Goal: Task Accomplishment & Management: Use online tool/utility

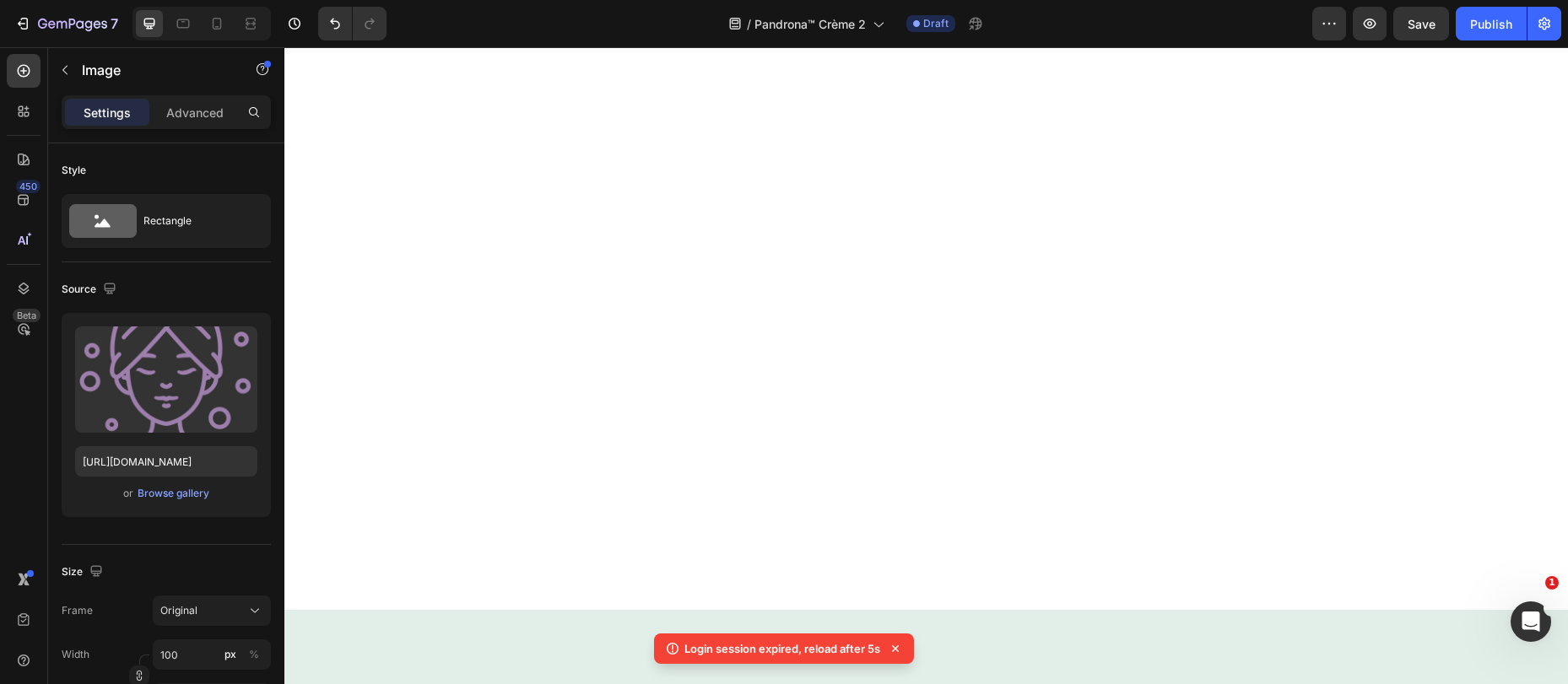
scroll to position [178, 0]
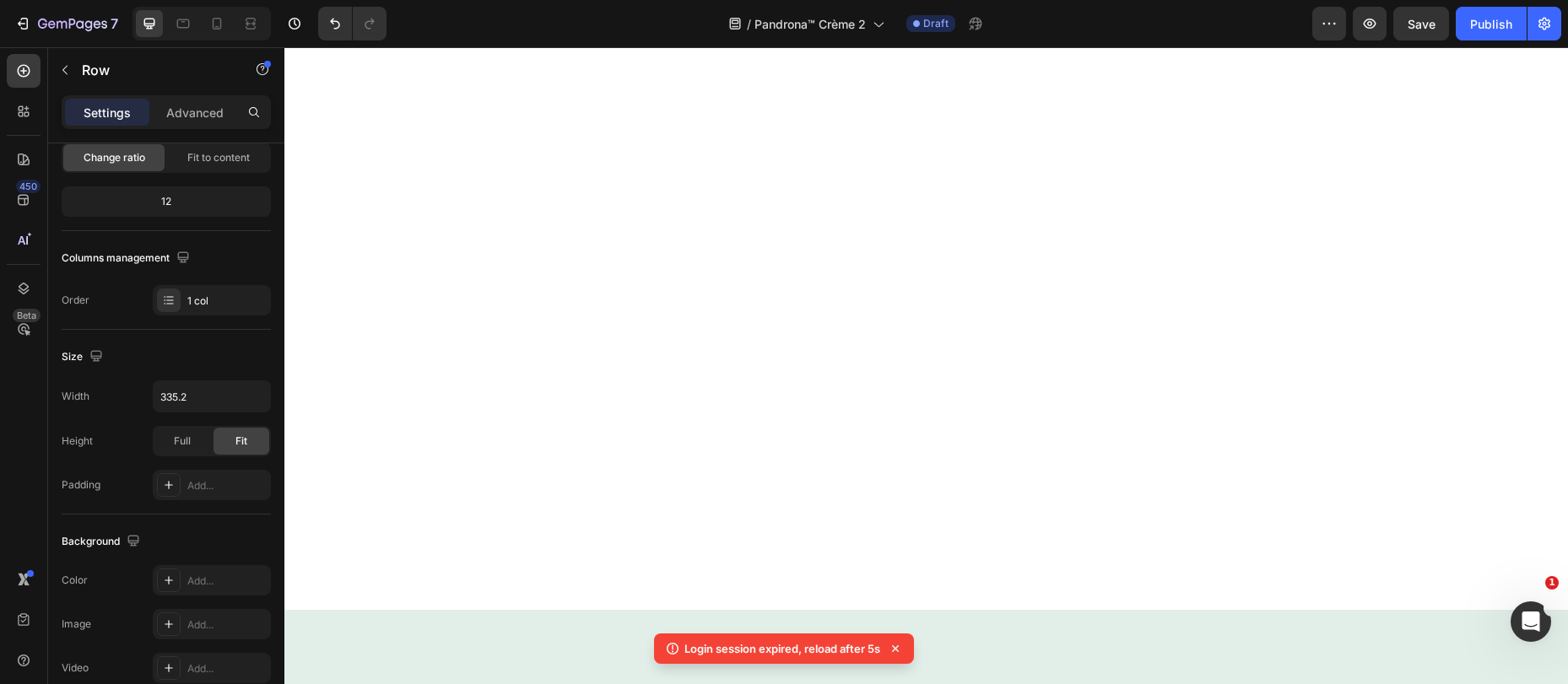
scroll to position [0, 0]
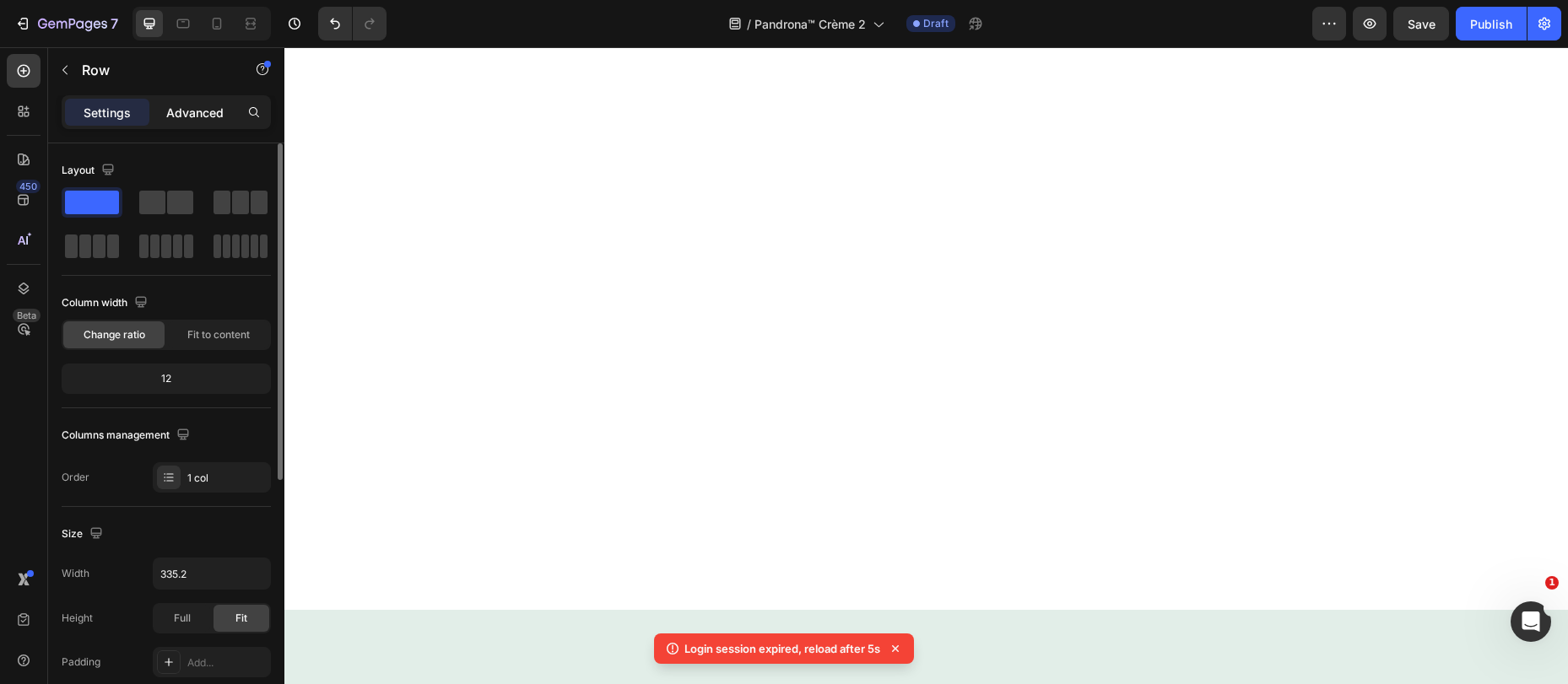
click at [186, 107] on p "Advanced" at bounding box center [194, 113] width 57 height 17
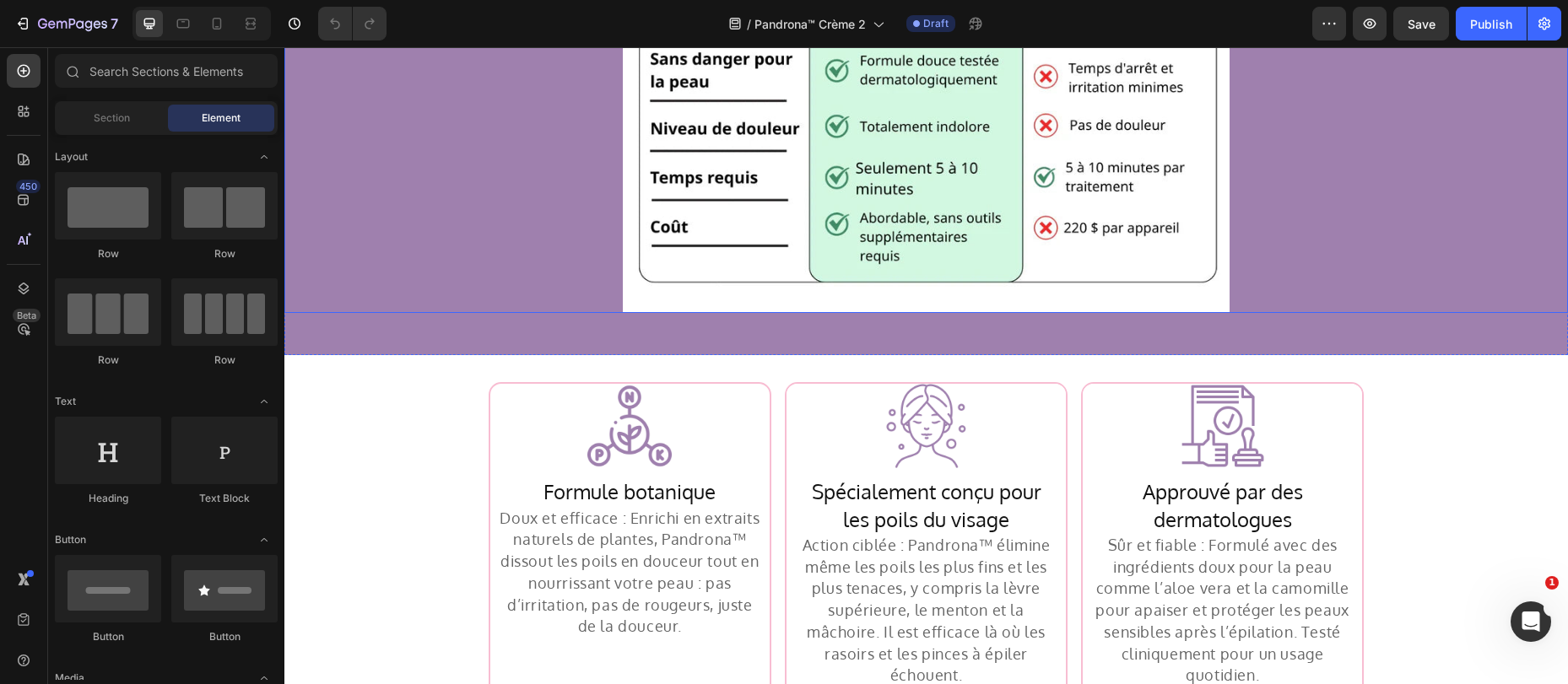
scroll to position [3380, 0]
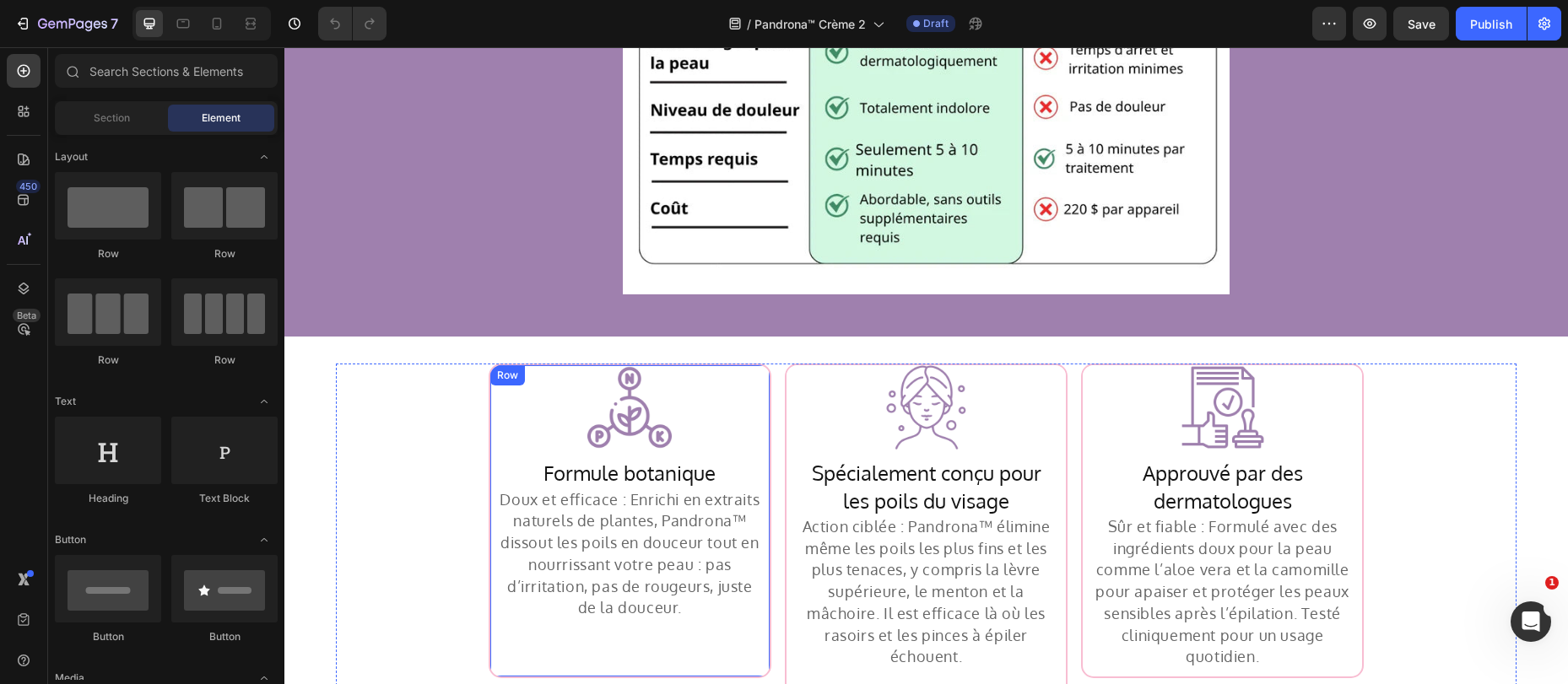
click at [693, 368] on div "Image Row Formule botanique Heading Doux et efficace : Enrichi en extraits natu…" at bounding box center [630, 521] width 279 height 311
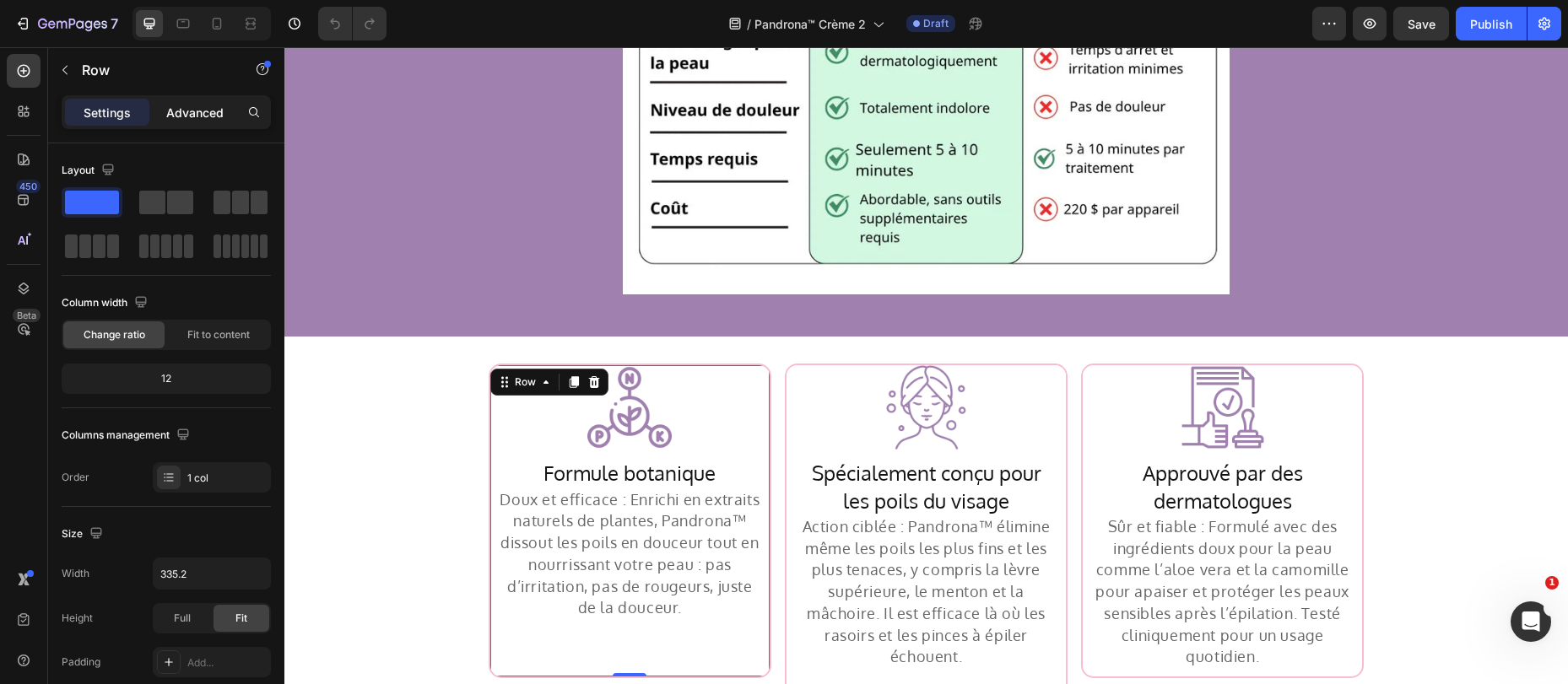
click at [202, 120] on p "Advanced" at bounding box center [194, 113] width 57 height 17
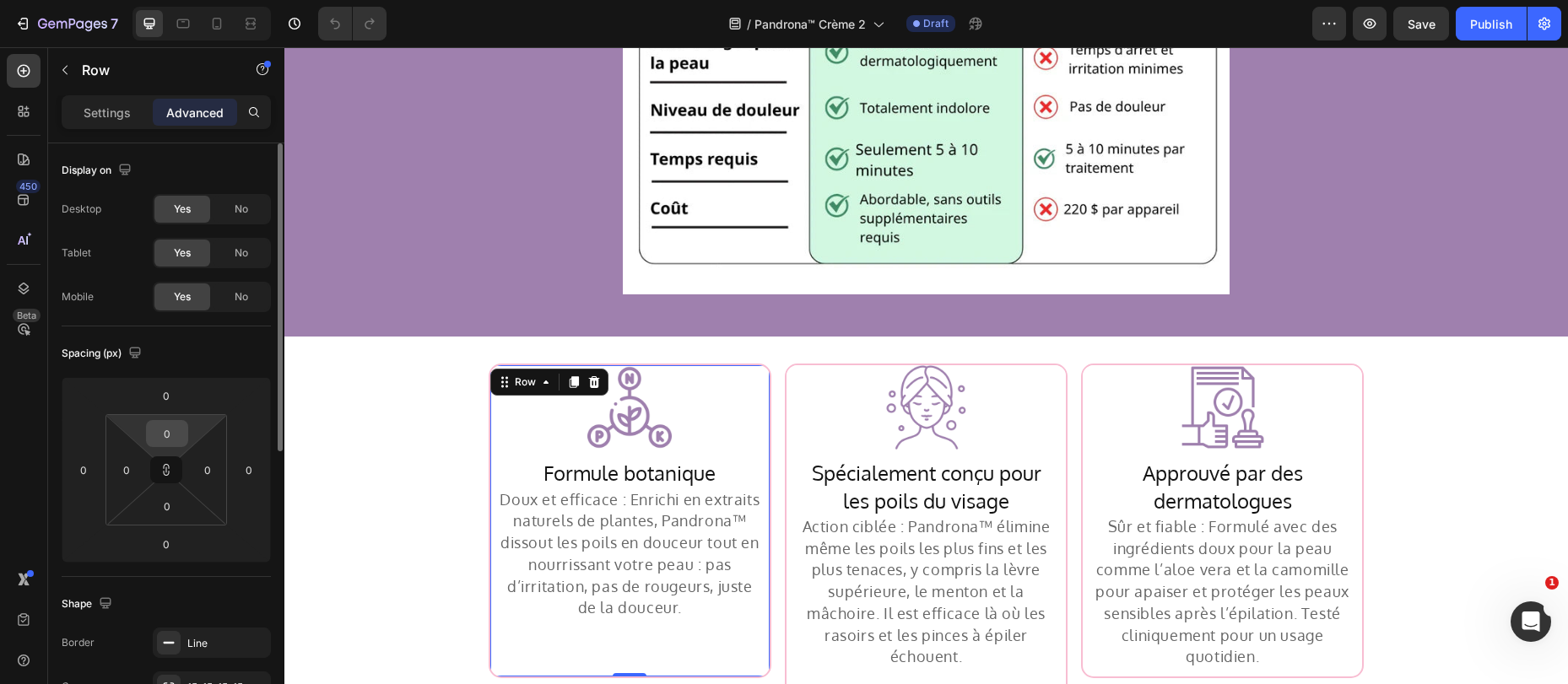
click at [169, 424] on input "0" at bounding box center [167, 434] width 34 height 25
type input "1"
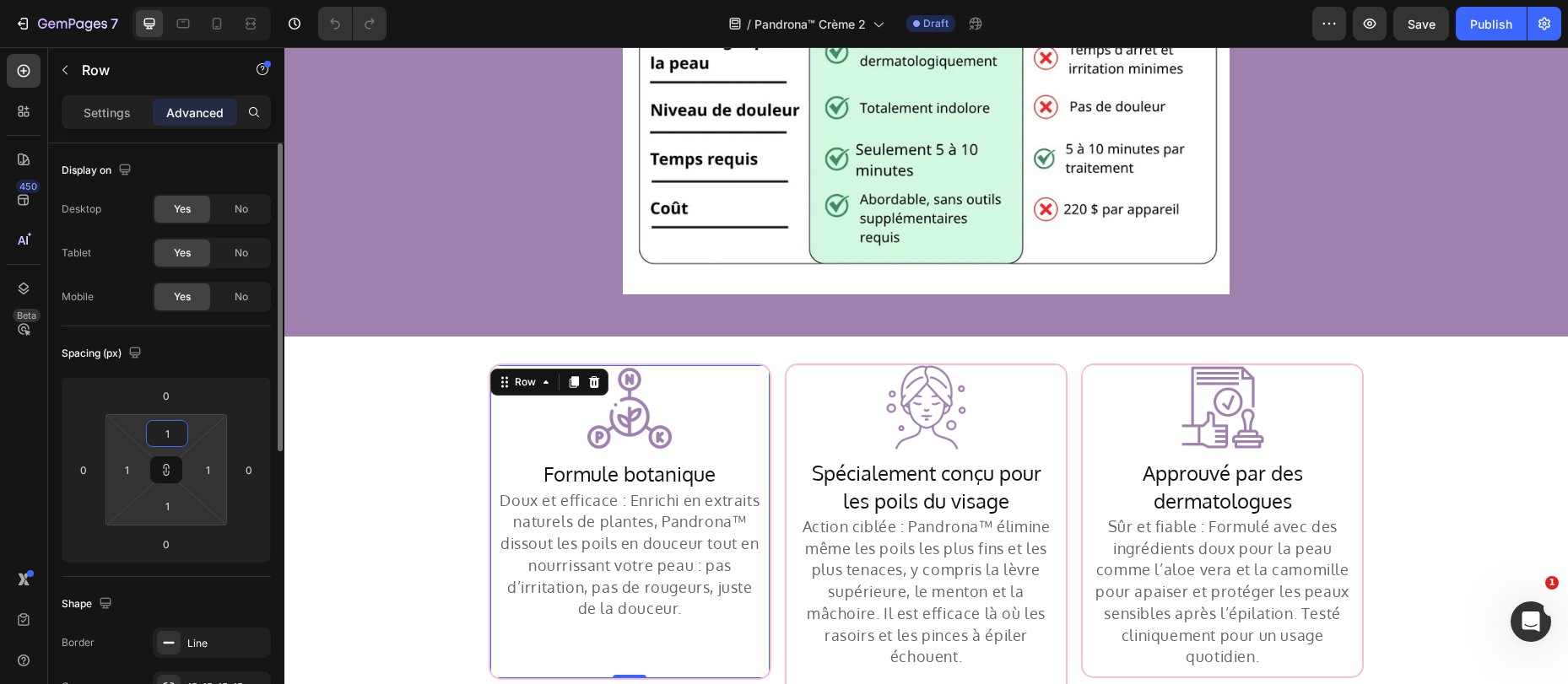
type input "15"
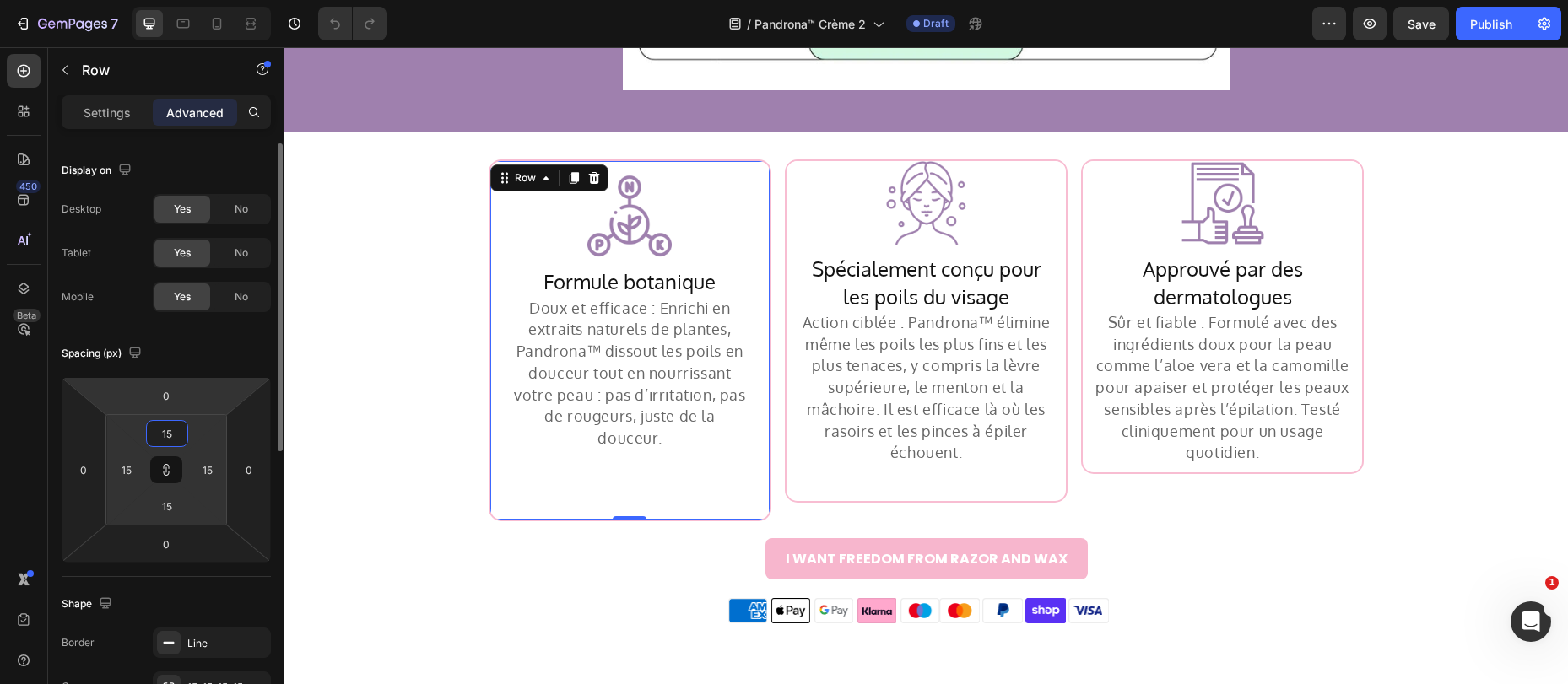
scroll to position [191, 0]
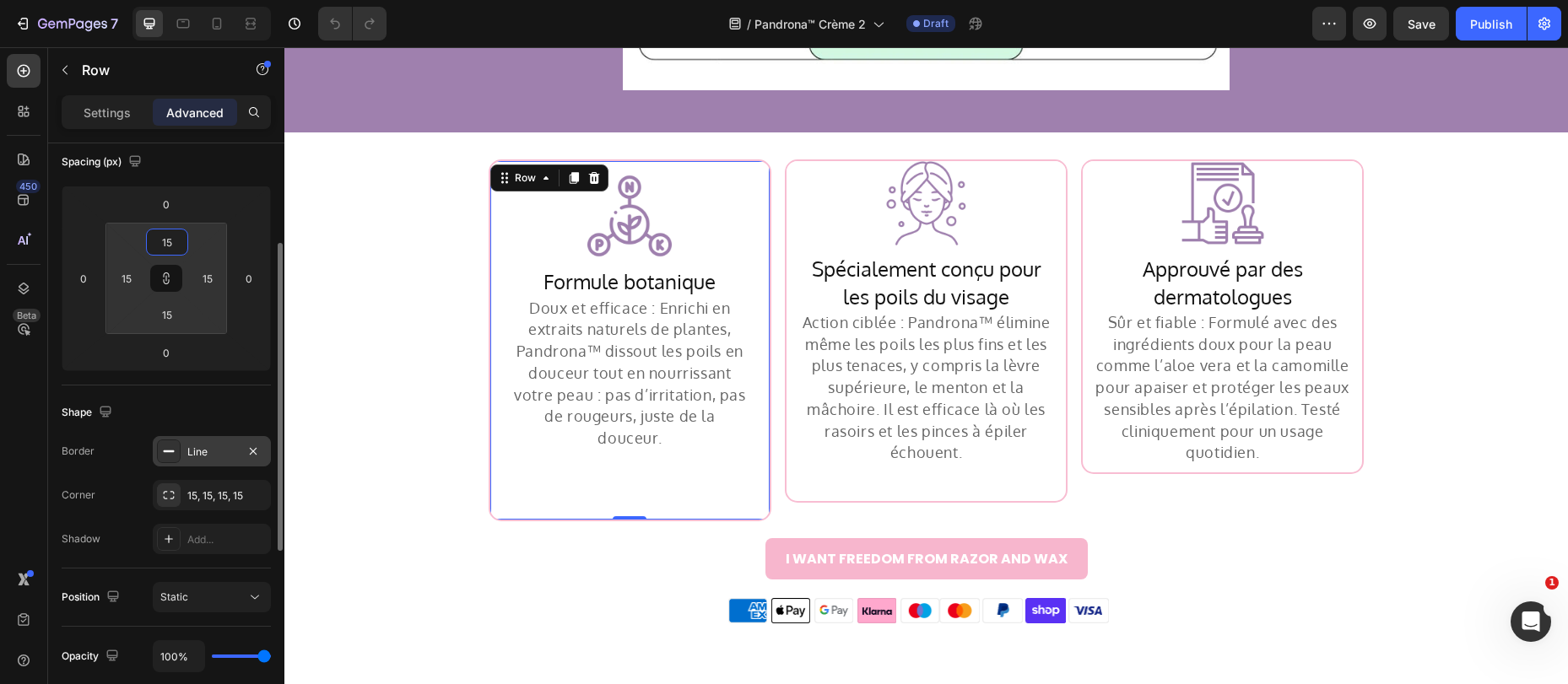
type input "15"
click at [204, 450] on div "Line" at bounding box center [212, 452] width 49 height 16
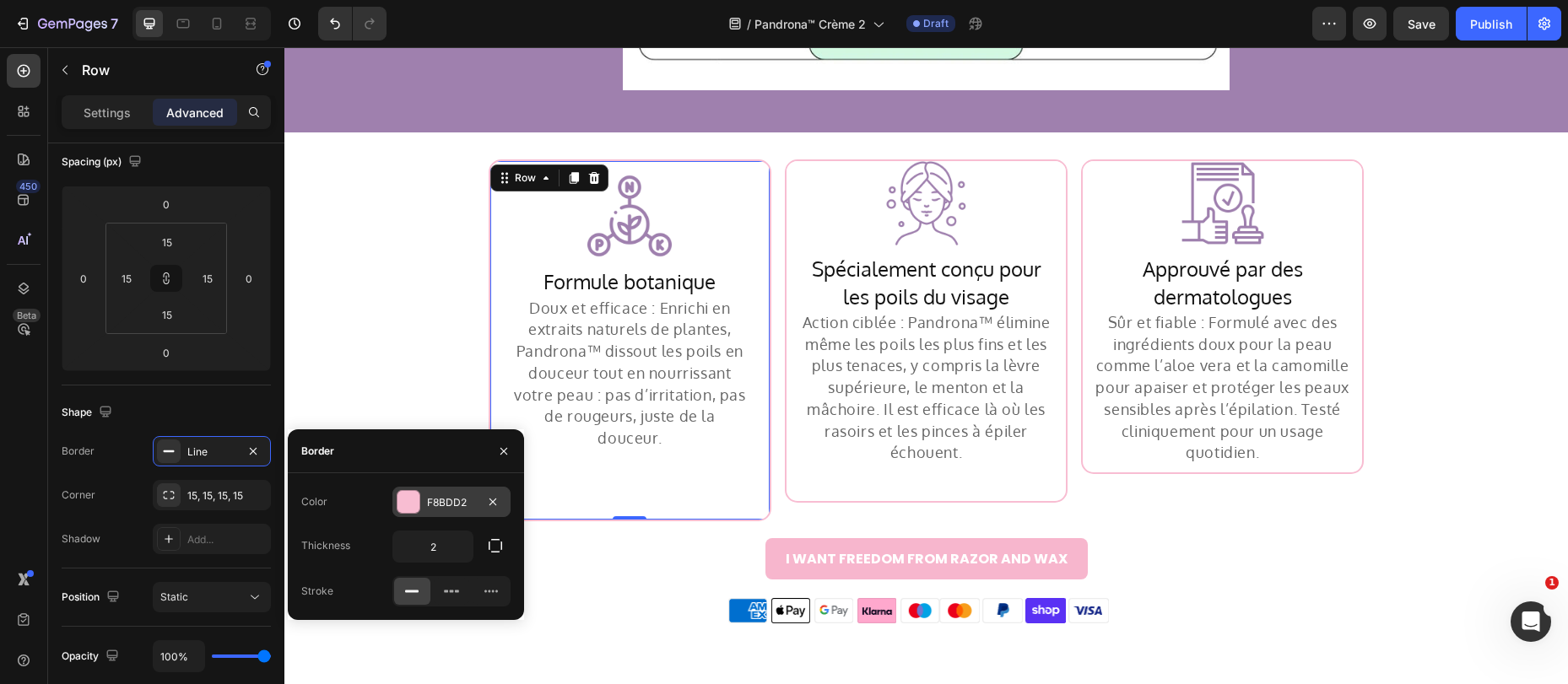
click at [413, 492] on div at bounding box center [408, 502] width 22 height 22
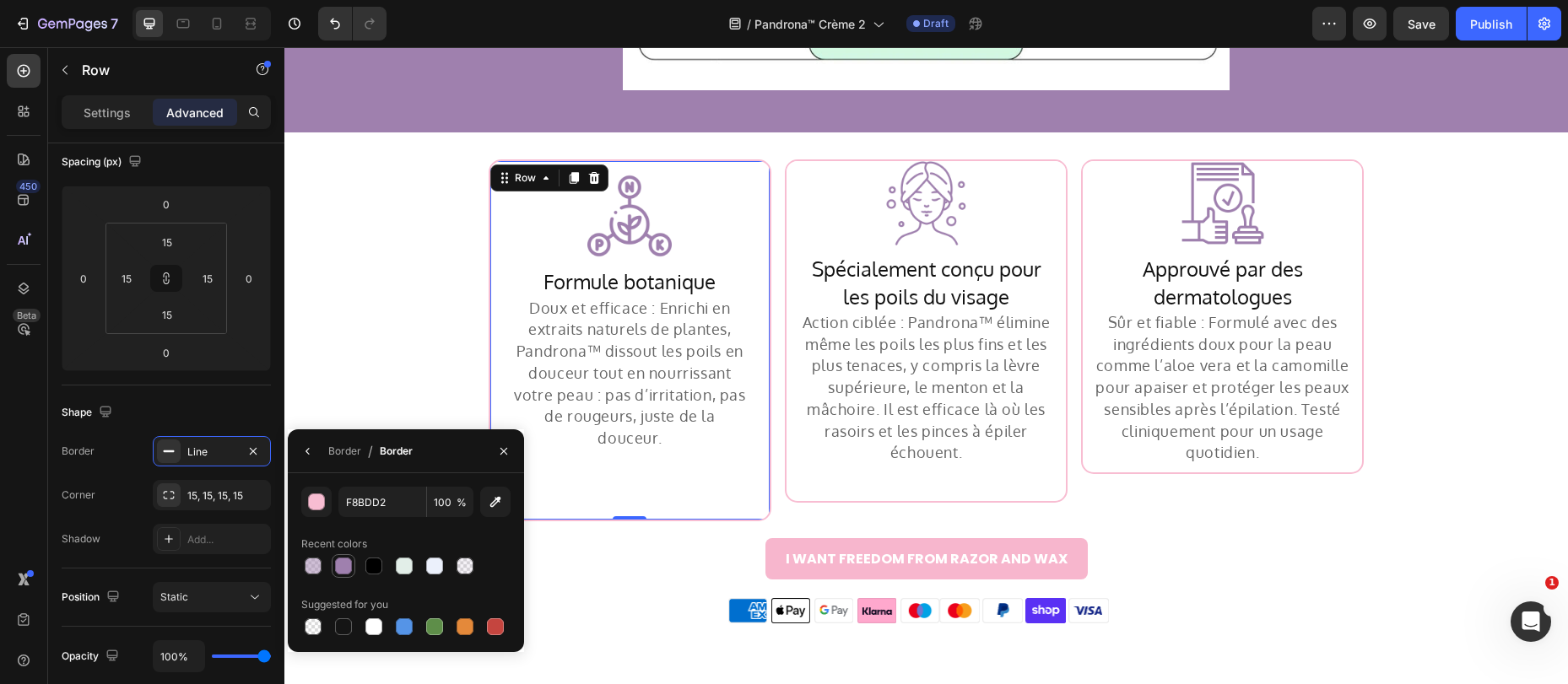
click at [340, 561] on div at bounding box center [343, 566] width 16 height 16
type input "9F80AE"
click at [786, 168] on div "Image" at bounding box center [807, 171] width 43 height 20
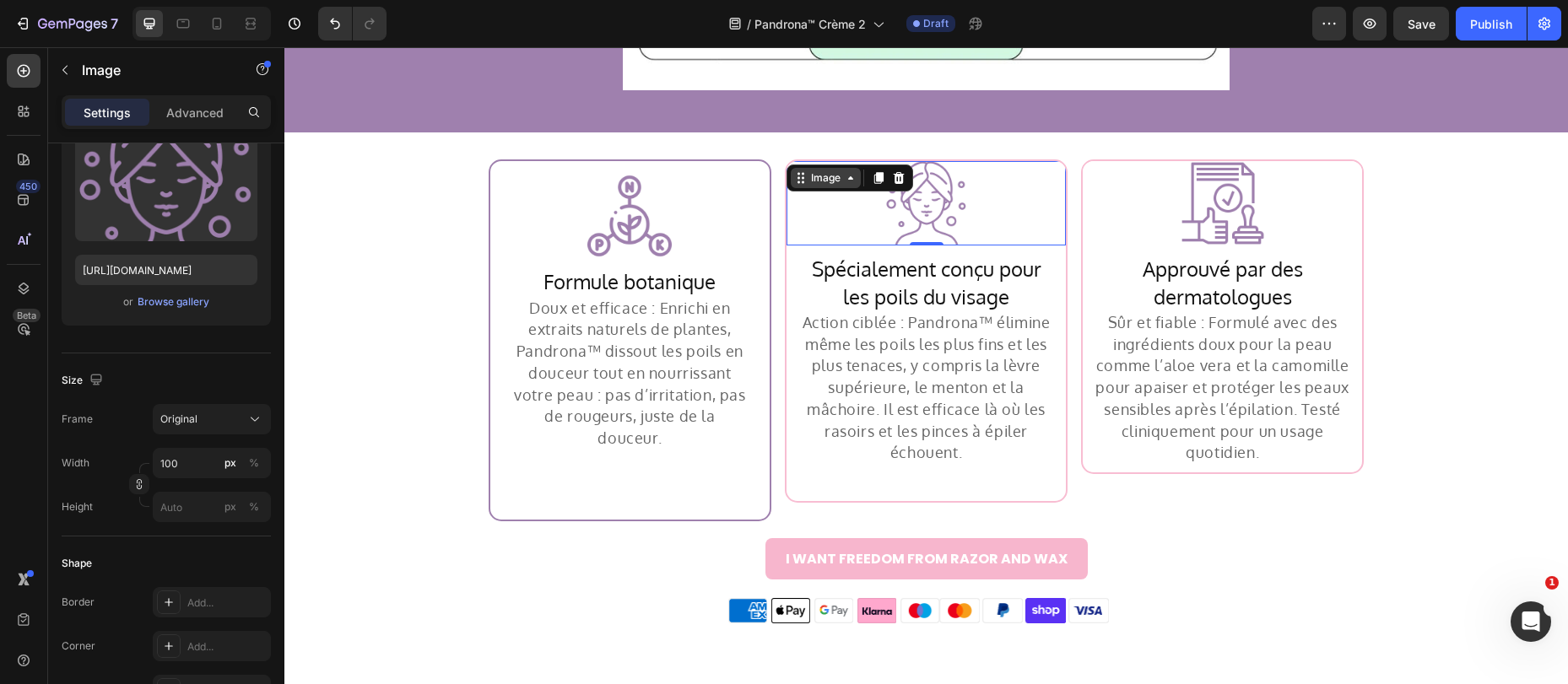
scroll to position [0, 0]
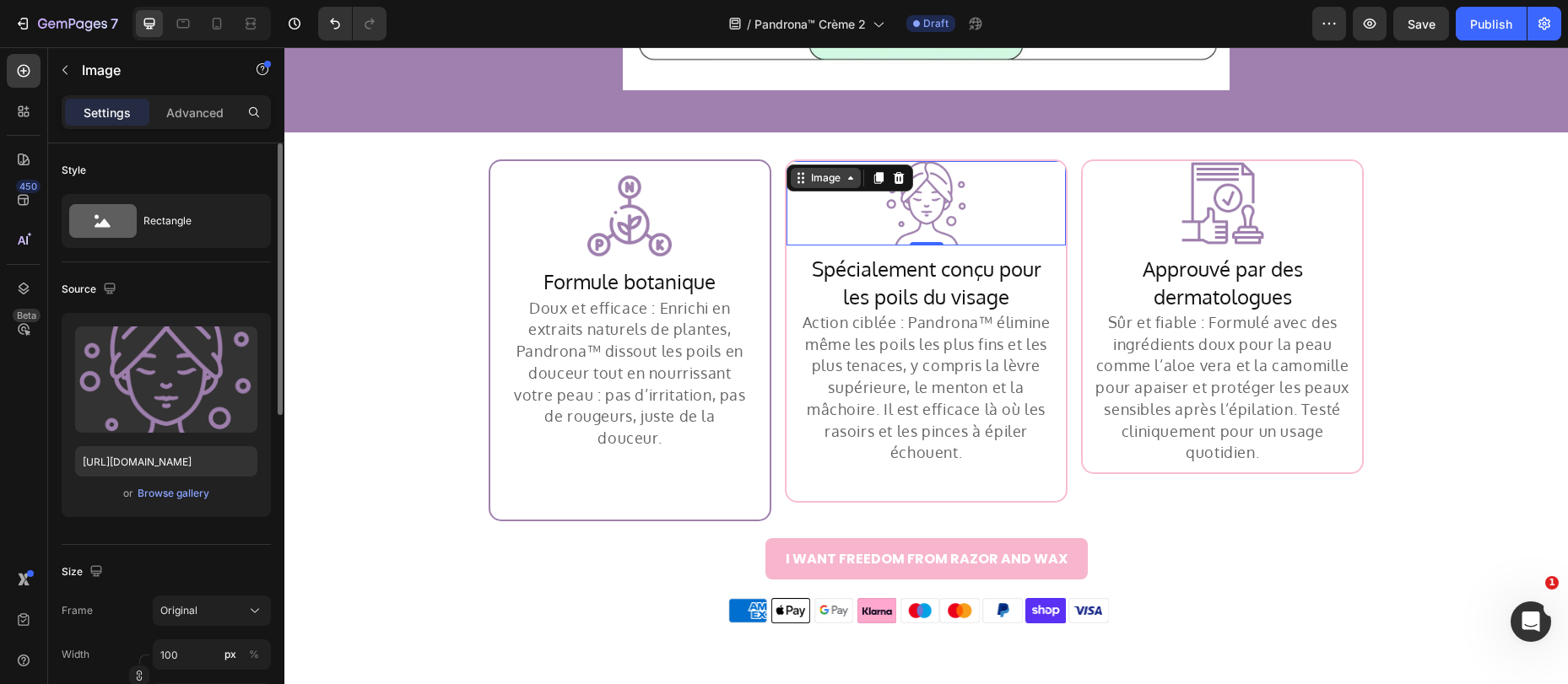
click at [807, 182] on div "Image" at bounding box center [825, 179] width 36 height 16
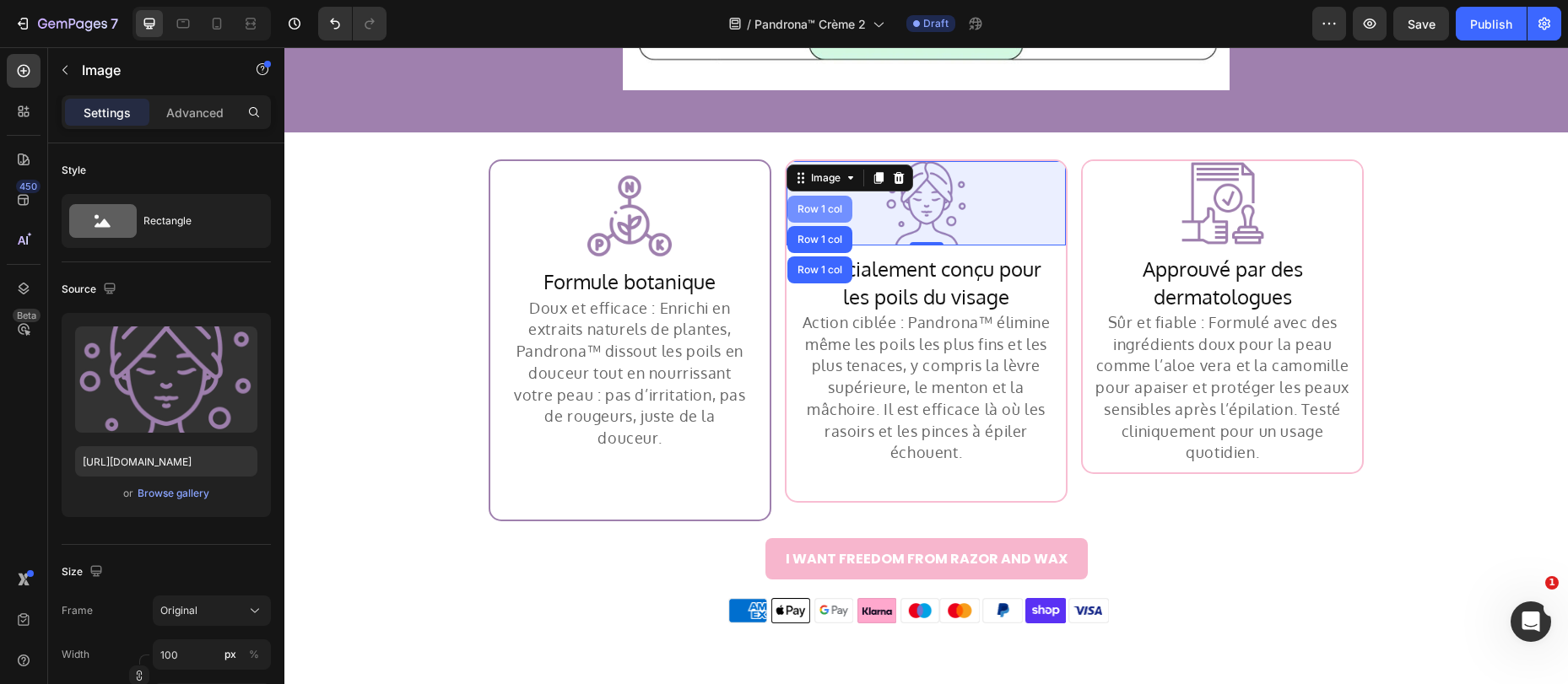
click at [804, 200] on div "Row 1 col" at bounding box center [819, 210] width 65 height 27
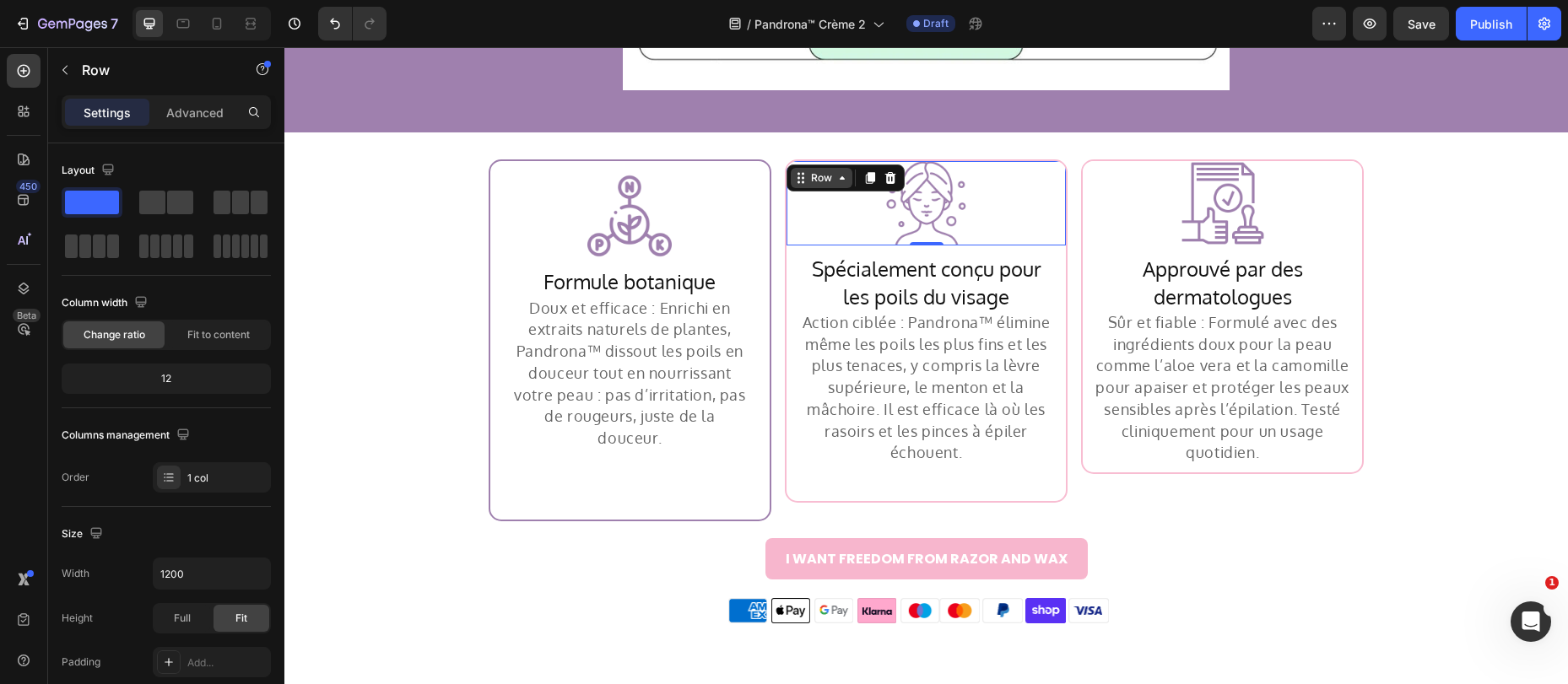
click at [817, 181] on div "Row" at bounding box center [821, 179] width 28 height 16
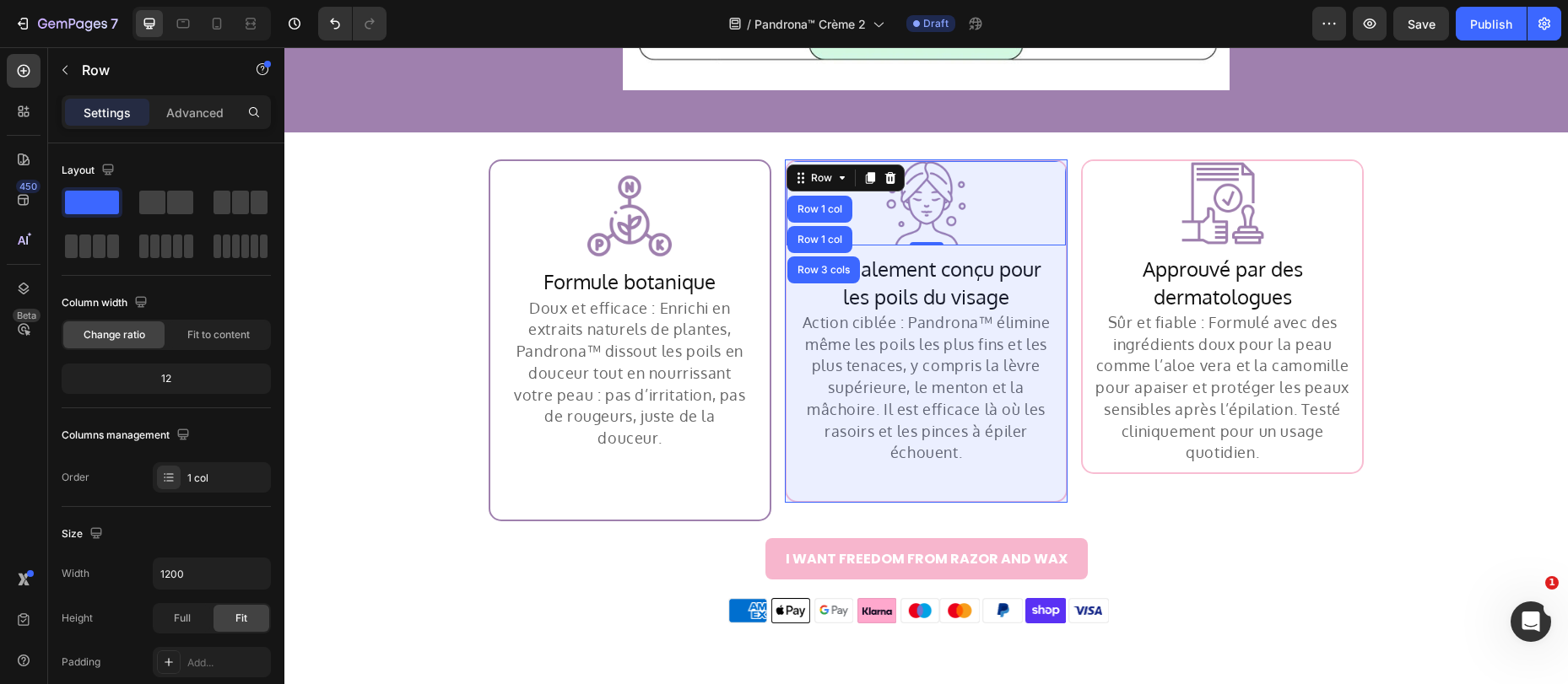
click at [812, 243] on div "Row 1 col" at bounding box center [819, 240] width 51 height 10
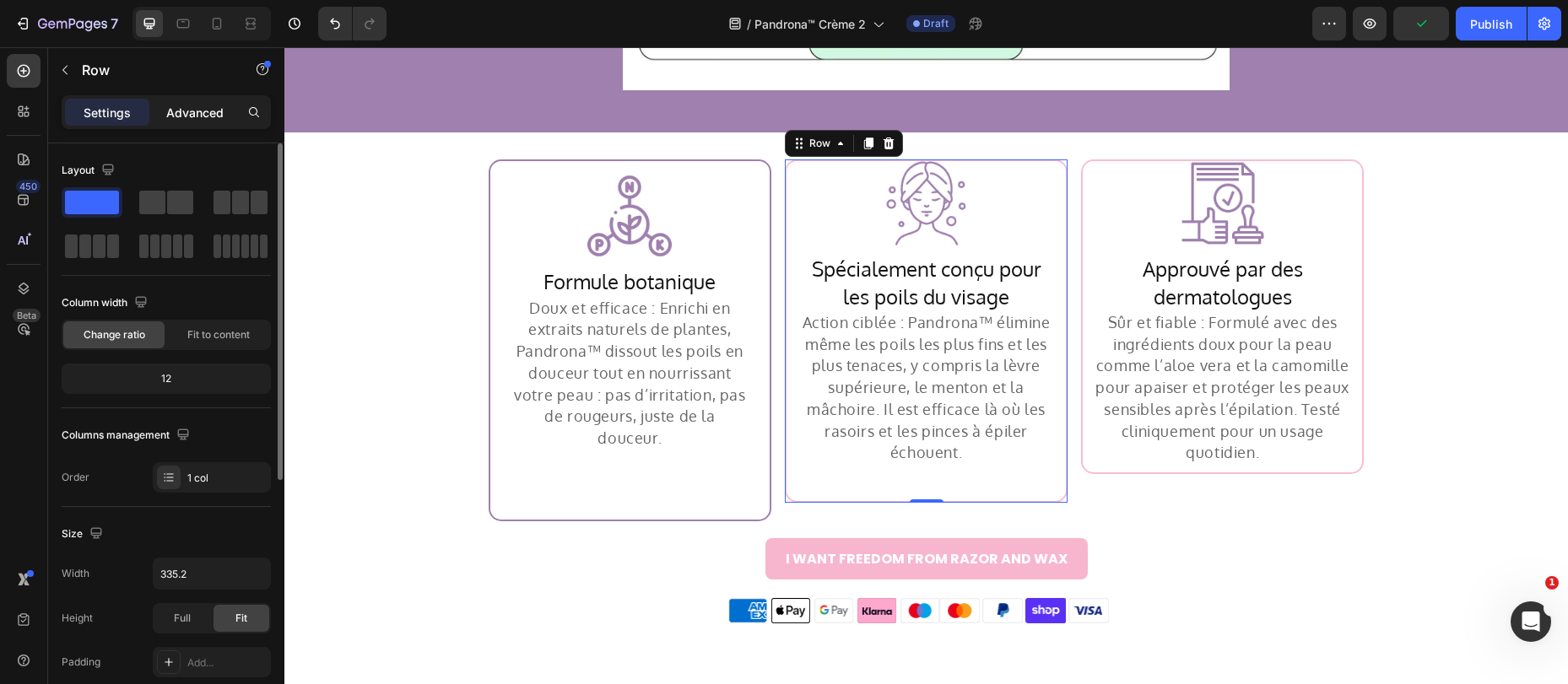
click at [204, 107] on p "Advanced" at bounding box center [194, 113] width 57 height 17
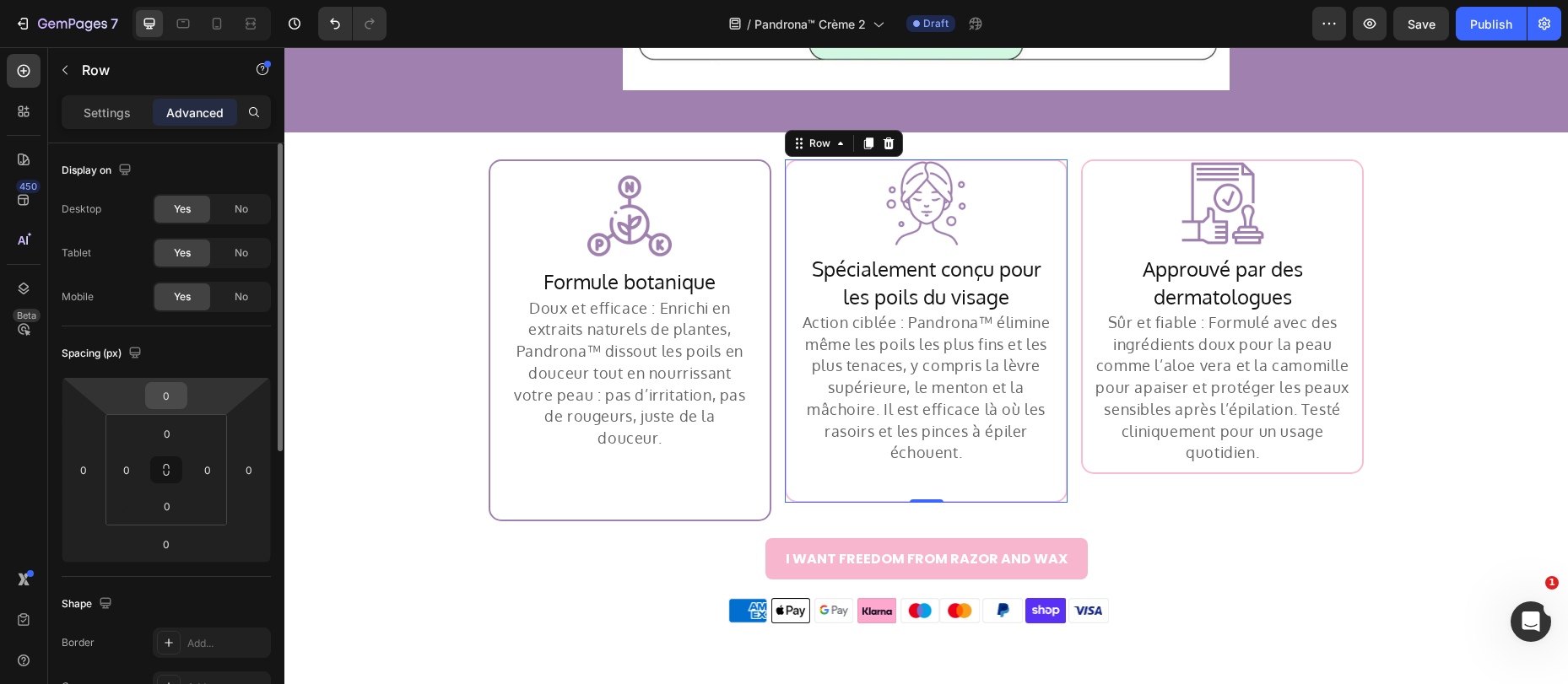
click at [162, 401] on input "0" at bounding box center [166, 396] width 34 height 25
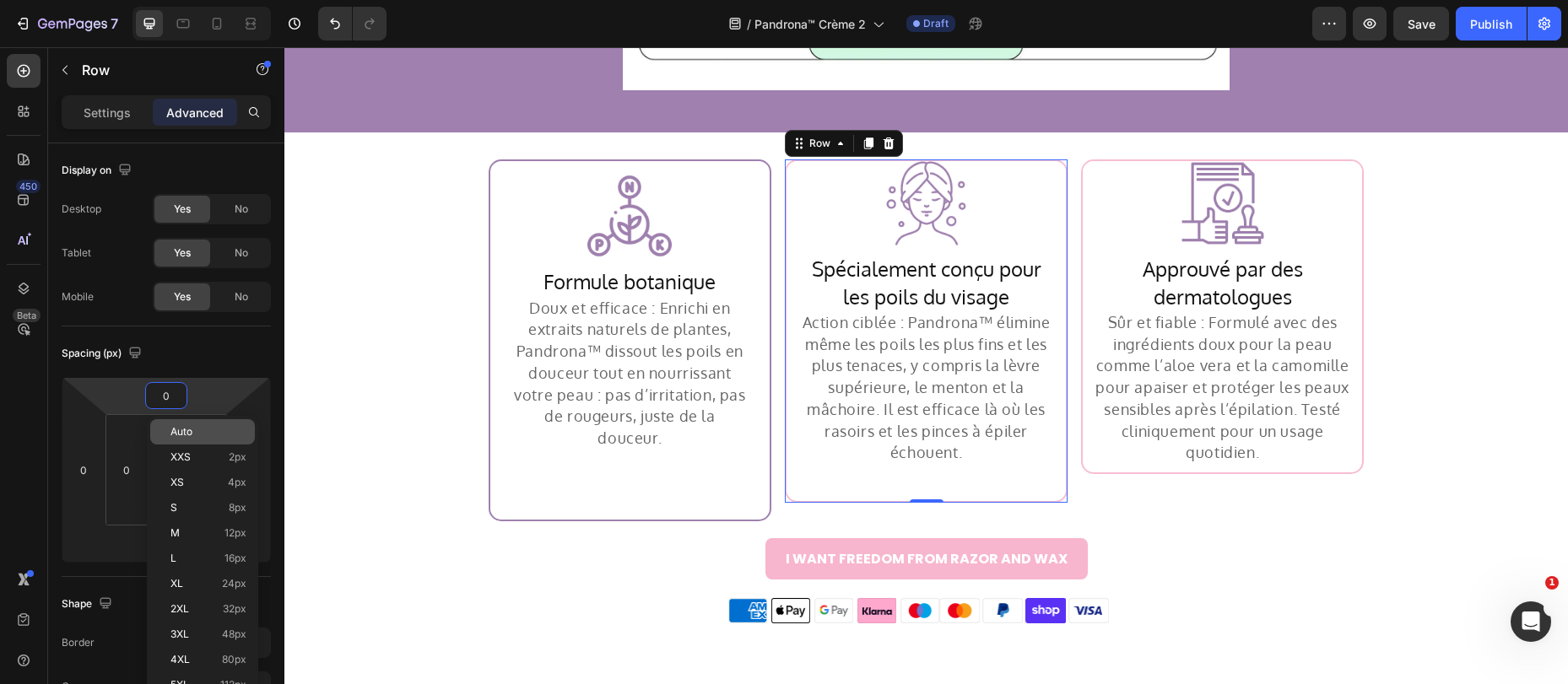
click at [159, 431] on div "Auto" at bounding box center [203, 432] width 105 height 25
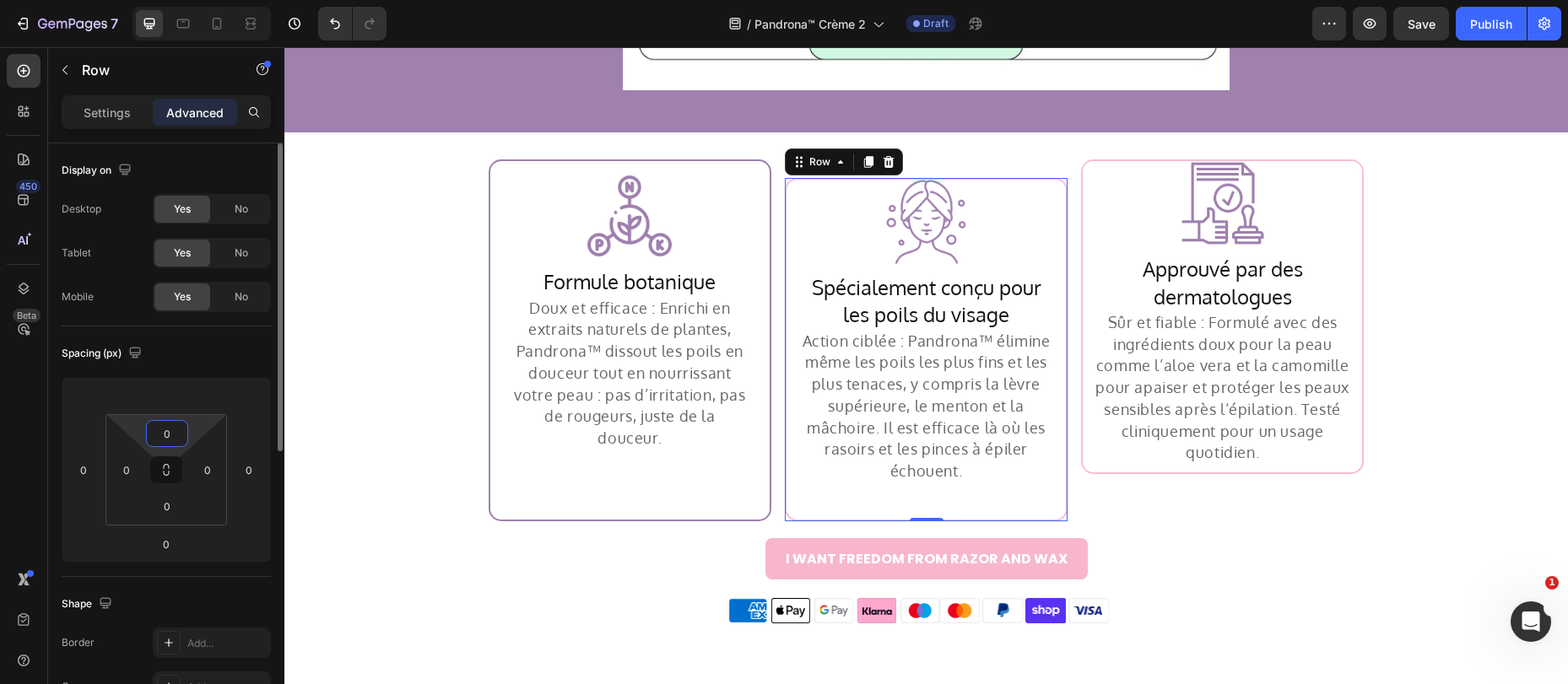
click at [158, 428] on input "0" at bounding box center [167, 434] width 34 height 25
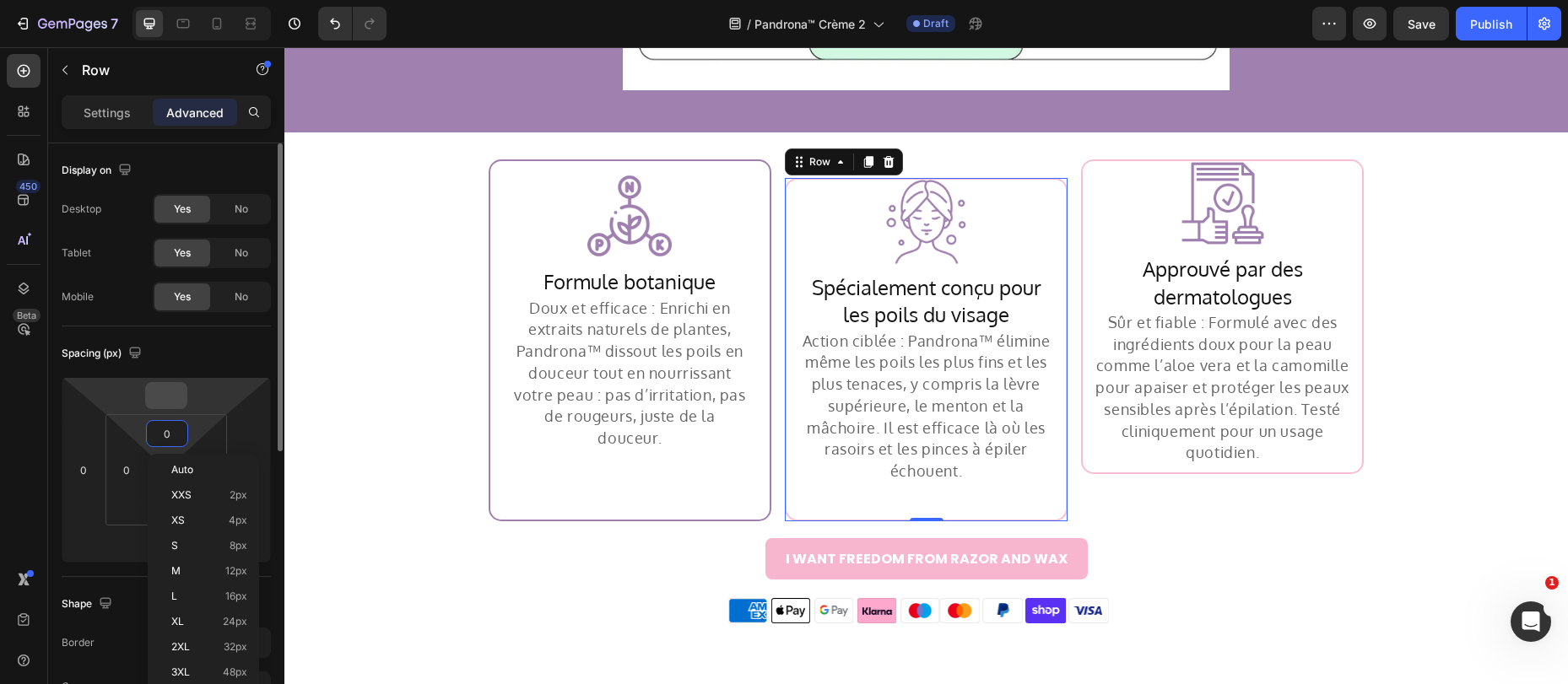
click at [172, 401] on input "number" at bounding box center [166, 396] width 34 height 25
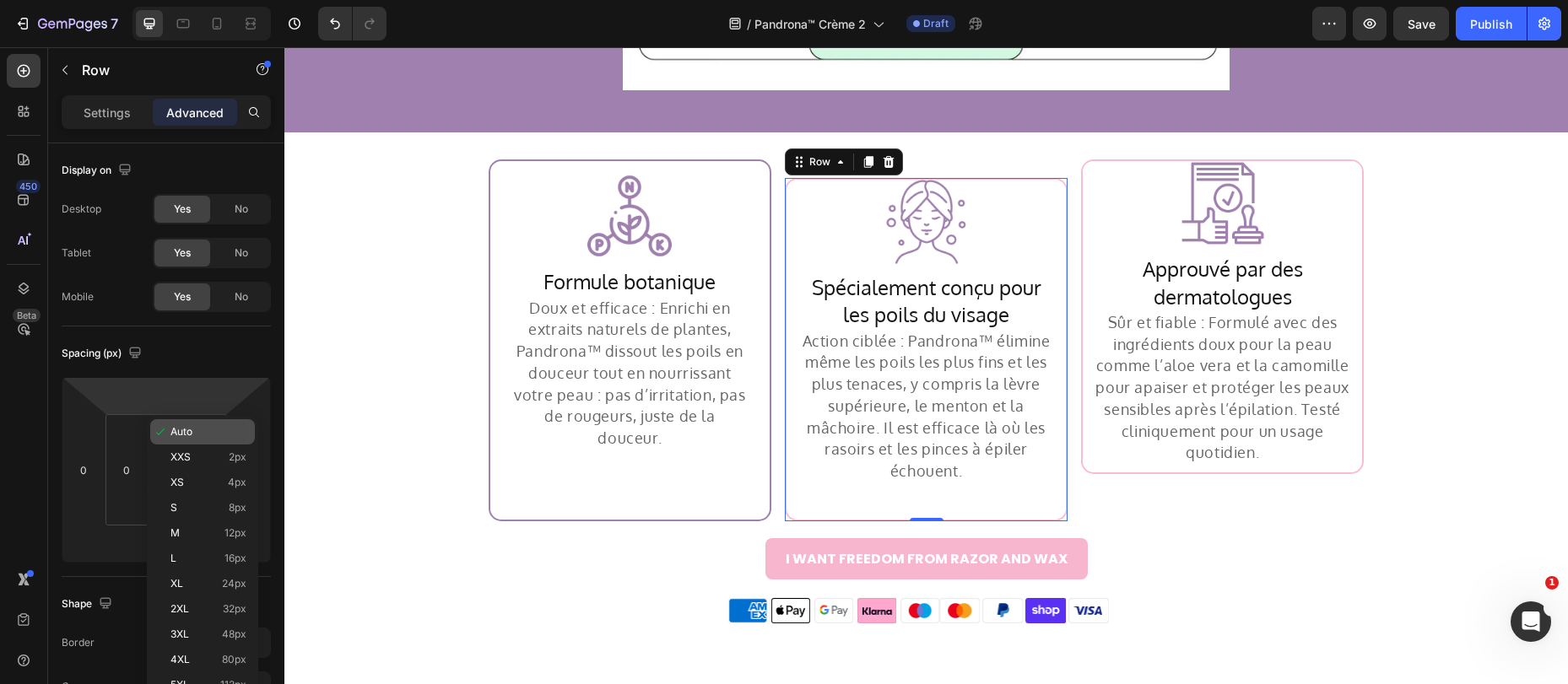
click at [158, 426] on icon at bounding box center [160, 432] width 14 height 14
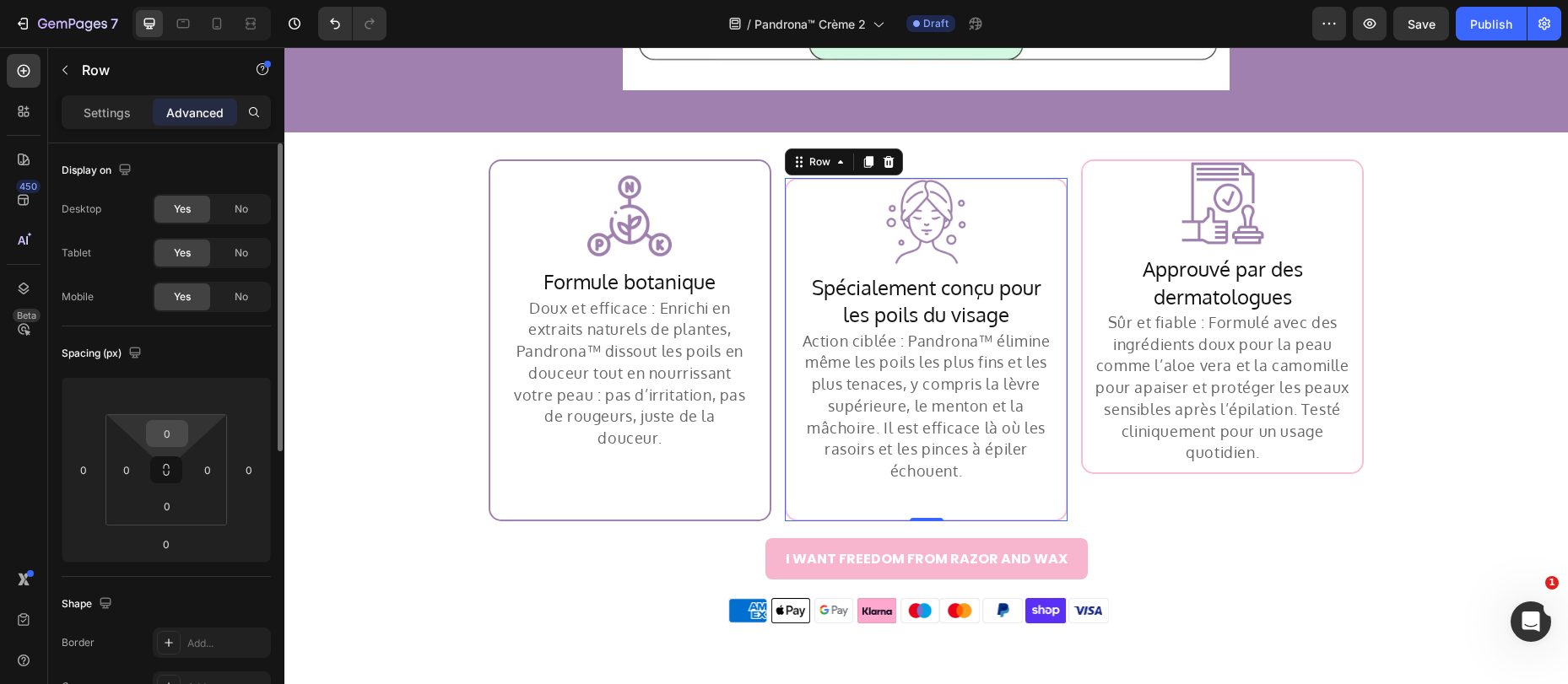
click at [163, 432] on input "0" at bounding box center [167, 434] width 34 height 25
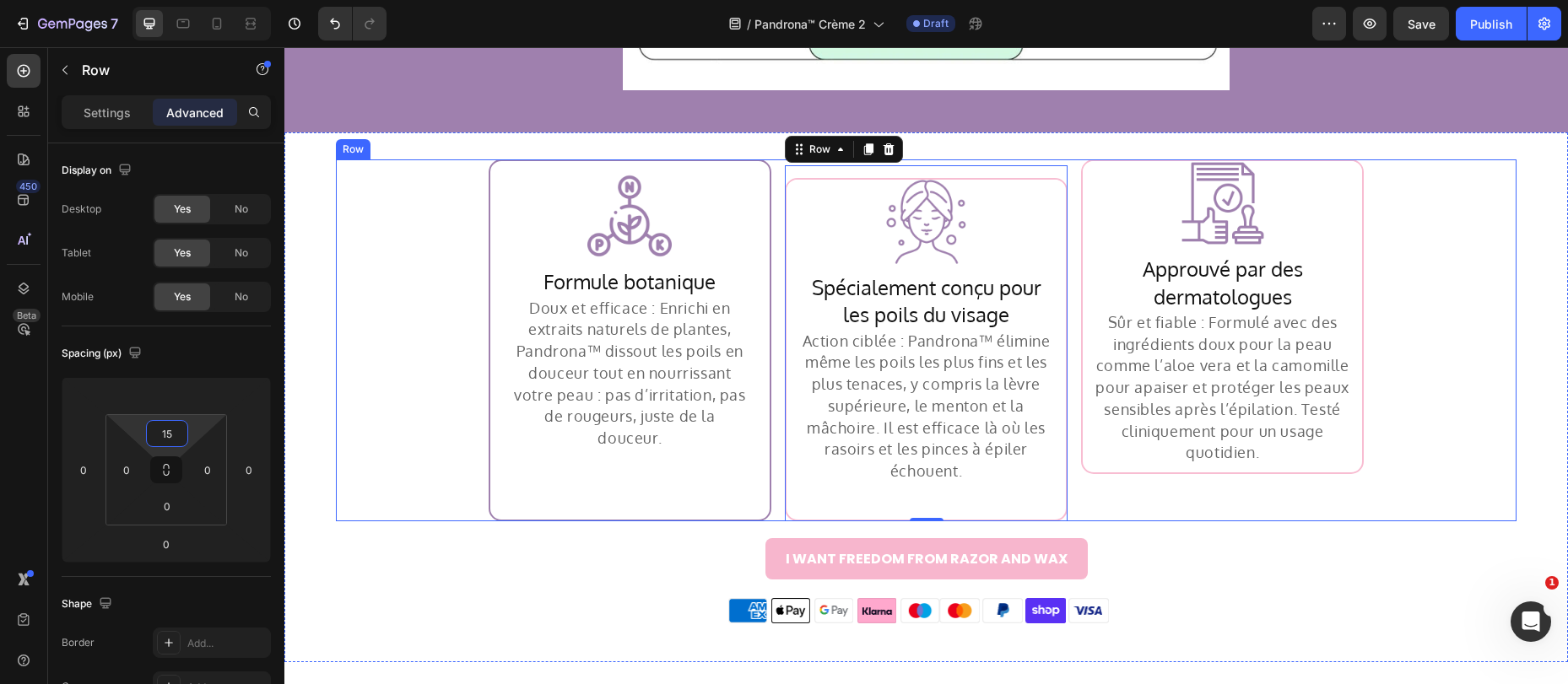
type input "1"
click at [838, 160] on icon at bounding box center [840, 161] width 5 height 3
type input "0"
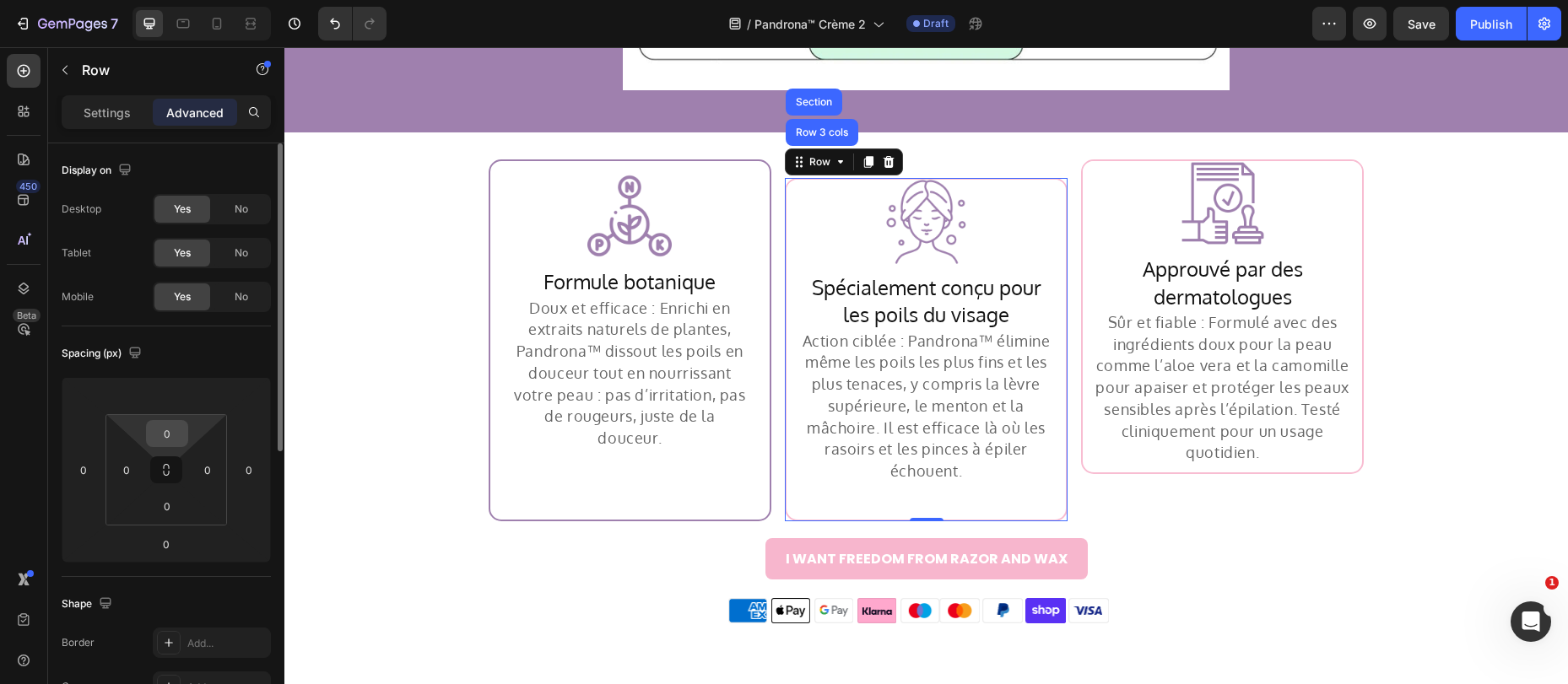
click at [182, 423] on input "0" at bounding box center [167, 434] width 34 height 25
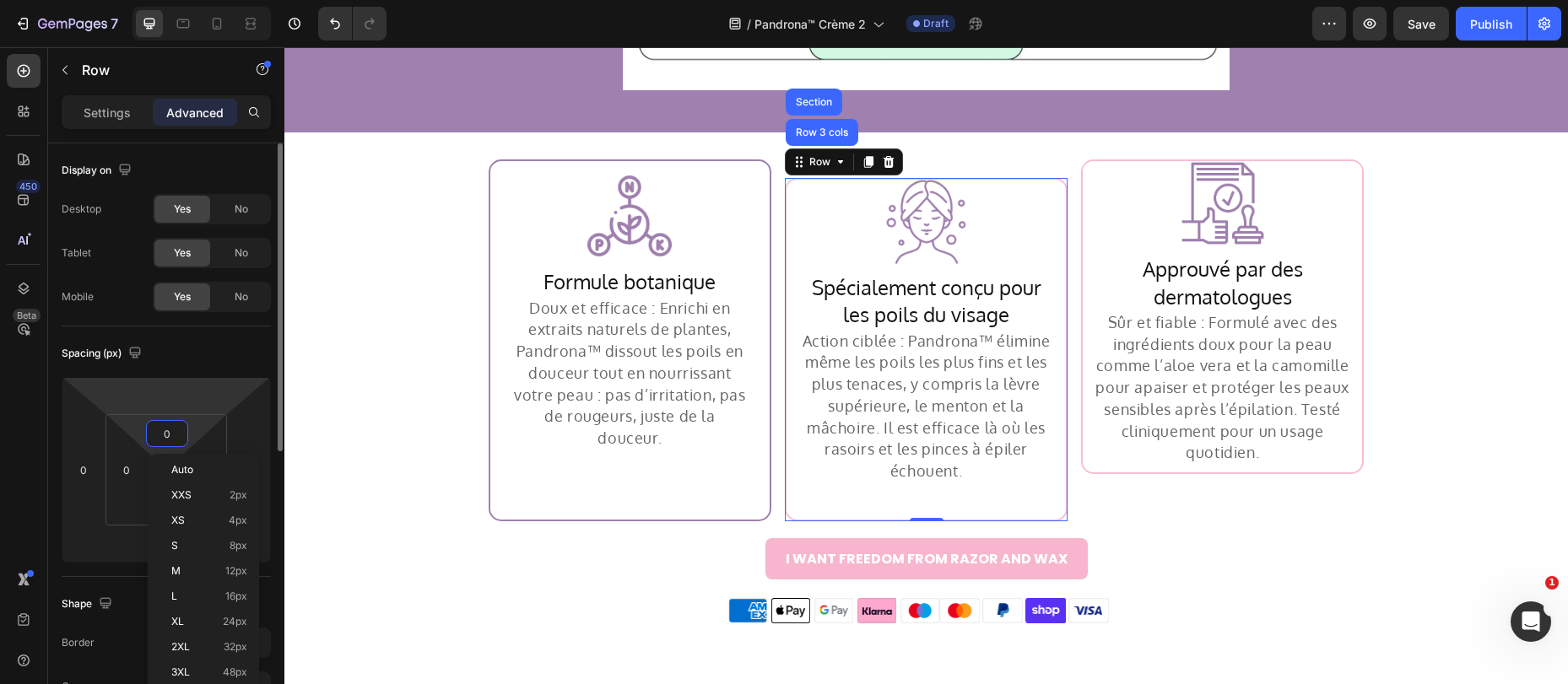
click at [191, 0] on html "7 Version history / Pandrona™ Crème 2 Draft Preview Save Publish 450 Beta Secti…" at bounding box center [784, 0] width 1568 height 0
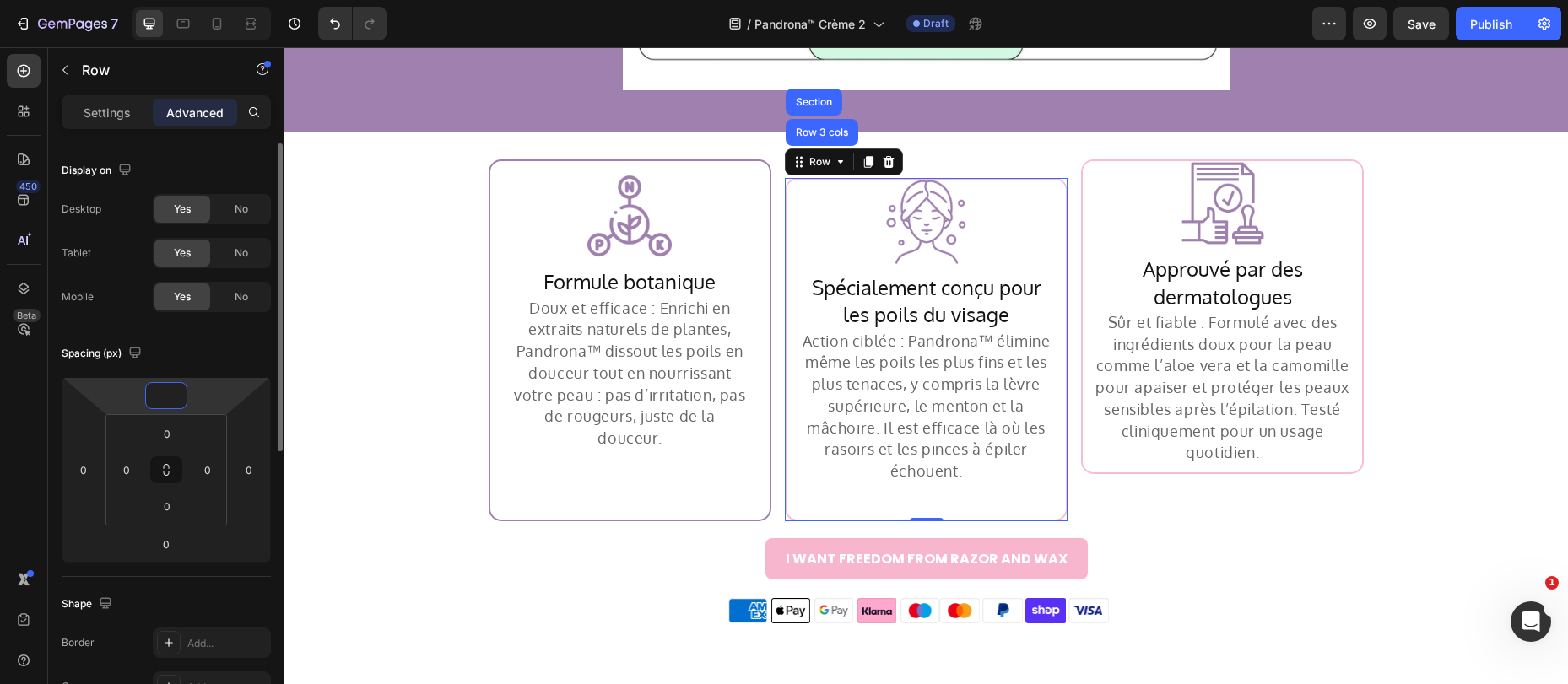
click at [168, 396] on input "number" at bounding box center [166, 396] width 34 height 25
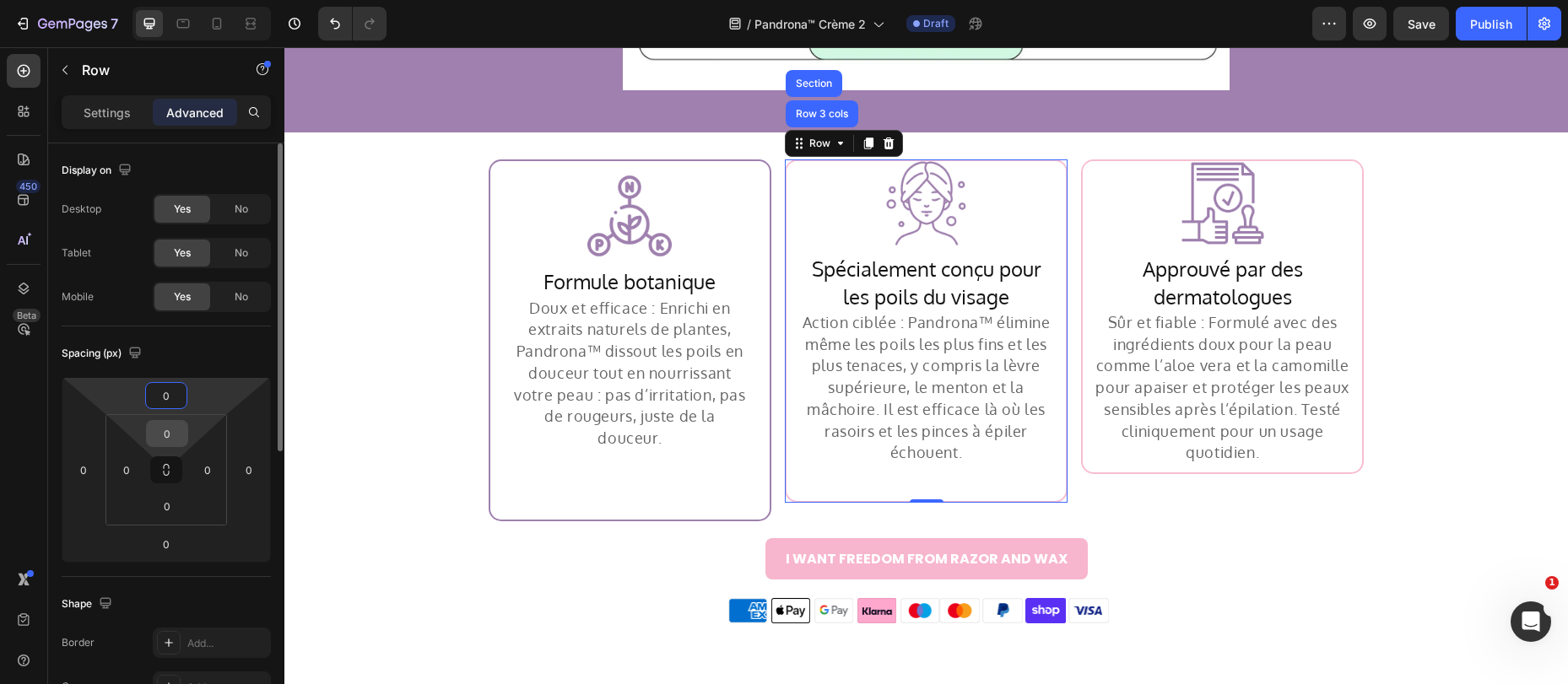
type input "0"
click at [170, 439] on input "0" at bounding box center [167, 434] width 34 height 25
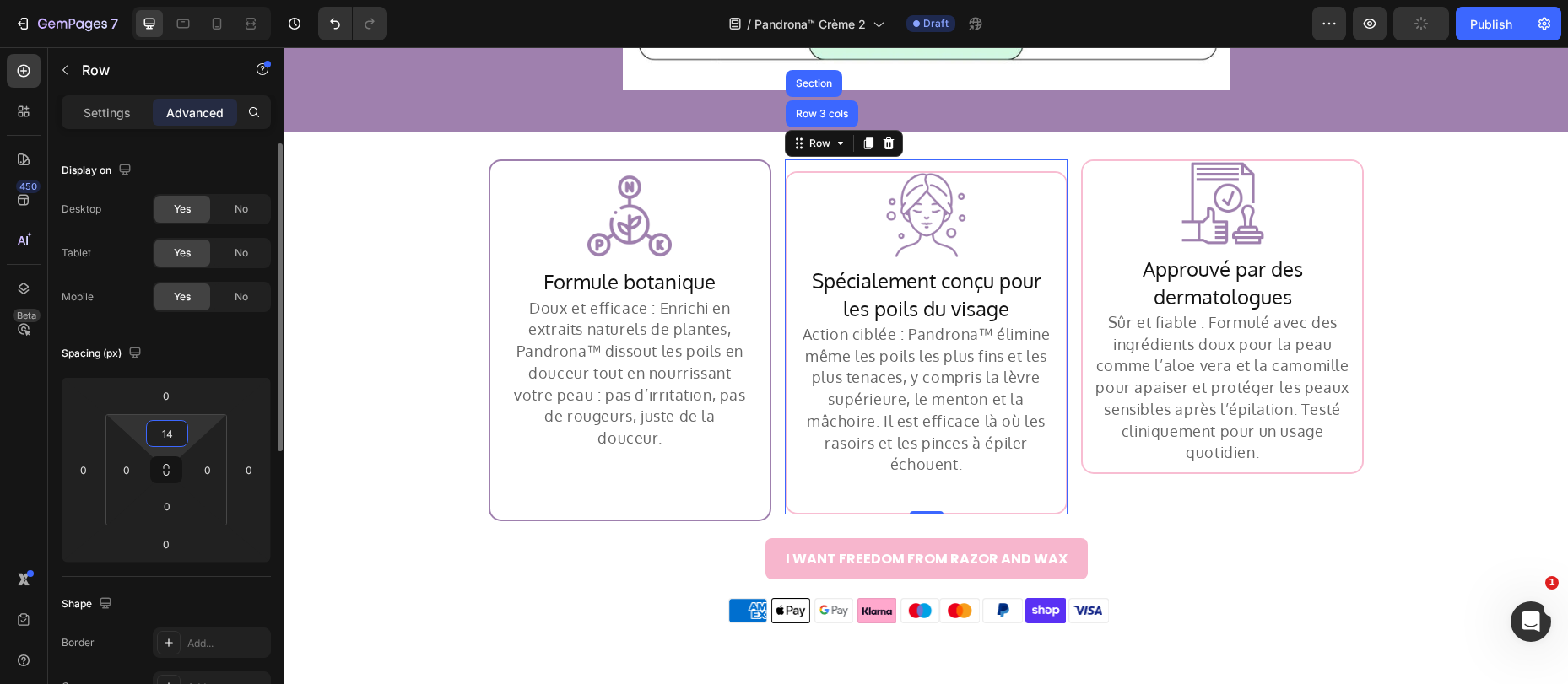
type input "1"
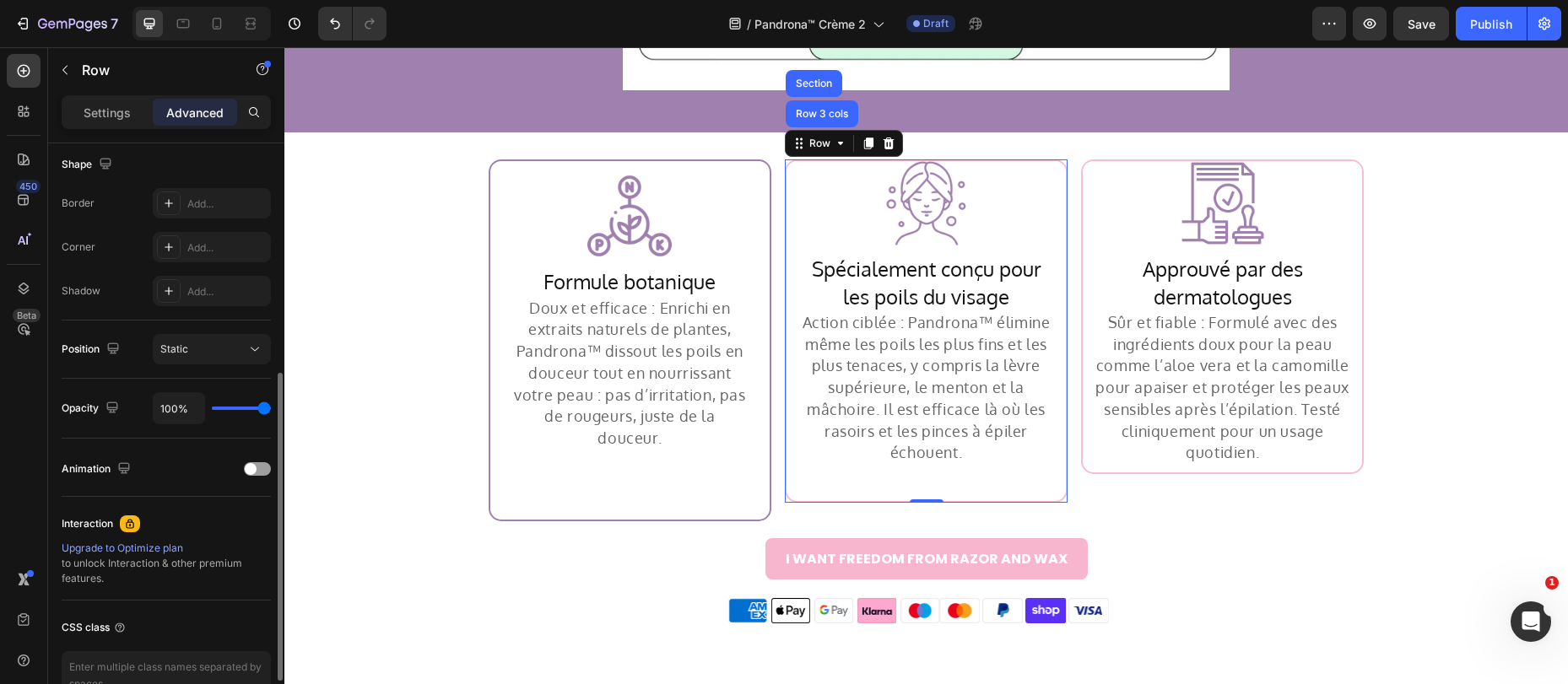
scroll to position [537, 0]
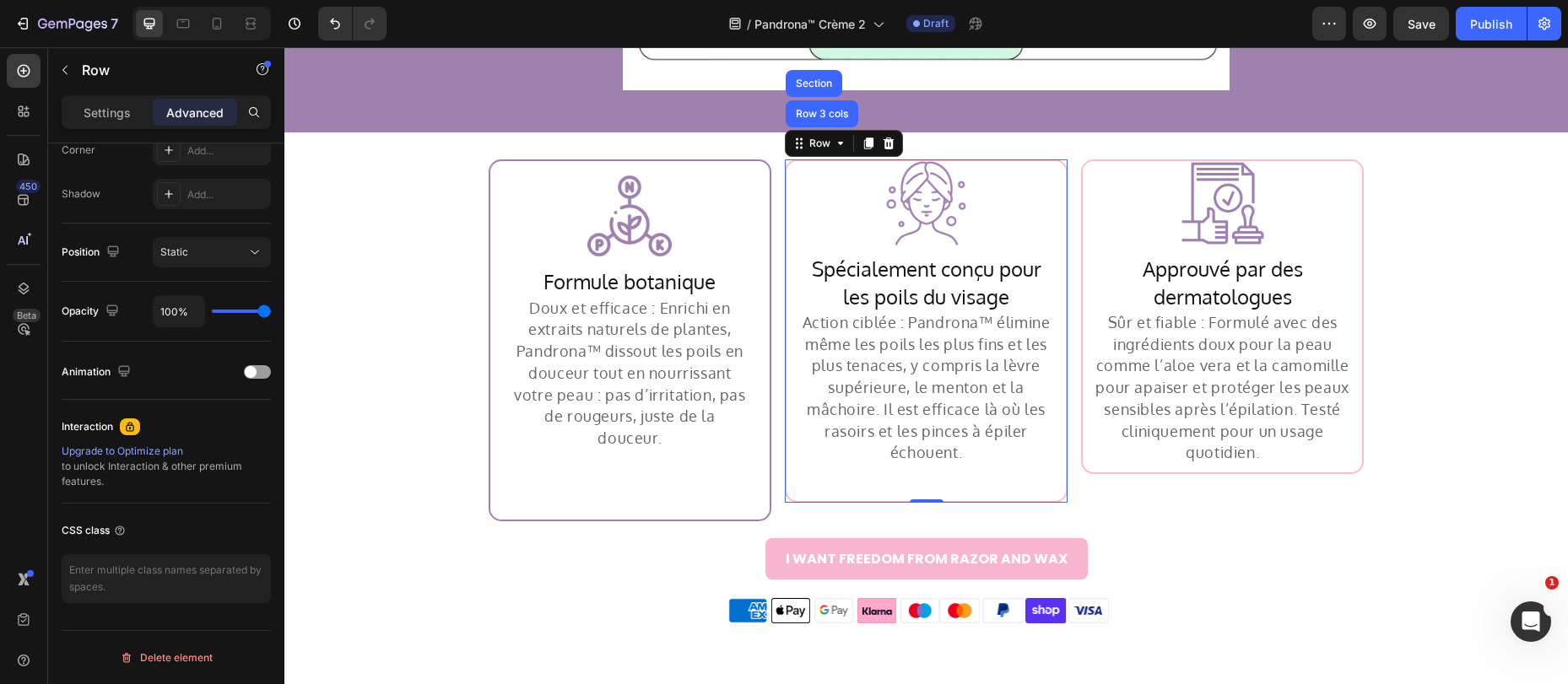
click at [786, 501] on div "Spécialement conçu pour les poils du visage Heading Action ciblée : Pandrona™ é…" at bounding box center [926, 373] width 279 height 255
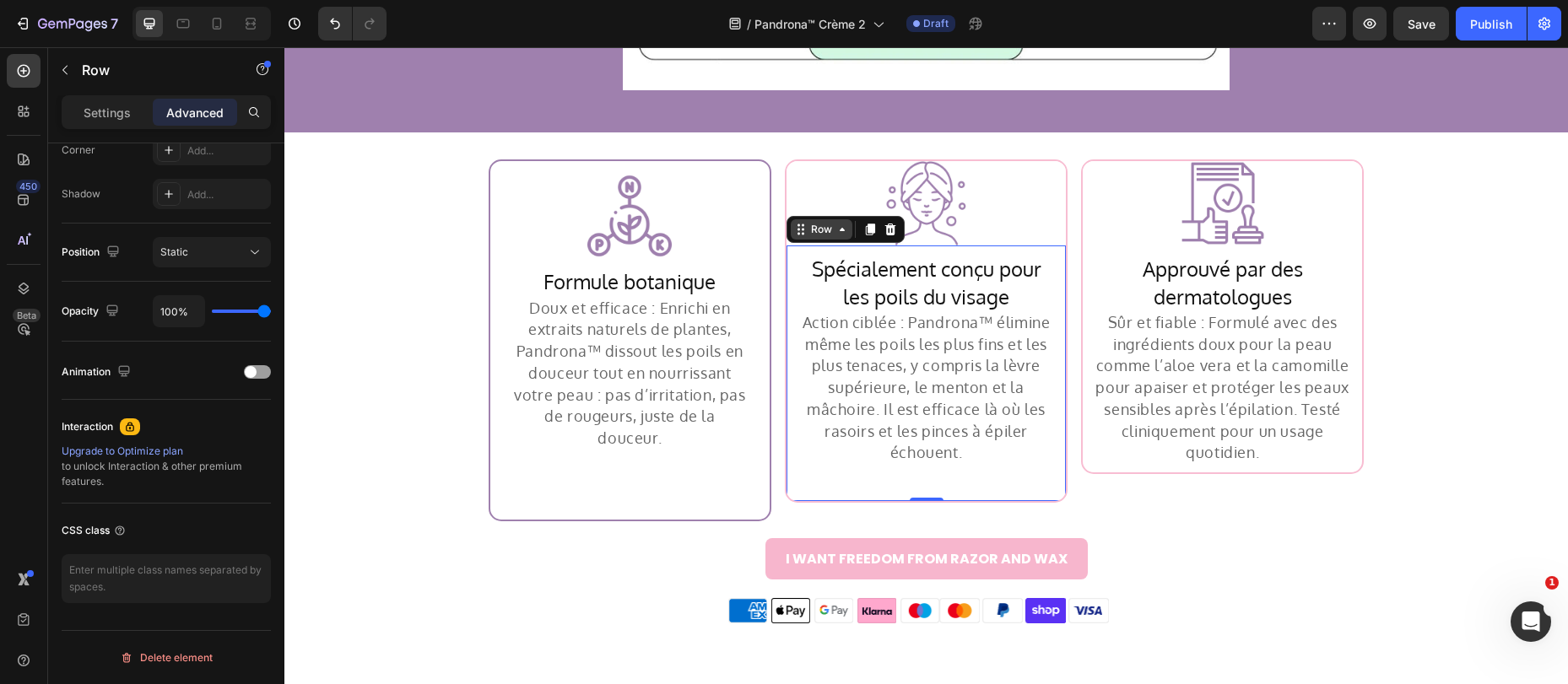
click at [807, 235] on div "Row" at bounding box center [821, 230] width 28 height 16
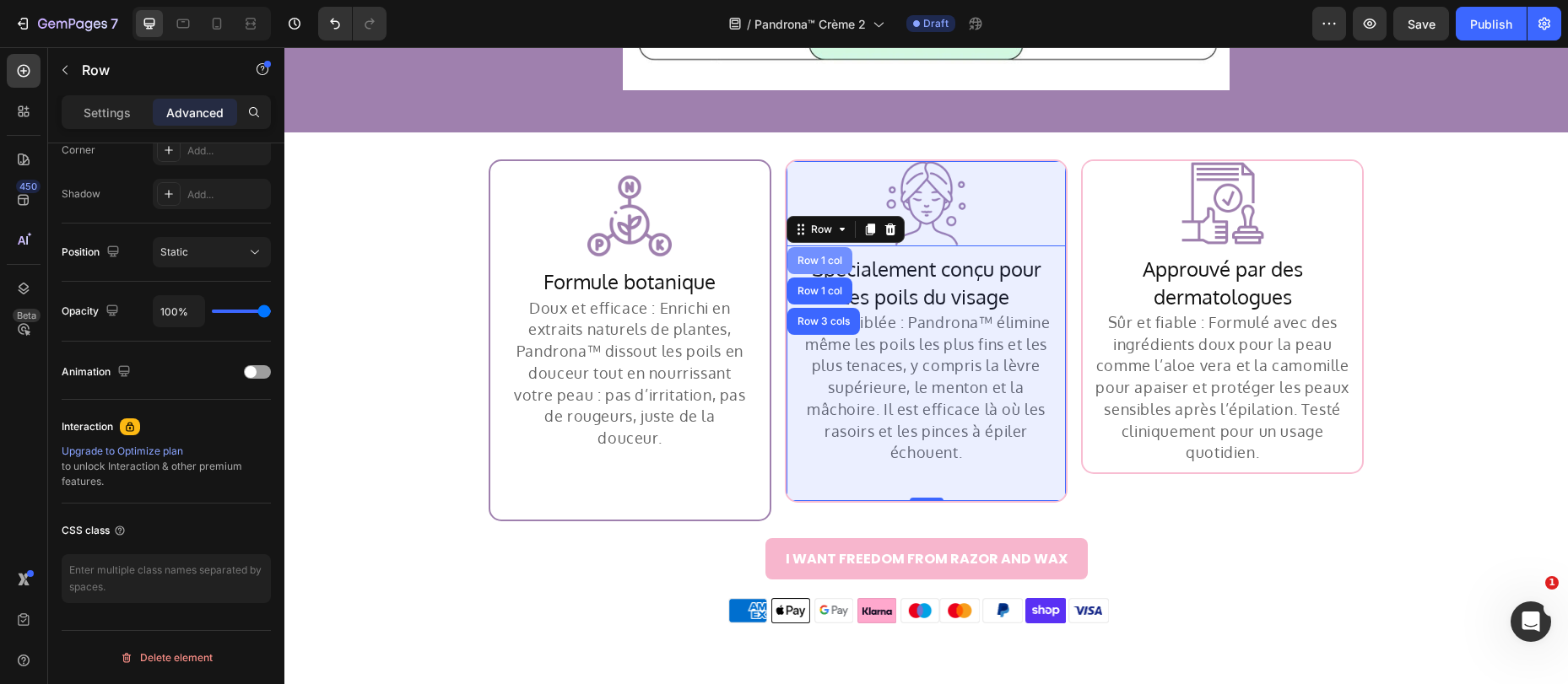
click at [806, 263] on div "Row 1 col" at bounding box center [819, 260] width 51 height 10
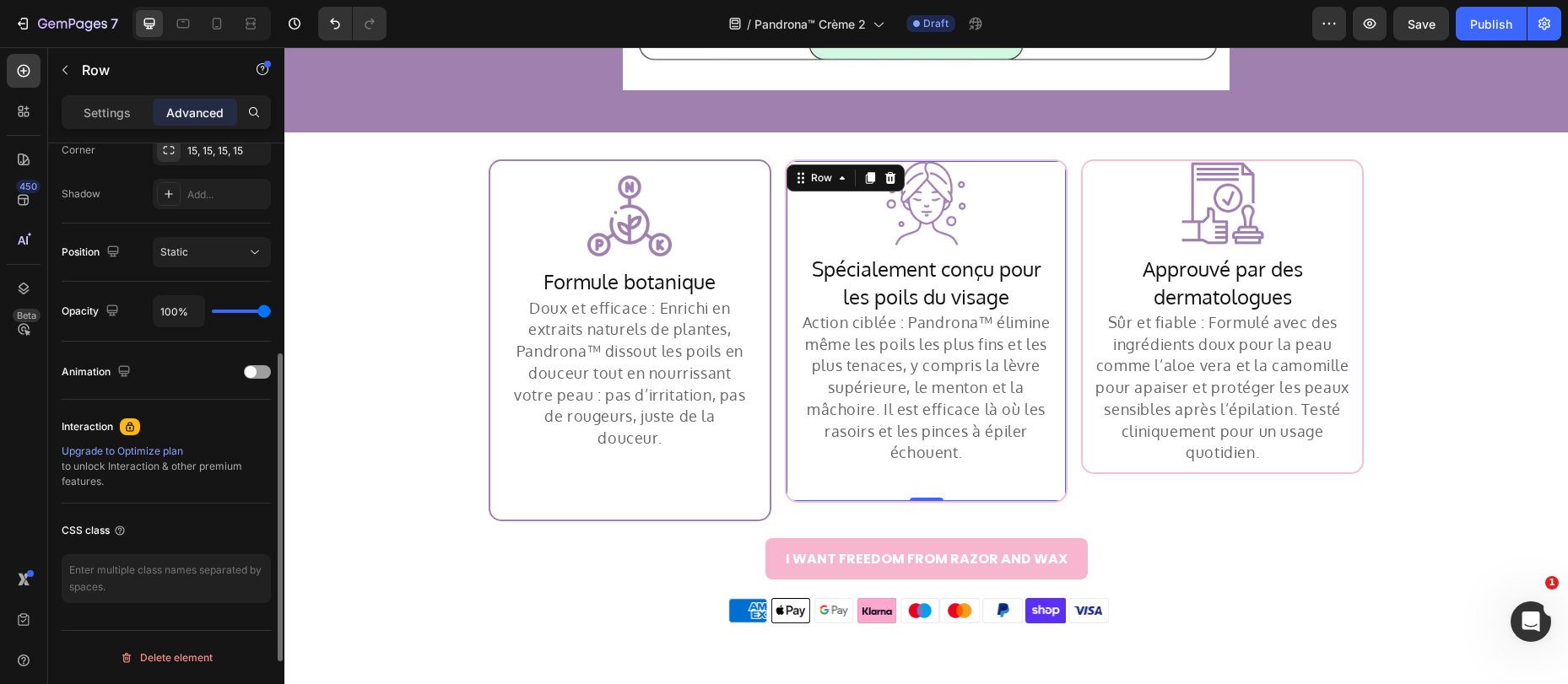
scroll to position [304, 0]
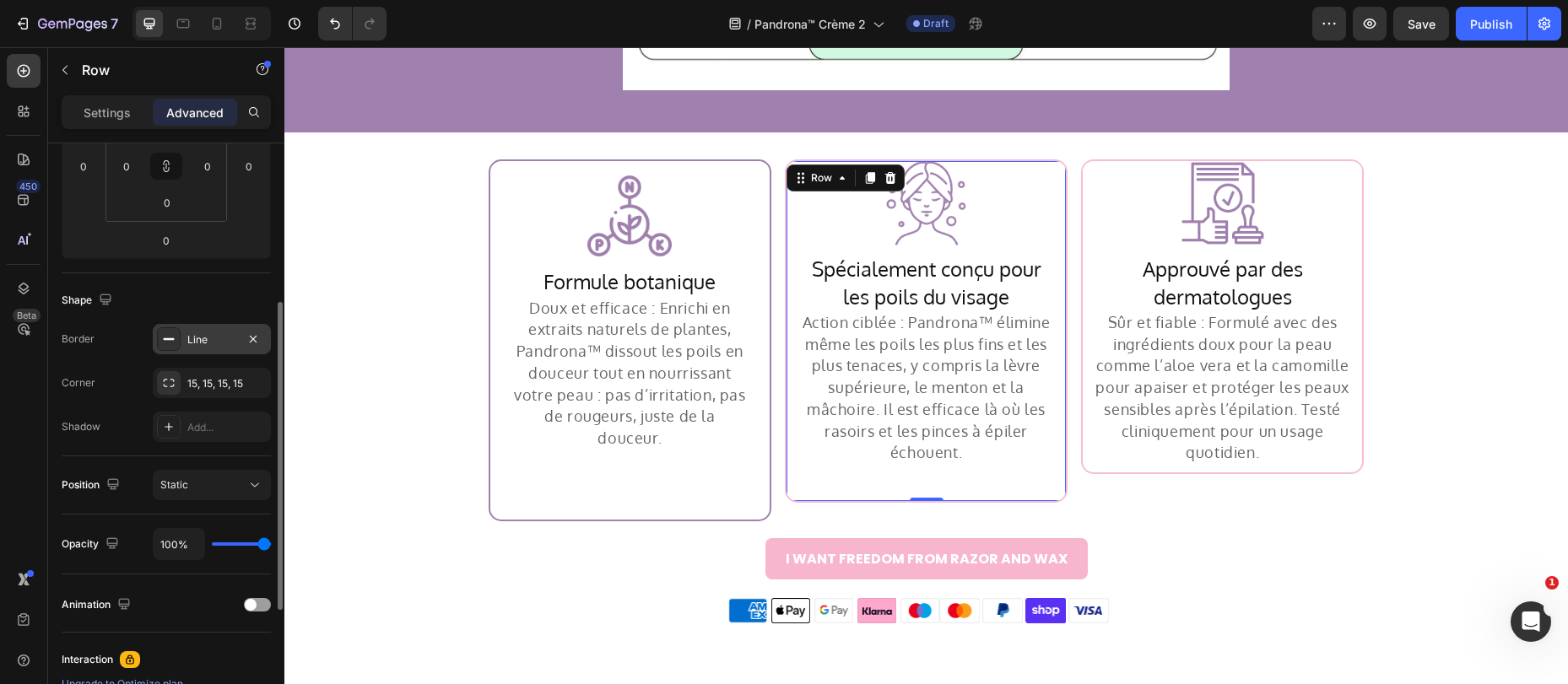
click at [214, 341] on div "Line" at bounding box center [212, 341] width 49 height 16
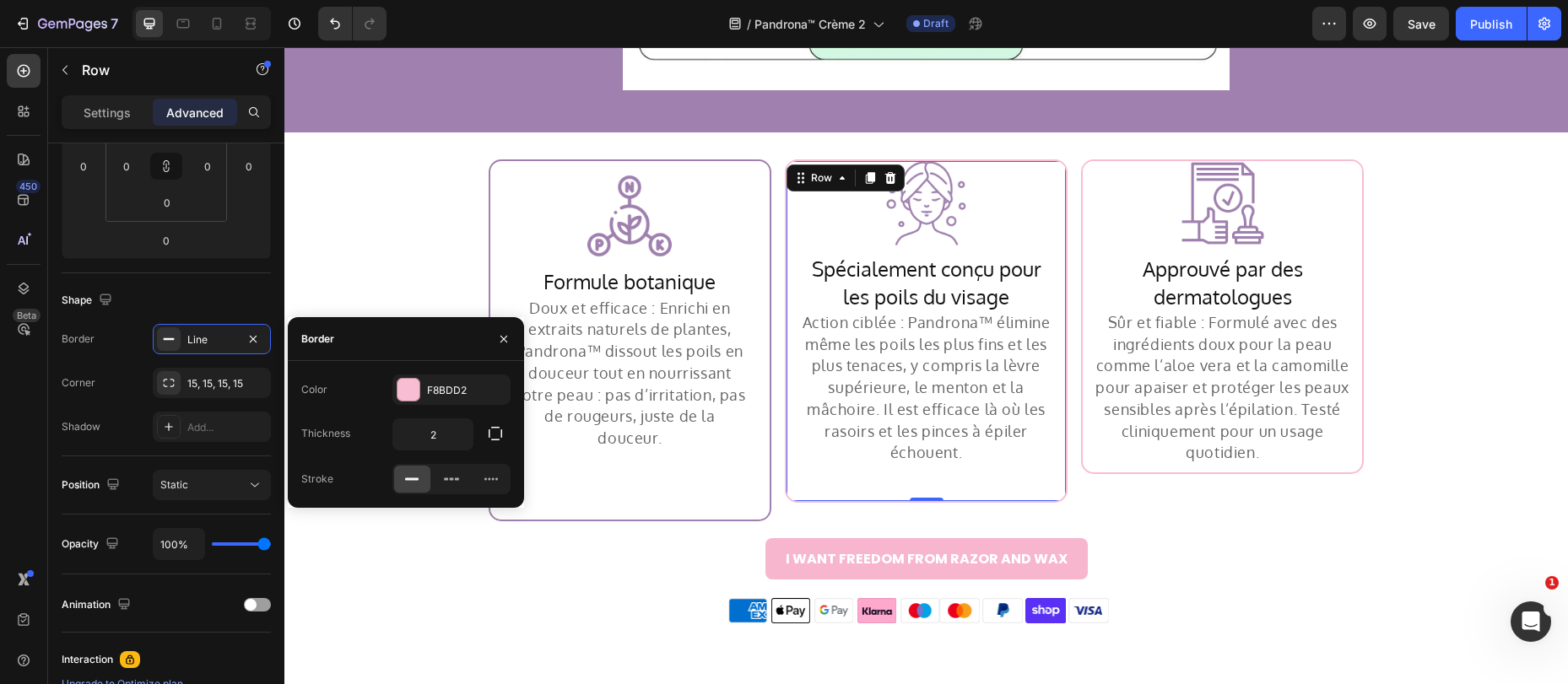
click at [430, 406] on div "Color F8BDD2 Thickness 2 Stroke" at bounding box center [406, 434] width 236 height 119
click at [411, 394] on div at bounding box center [408, 389] width 22 height 22
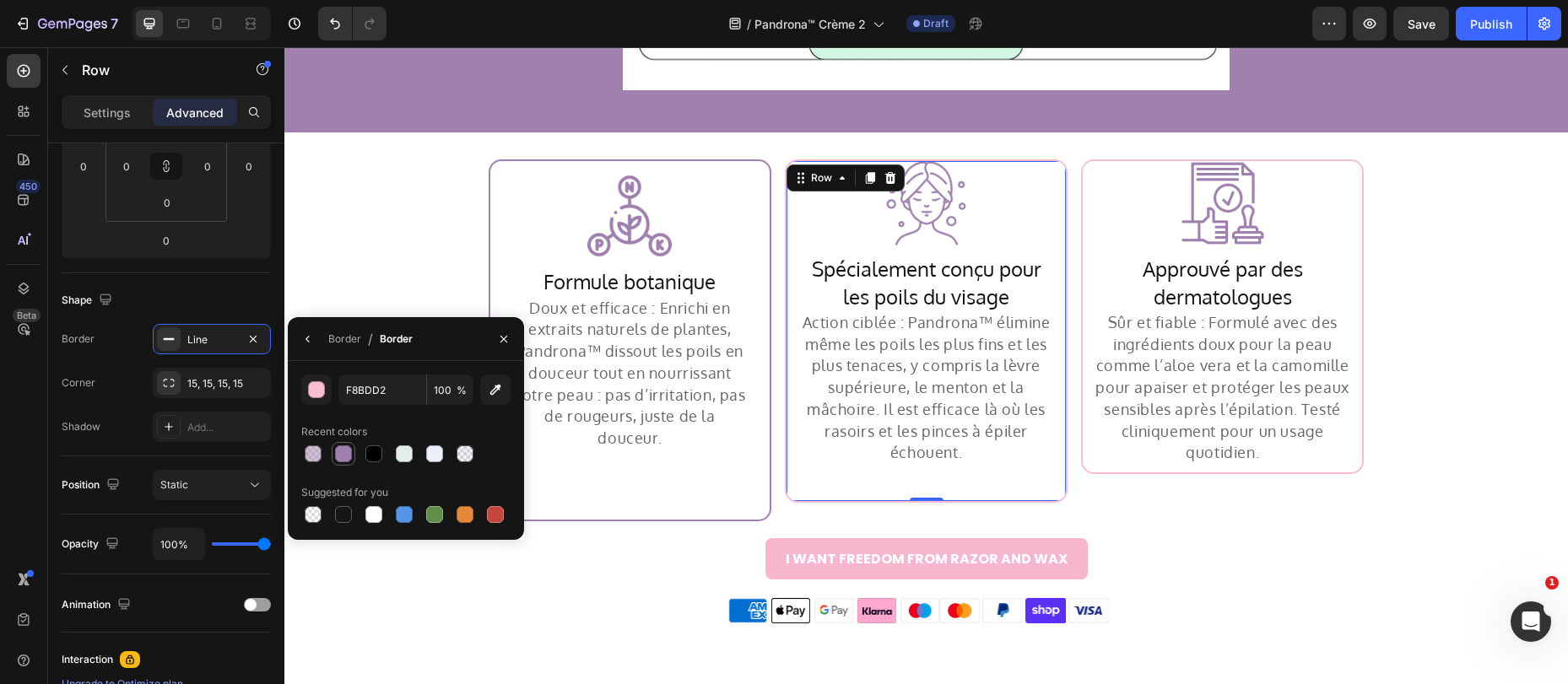
click at [340, 455] on div at bounding box center [343, 453] width 16 height 16
type input "9F80AE"
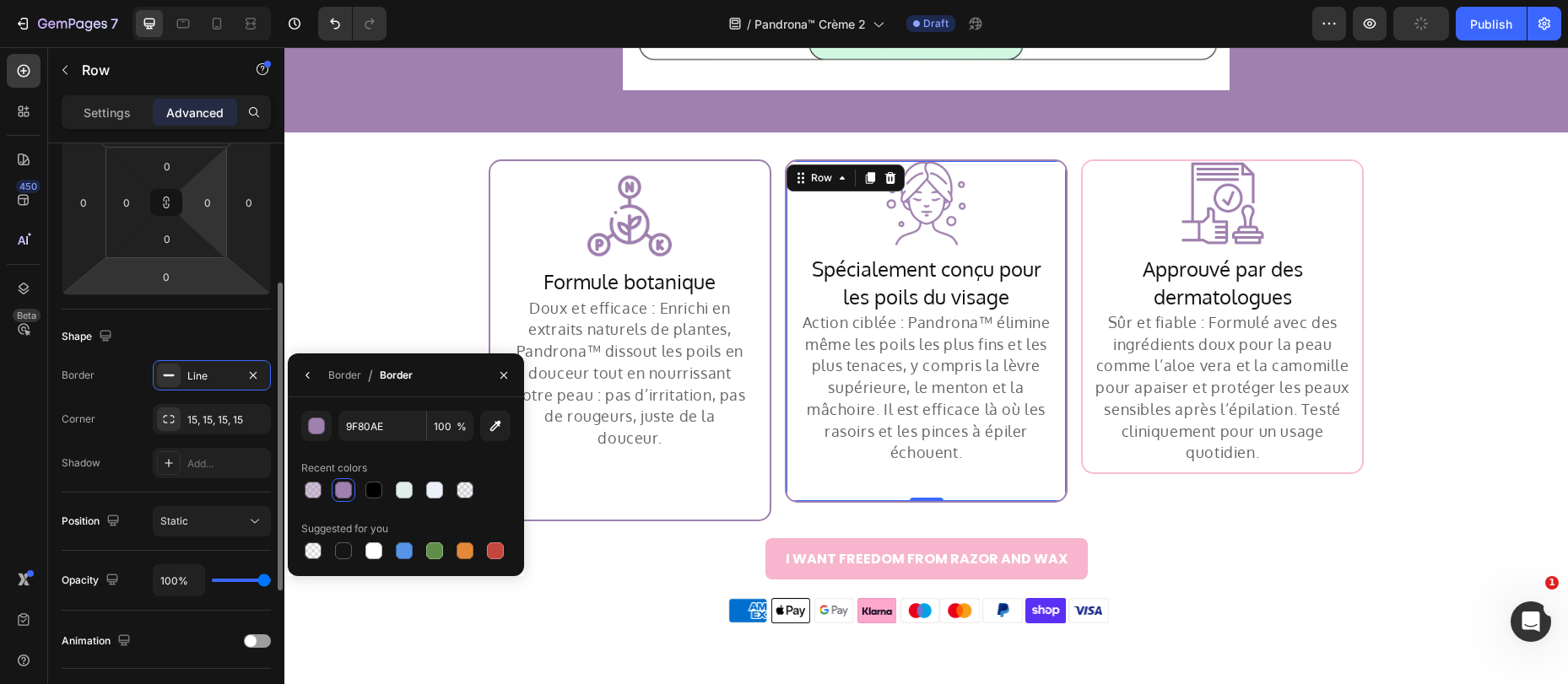
scroll to position [141, 0]
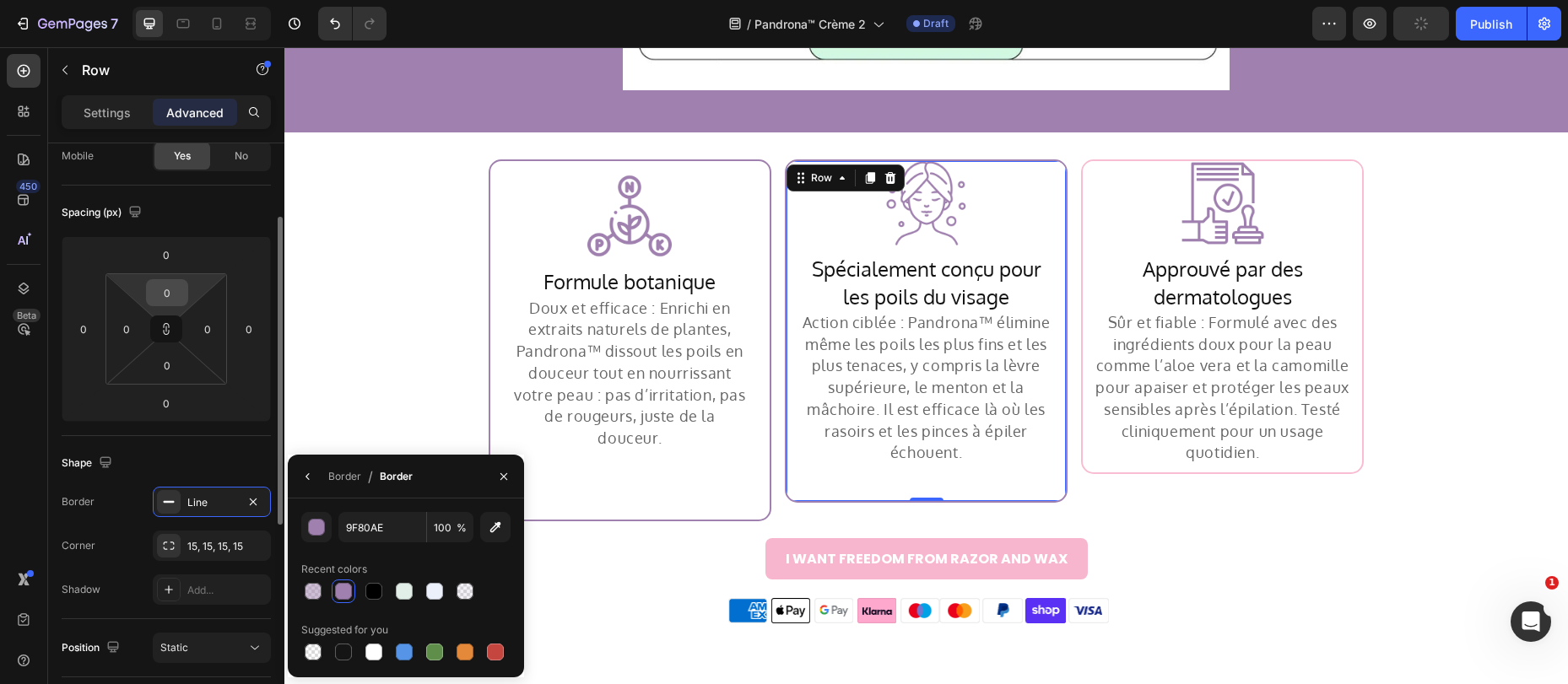
click at [181, 286] on input "0" at bounding box center [167, 293] width 34 height 25
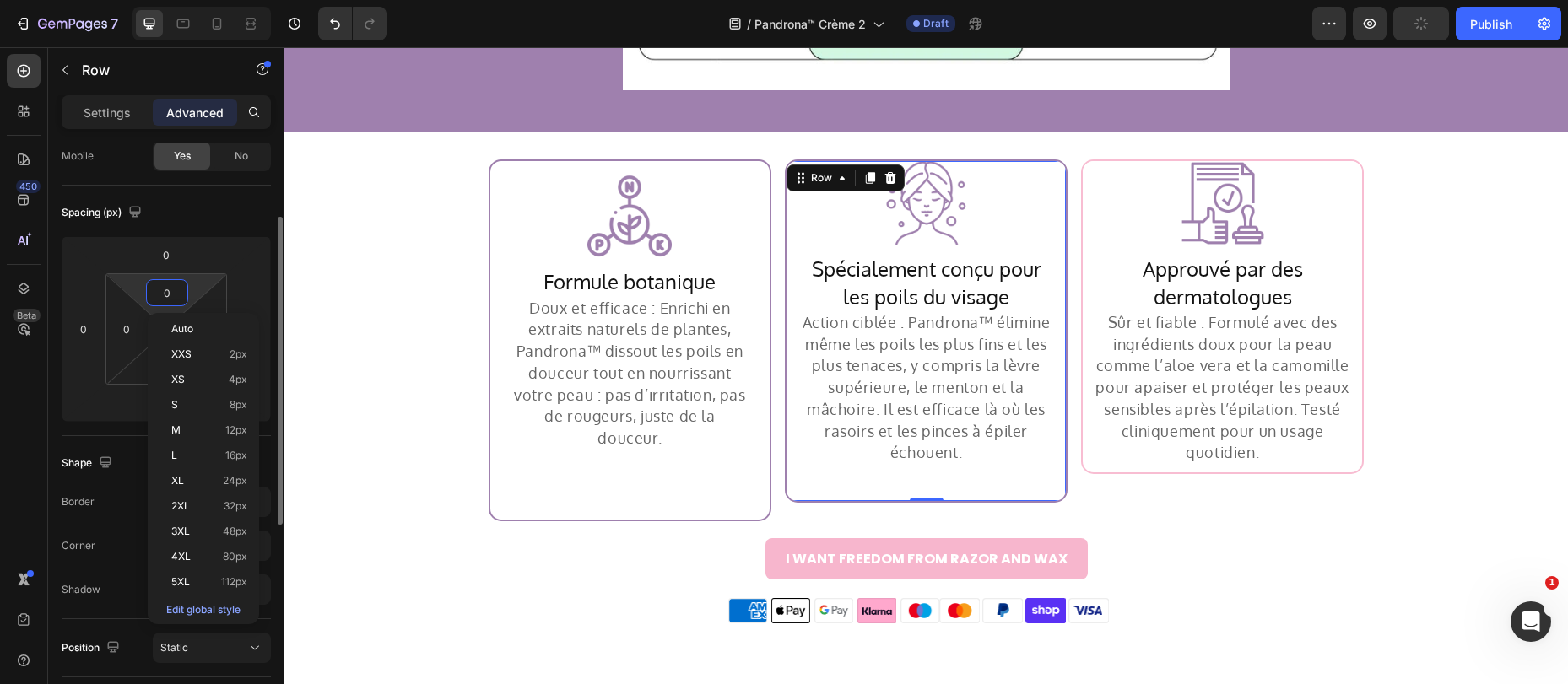
type input "10"
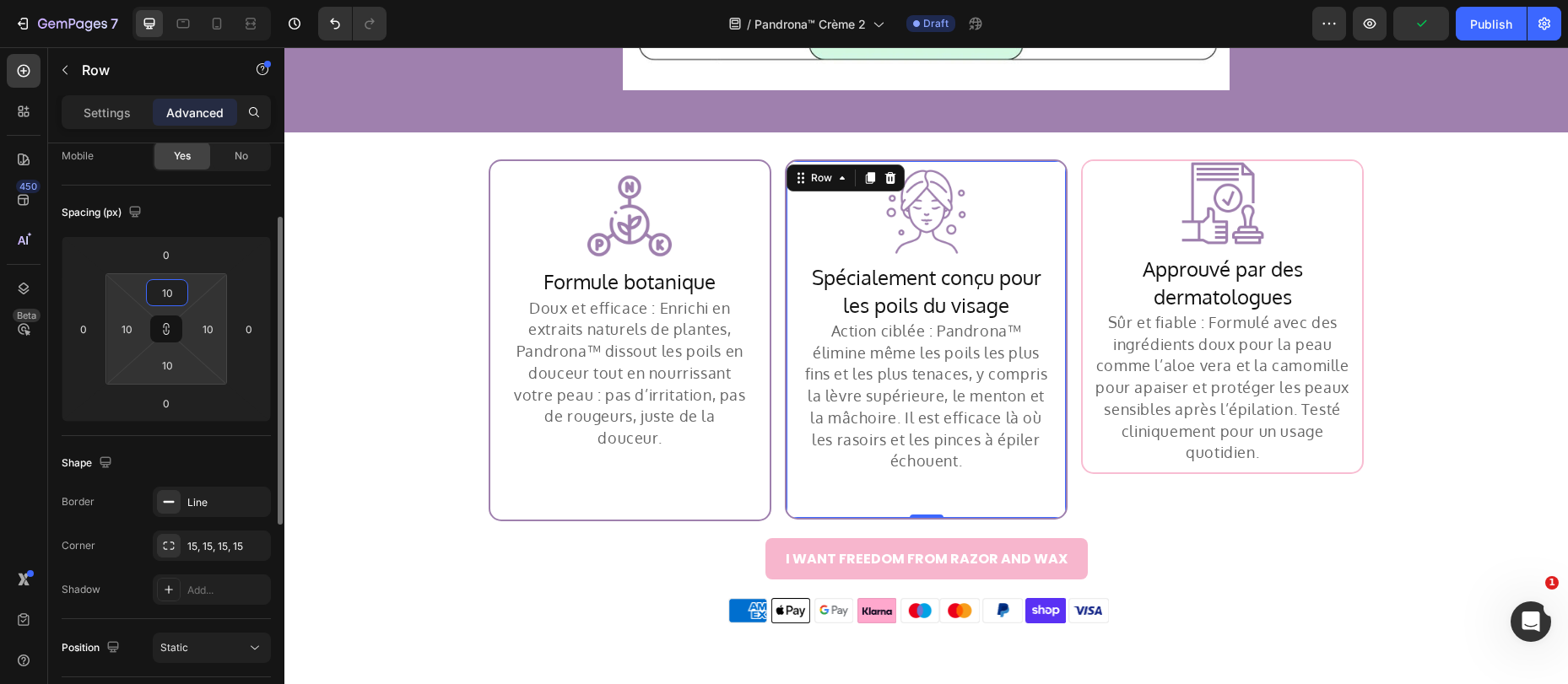
click at [180, 294] on input "10" at bounding box center [167, 293] width 34 height 25
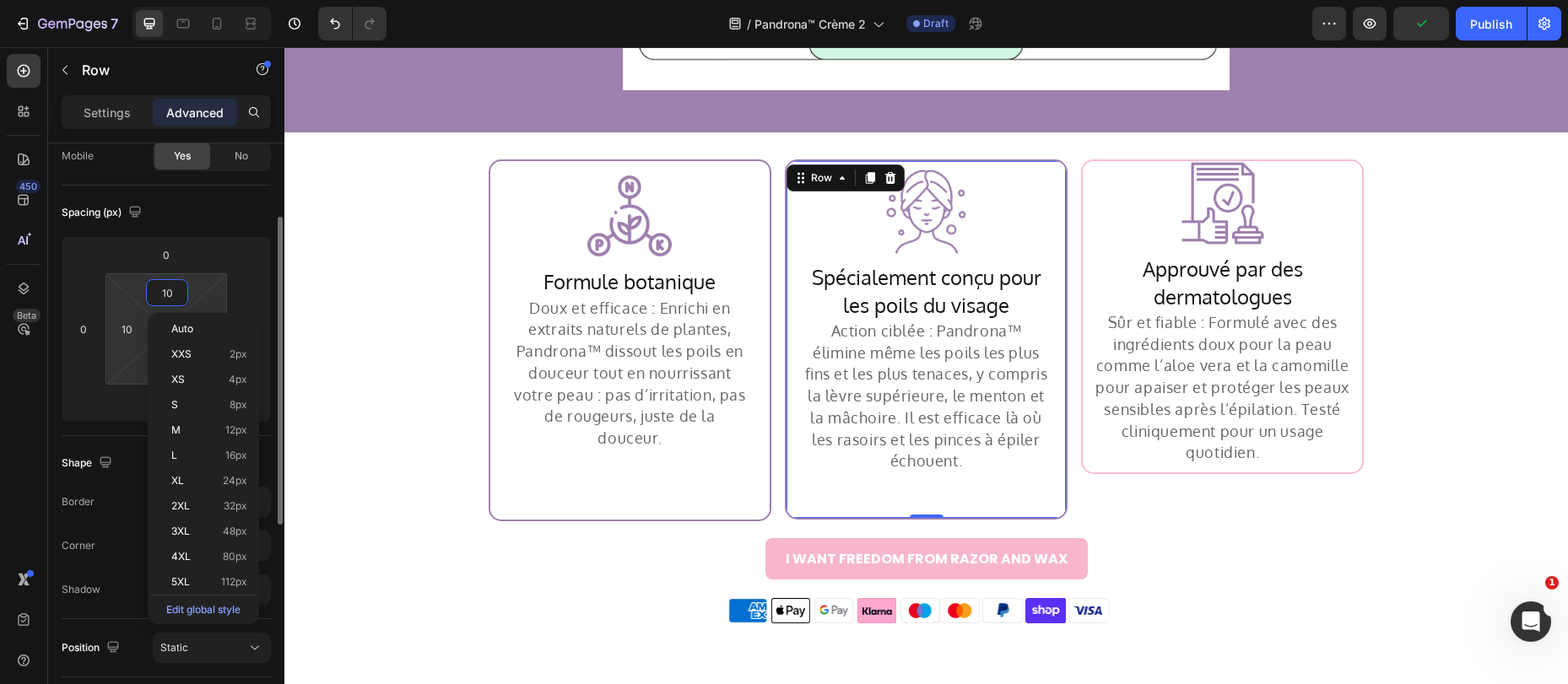
type input "1"
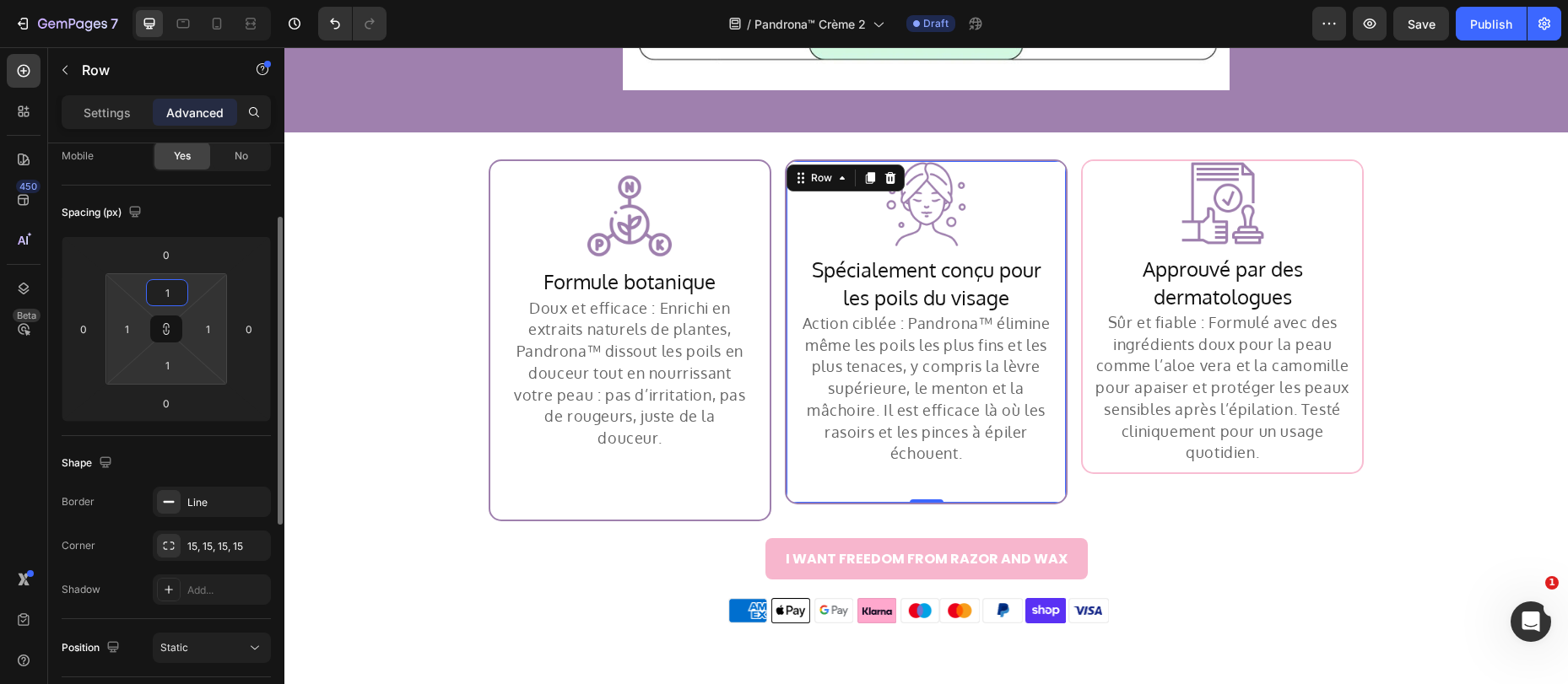
type input "15"
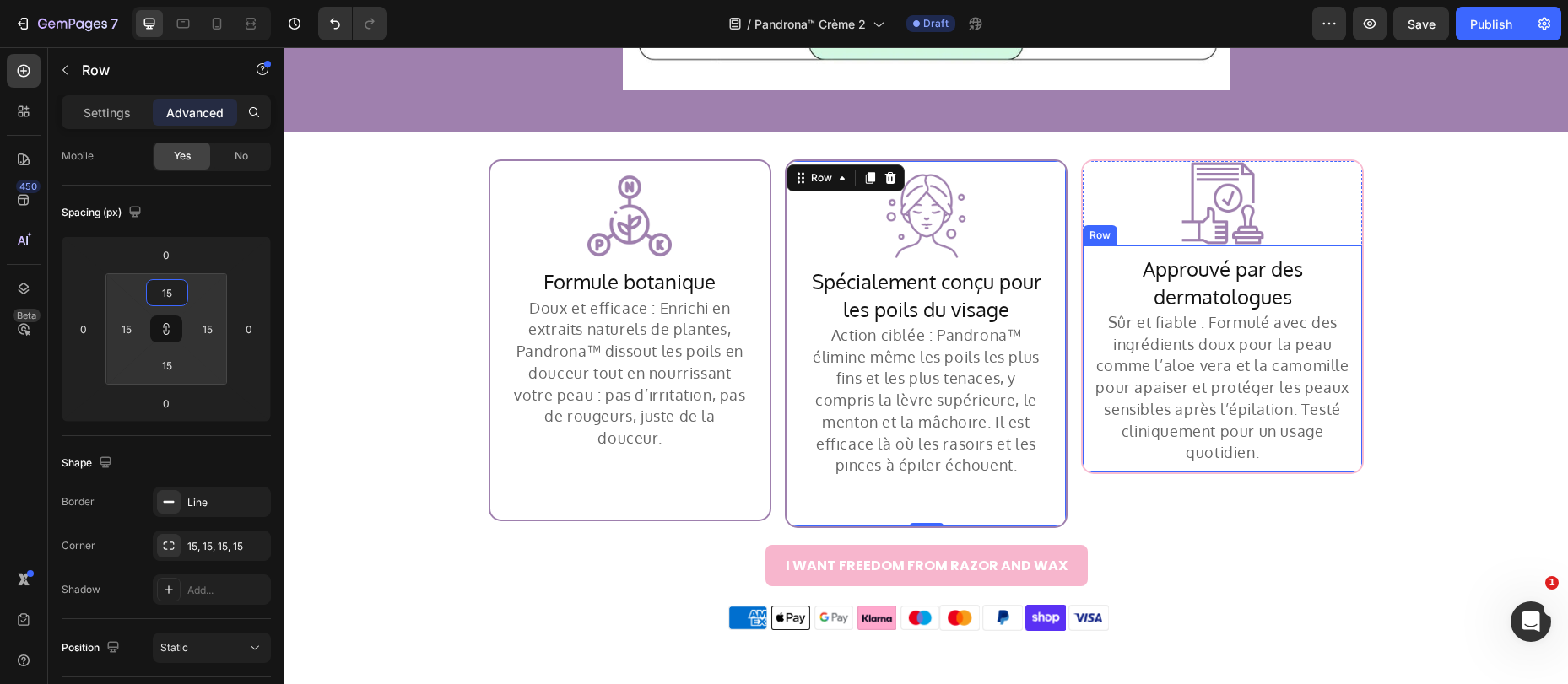
click at [1084, 471] on div "Approuvé par des dermatologues Heading Sûr et fiable : Formulé avec des ingrédi…" at bounding box center [1223, 359] width 279 height 227
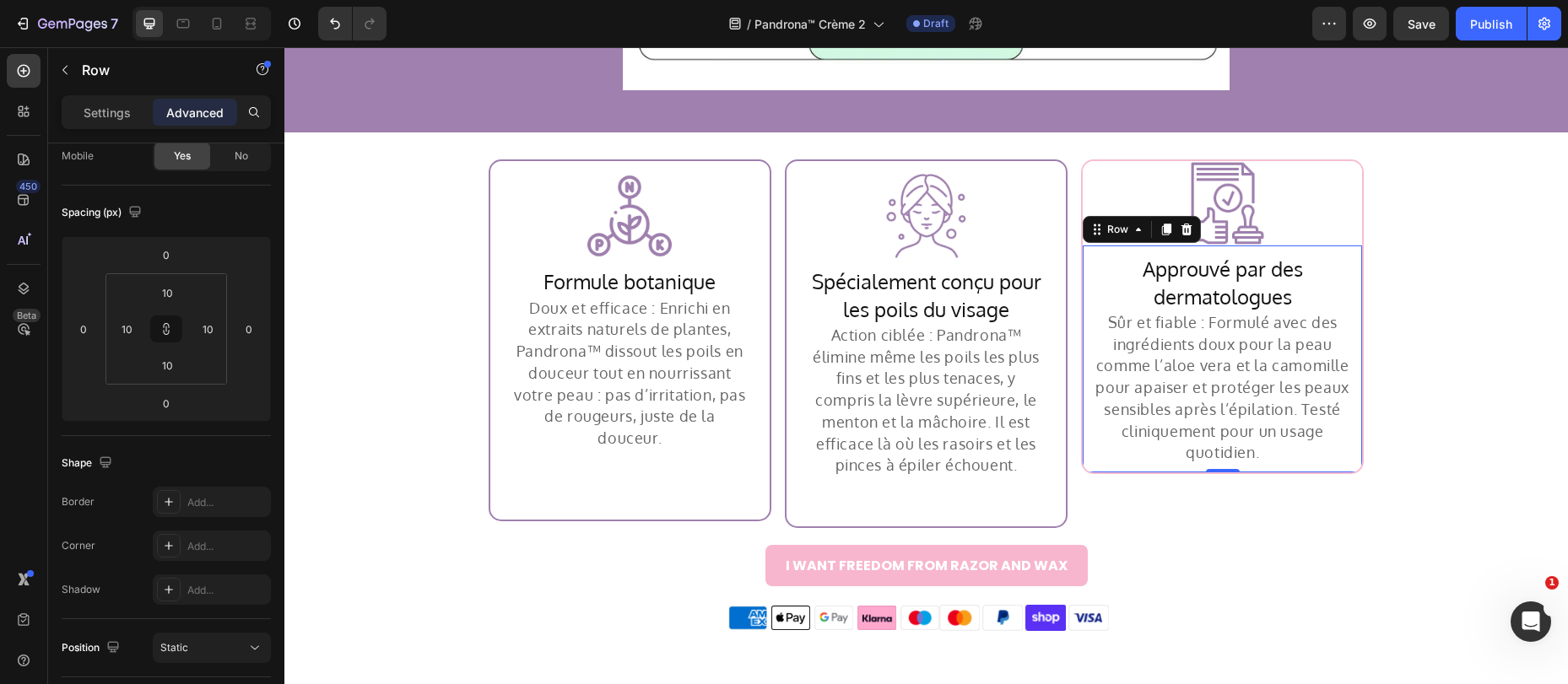
click at [1085, 471] on div "Approuvé par des dermatologues Heading Sûr et fiable : Formulé avec des ingrédi…" at bounding box center [1223, 359] width 279 height 227
click at [1106, 233] on div "Row" at bounding box center [1117, 230] width 28 height 16
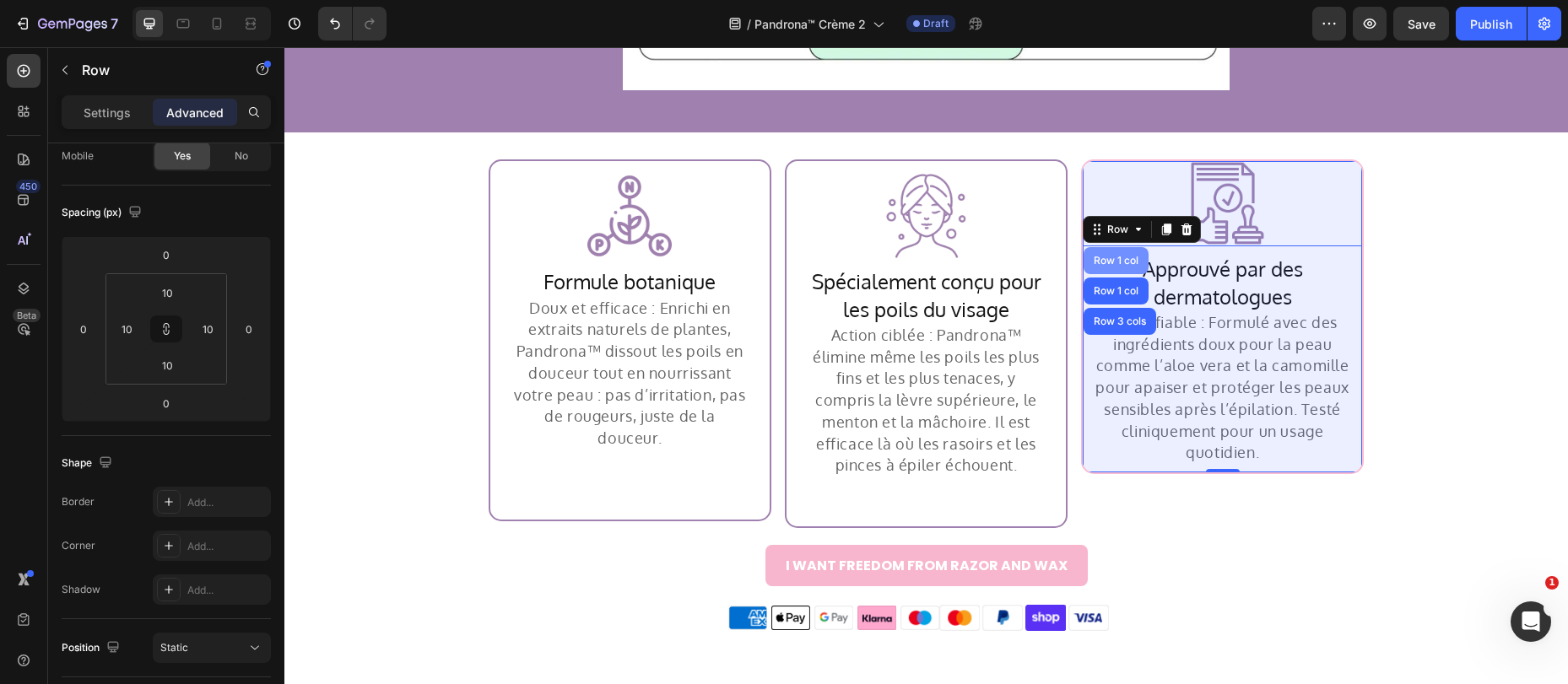
click at [1100, 264] on div "Row 1 col" at bounding box center [1116, 260] width 51 height 10
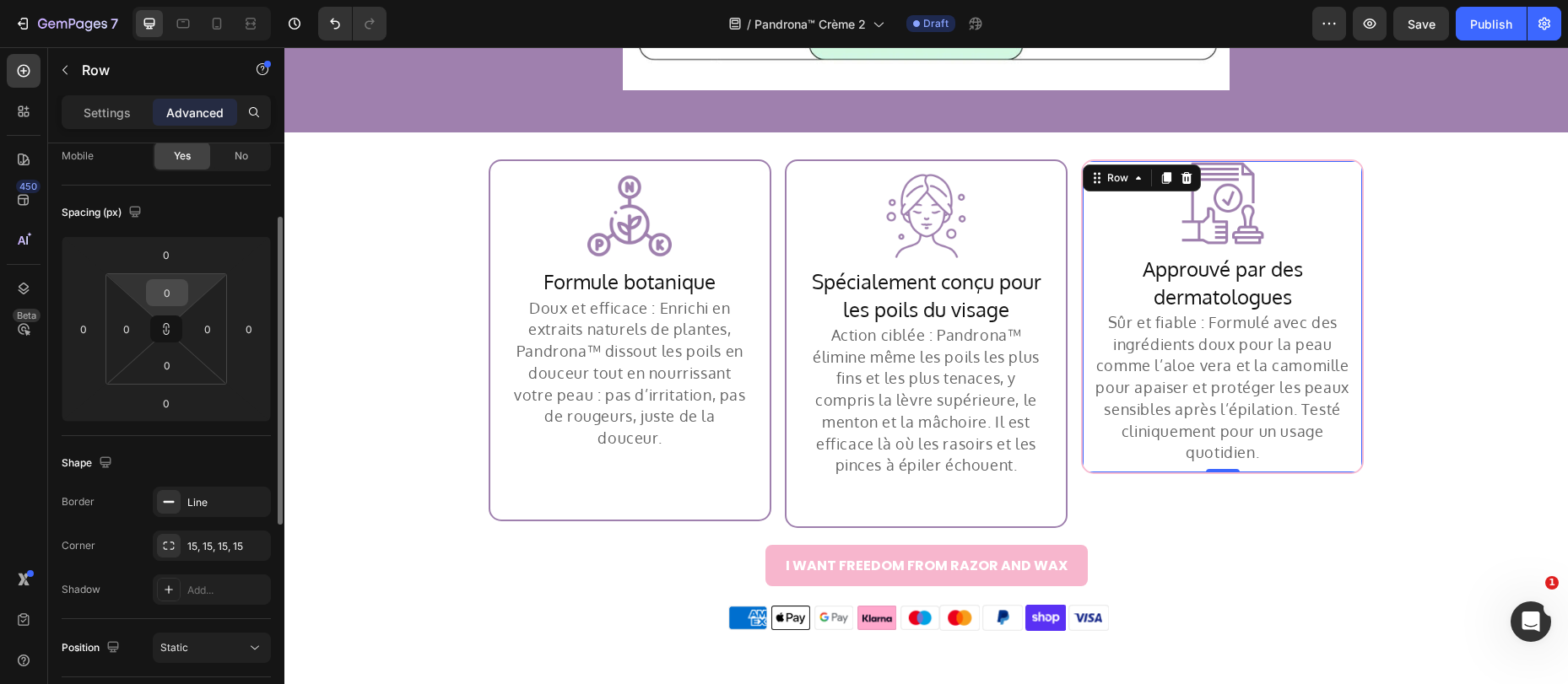
click at [160, 303] on input "0" at bounding box center [167, 293] width 34 height 25
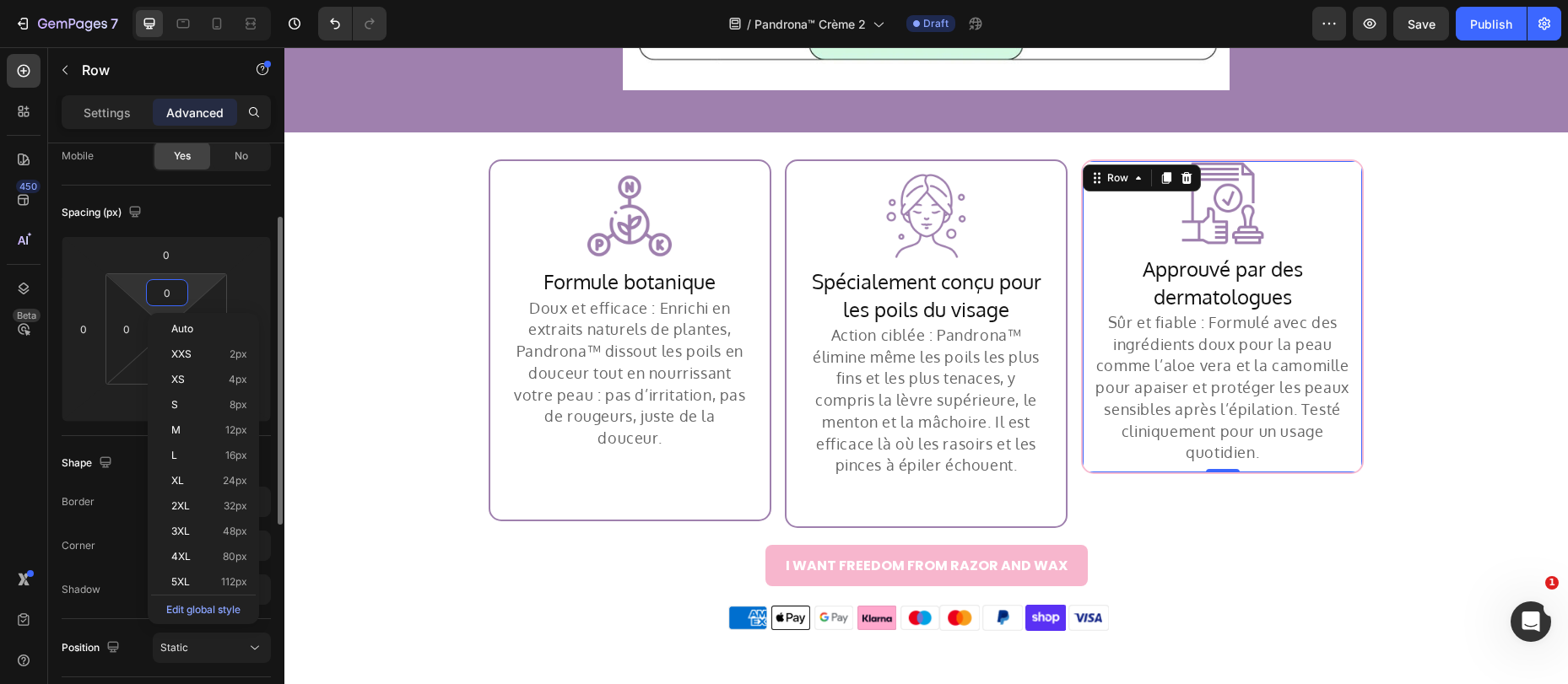
type input "1"
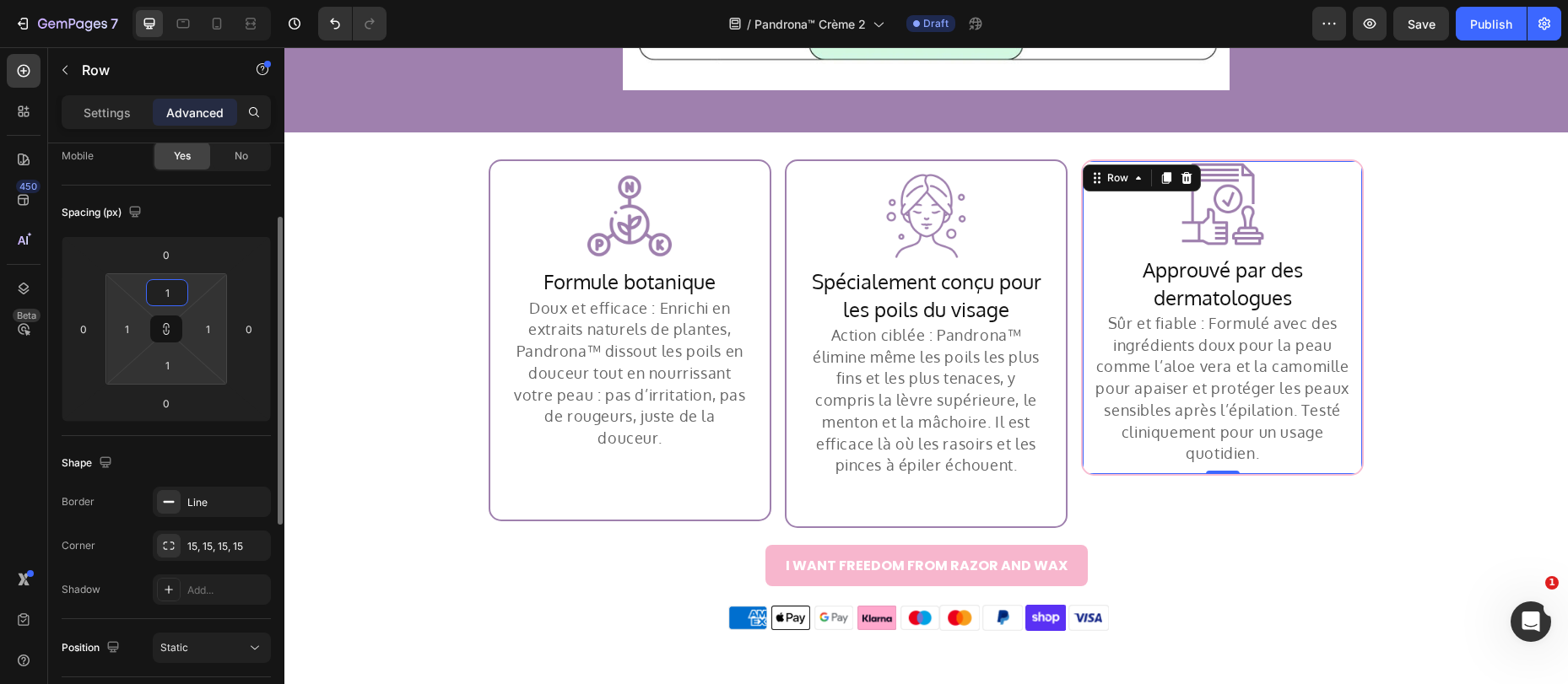
type input "15"
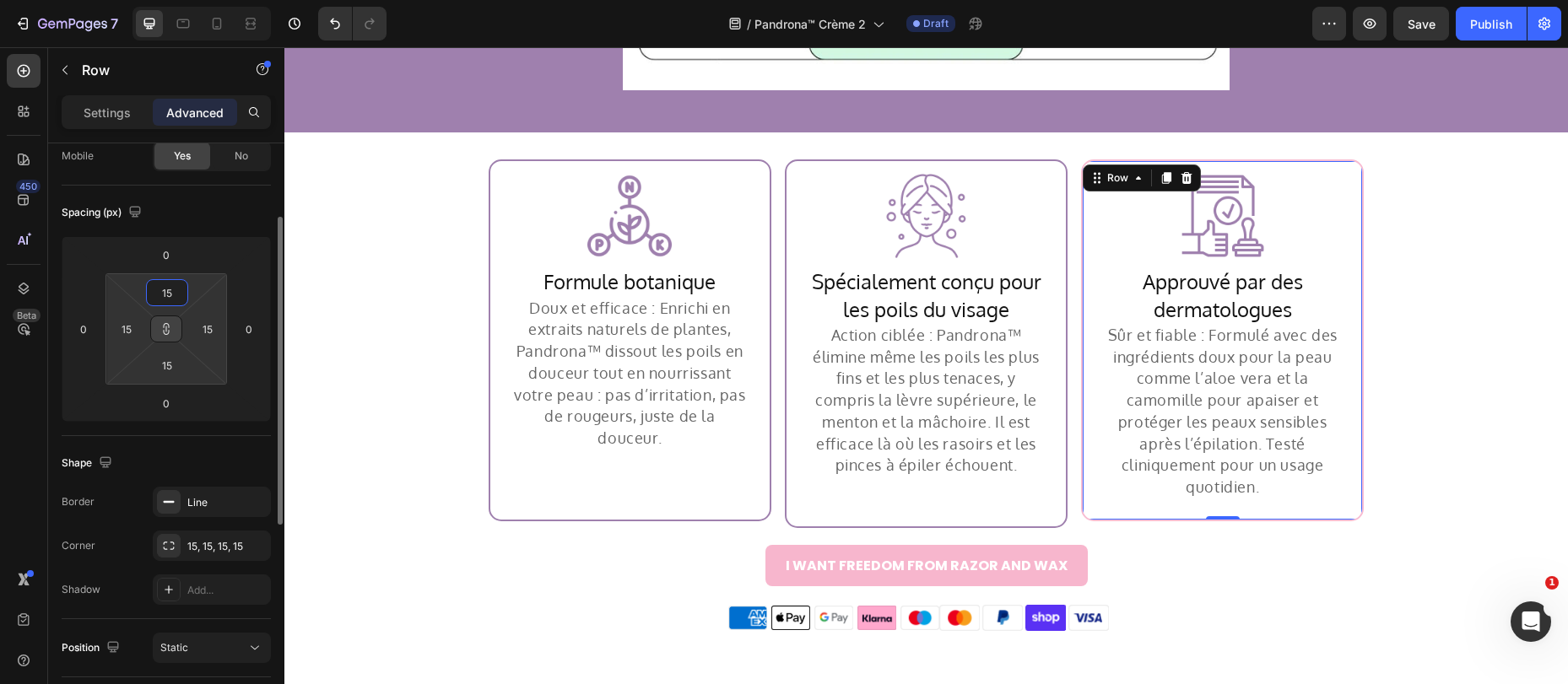
type input "1"
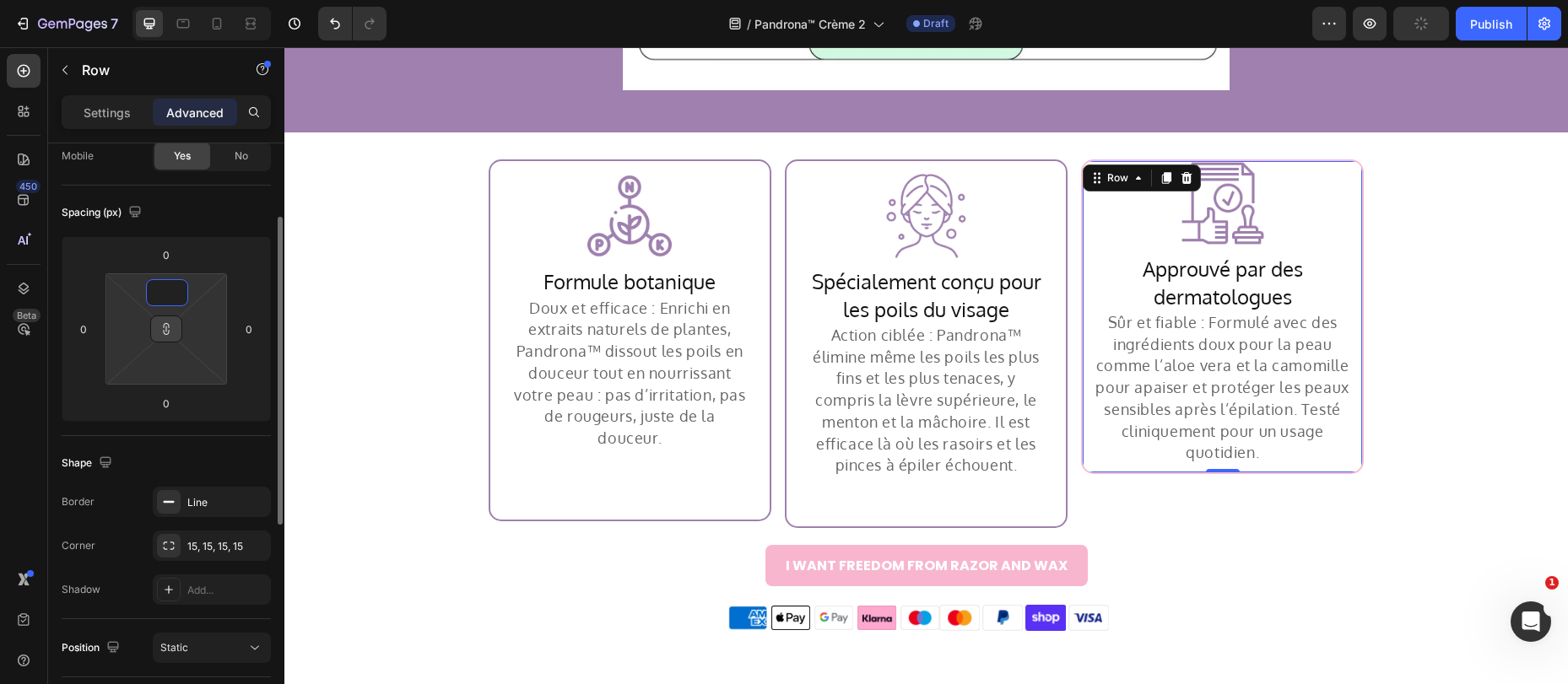
click at [166, 322] on icon at bounding box center [166, 329] width 14 height 14
type input "1"
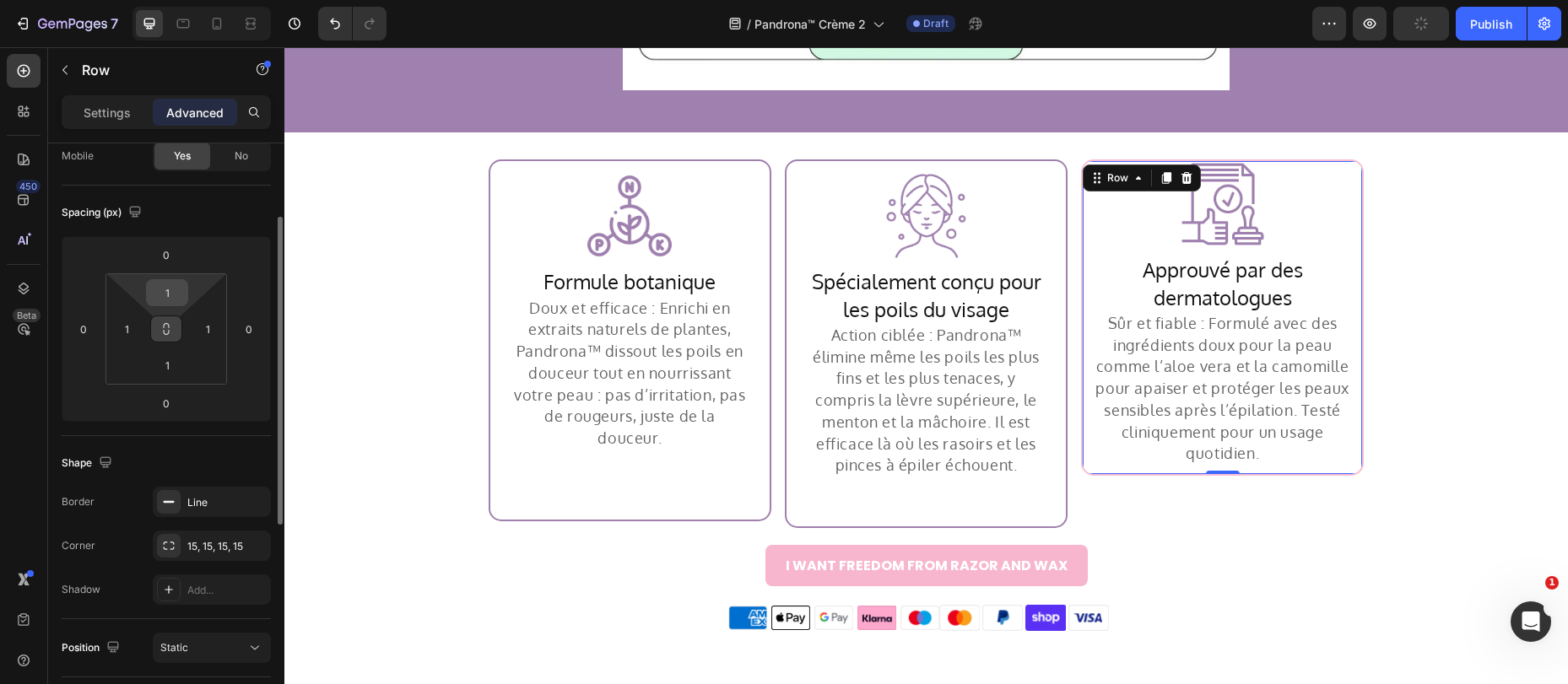
click at [177, 286] on input "1" at bounding box center [167, 293] width 34 height 25
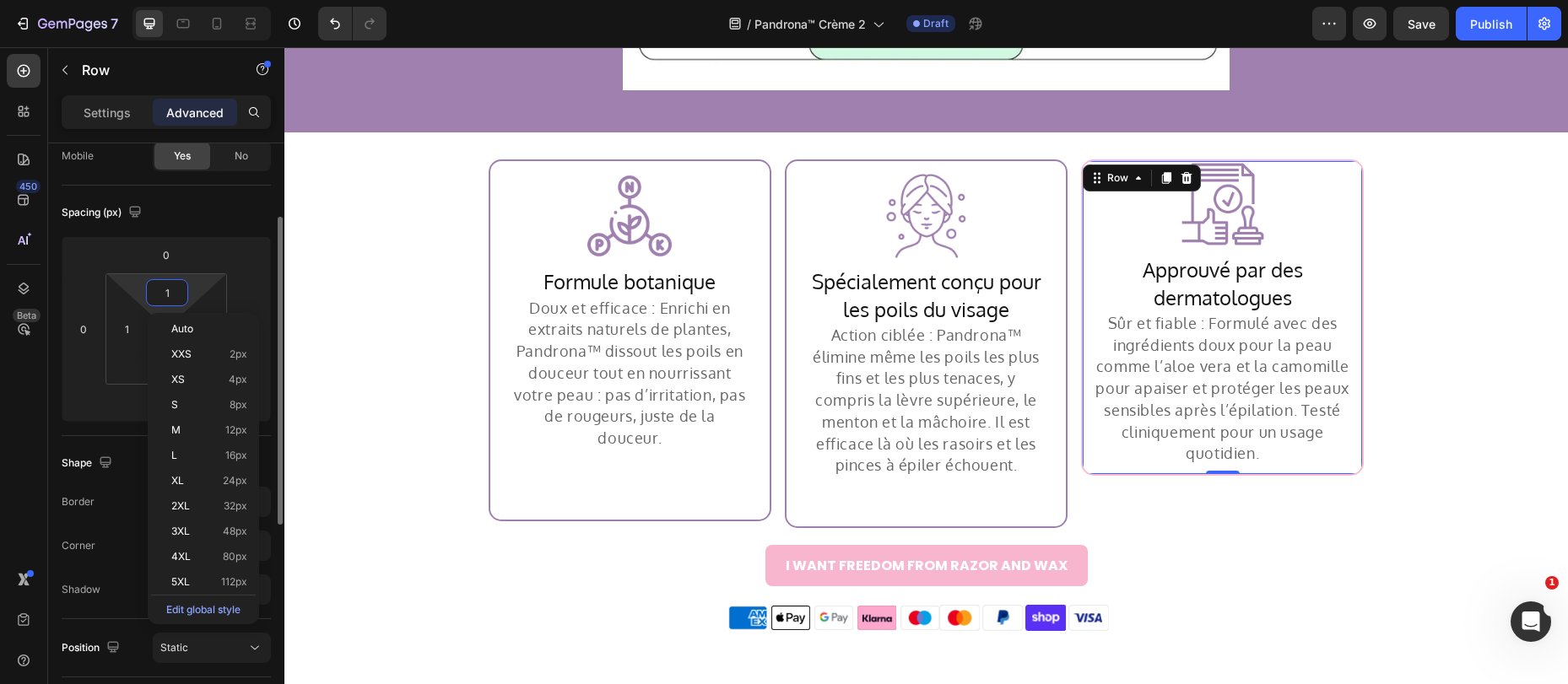
click at [203, 222] on div "Spacing (px)" at bounding box center [166, 212] width 210 height 27
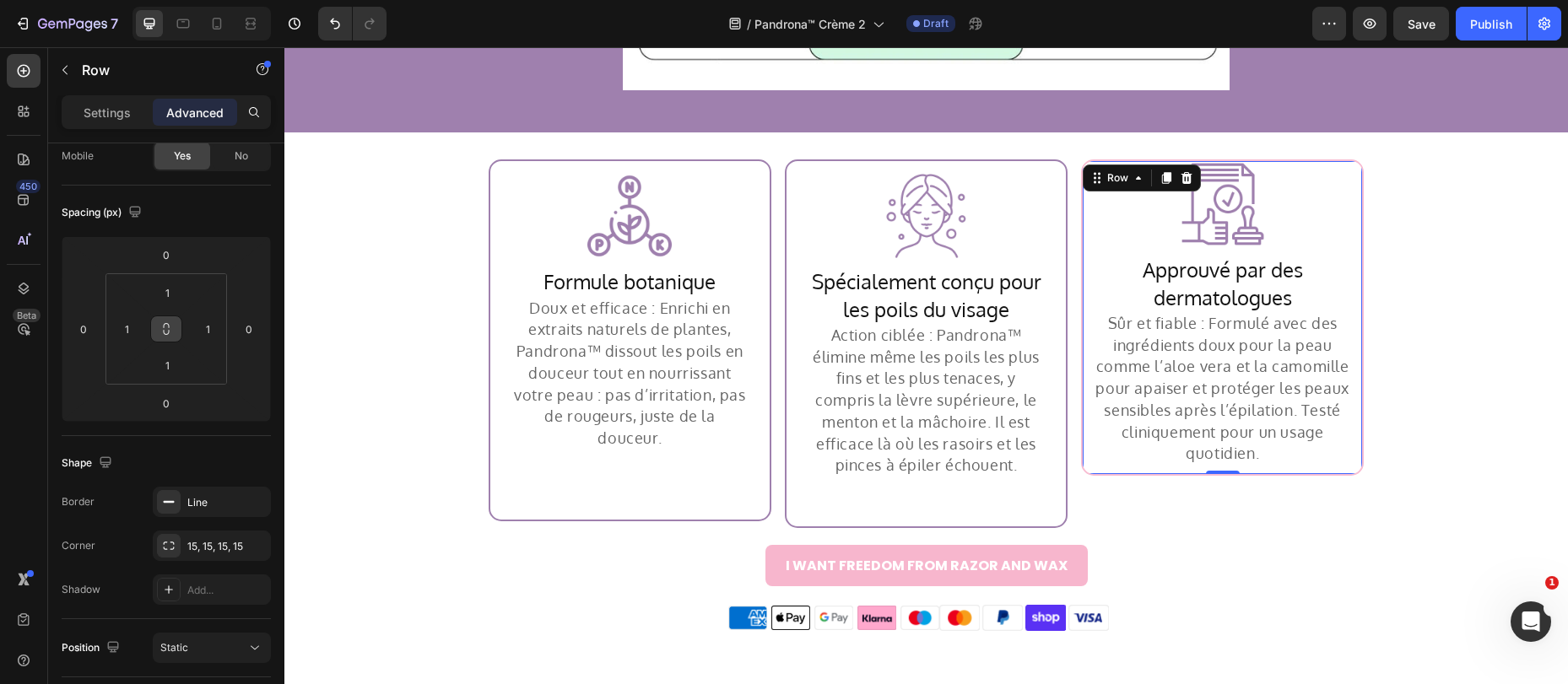
click at [164, 330] on icon at bounding box center [167, 332] width 6 height 5
click at [173, 296] on input "1" at bounding box center [167, 293] width 34 height 25
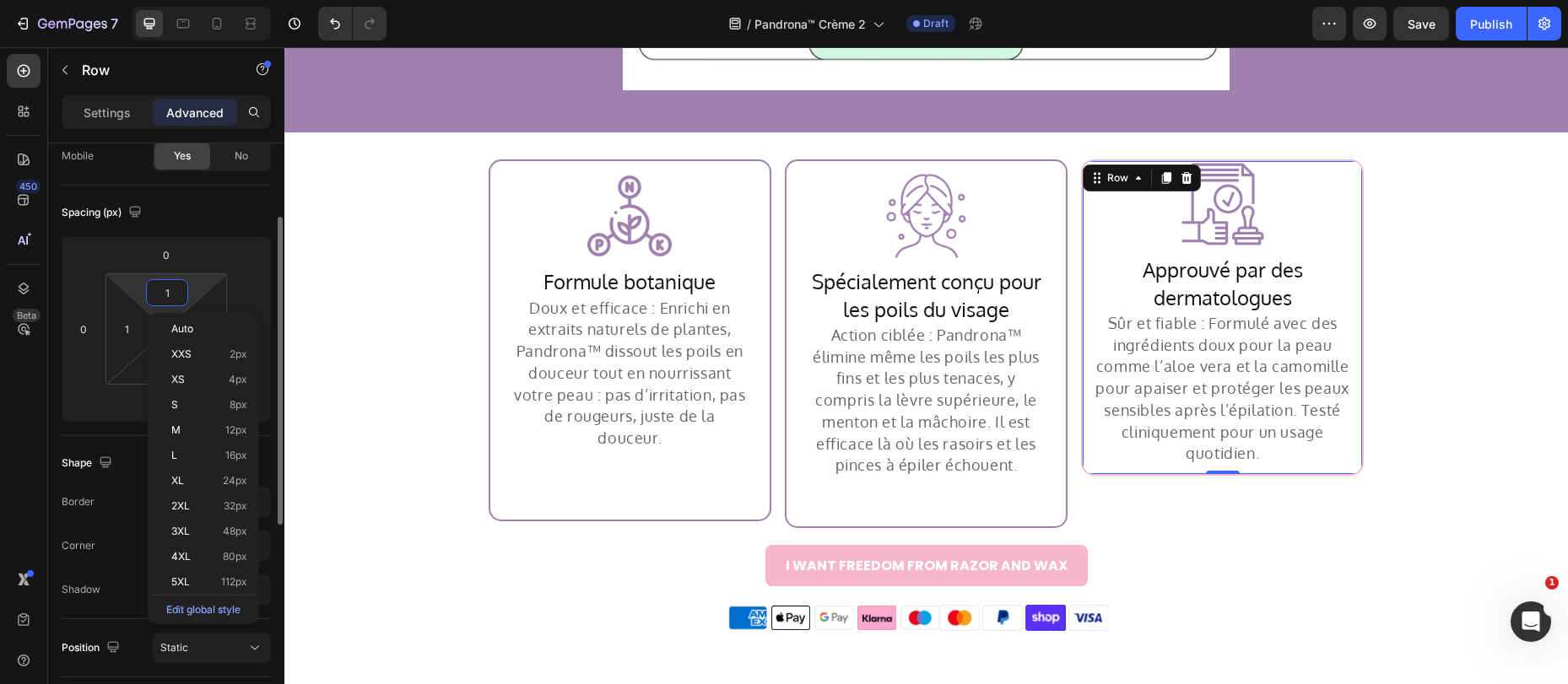
type input "0"
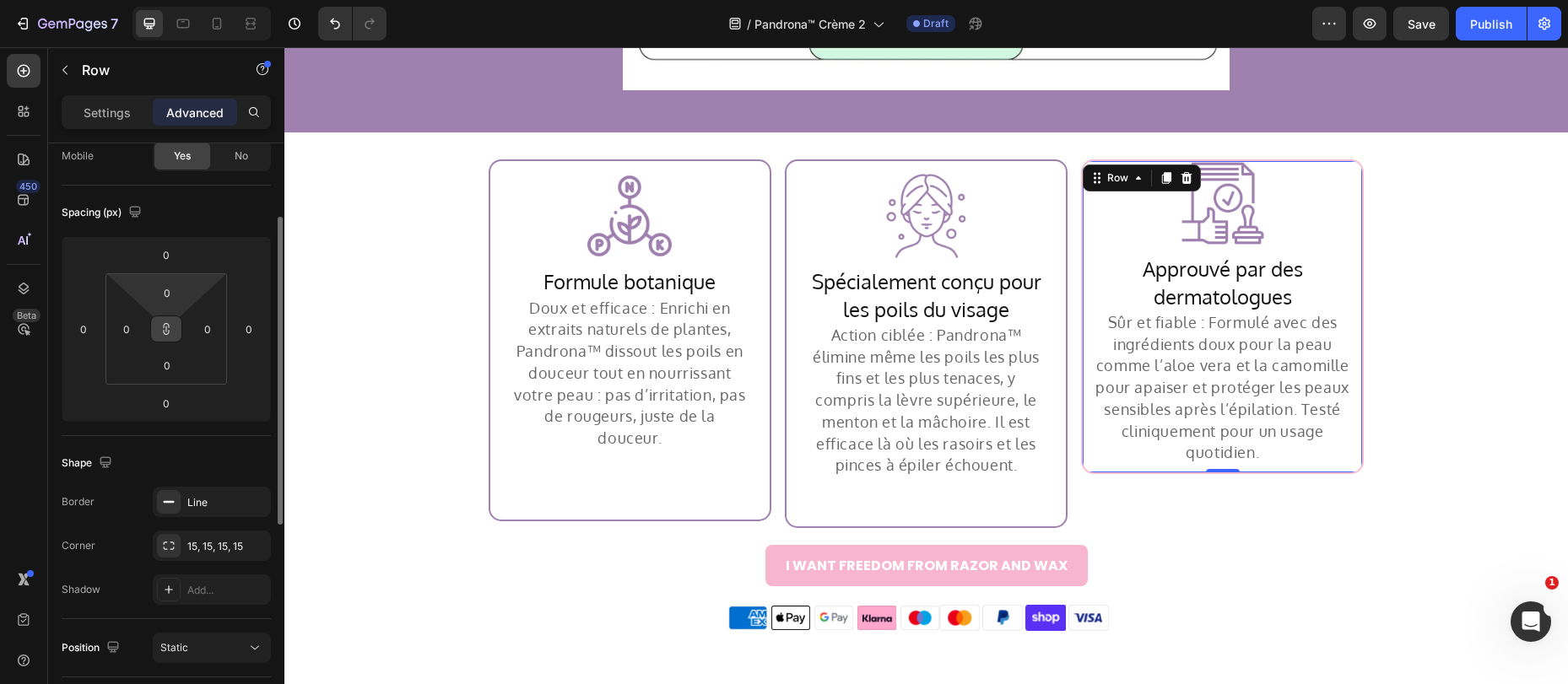
click at [208, 222] on div "Spacing (px)" at bounding box center [166, 212] width 210 height 27
click at [173, 333] on button at bounding box center [166, 329] width 32 height 27
click at [171, 296] on input "0" at bounding box center [167, 293] width 34 height 25
type input "15"
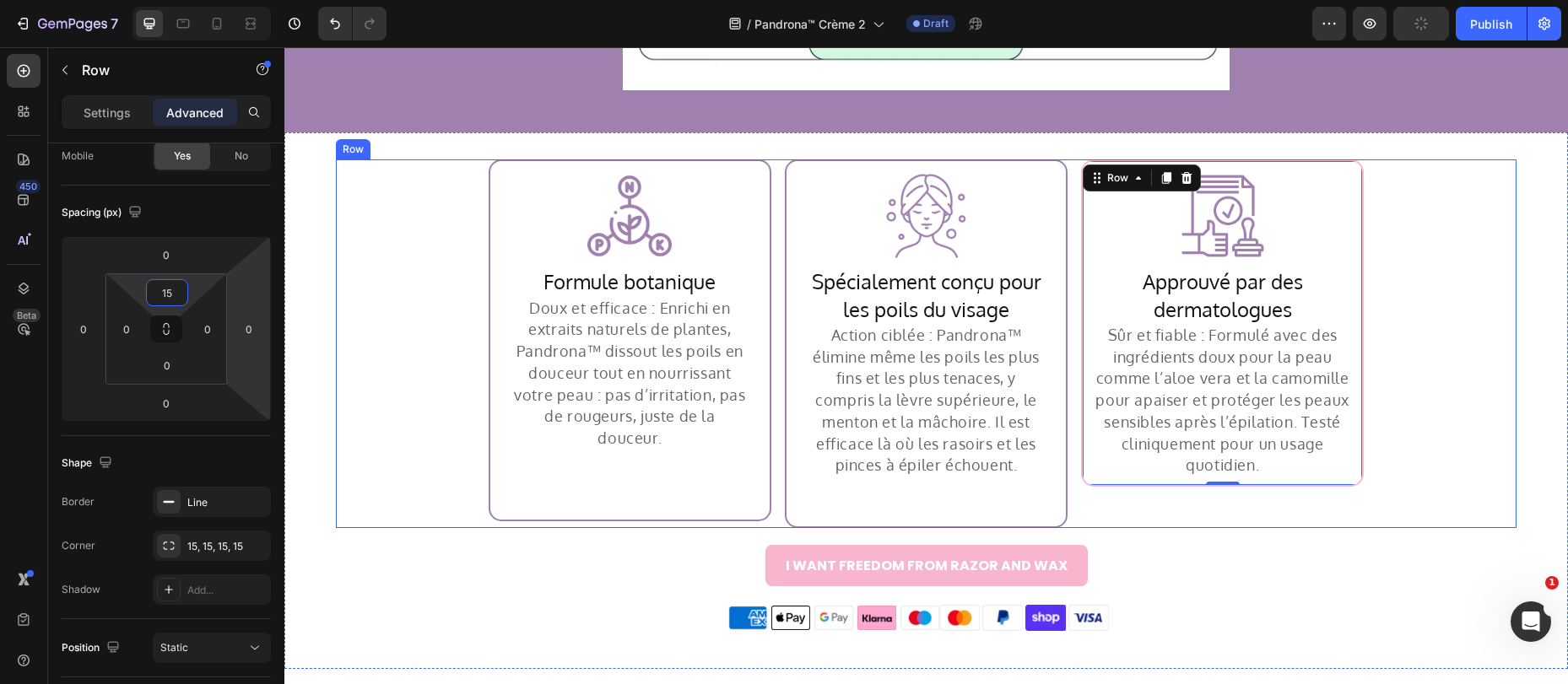
click at [1470, 223] on div "Image Row Formule botanique Heading Doux et efficace : Enrichi en extraits natu…" at bounding box center [926, 343] width 1181 height 369
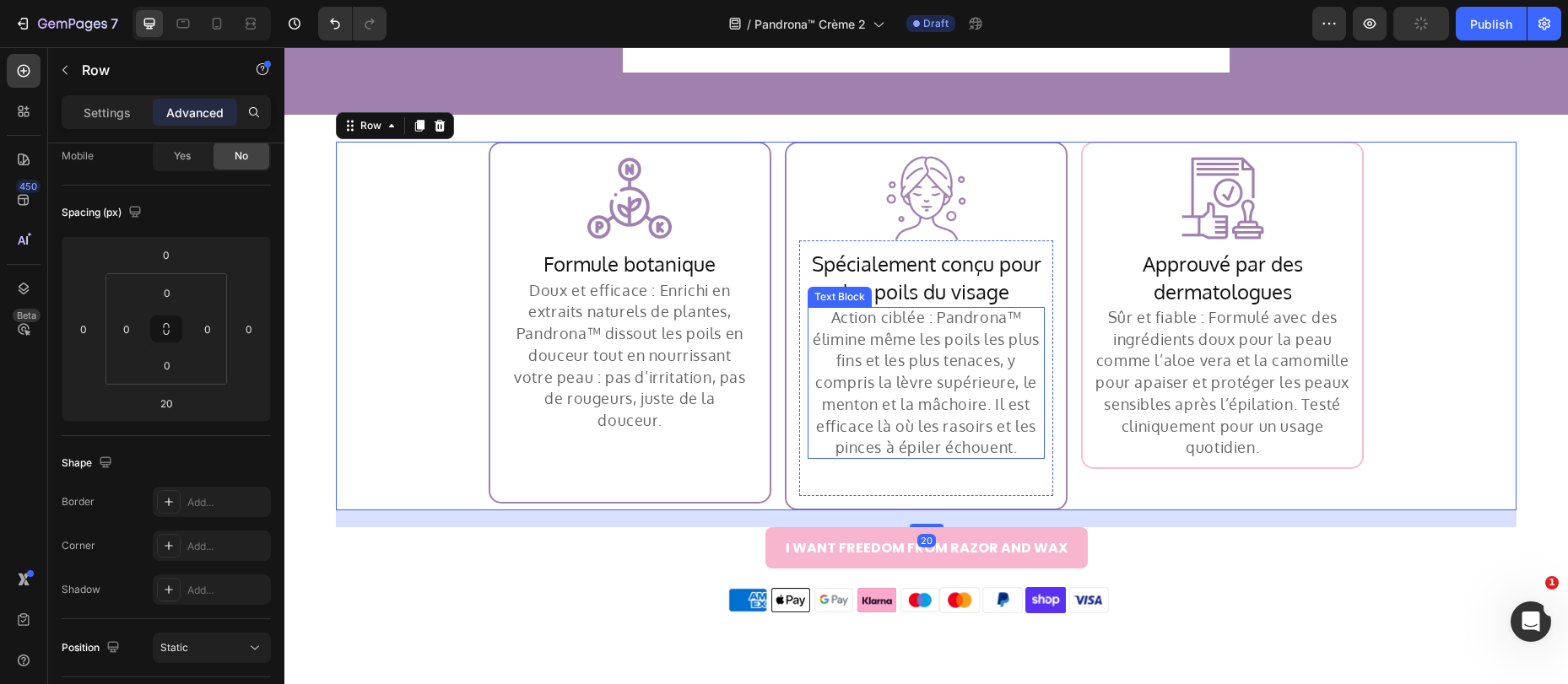
scroll to position [3622, 0]
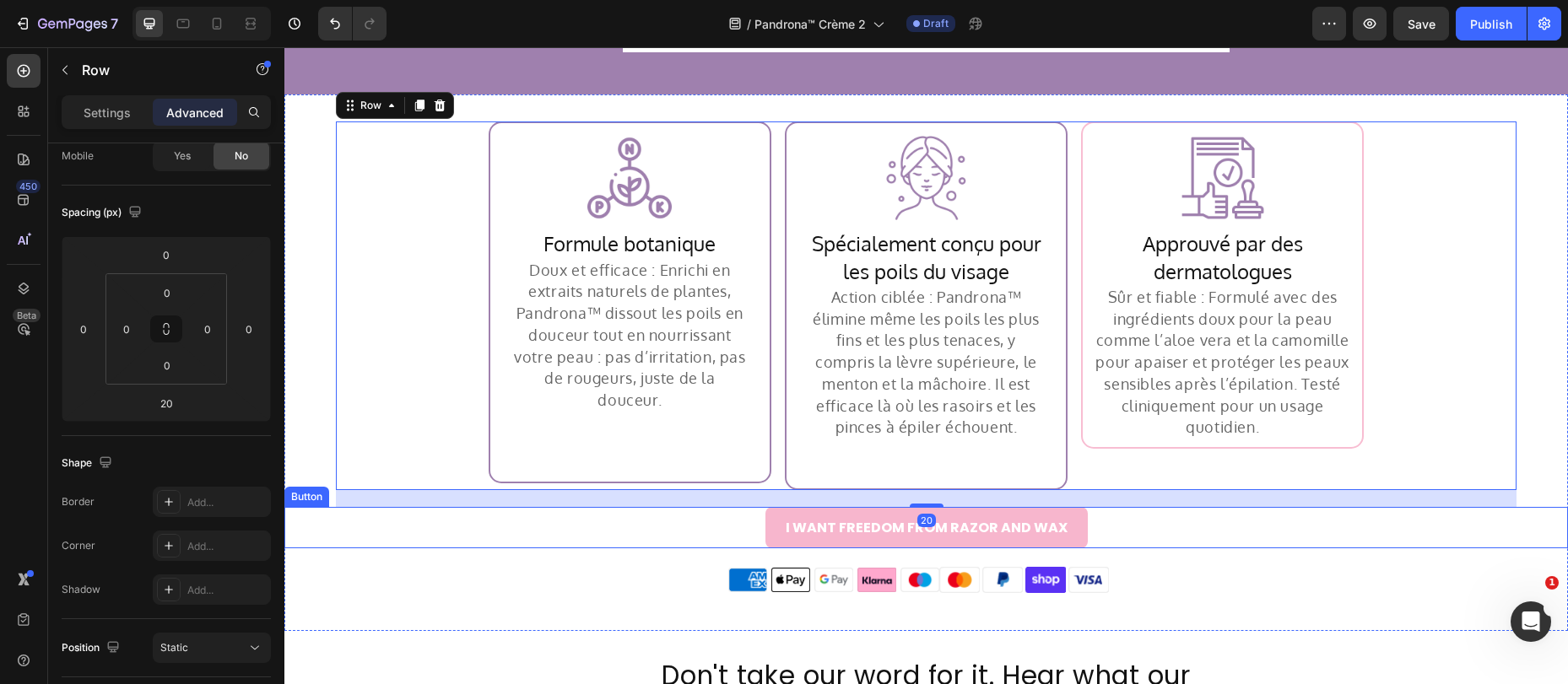
click at [766, 534] on button "I WANT FREEDOM FROM RAZOR AND WAX" at bounding box center [927, 528] width 322 height 42
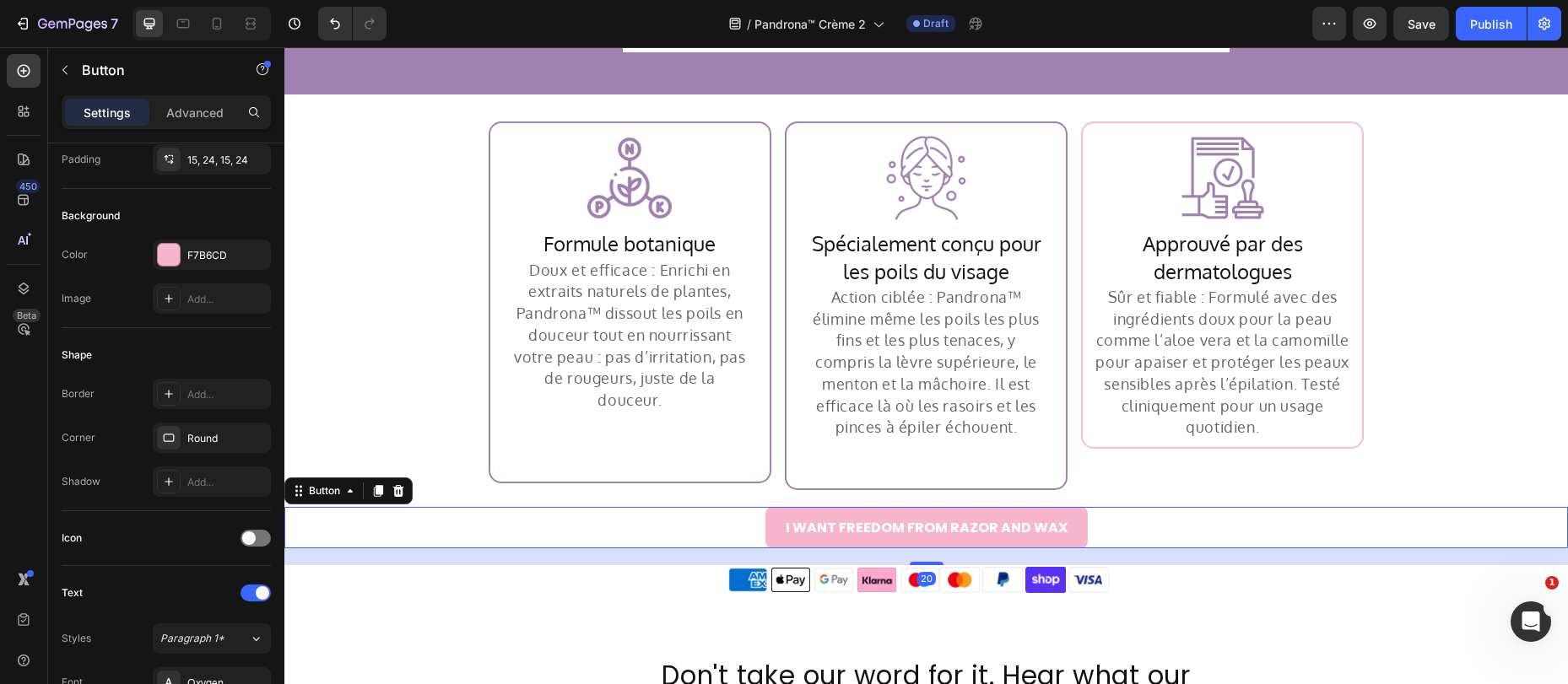
scroll to position [0, 0]
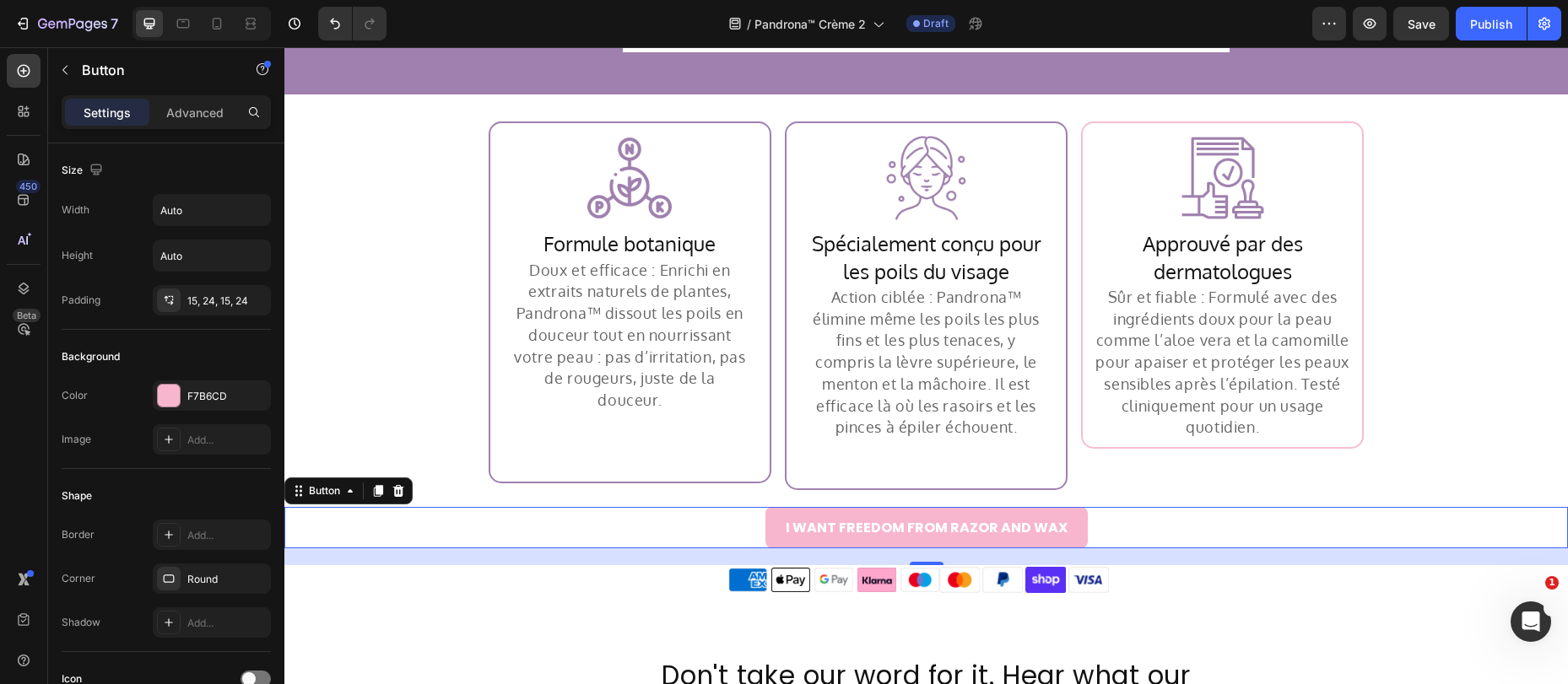
click at [855, 519] on button "I WANT FREEDOM FROM RAZOR AND WAX" at bounding box center [927, 528] width 322 height 42
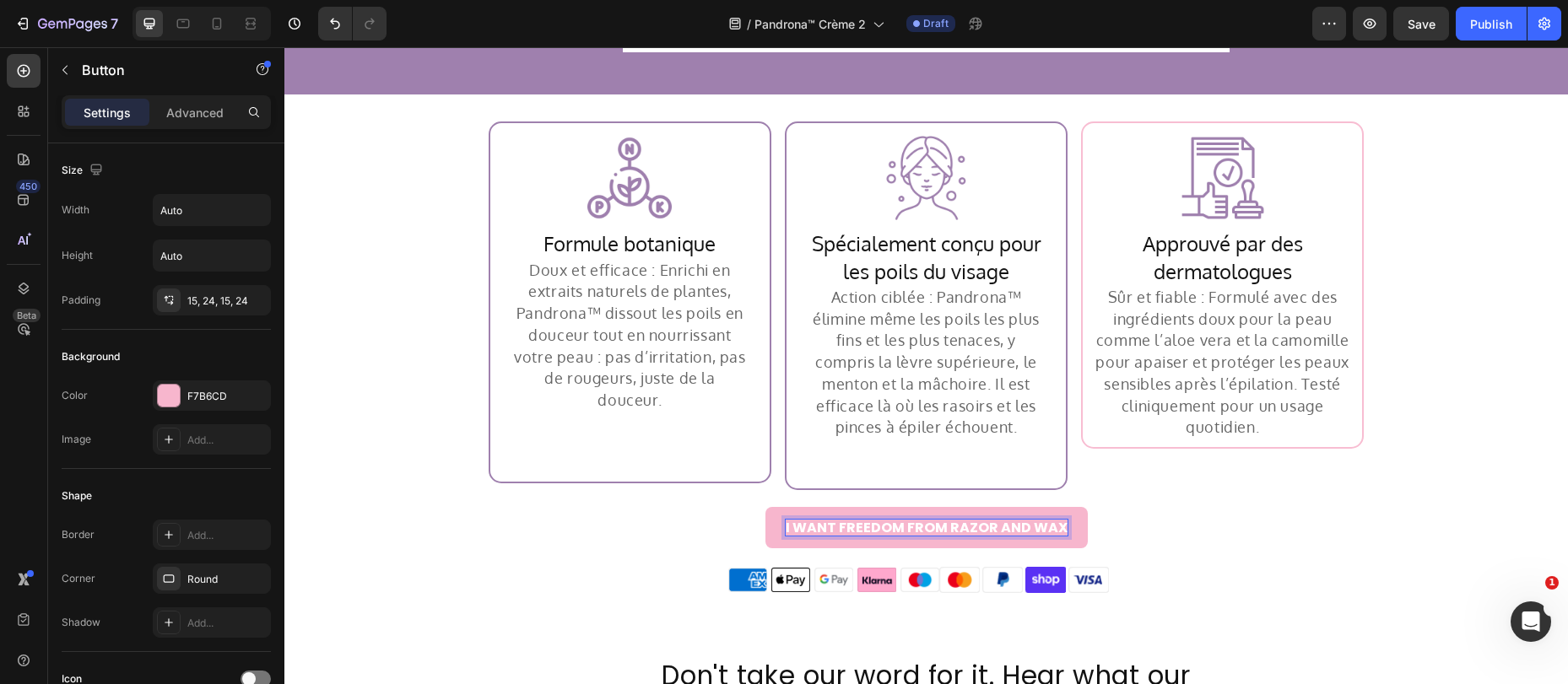
click at [851, 525] on p "I WANT FREEDOM FROM RAZOR AND WAX" at bounding box center [927, 528] width 281 height 16
click at [1090, 526] on button "JE VEUX ÊTRE LIBÉRÉ DES RASOIRS ET DE LA CIRE" at bounding box center [926, 528] width 366 height 42
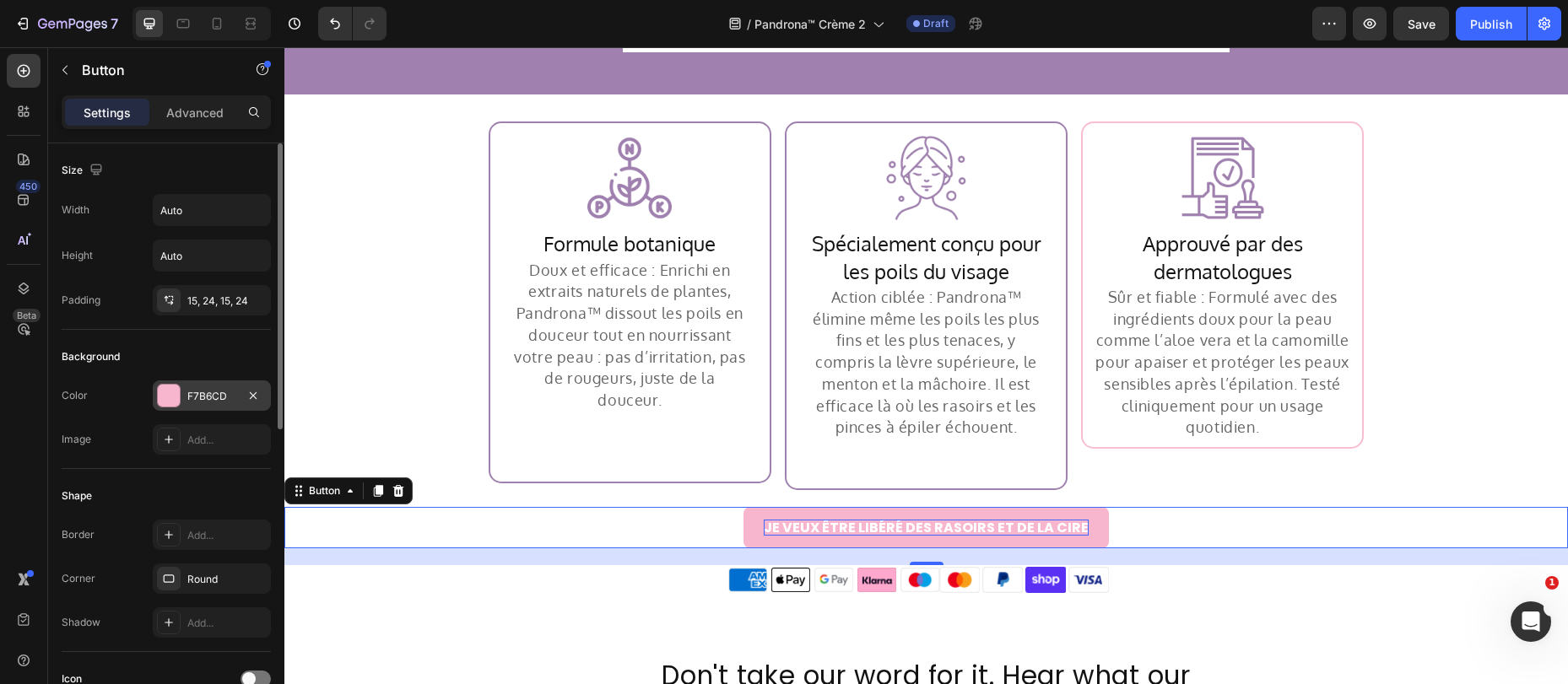
click at [208, 394] on div "F7B6CD" at bounding box center [212, 397] width 49 height 16
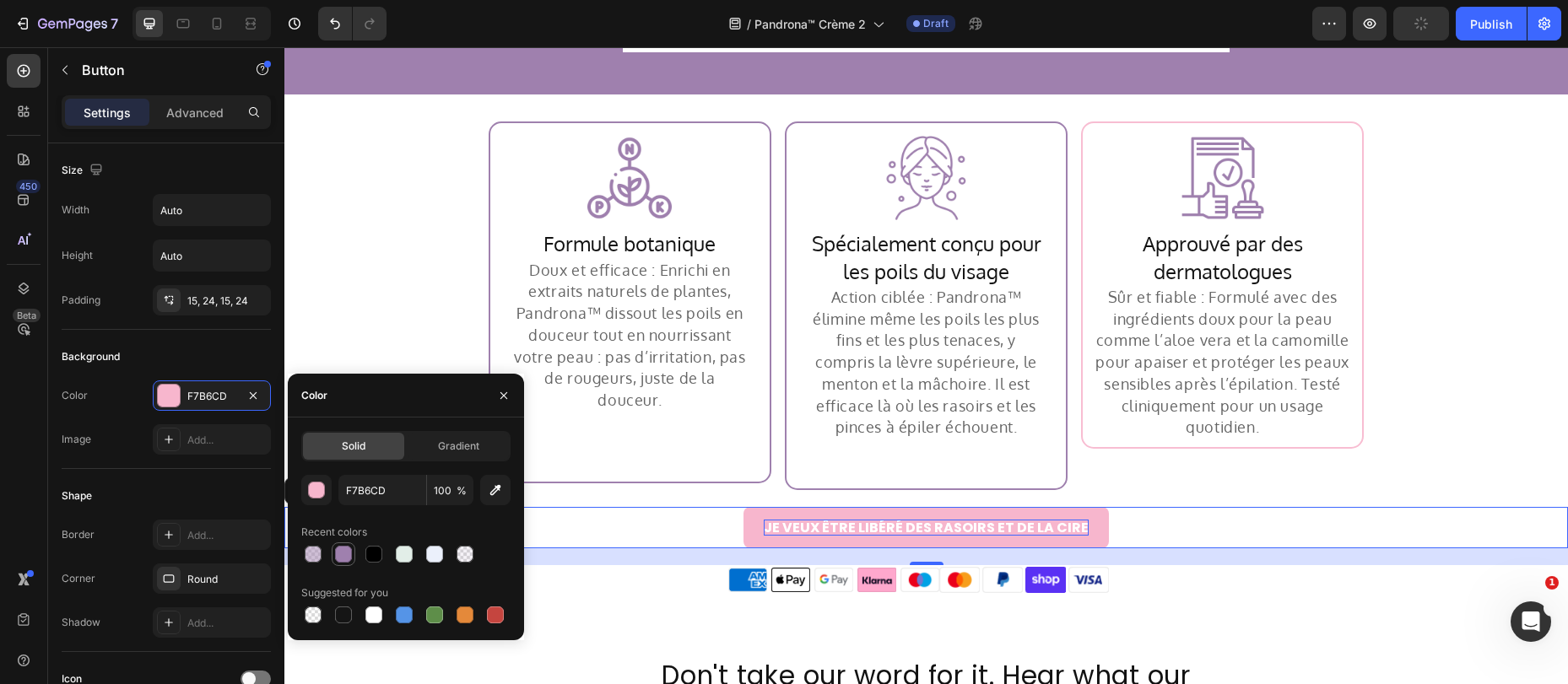
click at [349, 551] on div at bounding box center [343, 554] width 16 height 16
type input "9F80AE"
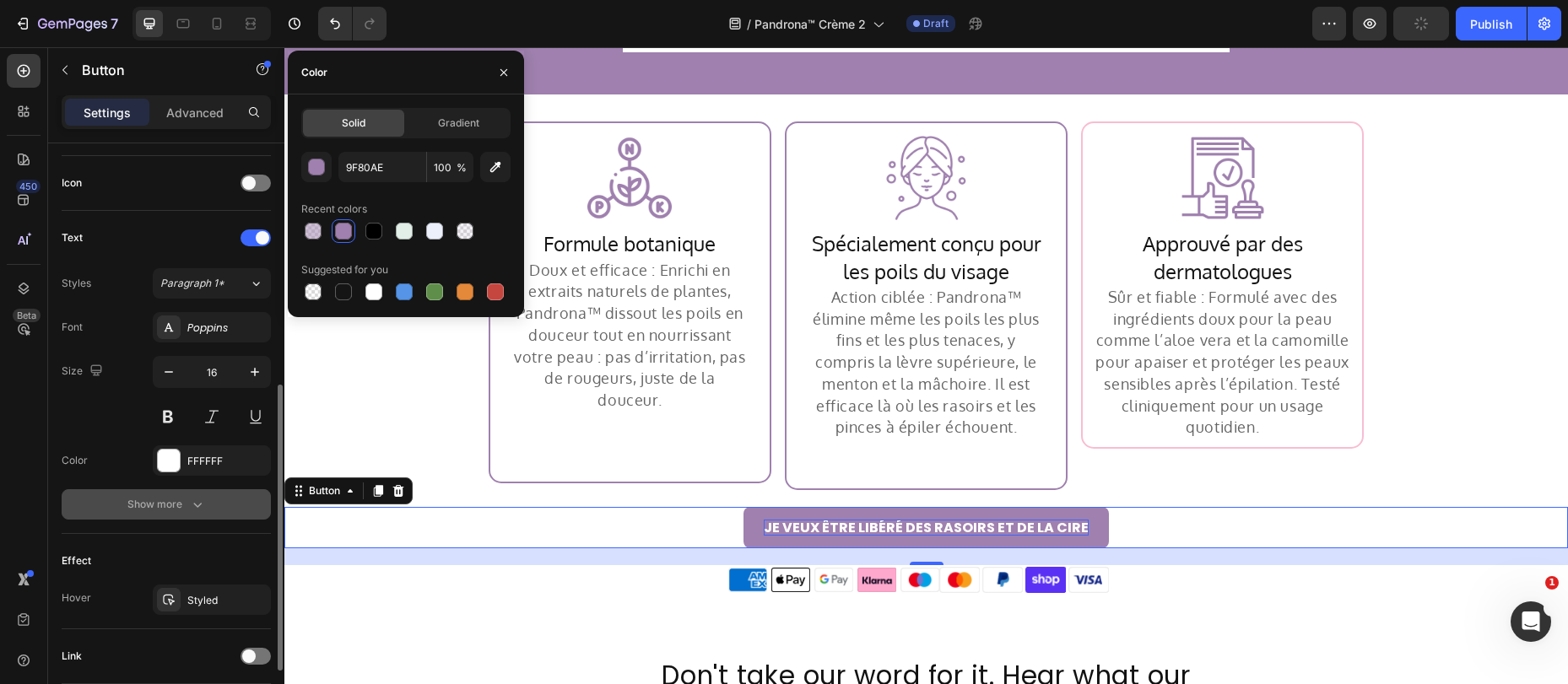
scroll to position [500, 0]
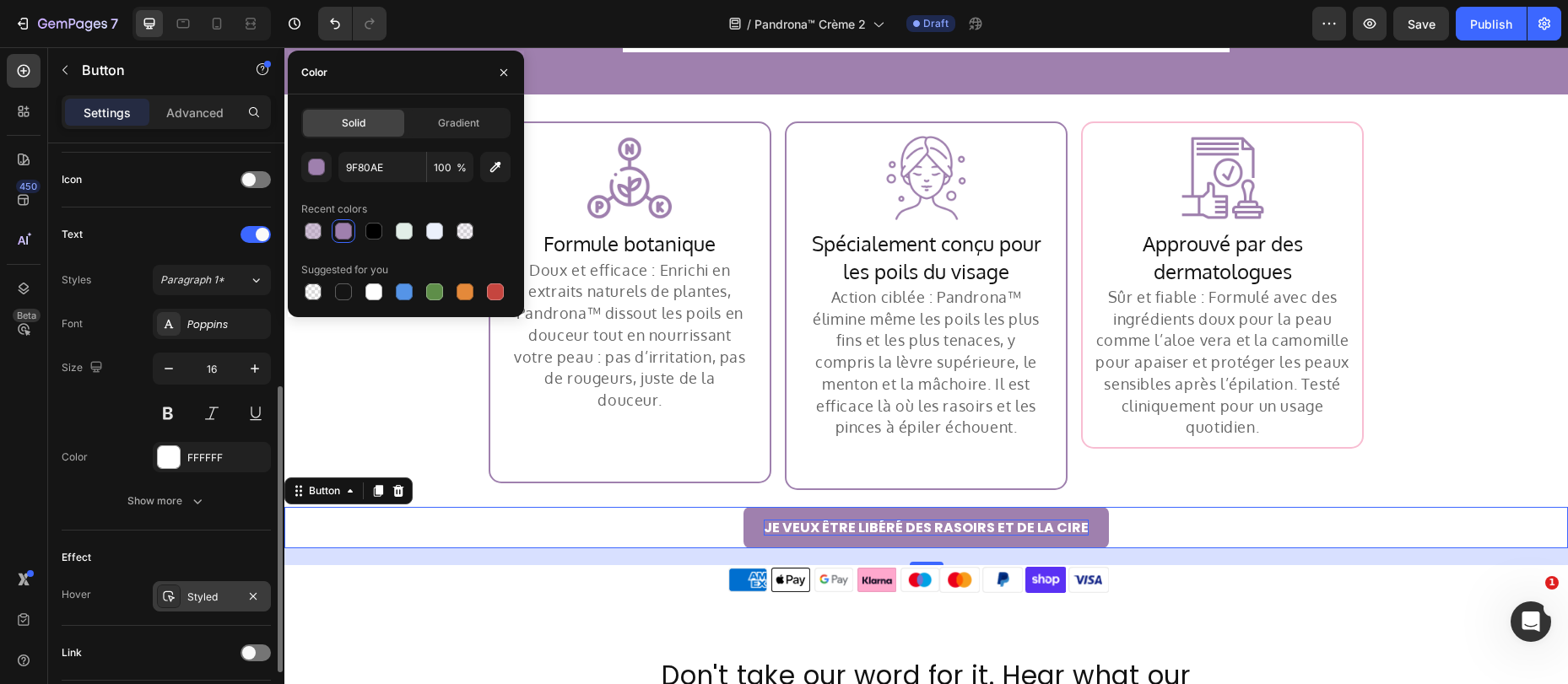
click at [204, 605] on div "Styled" at bounding box center [212, 596] width 118 height 30
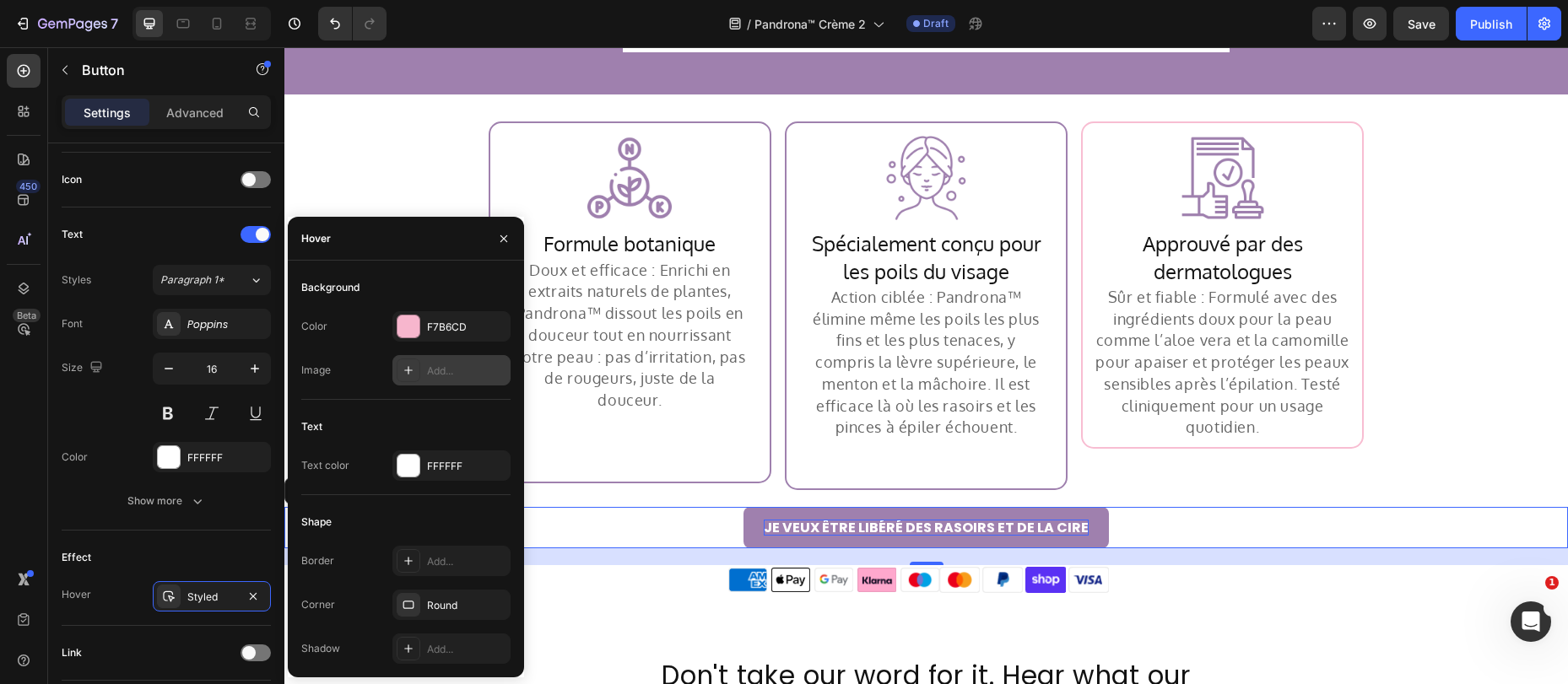
click at [450, 326] on div "F7B6CD" at bounding box center [467, 328] width 80 height 16
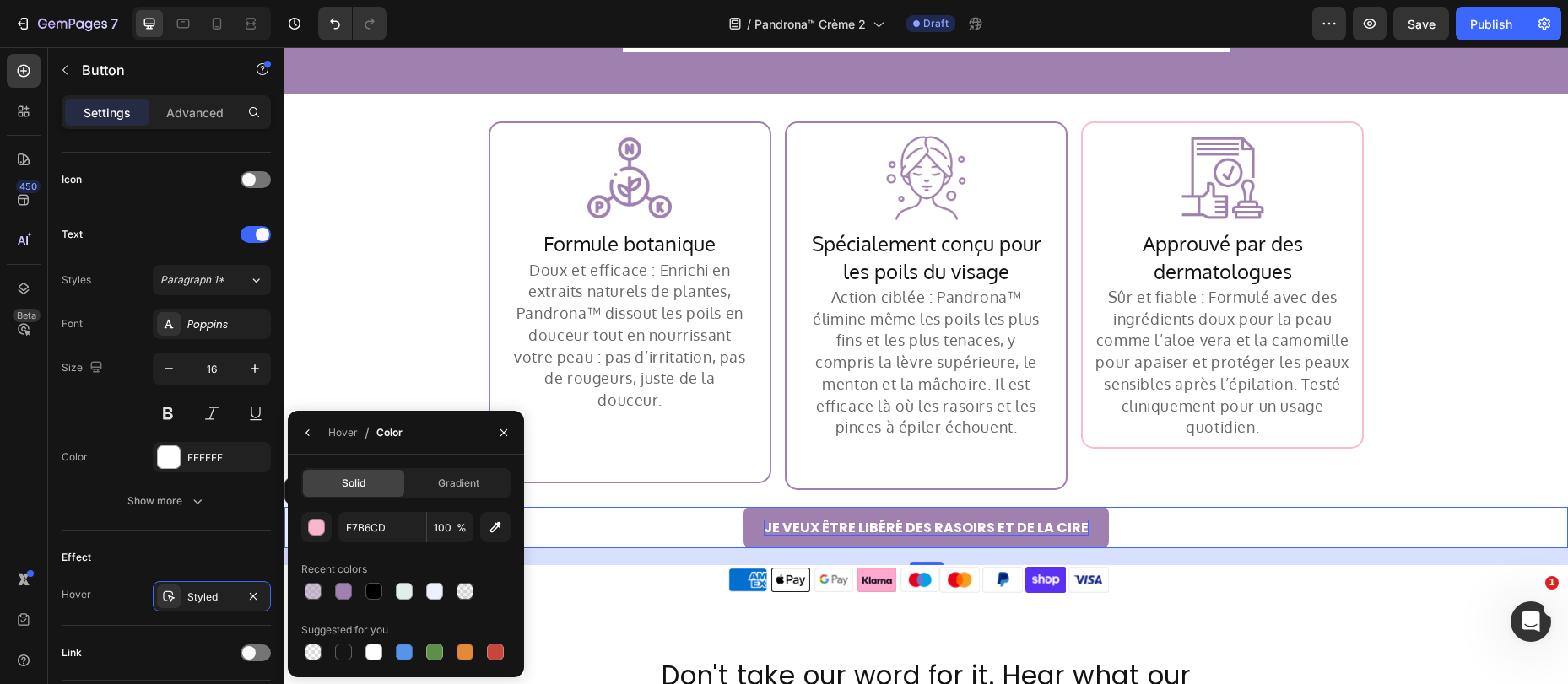
drag, startPoint x: 342, startPoint y: 586, endPoint x: 385, endPoint y: 560, distance: 50.2
click at [342, 586] on div at bounding box center [343, 591] width 16 height 16
type input "9F80AE"
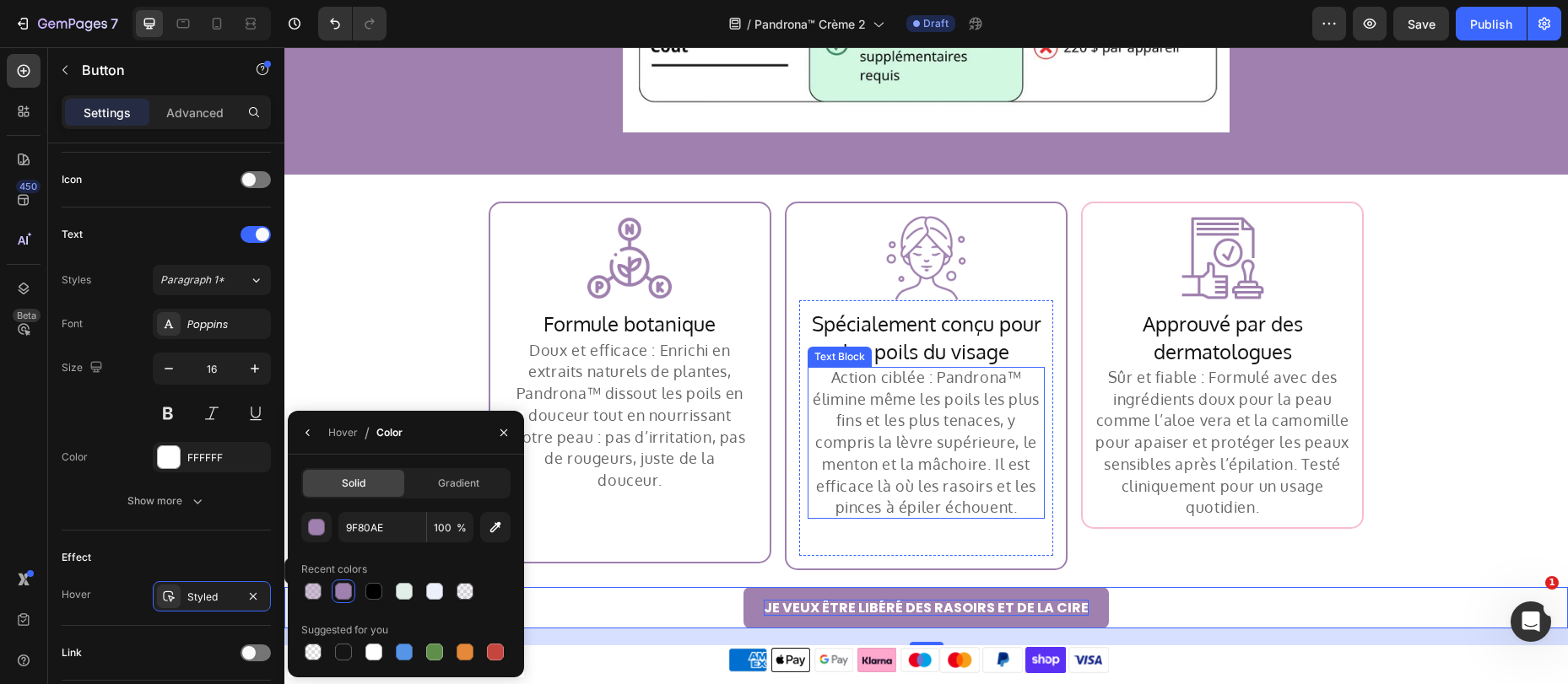
scroll to position [3493, 0]
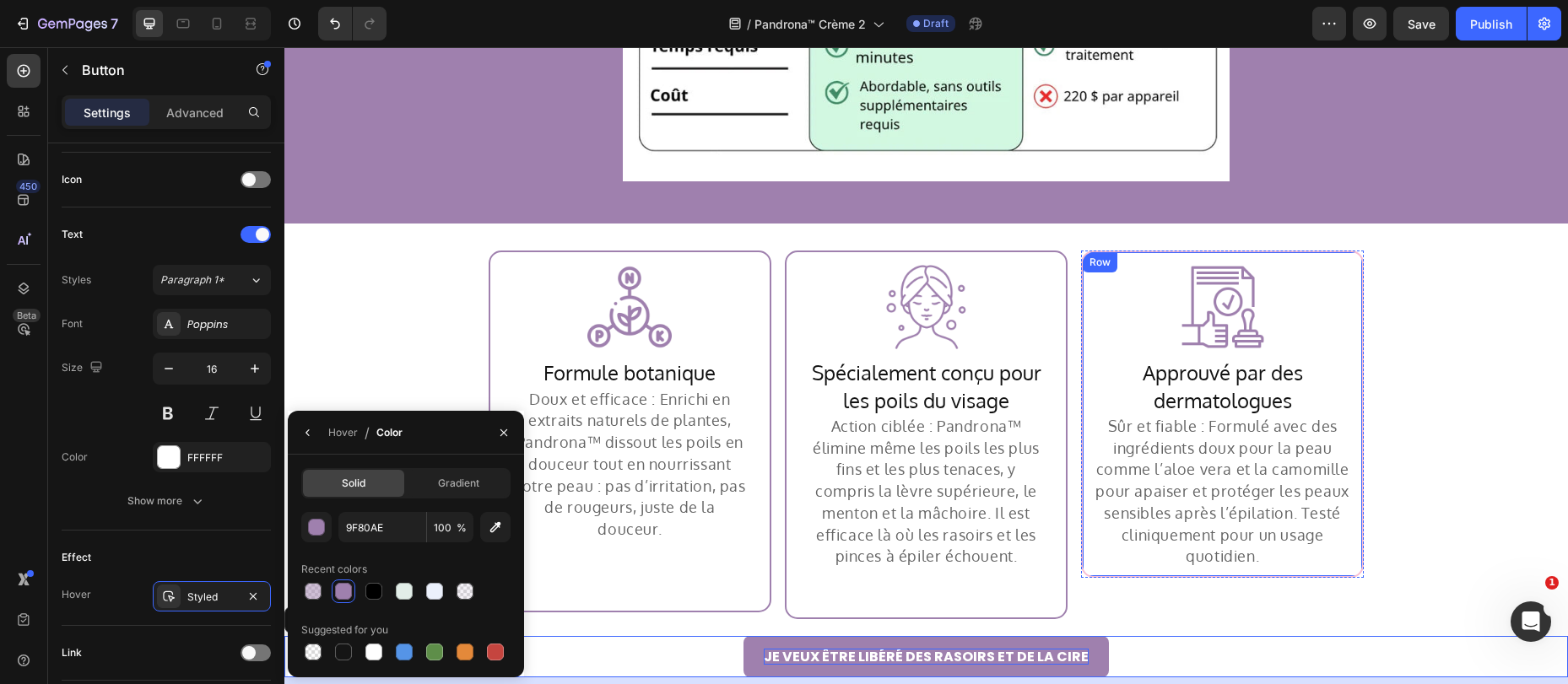
click at [1083, 257] on div "Row" at bounding box center [1100, 262] width 35 height 20
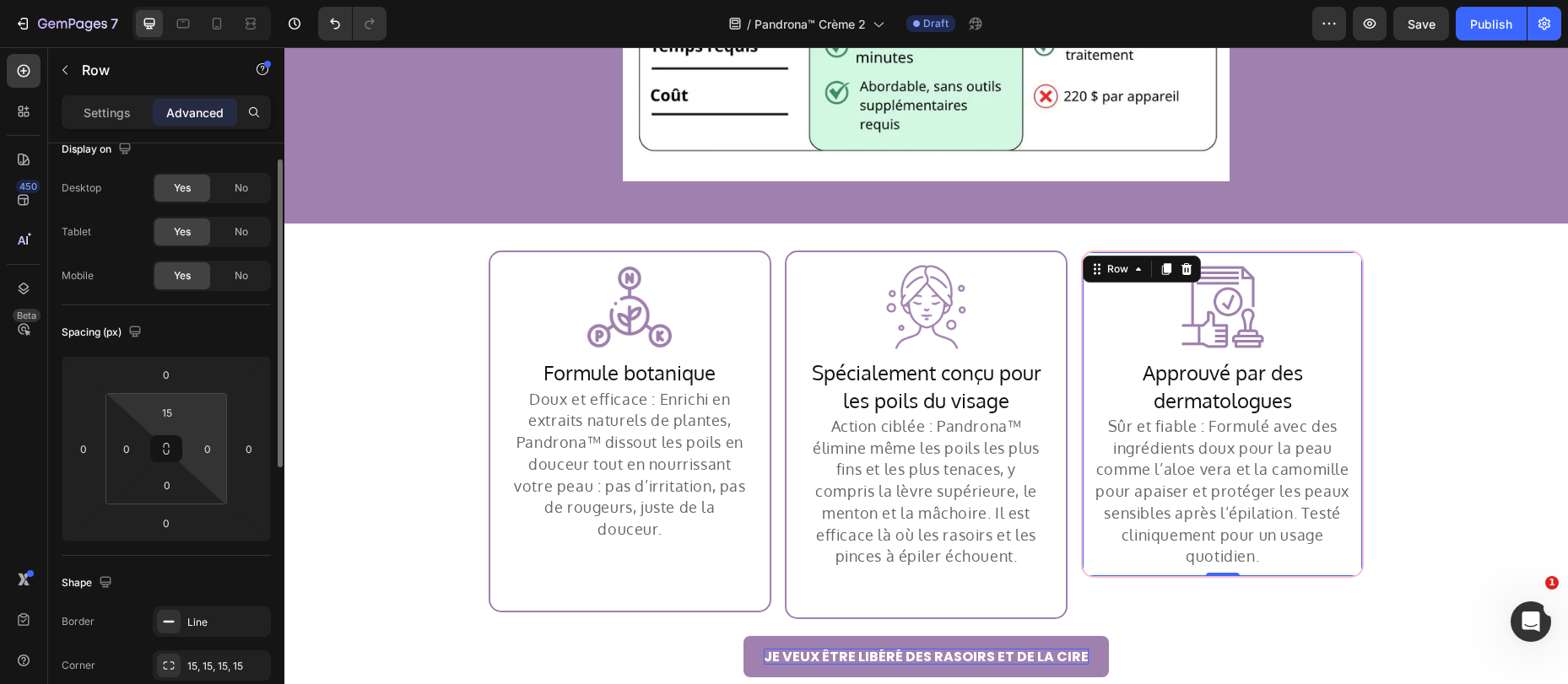
scroll to position [49, 0]
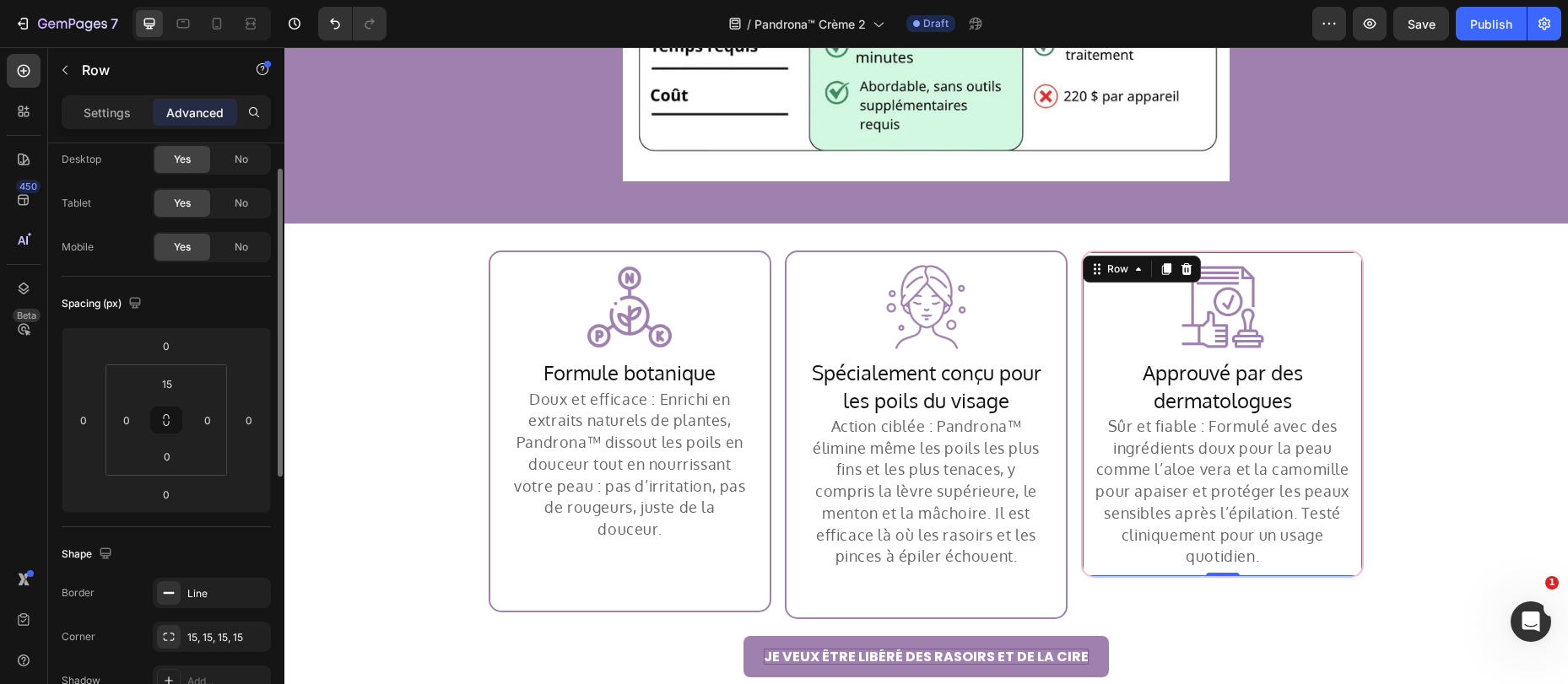
click at [191, 598] on div "Line" at bounding box center [227, 594] width 80 height 16
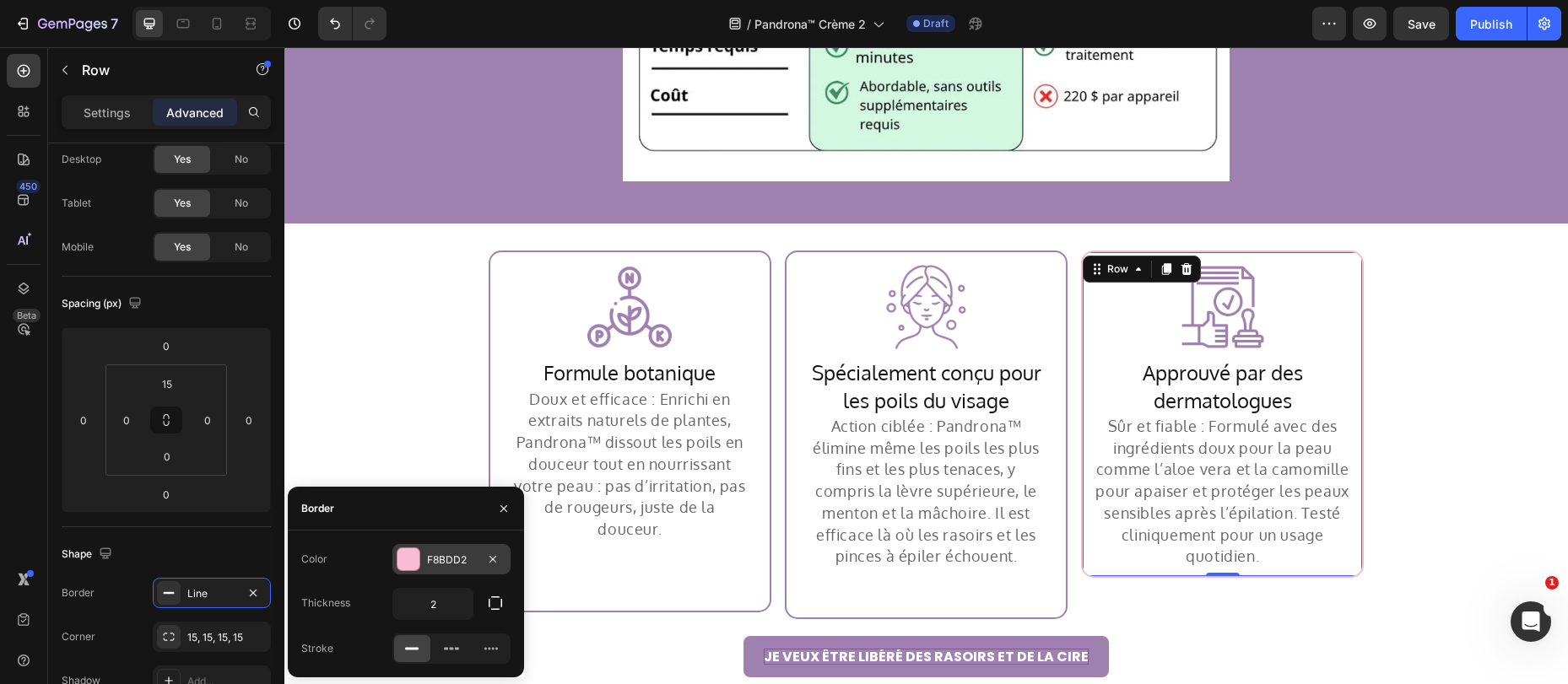
click at [411, 548] on div at bounding box center [408, 559] width 22 height 22
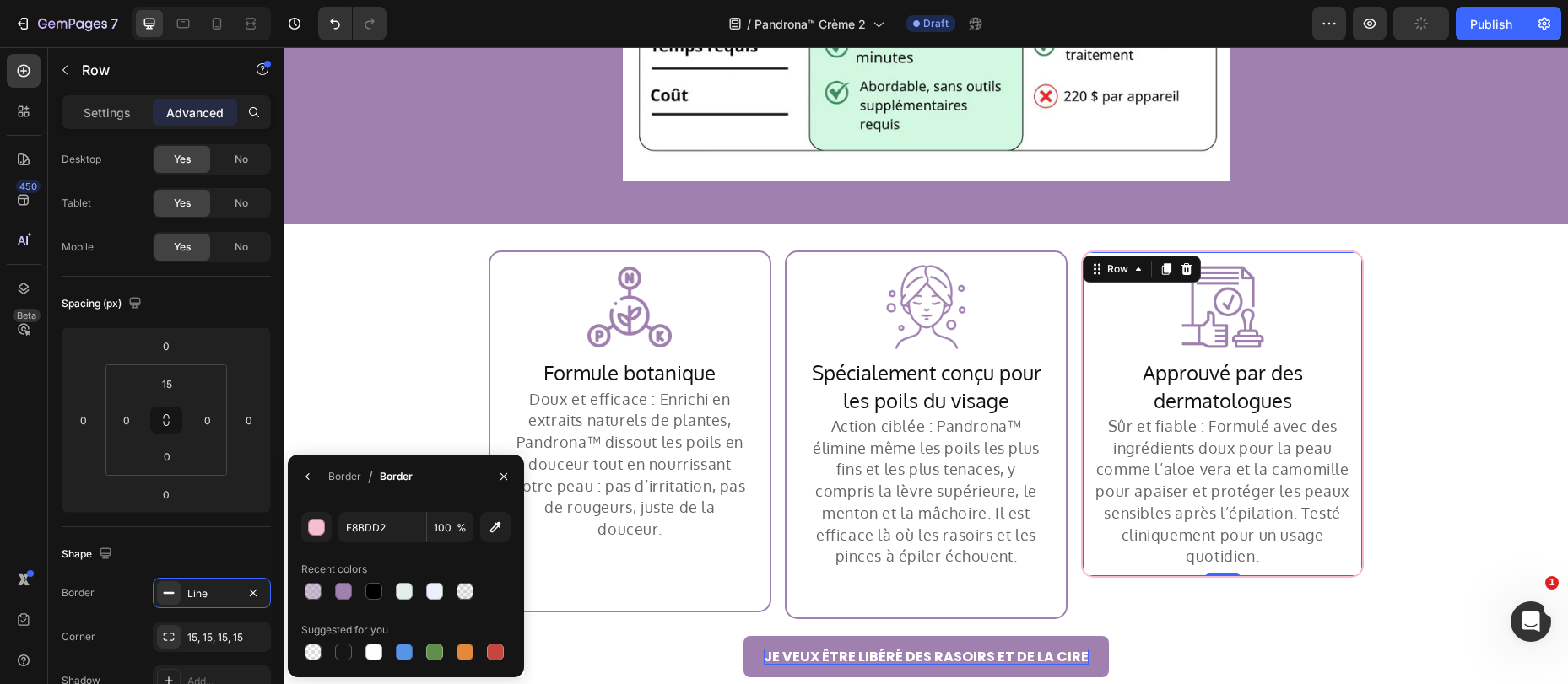
click at [343, 591] on div at bounding box center [343, 591] width 16 height 16
type input "9F80AE"
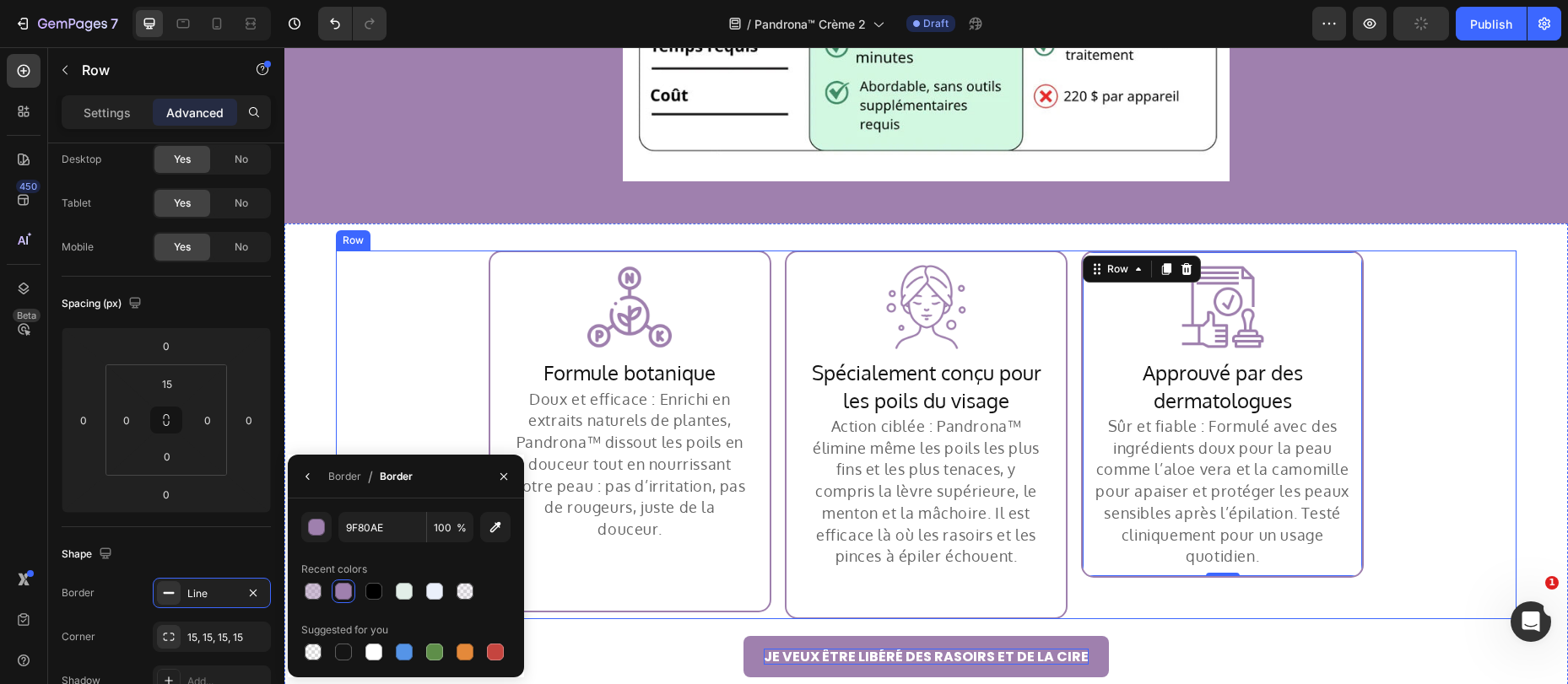
click at [1405, 328] on div "Image Row Formule botanique Heading Doux et efficace : Enrichi en extraits natu…" at bounding box center [926, 435] width 1181 height 369
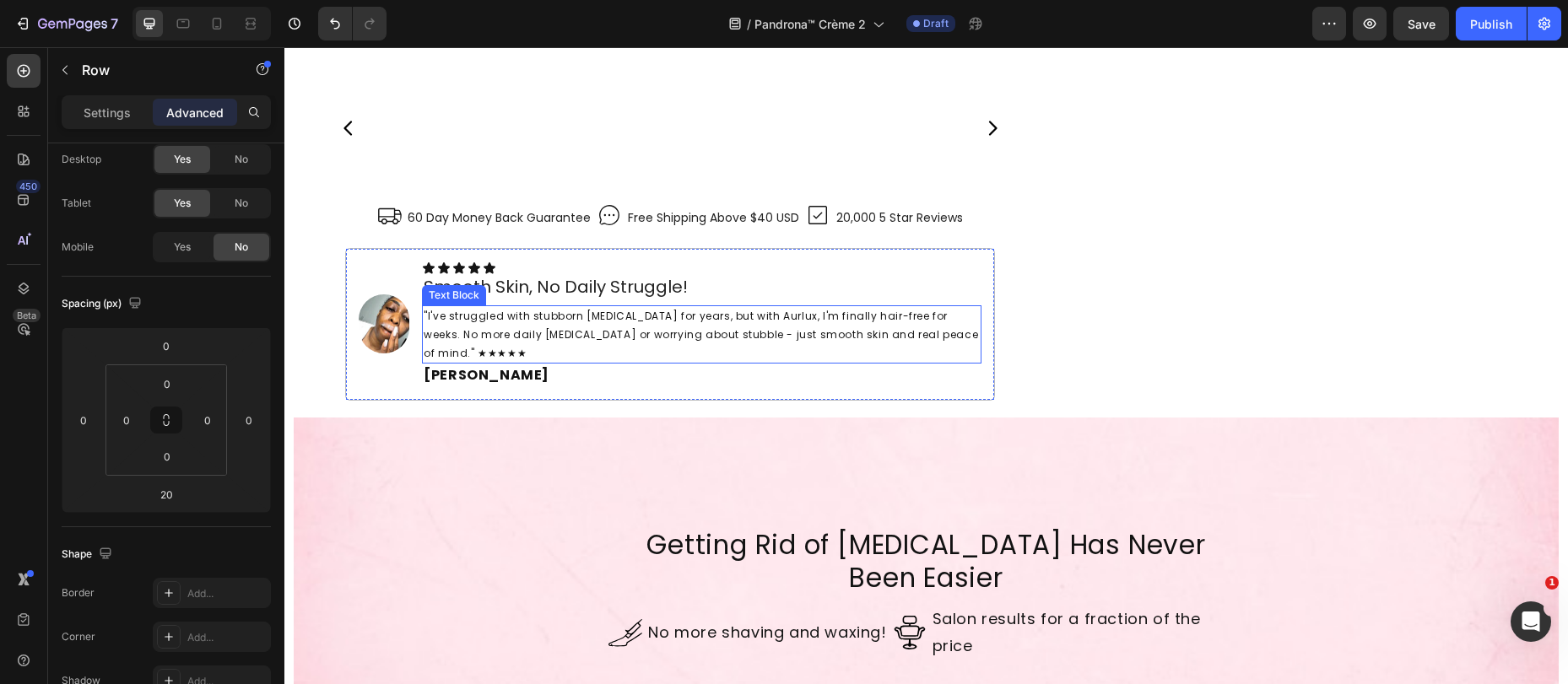
scroll to position [5868, 0]
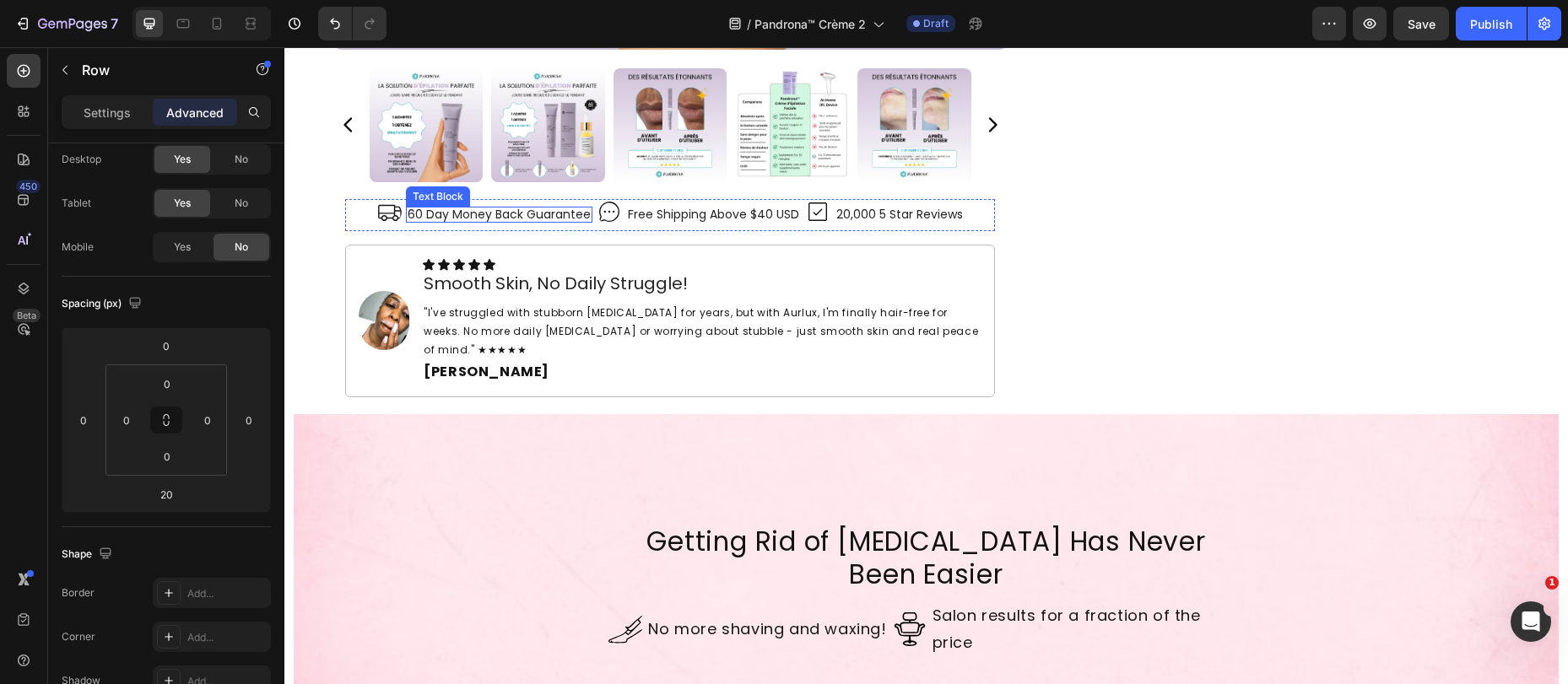
click at [509, 218] on p "60 Day Money Back Guarantee" at bounding box center [499, 214] width 183 height 13
click at [510, 217] on p "60 Day Money Back Guarantee" at bounding box center [499, 214] width 183 height 13
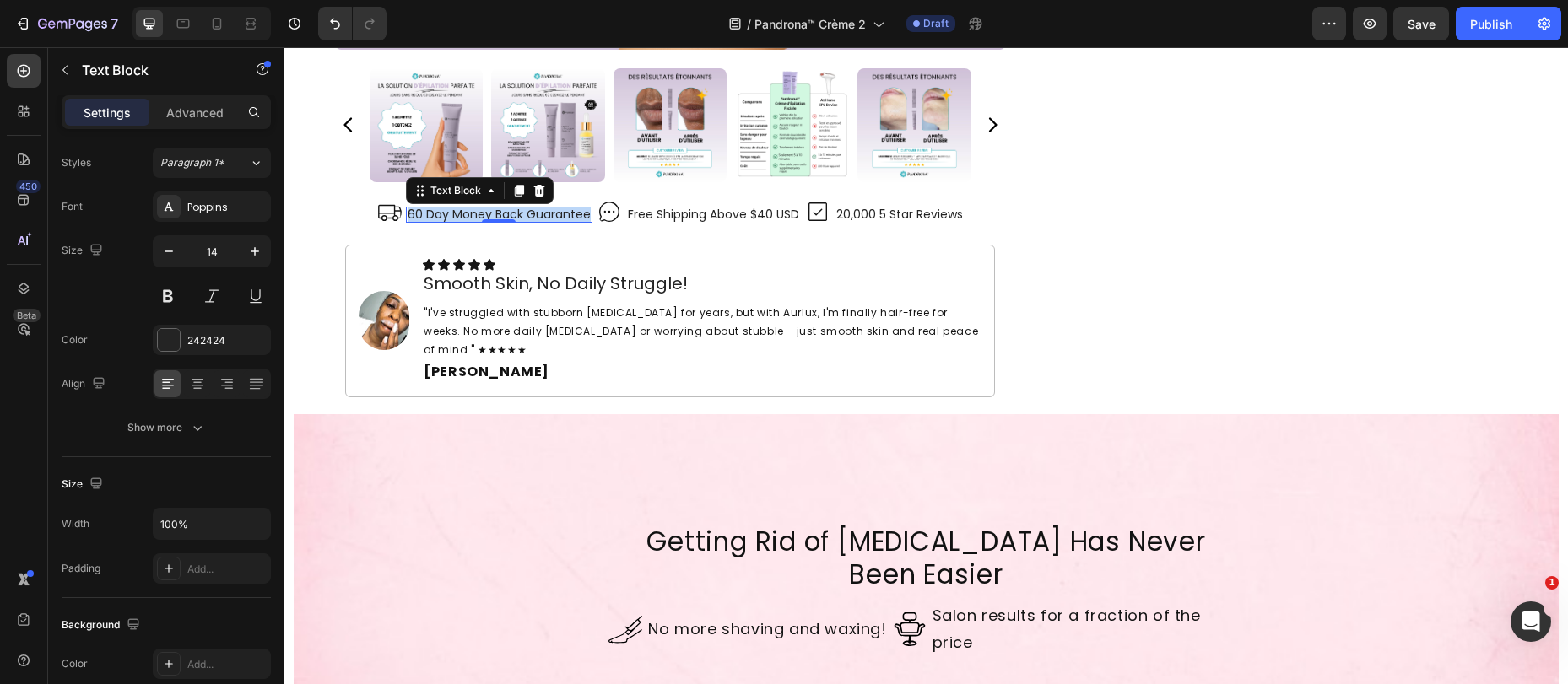
scroll to position [0, 0]
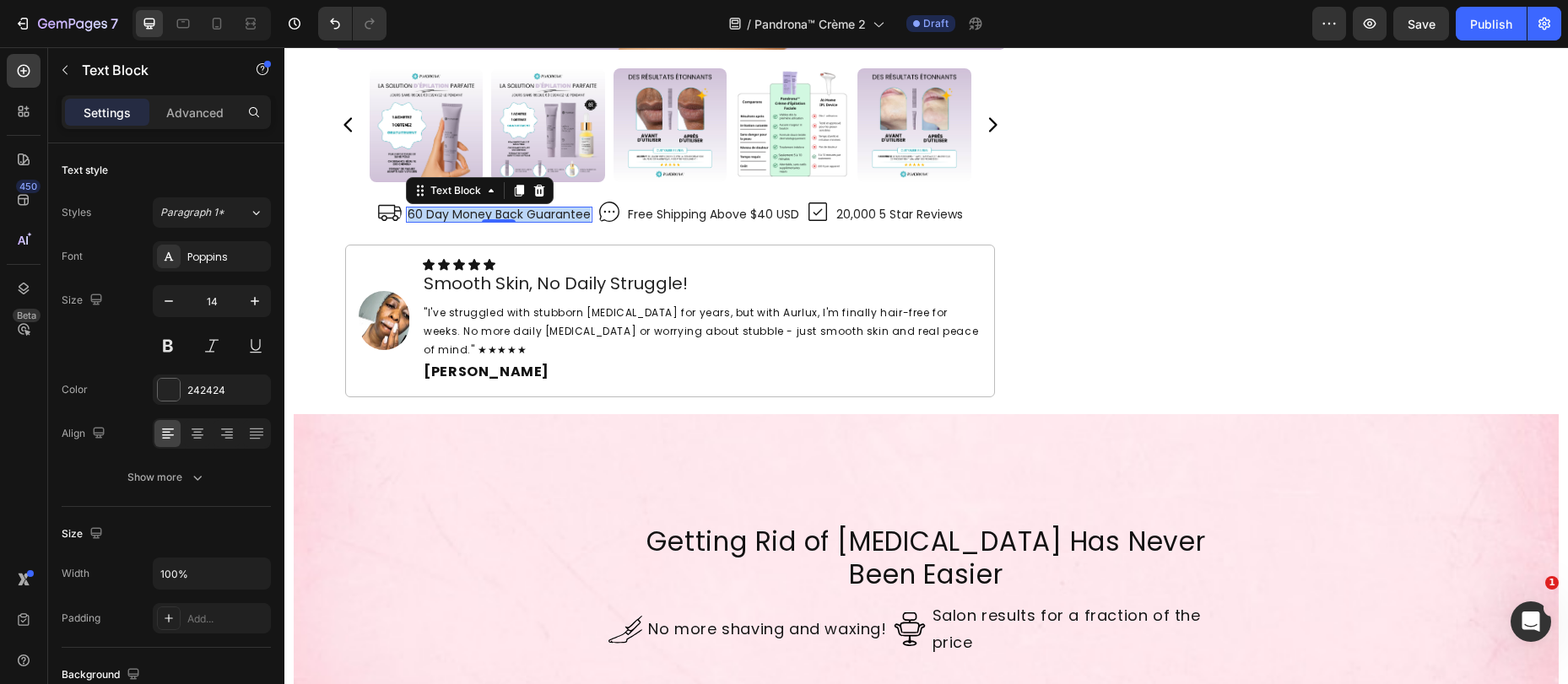
click at [510, 217] on p "60 Day Money Back Guarantee" at bounding box center [499, 214] width 183 height 13
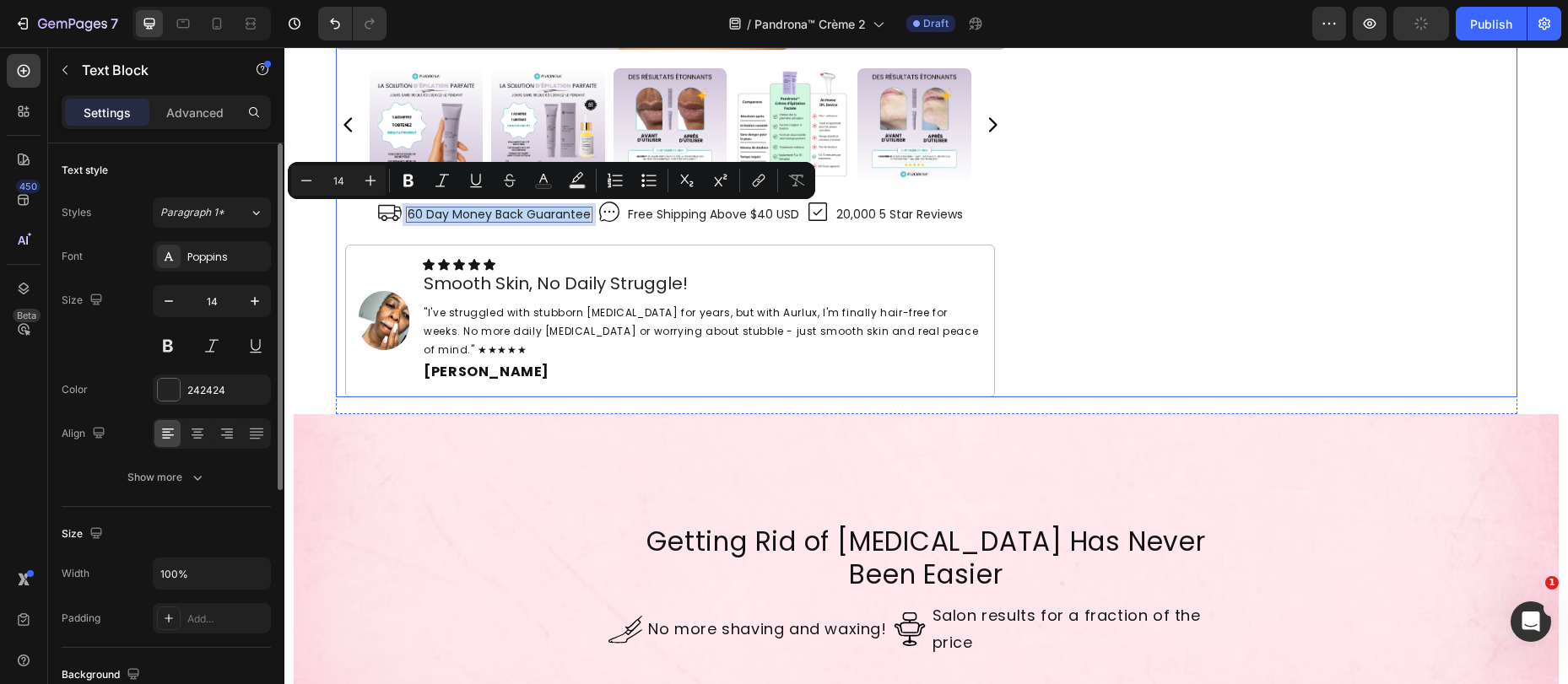
copy p "60 Day Money Back Guarantee"
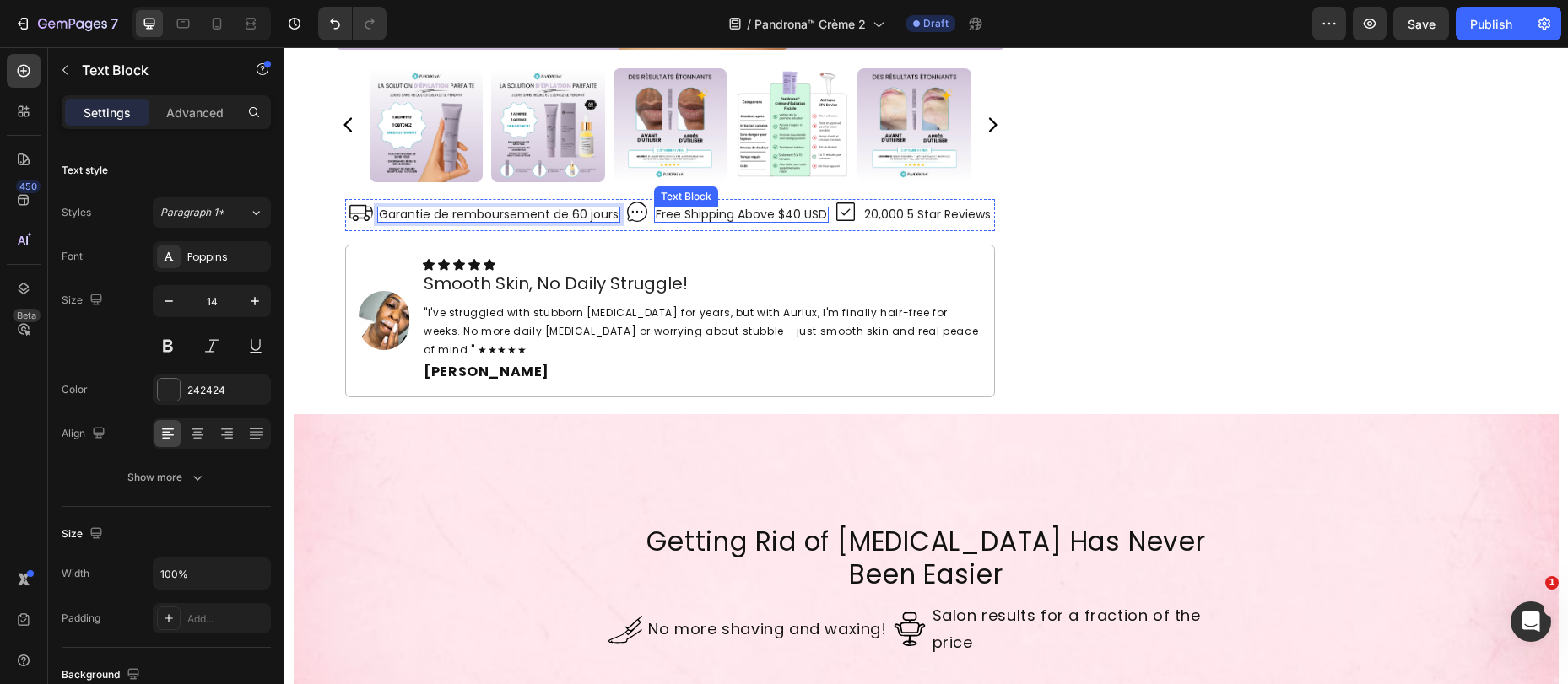
click at [691, 216] on p "Free Shipping Above $40 USD" at bounding box center [741, 214] width 172 height 13
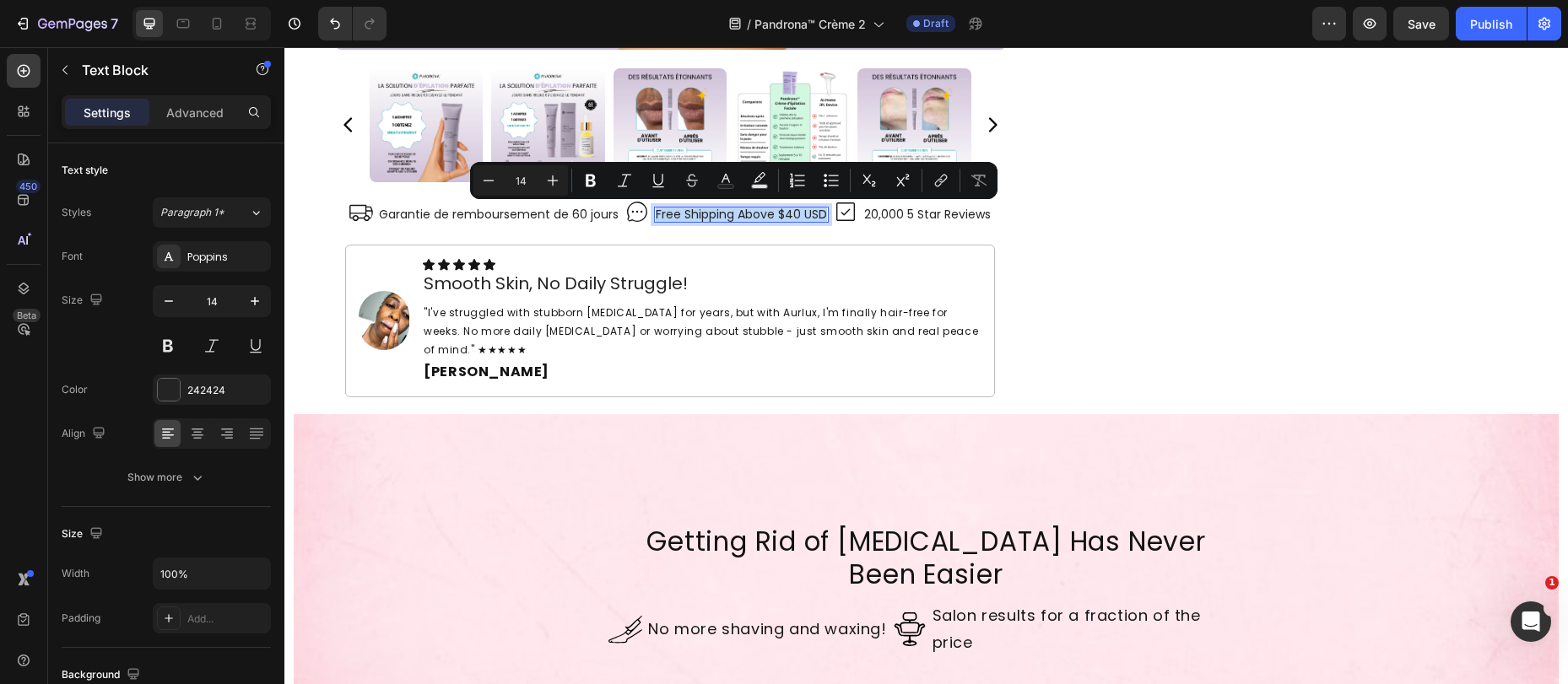
copy p "Free Shipping Above $40 USD"
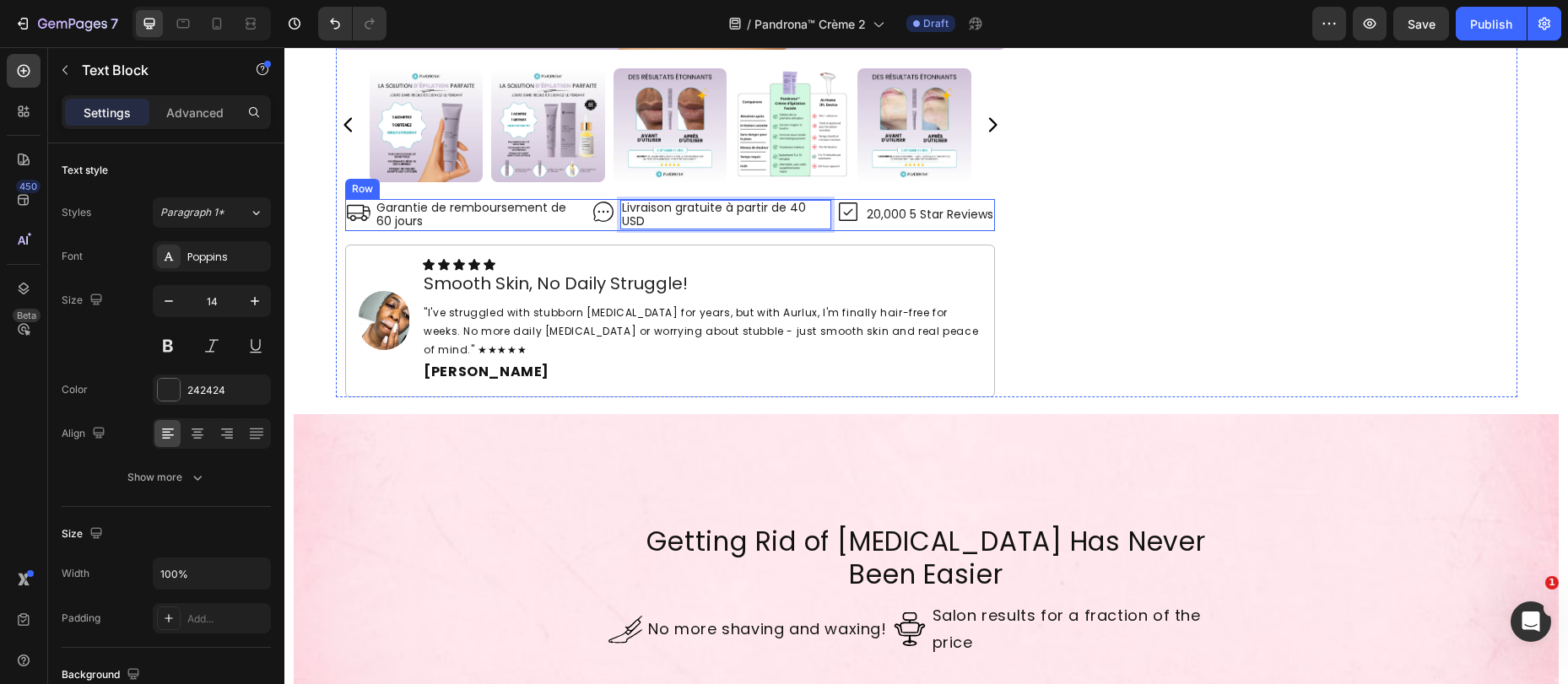
click at [845, 224] on div "Icon" at bounding box center [848, 214] width 25 height 32
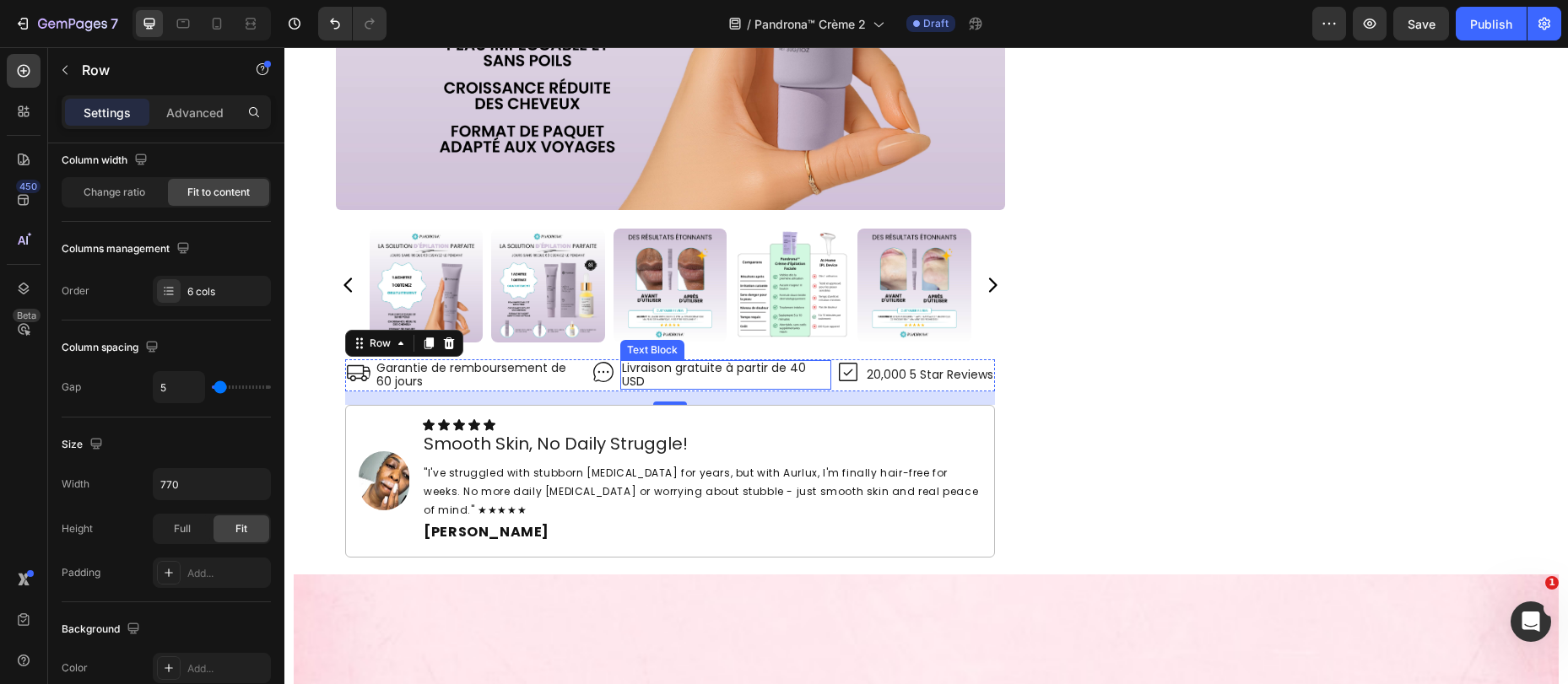
scroll to position [5874, 0]
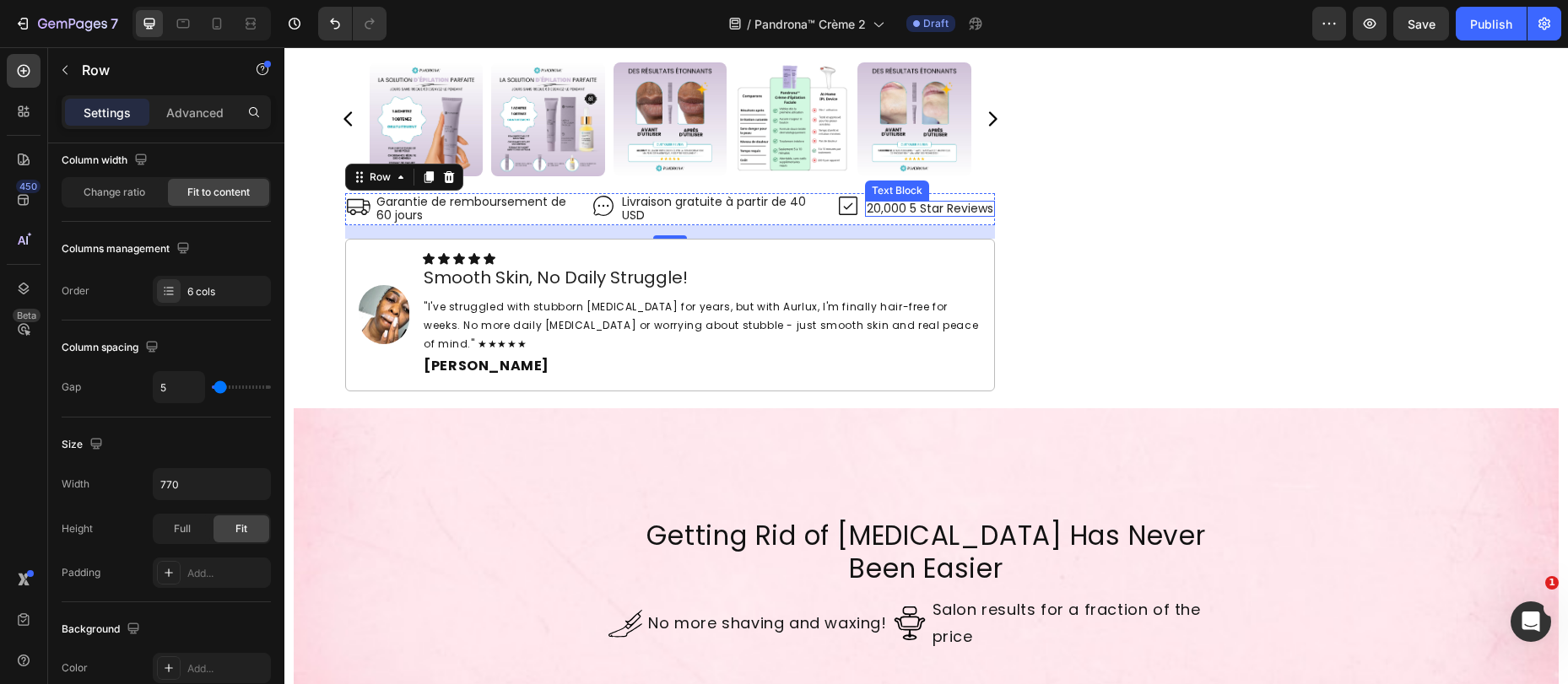
click at [892, 212] on p "20,000 5 Star Reviews" at bounding box center [930, 209] width 126 height 13
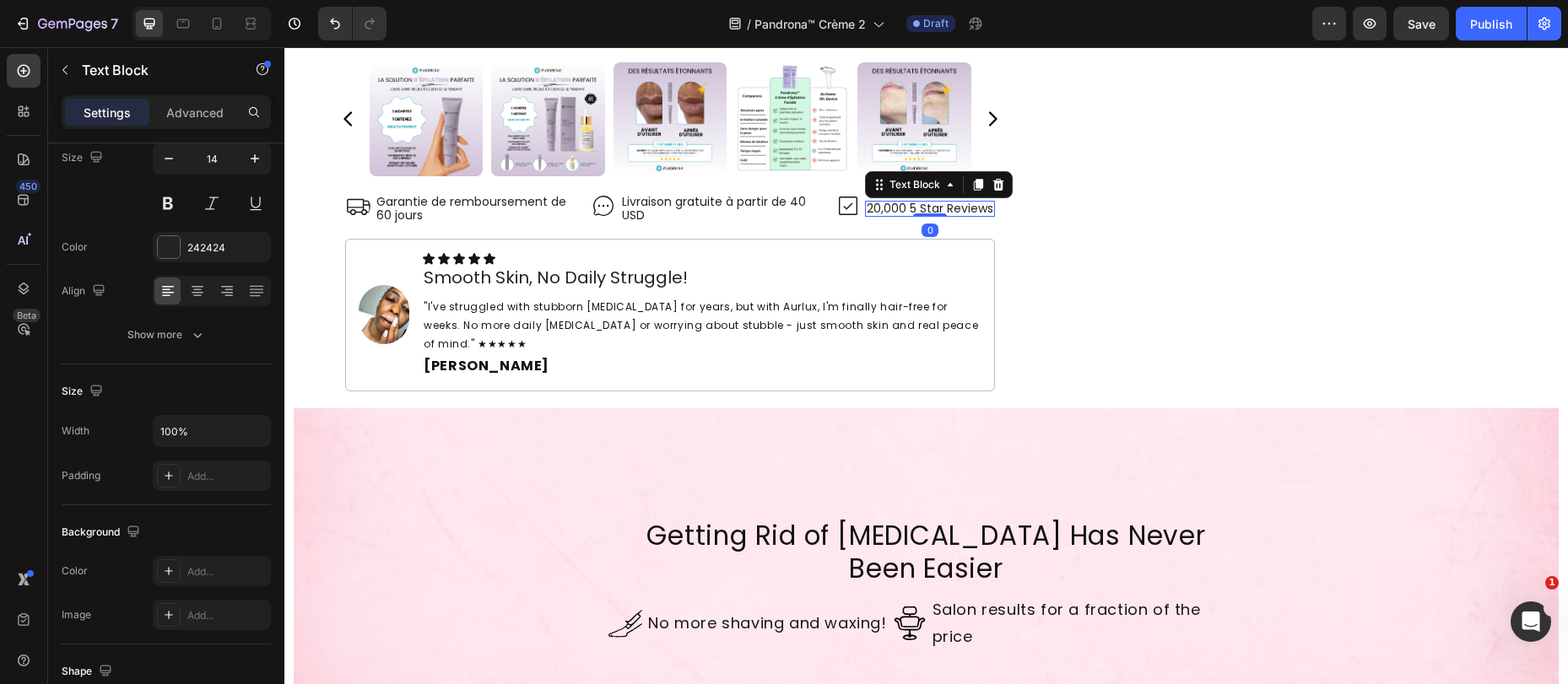
click at [892, 212] on p "20,000 5 Star Reviews" at bounding box center [930, 209] width 126 height 13
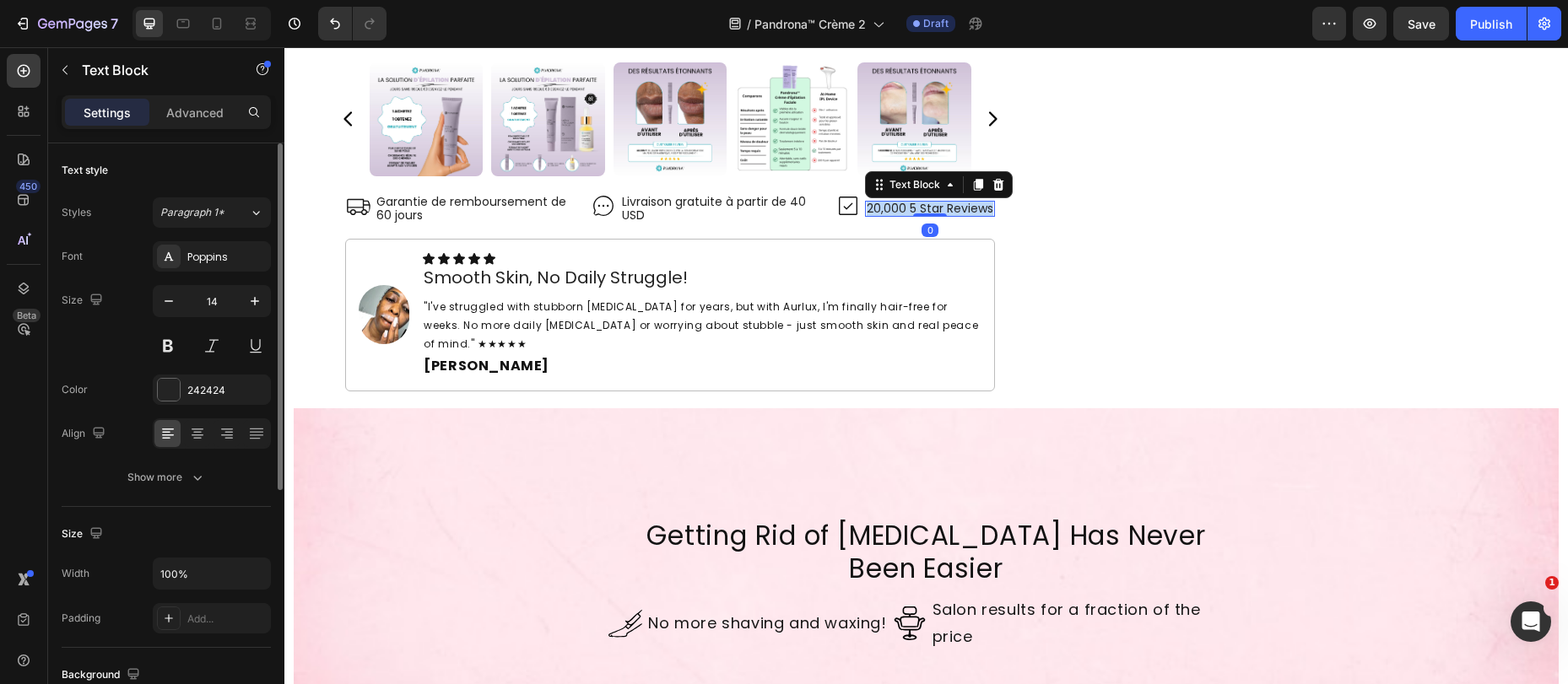
click at [892, 212] on p "20,000 5 Star Reviews" at bounding box center [930, 209] width 126 height 13
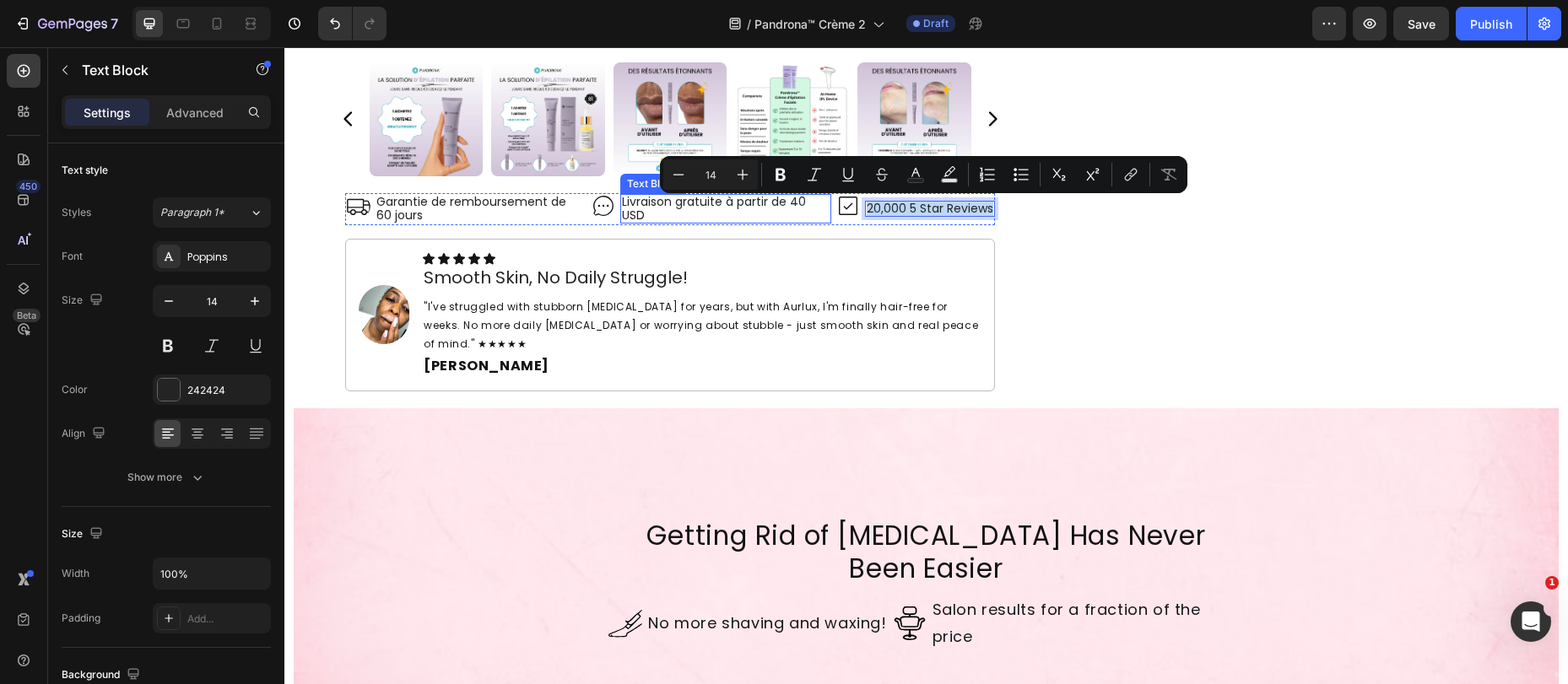
click at [817, 211] on p "Livraison gratuite à partir de 40 USD" at bounding box center [726, 209] width 209 height 26
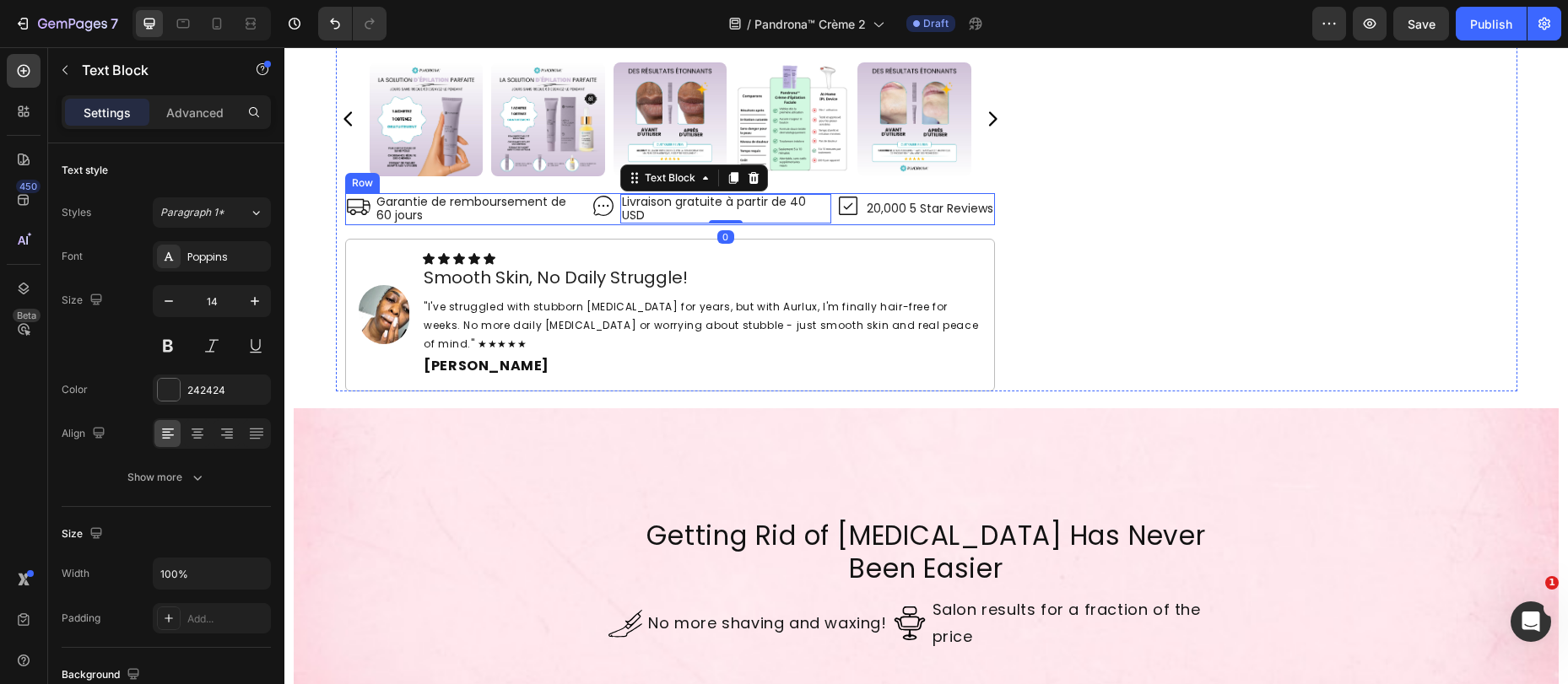
click at [835, 219] on div "Icon" at bounding box center [848, 209] width 25 height 32
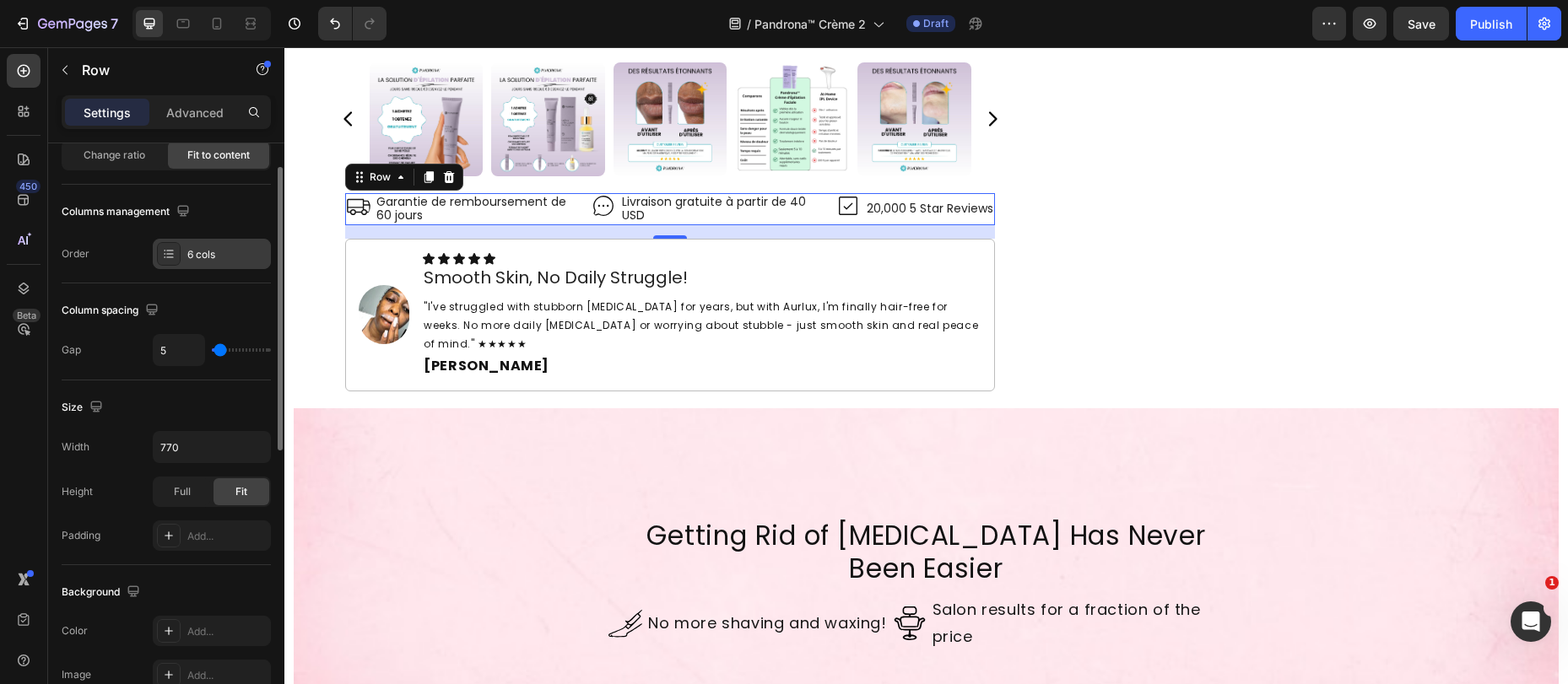
scroll to position [138, 0]
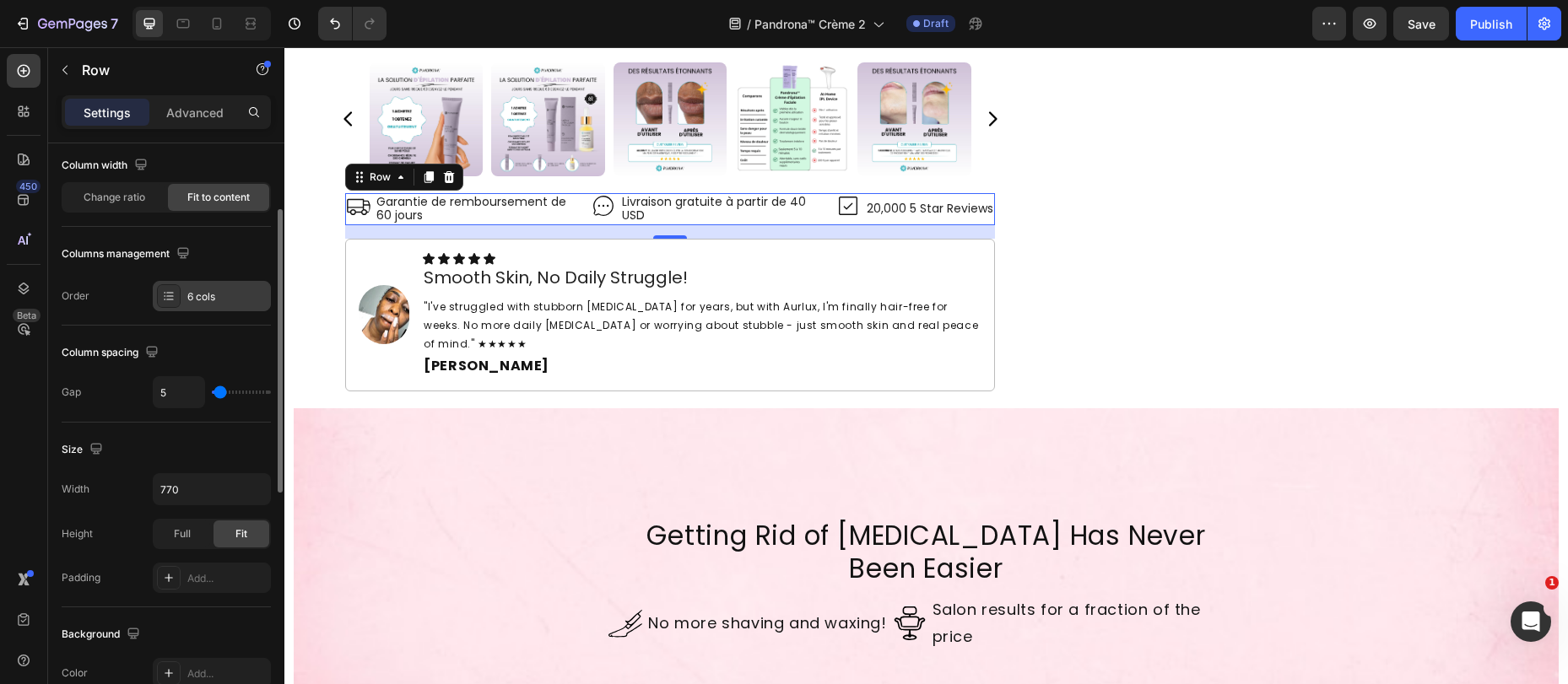
click at [197, 303] on div "6 cols" at bounding box center [227, 297] width 80 height 16
click at [114, 385] on div "Gap 5" at bounding box center [166, 392] width 210 height 32
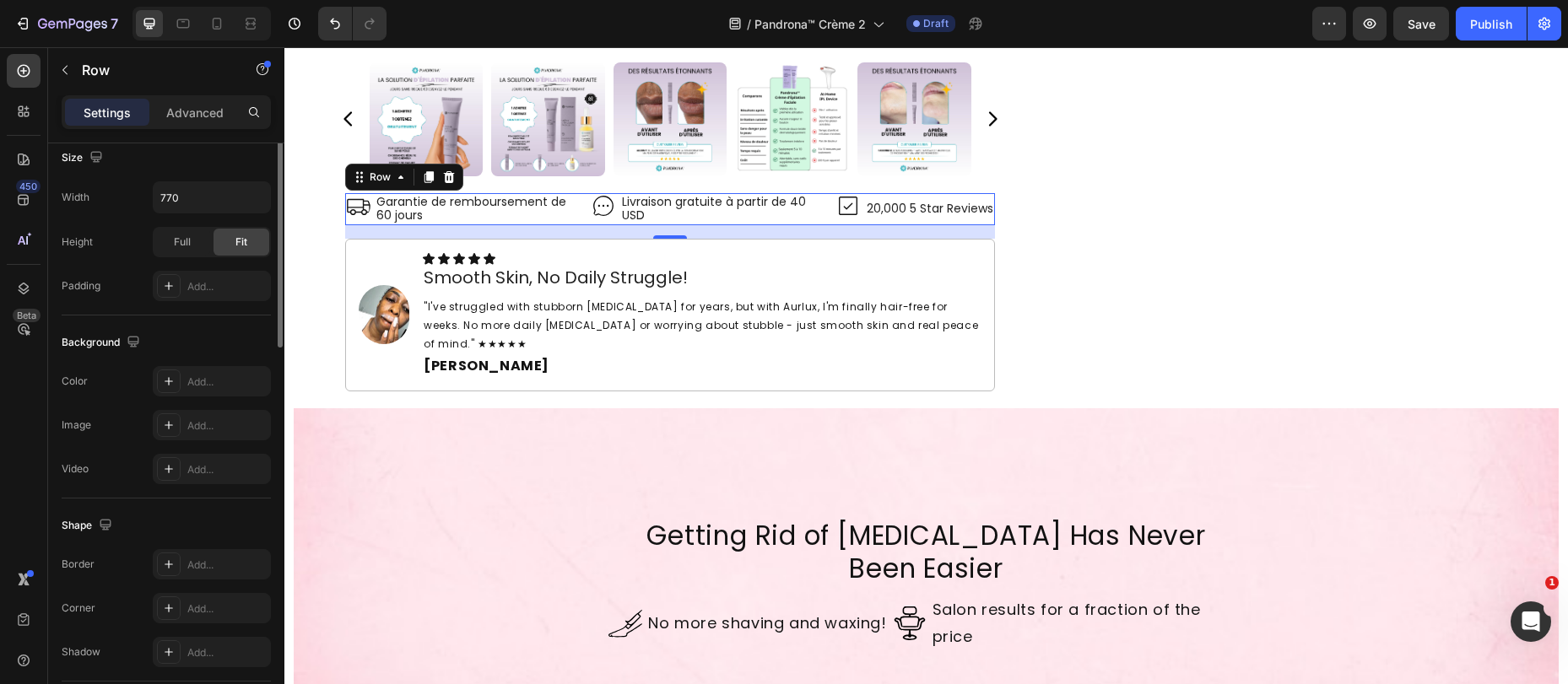
scroll to position [633, 0]
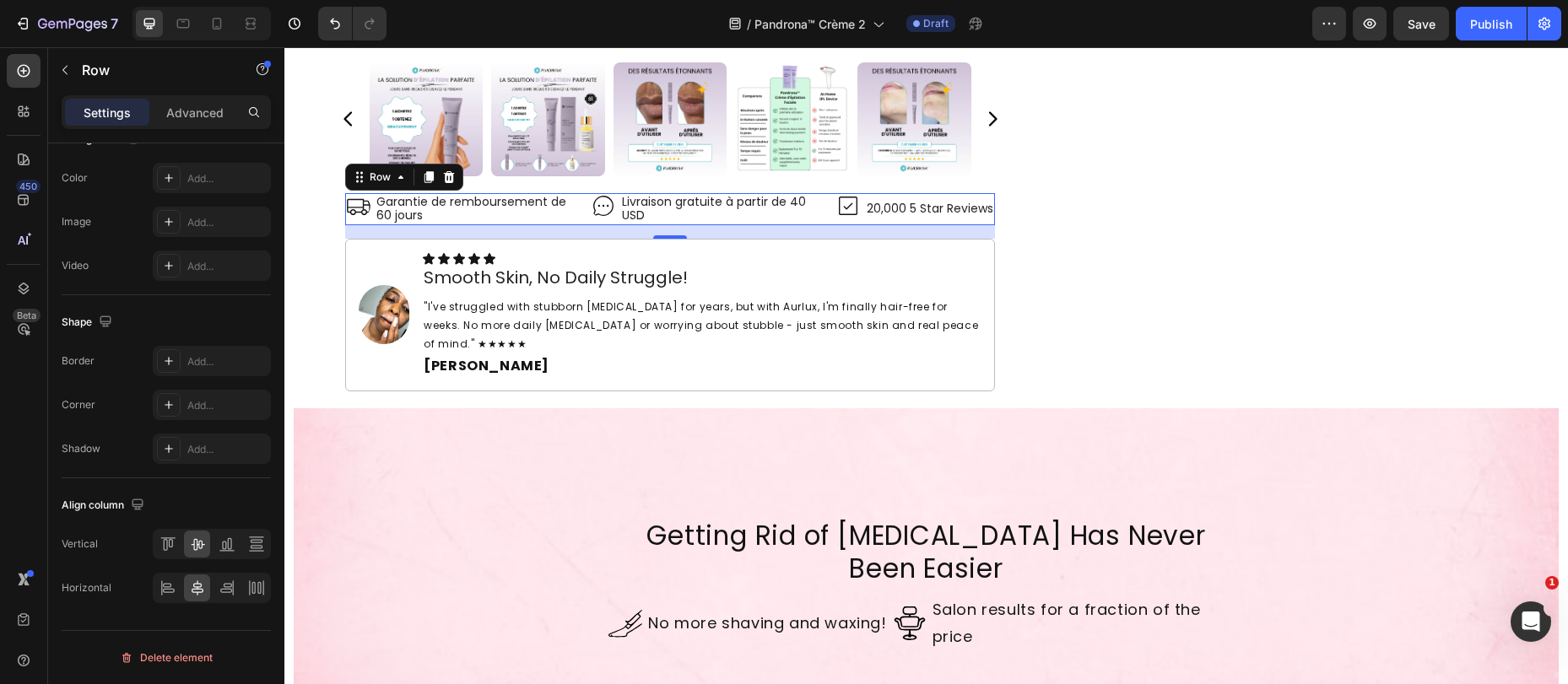
click at [856, 201] on div "Icon Garantie de remboursement de 60 jours Text Block Icon Livraison gratuite à…" at bounding box center [670, 209] width 650 height 32
click at [842, 209] on icon at bounding box center [848, 206] width 25 height 25
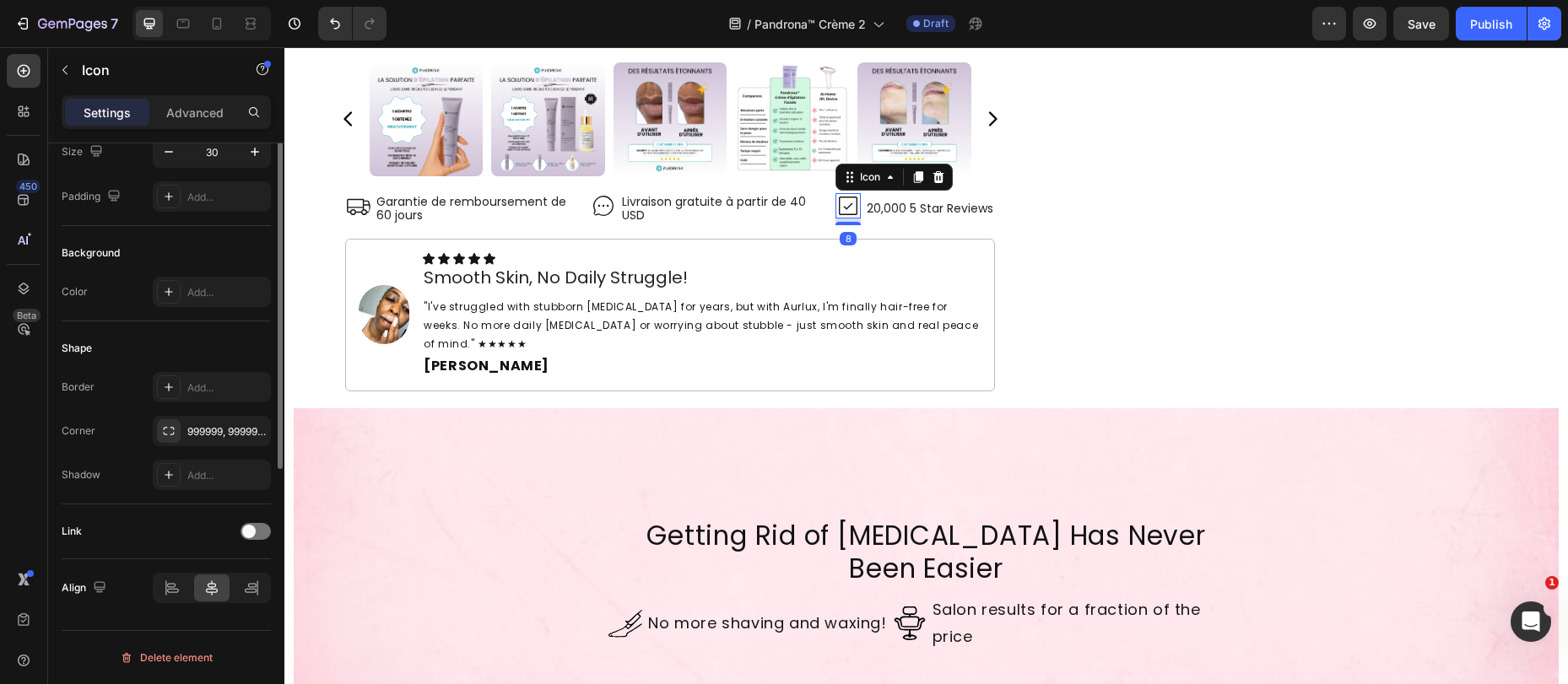
scroll to position [0, 0]
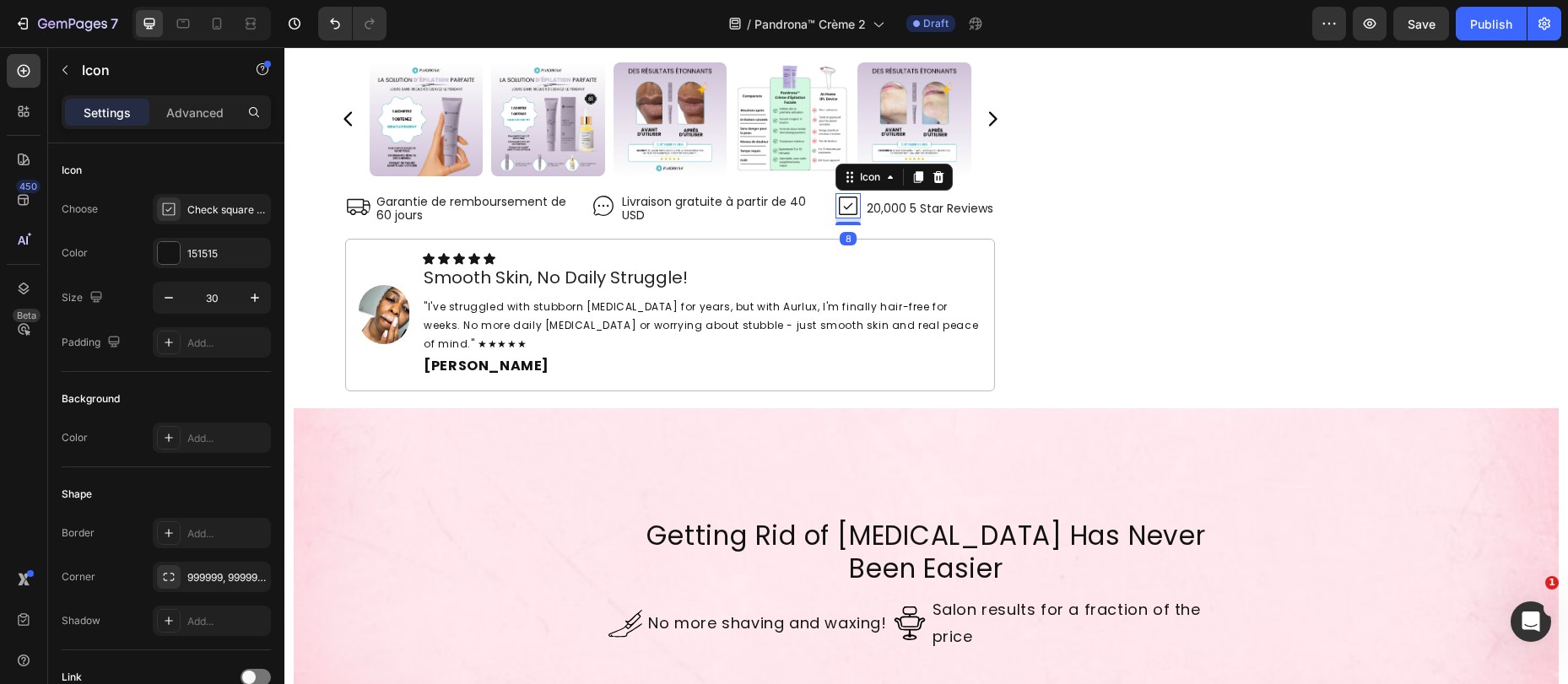
drag, startPoint x: 926, startPoint y: 182, endPoint x: 899, endPoint y: 196, distance: 30.4
click at [931, 181] on icon at bounding box center [938, 178] width 14 height 14
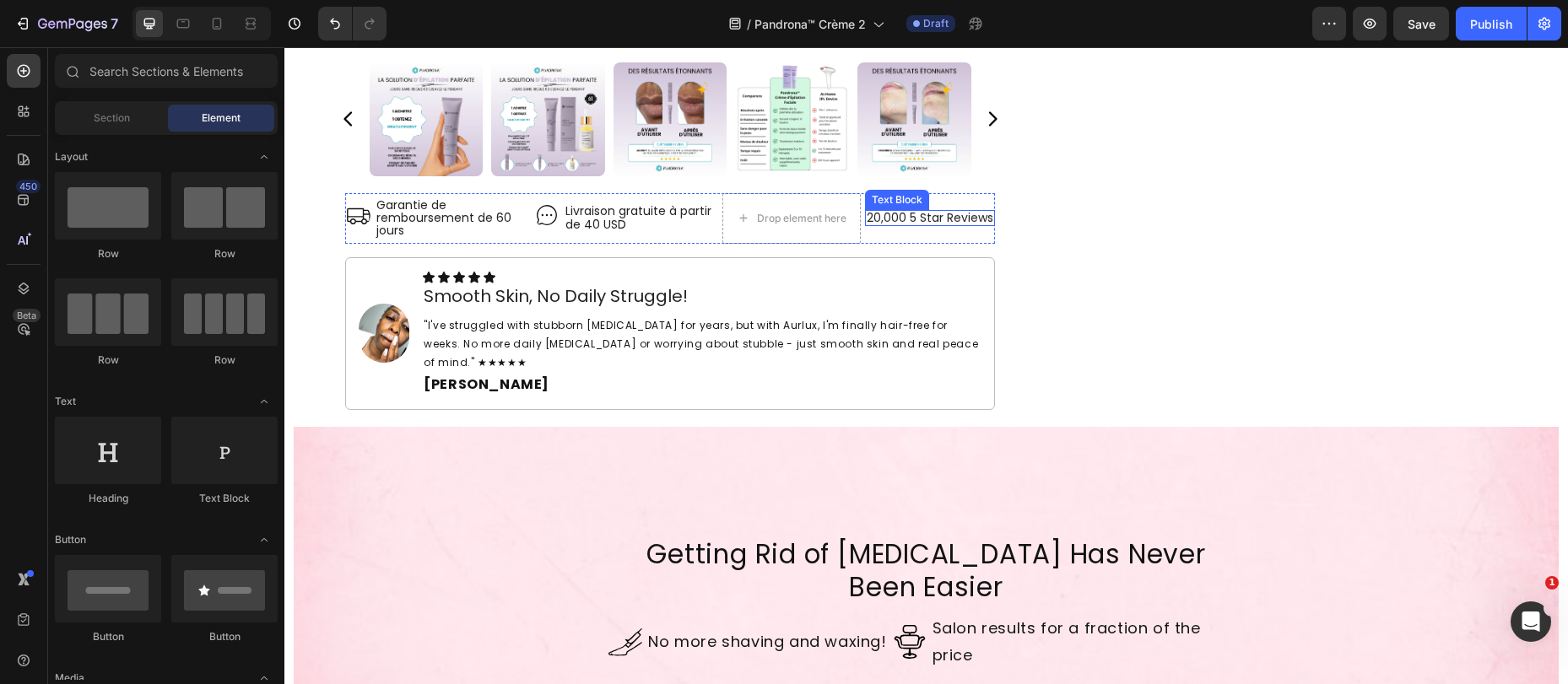
click at [870, 216] on p "20,000 5 Star Reviews" at bounding box center [930, 217] width 126 height 13
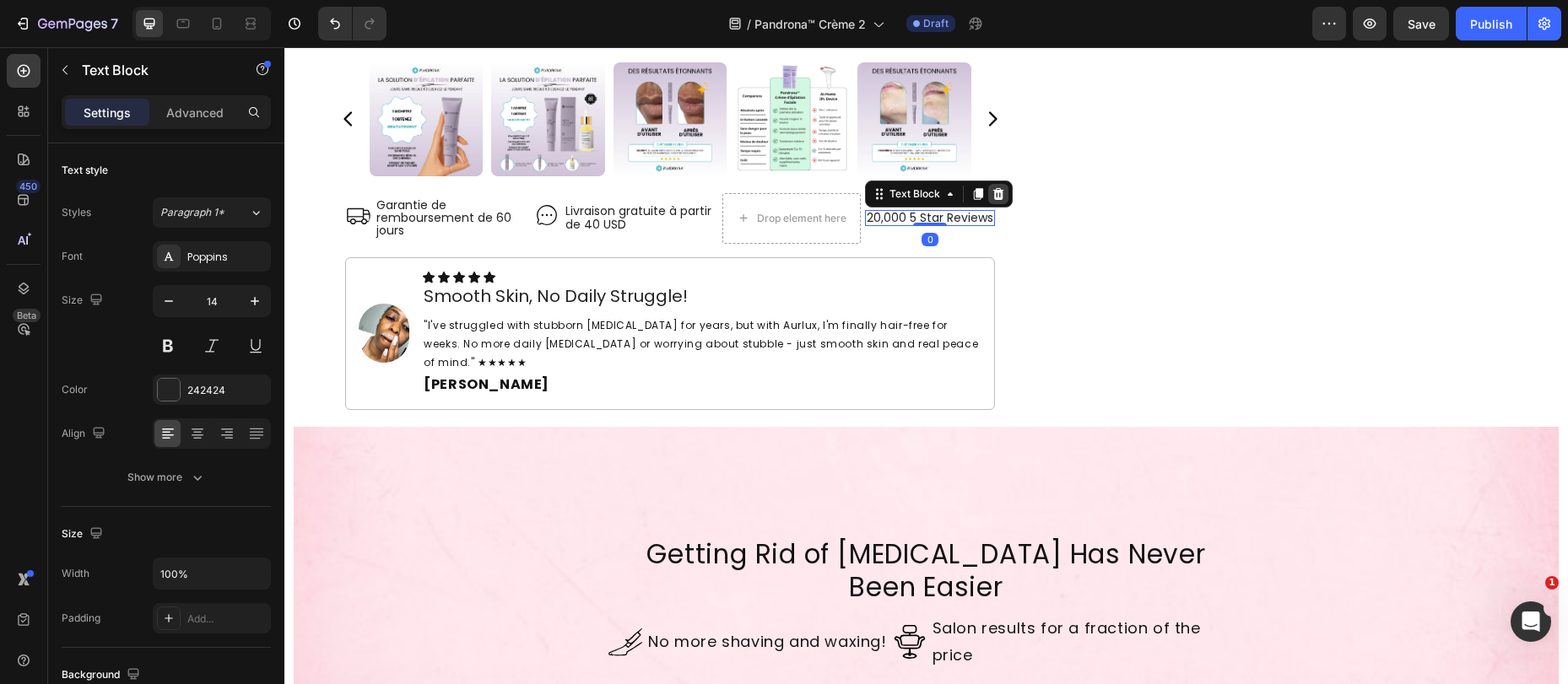
click at [994, 193] on icon at bounding box center [998, 194] width 11 height 12
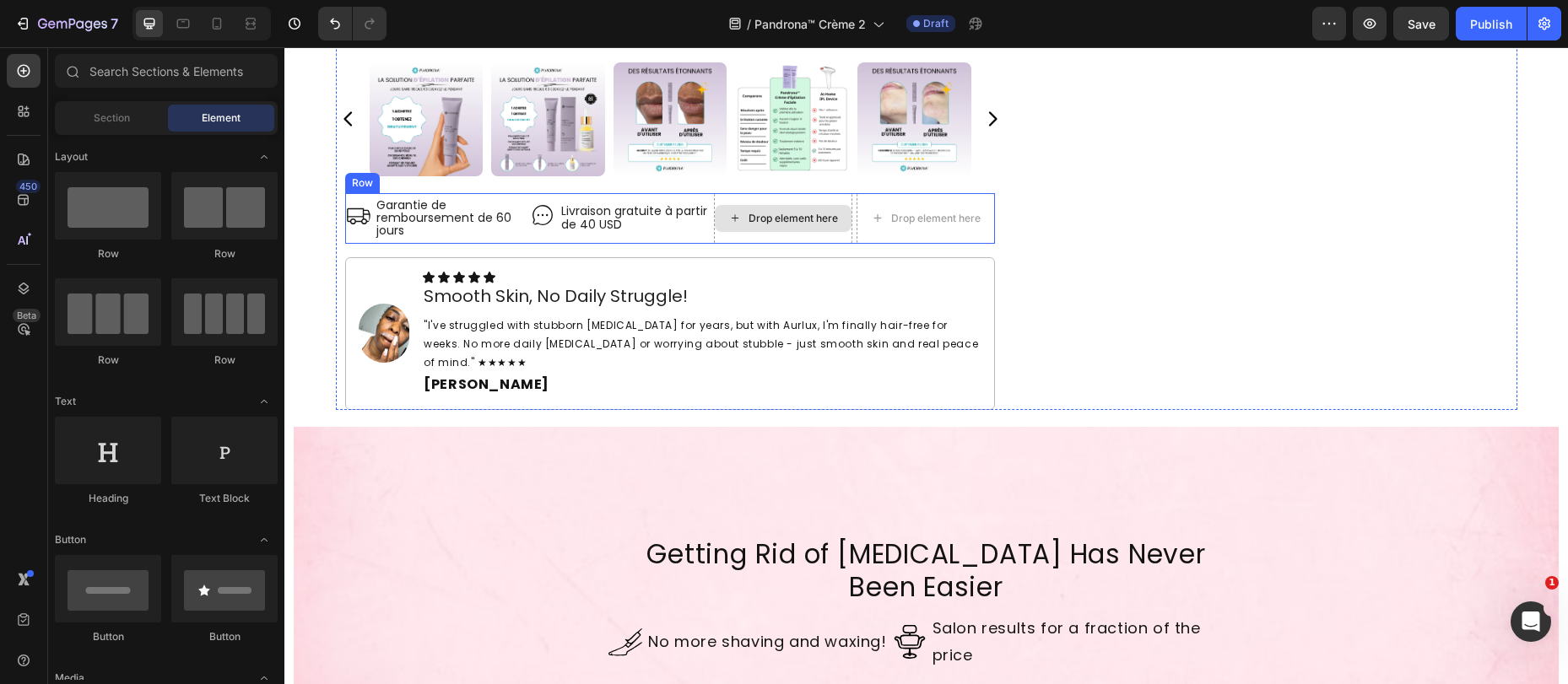
click at [714, 241] on div "Drop element here" at bounding box center [783, 218] width 139 height 50
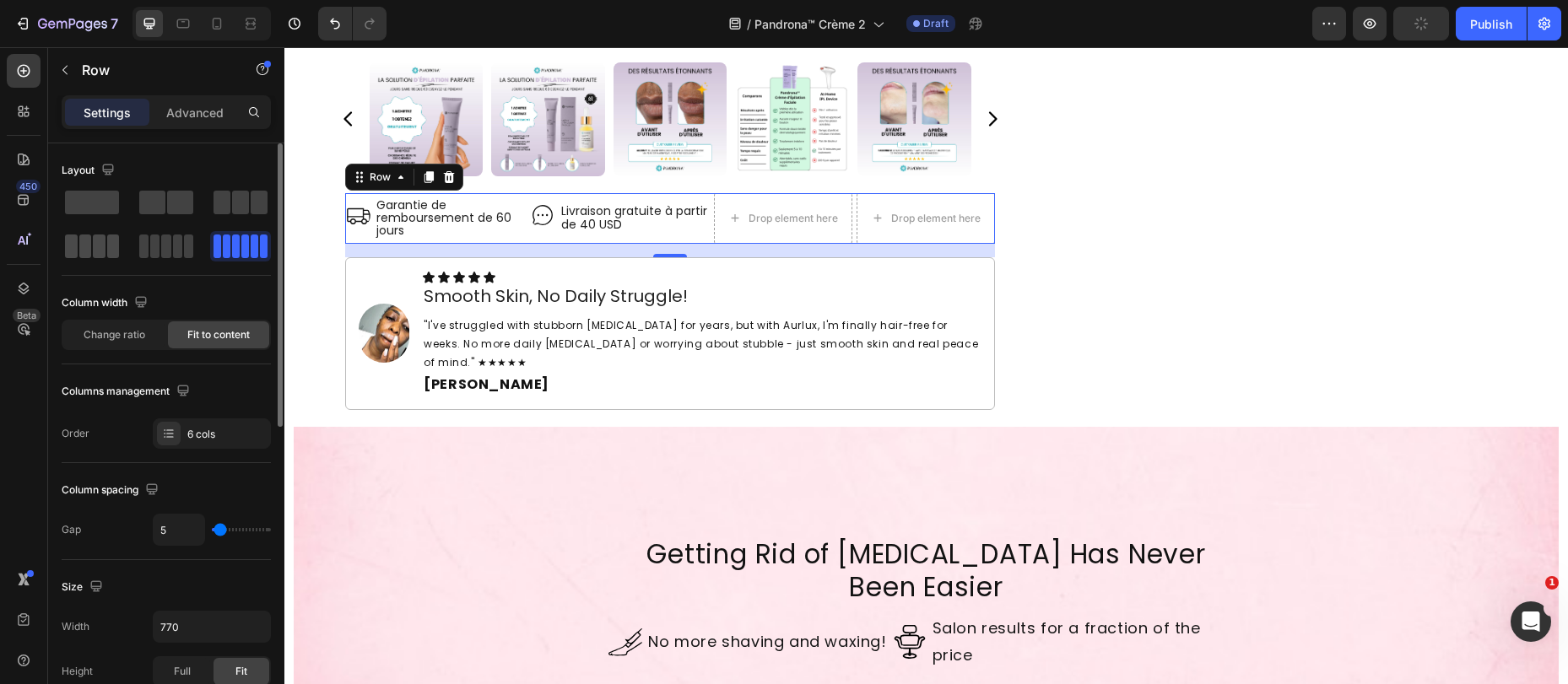
click at [93, 249] on span at bounding box center [99, 246] width 13 height 23
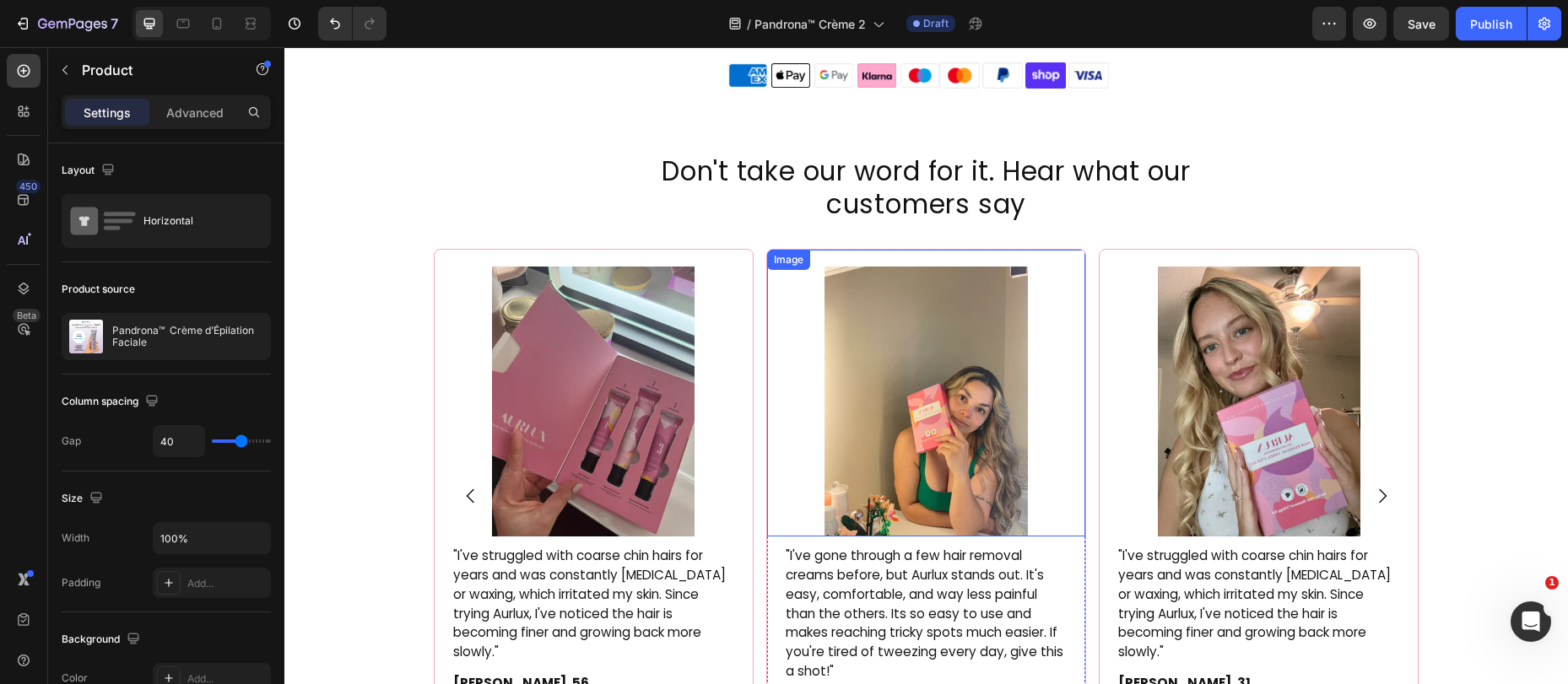
scroll to position [4130, 0]
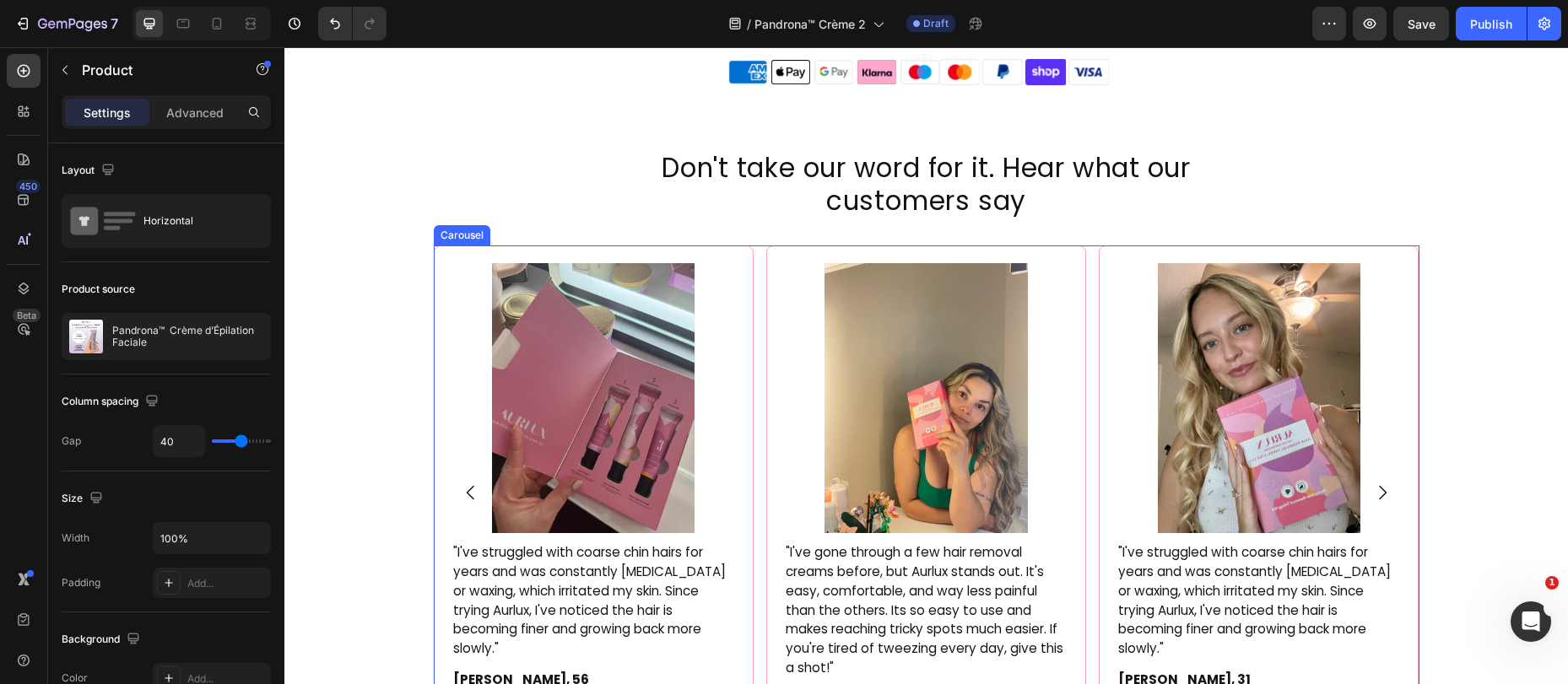
click at [753, 249] on div "Image "I've struggled with coarse chin hairs for years and was constantly pluck…" at bounding box center [927, 492] width 986 height 494
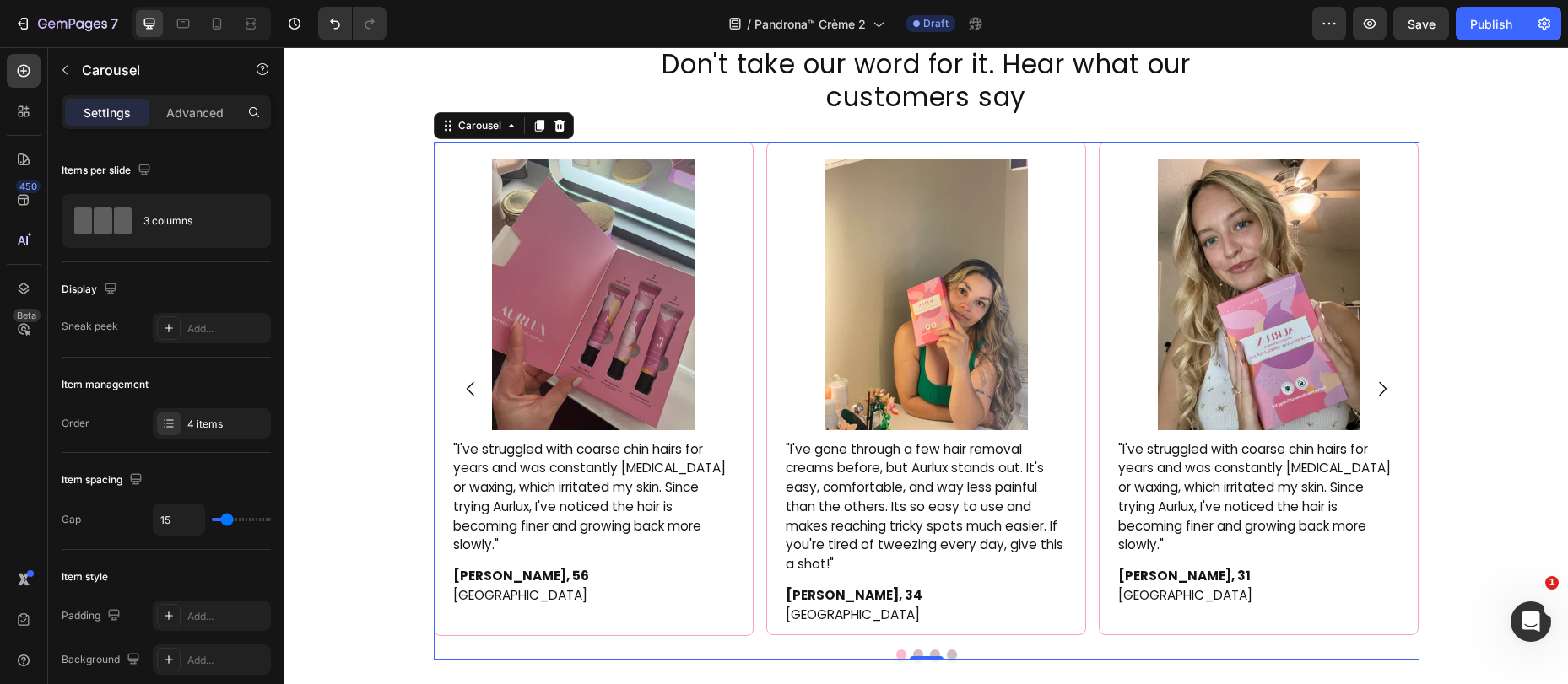
scroll to position [3840, 0]
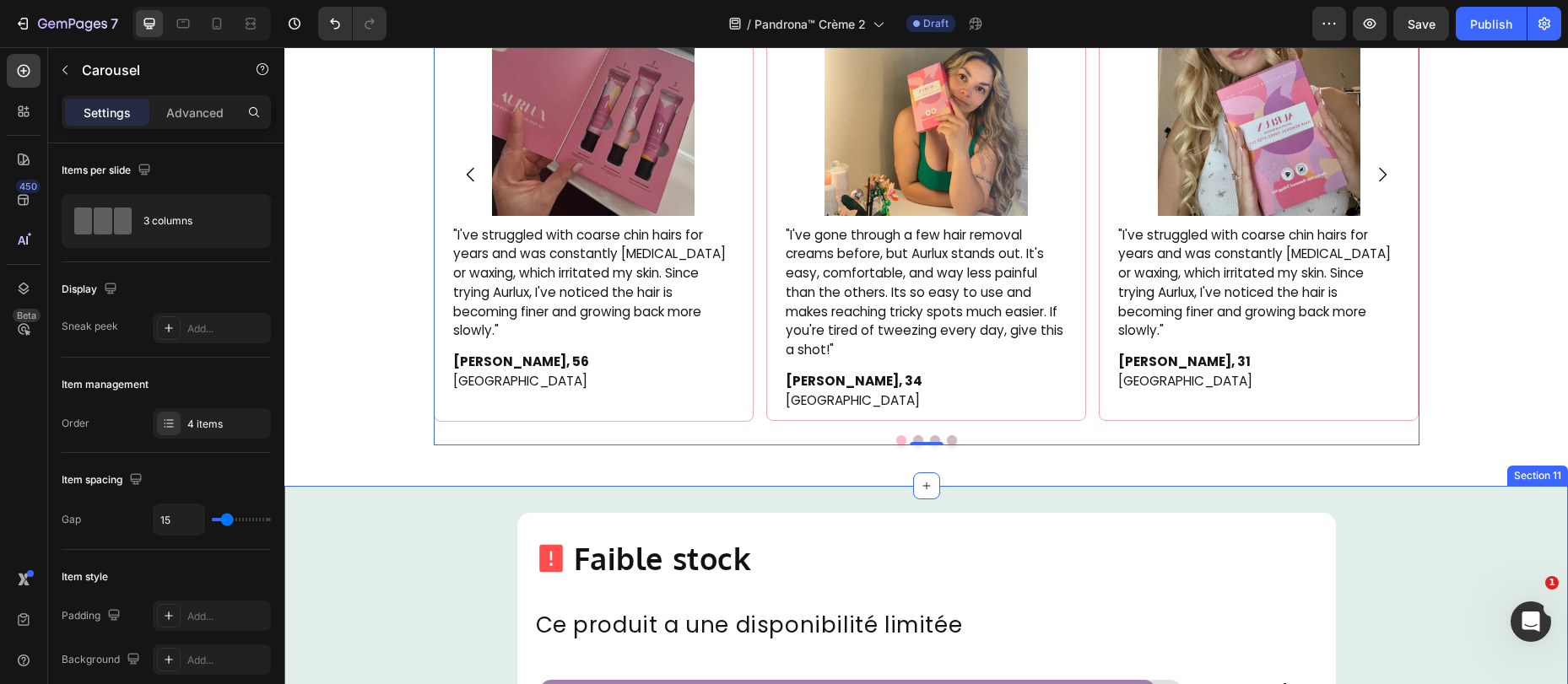
click at [724, 486] on div "Icon Faible stock Heading Row Ce produit a une disponibilité limitée Text Block…" at bounding box center [926, 635] width 1284 height 299
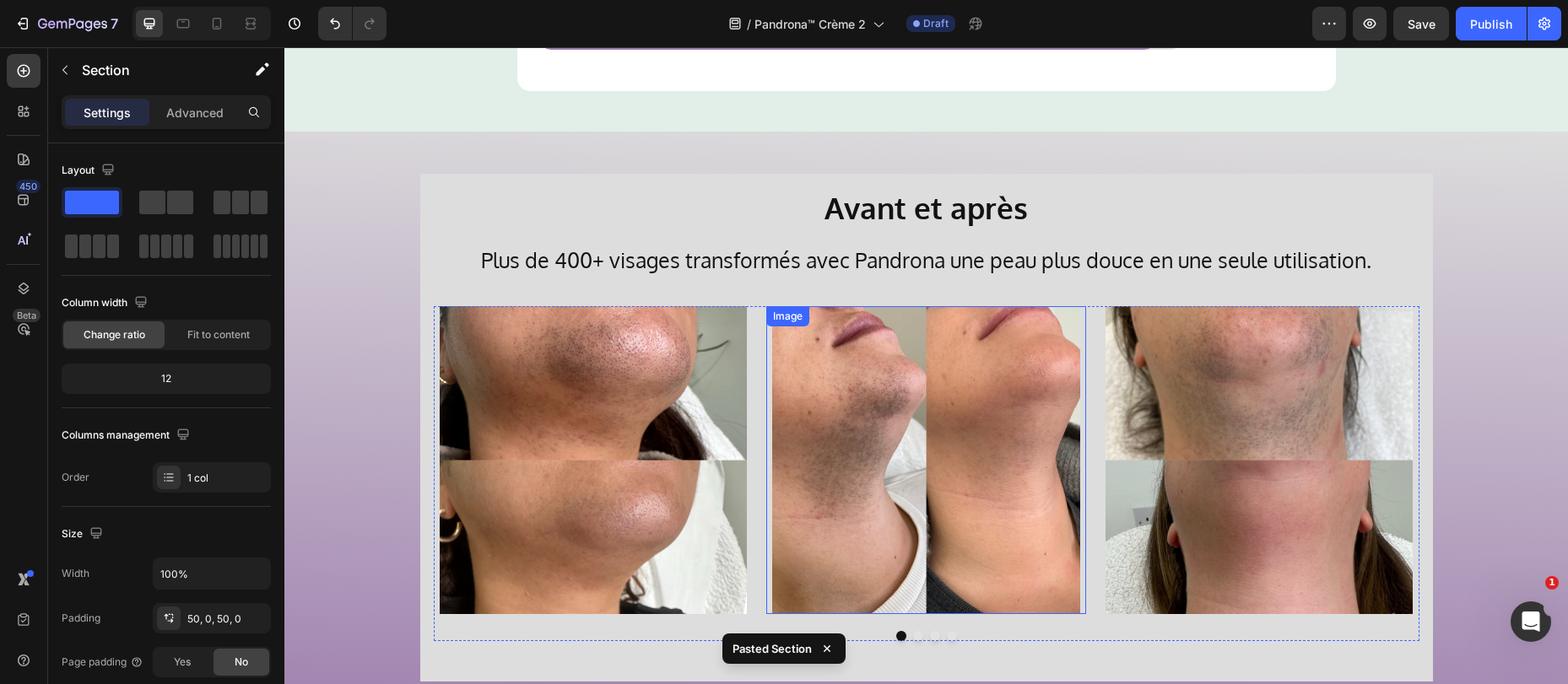
scroll to position [4126, 0]
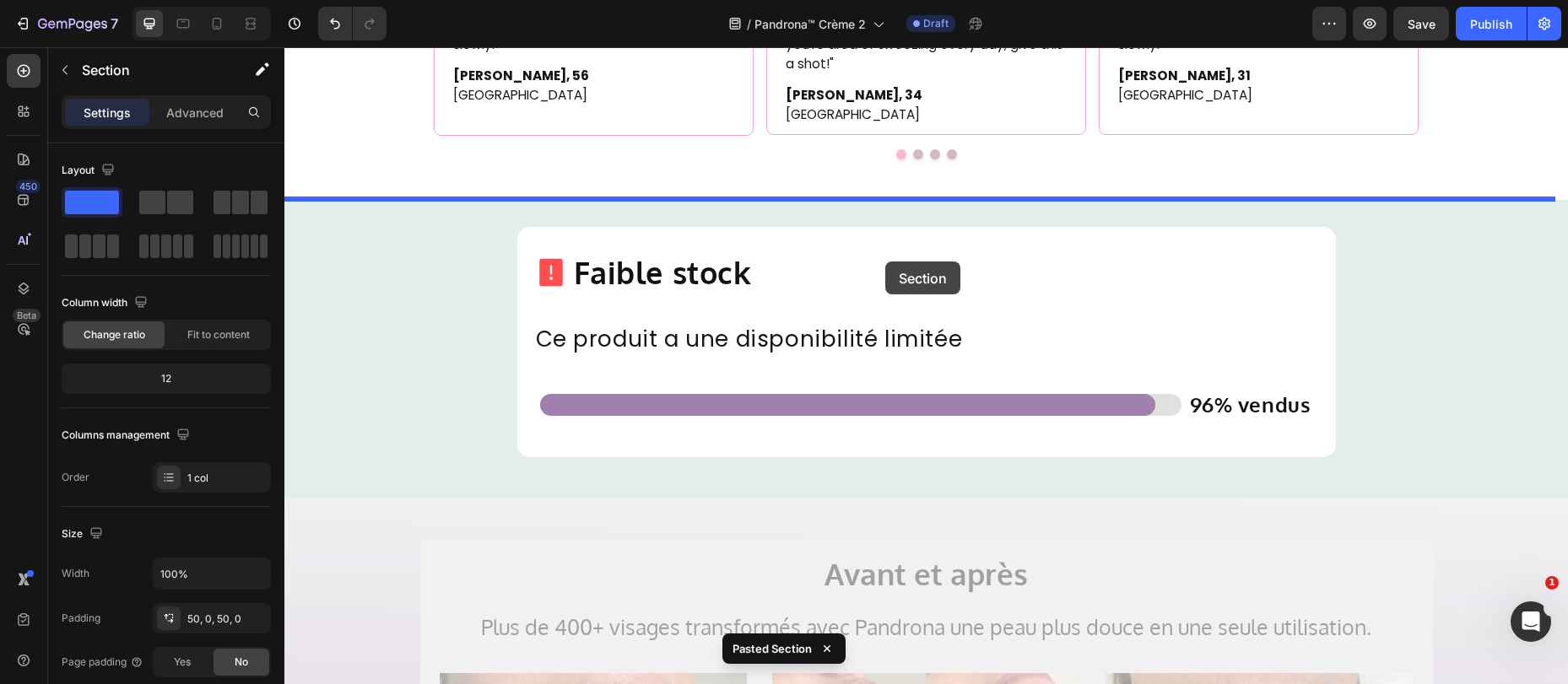
drag, startPoint x: 826, startPoint y: 514, endPoint x: 885, endPoint y: 264, distance: 256.9
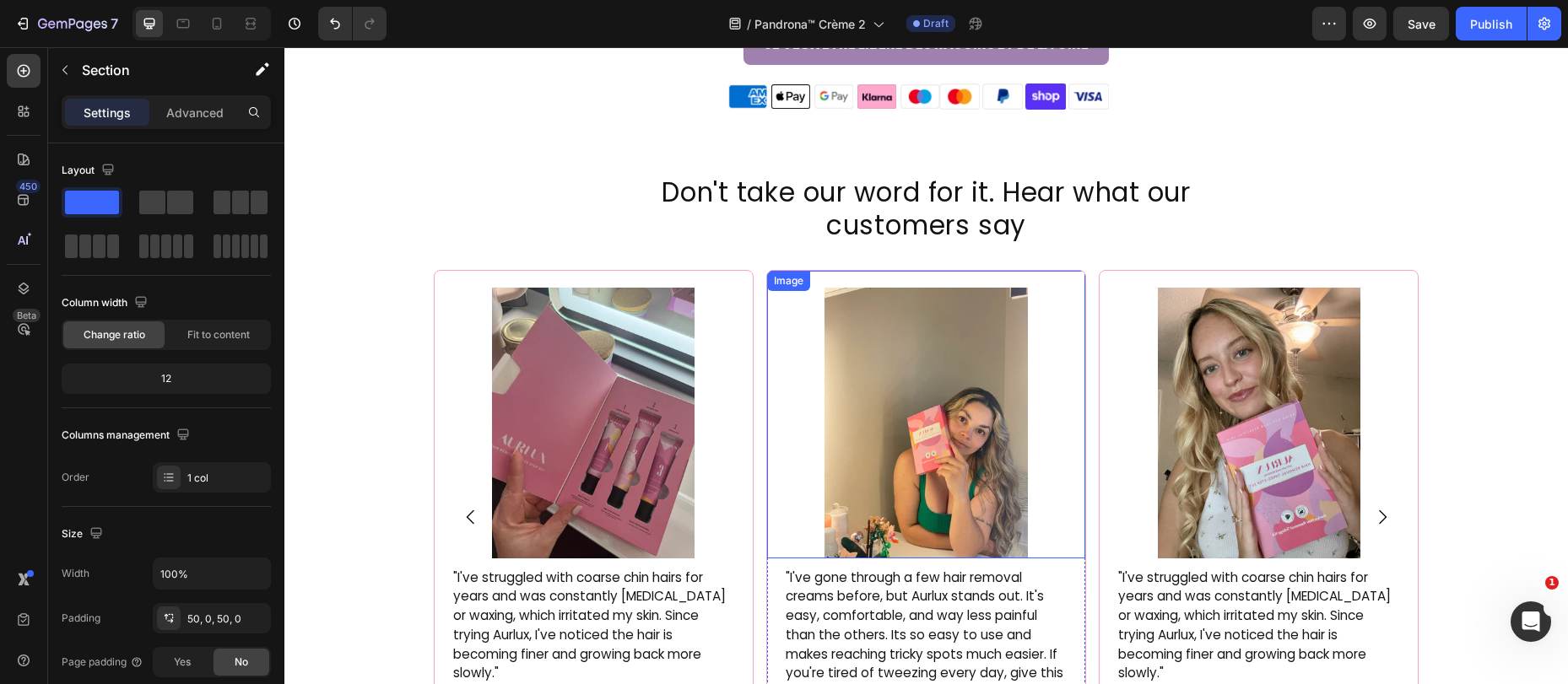
scroll to position [3501, 0]
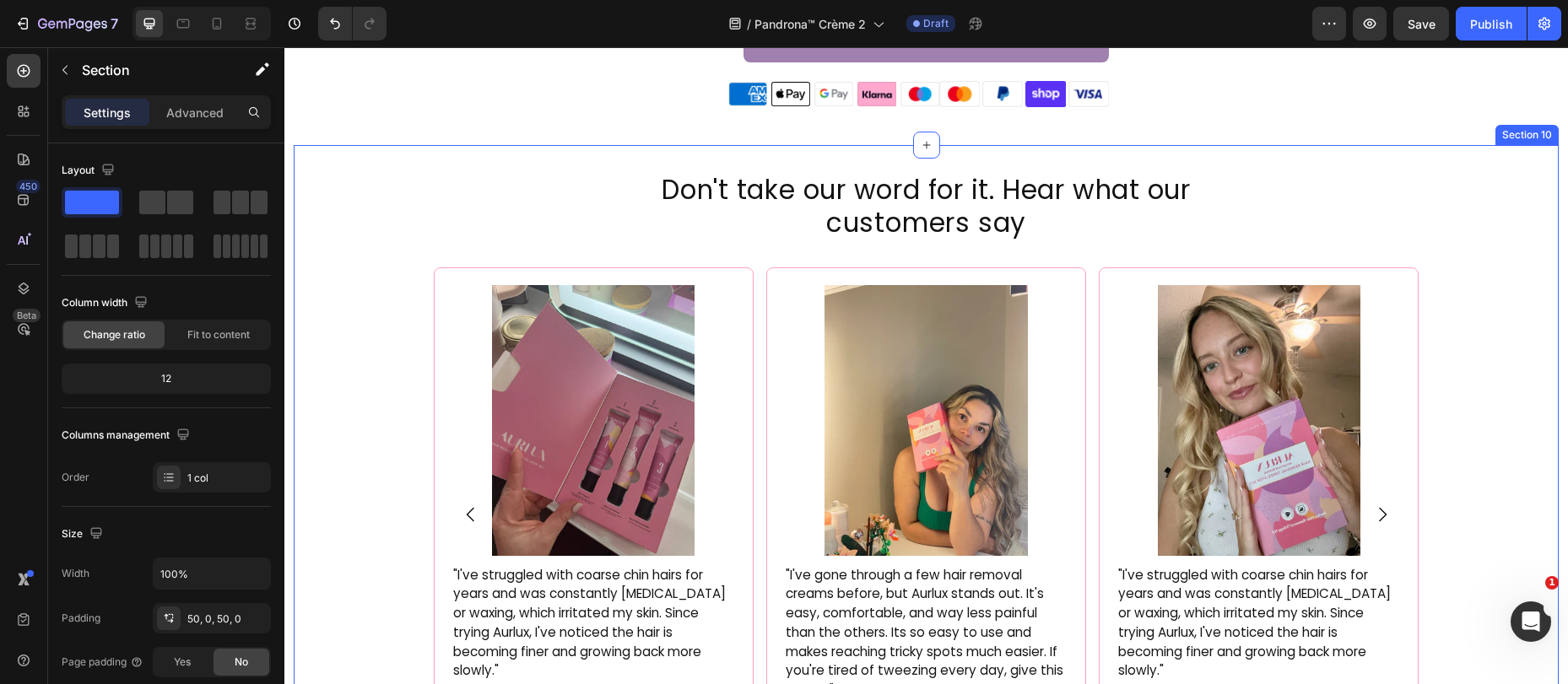
click at [1477, 176] on div "Don't take our word for it. Hear what our customers say Heading Image "I've str…" at bounding box center [927, 498] width 1265 height 653
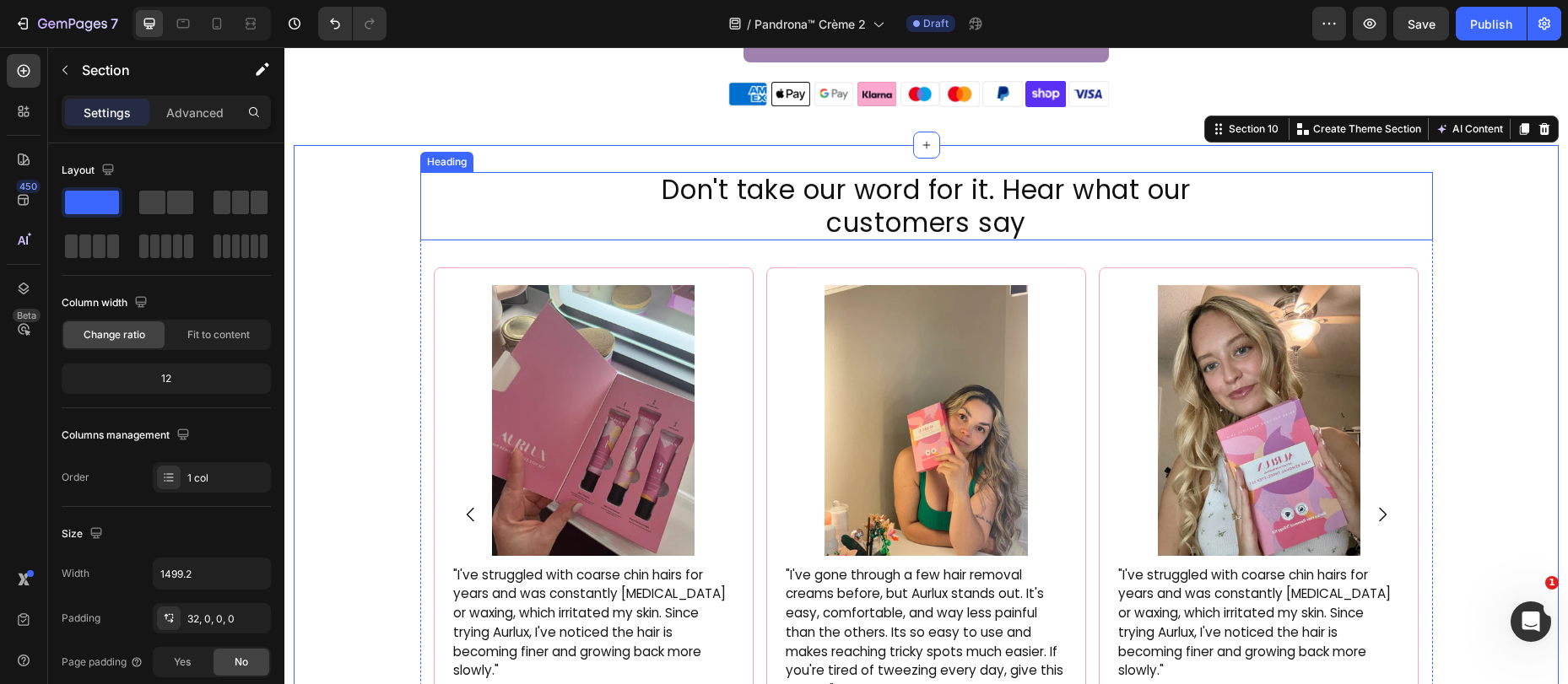
click at [956, 217] on h2 "Don't take our word for it. Hear what our customers say" at bounding box center [927, 206] width 1013 height 68
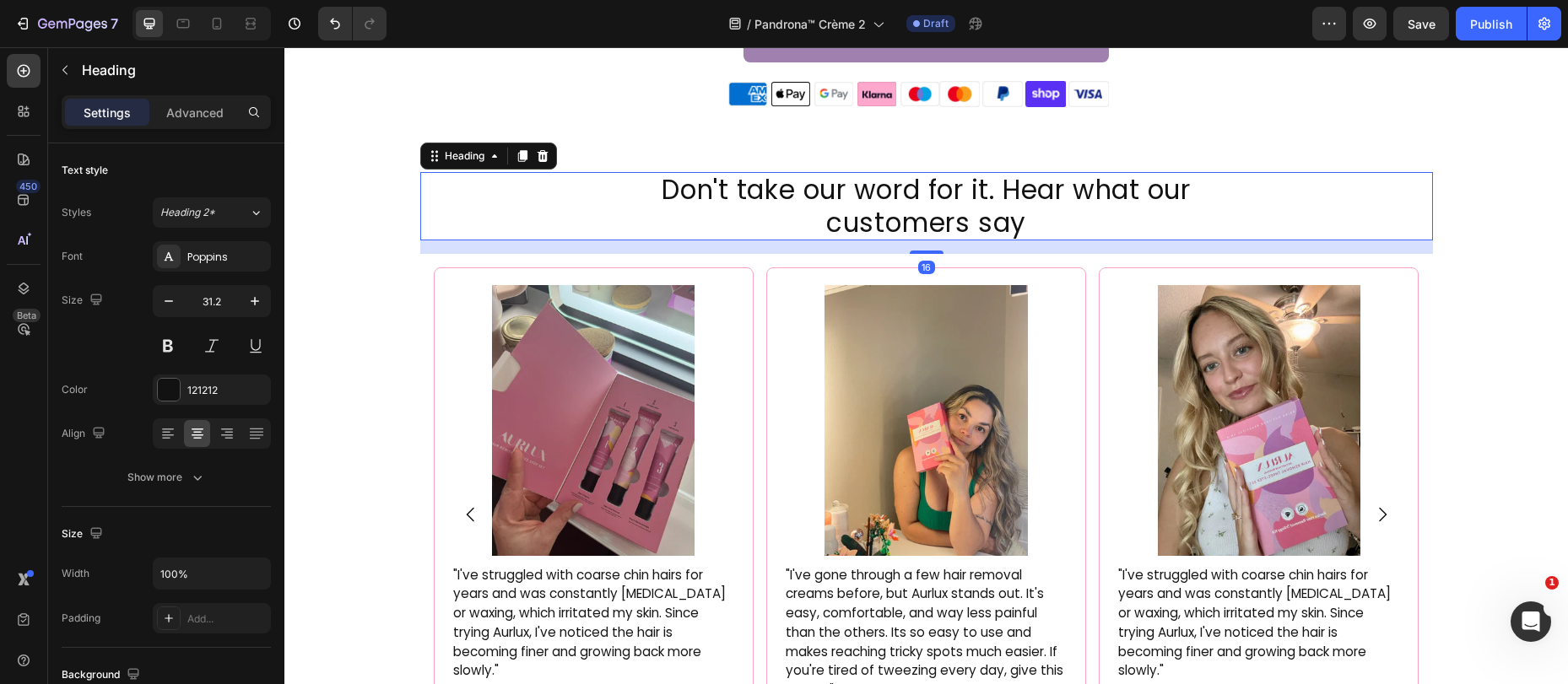
click at [956, 217] on h2 "Don't take our word for it. Hear what our customers say" at bounding box center [927, 206] width 1013 height 68
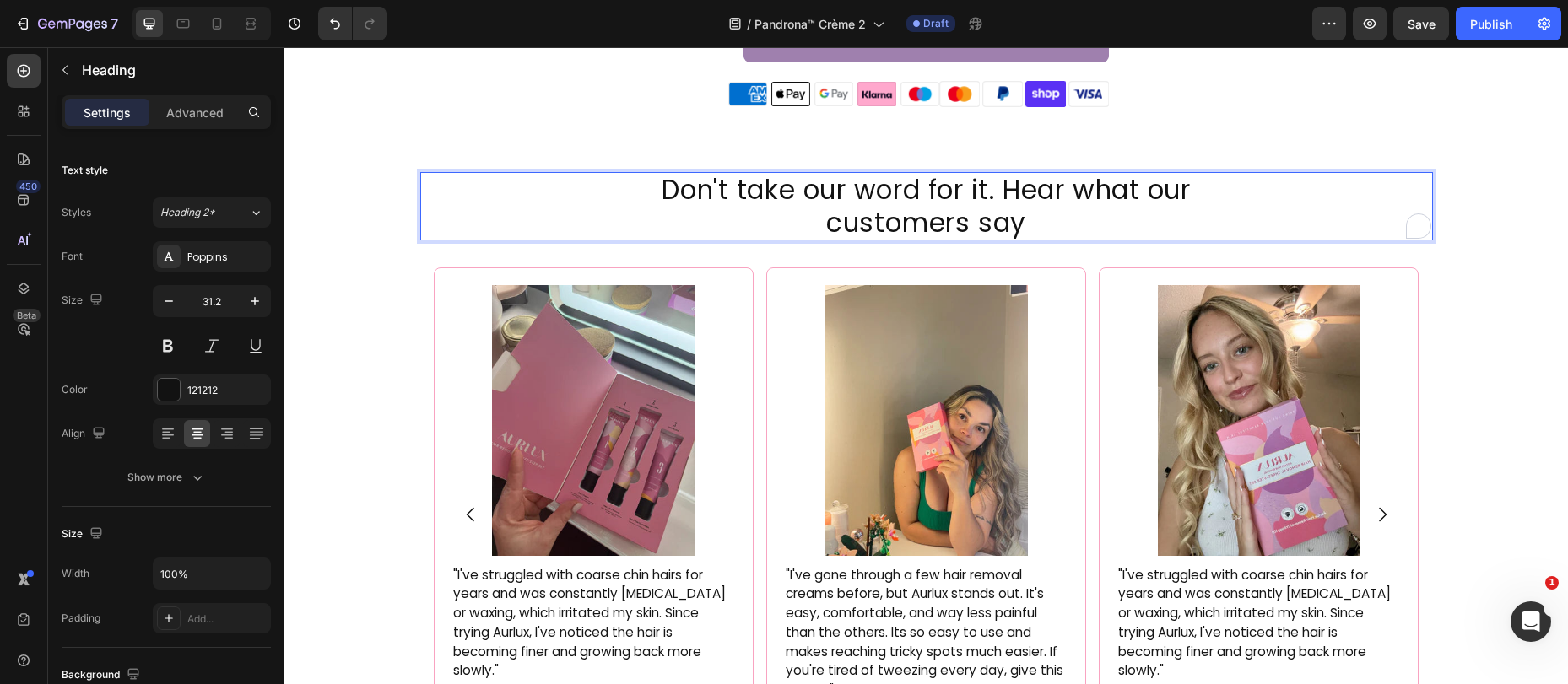
click at [956, 217] on p "Don't take our word for it. Hear what our customers say" at bounding box center [927, 206] width 1009 height 65
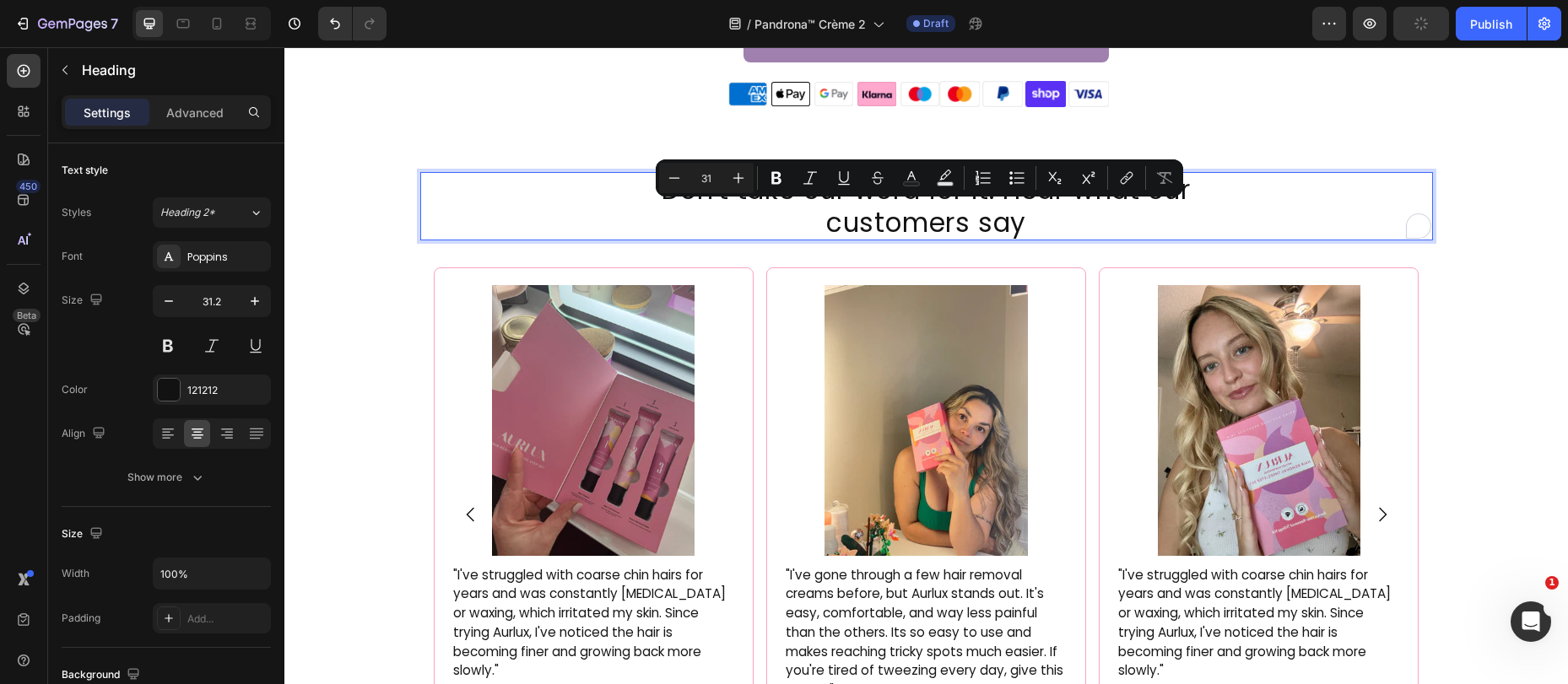
click at [967, 218] on p "Don't take our word for it. Hear what our customers say" at bounding box center [927, 206] width 1009 height 65
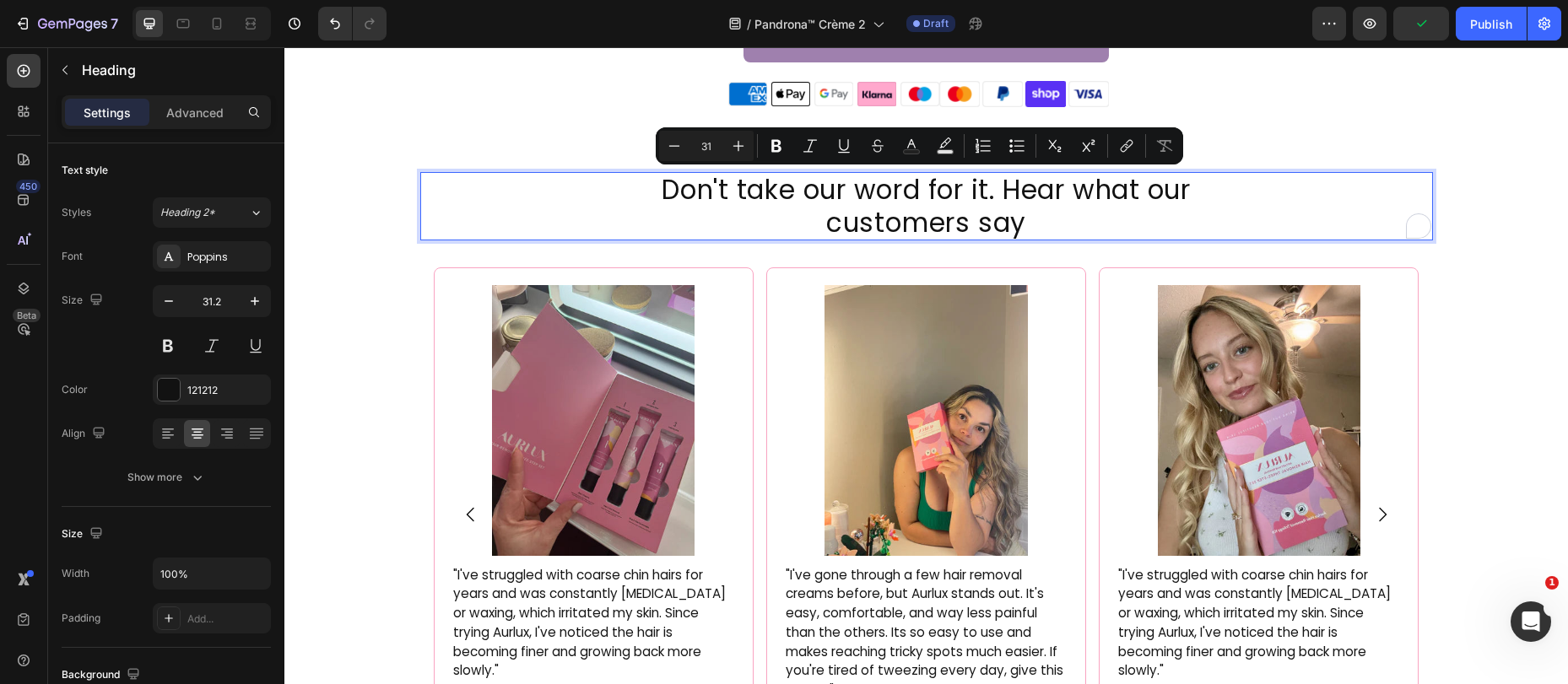
drag, startPoint x: 1038, startPoint y: 218, endPoint x: 647, endPoint y: 194, distance: 391.7
click at [647, 194] on p "Don't take our word for it. Hear what our customers say" at bounding box center [927, 206] width 1009 height 65
copy p "Don't take our word for it. Hear what our customers say"
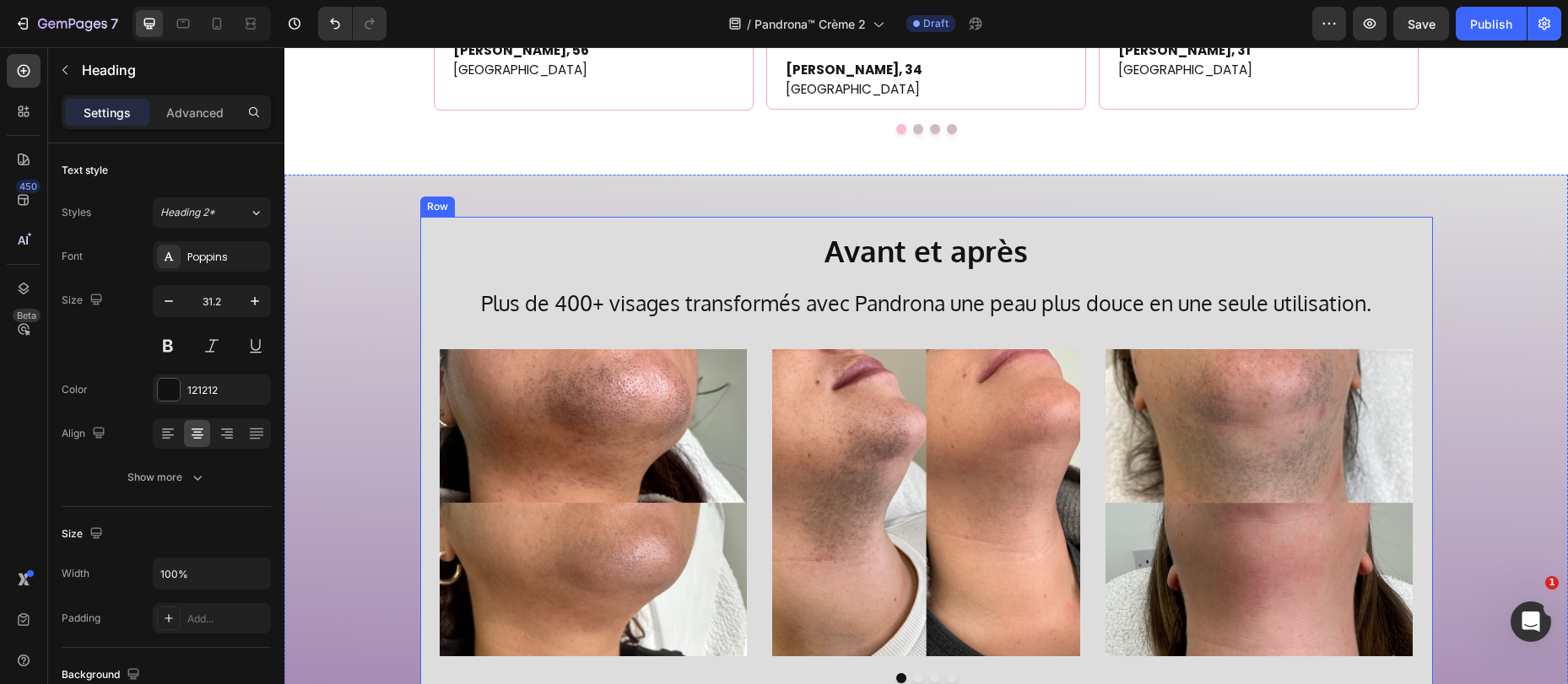
scroll to position [4185, 0]
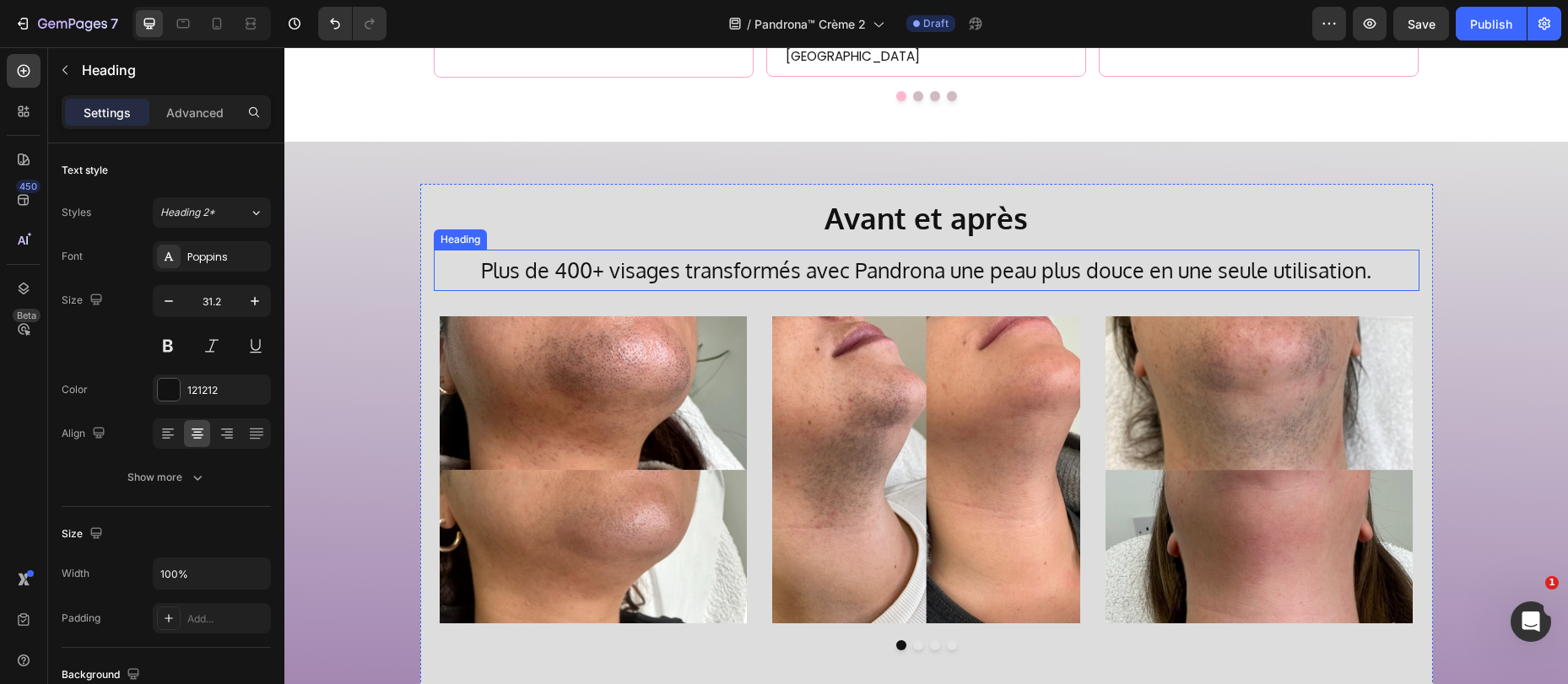
click at [851, 274] on h2 "Plus de 400+ visages transformés avec Pandrona une peau plus douce en une seule…" at bounding box center [927, 270] width 986 height 42
click at [851, 274] on p "Plus de 400+ visages transformés avec Pandrona une peau plus douce en une seule…" at bounding box center [927, 270] width 982 height 38
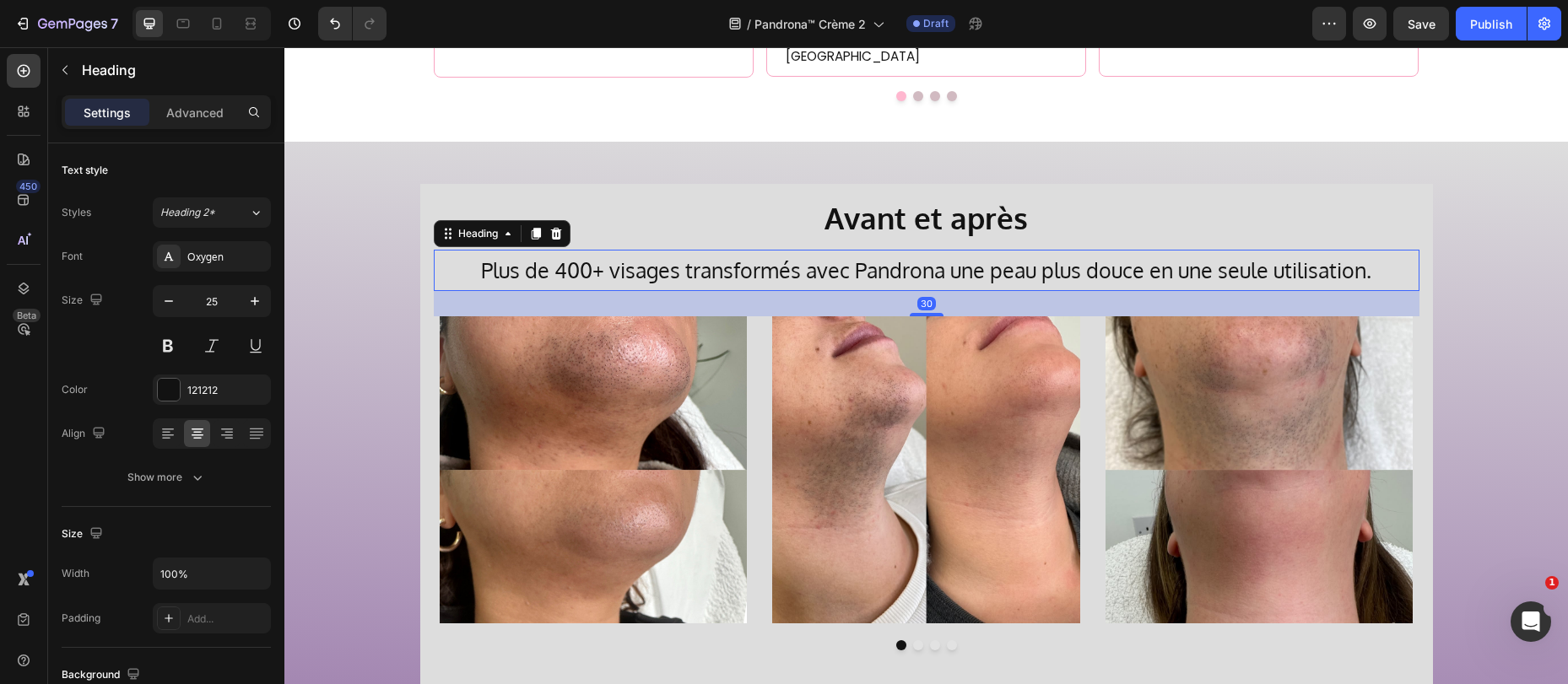
click at [851, 274] on p "Plus de 400+ visages transformés avec Pandrona une peau plus douce en une seule…" at bounding box center [927, 270] width 982 height 38
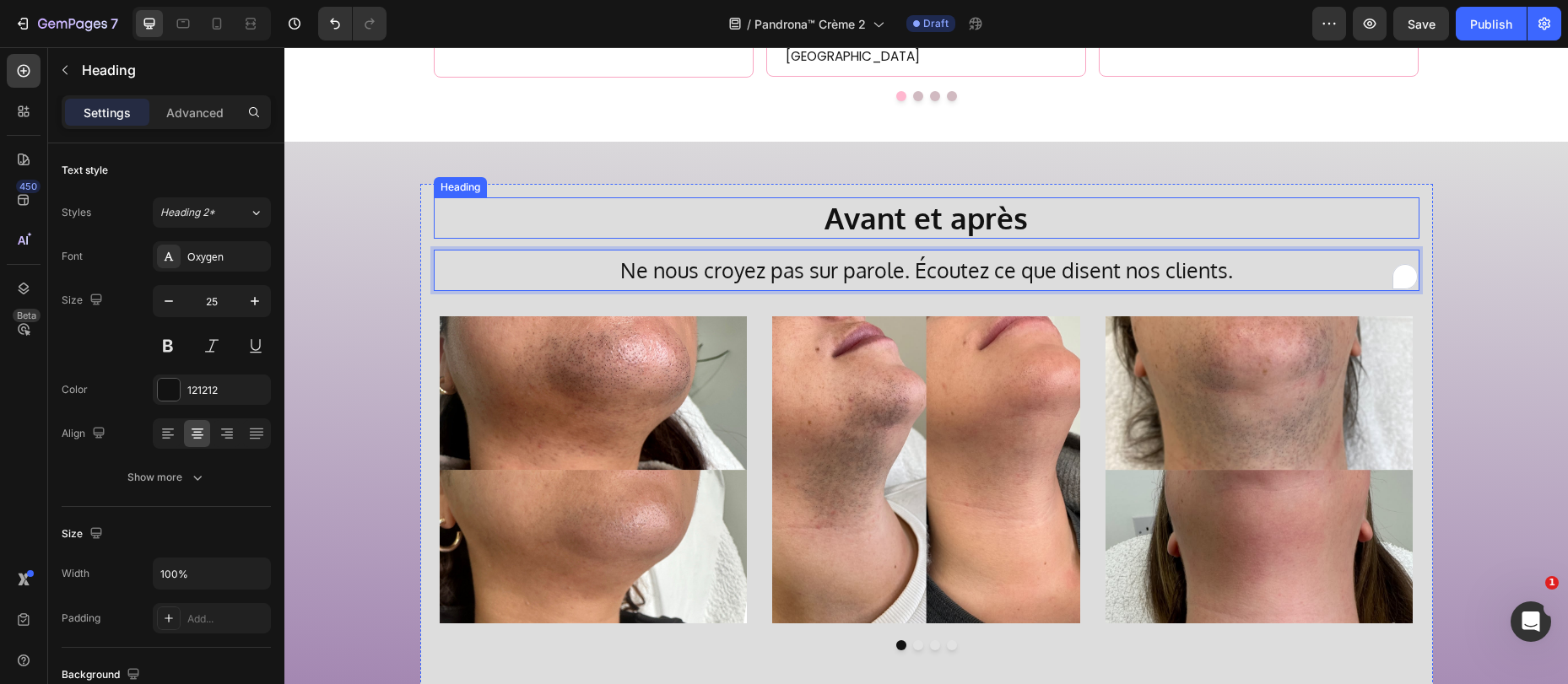
click at [1178, 220] on h2 "Avant et après" at bounding box center [927, 217] width 986 height 42
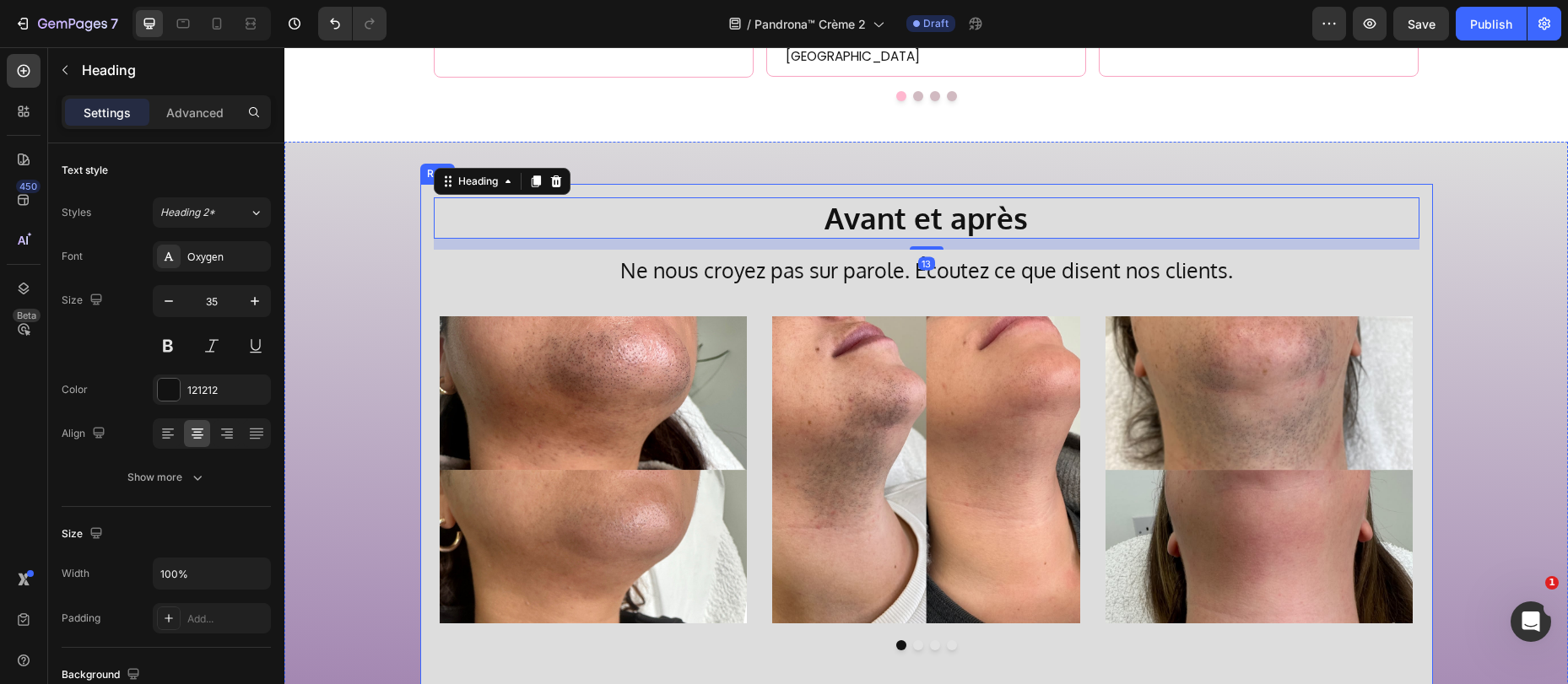
click at [1156, 190] on div "Avant et après Heading 13 Ne nous croyez pas sur parole. Écoutez ce que disent …" at bounding box center [927, 439] width 1013 height 508
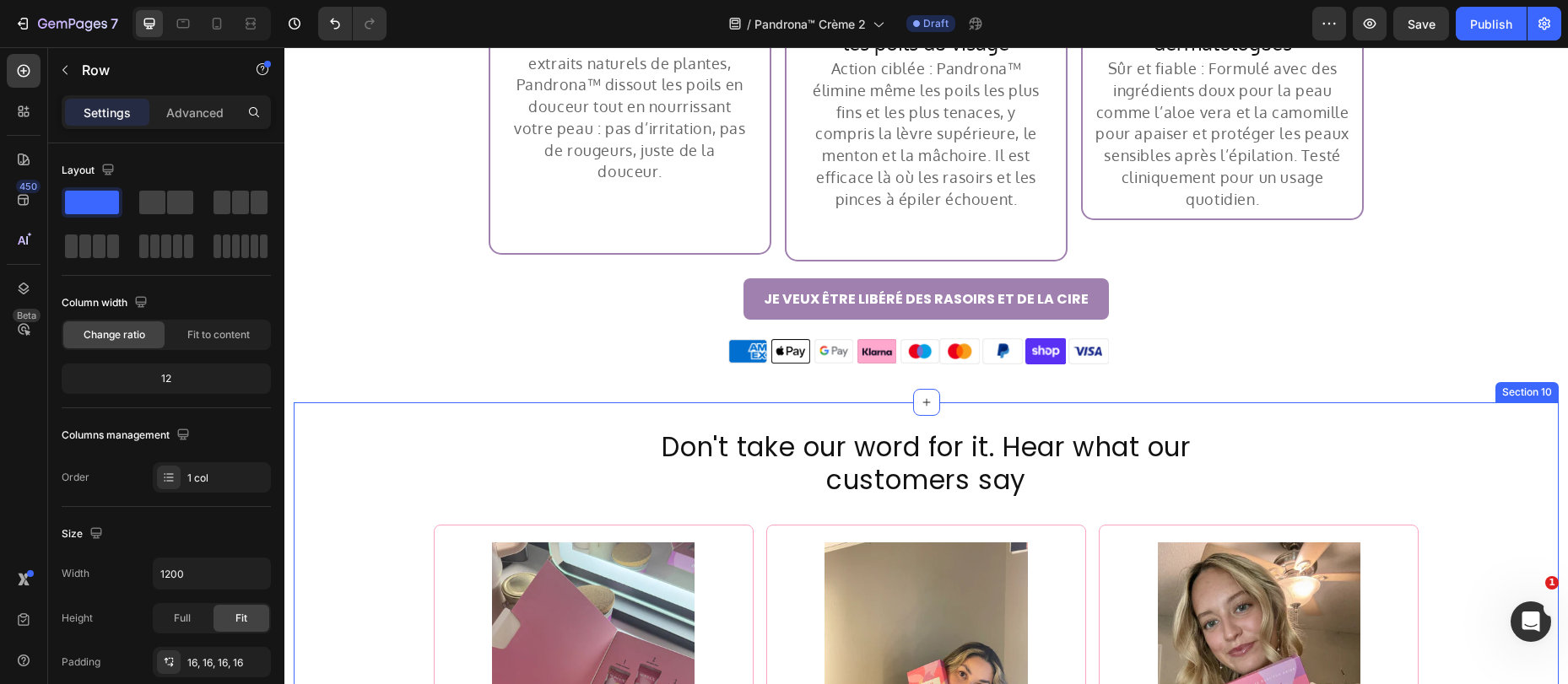
scroll to position [3245, 0]
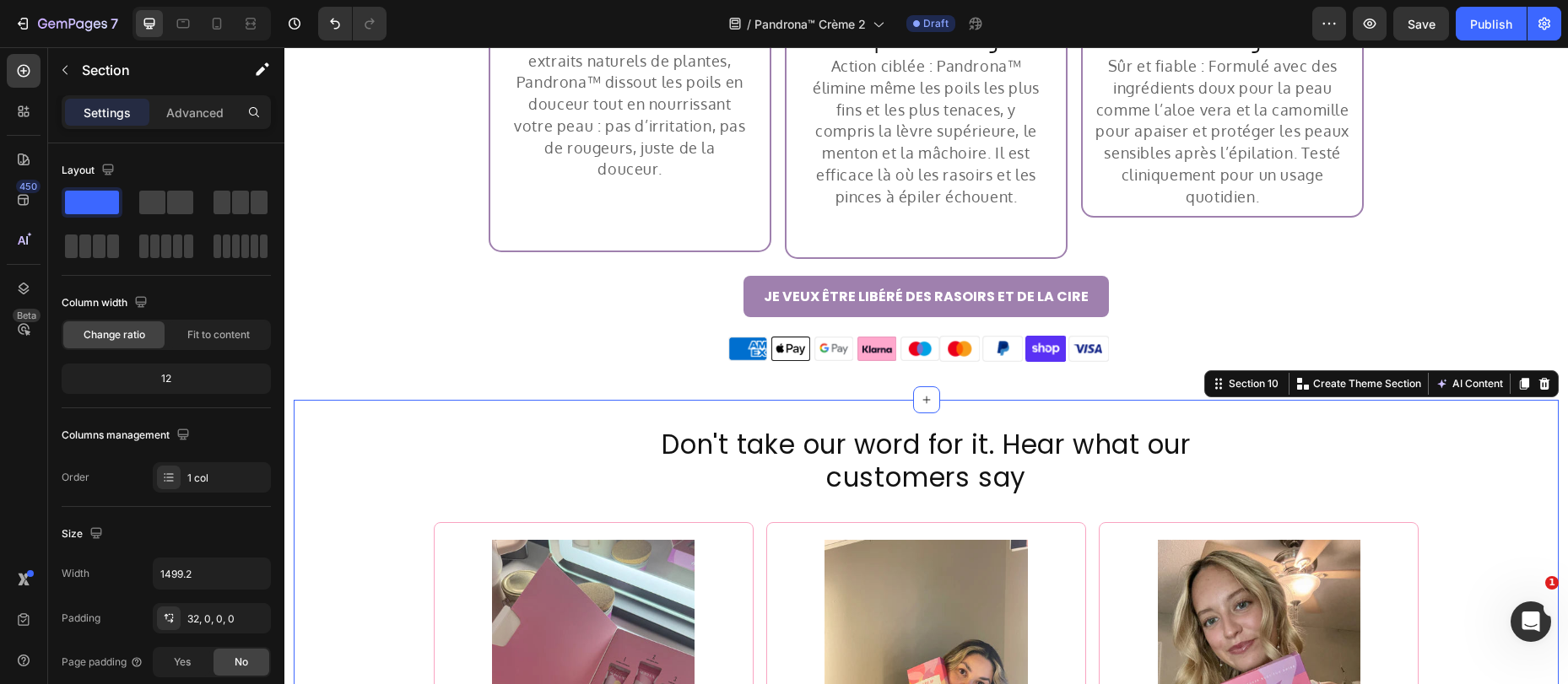
drag, startPoint x: 1541, startPoint y: 385, endPoint x: 1566, endPoint y: 393, distance: 26.2
click at [1541, 385] on icon at bounding box center [1544, 384] width 11 height 12
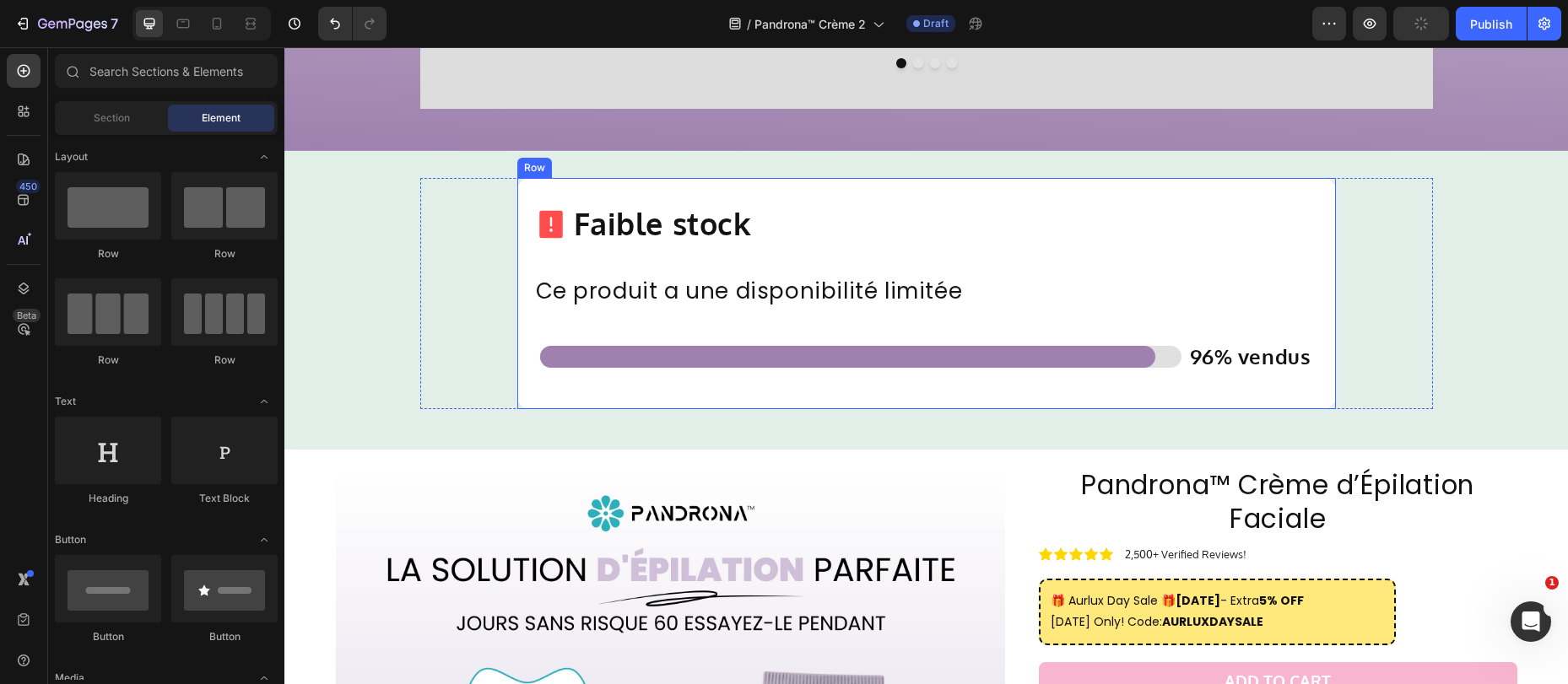
scroll to position [4396, 0]
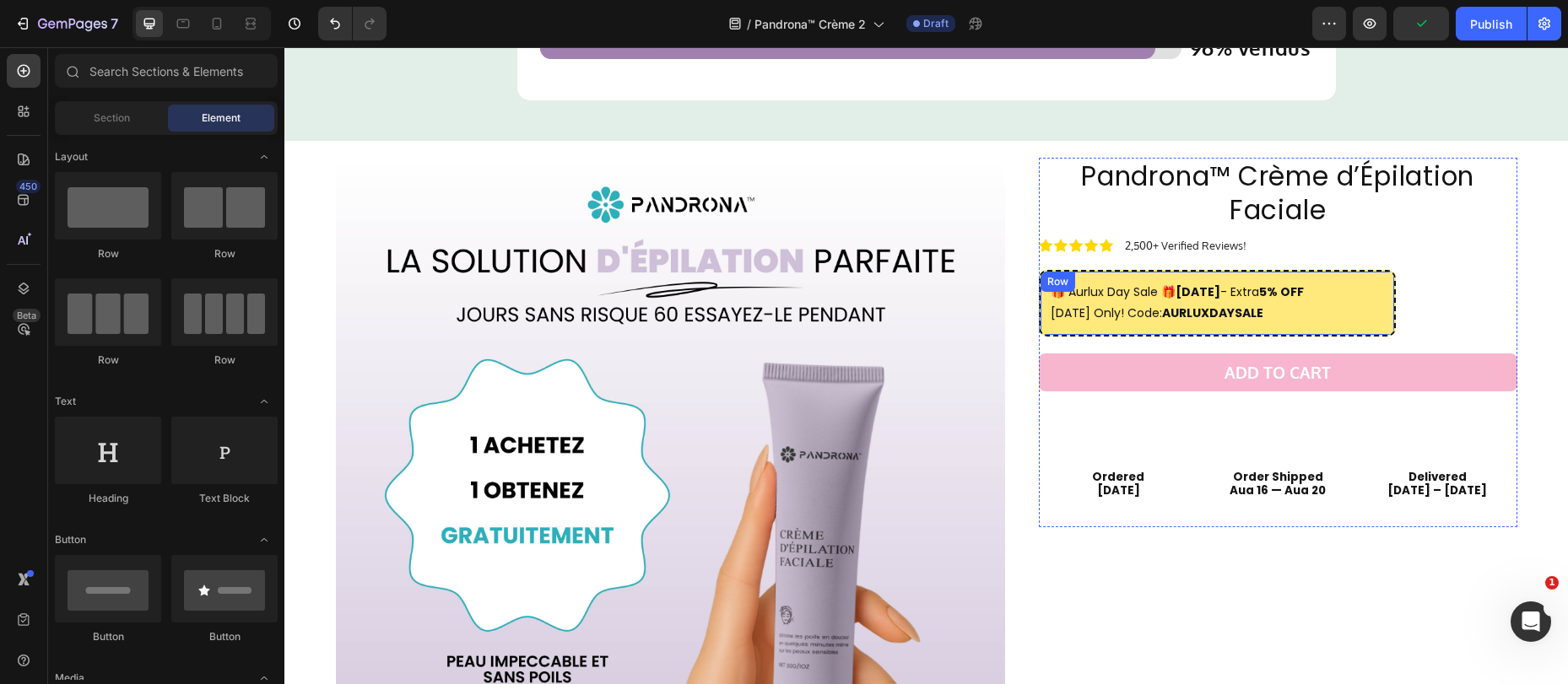
click at [1038, 327] on div "🎁 Aurlux Day Sale 🎁 August 16, 2025 - Extra 5% OFF Today Only! Code: AURLUXDAYS…" at bounding box center [1217, 303] width 358 height 66
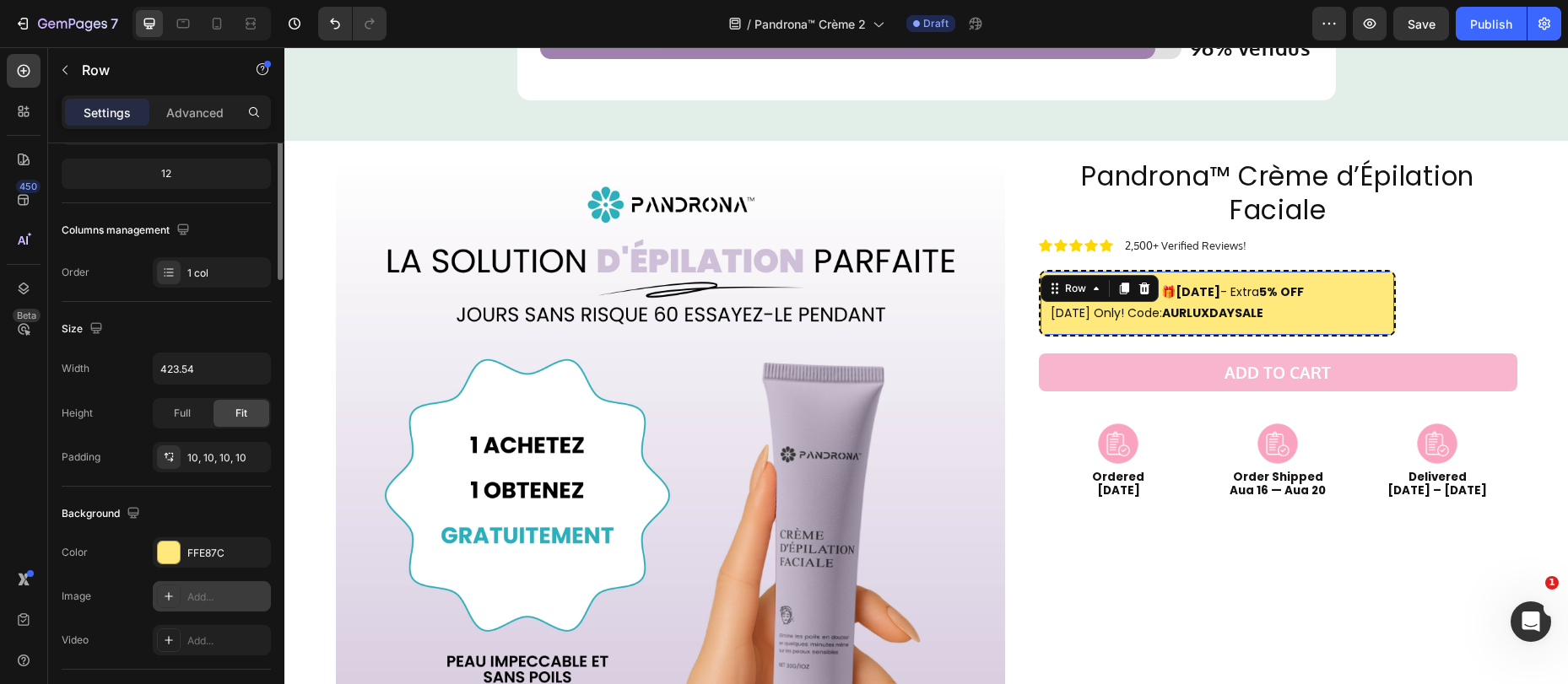
scroll to position [440, 0]
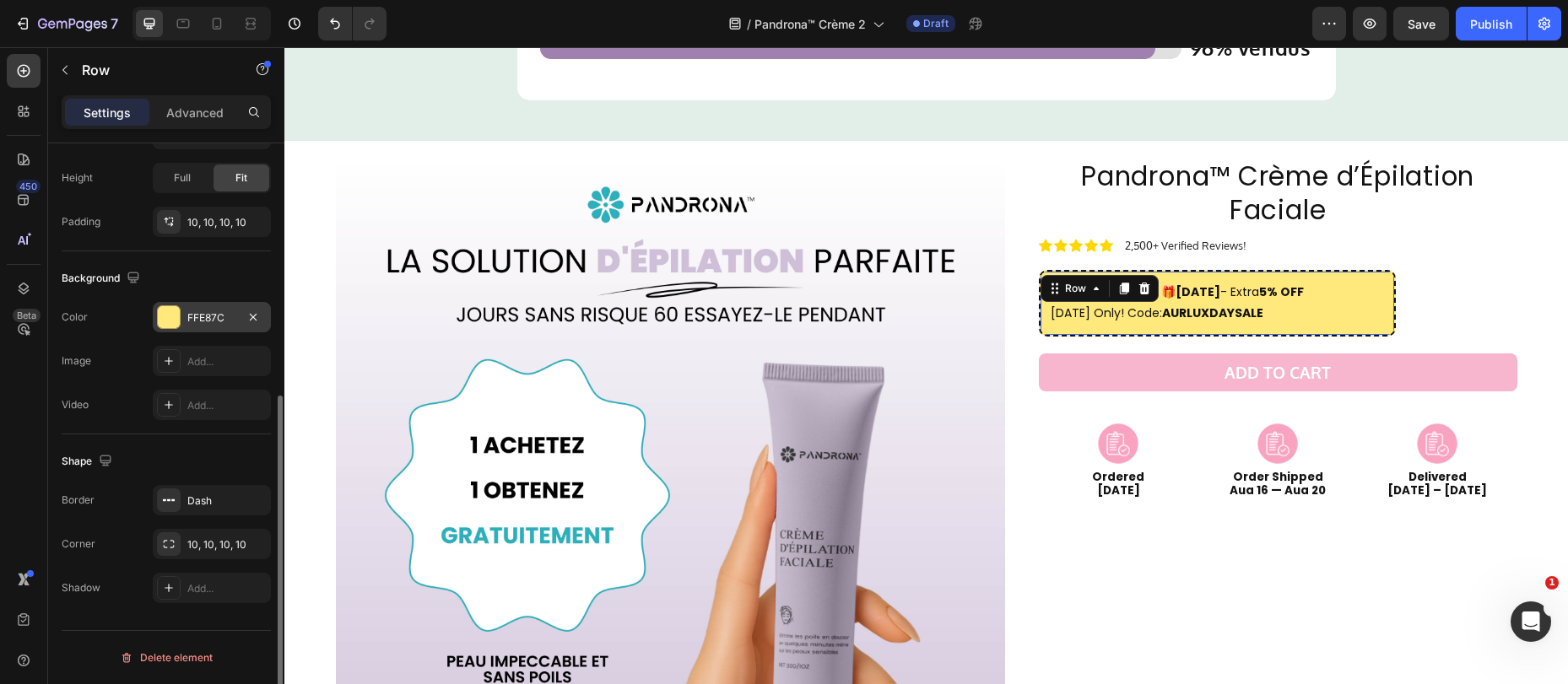
click at [192, 313] on div "FFE87C" at bounding box center [212, 318] width 49 height 16
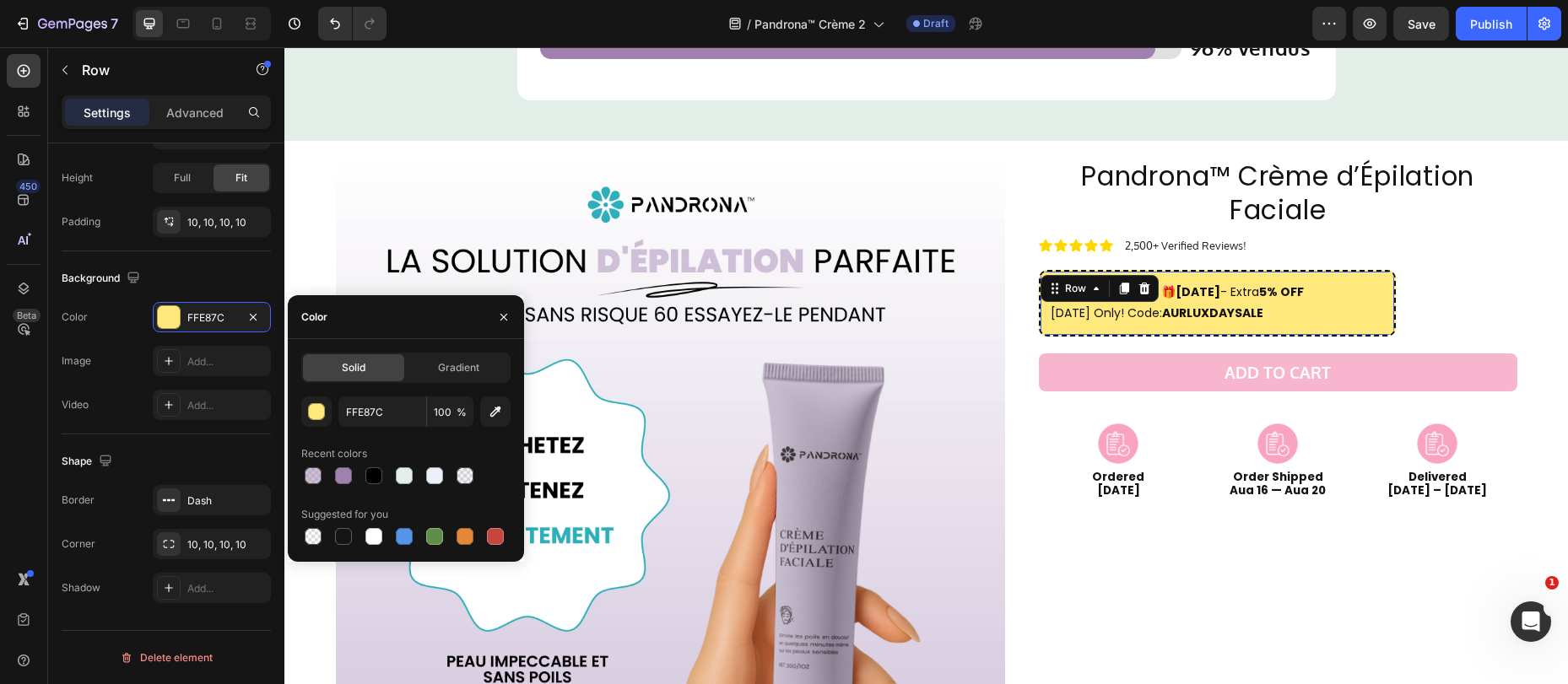
click at [340, 475] on div at bounding box center [343, 475] width 16 height 16
type input "9F80AE"
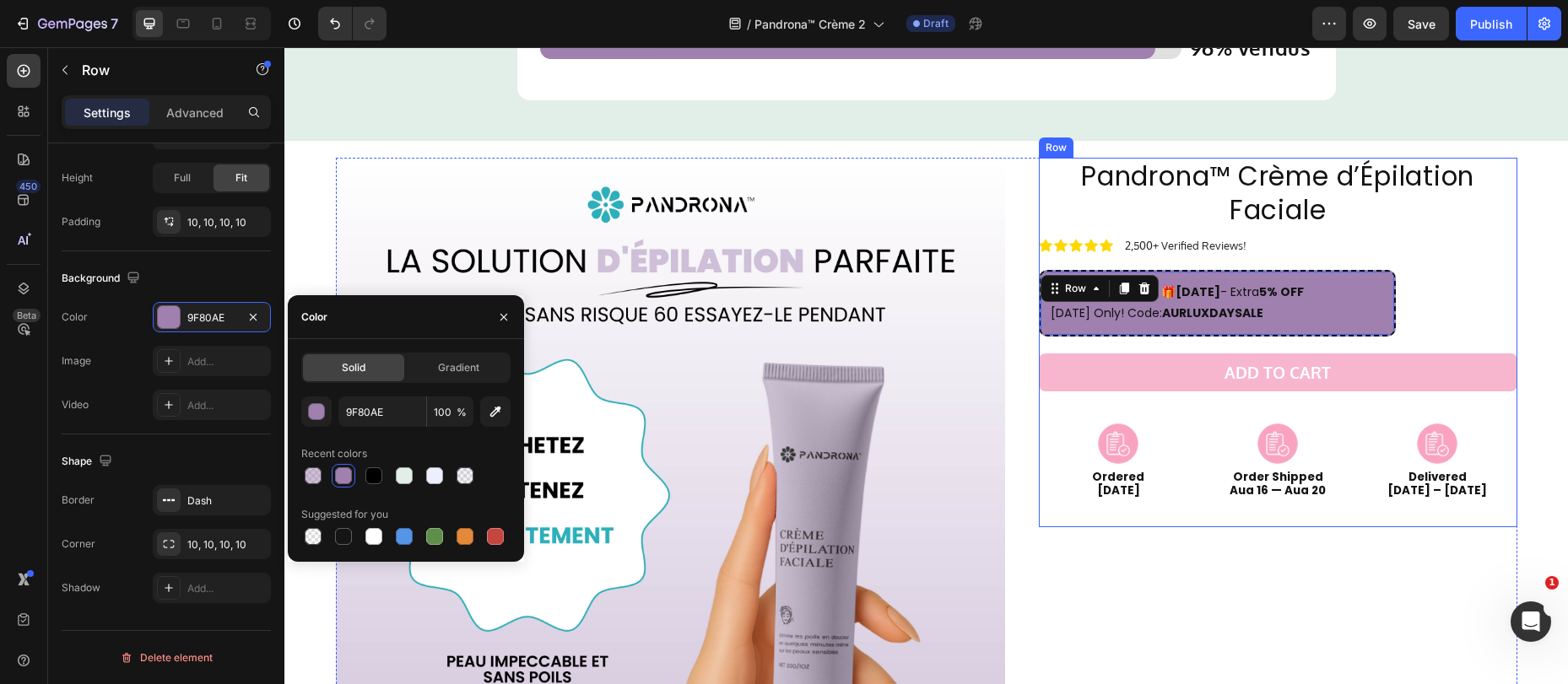
click at [1209, 301] on h2 "🎁 Aurlux Day Sale 🎁 August 16, 2025 - Extra 5% OFF Today Only! Code: AURLUXDAYS…" at bounding box center [1218, 303] width 338 height 46
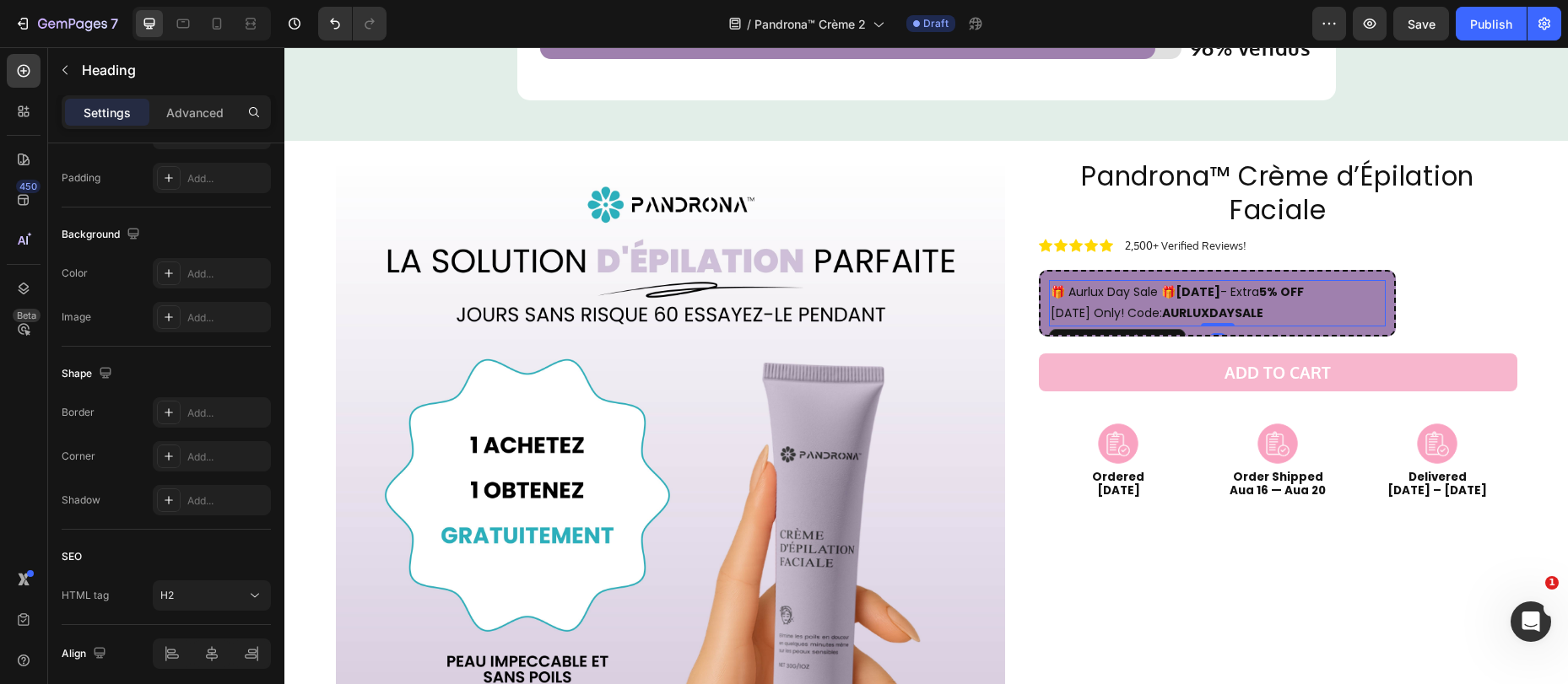
scroll to position [0, 0]
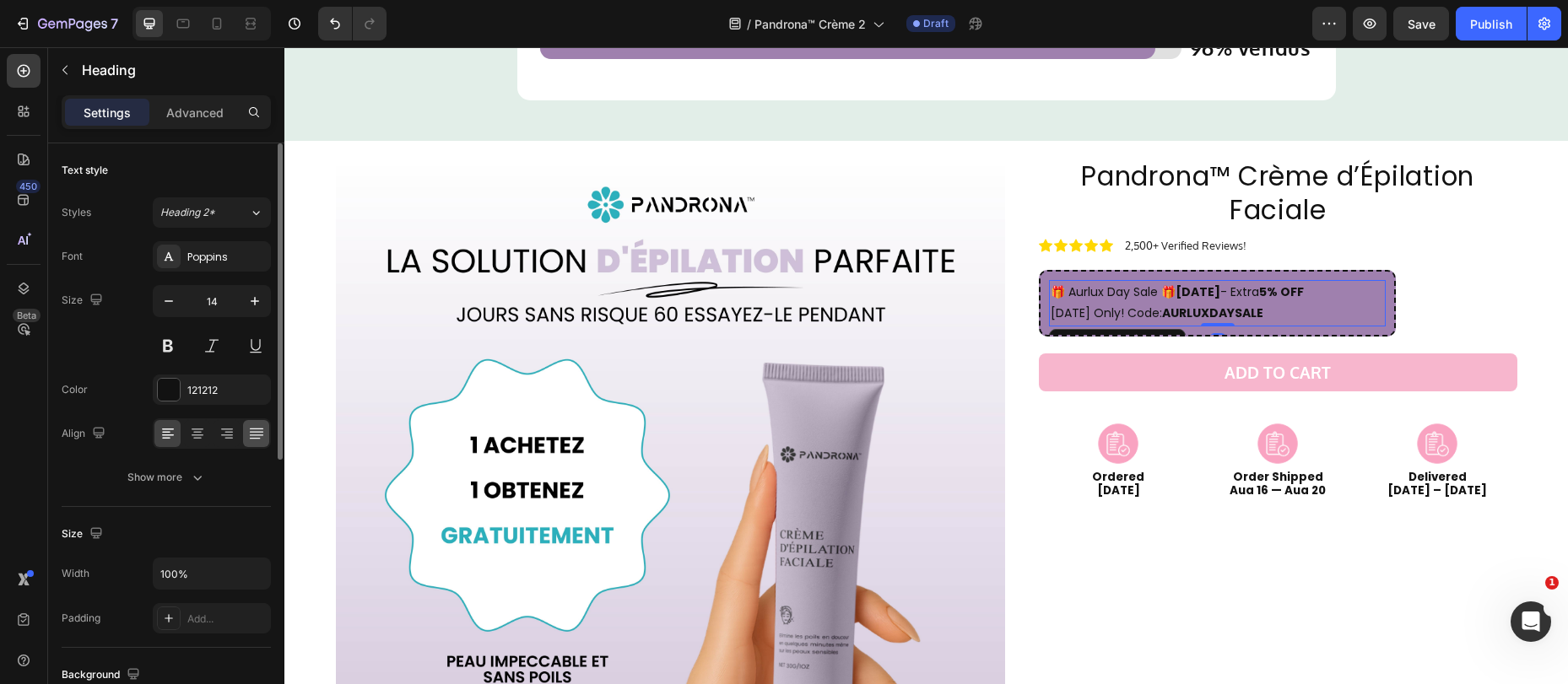
click at [175, 383] on div at bounding box center [169, 389] width 22 height 22
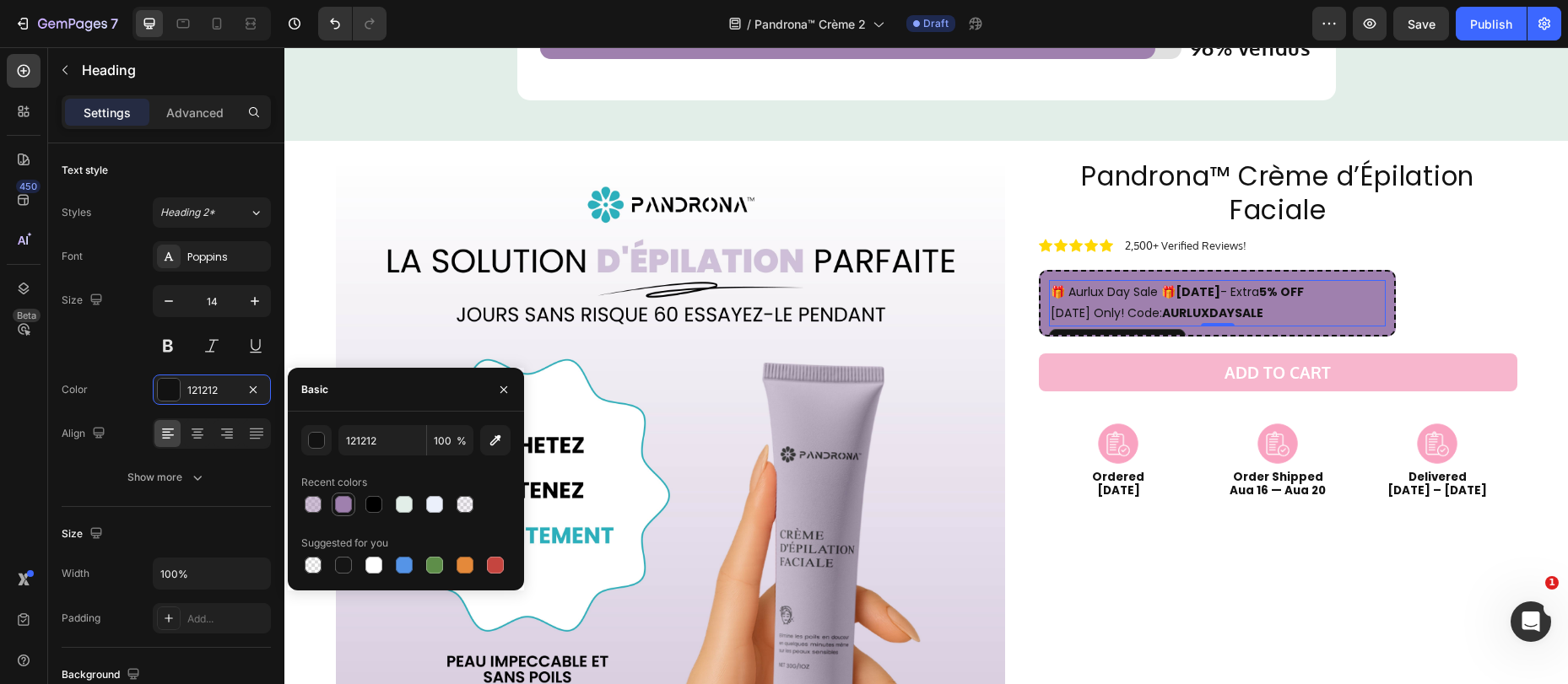
click at [345, 505] on div at bounding box center [343, 504] width 16 height 16
click at [405, 504] on div at bounding box center [404, 504] width 16 height 16
type input "E2EEE8"
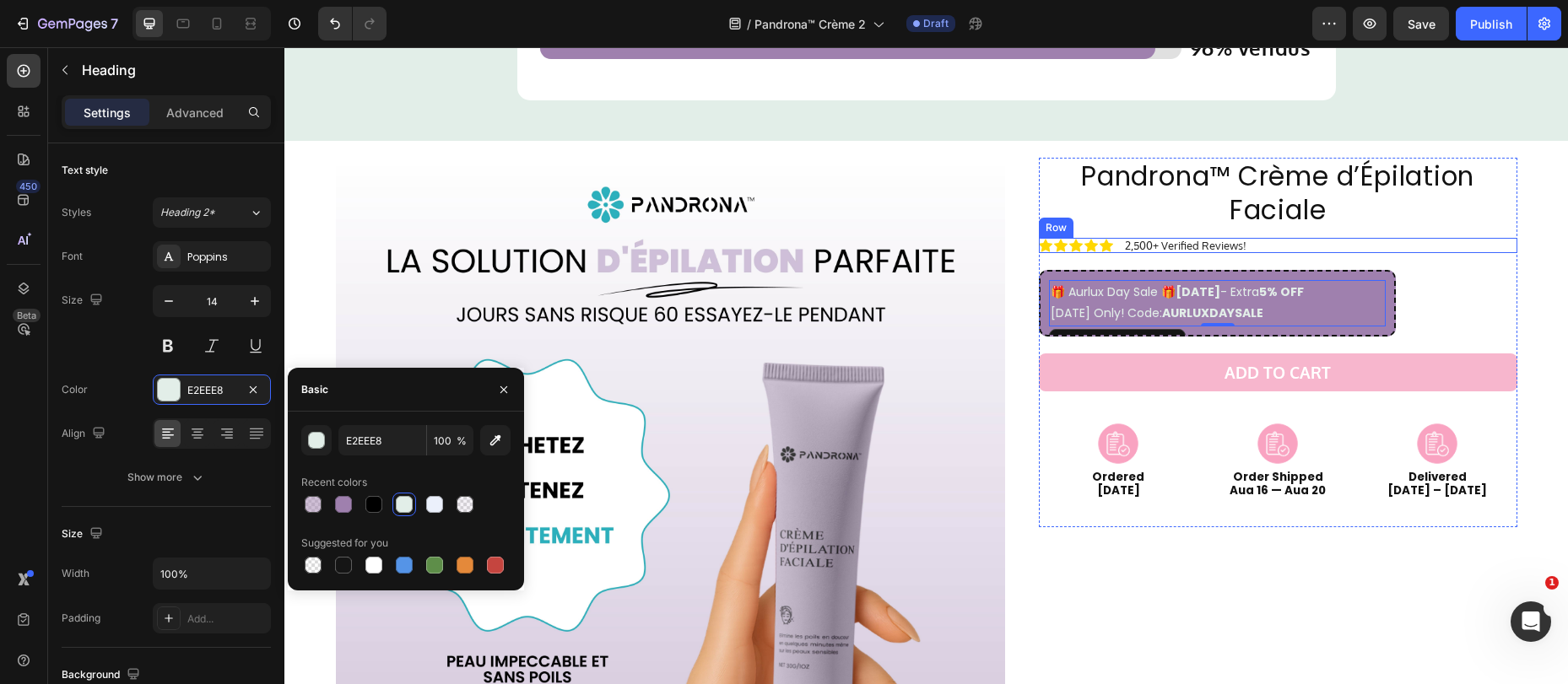
click at [1426, 223] on h2 "Pandrona™ Crème d’Épilation Faciale" at bounding box center [1277, 194] width 478 height 72
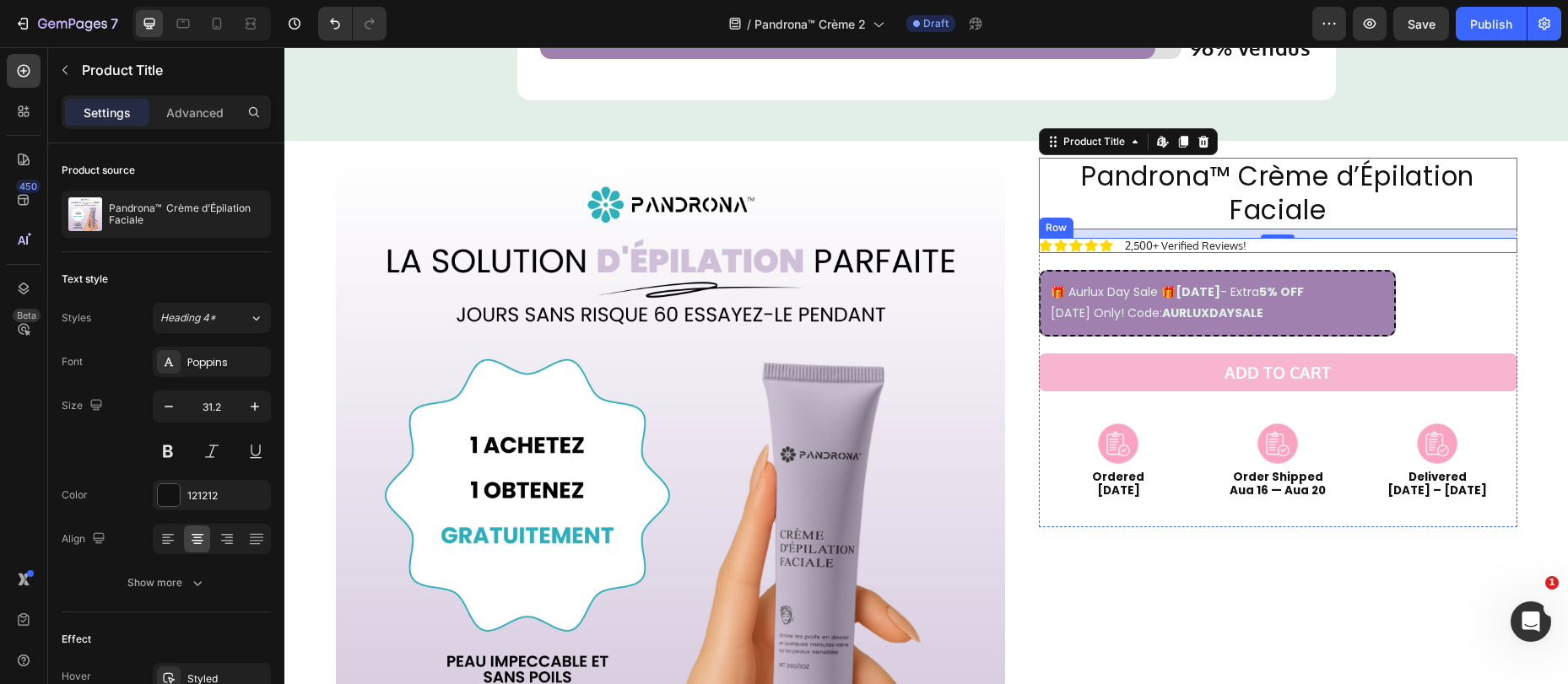
click at [1204, 244] on p "2,500+ Verified Reviews!" at bounding box center [1185, 245] width 121 height 12
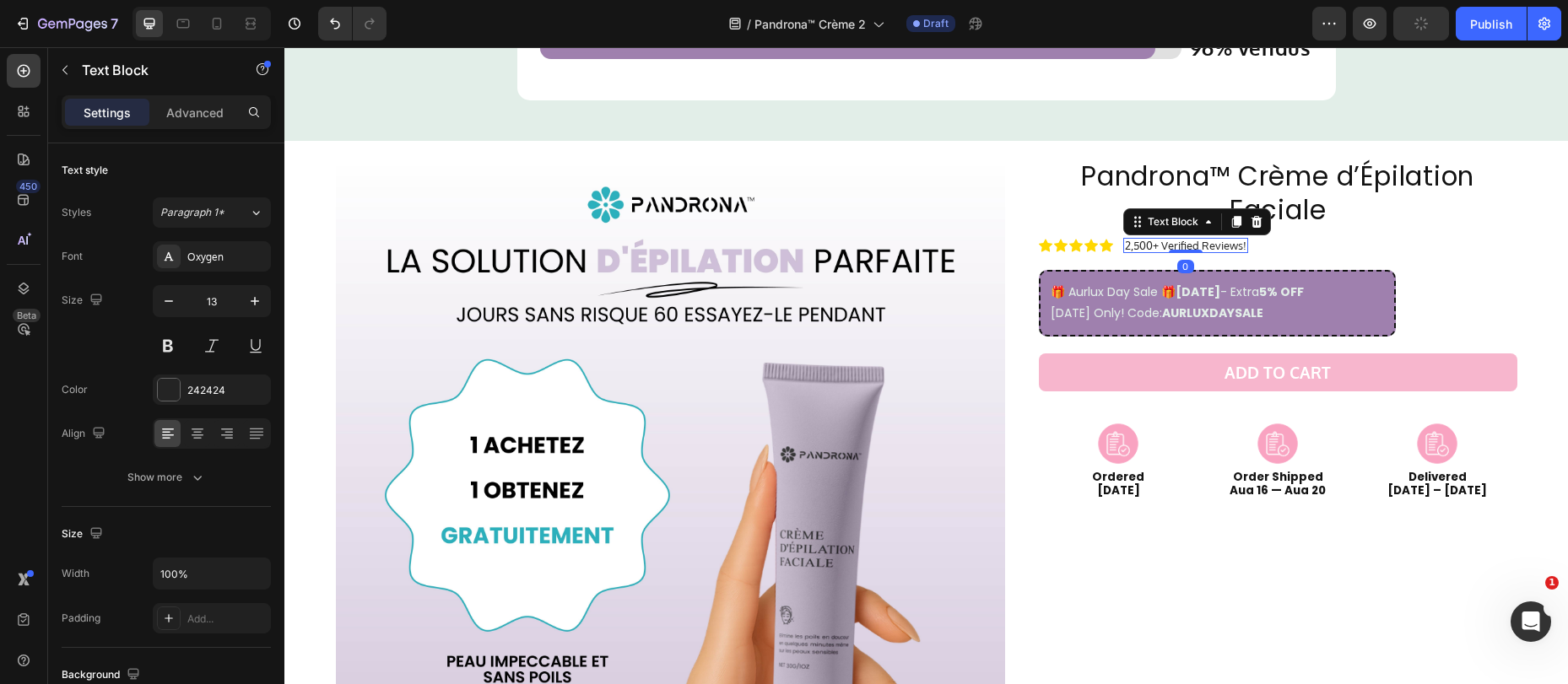
click at [1145, 244] on p "2,500+ Verified Reviews!" at bounding box center [1185, 245] width 121 height 12
click at [1146, 244] on p "2,500+ Verified Reviews!" at bounding box center [1185, 245] width 121 height 12
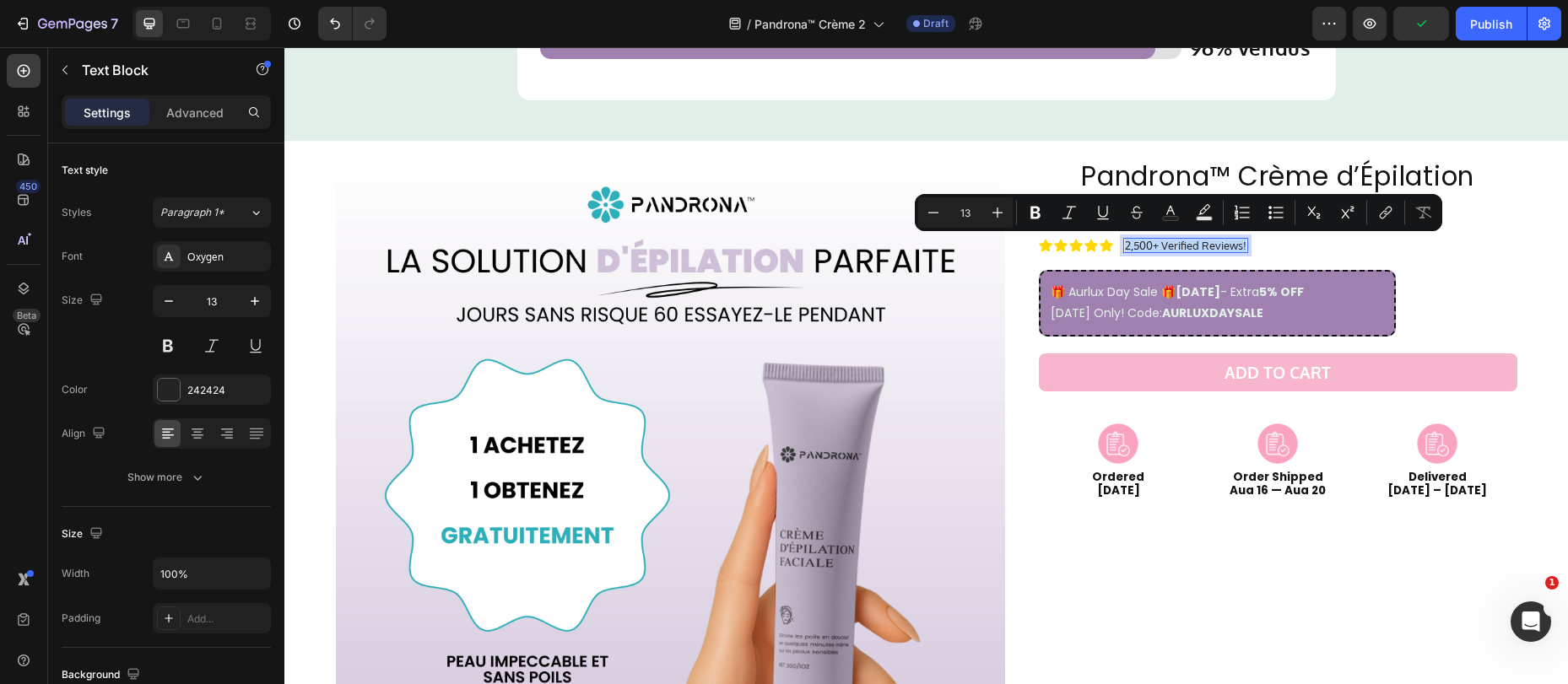
copy p "2,500+ Verified Reviews!"
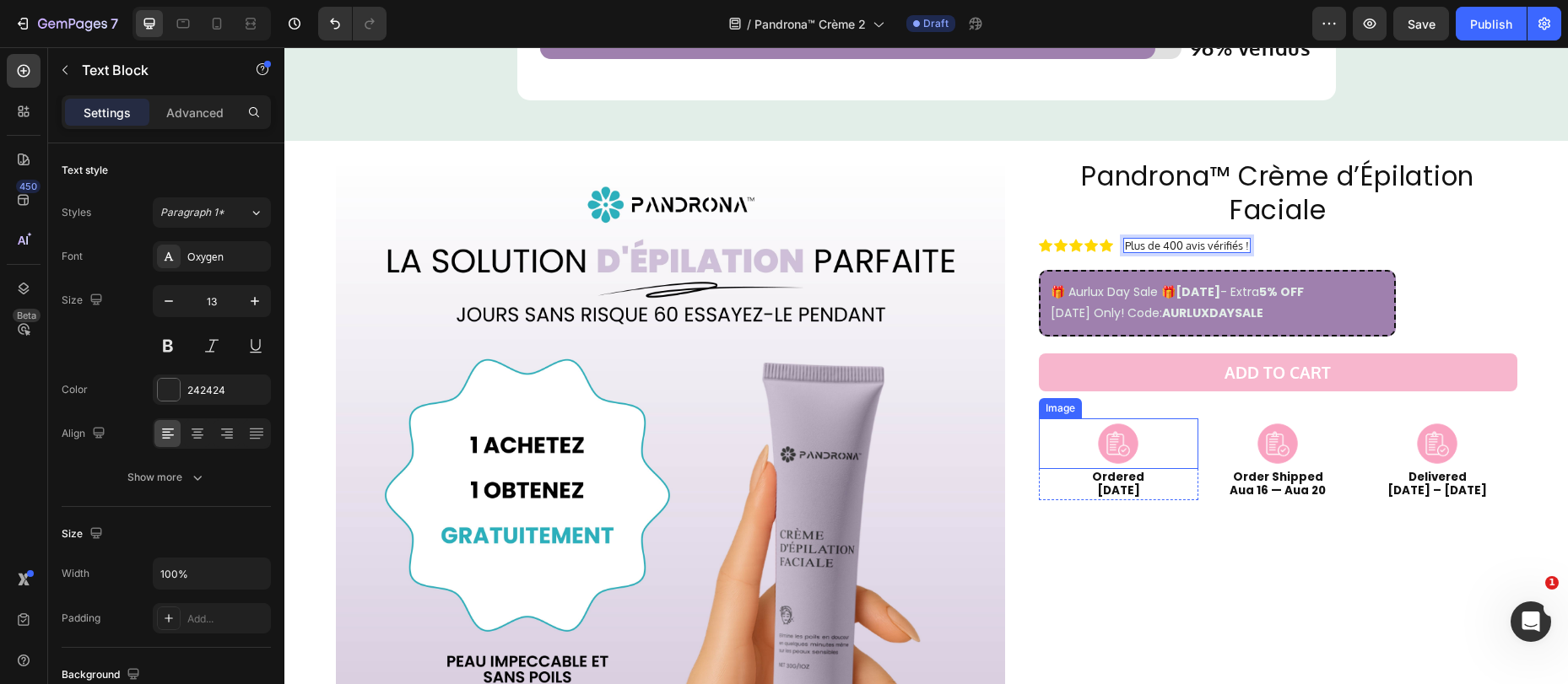
click at [1048, 450] on div at bounding box center [1118, 443] width 159 height 50
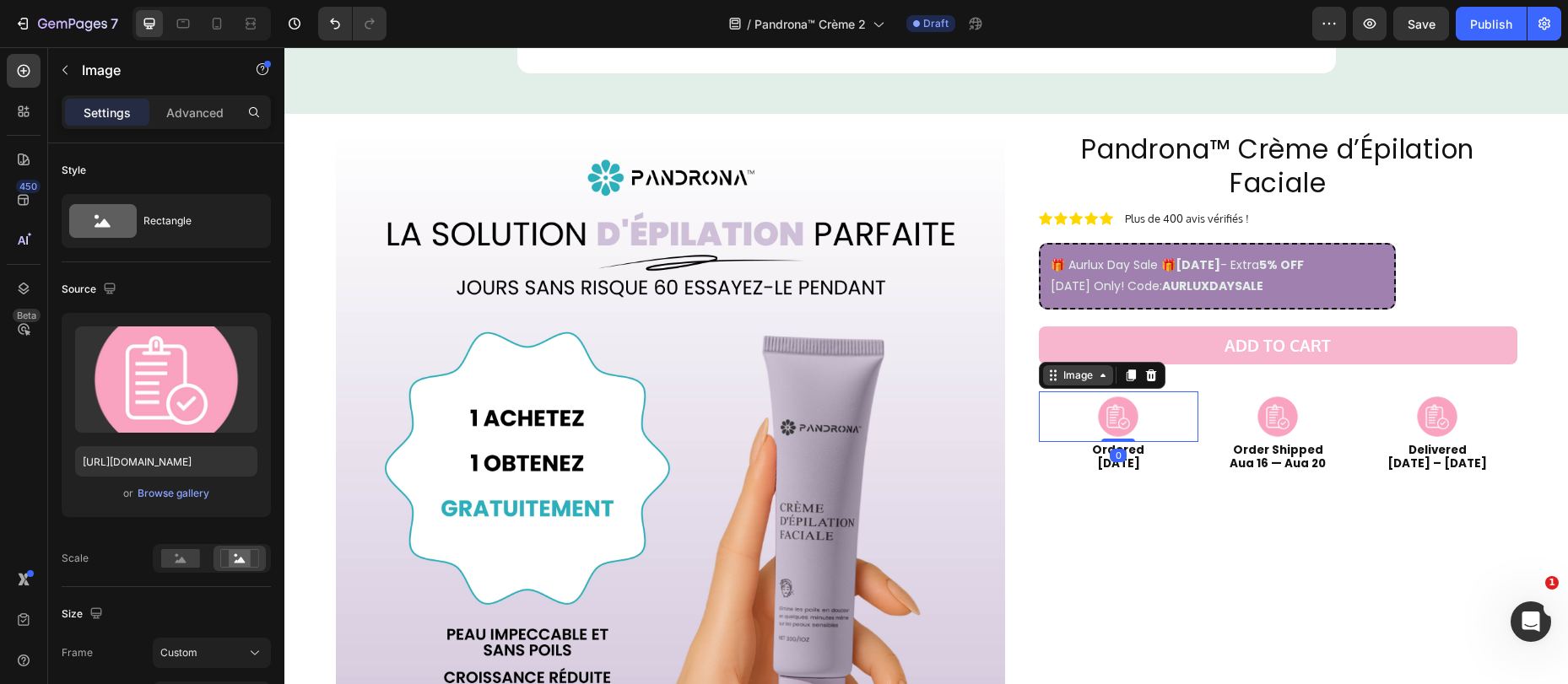
scroll to position [4436, 0]
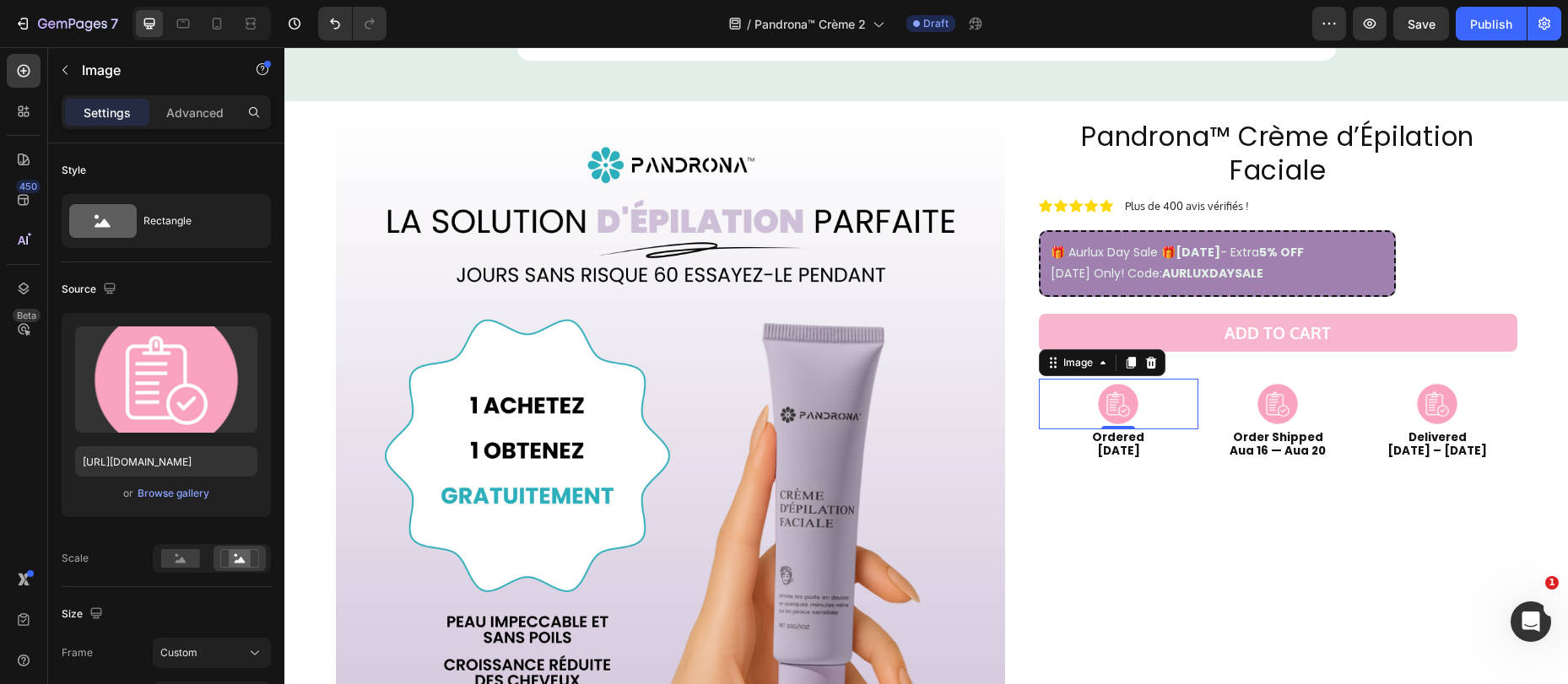
click at [1103, 405] on img at bounding box center [1119, 404] width 95 height 50
click at [1077, 369] on div "Image" at bounding box center [1077, 363] width 36 height 16
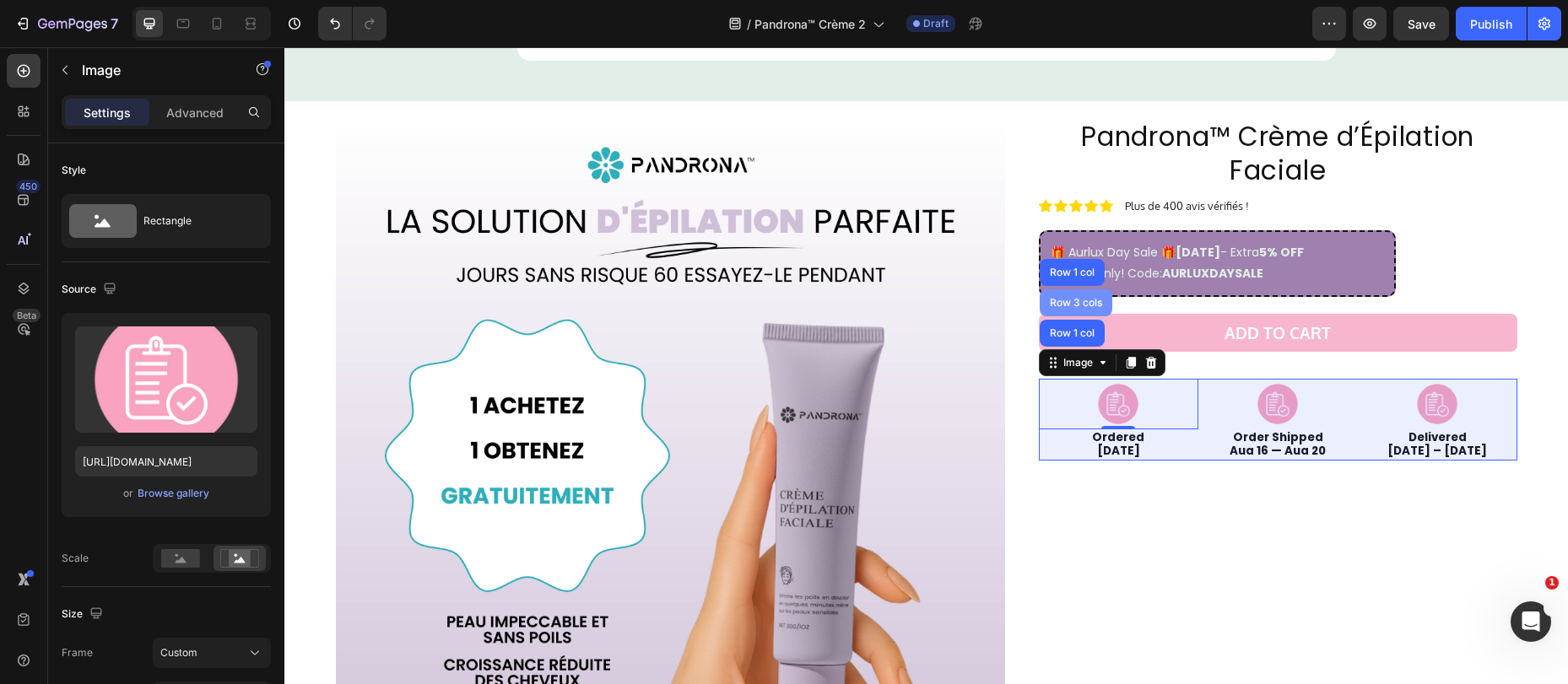
click at [1068, 301] on div "Row 3 cols" at bounding box center [1075, 303] width 59 height 10
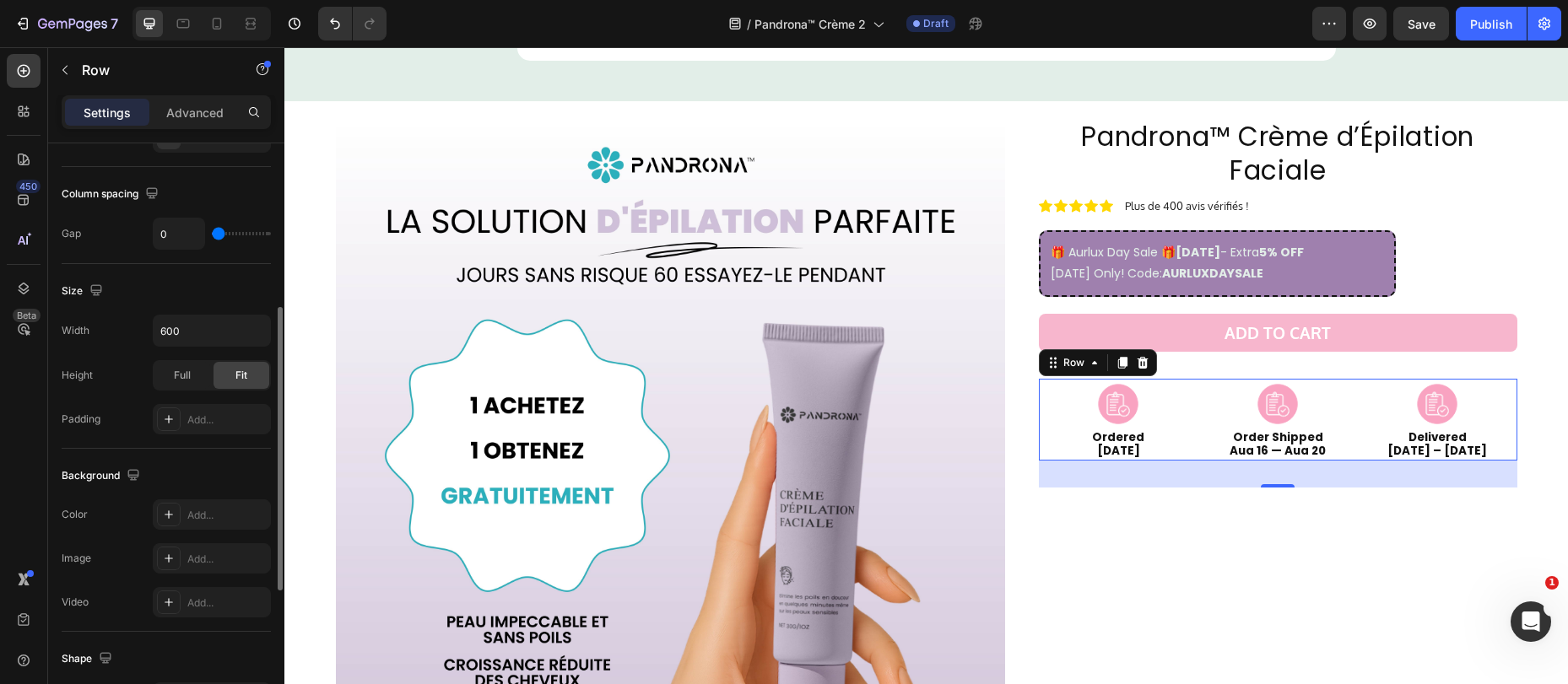
scroll to position [0, 0]
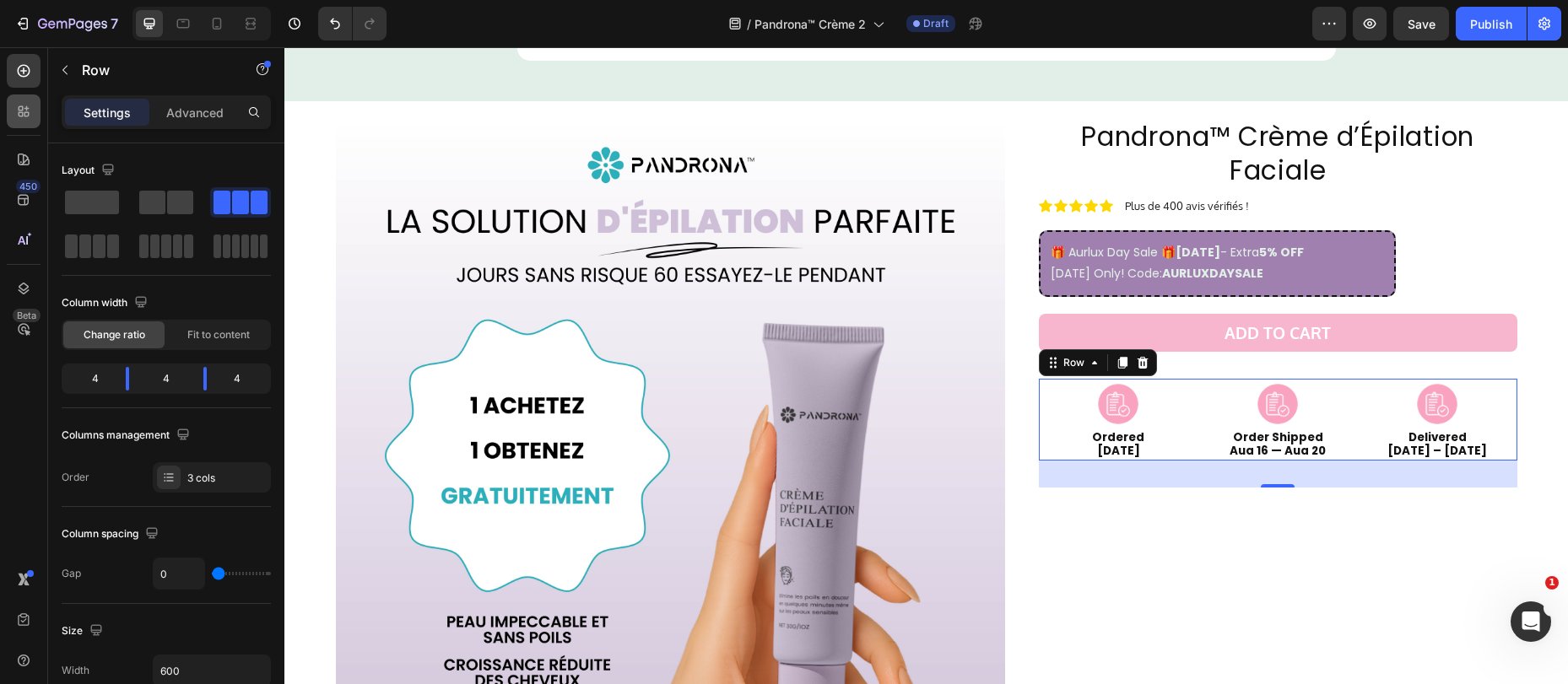
click at [20, 78] on icon at bounding box center [23, 70] width 16 height 16
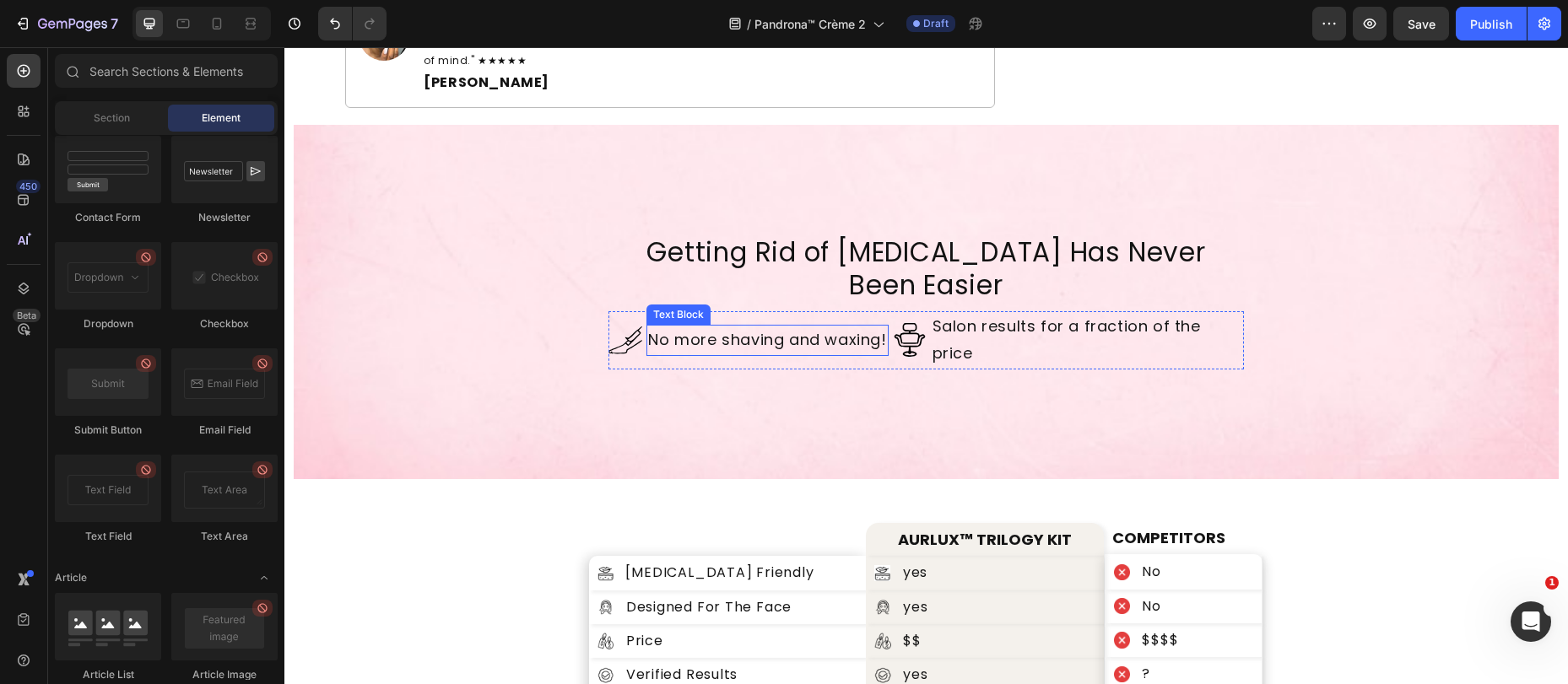
scroll to position [5460, 0]
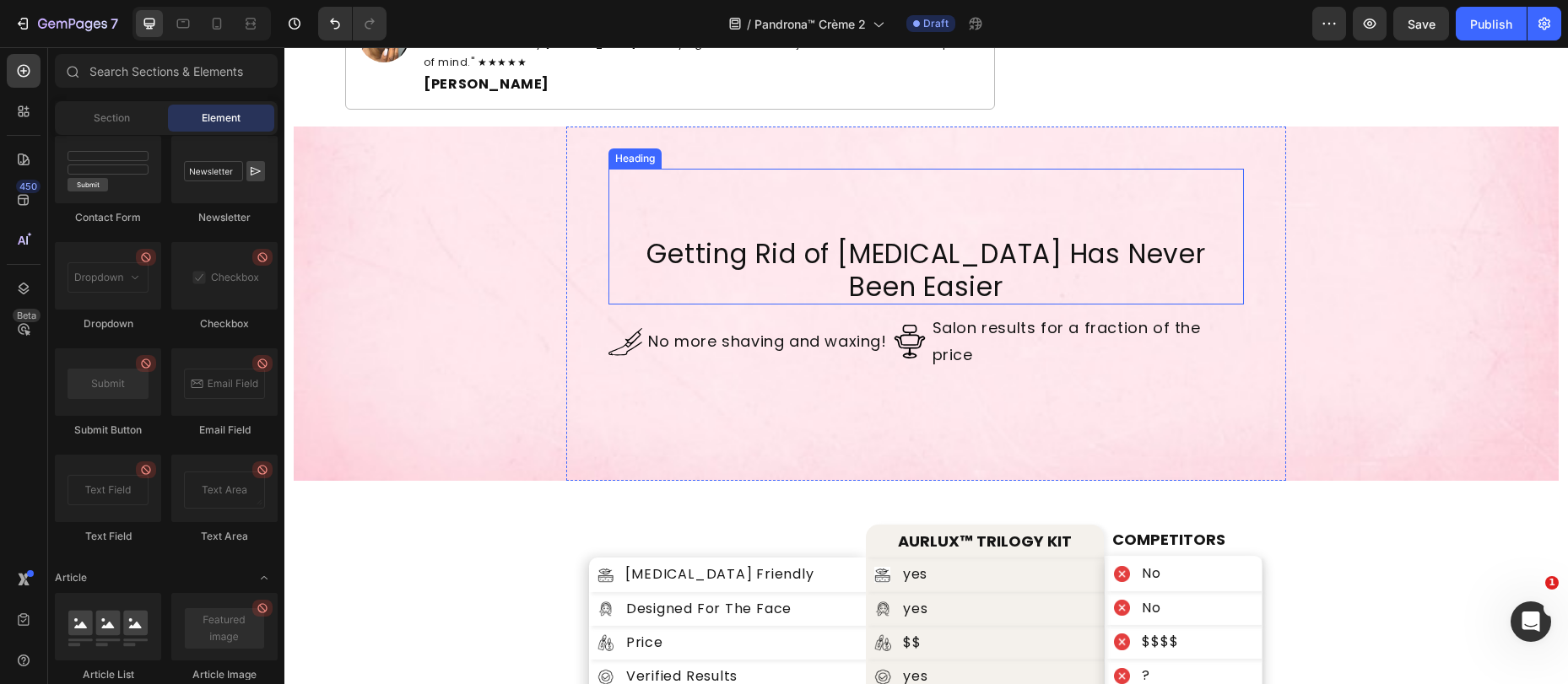
click at [919, 259] on h2 "Getting Rid of Facial Hair Has Never Been Easier" at bounding box center [926, 270] width 635 height 68
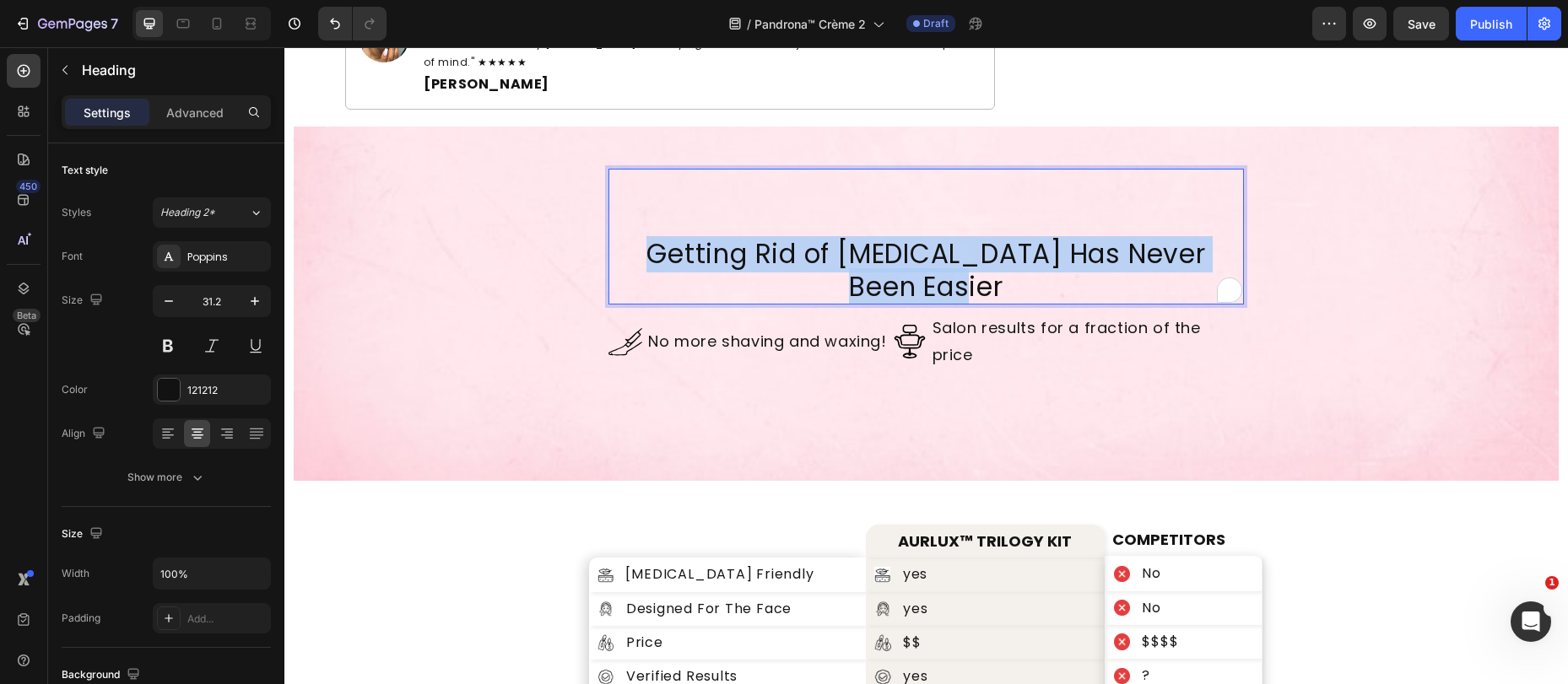
click at [919, 259] on p "Getting Rid of Facial Hair Has Never Been Easier" at bounding box center [926, 270] width 631 height 65
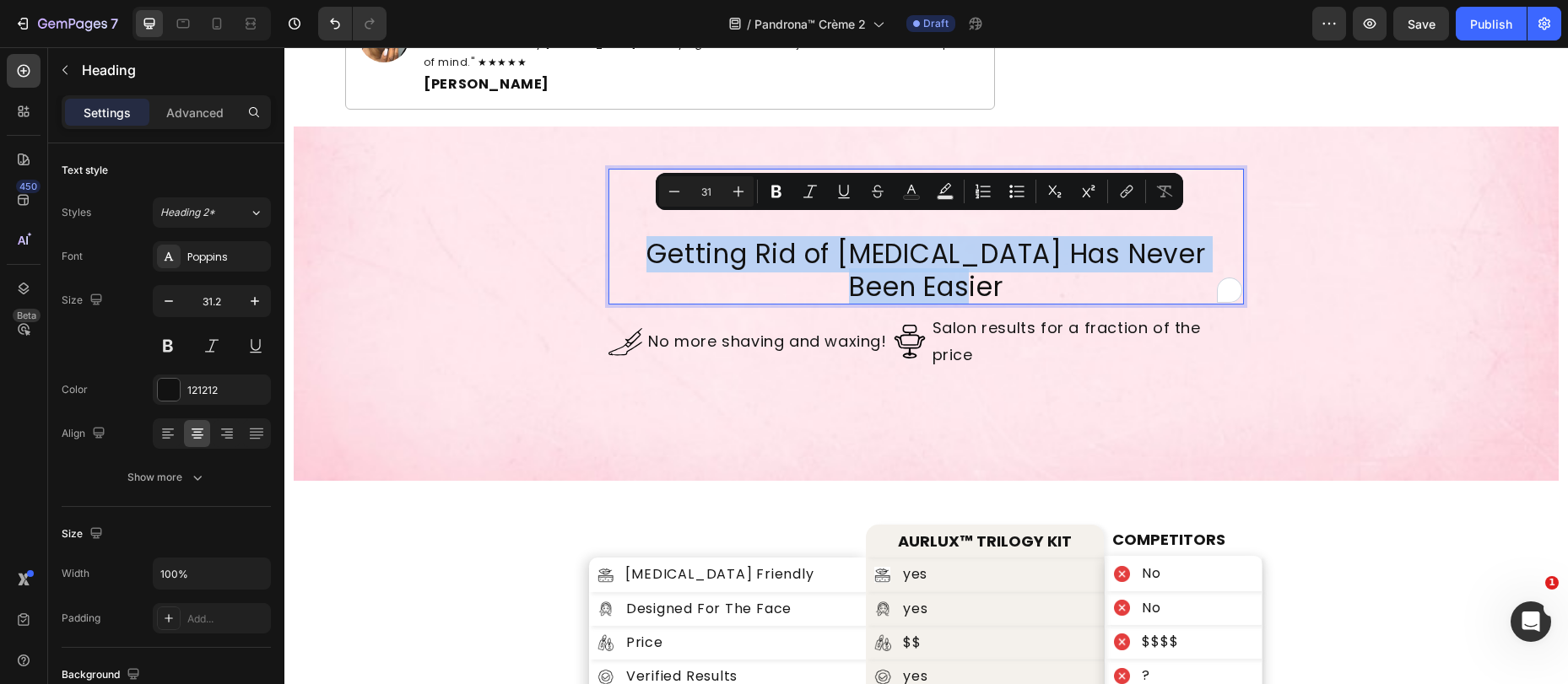
copy p "Getting Rid of Facial Hair Has Never Been Easier"
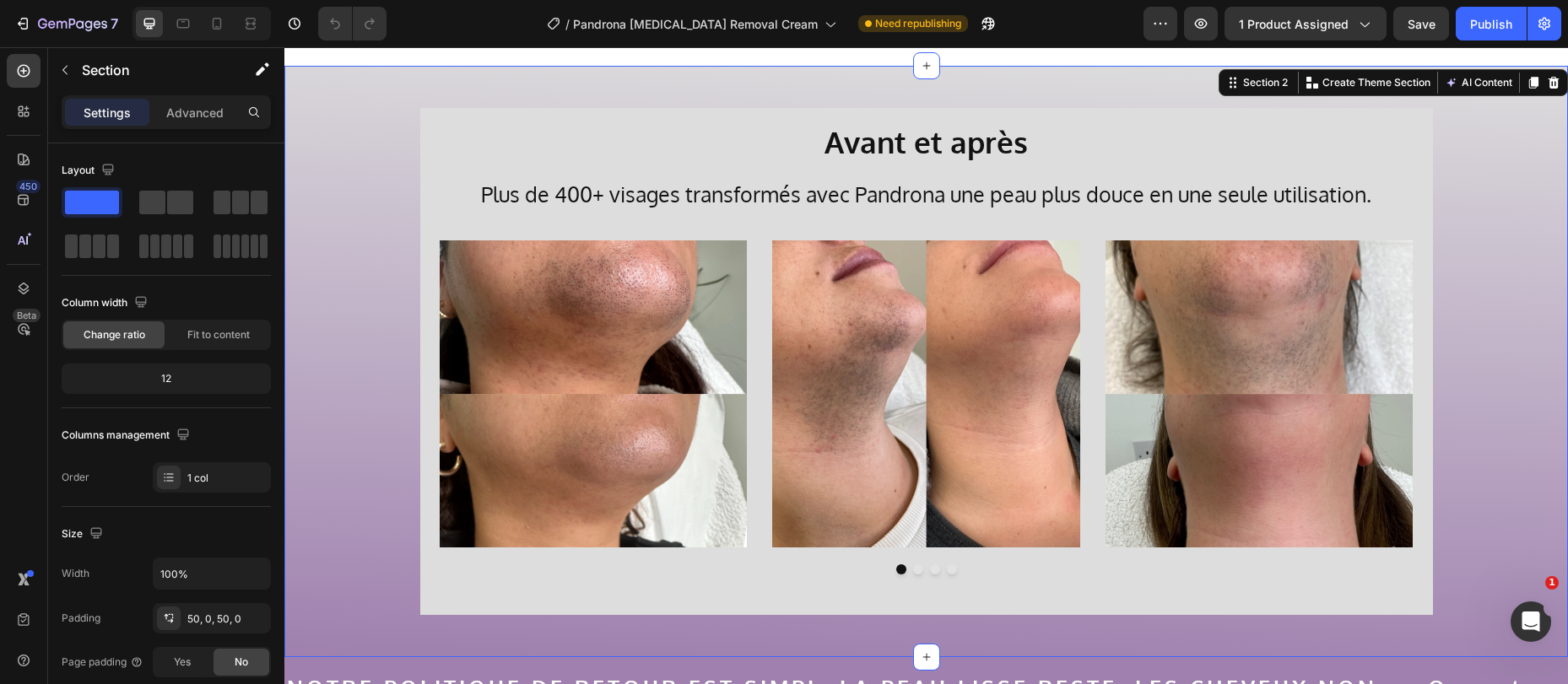
click at [837, 86] on div "Avant et après Heading Plus de 400+ visages transformés avec Pandrona une peau …" at bounding box center [926, 362] width 1284 height 592
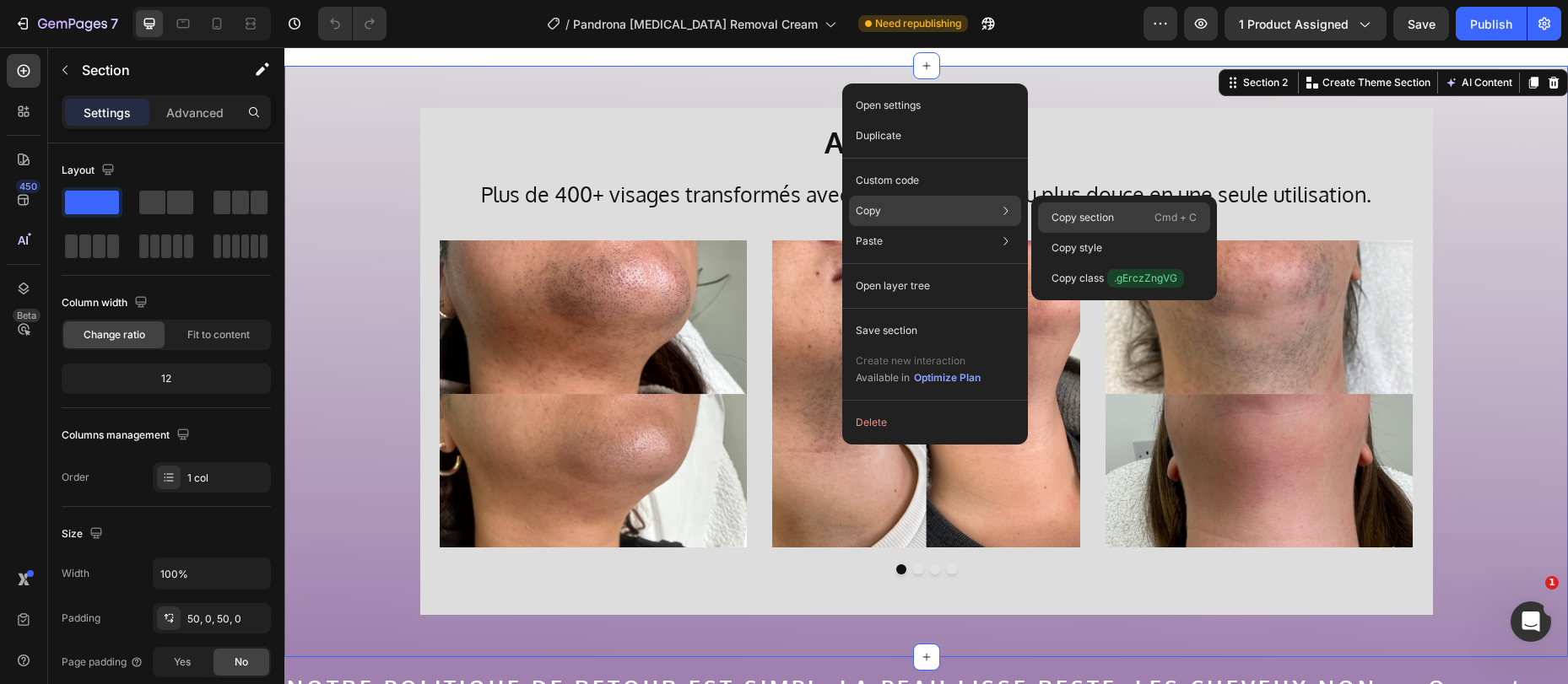
click at [1105, 215] on p "Copy section" at bounding box center [1083, 218] width 62 height 16
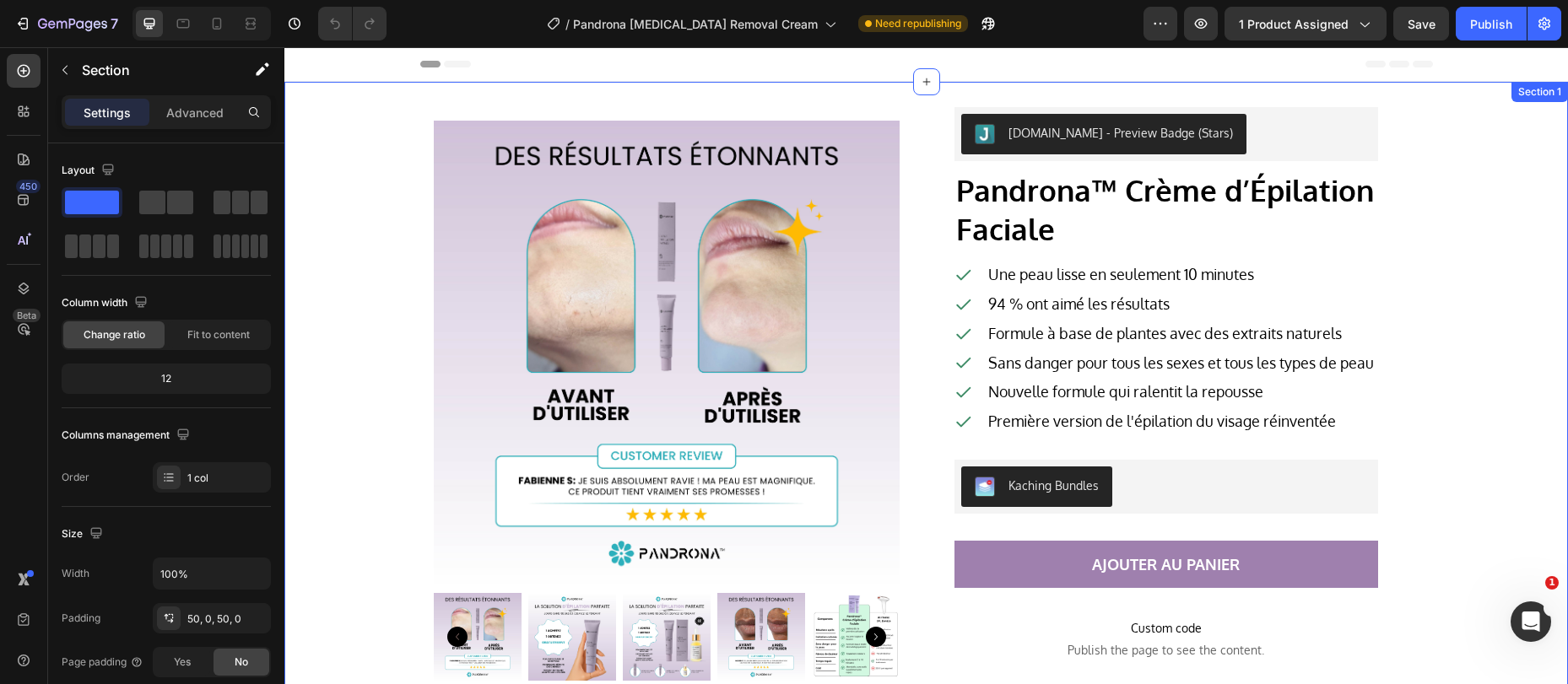
click at [352, 119] on div "[DOMAIN_NAME] - Preview Badge (Stars) [DOMAIN_NAME] Pandrona™ Crème d’Épilation…" at bounding box center [926, 525] width 1263 height 837
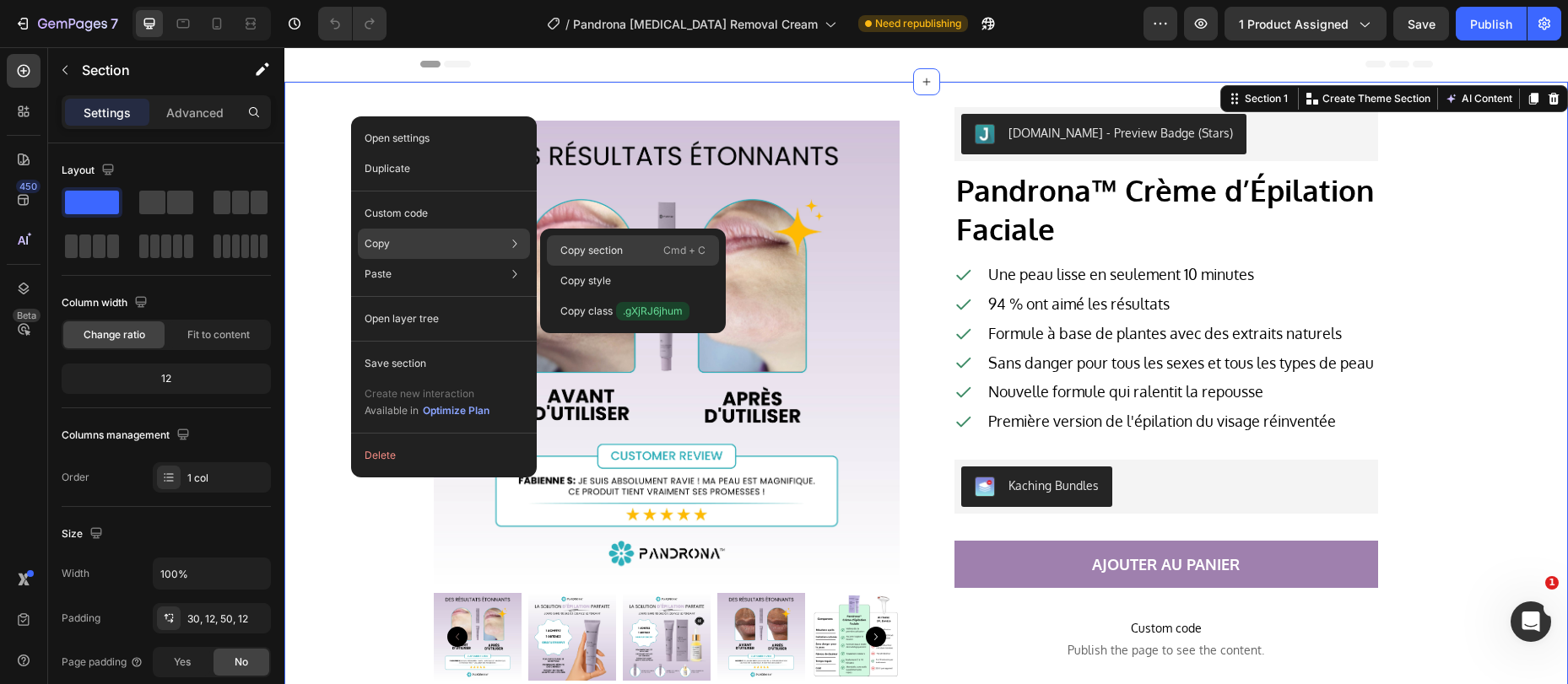
drag, startPoint x: 375, startPoint y: 217, endPoint x: 618, endPoint y: 248, distance: 245.0
click at [618, 248] on p "Copy section" at bounding box center [591, 250] width 62 height 16
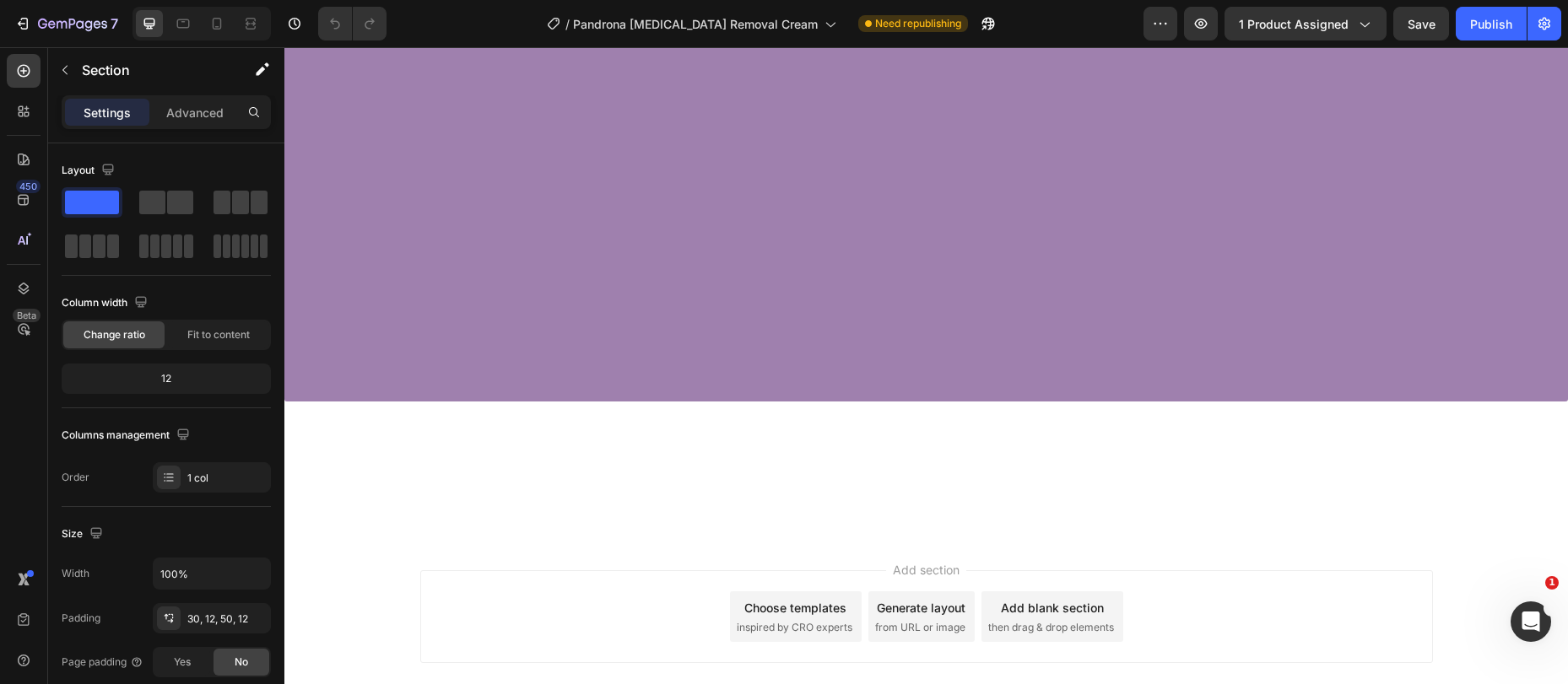
scroll to position [3688, 0]
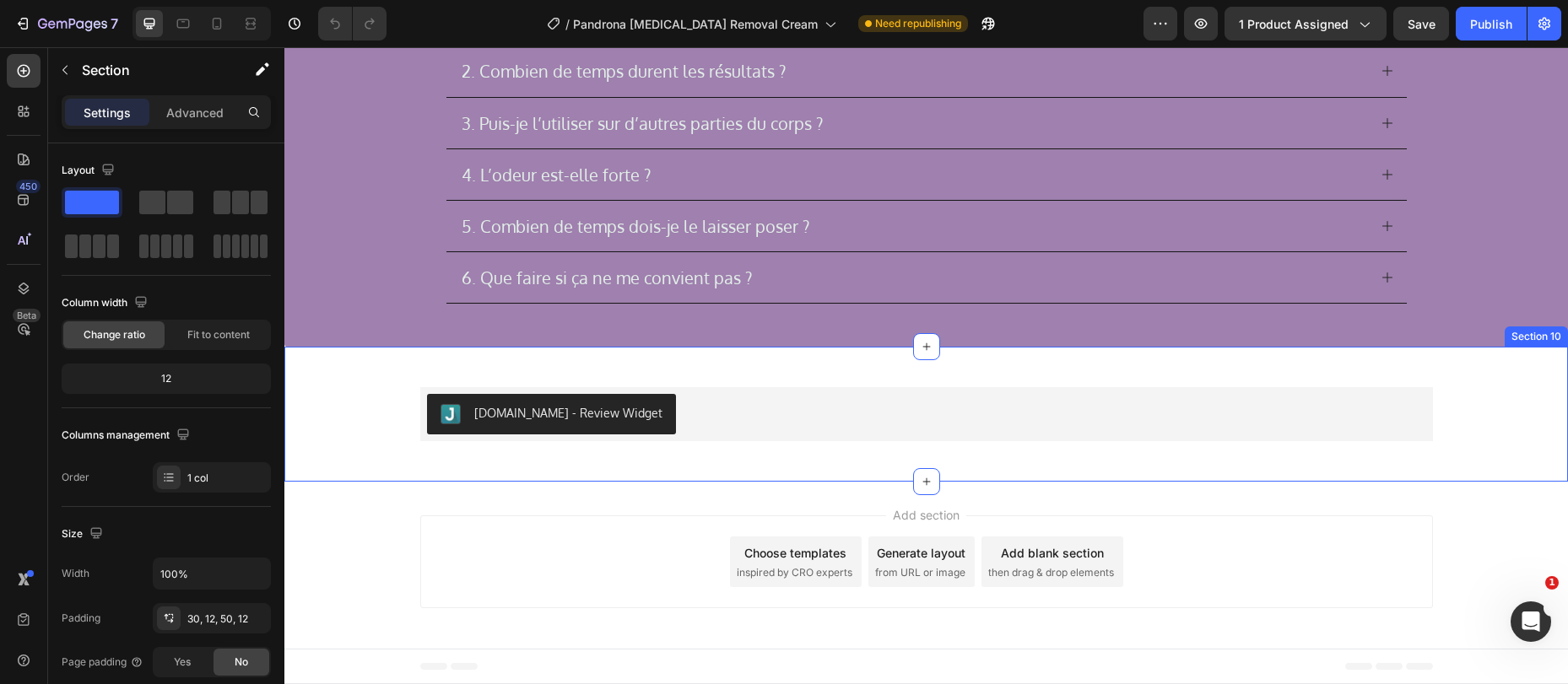
click at [392, 374] on div "Judge.me - Review Widget Judge.me Product Section 10" at bounding box center [926, 413] width 1284 height 135
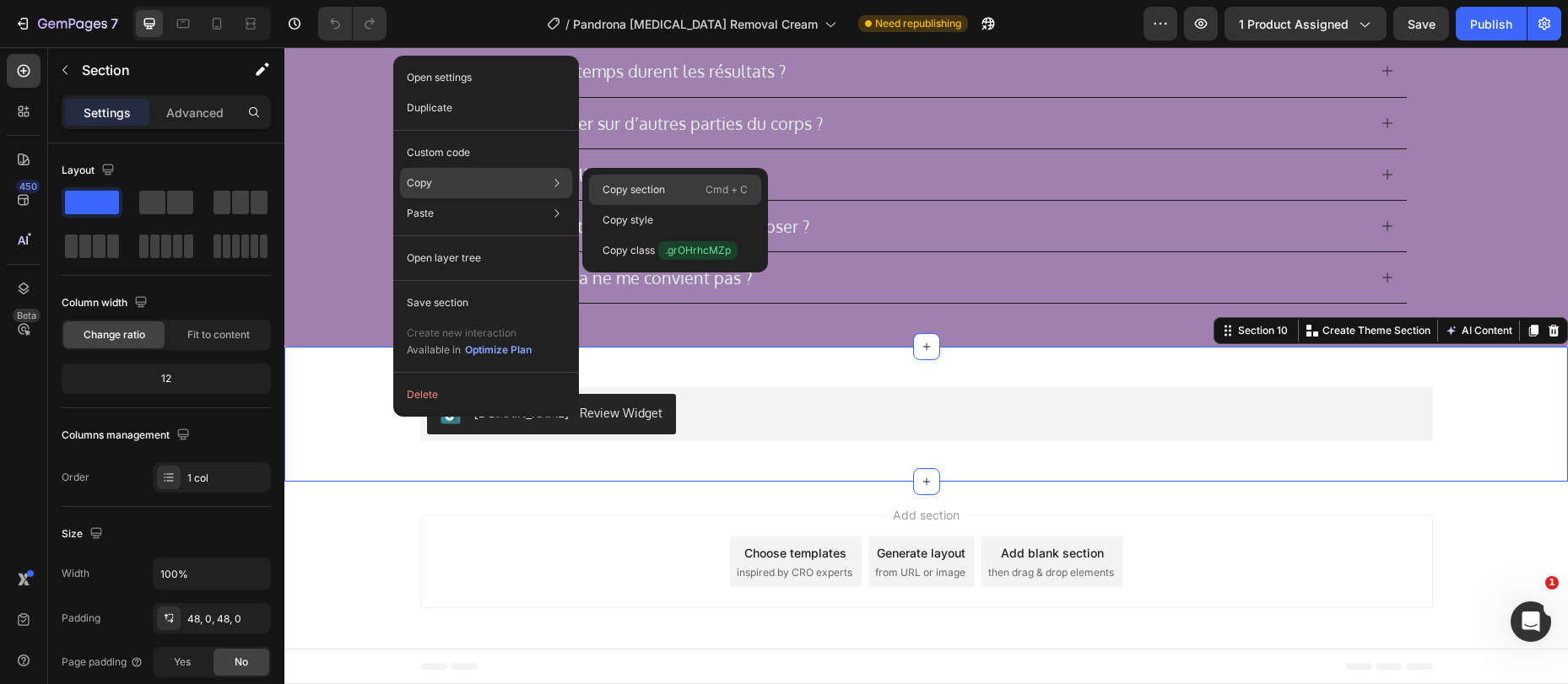
click at [705, 184] on p "Cmd + C" at bounding box center [726, 189] width 42 height 16
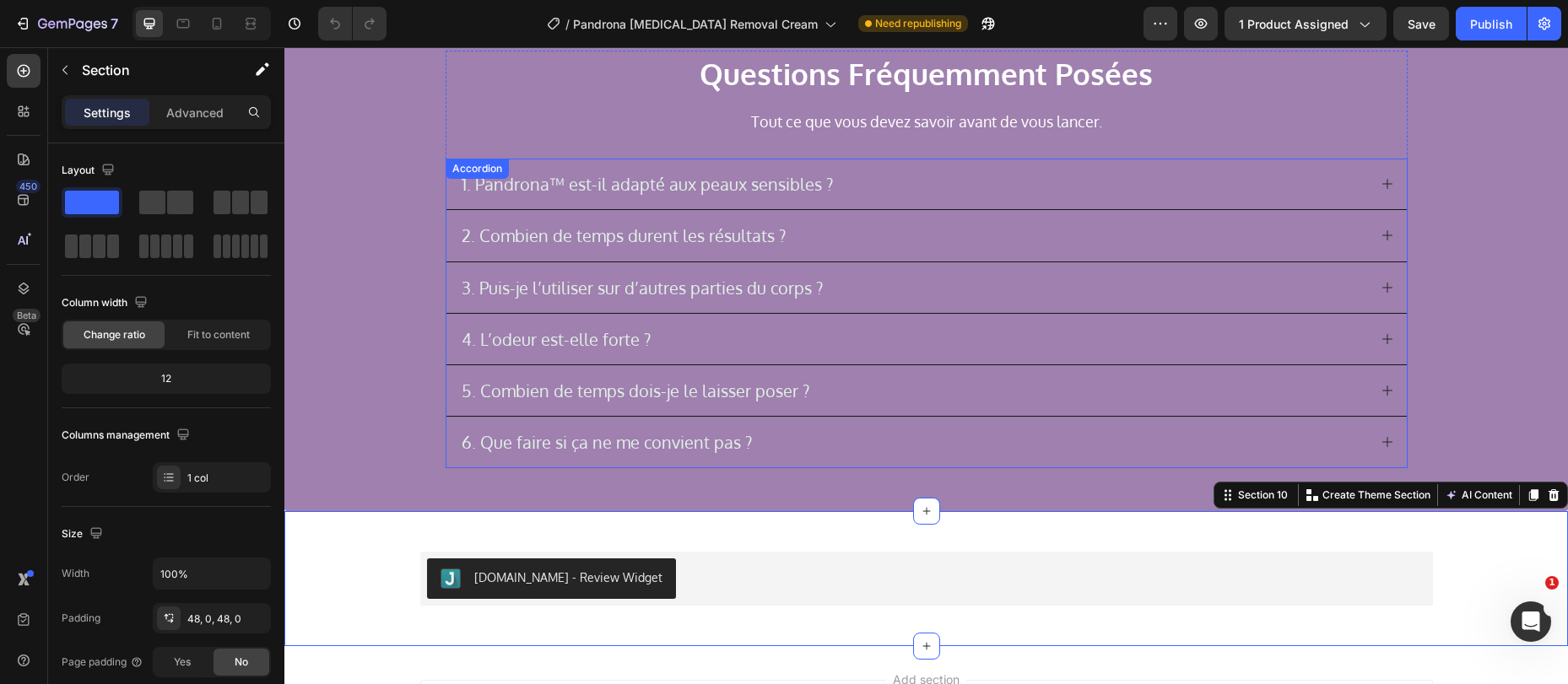
scroll to position [3491, 0]
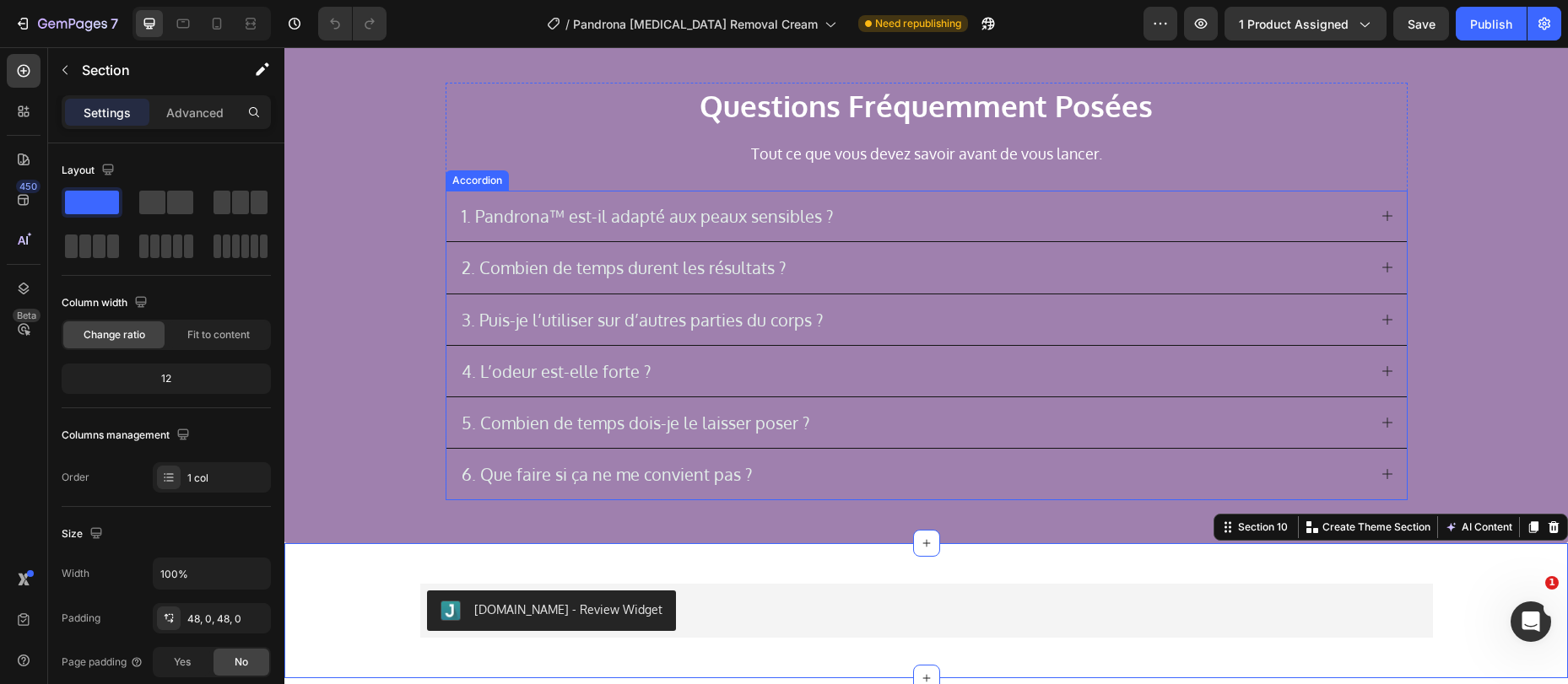
click at [776, 216] on p "1. Pandrona™ est-il adapté aux peaux sensibles ?" at bounding box center [647, 215] width 372 height 20
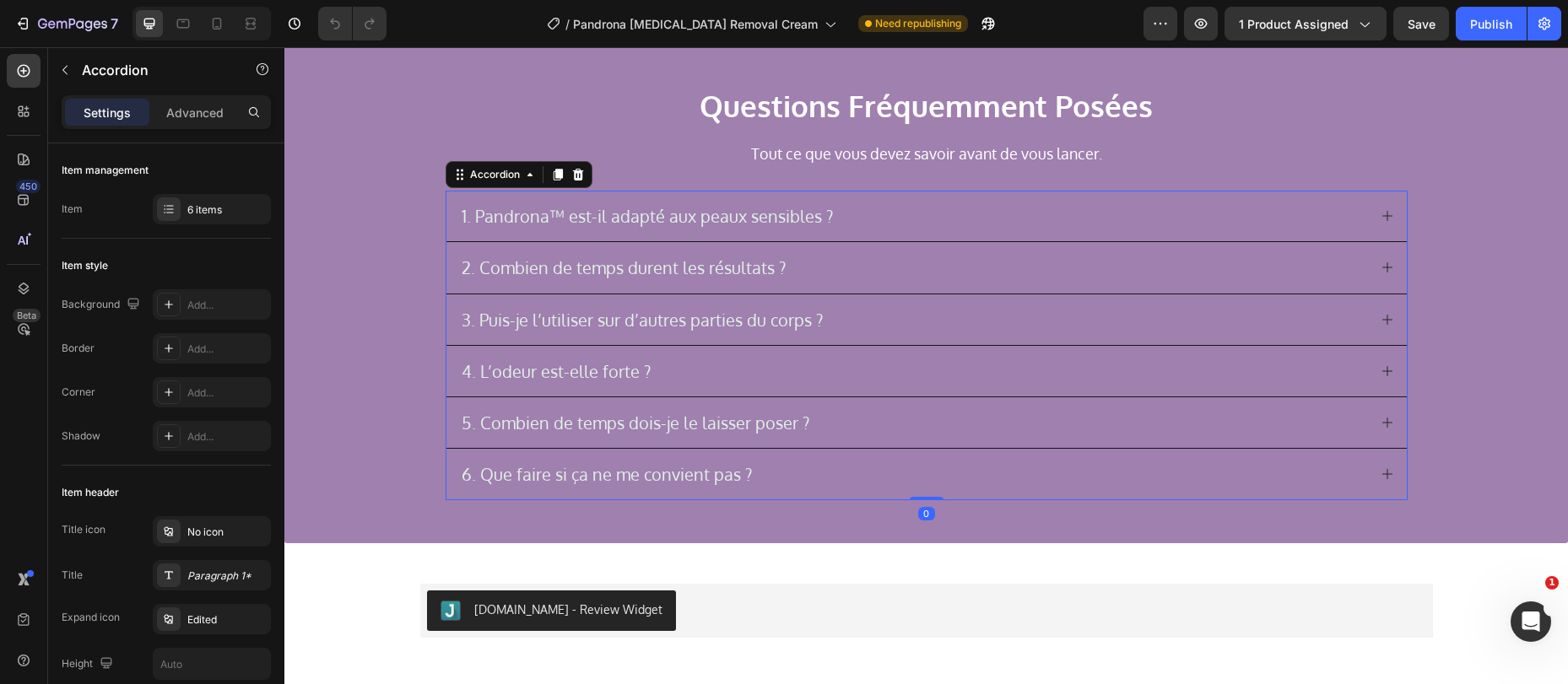
click at [775, 217] on p "1. Pandrona™ est-il adapté aux peaux sensibles ?" at bounding box center [647, 215] width 372 height 20
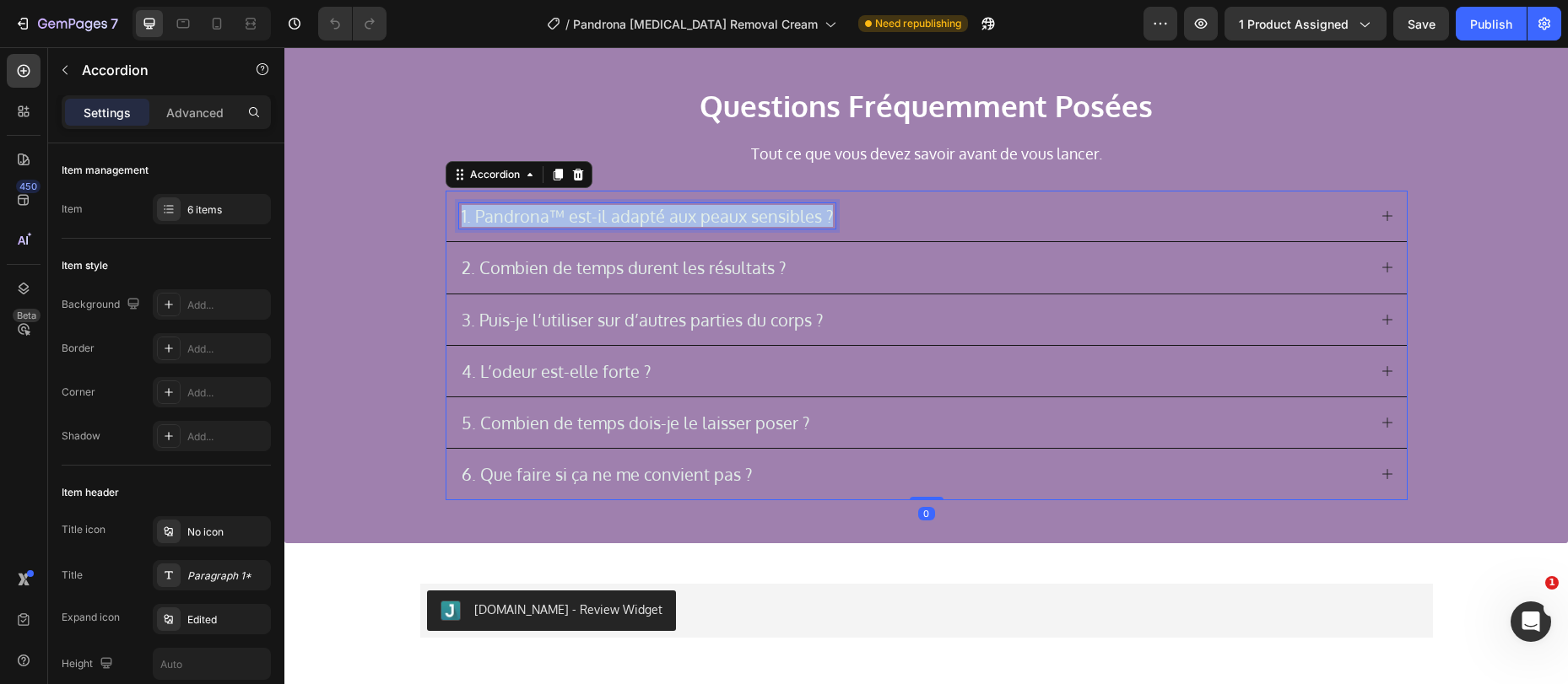
click at [775, 217] on p "1. Pandrona™ est-il adapté aux peaux sensibles ?" at bounding box center [647, 215] width 372 height 20
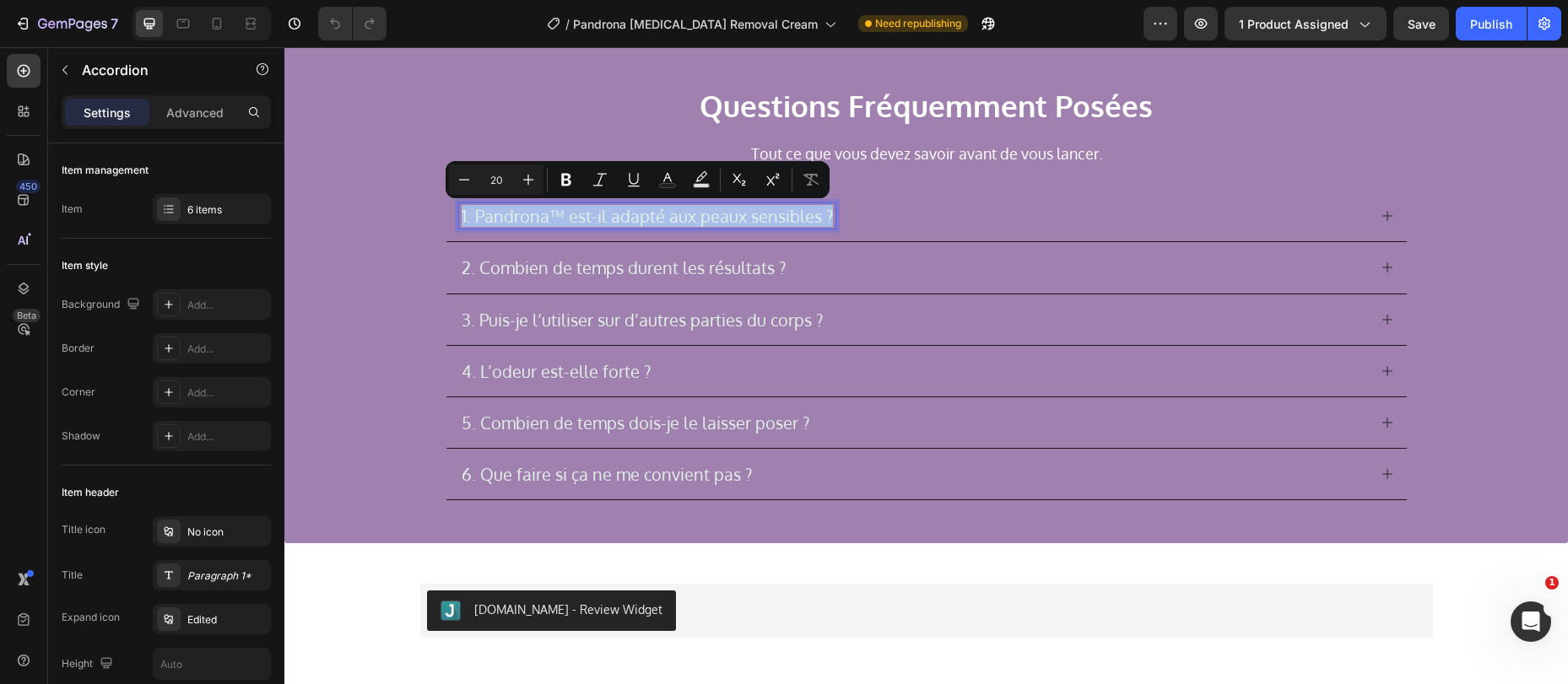
copy p "1. Pandrona™ est-il adapté aux peaux sensibles ?"
click at [929, 216] on div "1. Pandrona™ est-il adapté aux peaux sensibles ?" at bounding box center [913, 216] width 908 height 25
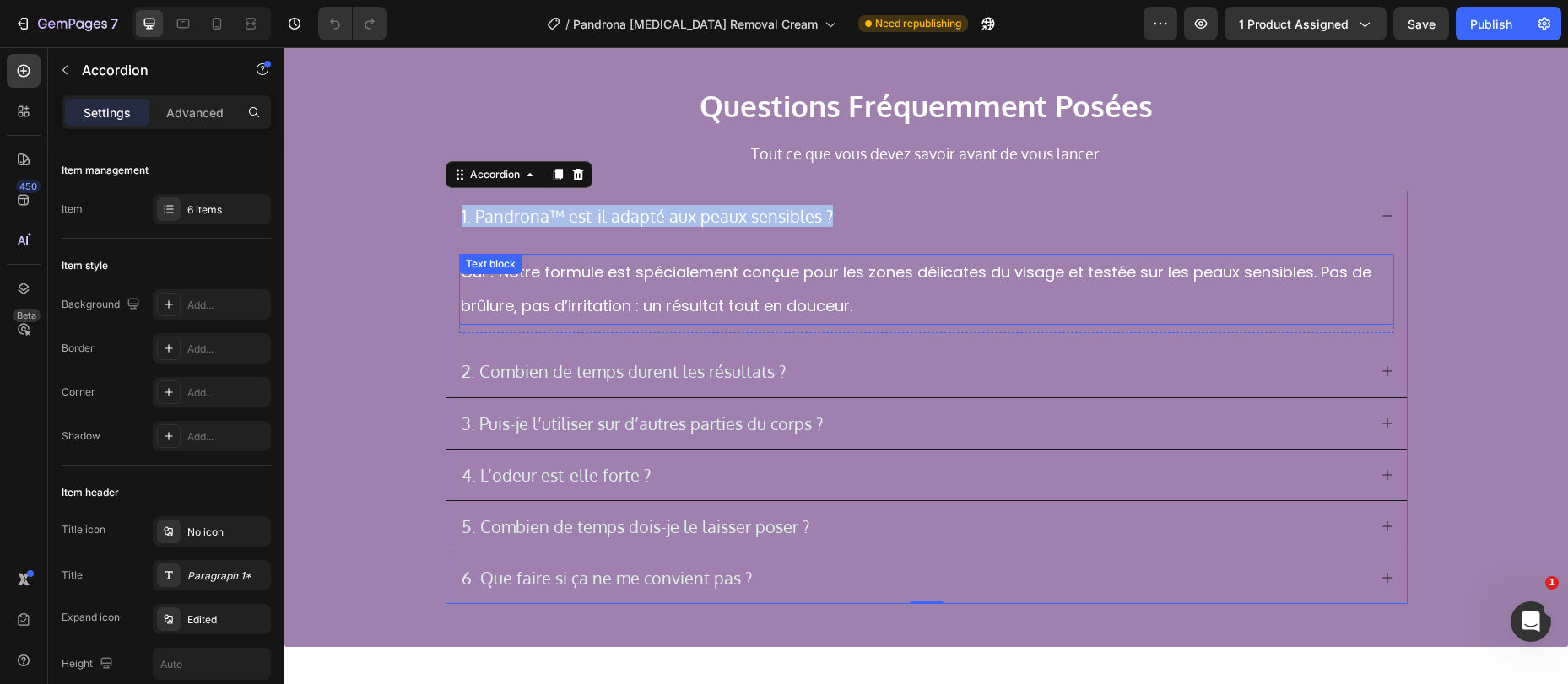
click at [643, 294] on p "Oui ! Notre formule est spécialement conçue pour les zones délicates du visage …" at bounding box center [927, 289] width 931 height 68
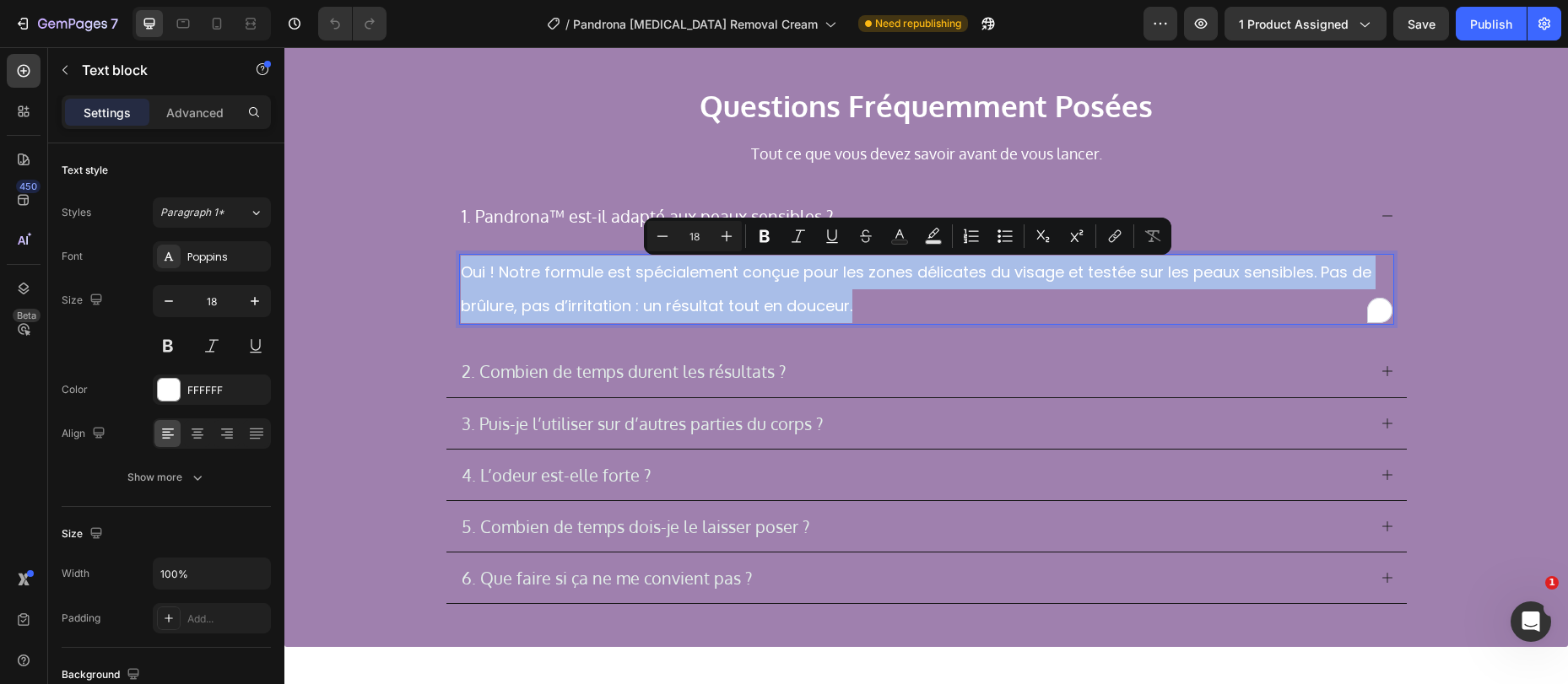
copy p "Oui ! Notre formule est spécialement conçue pour les zones délicates du visage …"
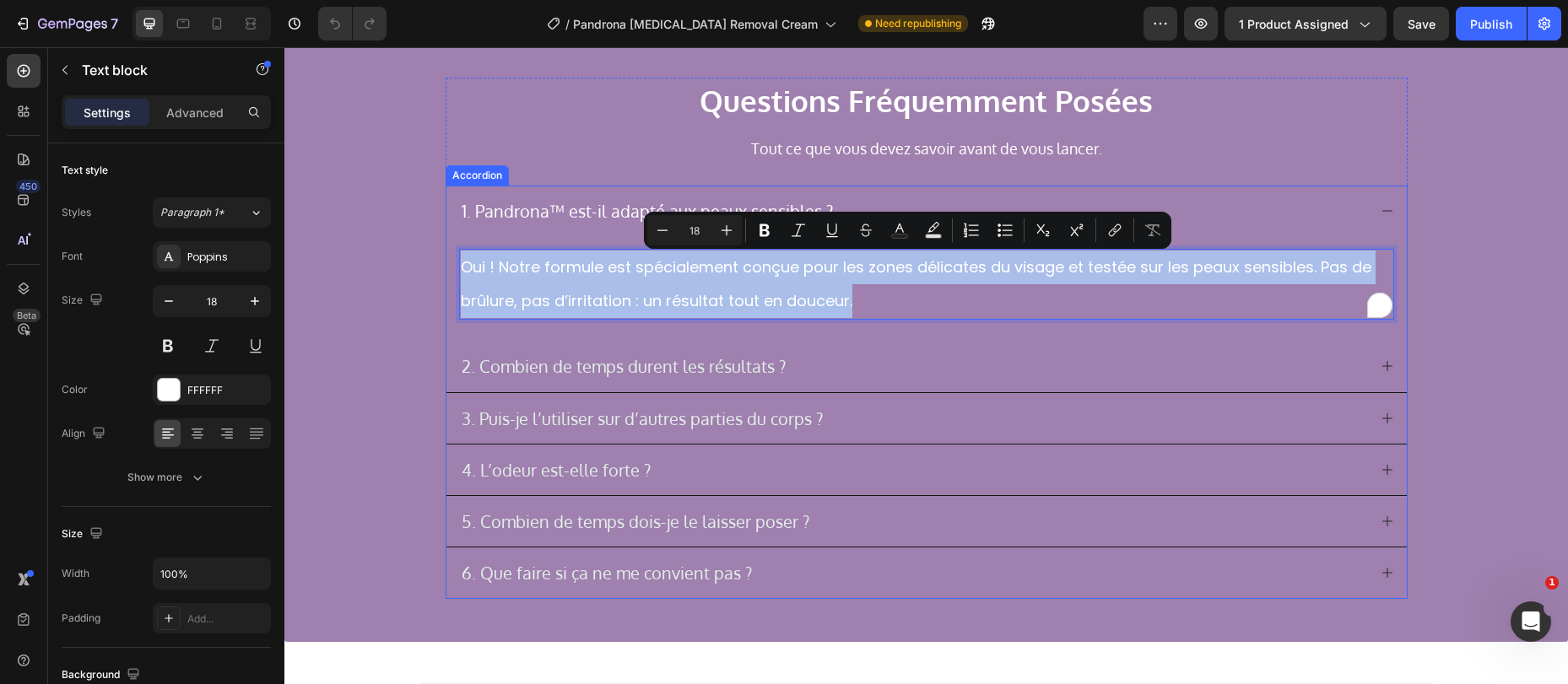
scroll to position [3499, 0]
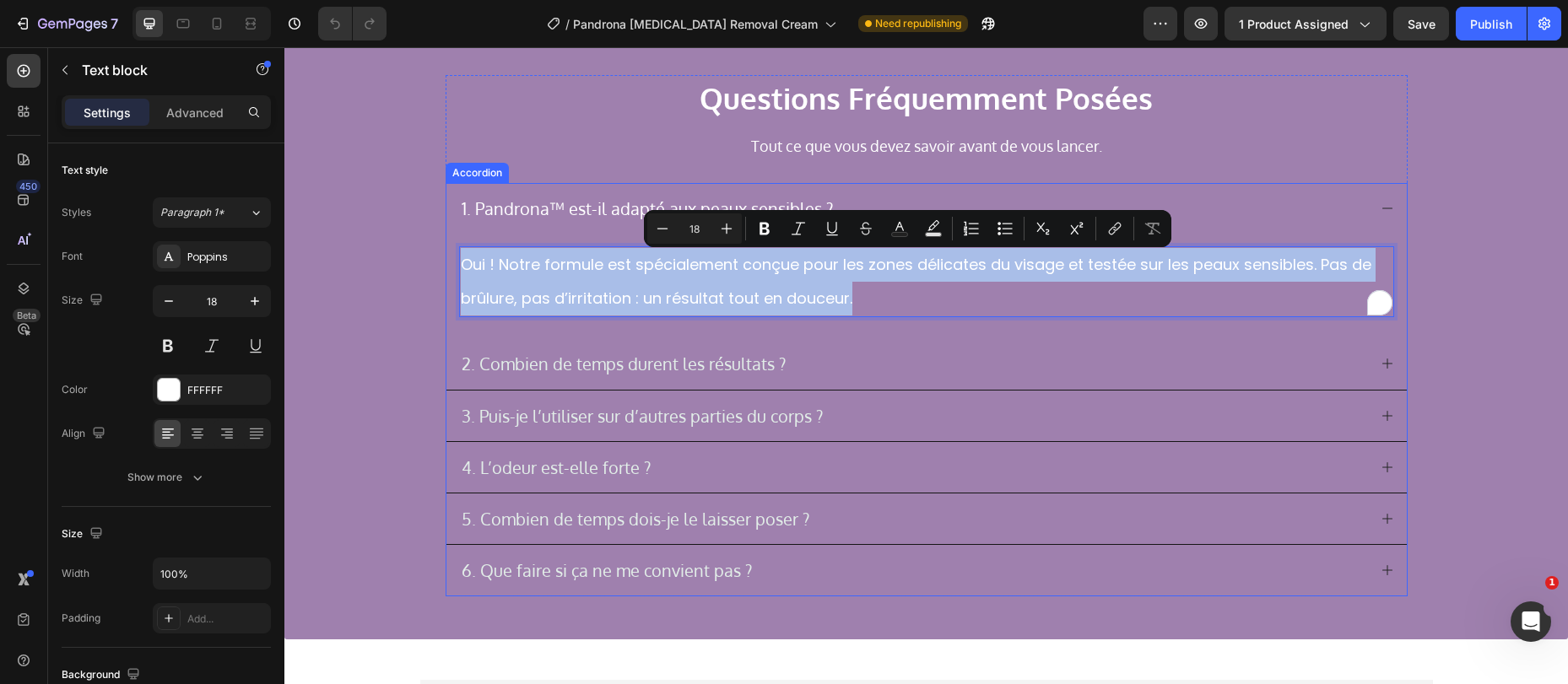
click at [723, 367] on p "2. Combien de temps durent les résultats ?" at bounding box center [624, 363] width 324 height 20
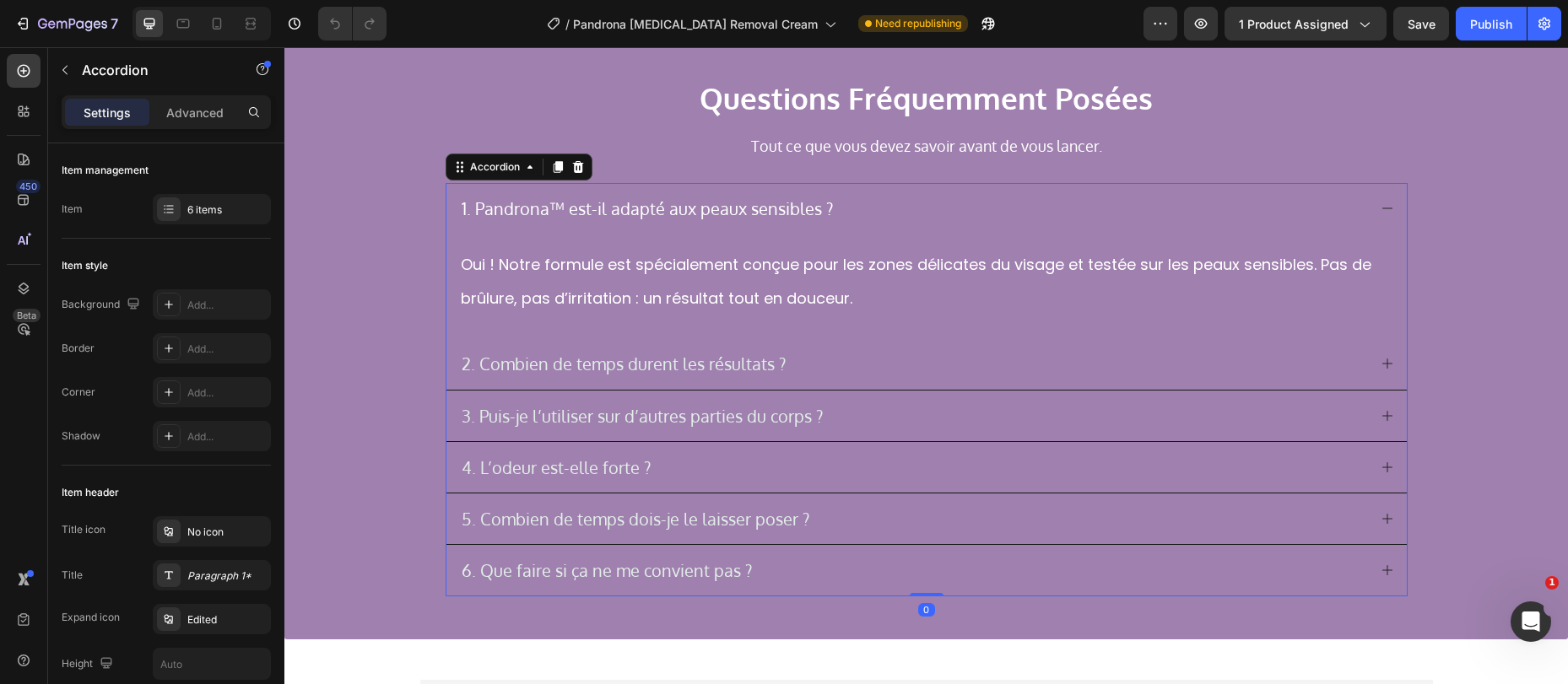
click at [832, 358] on div "2. Combien de temps durent les résultats ?" at bounding box center [913, 364] width 908 height 25
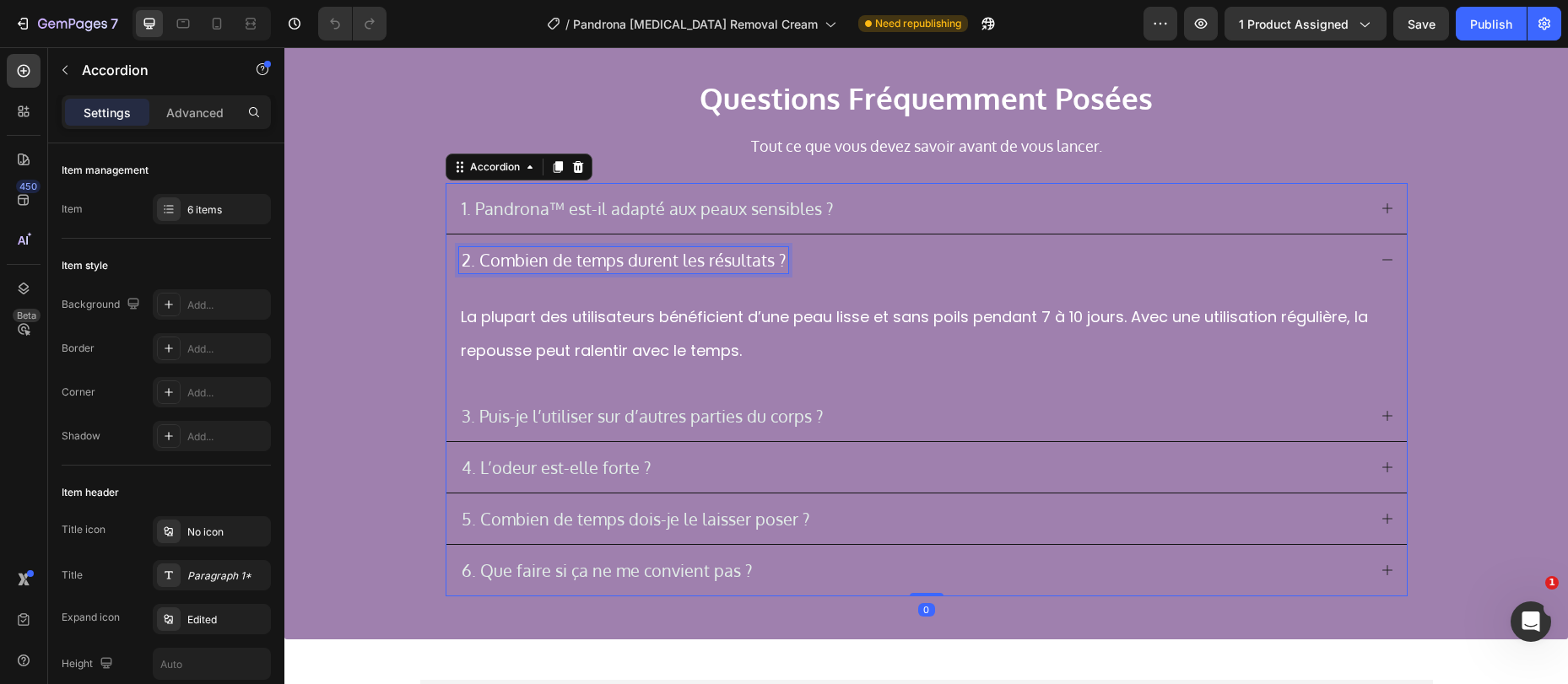
click at [663, 262] on p "2. Combien de temps durent les résultats ?" at bounding box center [624, 259] width 324 height 20
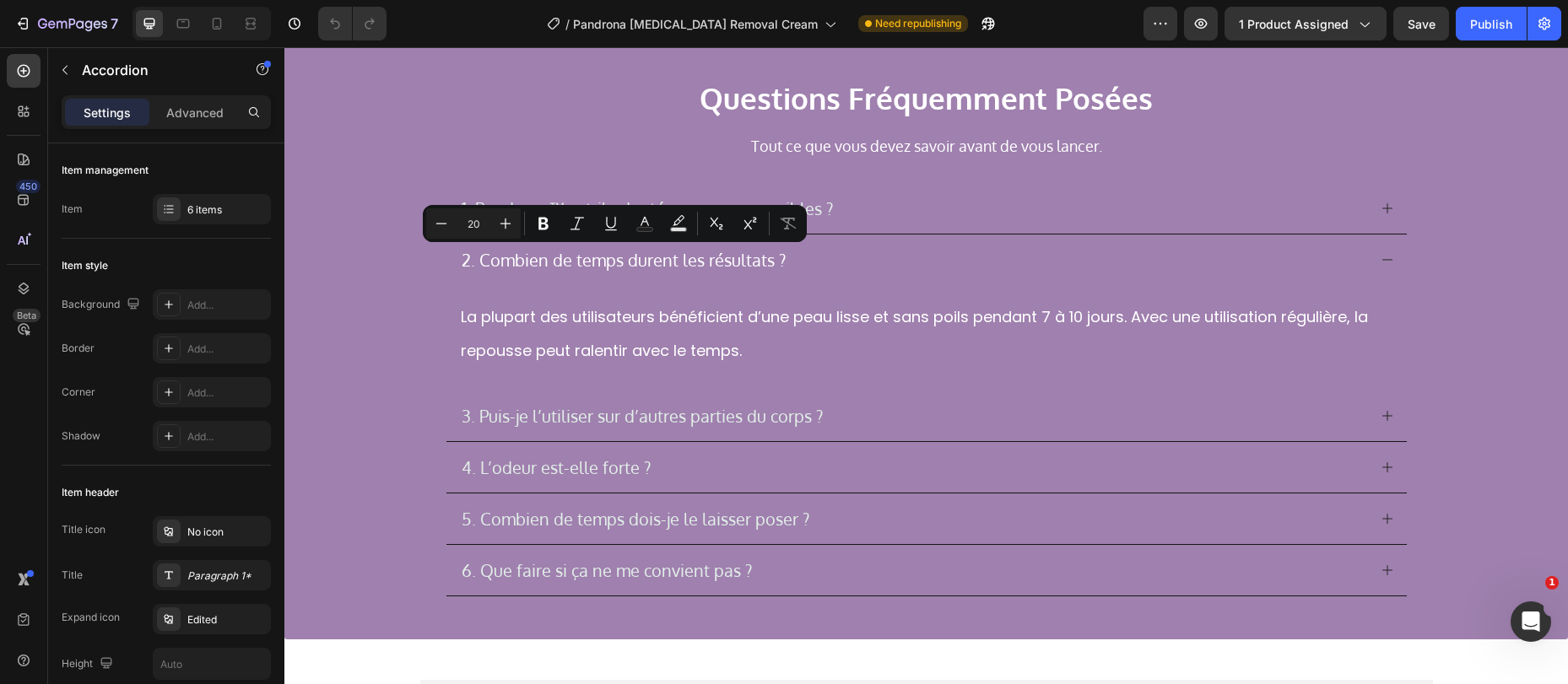
click at [651, 272] on div at bounding box center [651, 272] width 0 height 0
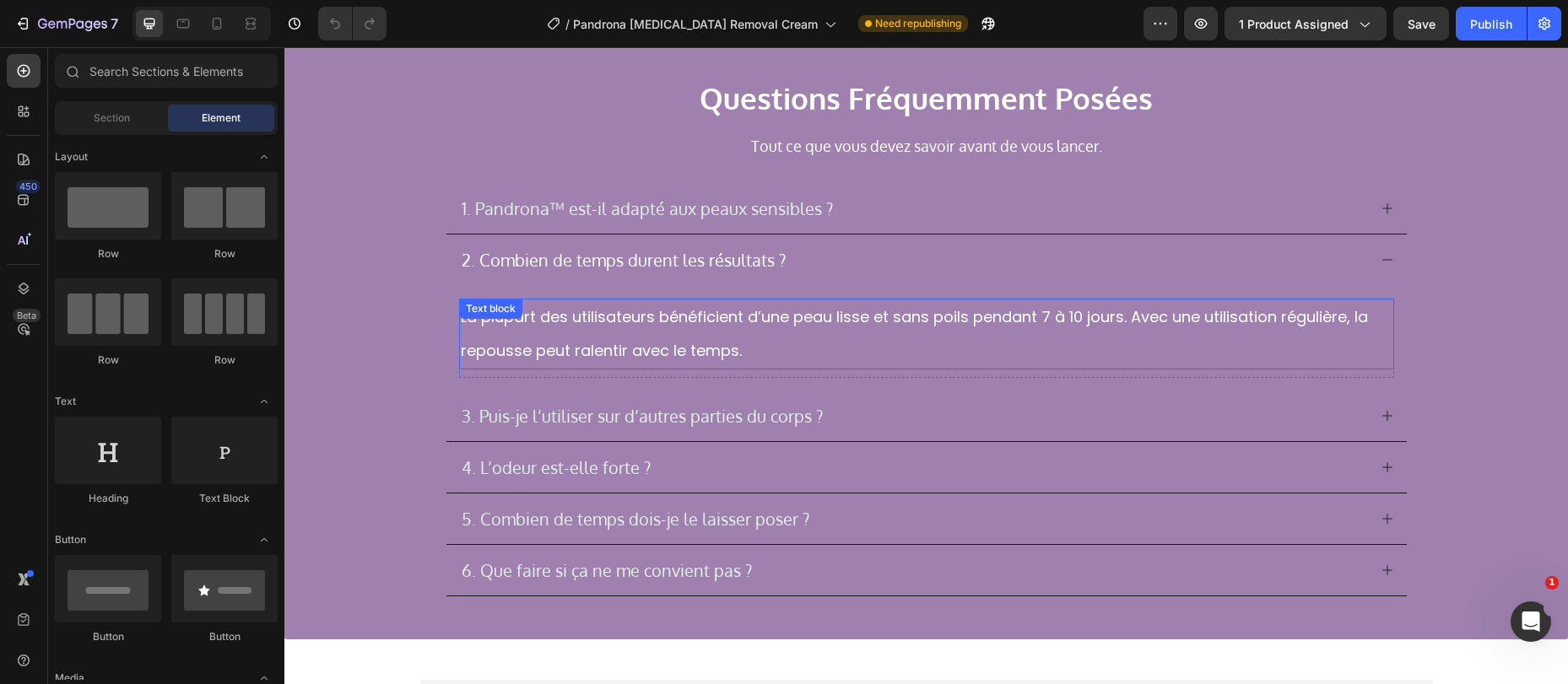
click at [904, 318] on p "La plupart des utilisateurs bénéficient d’une peau lisse et sans poils pendant …" at bounding box center [927, 335] width 931 height 68
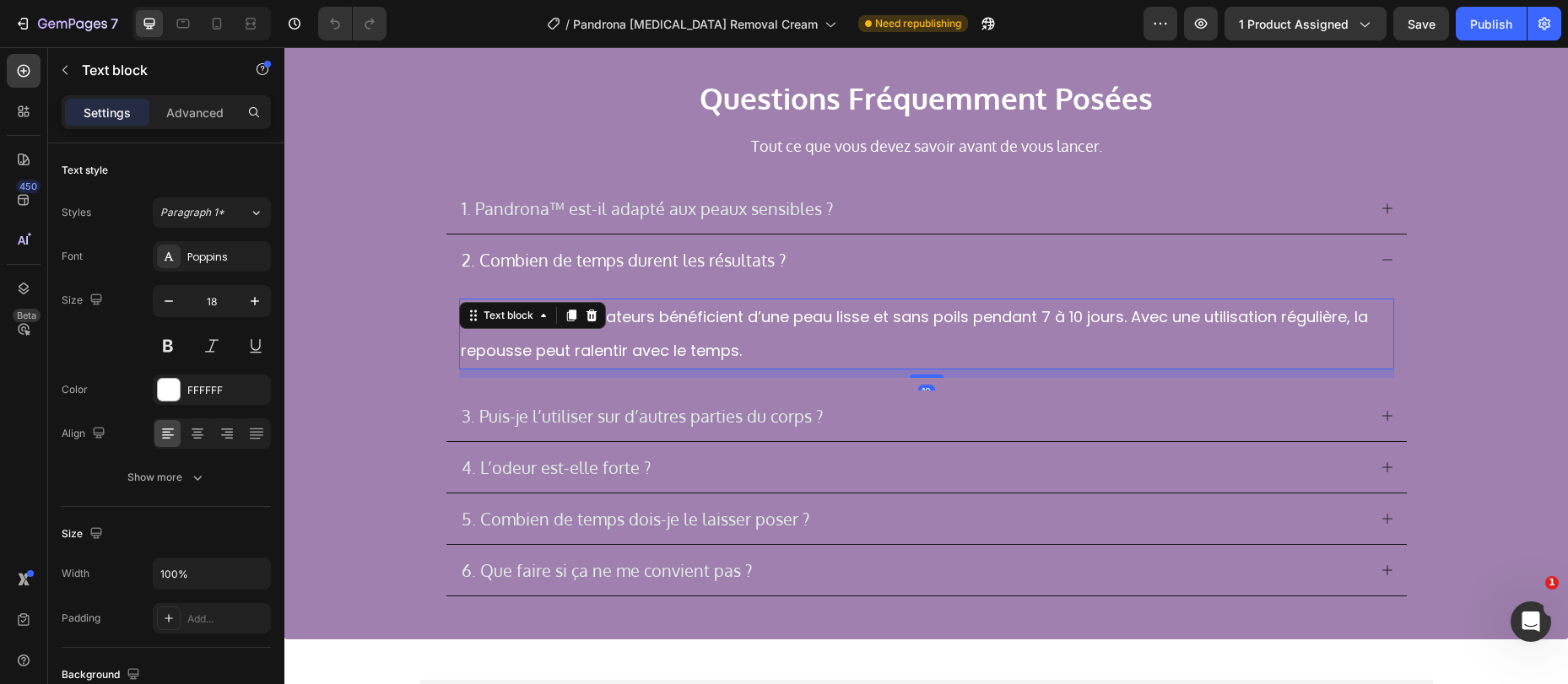
click at [904, 318] on p "La plupart des utilisateurs bénéficient d’une peau lisse et sans poils pendant …" at bounding box center [927, 335] width 931 height 68
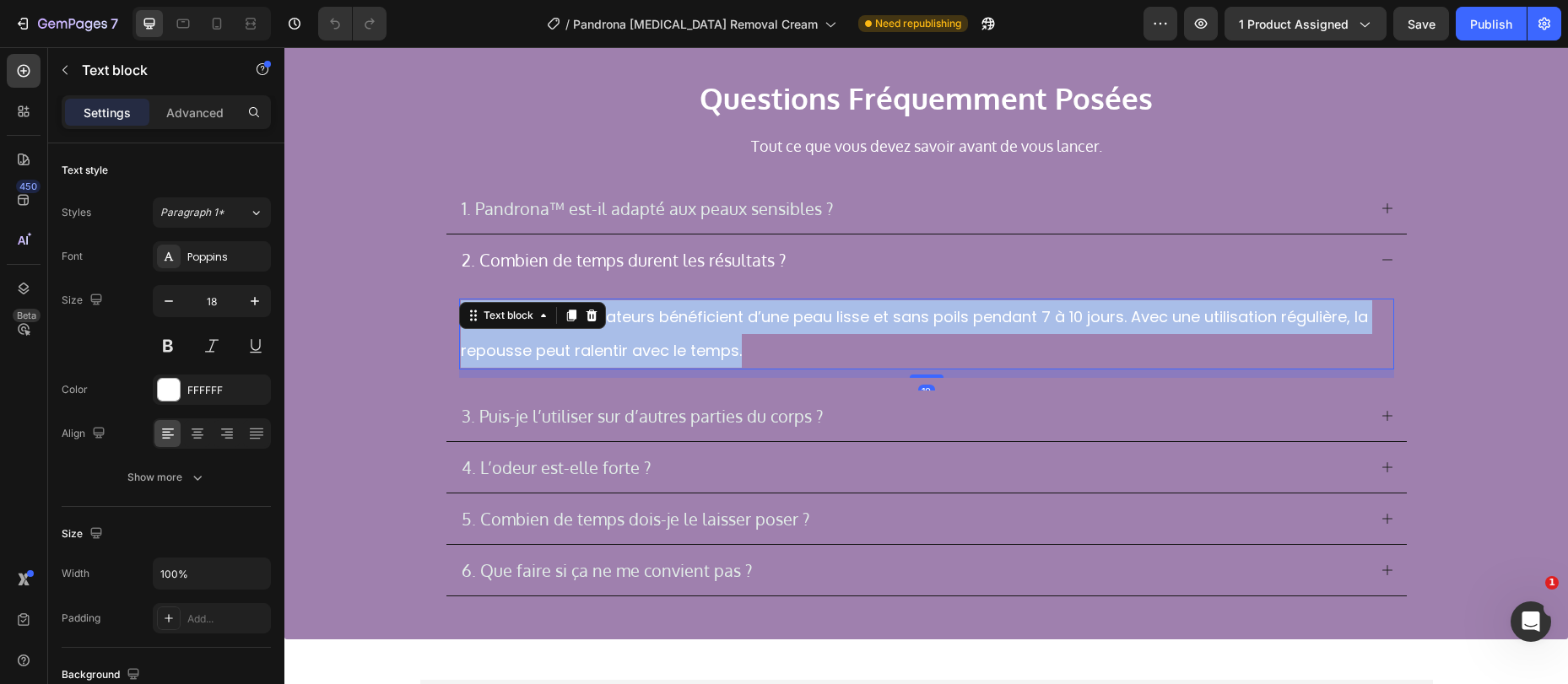
click at [904, 318] on p "La plupart des utilisateurs bénéficient d’une peau lisse et sans poils pendant …" at bounding box center [927, 335] width 931 height 68
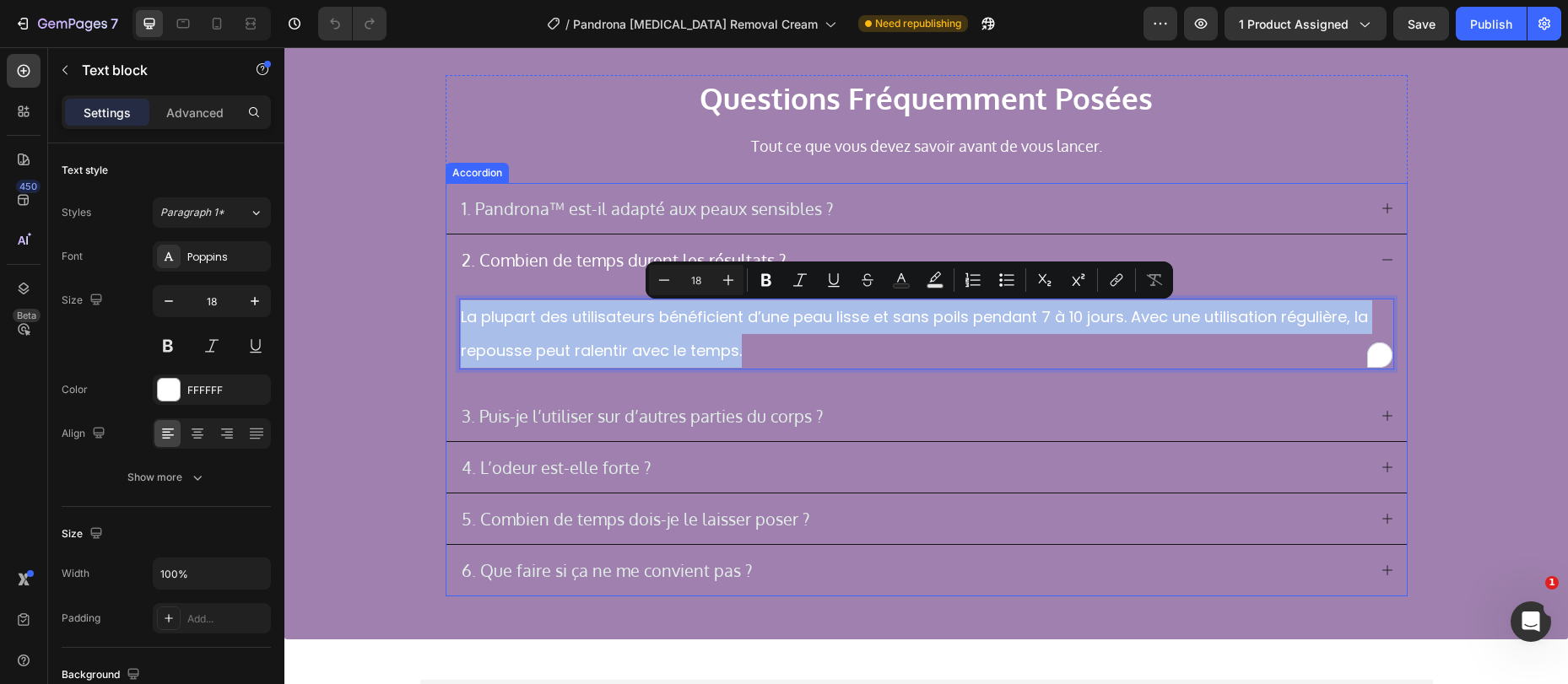
click at [584, 412] on p "3. Puis-je l’utiliser sur d’autres parties du corps ?" at bounding box center [642, 415] width 361 height 20
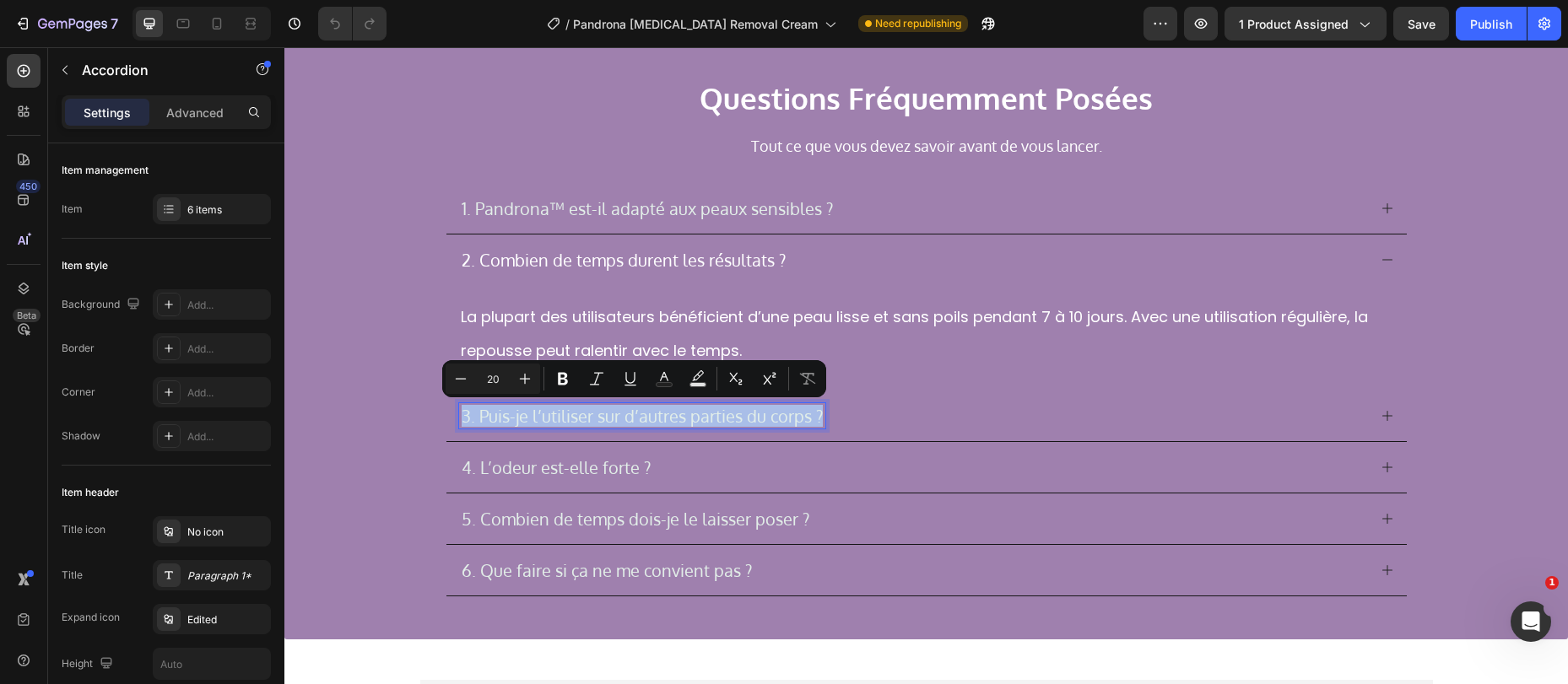
click at [572, 381] on div at bounding box center [572, 381] width 0 height 0
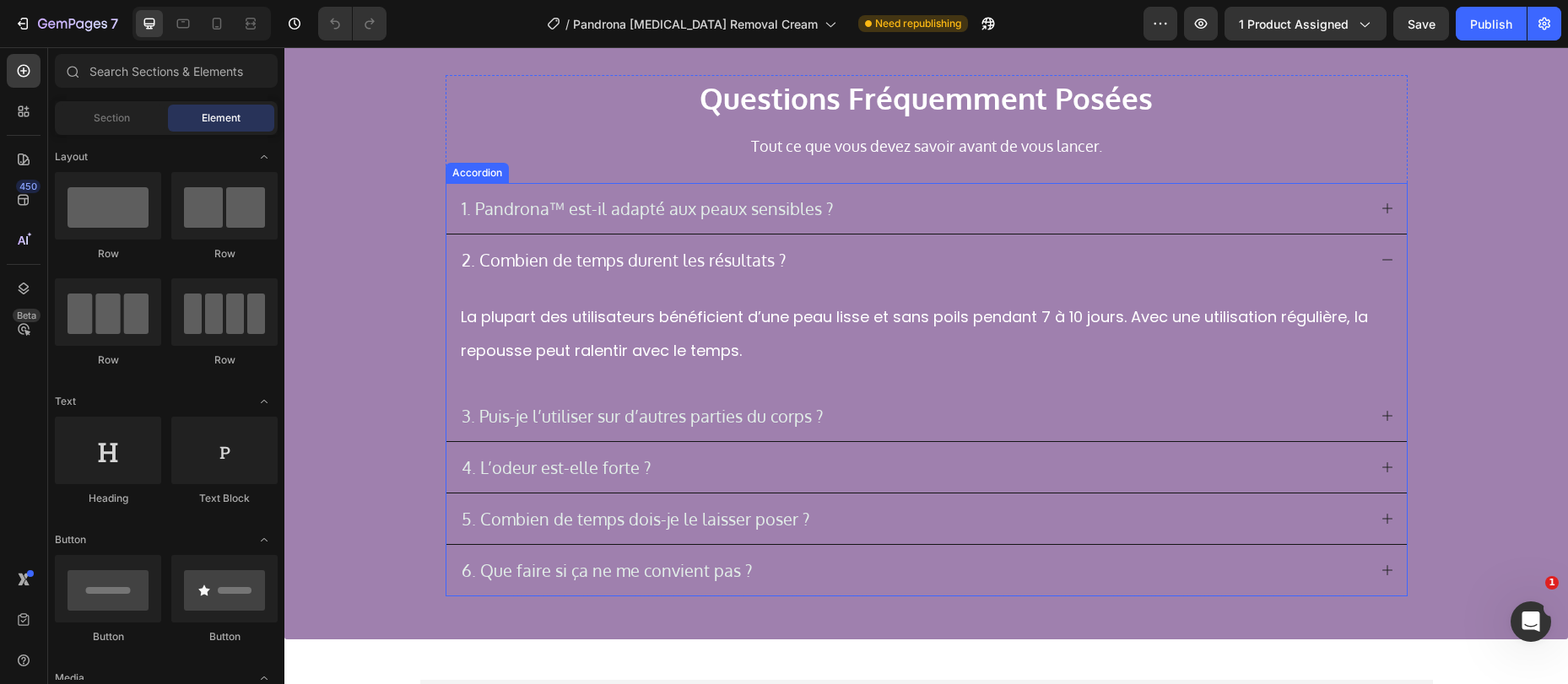
click at [643, 411] on p "3. Puis-je l’utiliser sur d’autres parties du corps ?" at bounding box center [642, 415] width 361 height 20
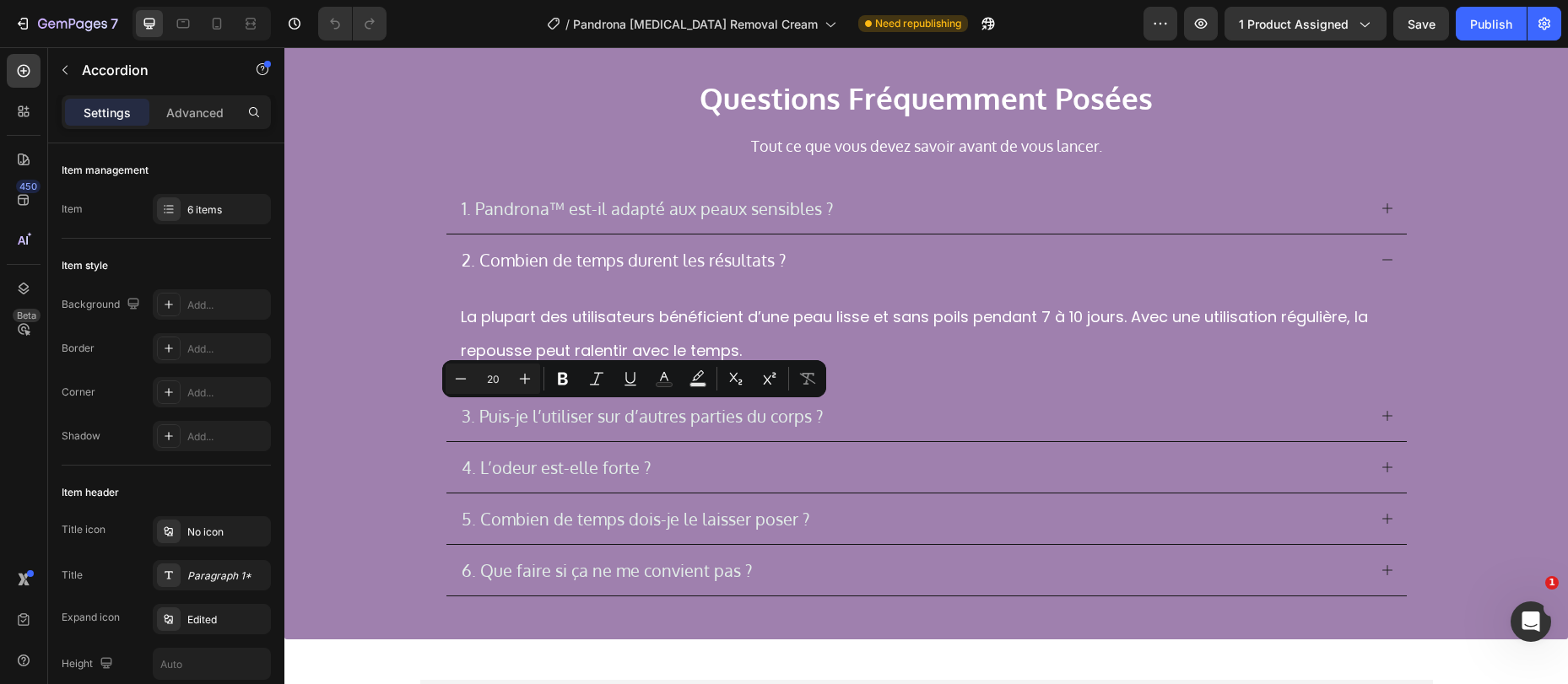
click at [883, 418] on div "3. Puis-je l’utiliser sur d’autres parties du corps ?" at bounding box center [913, 416] width 908 height 25
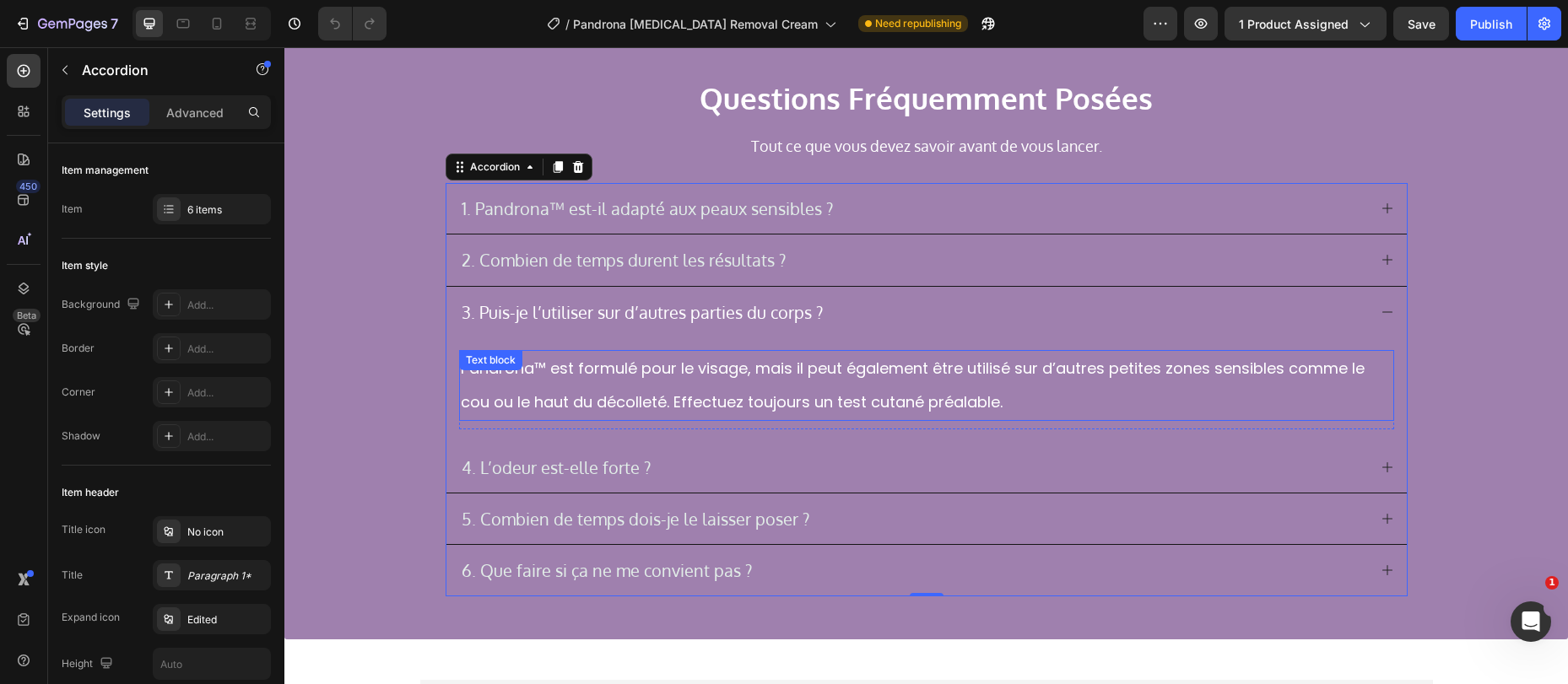
click at [567, 382] on p "Pandrona™ est formulé pour le visage, mais il peut également être utilisé sur d…" at bounding box center [927, 386] width 931 height 68
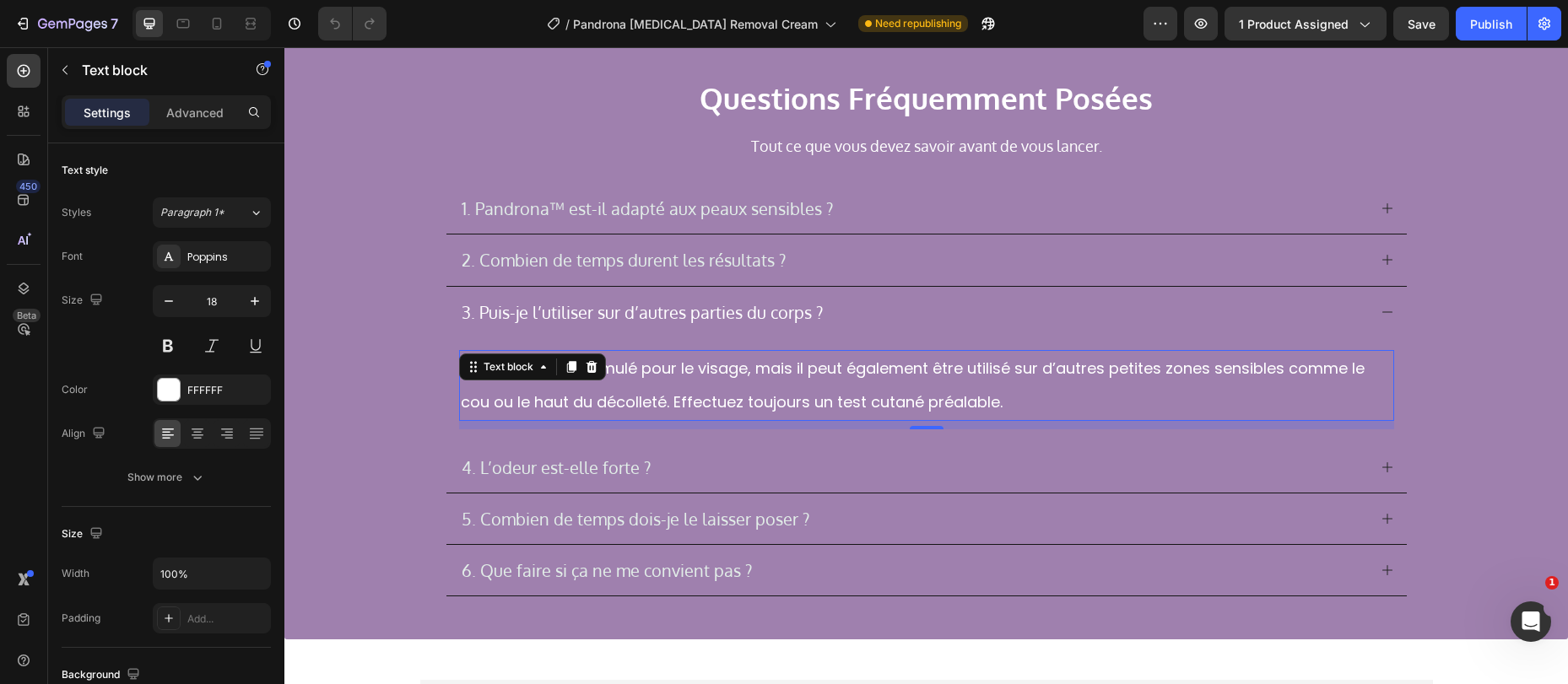
click at [567, 382] on p "Pandrona™ est formulé pour le visage, mais il peut également être utilisé sur d…" at bounding box center [927, 386] width 931 height 68
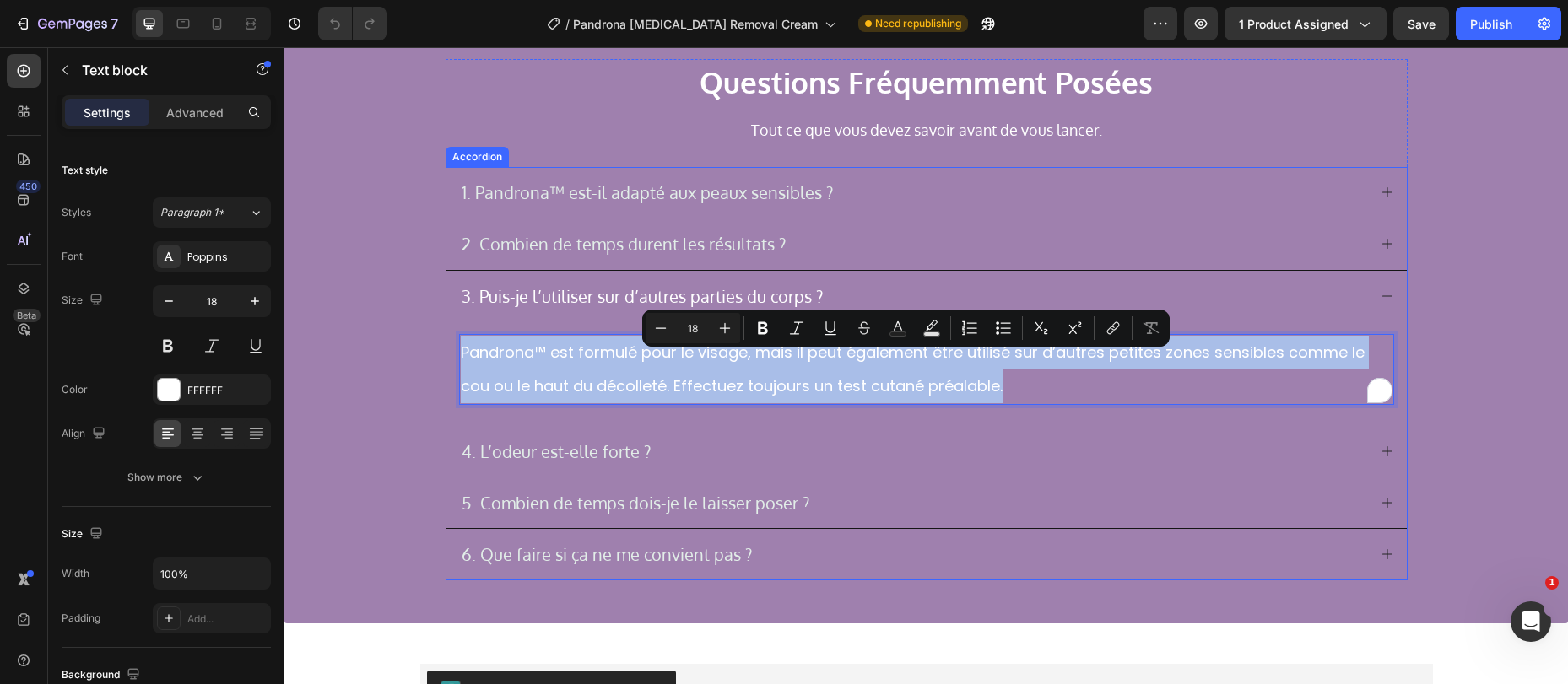
scroll to position [3521, 0]
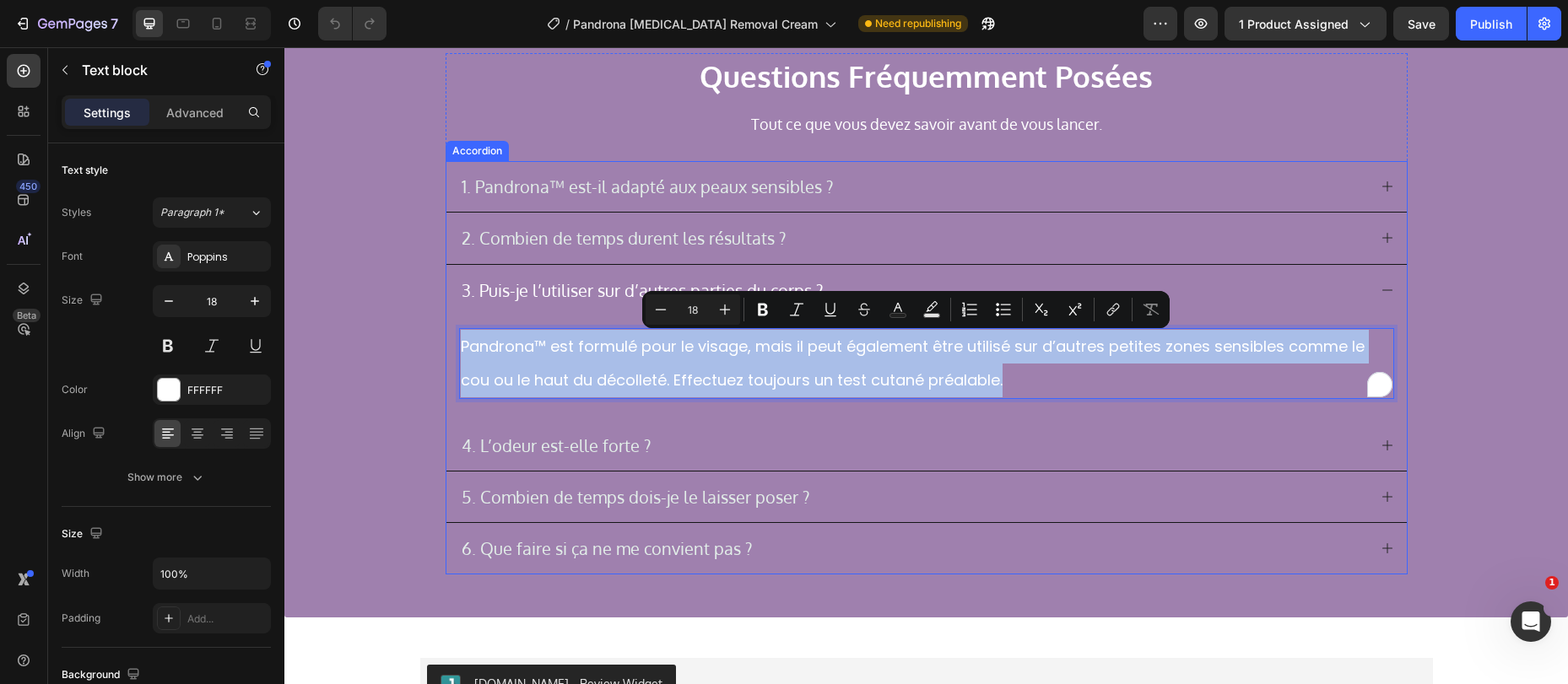
click at [554, 455] on p "4. L’odeur est-elle forte ?" at bounding box center [556, 445] width 189 height 20
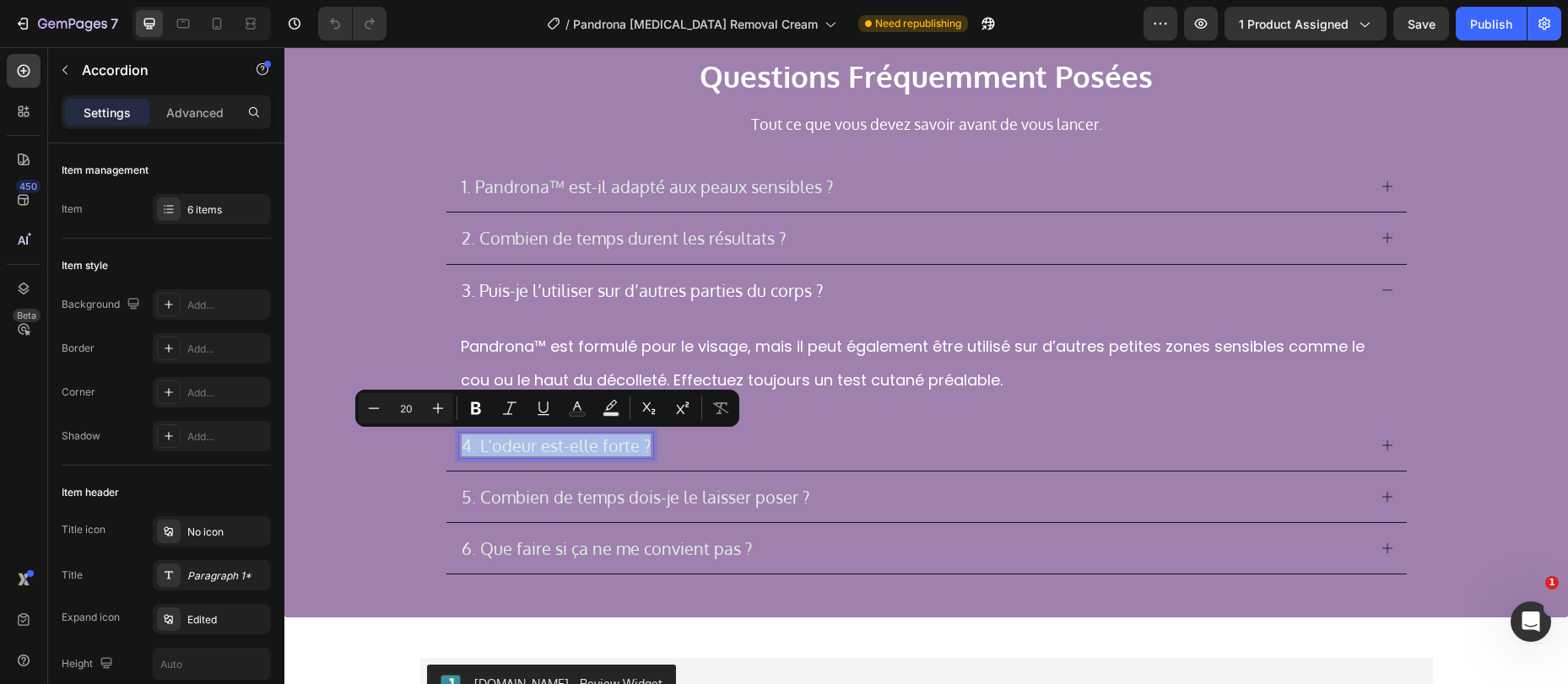
click at [543, 457] on div at bounding box center [543, 457] width 0 height 0
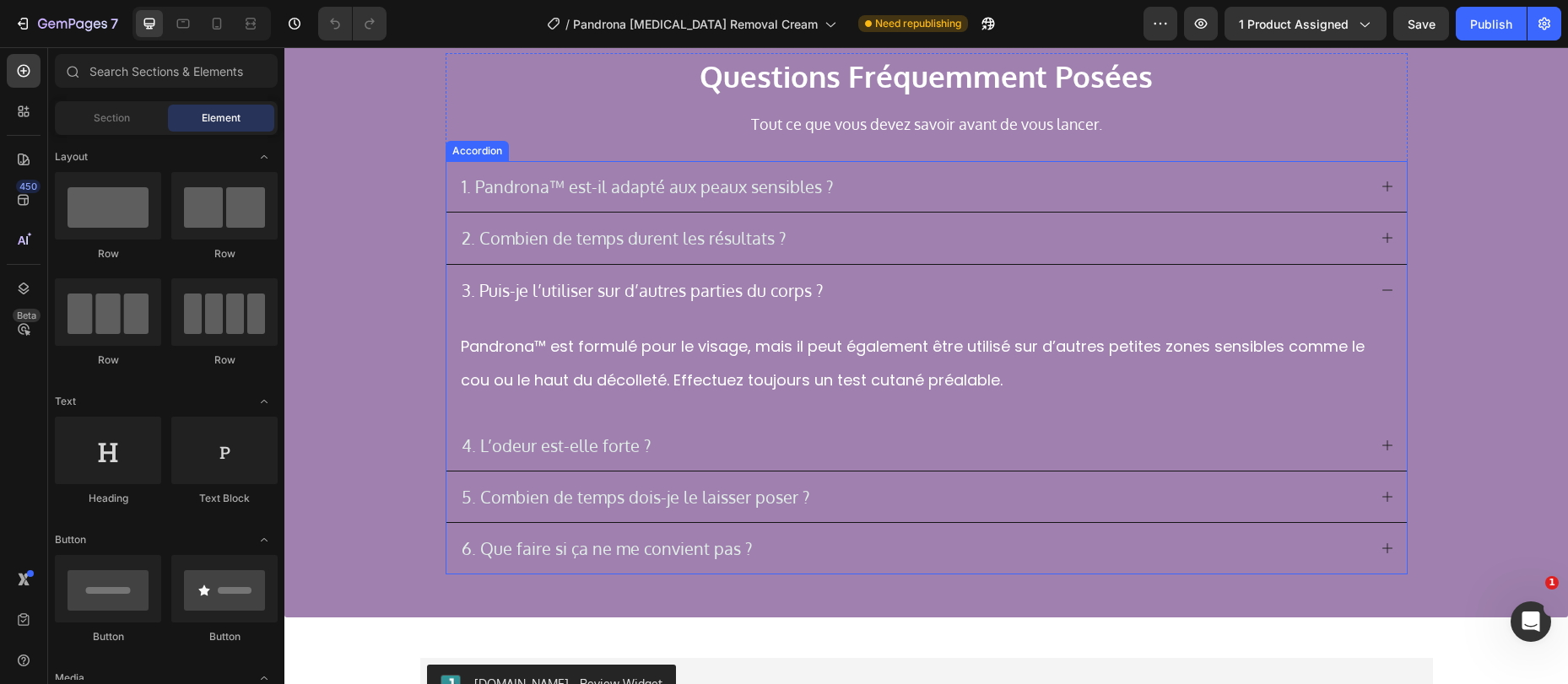
click at [545, 443] on p "4. L’odeur est-elle forte ?" at bounding box center [556, 445] width 189 height 20
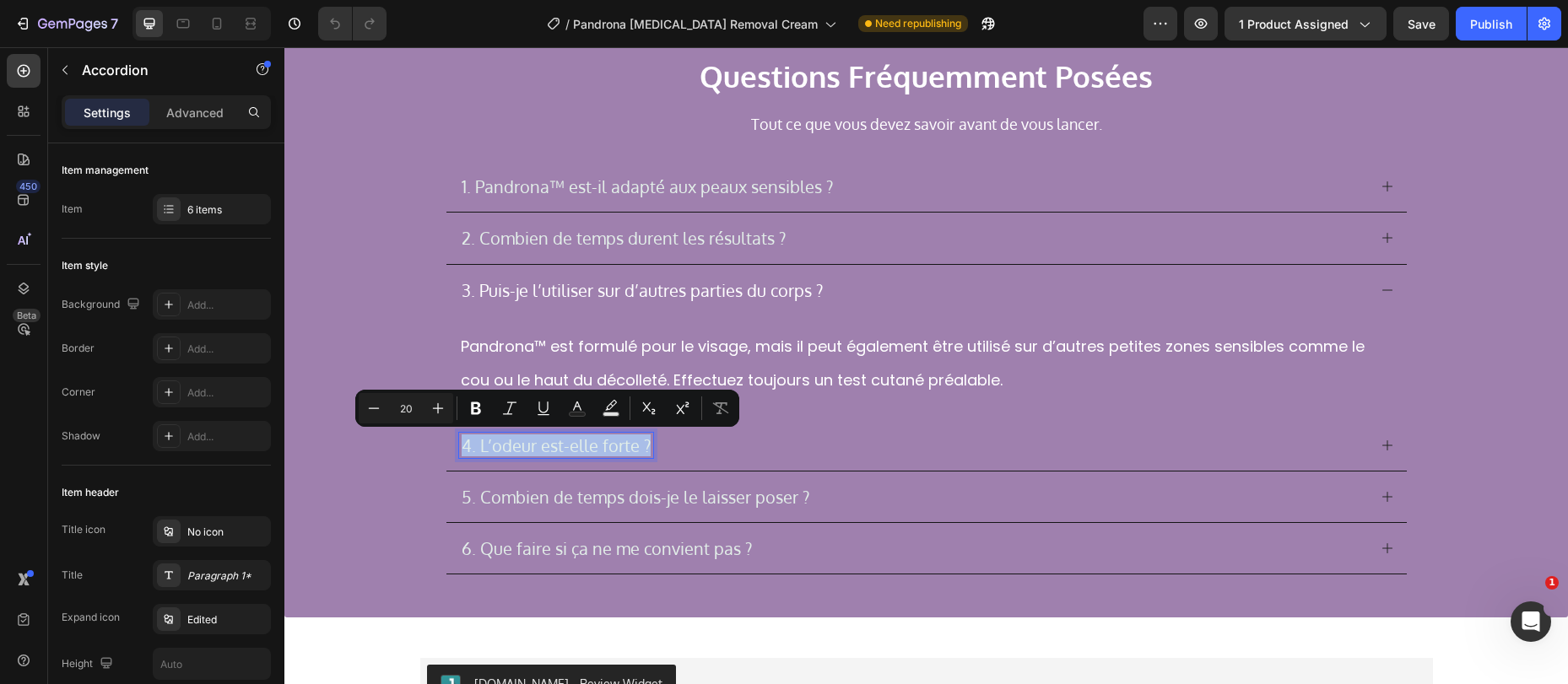
click at [727, 443] on div "4. L’odeur est-elle forte ?" at bounding box center [913, 445] width 908 height 25
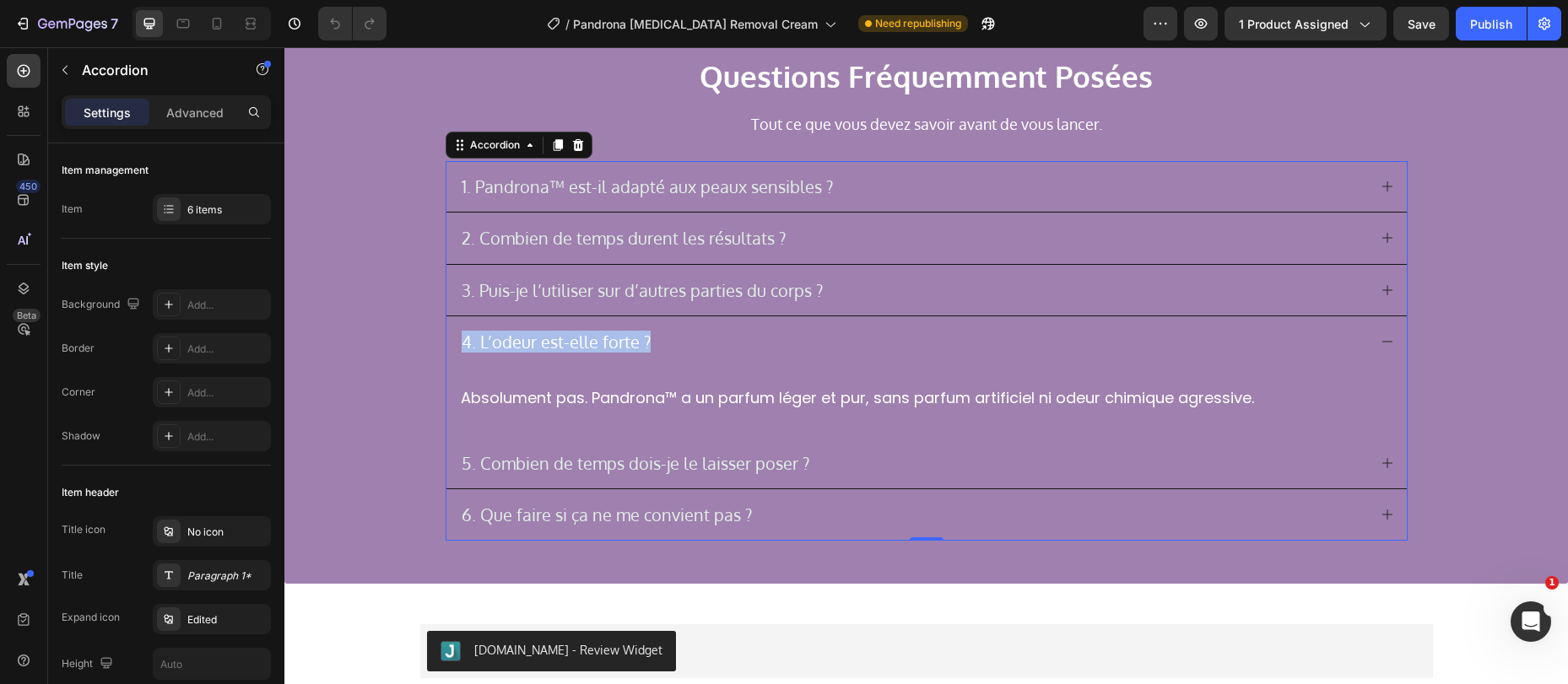
click at [848, 469] on div "5. Combien de temps dois-je le laisser poser ?" at bounding box center [913, 463] width 908 height 25
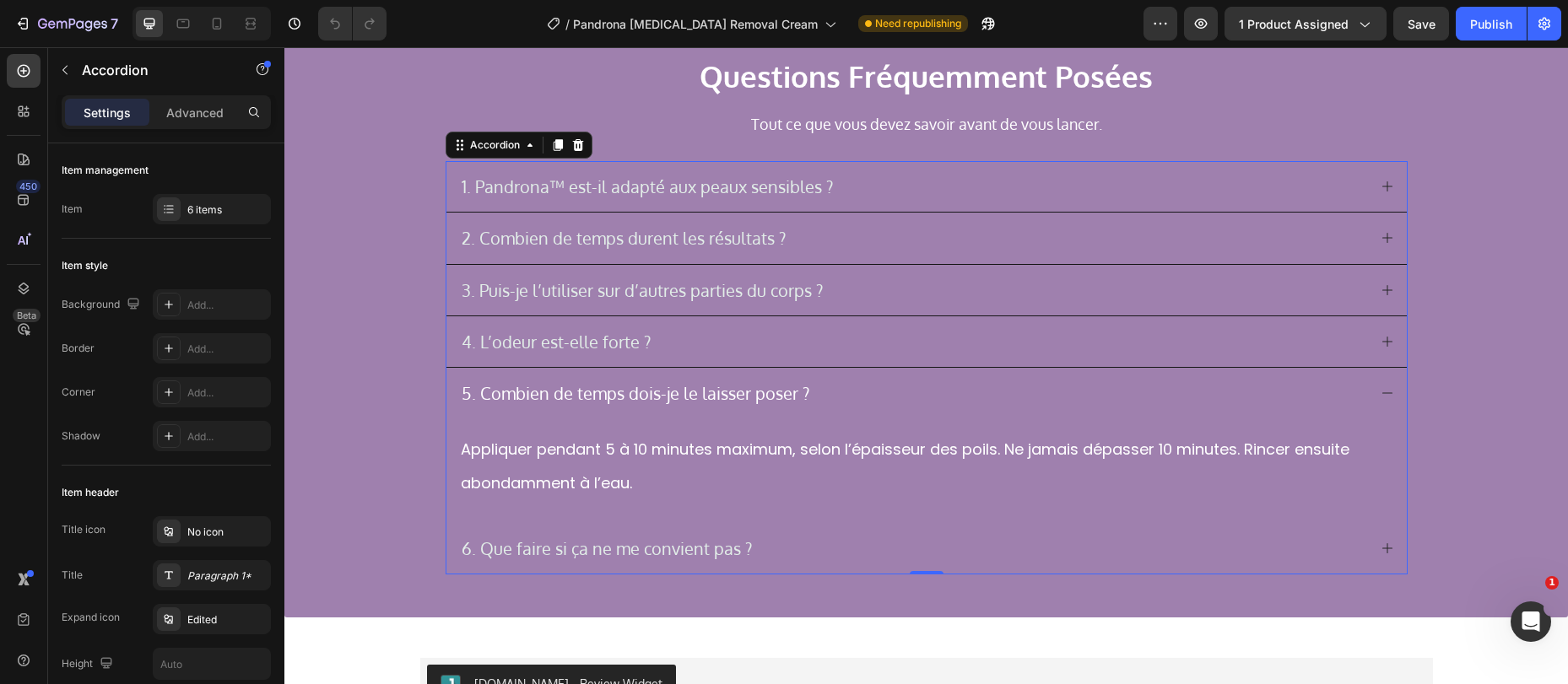
click at [675, 396] on p "5. Combien de temps dois-je le laisser poser ?" at bounding box center [636, 393] width 347 height 20
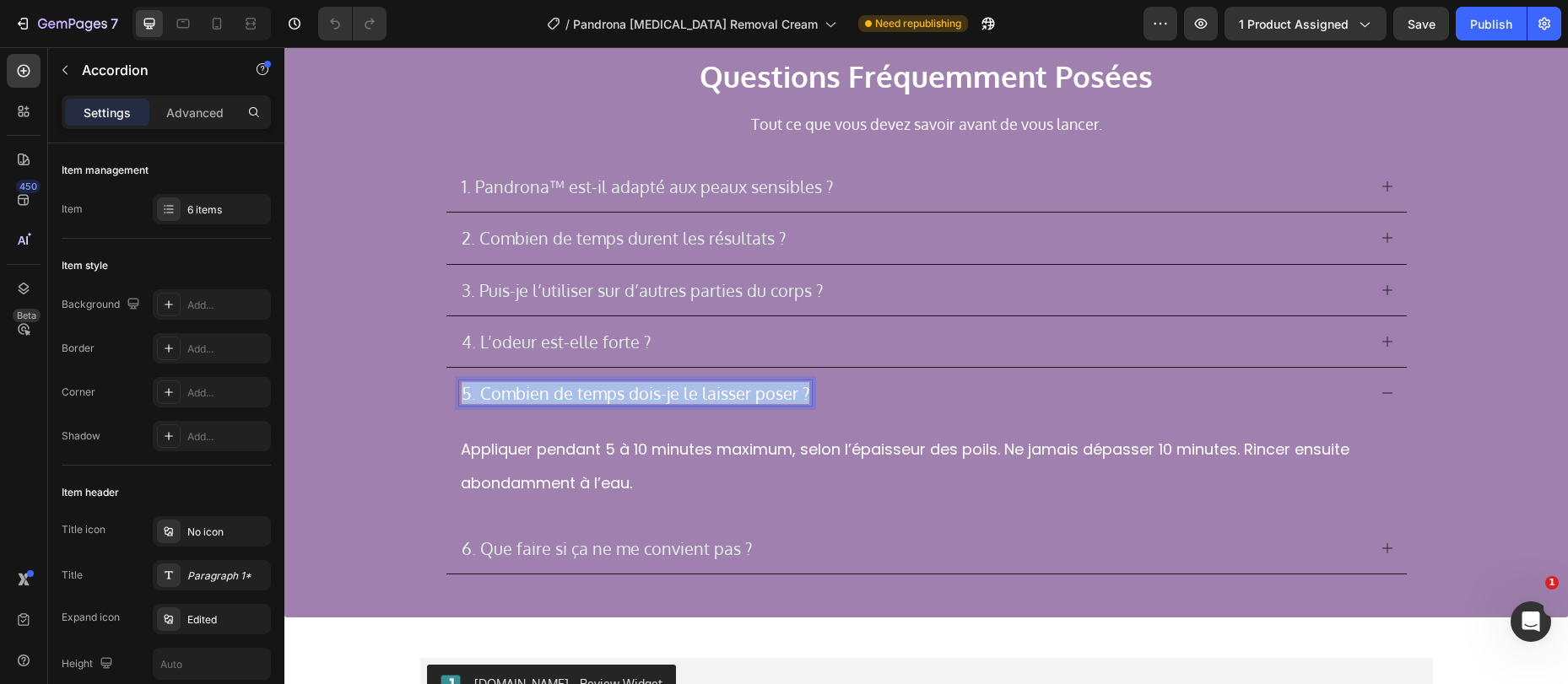
click at [675, 396] on p "5. Combien de temps dois-je le laisser poser ?" at bounding box center [636, 393] width 347 height 20
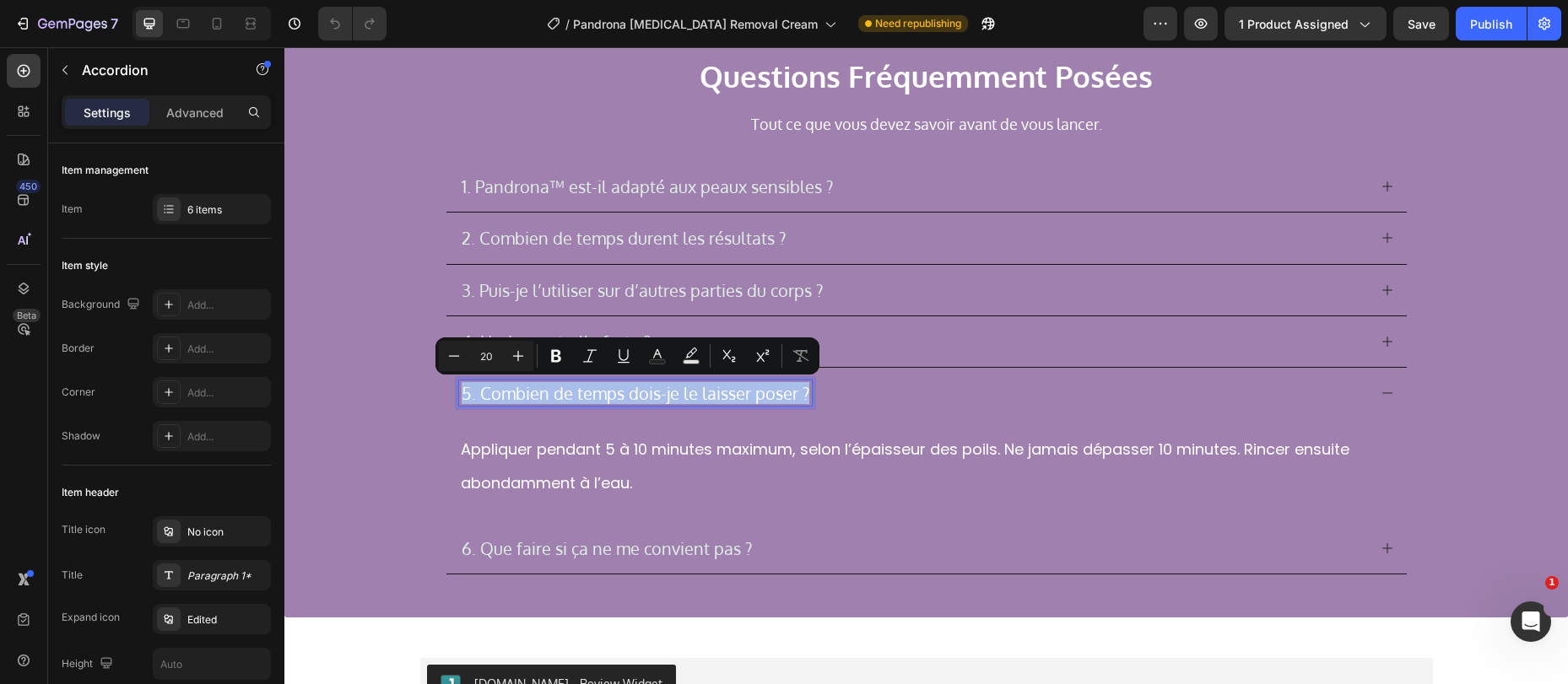
copy p "5. Combien de temps dois-je le laisser poser ?"
click at [584, 469] on p "Appliquer pendant 5 à 10 minutes maximum, selon l’épaisseur des poils. Ne jamai…" at bounding box center [927, 467] width 931 height 68
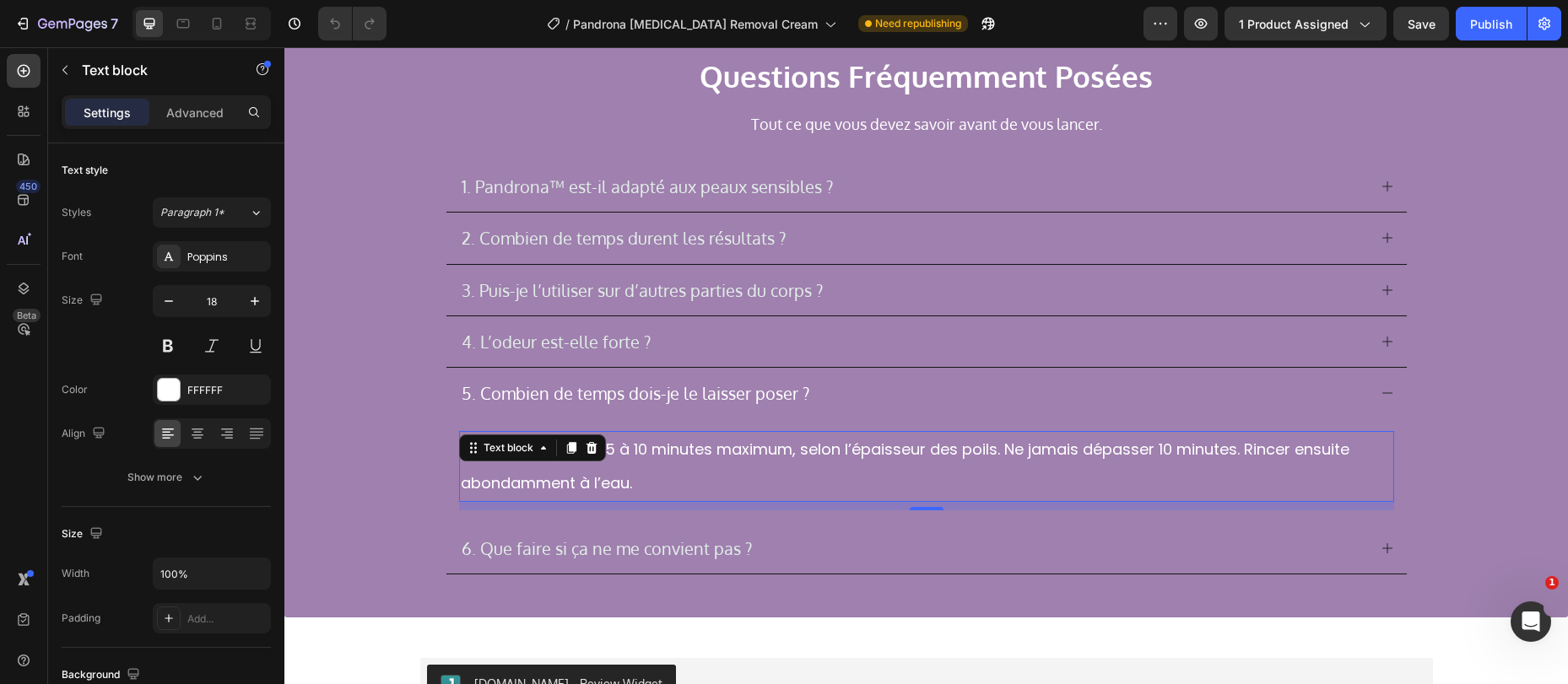
click at [584, 469] on p "Appliquer pendant 5 à 10 minutes maximum, selon l’épaisseur des poils. Ne jamai…" at bounding box center [927, 467] width 931 height 68
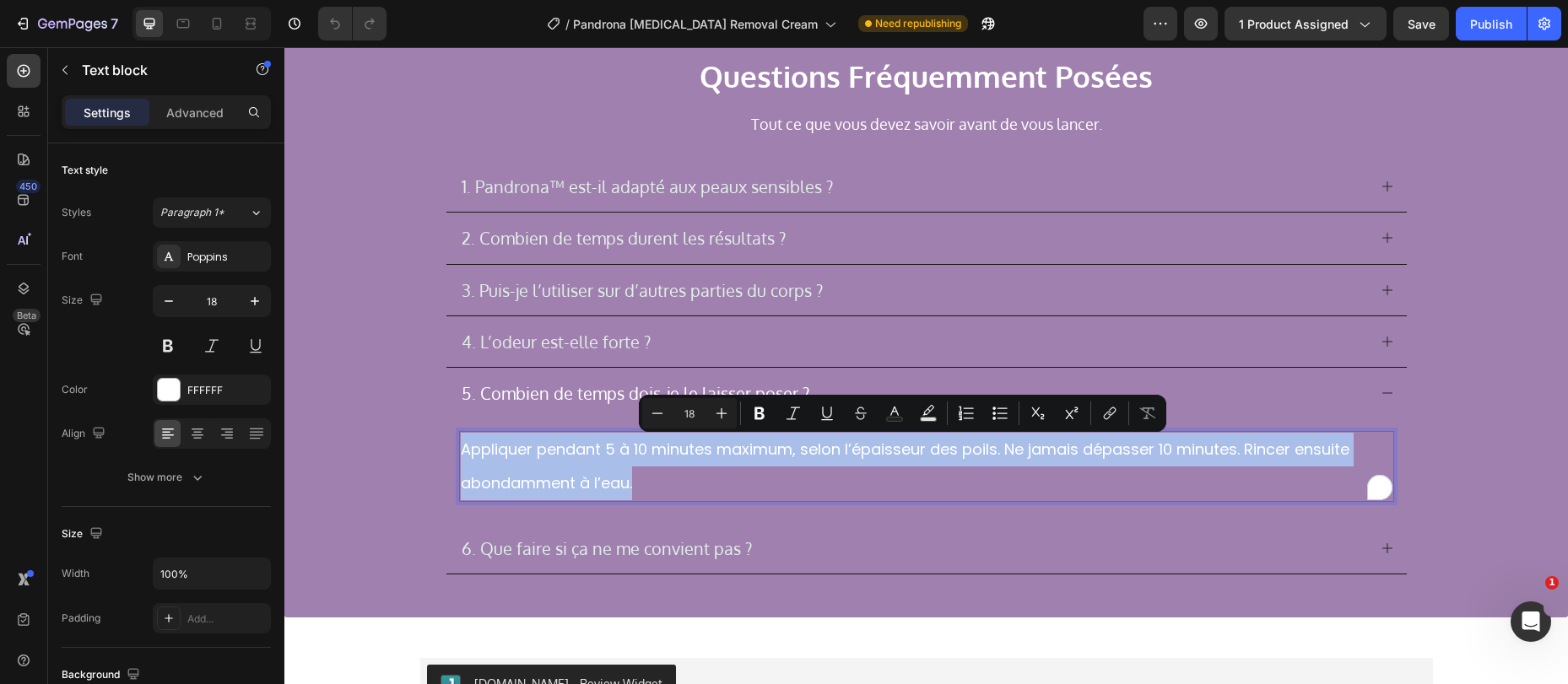
copy p "Appliquer pendant 5 à 10 minutes maximum, selon l’épaisseur des poils. Ne jamai…"
click at [629, 548] on p "6. Que faire si ça ne me convient pas ?" at bounding box center [606, 548] width 290 height 20
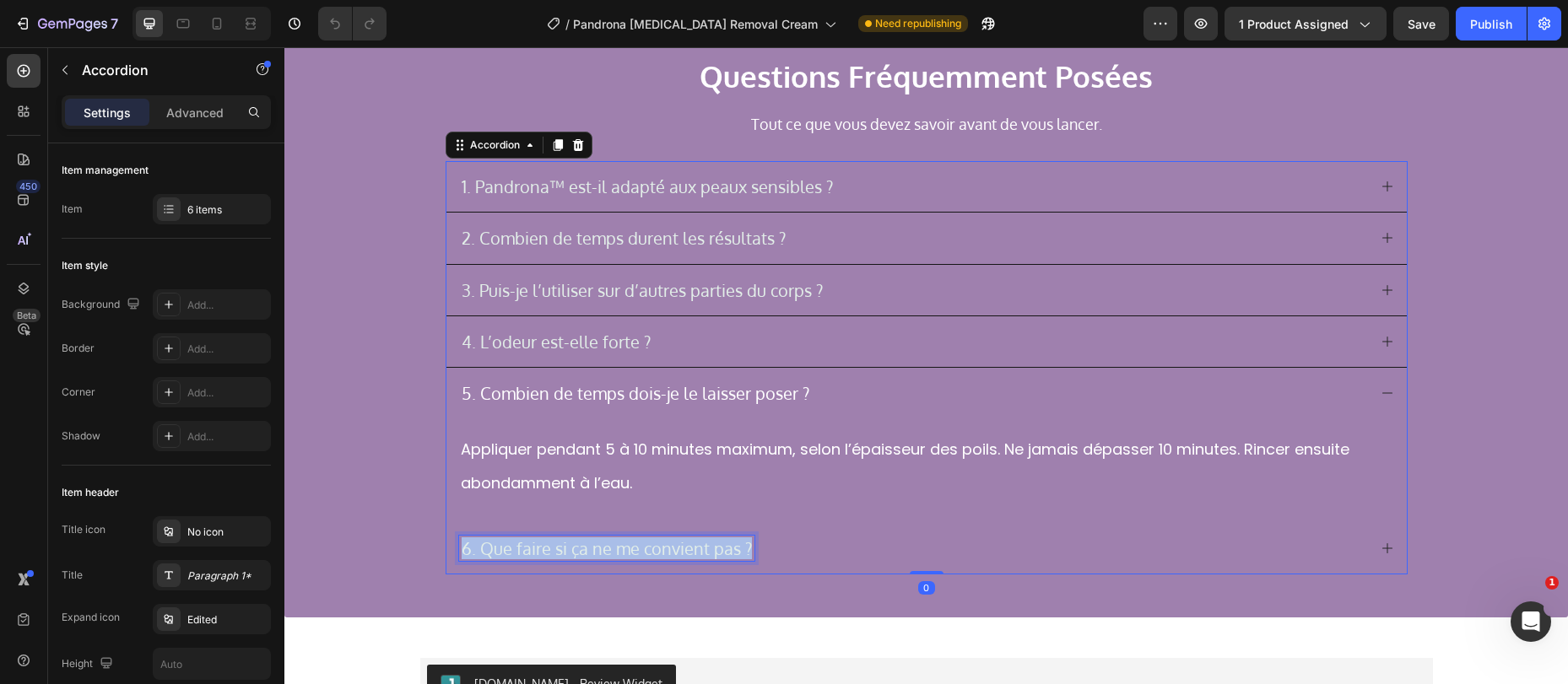
click at [629, 548] on p "6. Que faire si ça ne me convient pas ?" at bounding box center [606, 548] width 290 height 20
copy p "6. Que faire si ça ne me convient pas ?"
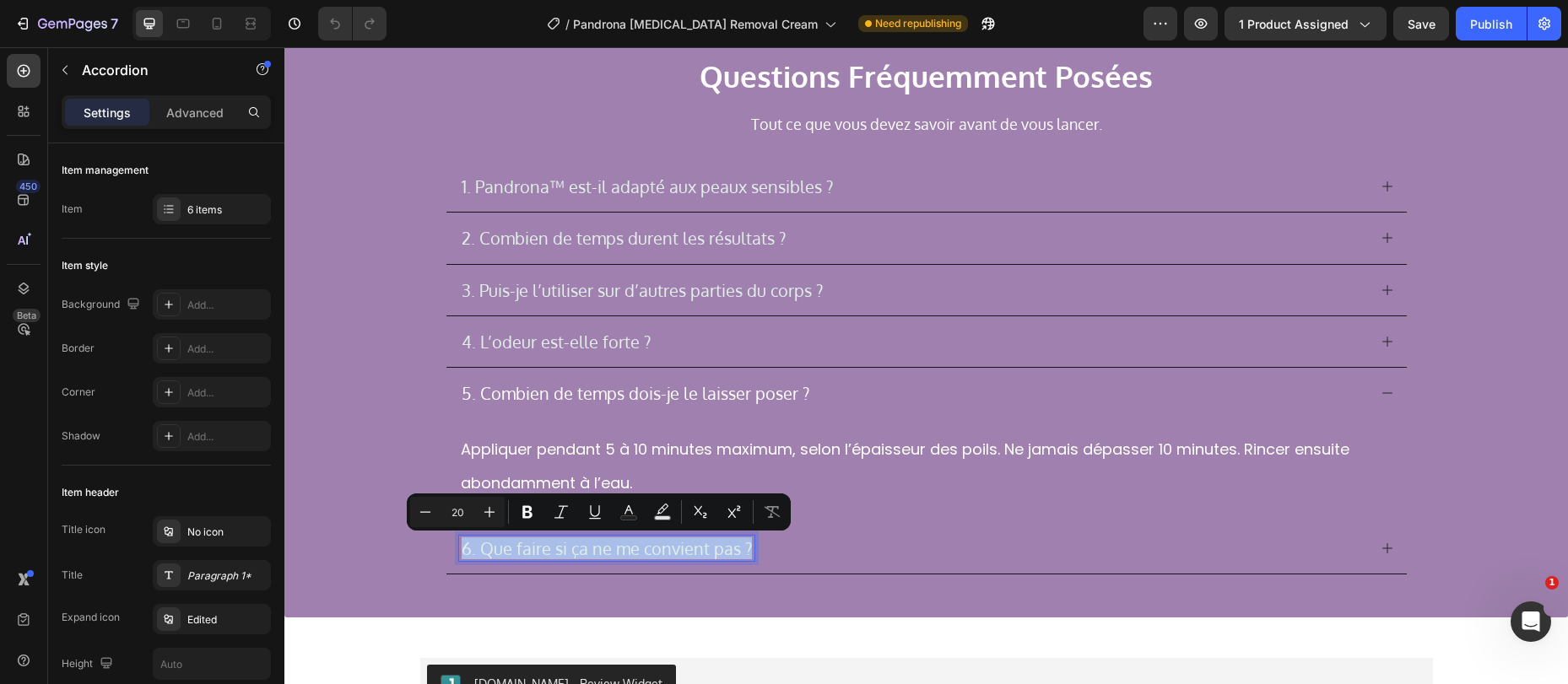
click at [852, 554] on div "6. Que faire si ça ne me convient pas ?" at bounding box center [913, 548] width 908 height 25
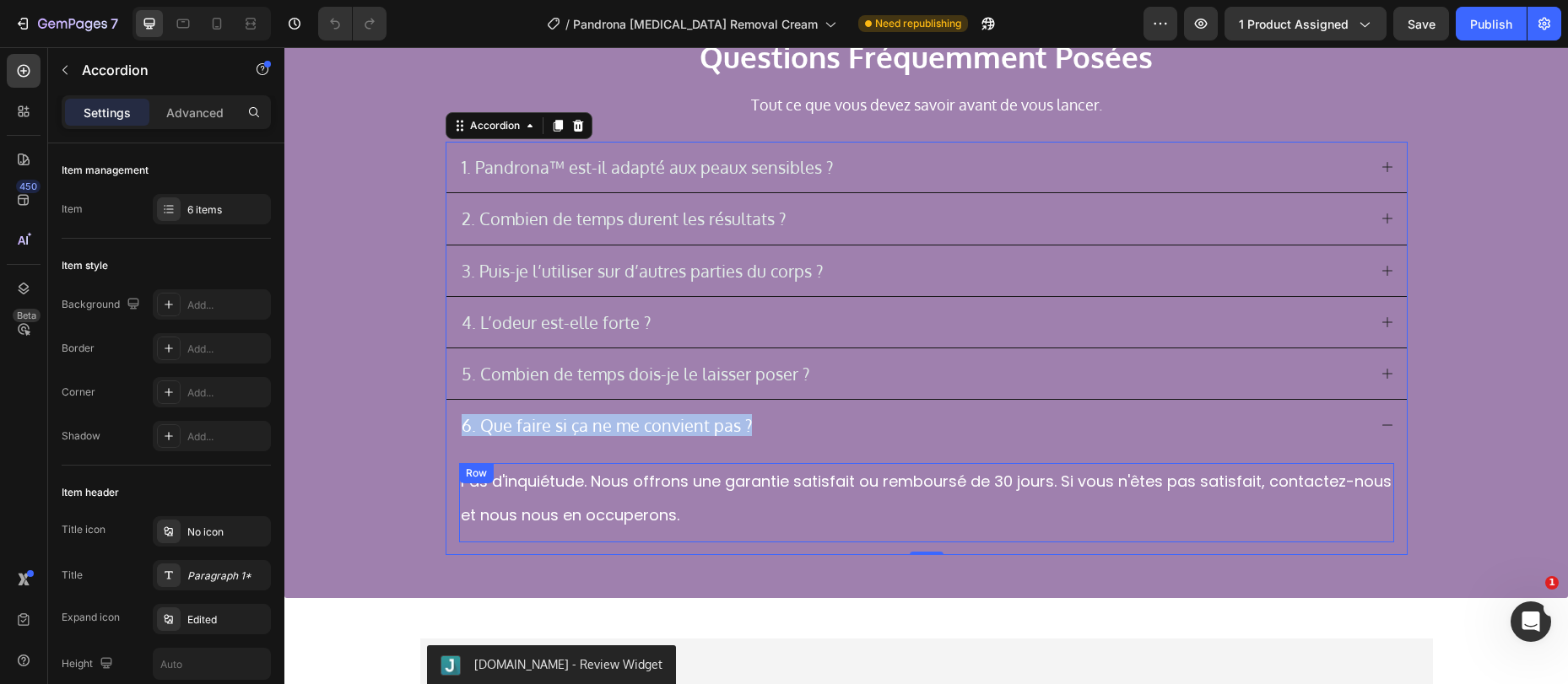
scroll to position [3562, 0]
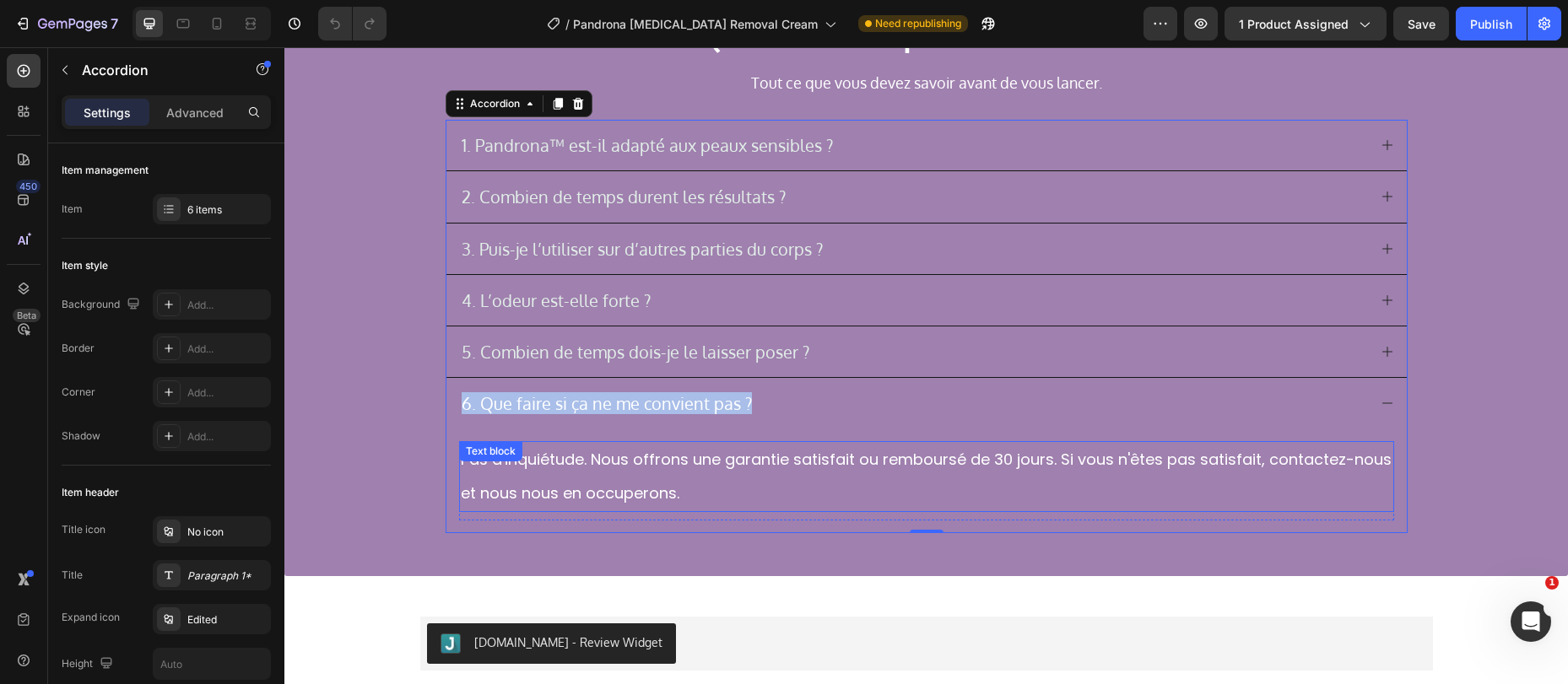
click at [734, 466] on p "Pas d'inquiétude. Nous offrons une garantie satisfait ou remboursé de 30 jours.…" at bounding box center [927, 477] width 931 height 68
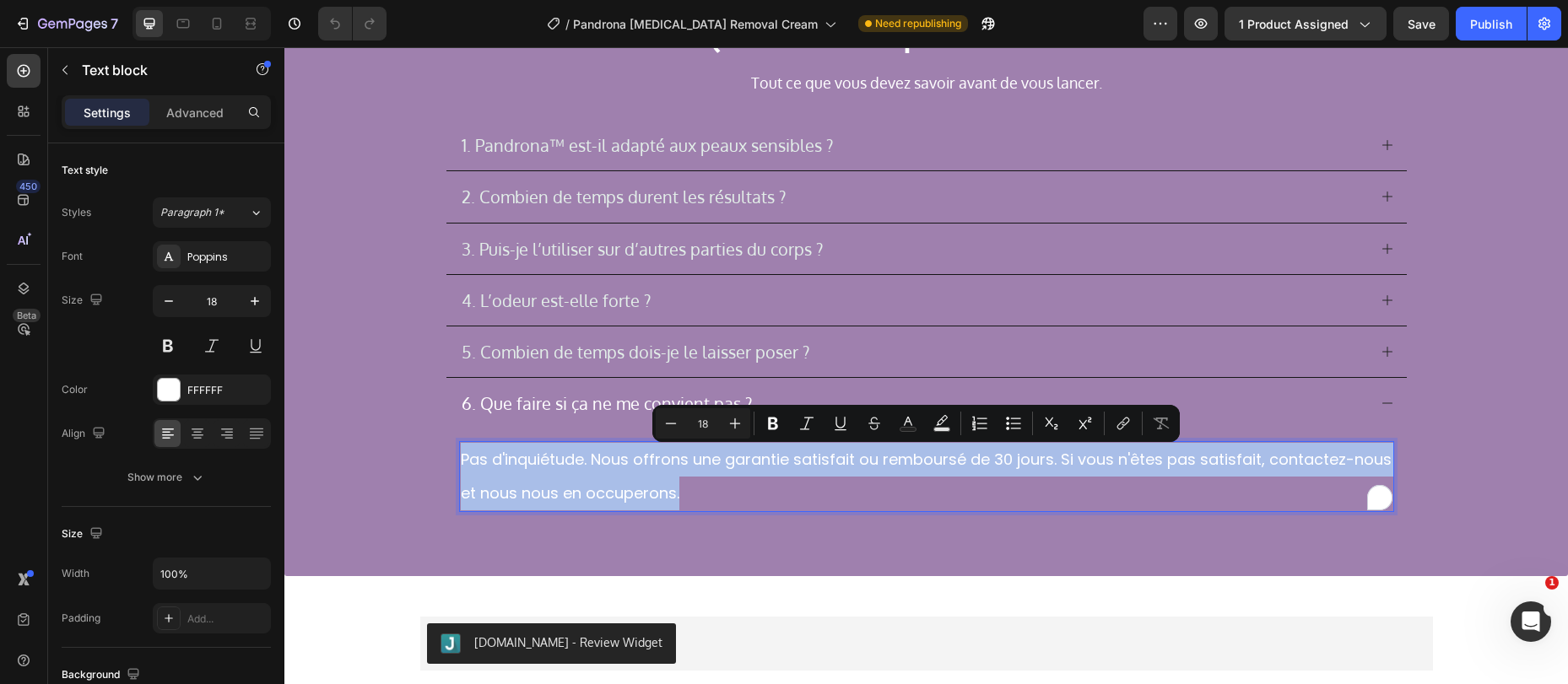
copy p "Pas d'inquiétude. Nous offrons une garantie satisfait ou remboursé de 30 jours.…"
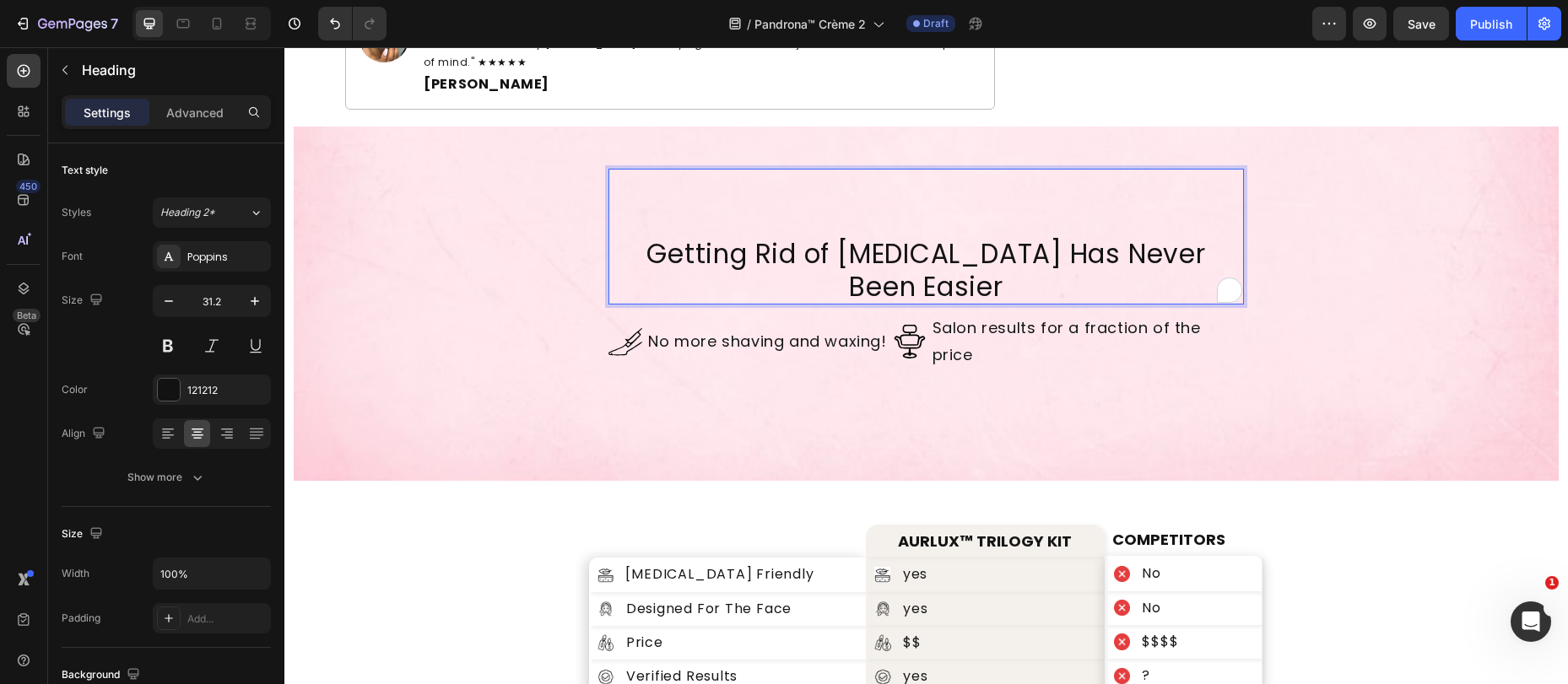
click at [879, 249] on p "Getting Rid of Facial Hair Has Never Been Easier" at bounding box center [926, 270] width 631 height 65
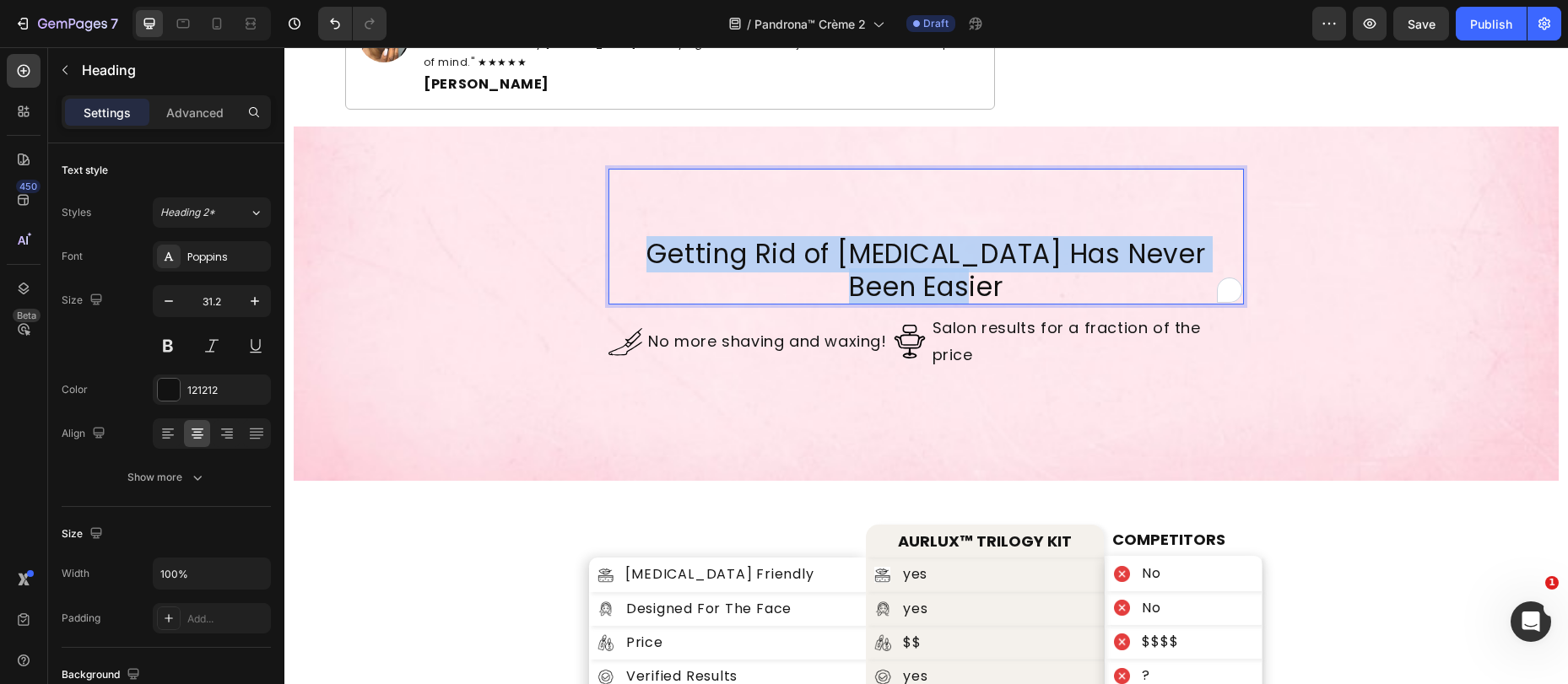
click at [879, 249] on p "Getting Rid of Facial Hair Has Never Been Easier" at bounding box center [926, 270] width 631 height 65
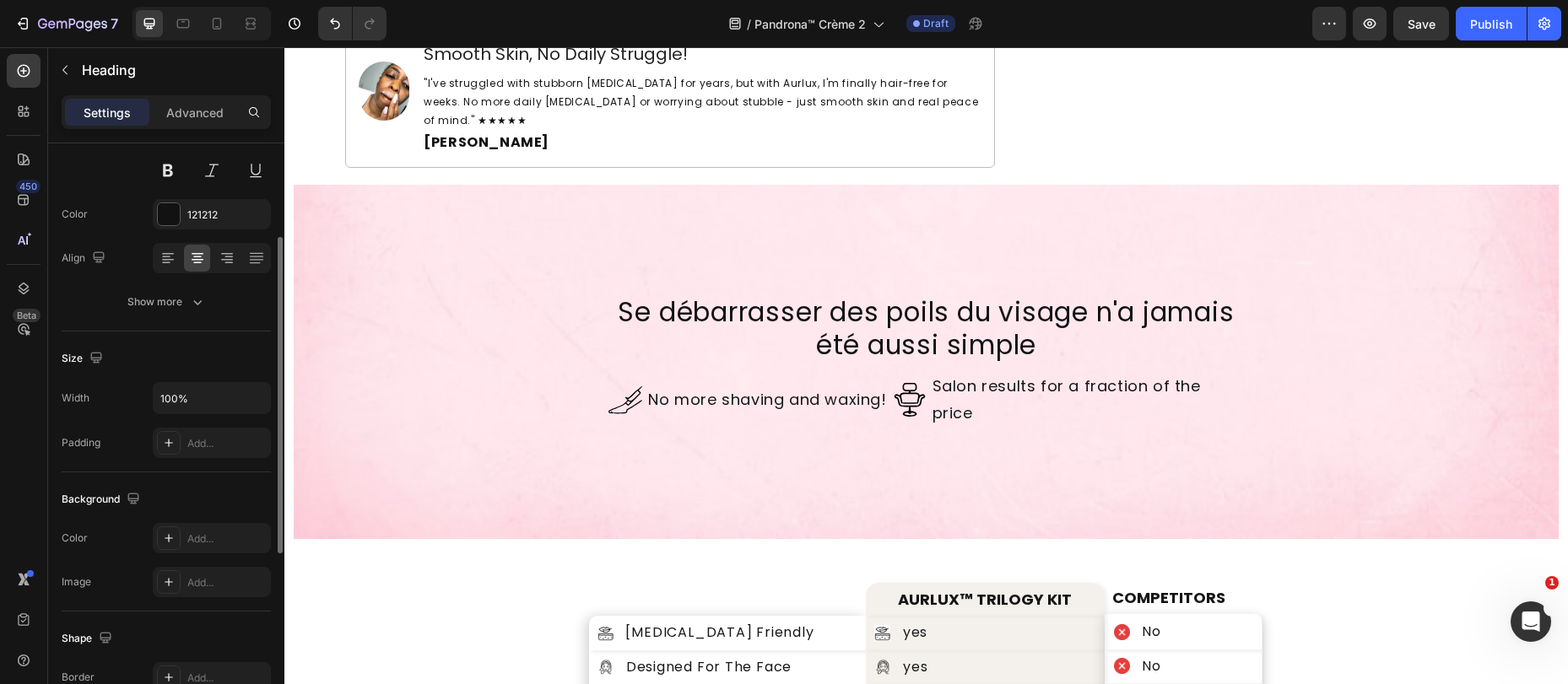
scroll to position [172, 0]
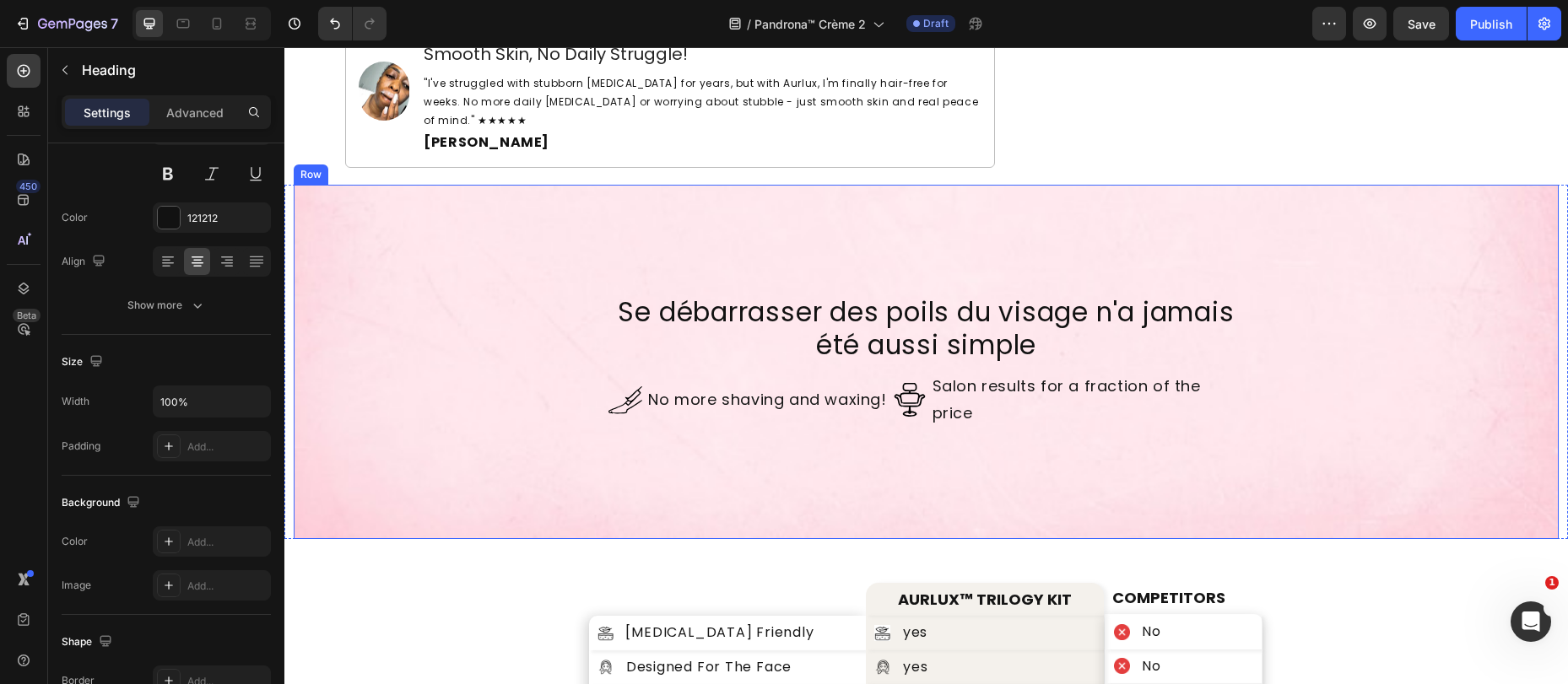
click at [372, 215] on div "Se débarrasser des poils du visage n'a jamais été aussi simple Heading Image No…" at bounding box center [927, 361] width 1265 height 354
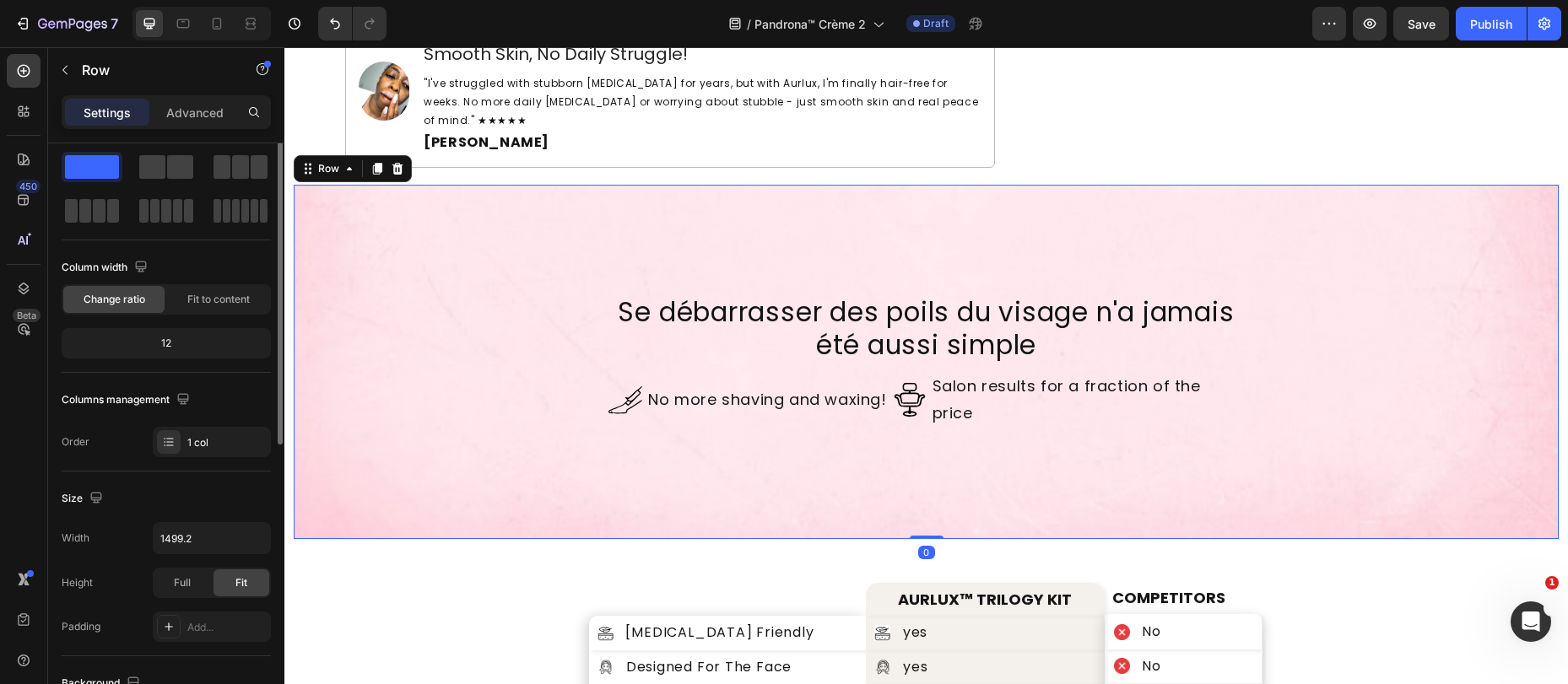
scroll to position [373, 0]
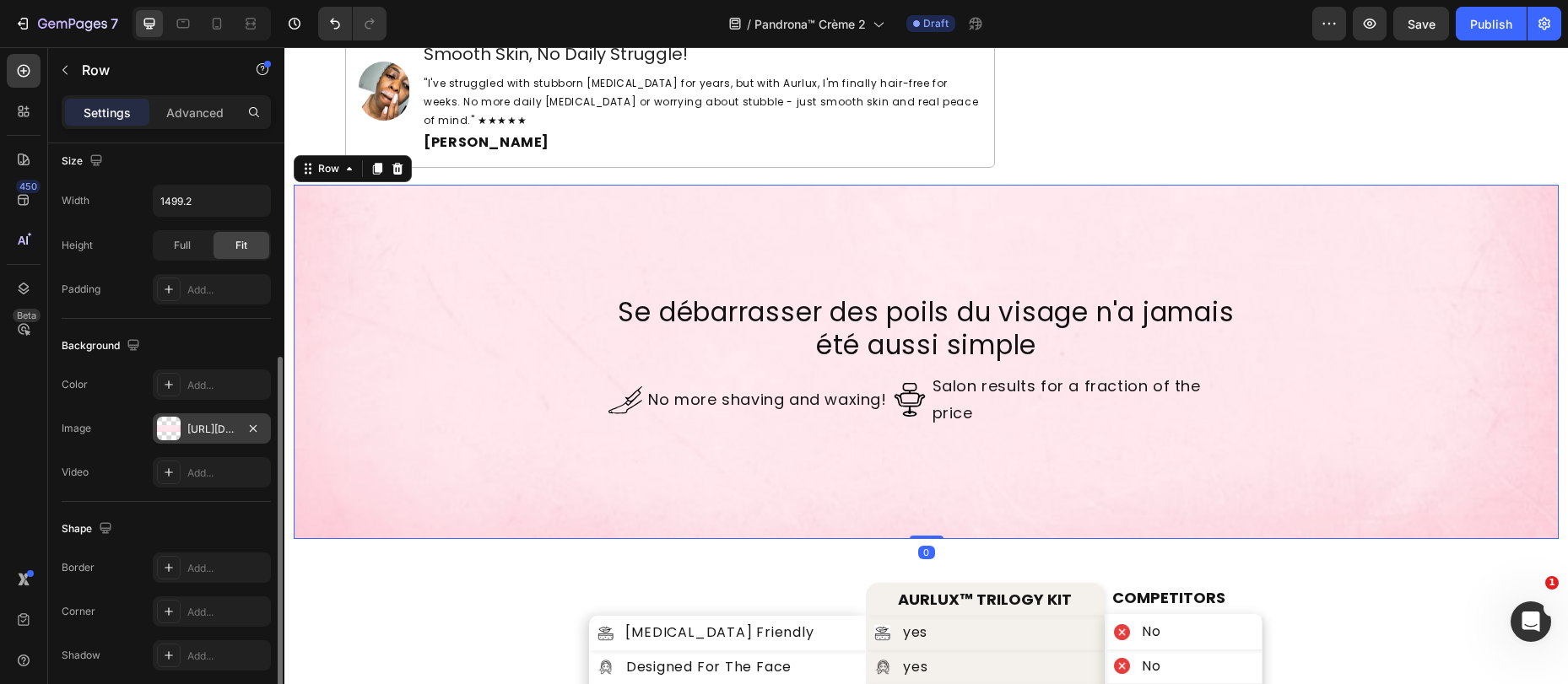
click at [180, 433] on div "https://cdn.shopify.com/s/files/1/0884/5151/4615/files/gempages_569346361628033…" at bounding box center [212, 428] width 118 height 30
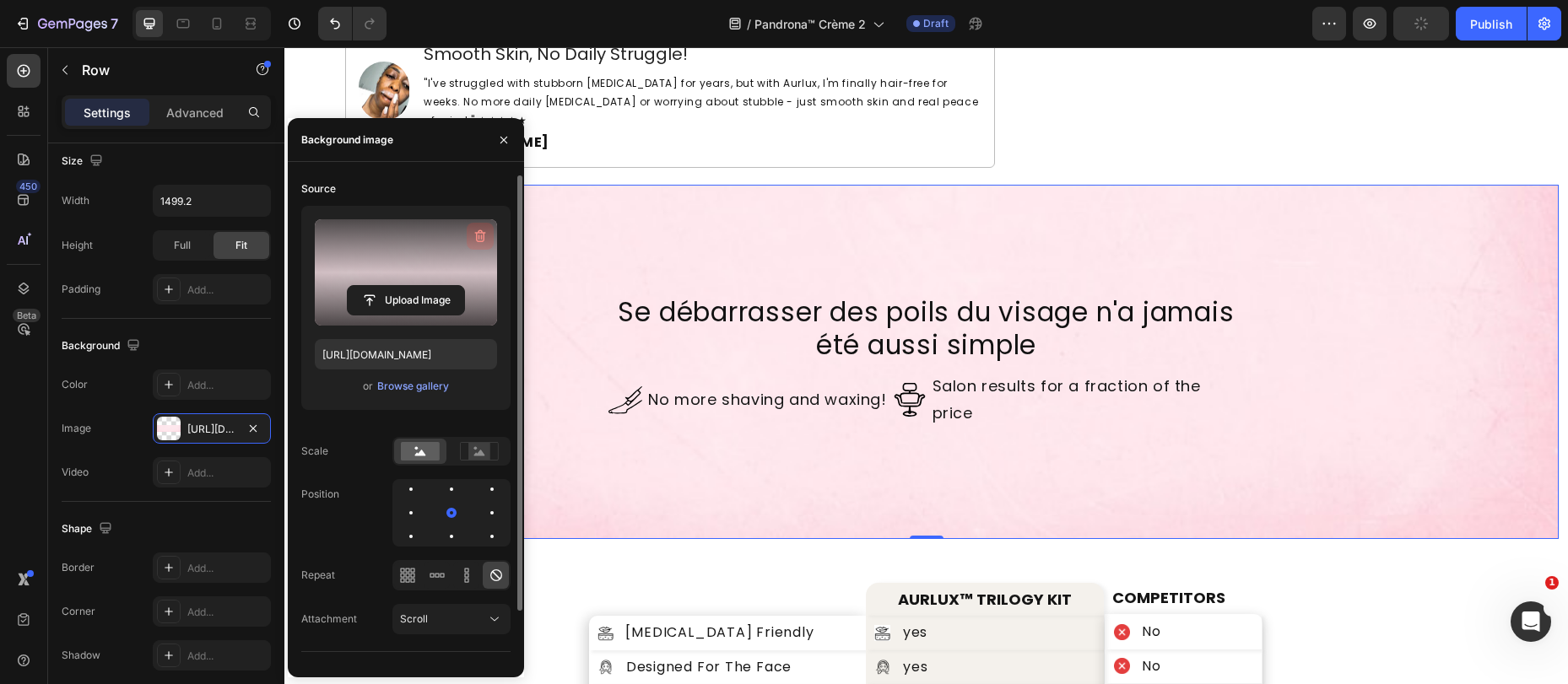
click at [478, 234] on icon "button" at bounding box center [479, 236] width 16 height 16
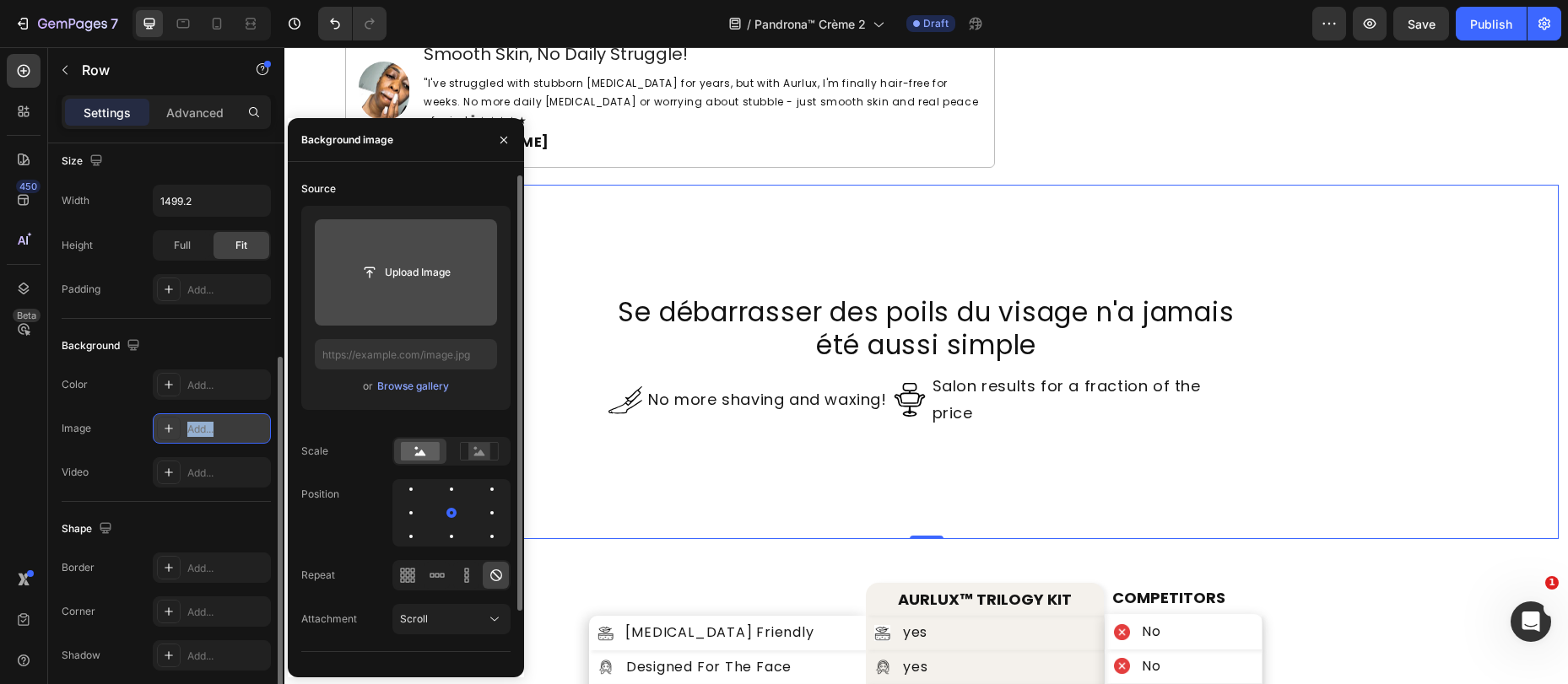
click at [212, 436] on div "Add..." at bounding box center [227, 430] width 80 height 16
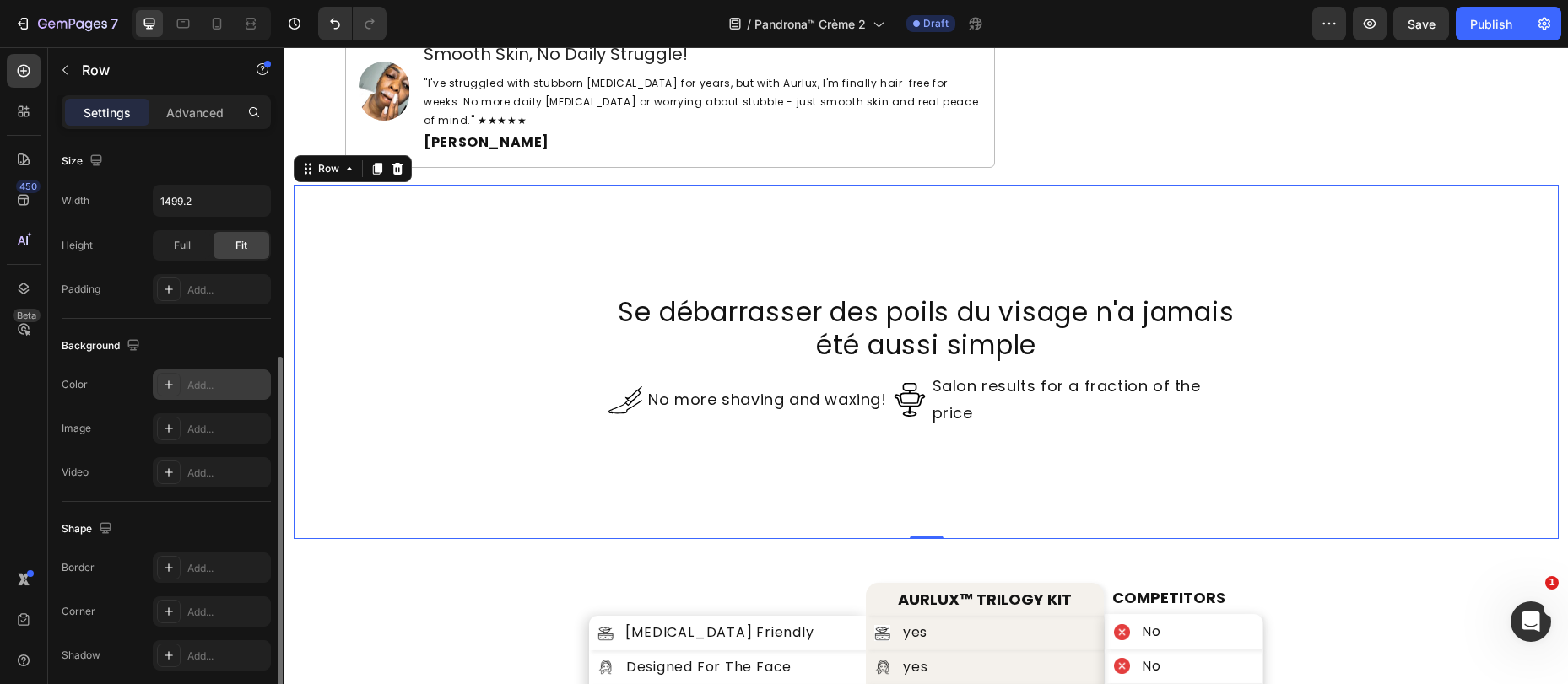
click at [197, 384] on div "Add..." at bounding box center [227, 386] width 80 height 16
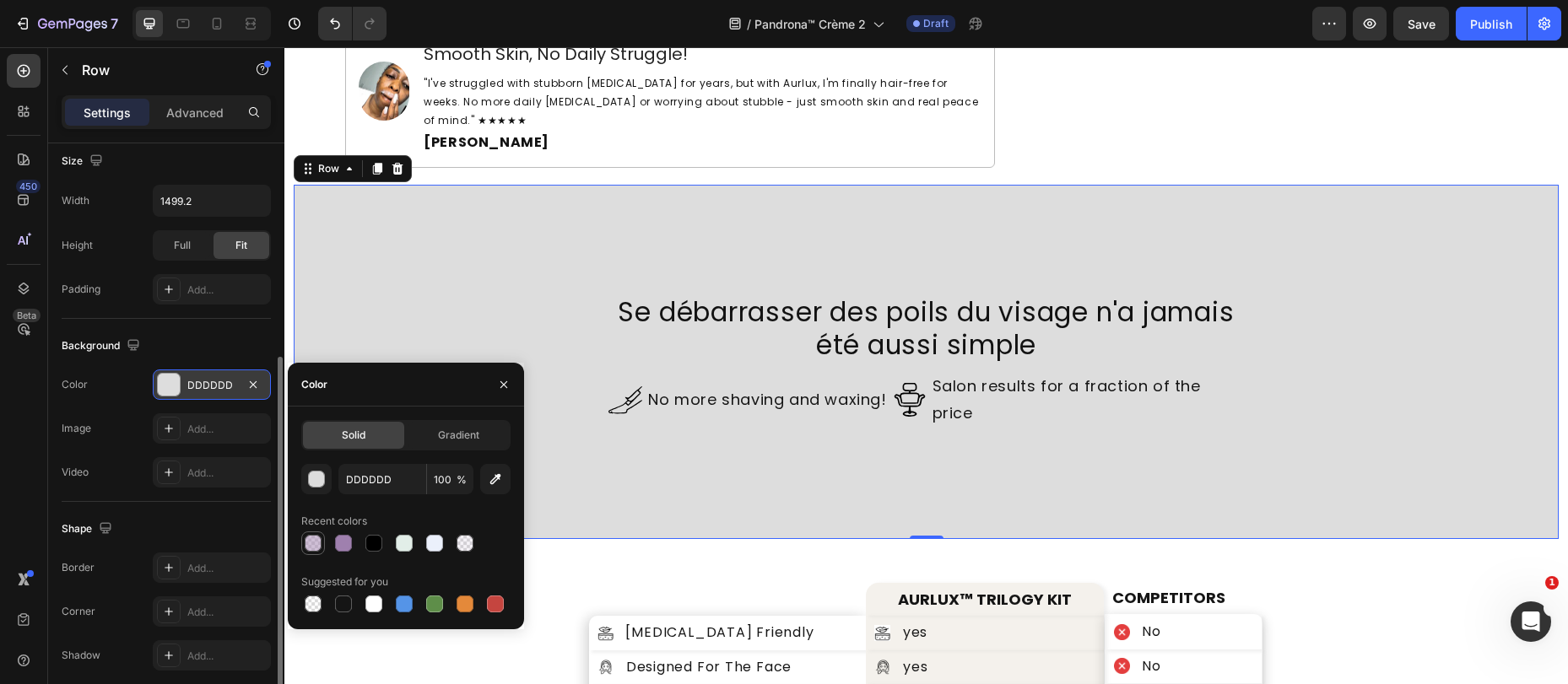
click at [308, 541] on div at bounding box center [312, 542] width 16 height 16
type input "9F80AE"
type input "50"
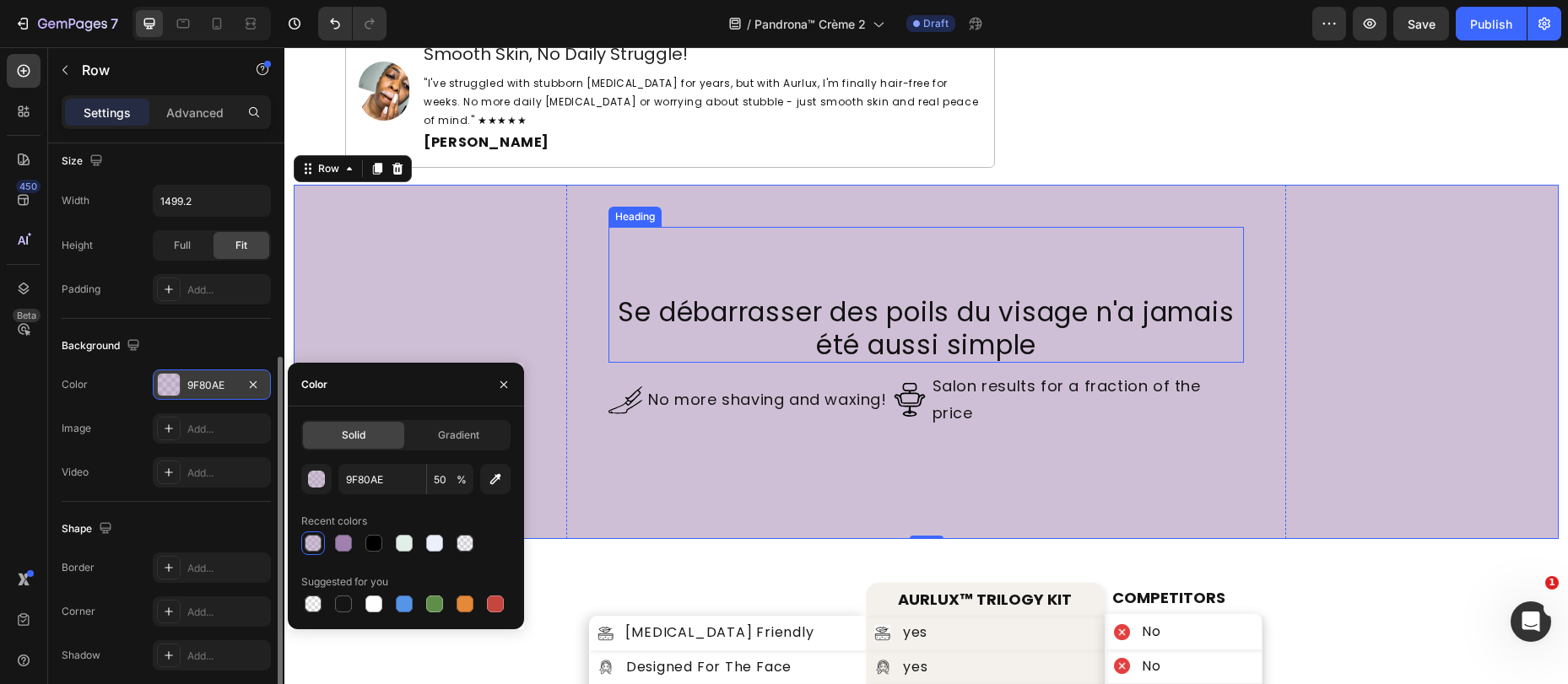
click at [1017, 227] on div "Se débarrasser des poils du visage n'a jamais été aussi simple Heading" at bounding box center [926, 295] width 635 height 136
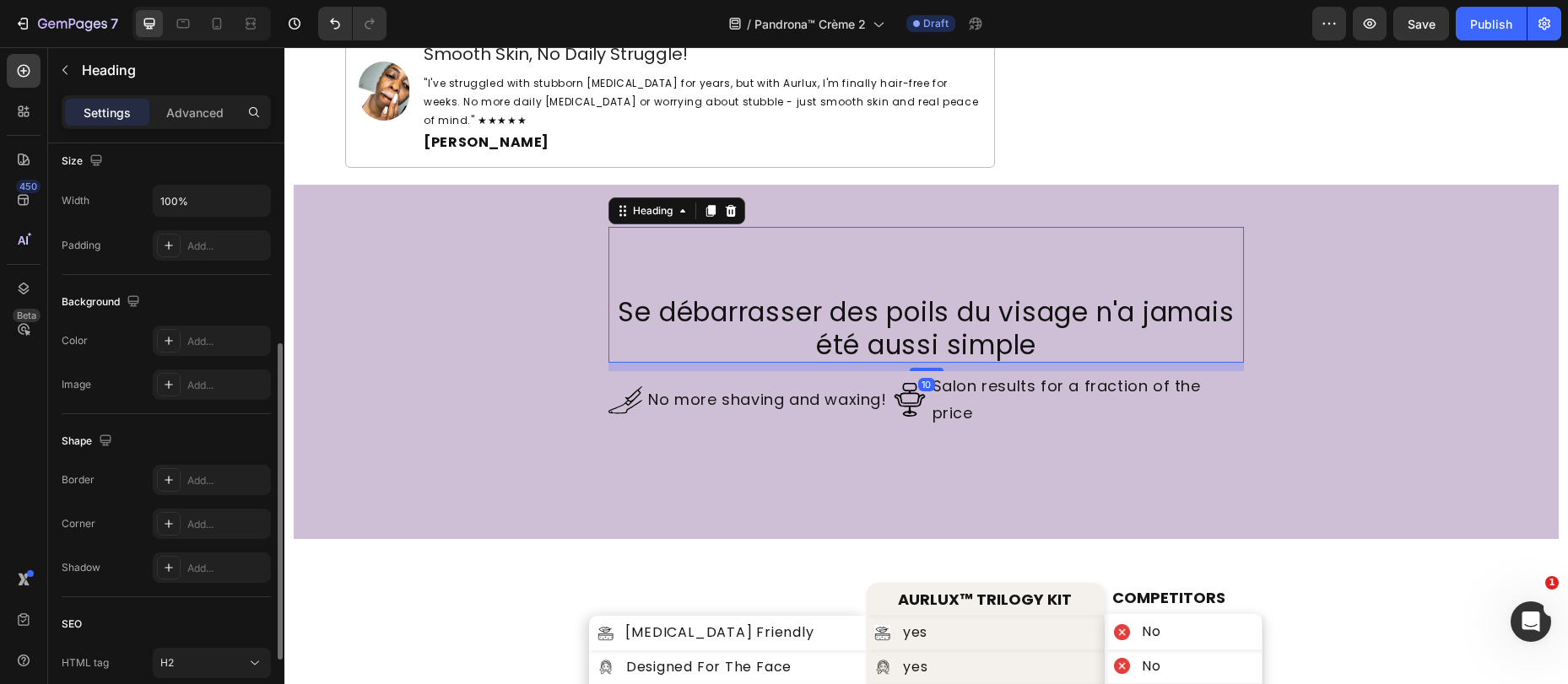
scroll to position [0, 0]
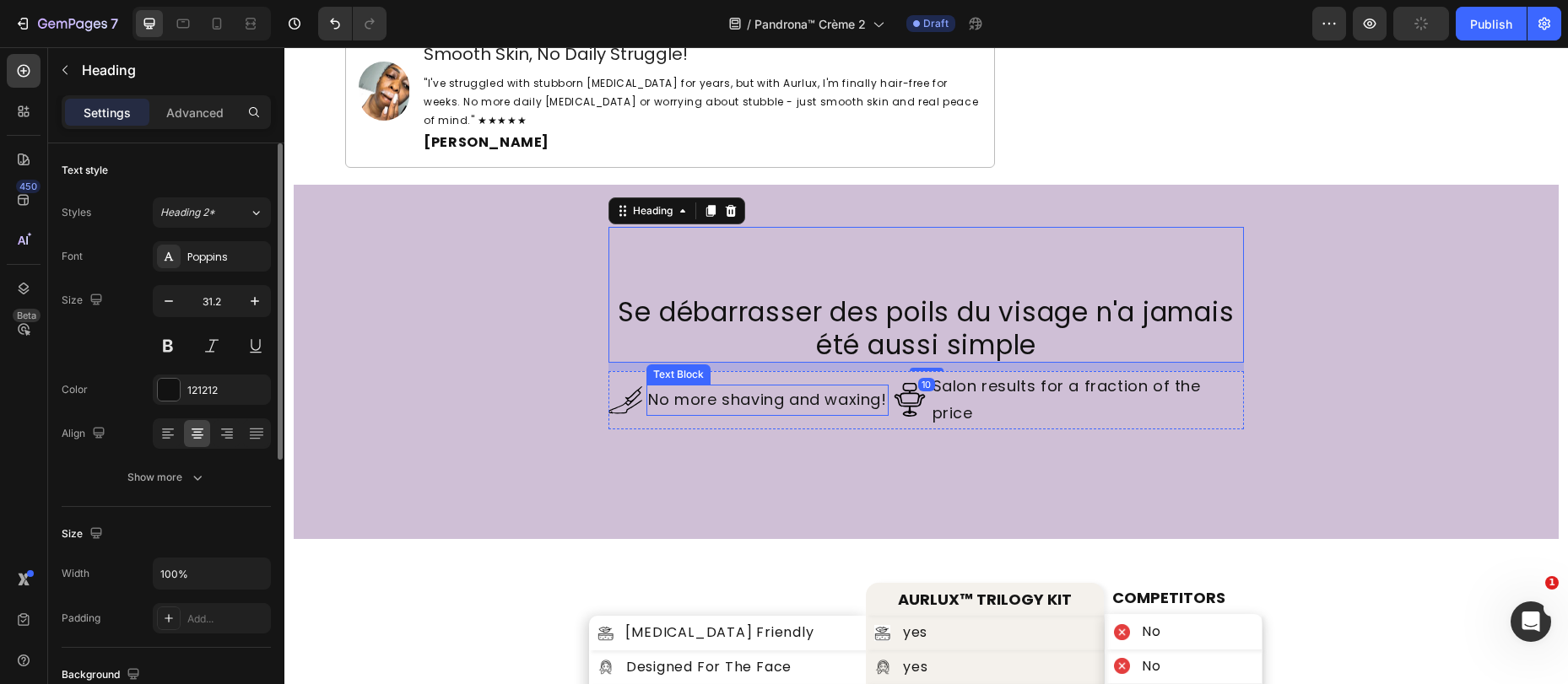
click at [672, 386] on p "No more shaving and waxing!" at bounding box center [767, 400] width 238 height 27
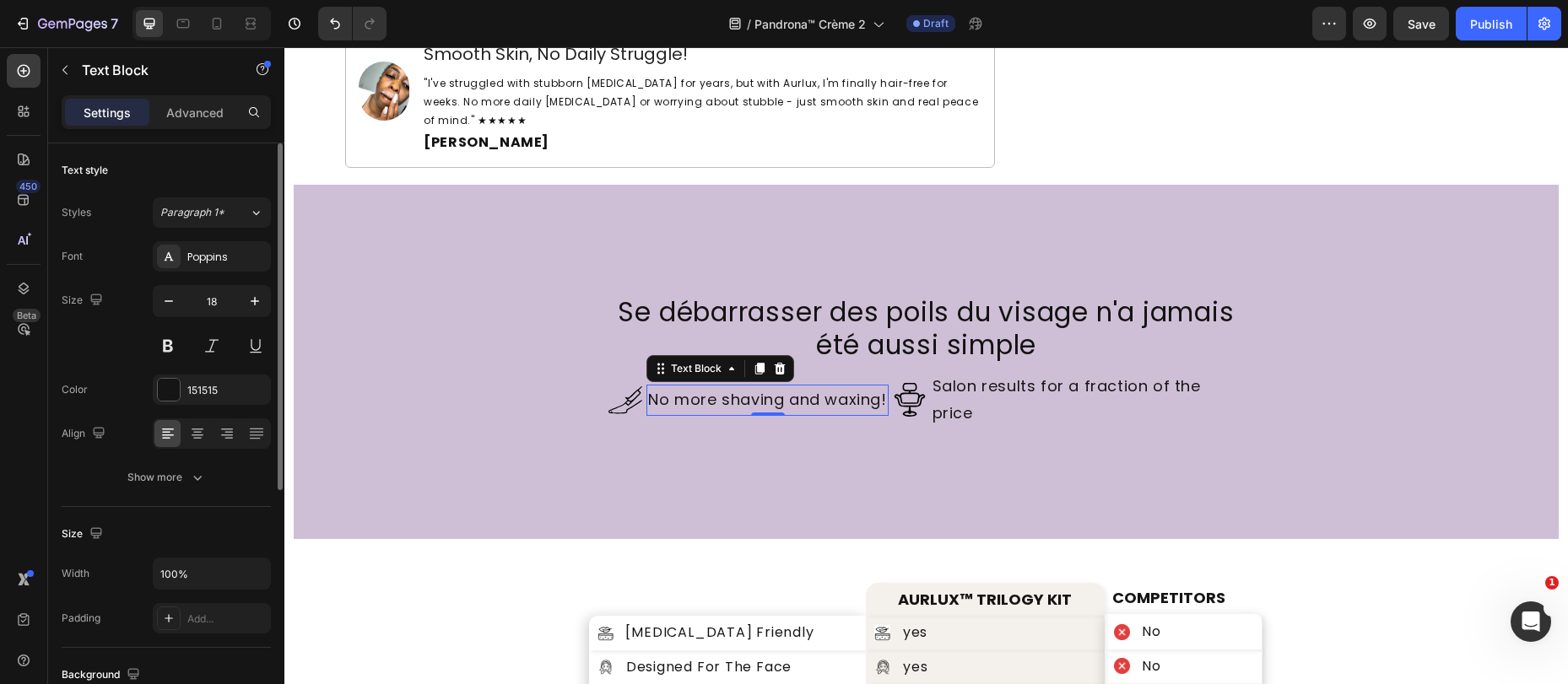
click at [773, 386] on p "No more shaving and waxing!" at bounding box center [767, 400] width 238 height 27
click at [772, 386] on p "No more shaving and waxing!" at bounding box center [767, 400] width 238 height 27
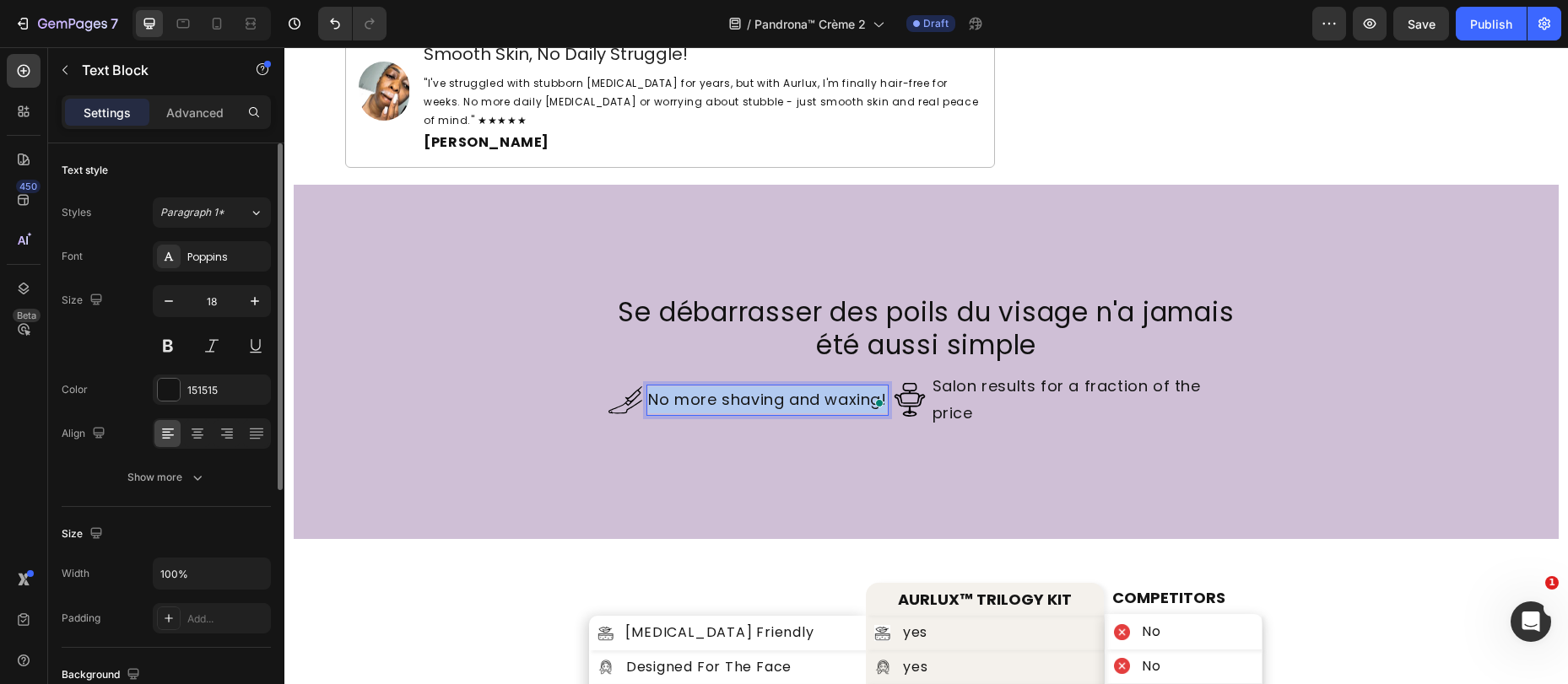
click at [772, 386] on p "No more shaving and waxing!" at bounding box center [767, 400] width 238 height 27
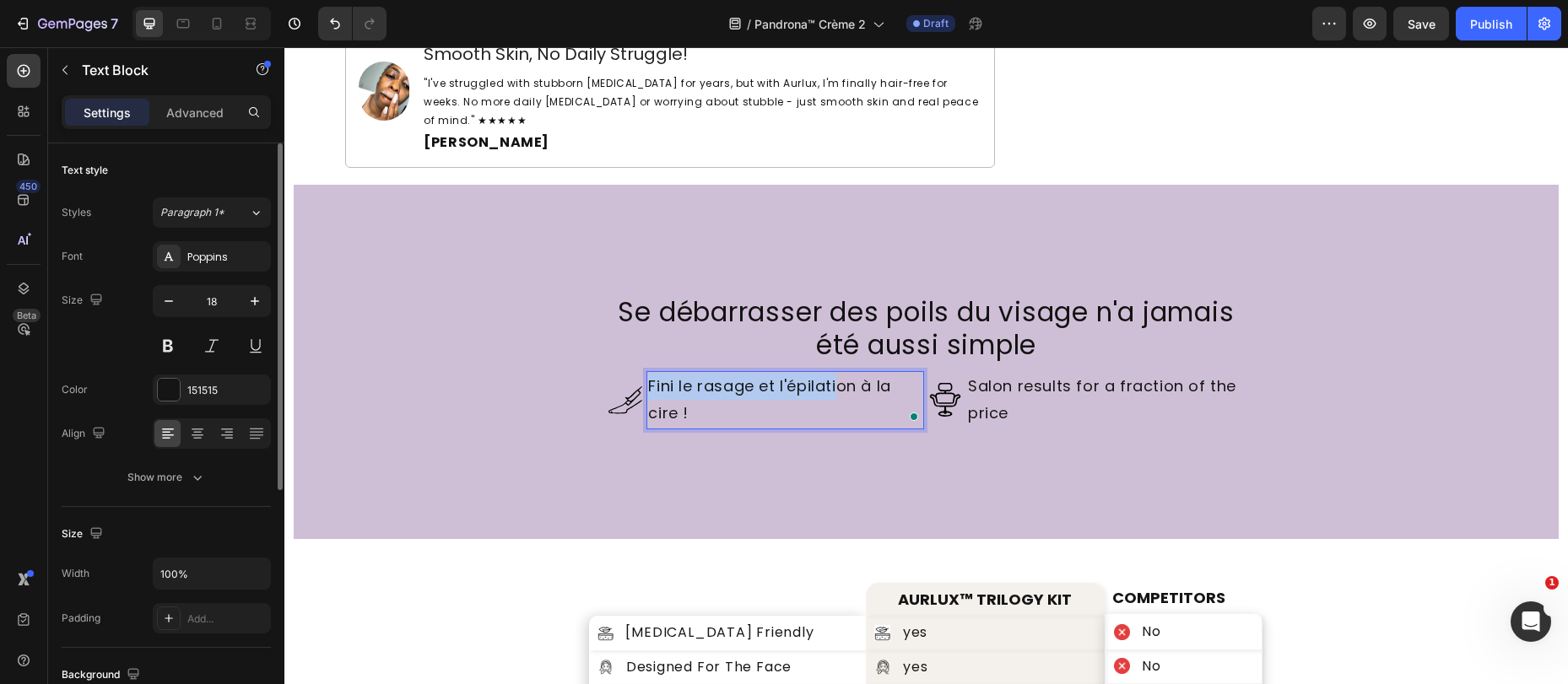
scroll to position [5388, 0]
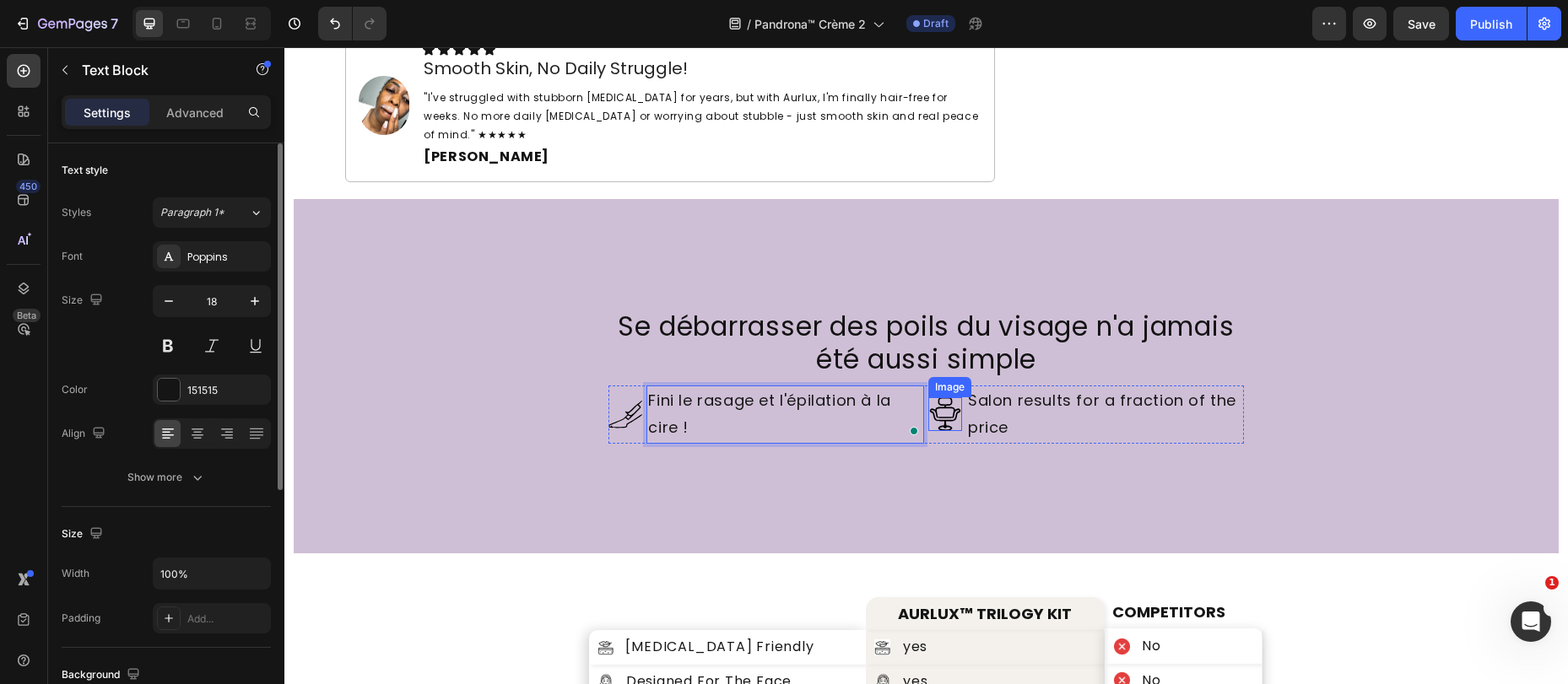
click at [929, 399] on img at bounding box center [945, 414] width 34 height 34
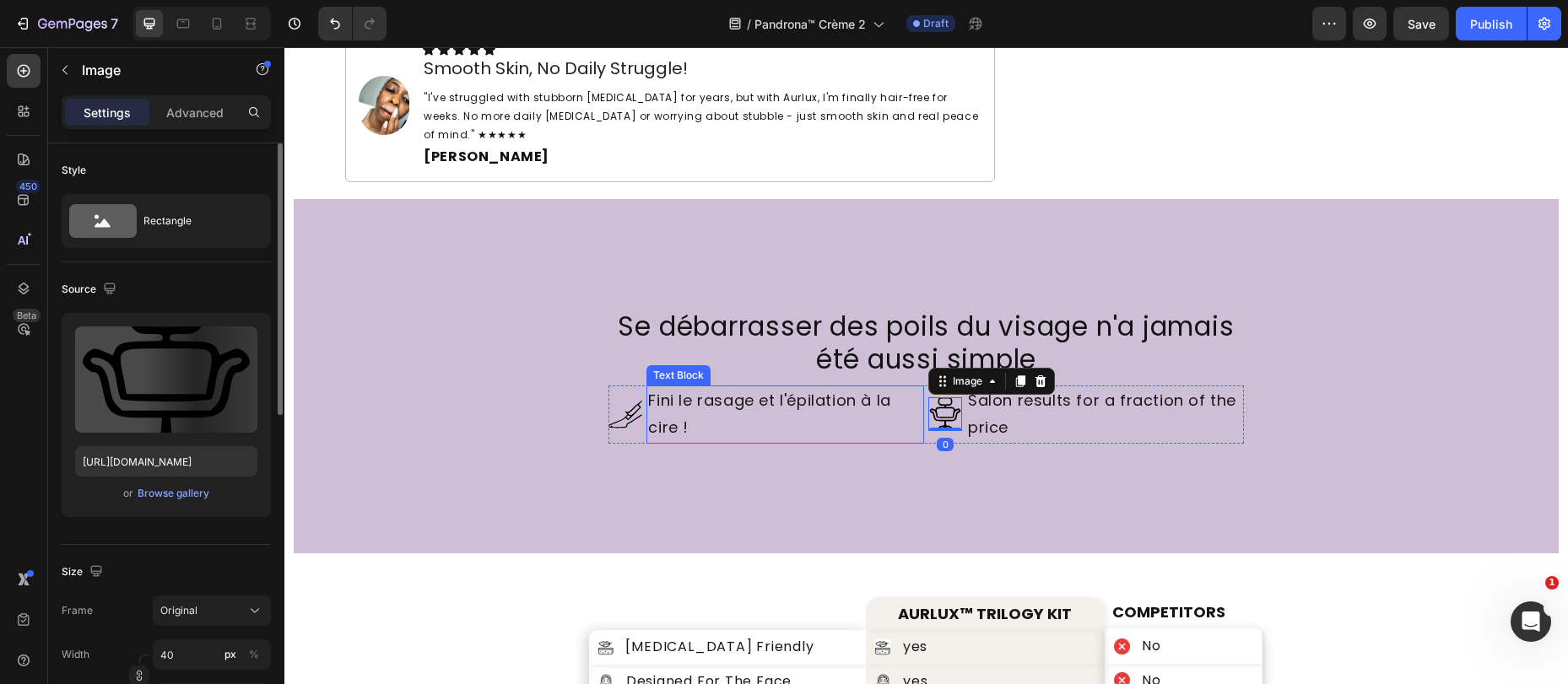
click at [776, 396] on p "Fini le rasage et l'épilation à la cire !" at bounding box center [785, 414] width 275 height 55
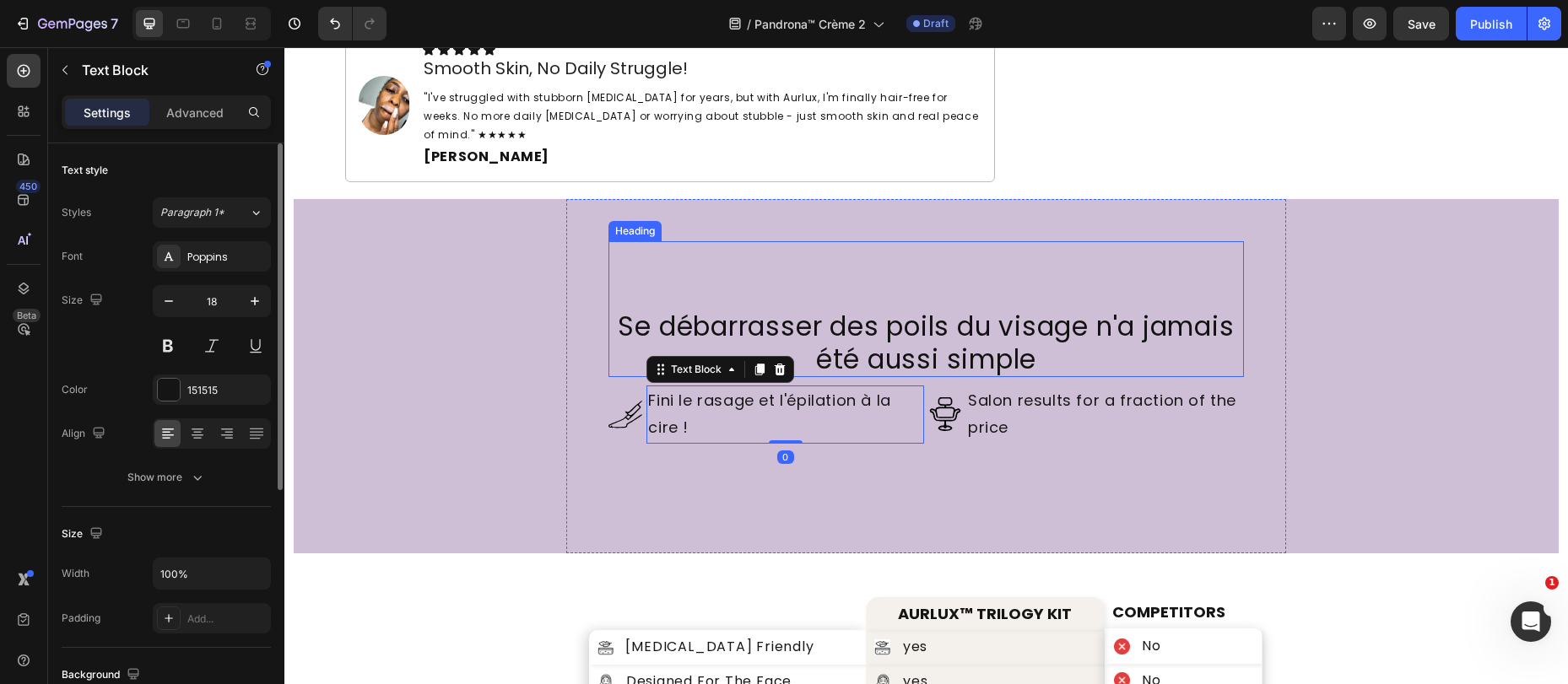
click at [903, 311] on h2 "Se débarrasser des poils du visage n'a jamais été aussi simple" at bounding box center [926, 342] width 635 height 68
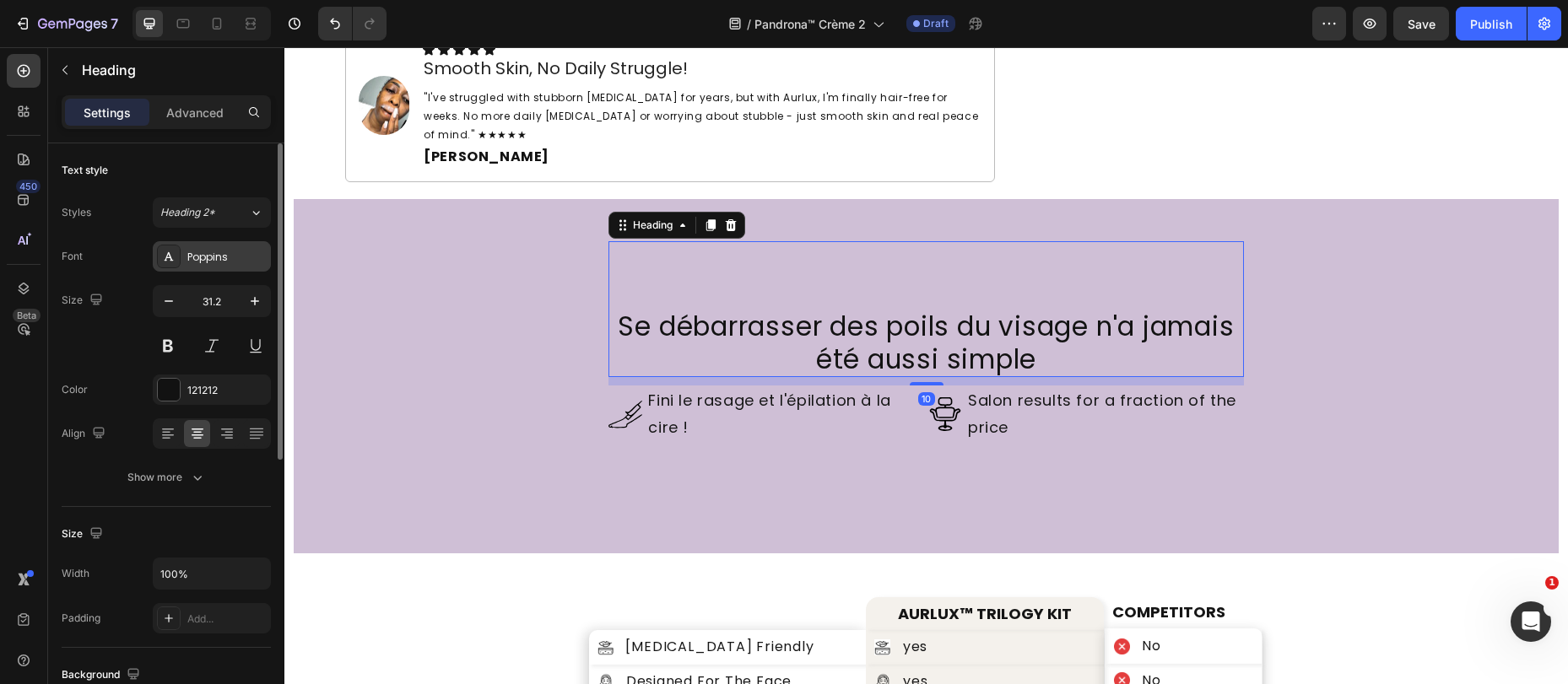
click at [220, 257] on div "Poppins" at bounding box center [227, 257] width 80 height 16
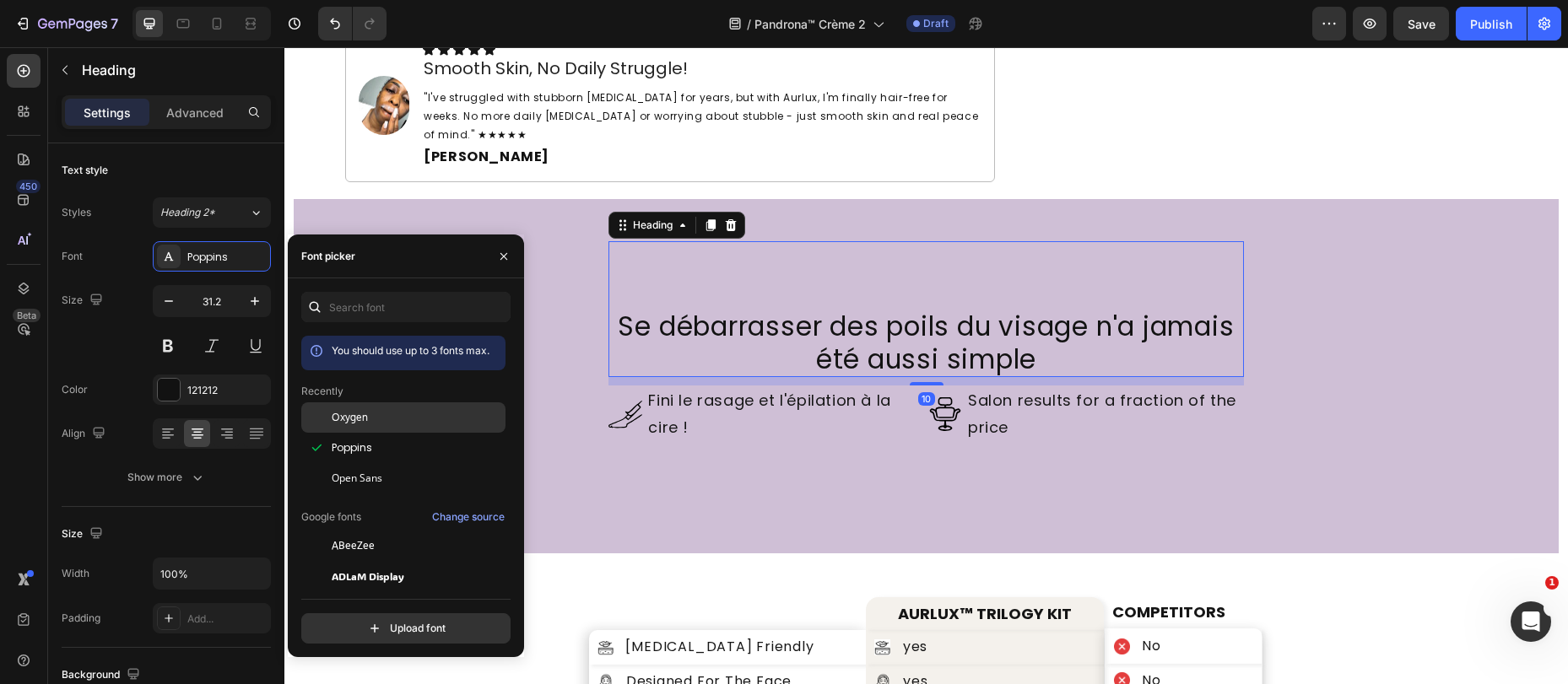
click at [329, 409] on div at bounding box center [315, 417] width 30 height 30
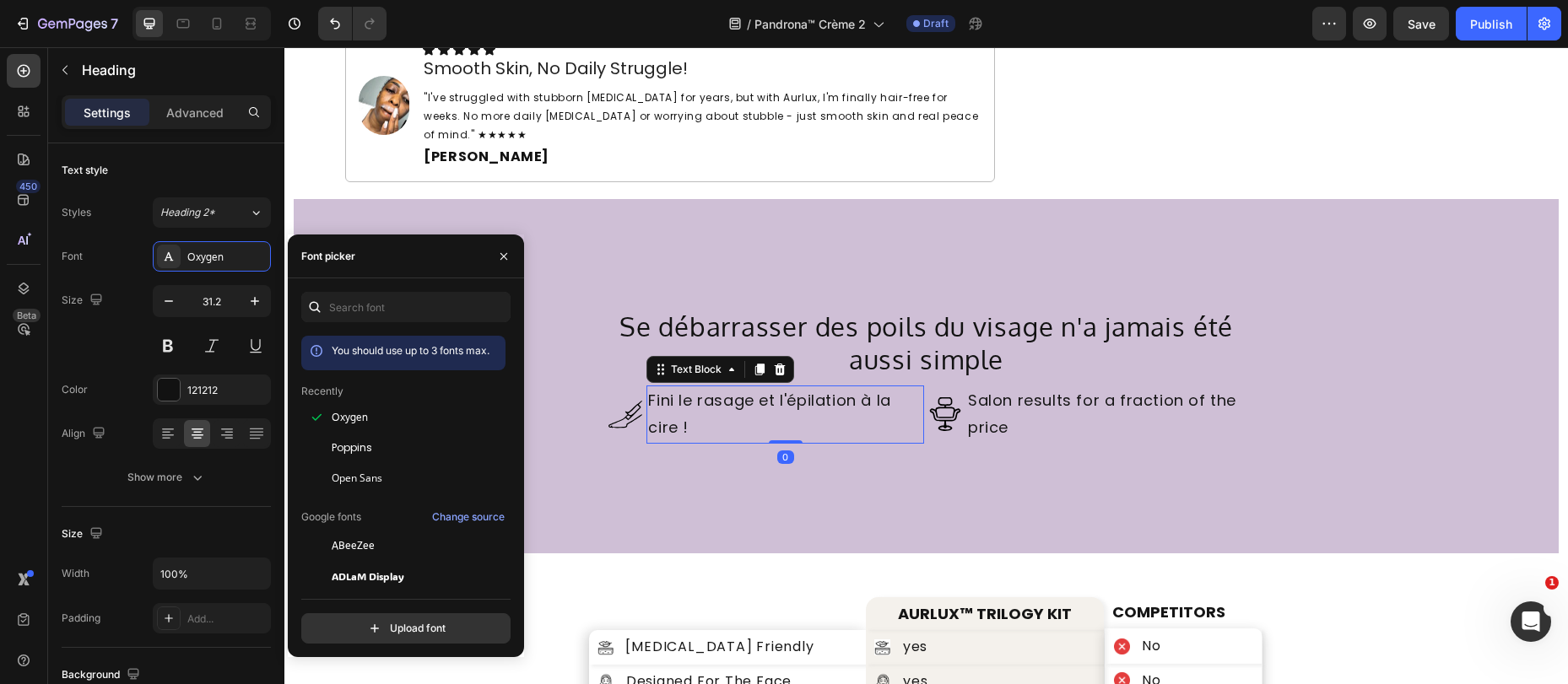
click at [779, 387] on p "Fini le rasage et l'épilation à la cire !" at bounding box center [785, 414] width 275 height 55
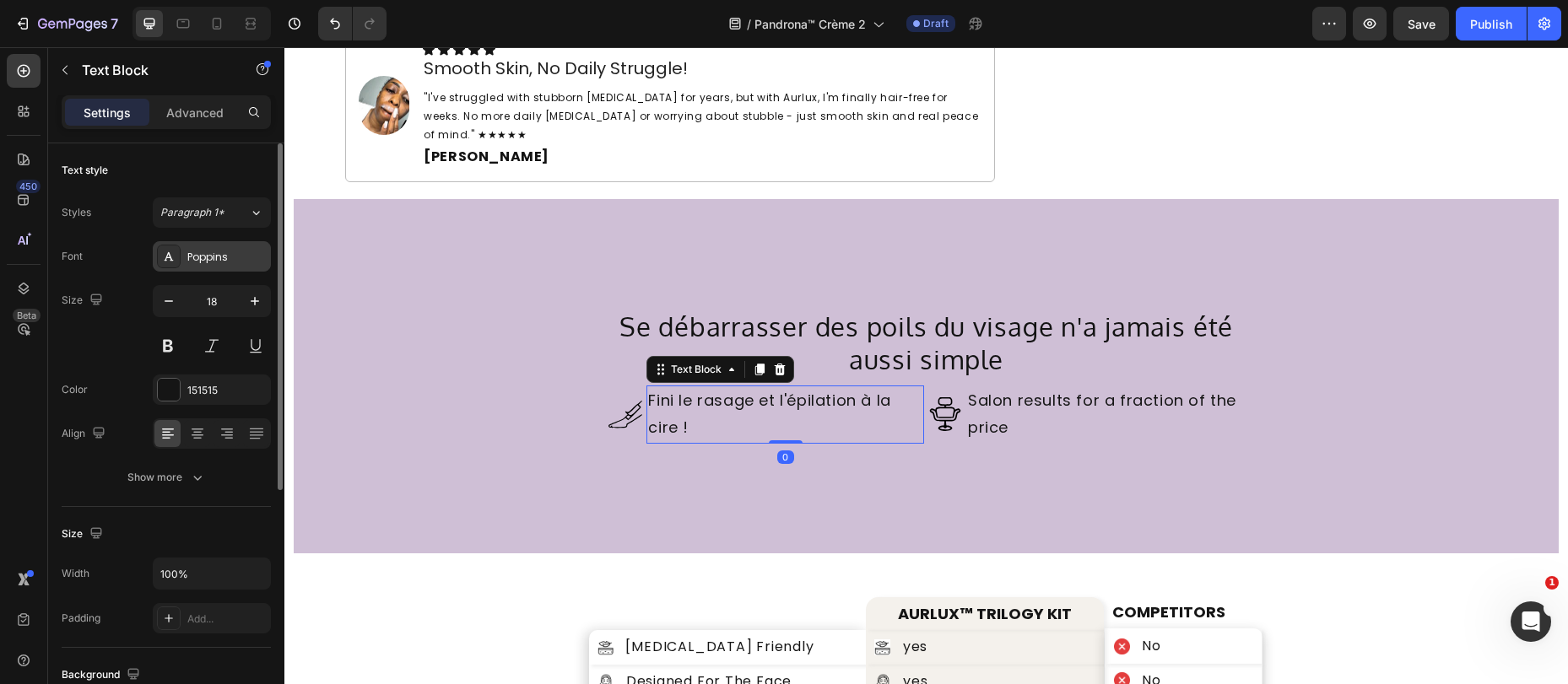
click at [206, 254] on div "Poppins" at bounding box center [227, 257] width 80 height 16
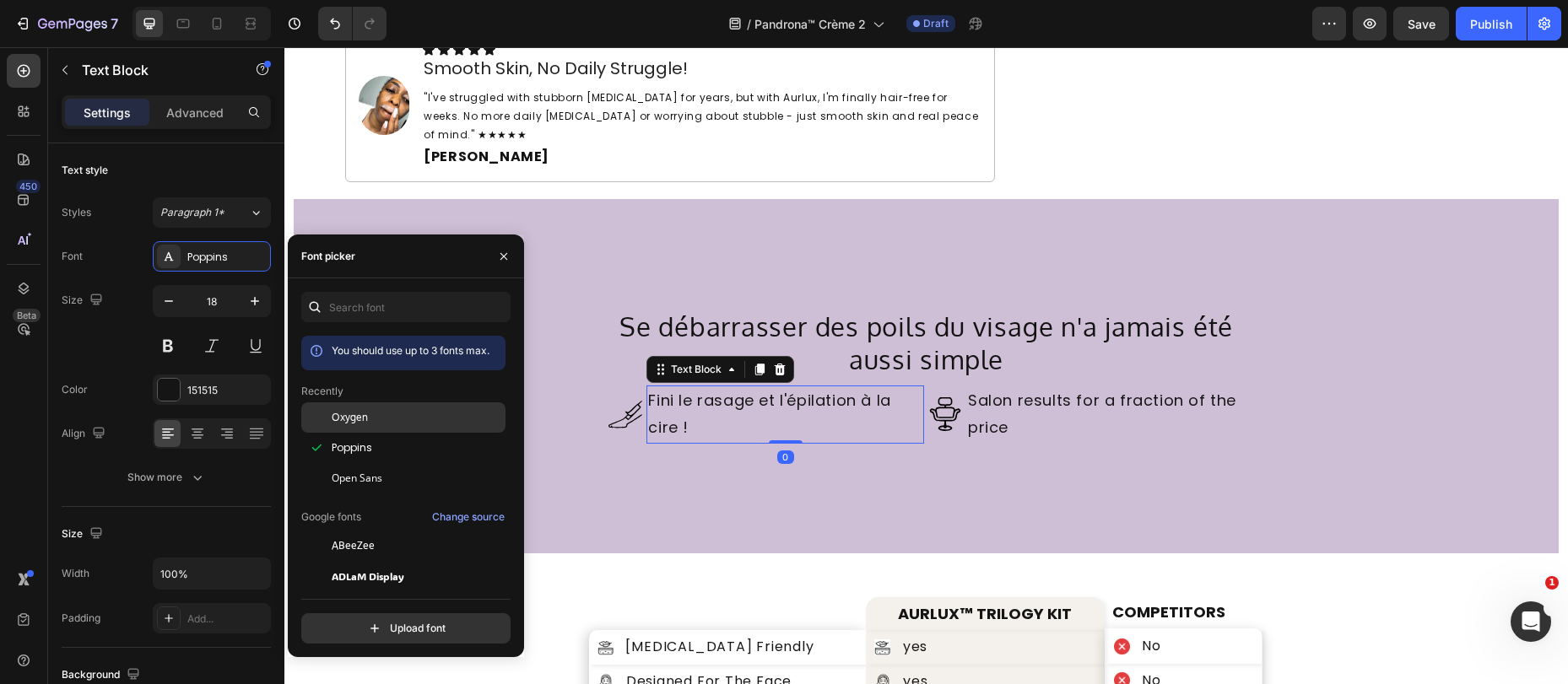
click at [364, 531] on div "Oxygen" at bounding box center [403, 545] width 204 height 30
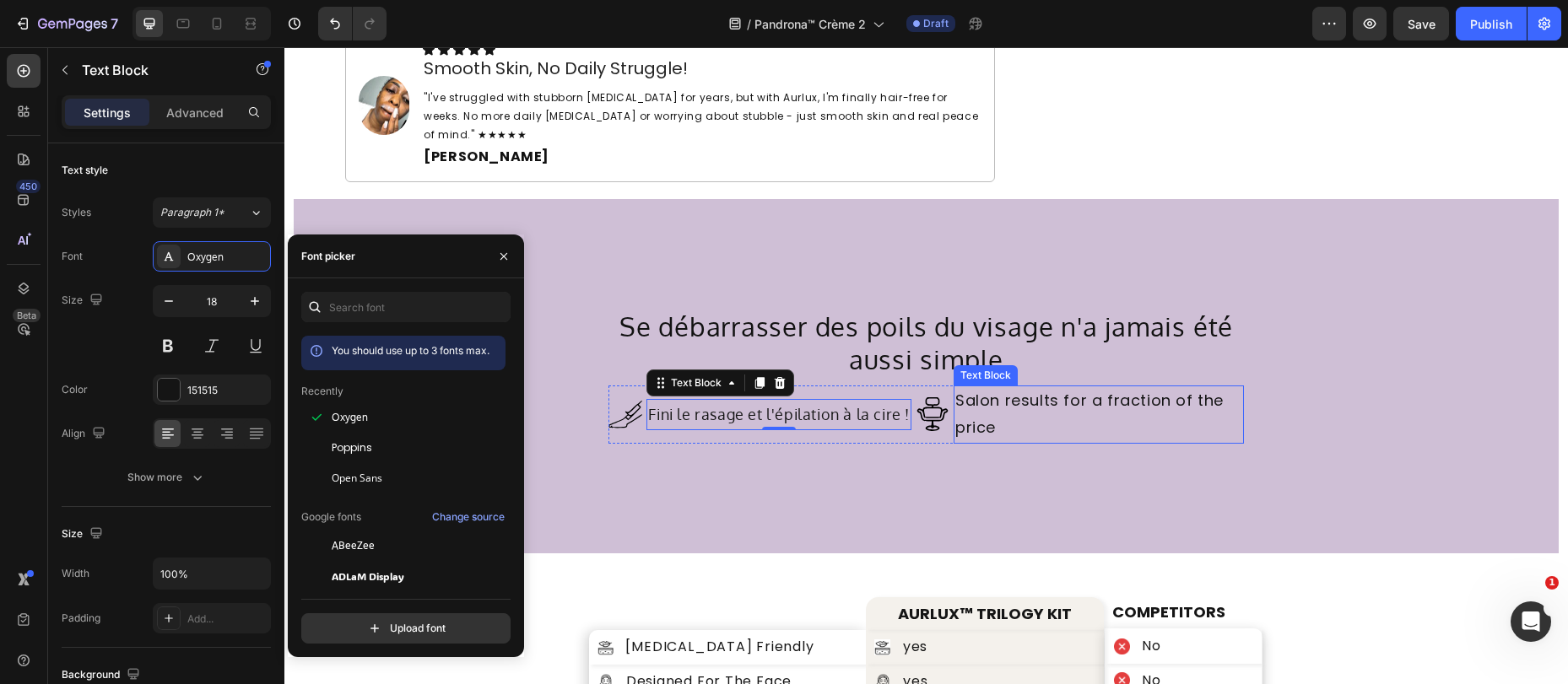
click at [970, 387] on p "Salon results for a fraction of the price" at bounding box center [1097, 414] width 286 height 55
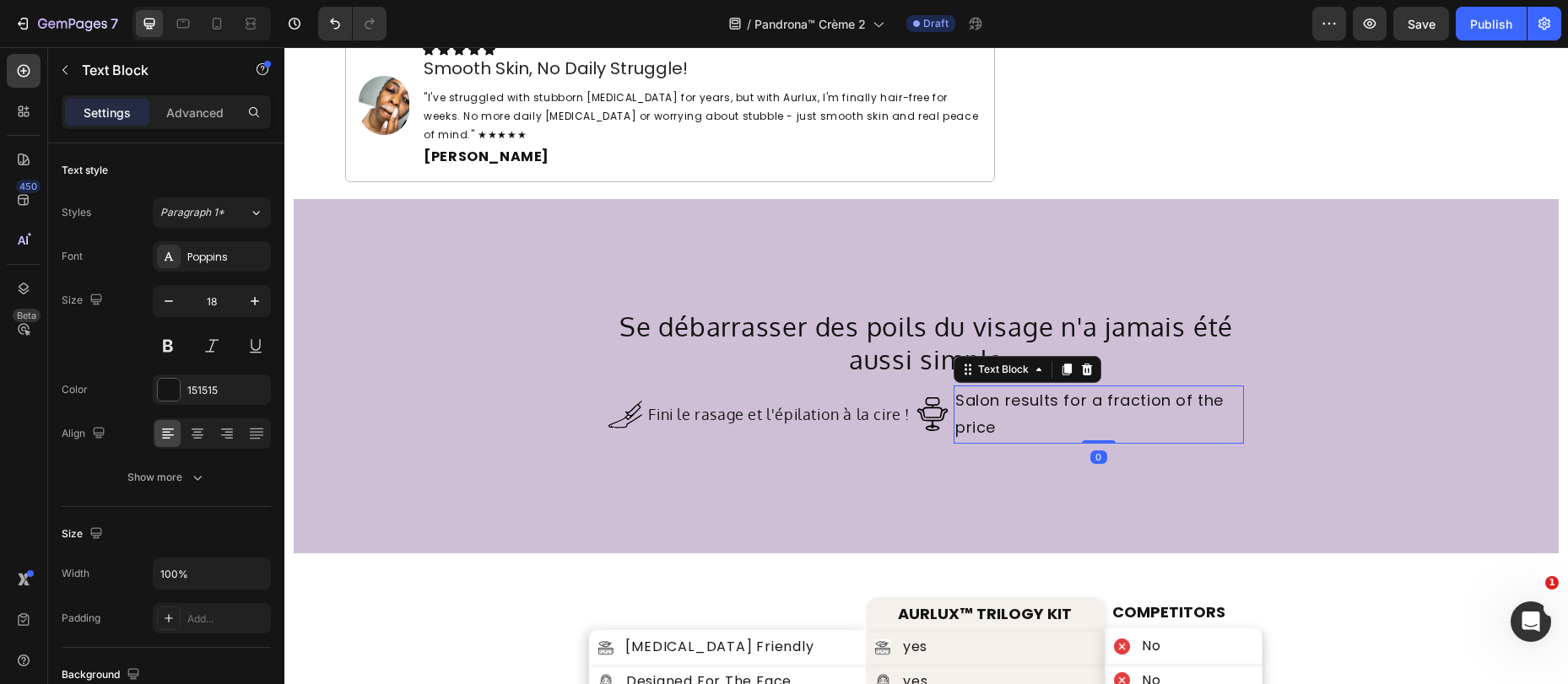
click at [970, 387] on p "Salon results for a fraction of the price" at bounding box center [1097, 414] width 286 height 55
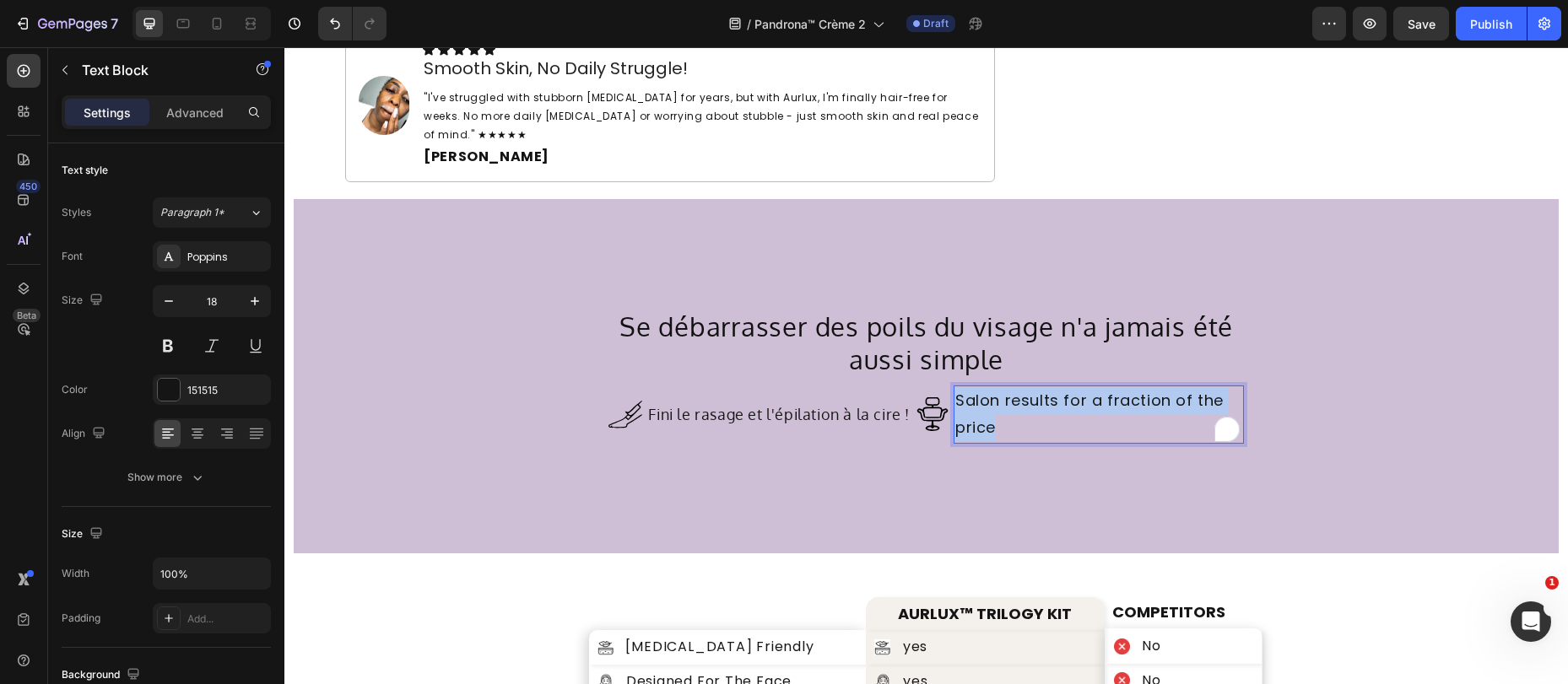
click at [970, 387] on p "Salon results for a fraction of the price" at bounding box center [1097, 414] width 286 height 55
click at [971, 387] on p "Salon results for a fraction of the price" at bounding box center [1097, 414] width 286 height 55
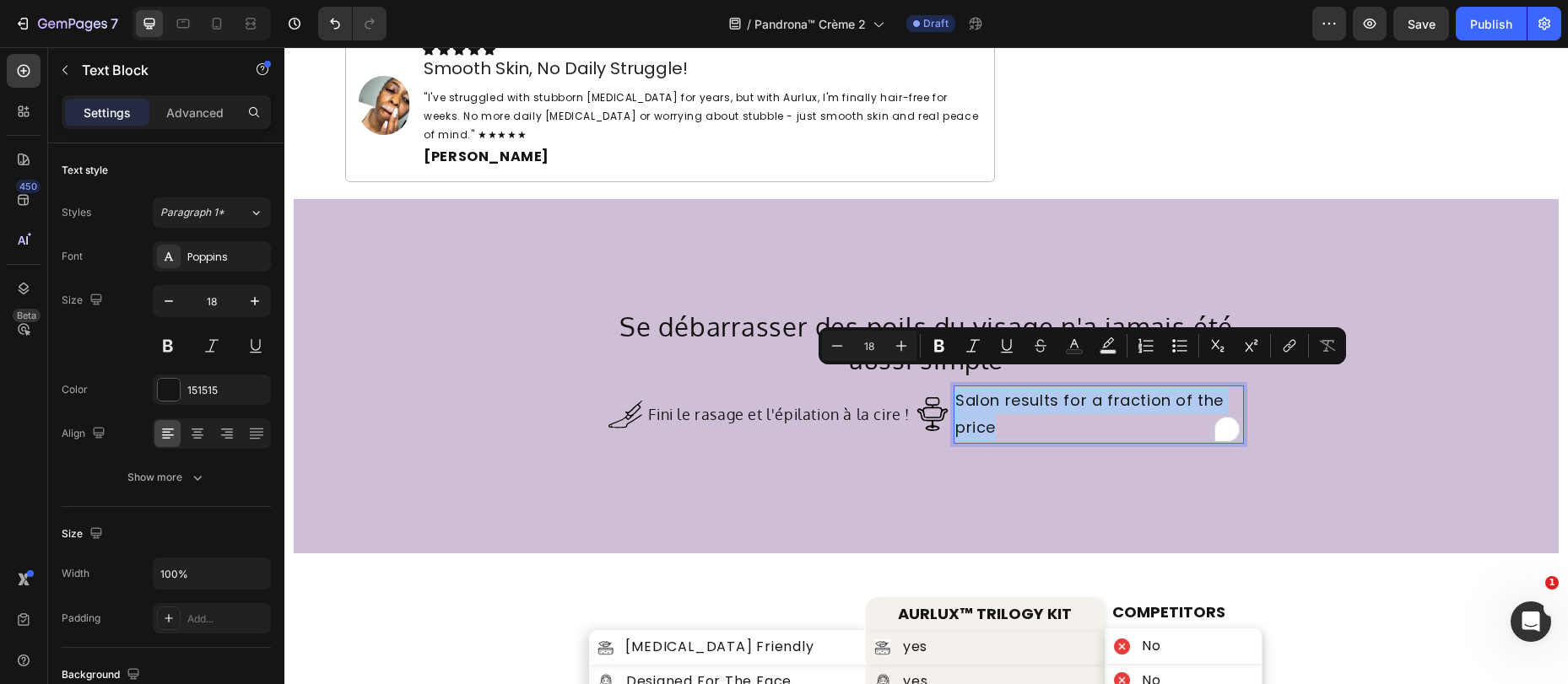
copy p "Salon results for a fraction of the price"
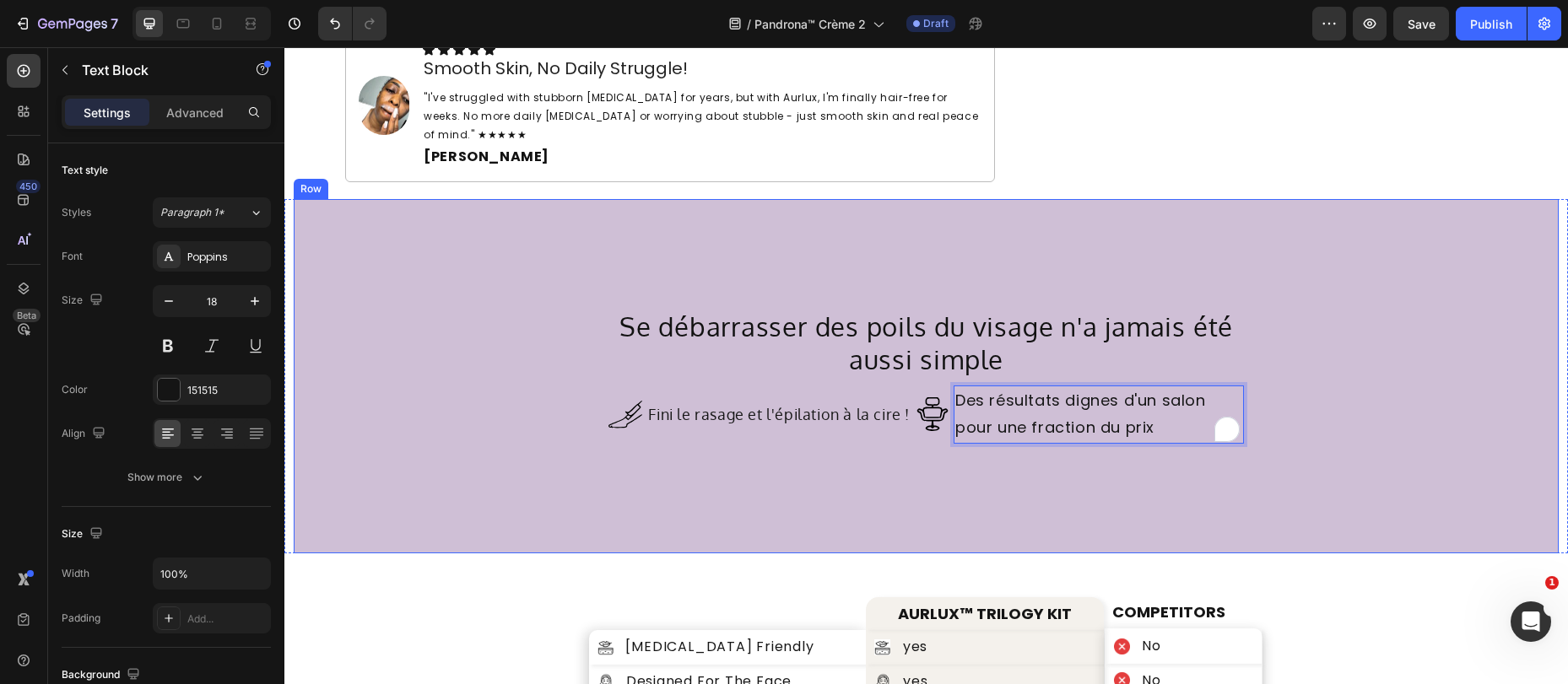
click at [1293, 412] on div "Se débarrasser des poils du visage n'a jamais été aussi simple Heading Image Fi…" at bounding box center [927, 375] width 1265 height 354
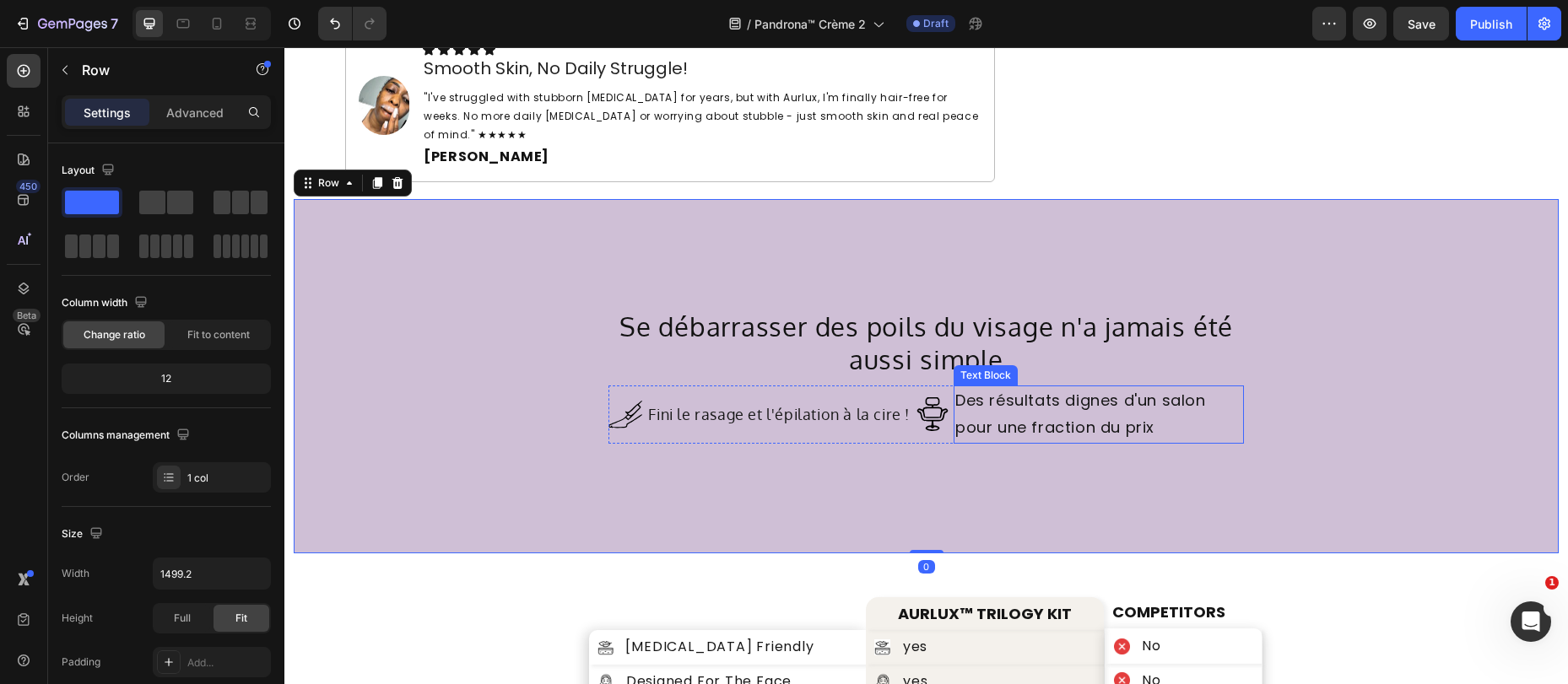
click at [1021, 401] on p "Des résultats dignes d'un salon pour une fraction du prix" at bounding box center [1097, 414] width 286 height 55
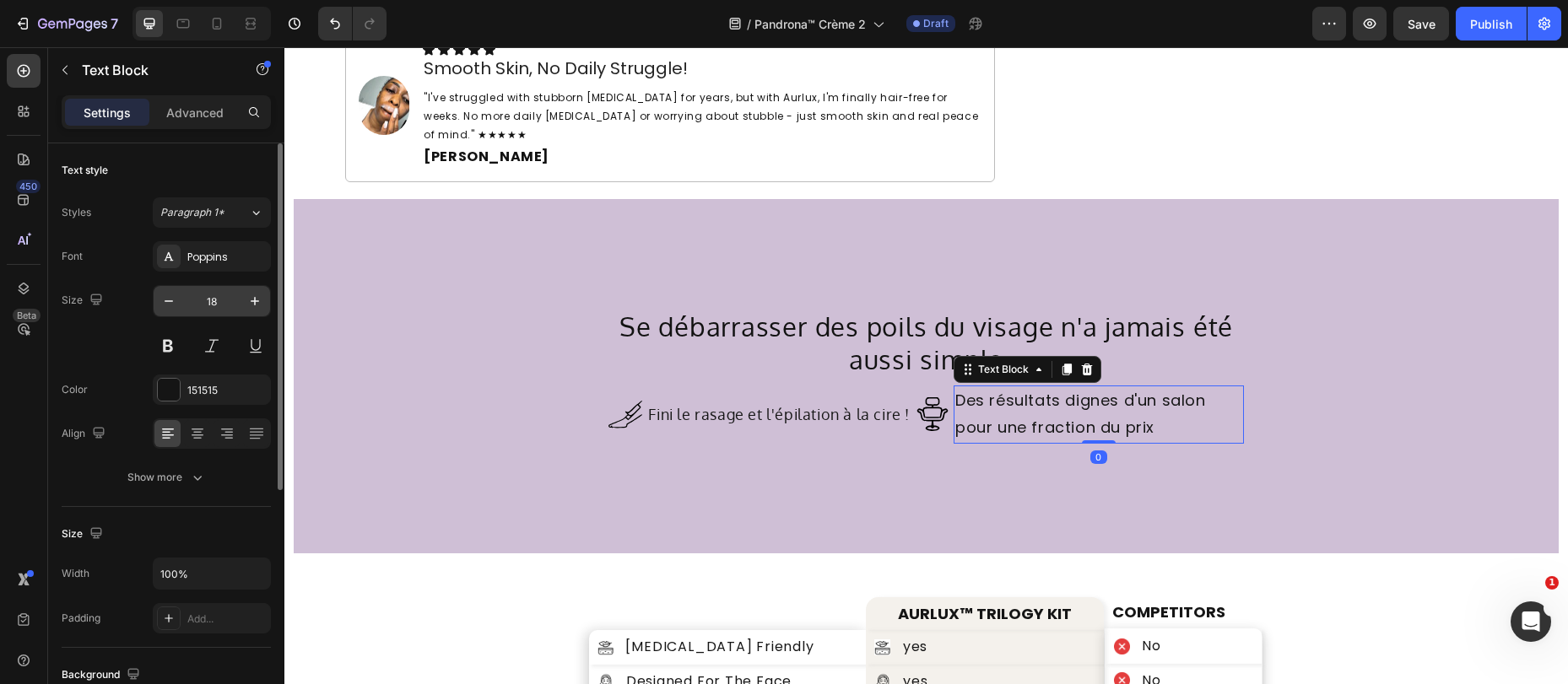
click at [201, 262] on div "Poppins" at bounding box center [227, 257] width 80 height 16
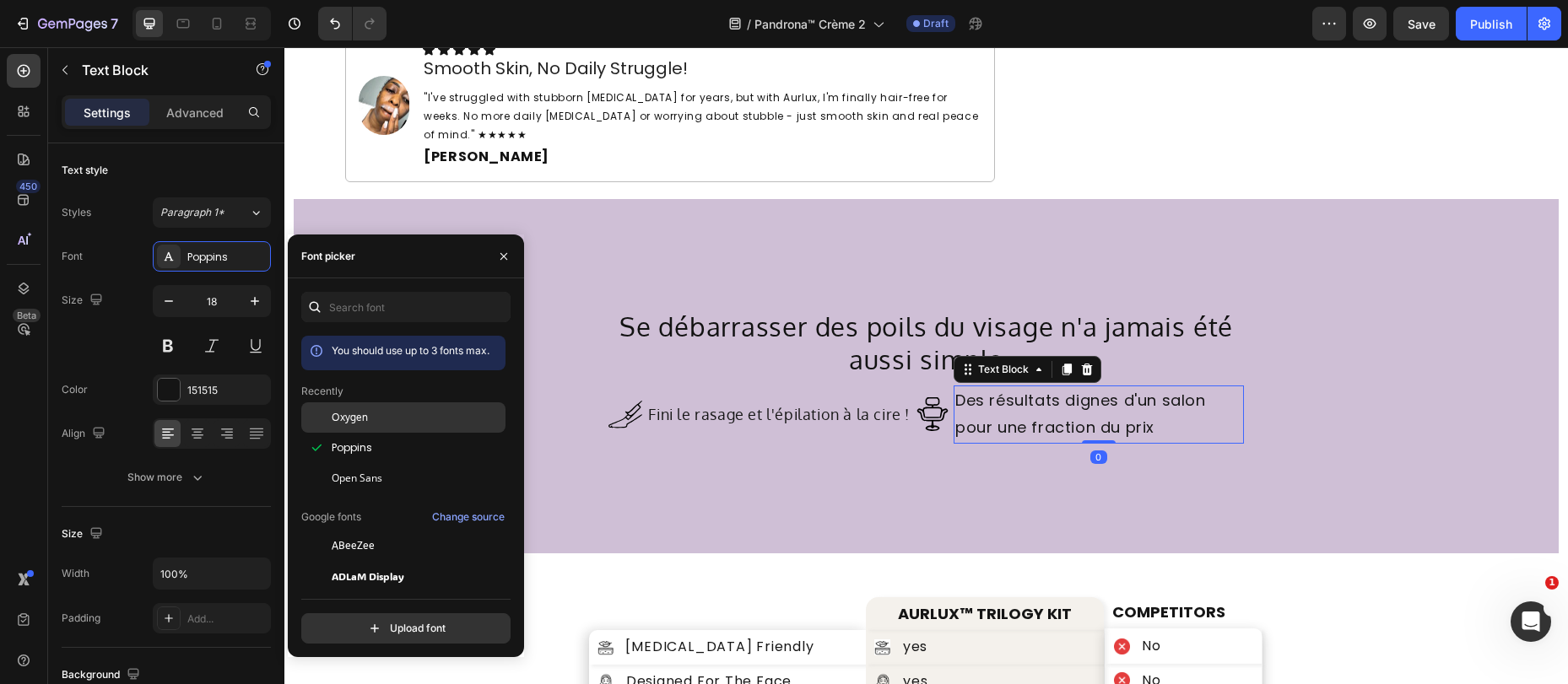
click at [336, 414] on span "Oxygen" at bounding box center [349, 418] width 36 height 16
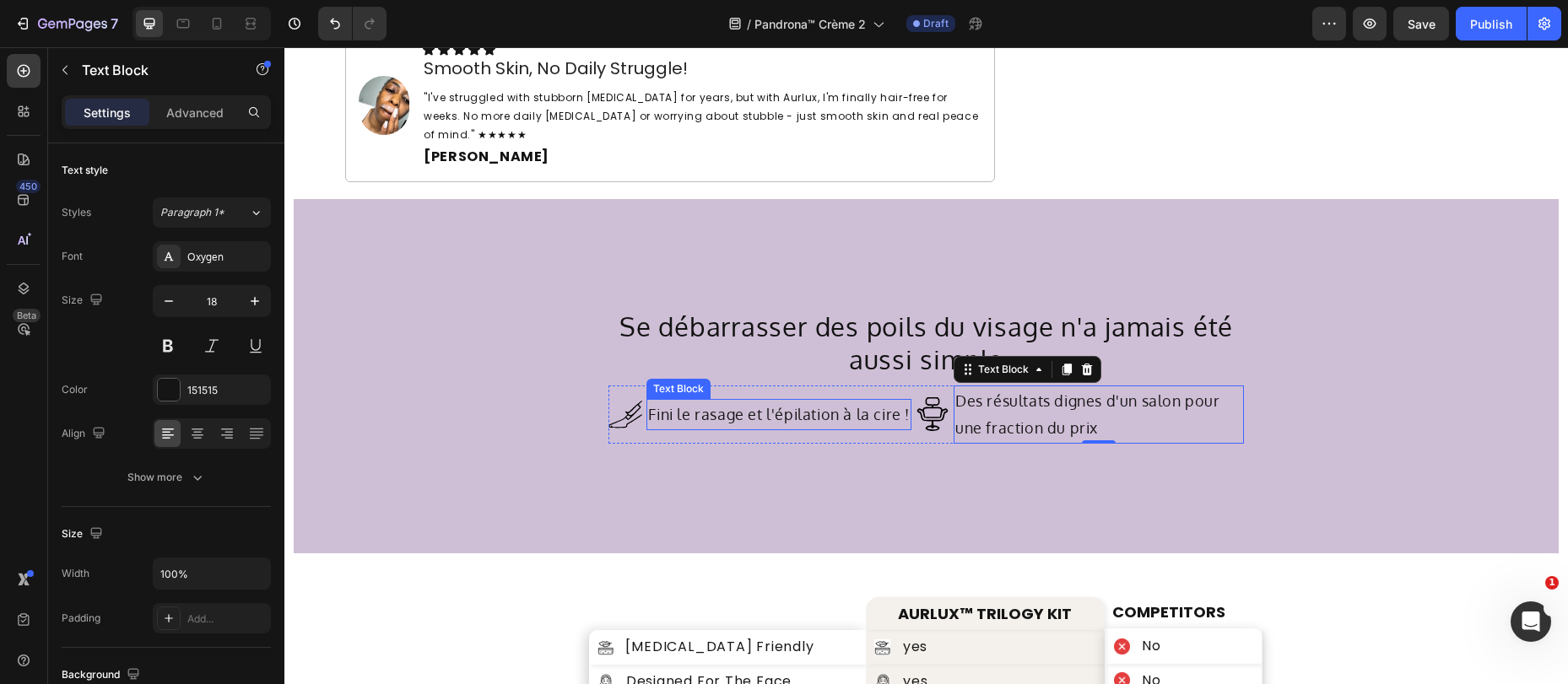
click at [834, 401] on p "Fini le rasage et l'épilation à la cire !" at bounding box center [779, 414] width 262 height 27
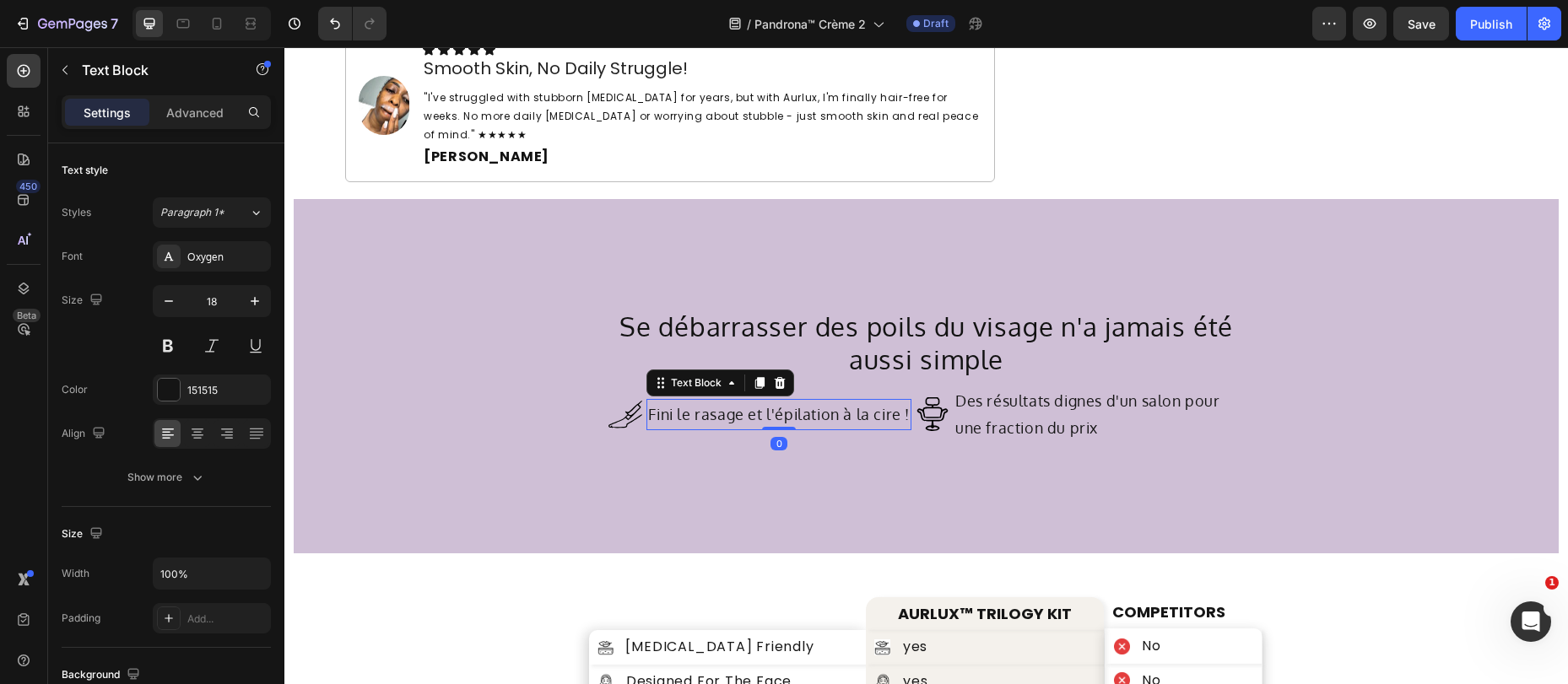
click at [1146, 257] on div "Se débarrasser des poils du visage n'a jamais été aussi simple Heading" at bounding box center [926, 309] width 635 height 136
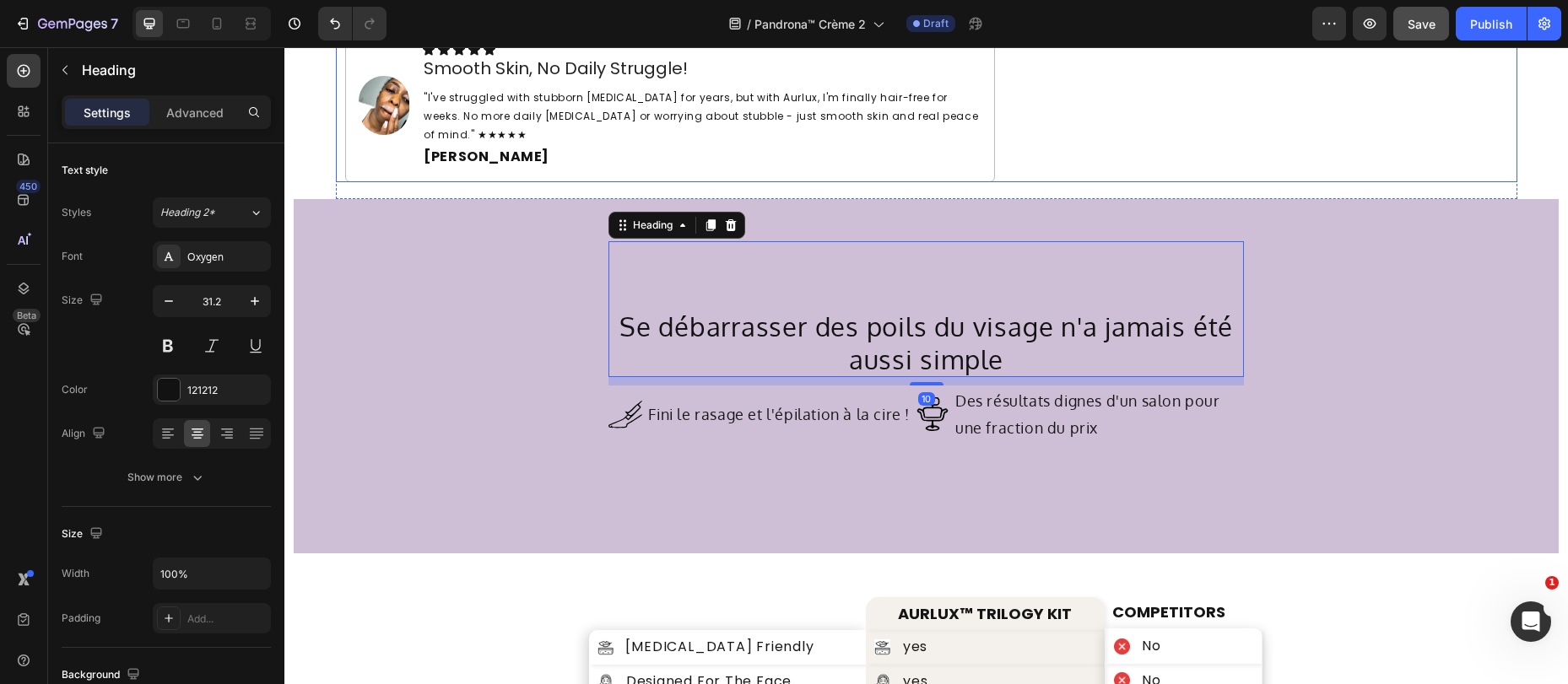
click at [1427, 29] on button "Save" at bounding box center [1421, 23] width 55 height 34
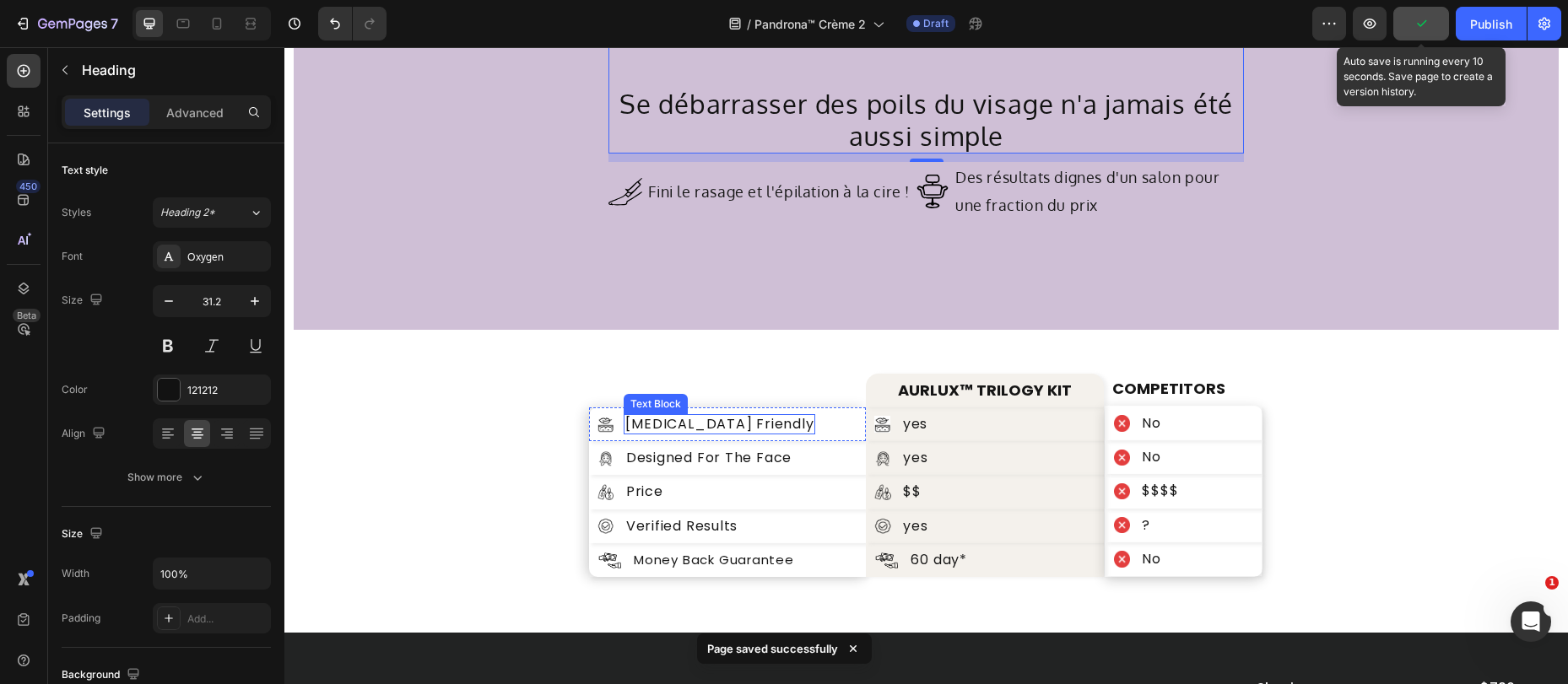
scroll to position [5695, 0]
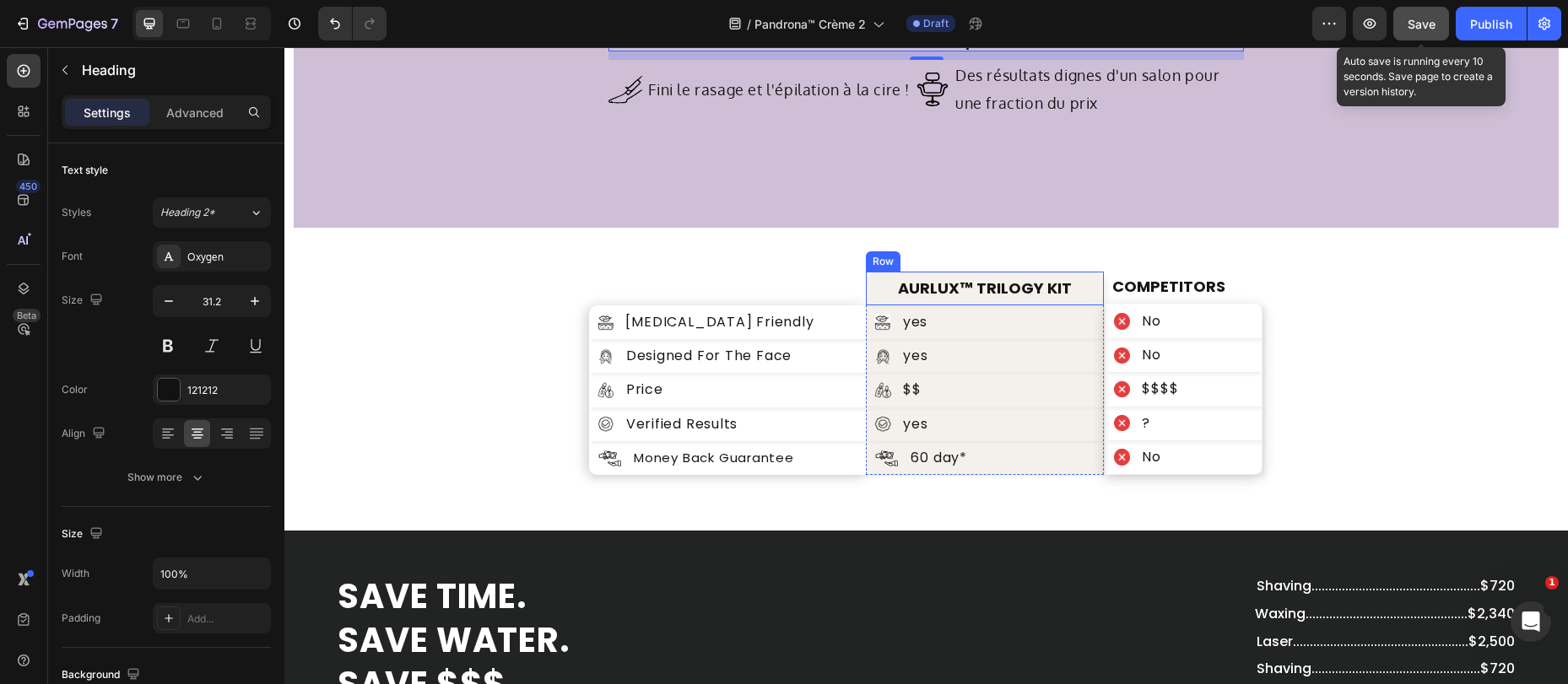
click at [1094, 277] on div "AURLUX™ TRILOGY KIT Text Block Row" at bounding box center [984, 288] width 238 height 34
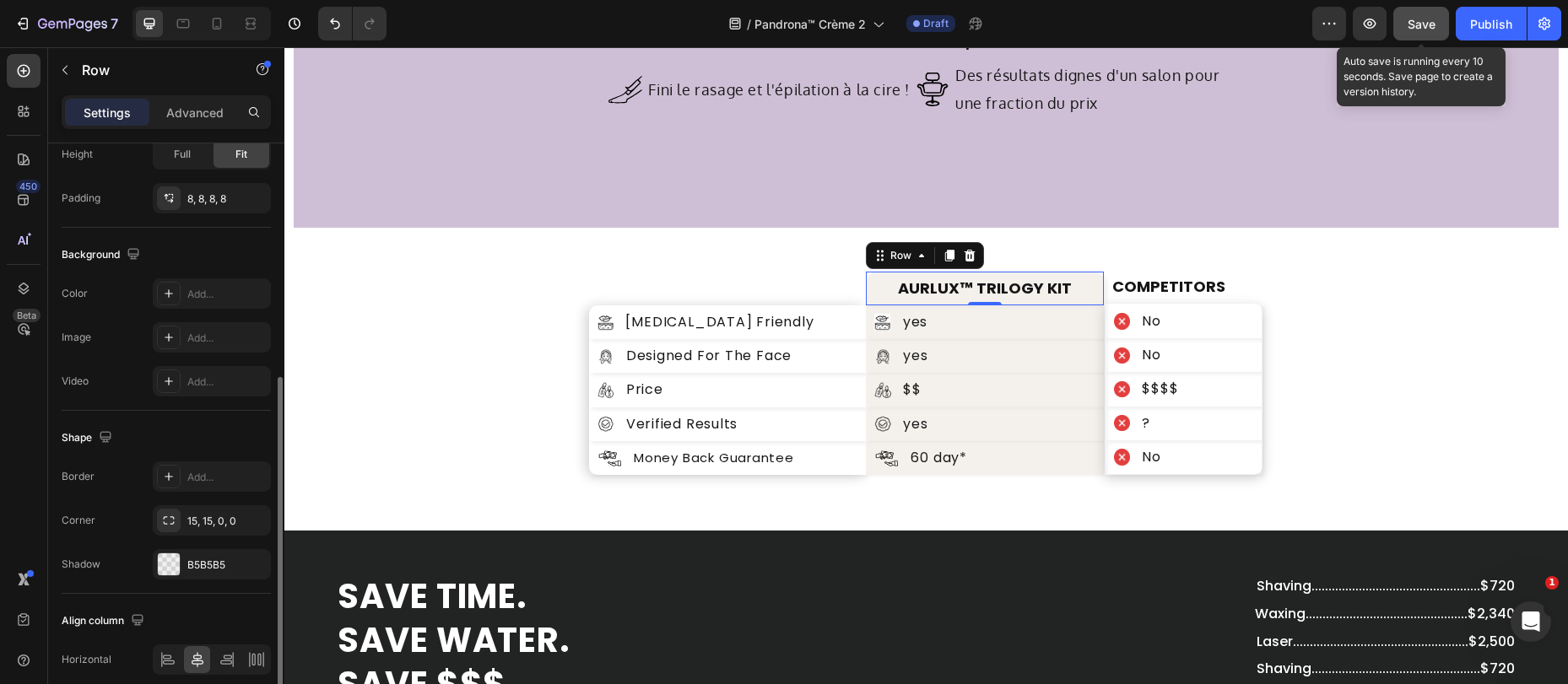
scroll to position [465, 0]
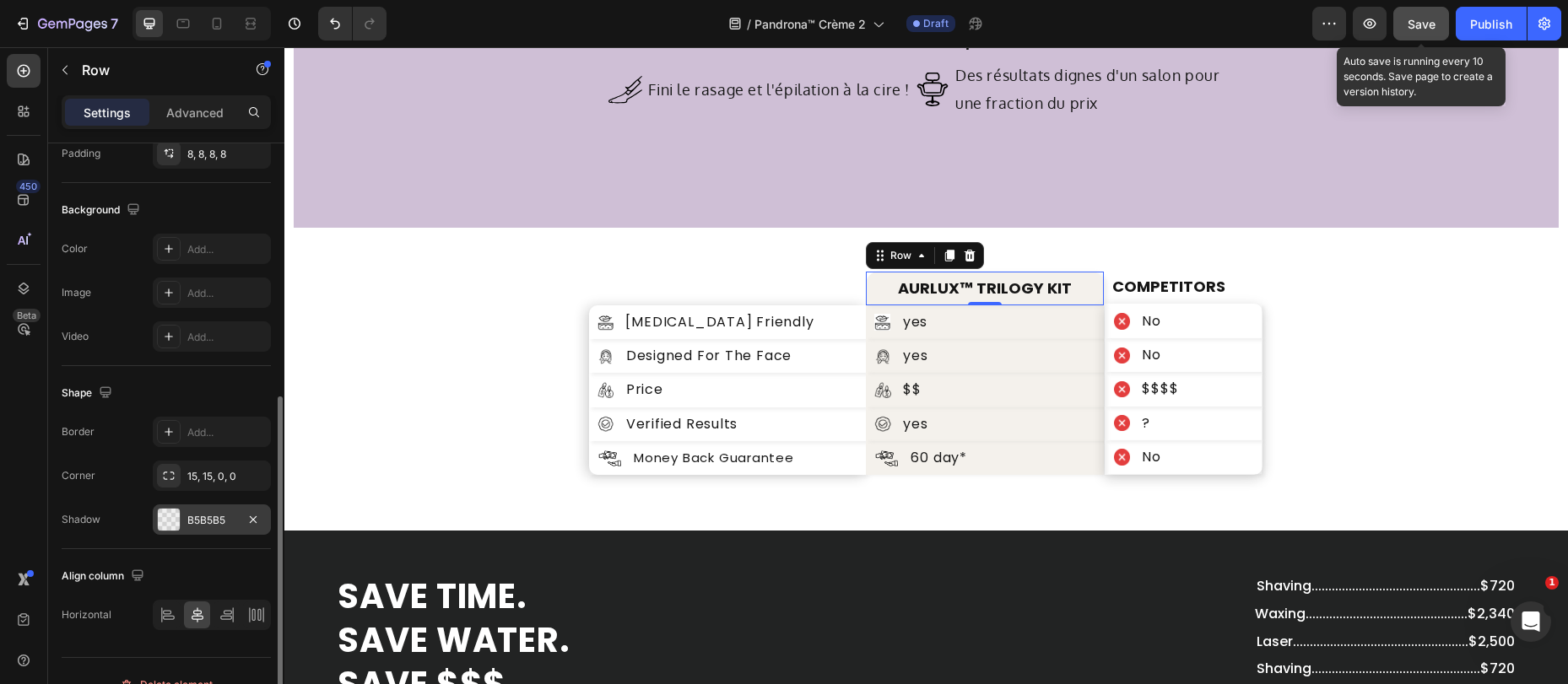
click at [187, 515] on div "B5B5B5" at bounding box center [212, 521] width 49 height 16
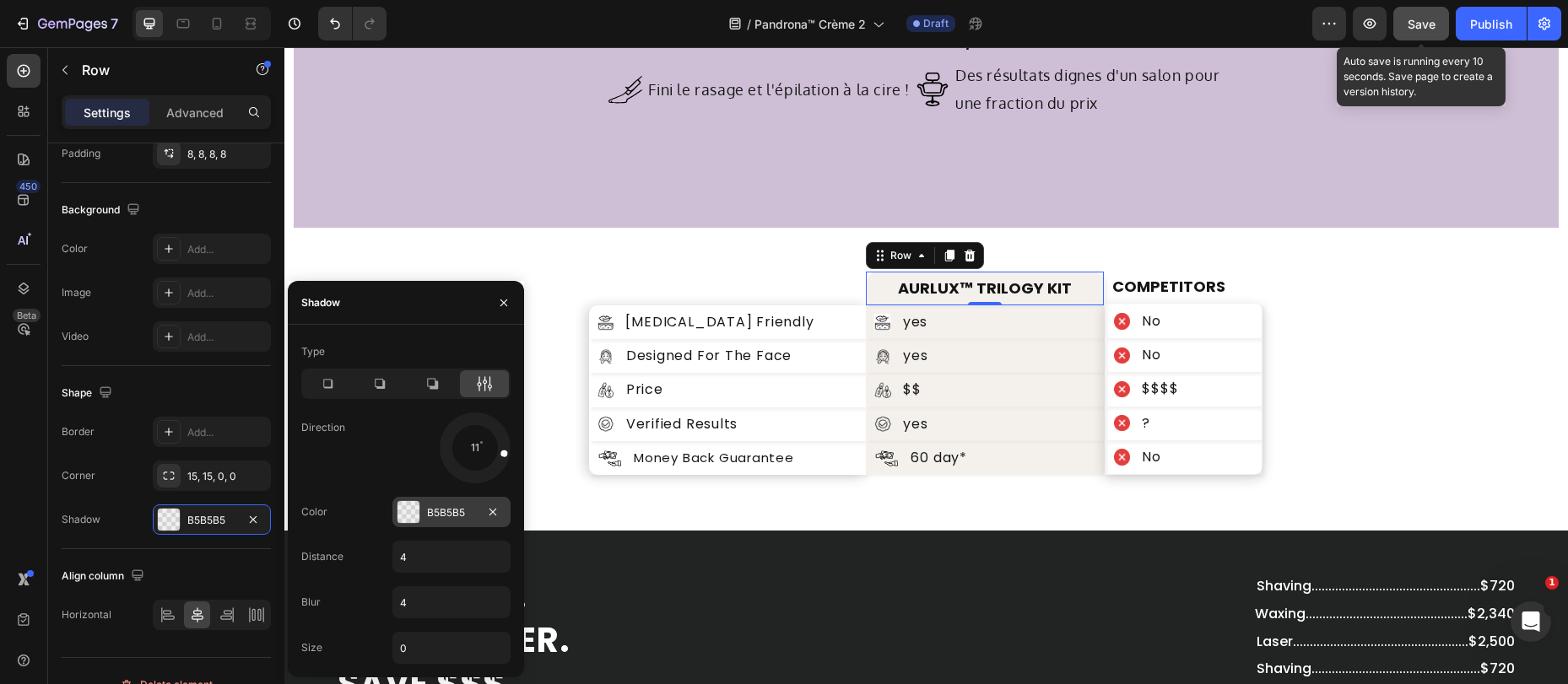
click at [420, 514] on div "B5B5B5" at bounding box center [451, 511] width 118 height 30
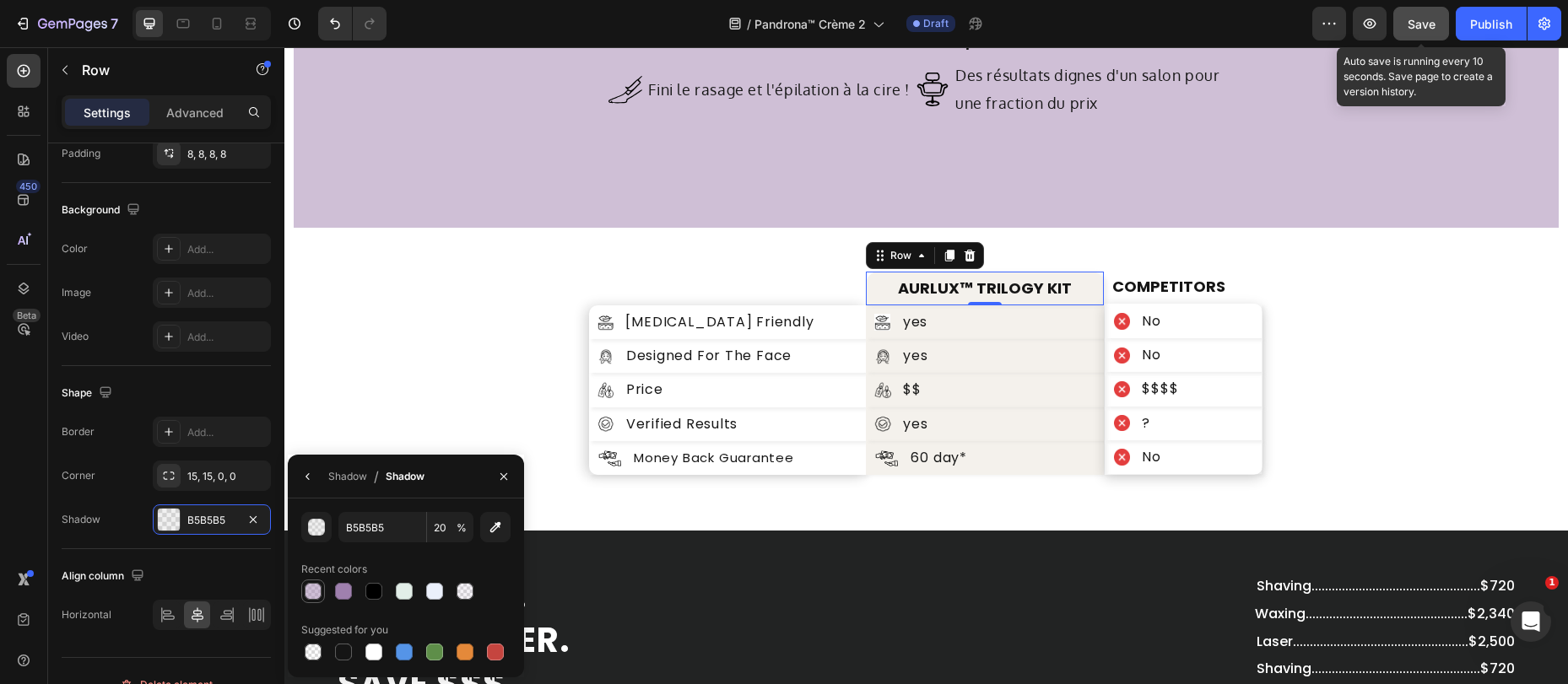
click at [309, 590] on div at bounding box center [312, 591] width 16 height 16
type input "9F80AE"
type input "50"
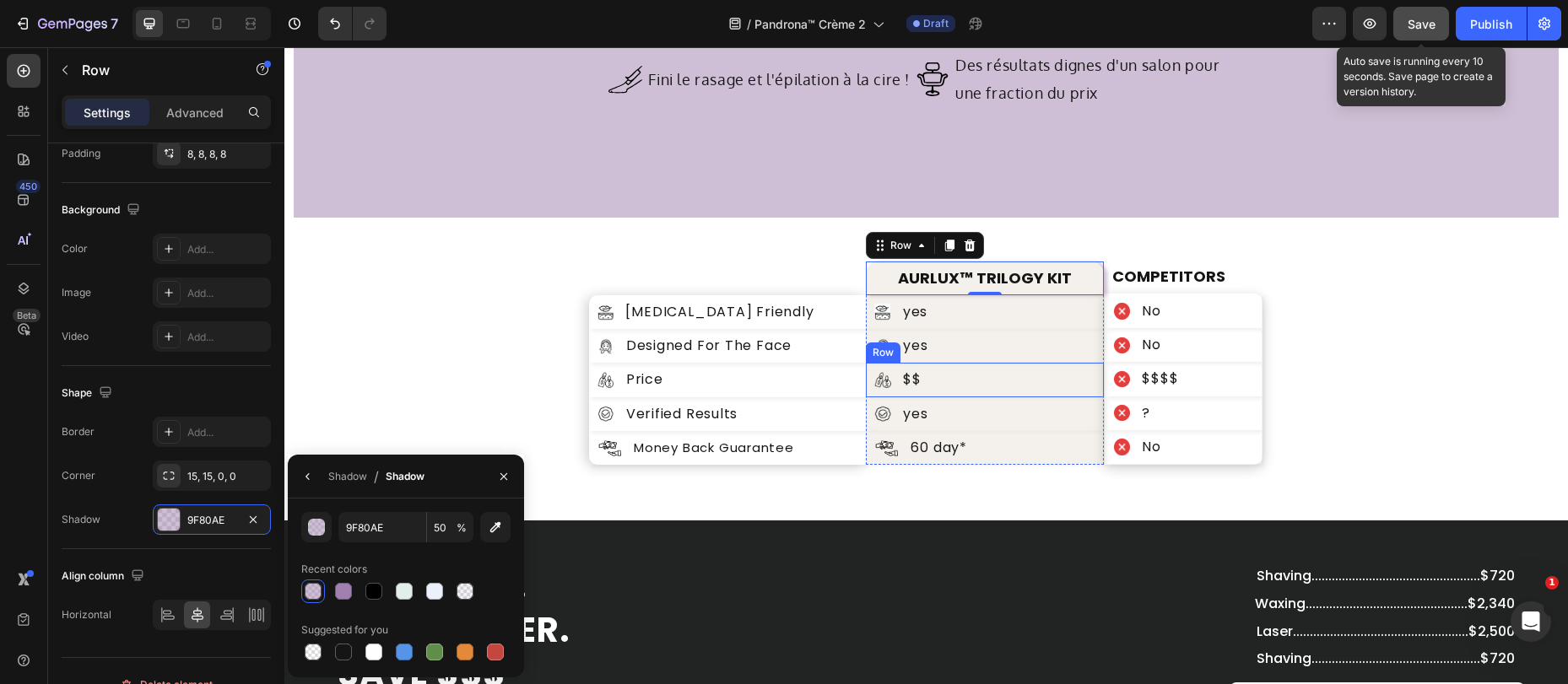
scroll to position [5708, 0]
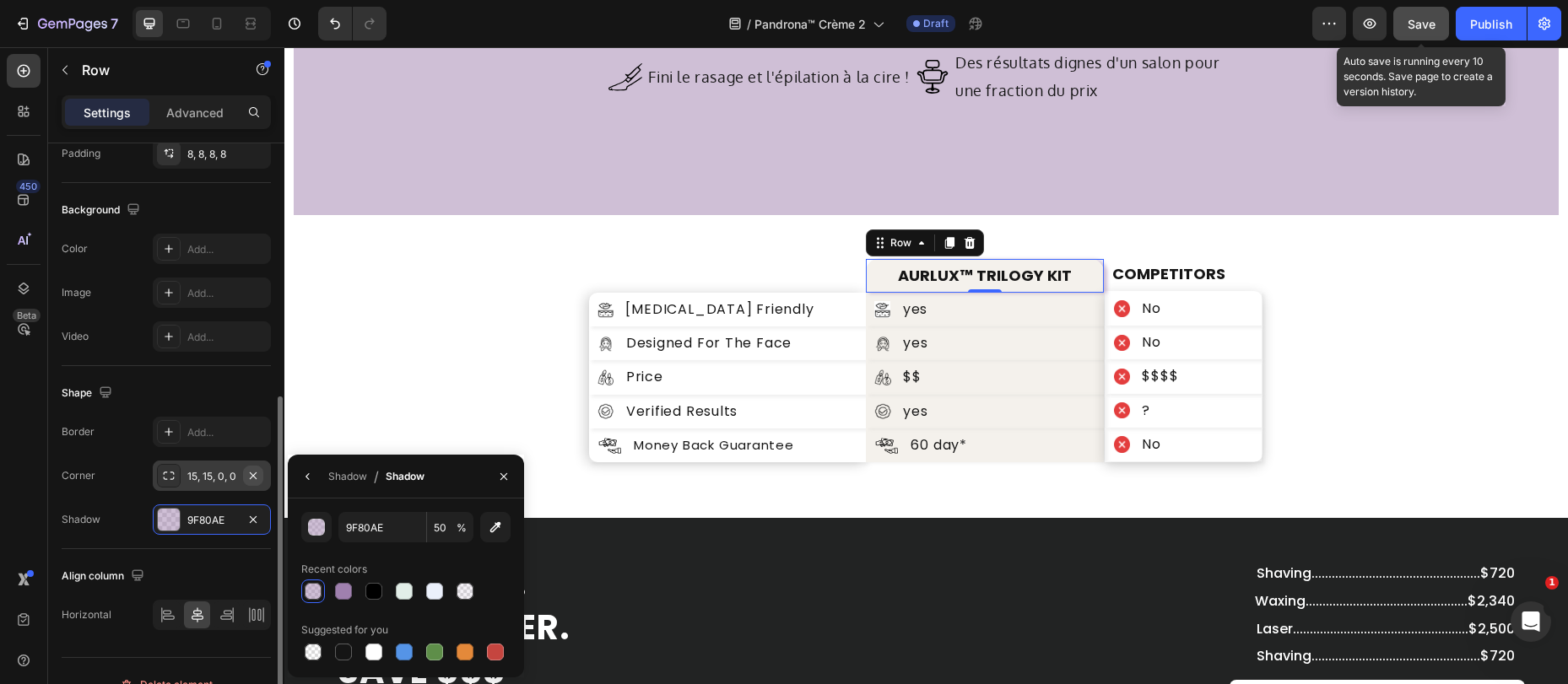
click at [254, 478] on icon "button" at bounding box center [253, 476] width 14 height 14
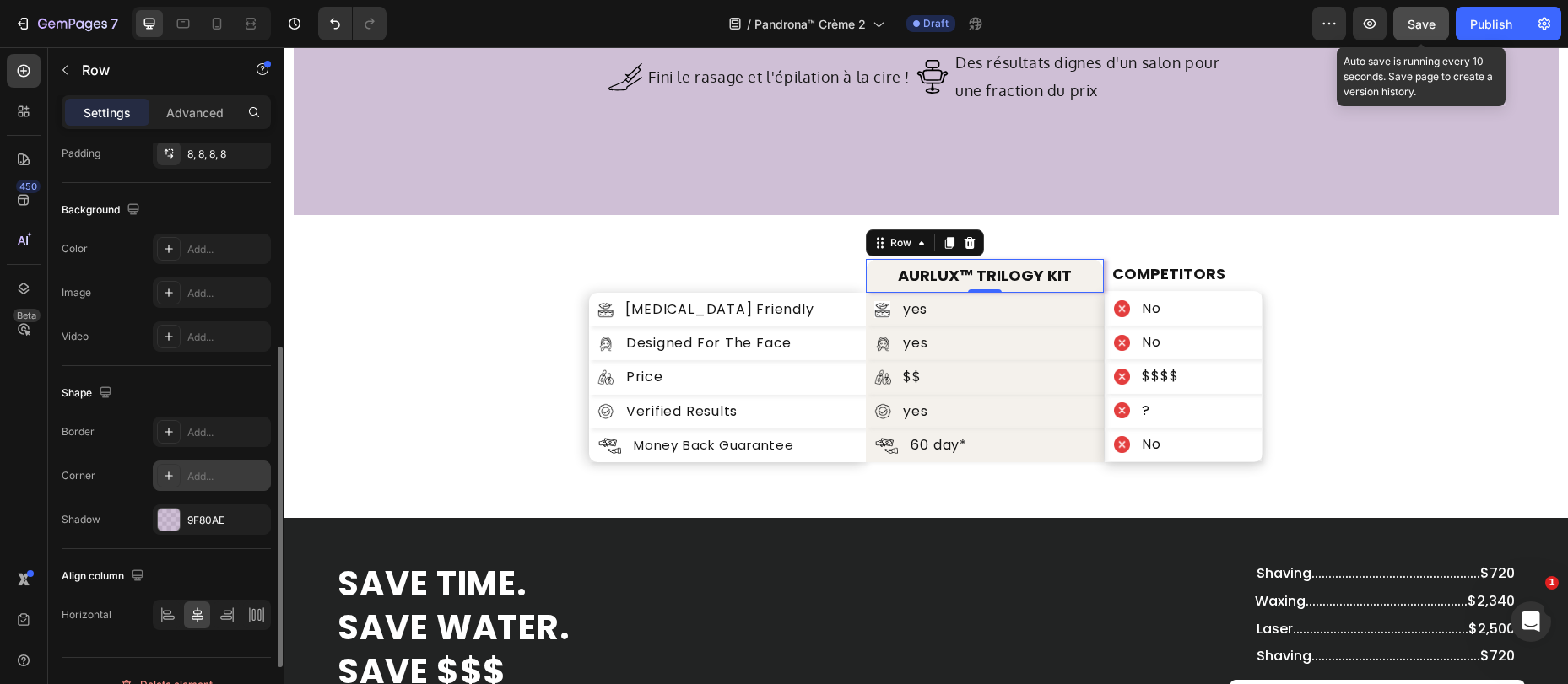
scroll to position [433, 0]
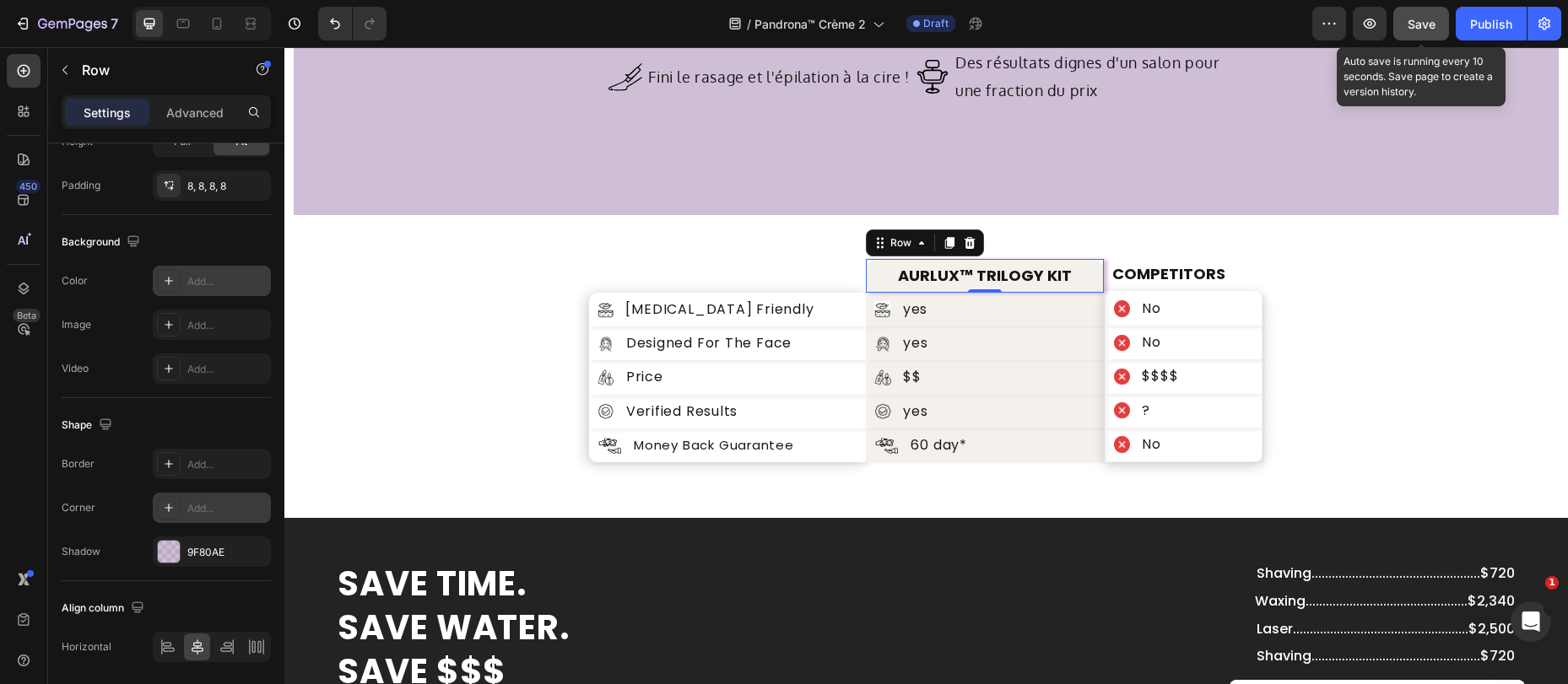
click at [212, 276] on div "Add..." at bounding box center [227, 282] width 80 height 16
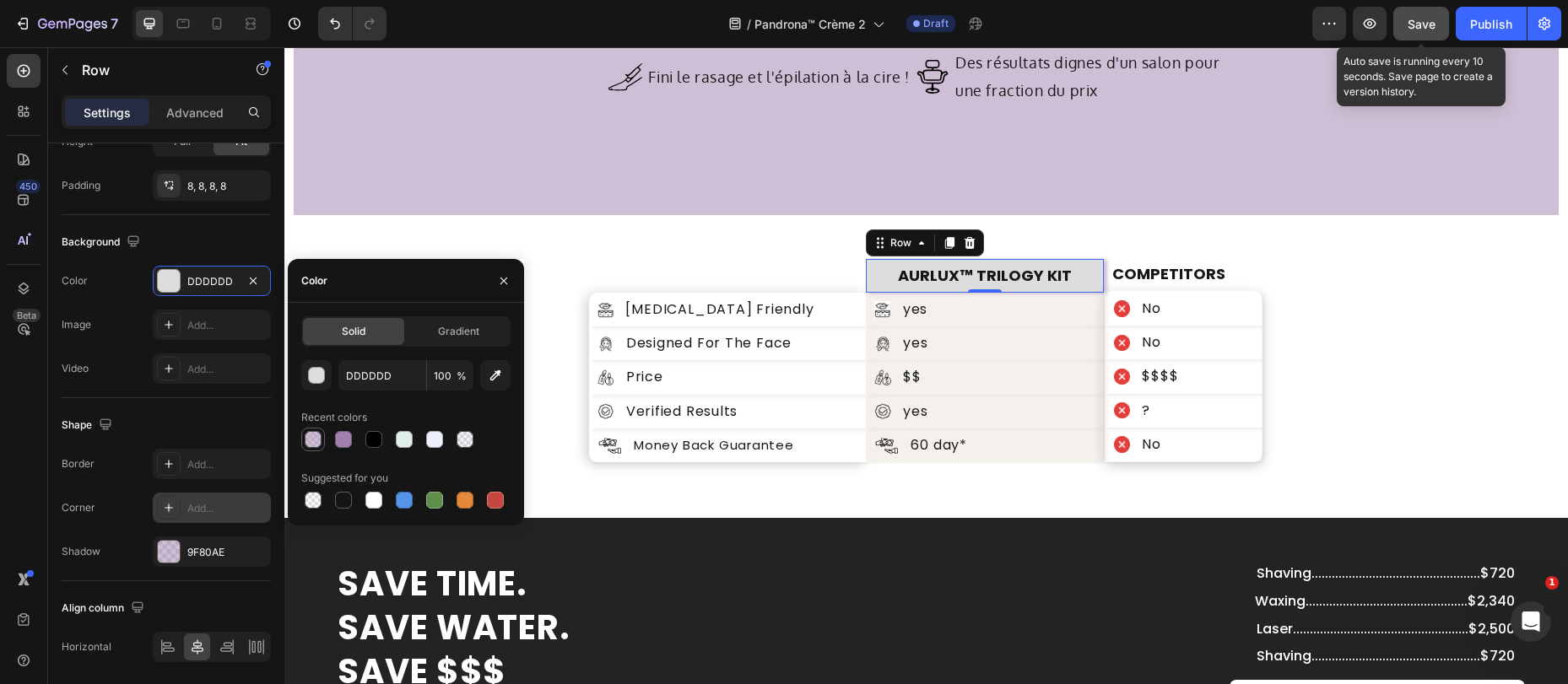
click at [320, 440] on div at bounding box center [312, 439] width 16 height 16
type input "9F80AE"
type input "50"
click at [974, 313] on div "Image yes Text Block Row" at bounding box center [984, 309] width 238 height 34
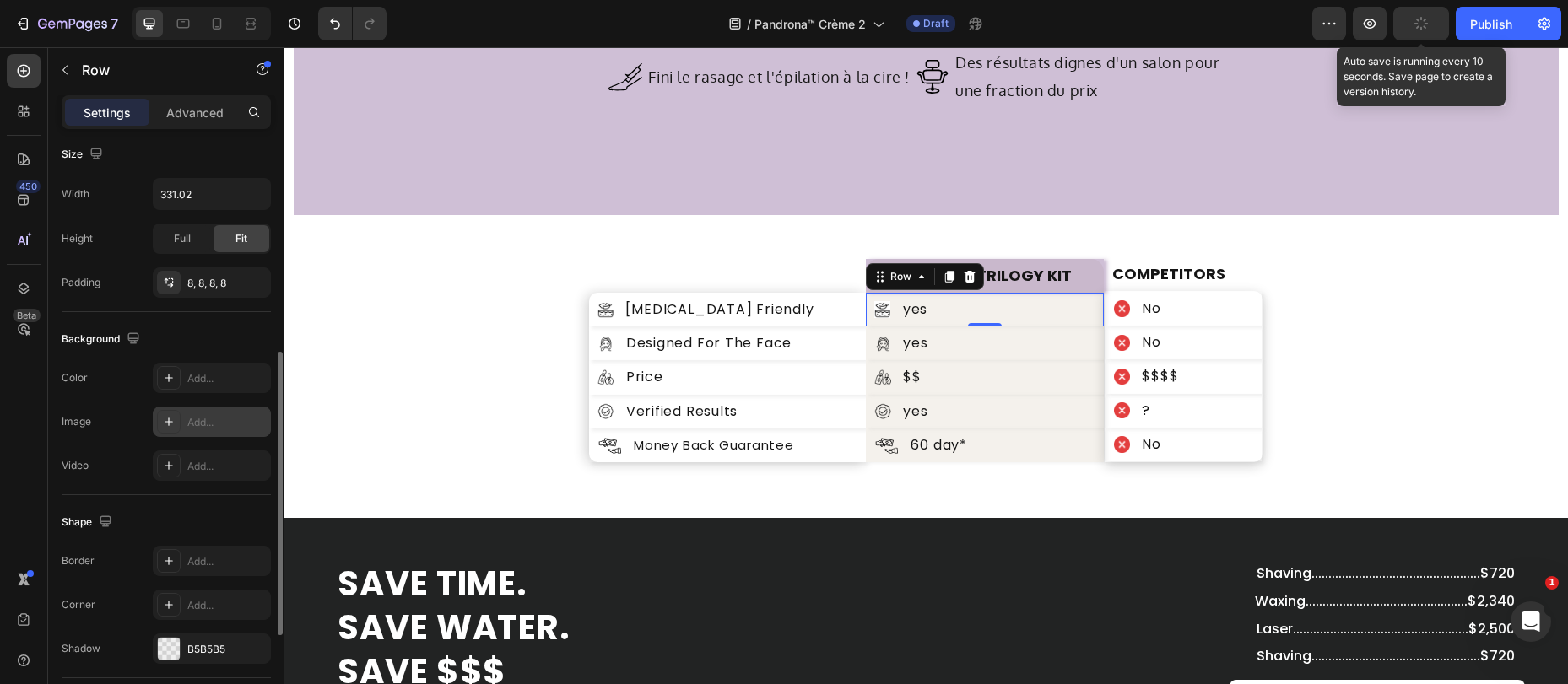
click at [190, 385] on div "Add..." at bounding box center [227, 379] width 80 height 16
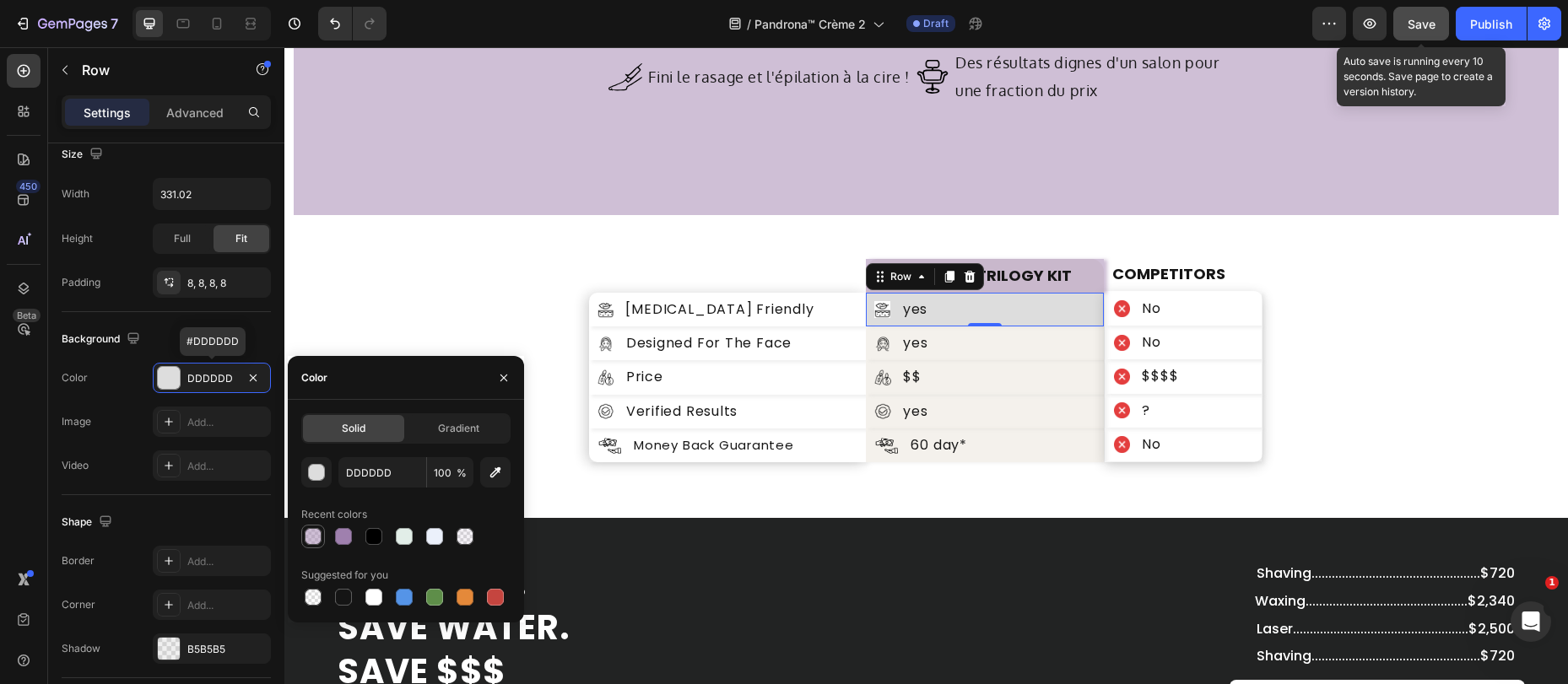
click at [317, 536] on div at bounding box center [312, 536] width 16 height 16
type input "9F80AE"
type input "50"
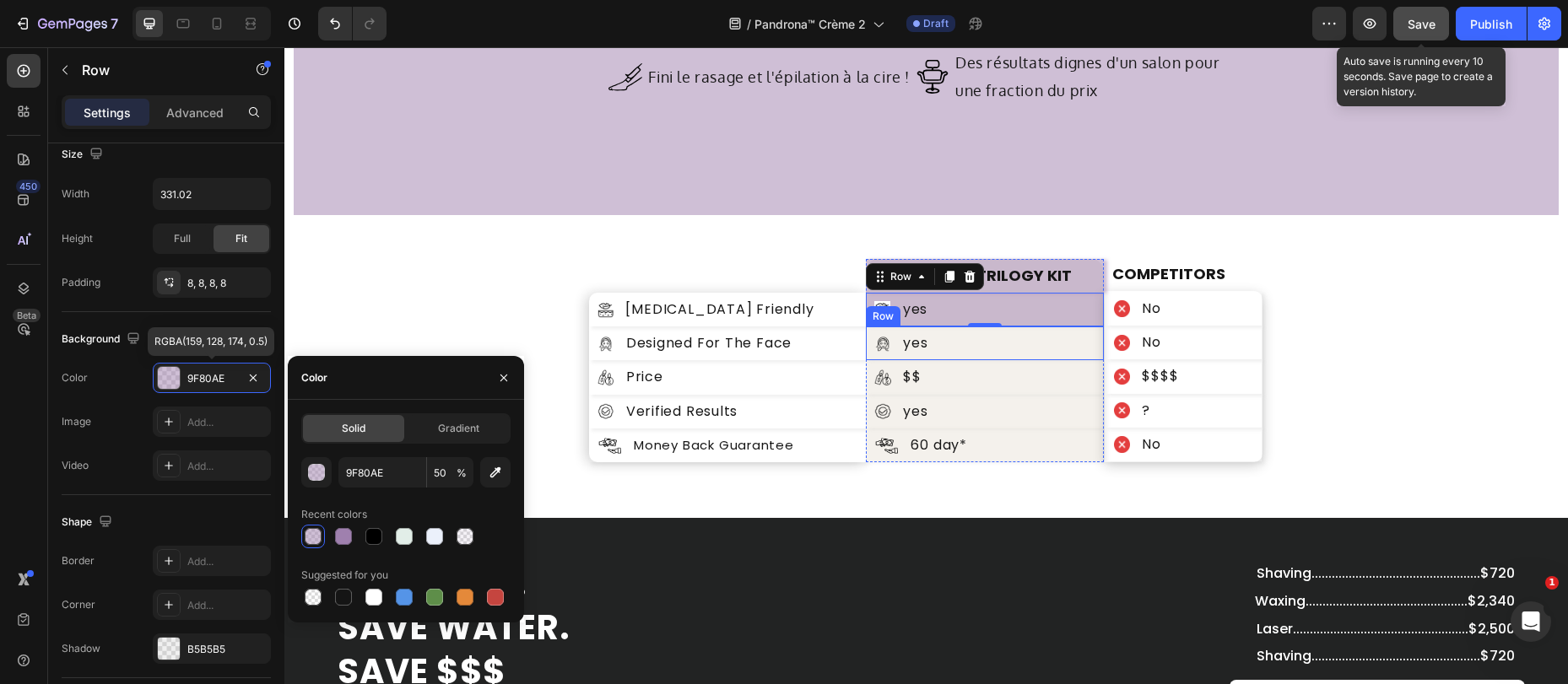
click at [982, 351] on div "Image yes Text Block Row" at bounding box center [984, 343] width 238 height 34
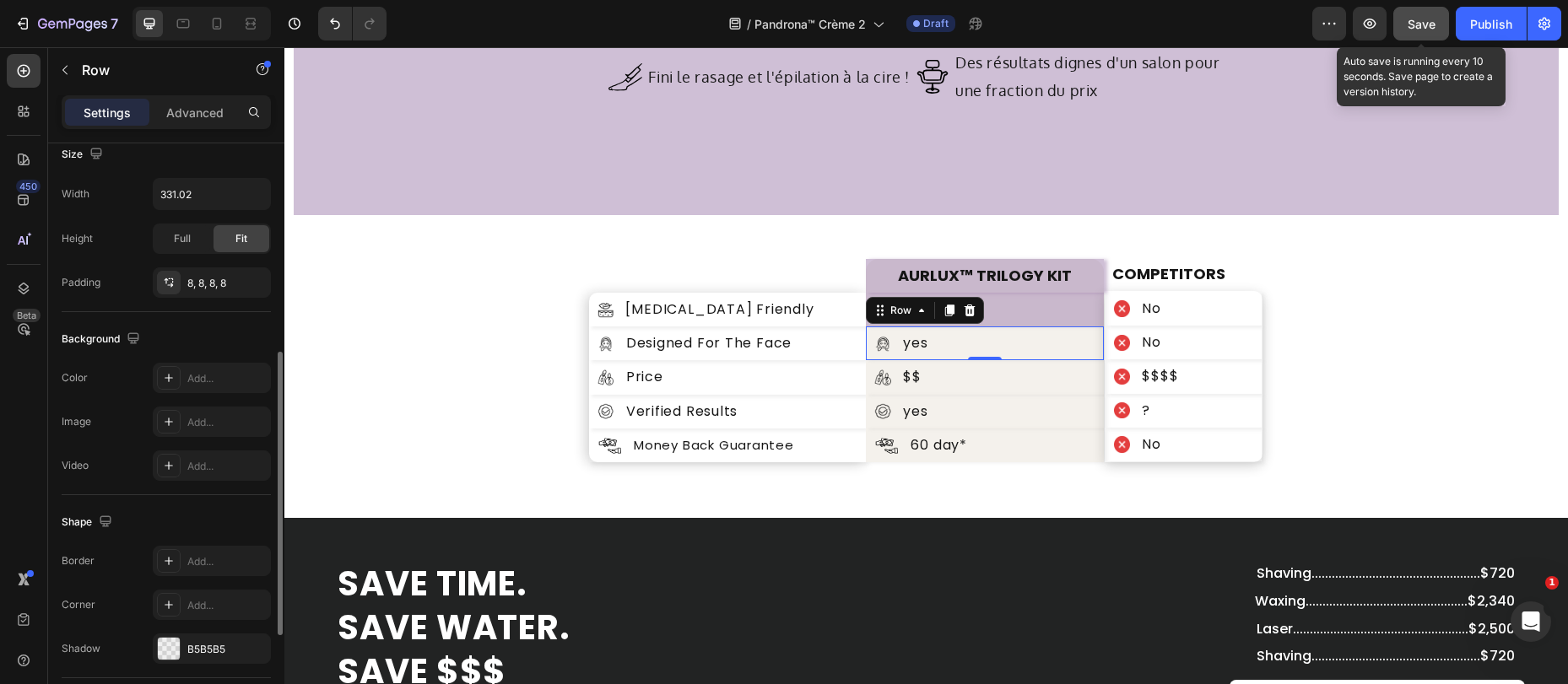
click at [197, 381] on div "Add..." at bounding box center [227, 379] width 80 height 16
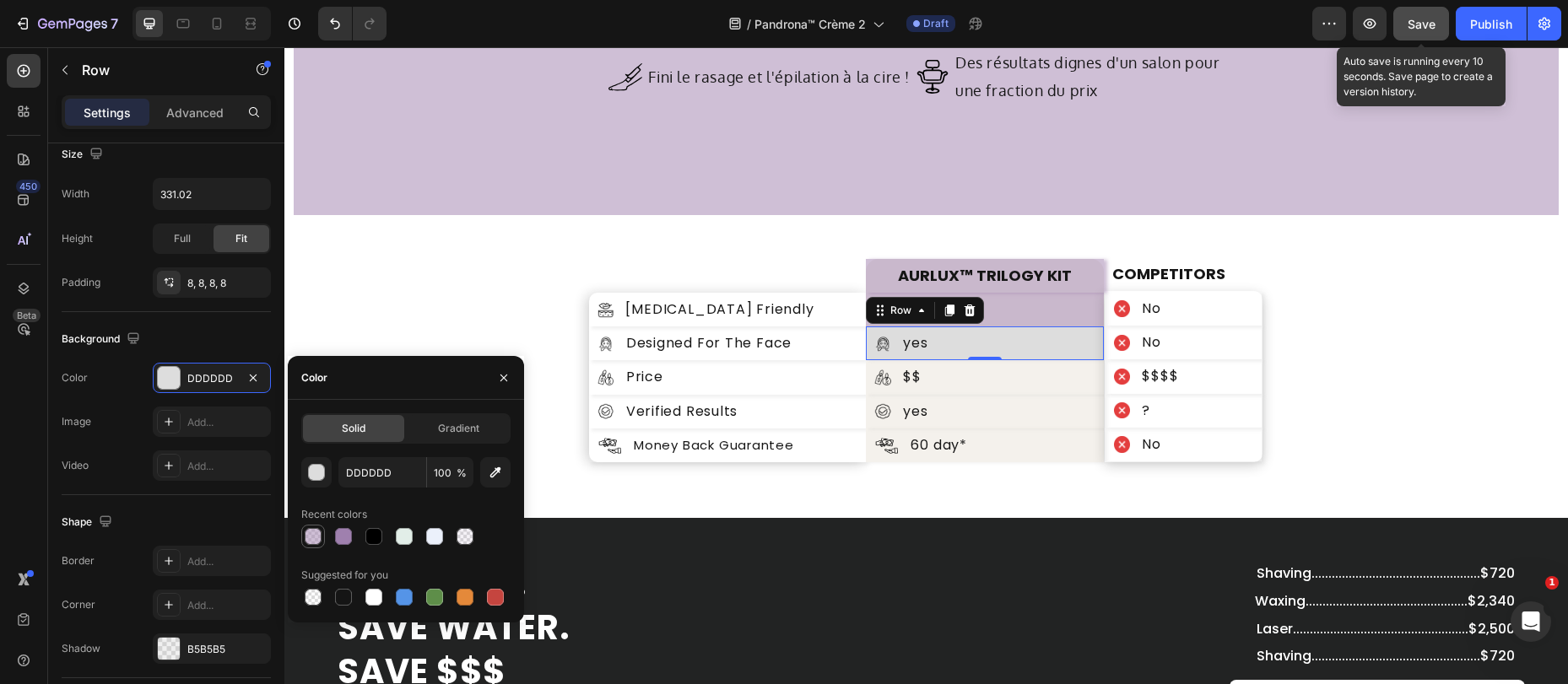
click at [313, 533] on div at bounding box center [312, 536] width 16 height 16
type input "9F80AE"
type input "50"
click at [1014, 385] on div "Image $$ Text Block Row" at bounding box center [984, 376] width 238 height 34
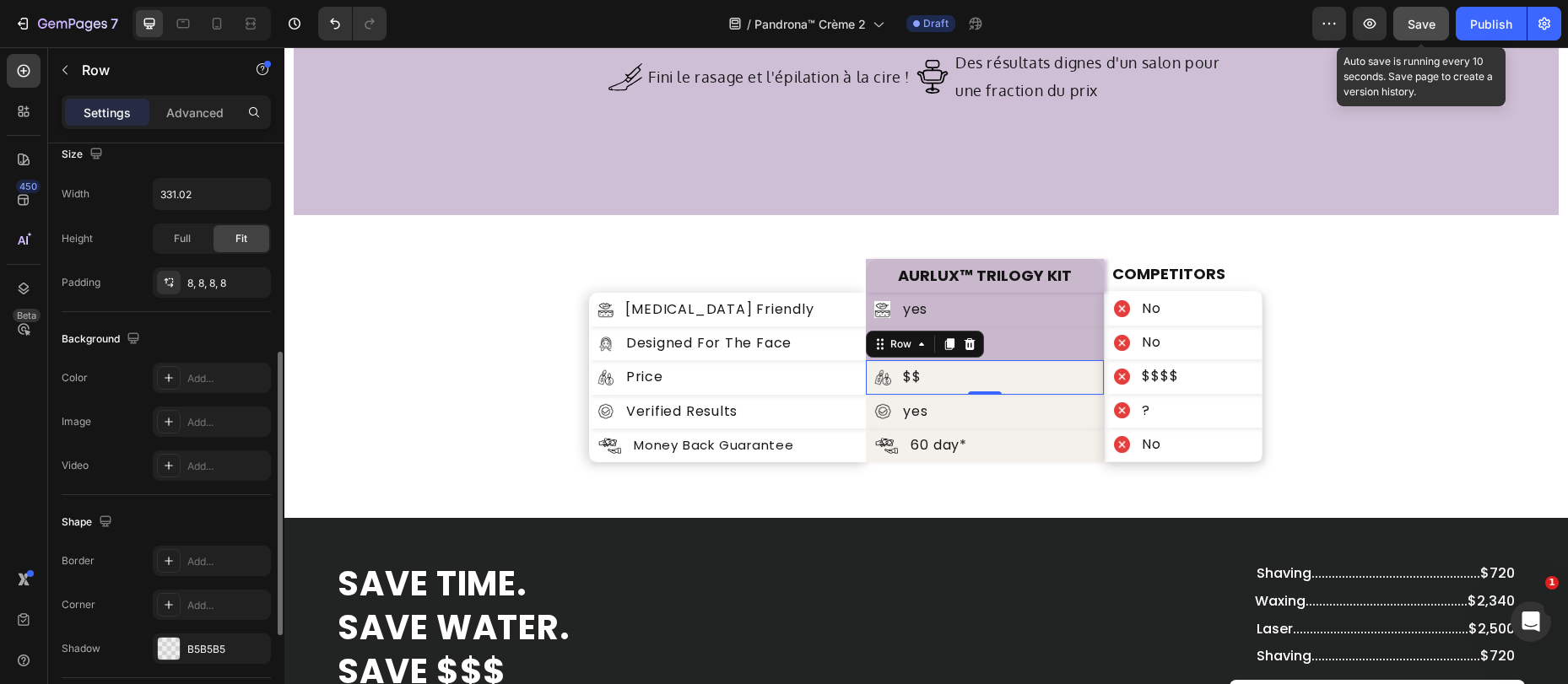
click at [187, 382] on div "Add..." at bounding box center [227, 379] width 80 height 16
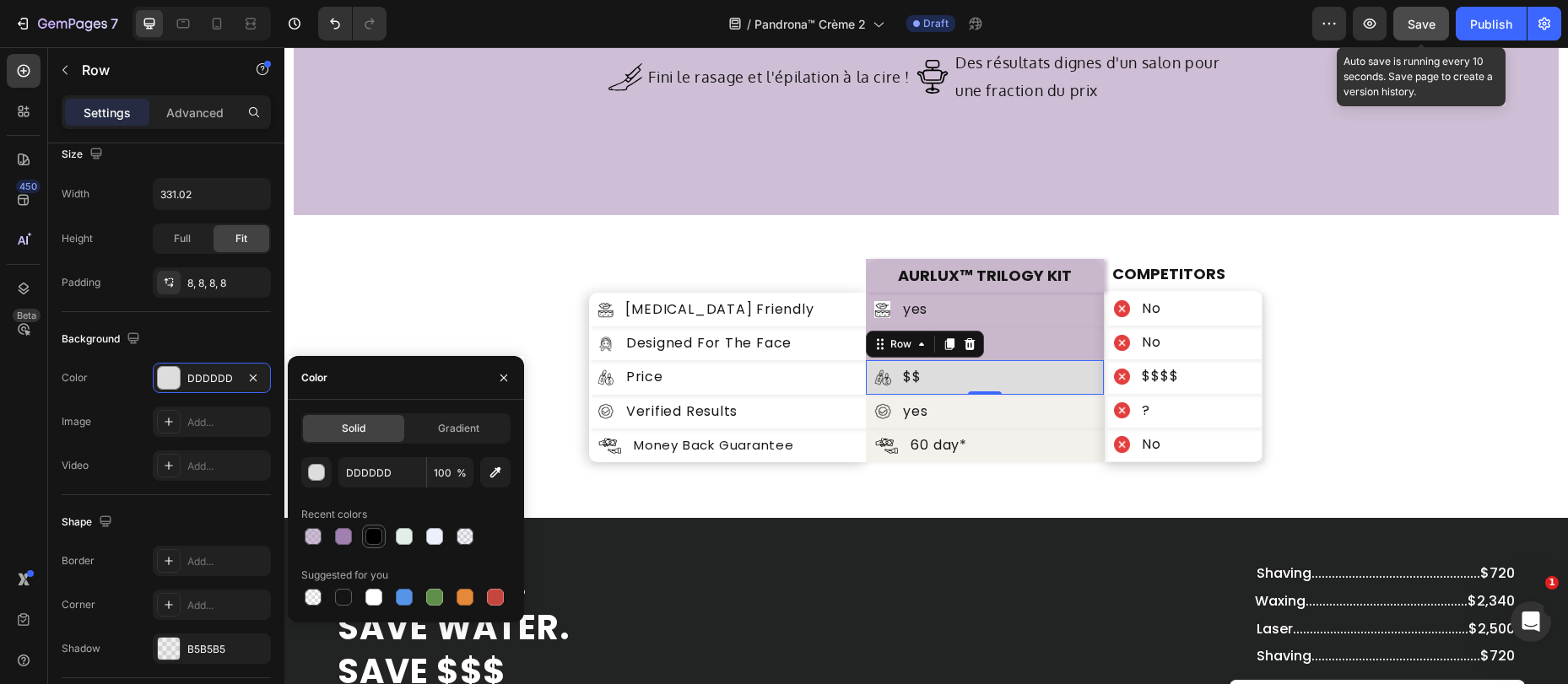
drag, startPoint x: 313, startPoint y: 537, endPoint x: 383, endPoint y: 530, distance: 70.3
click at [313, 537] on div at bounding box center [312, 536] width 16 height 16
type input "9F80AE"
type input "50"
click at [942, 417] on div "Text Block" at bounding box center [940, 425] width 57 height 16
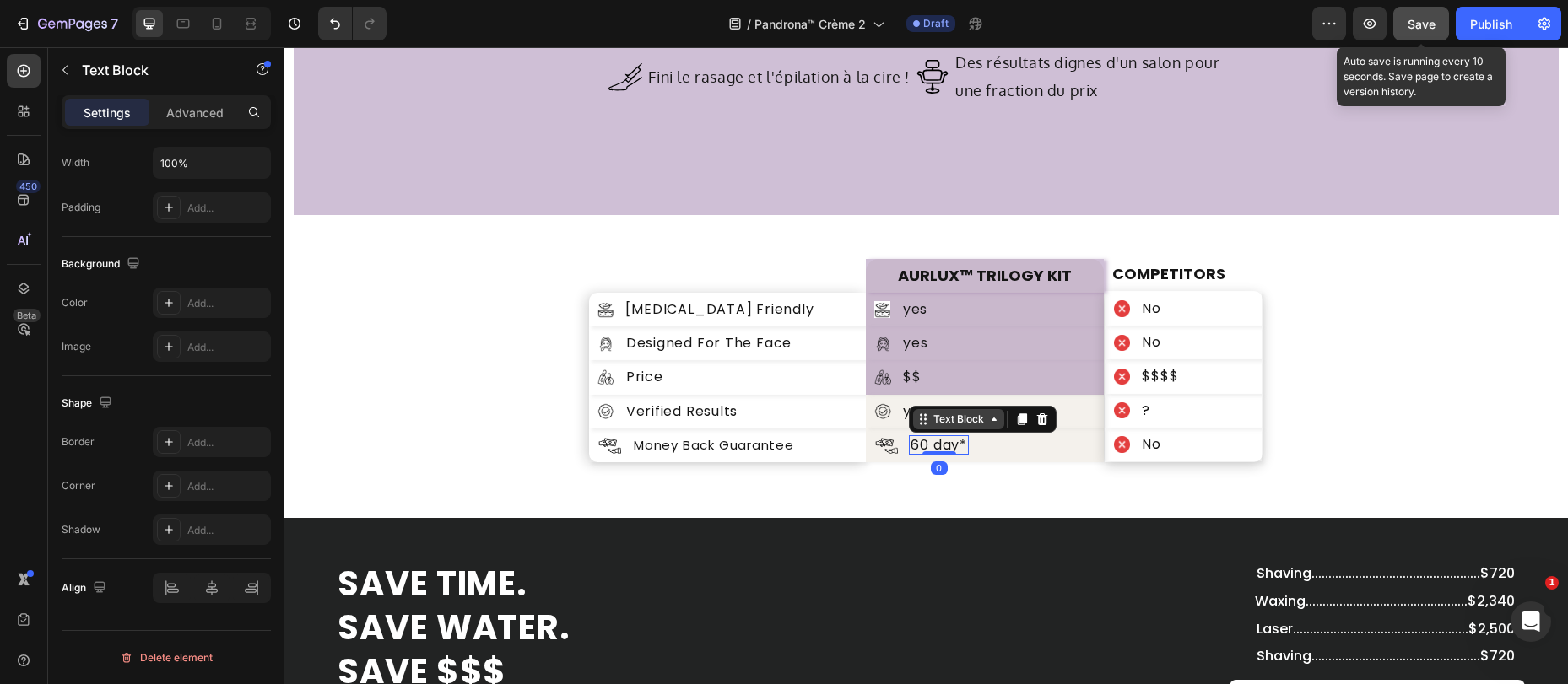
scroll to position [0, 0]
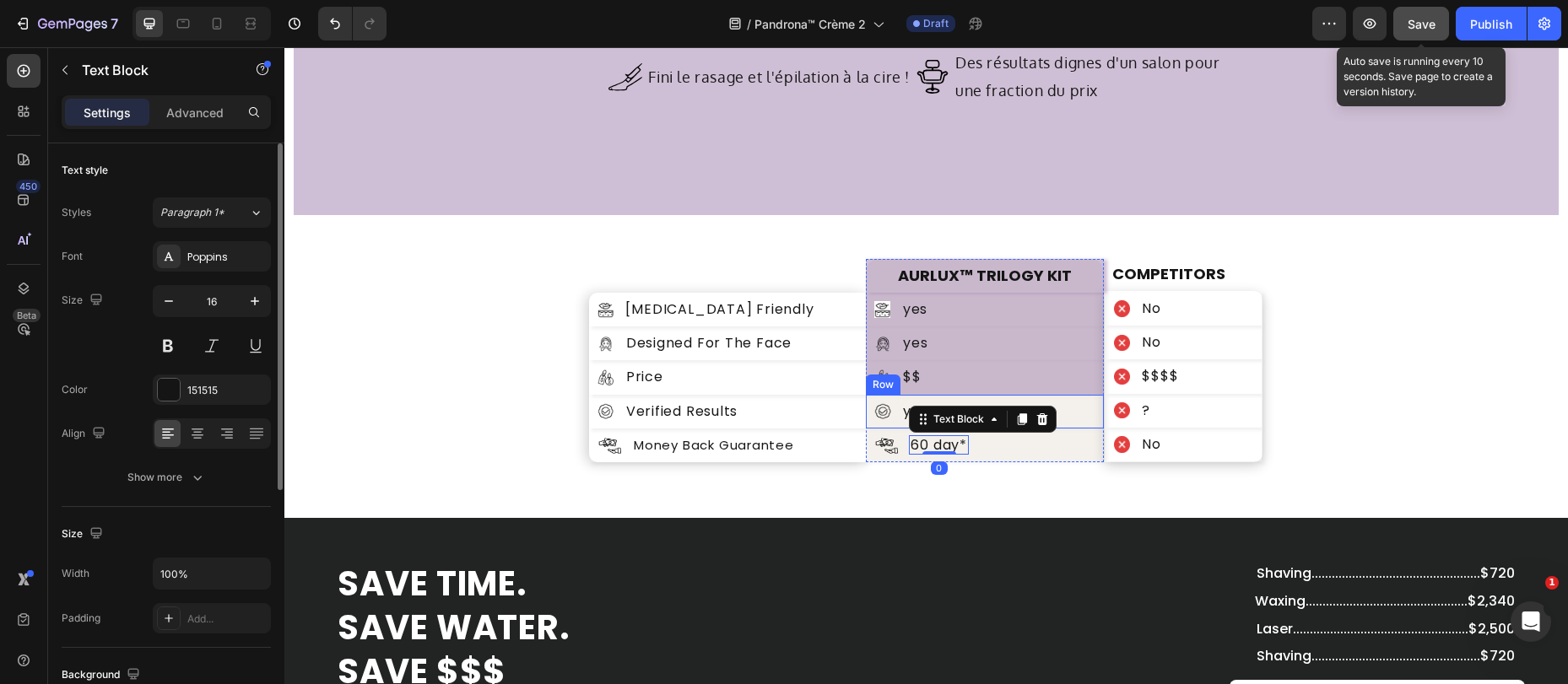
click at [868, 424] on div "Image yes Text Block Row" at bounding box center [984, 411] width 238 height 34
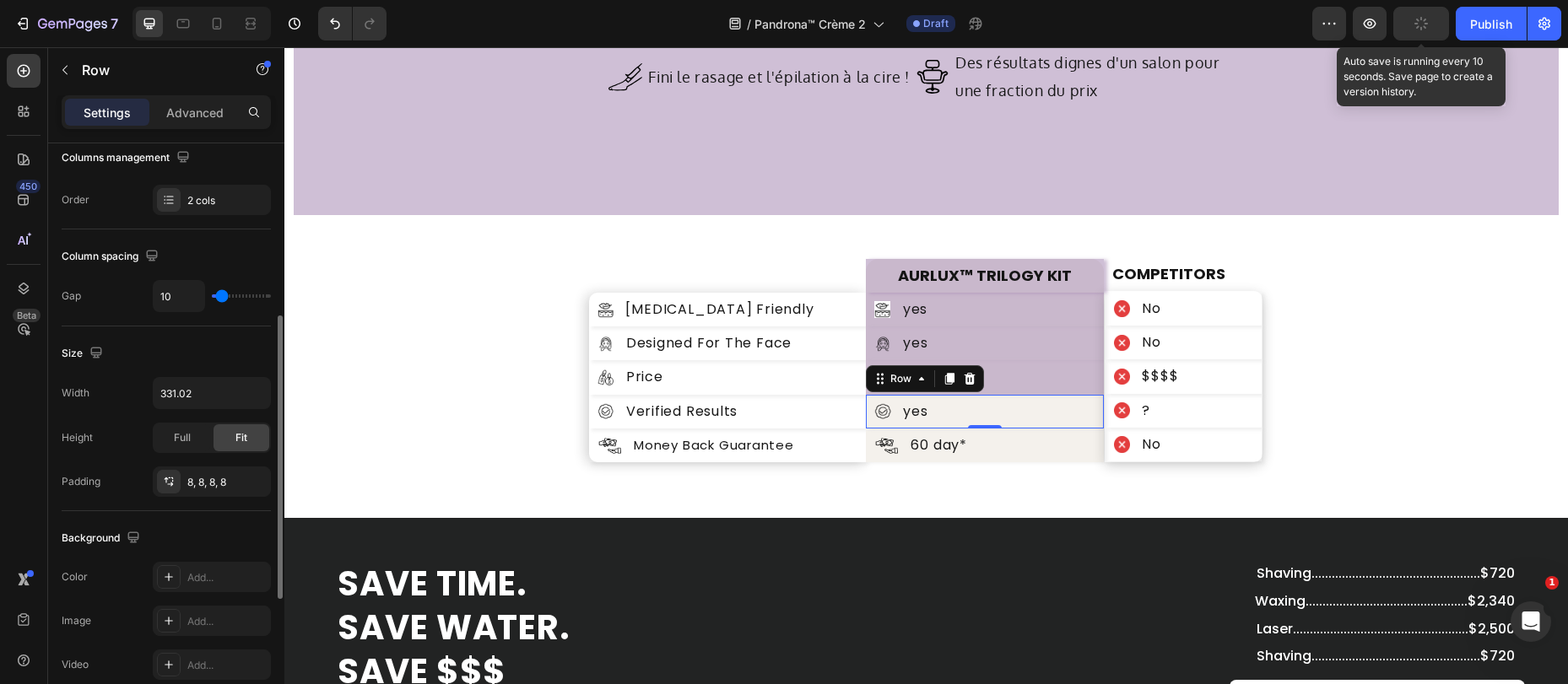
scroll to position [275, 0]
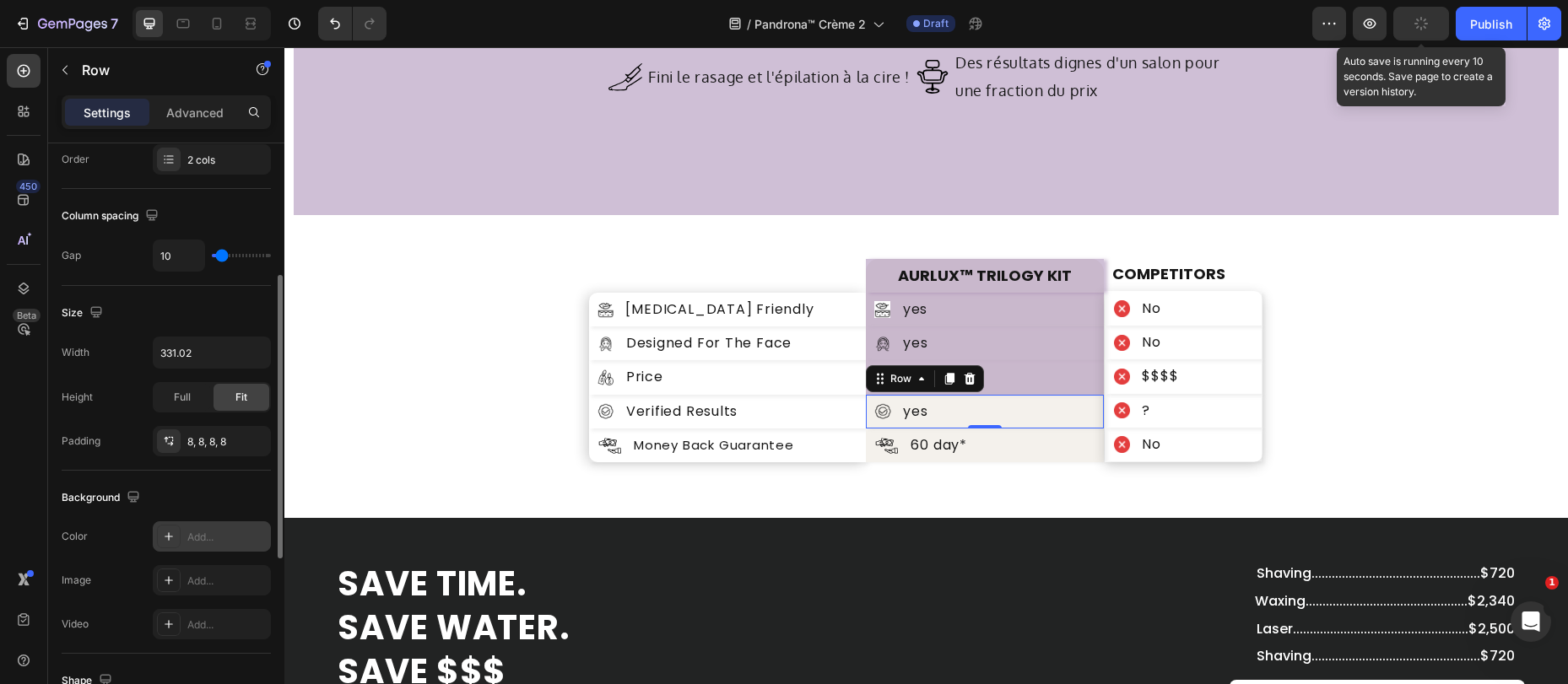
drag, startPoint x: 191, startPoint y: 533, endPoint x: 207, endPoint y: 528, distance: 16.8
click at [191, 533] on div "Add..." at bounding box center [227, 537] width 80 height 16
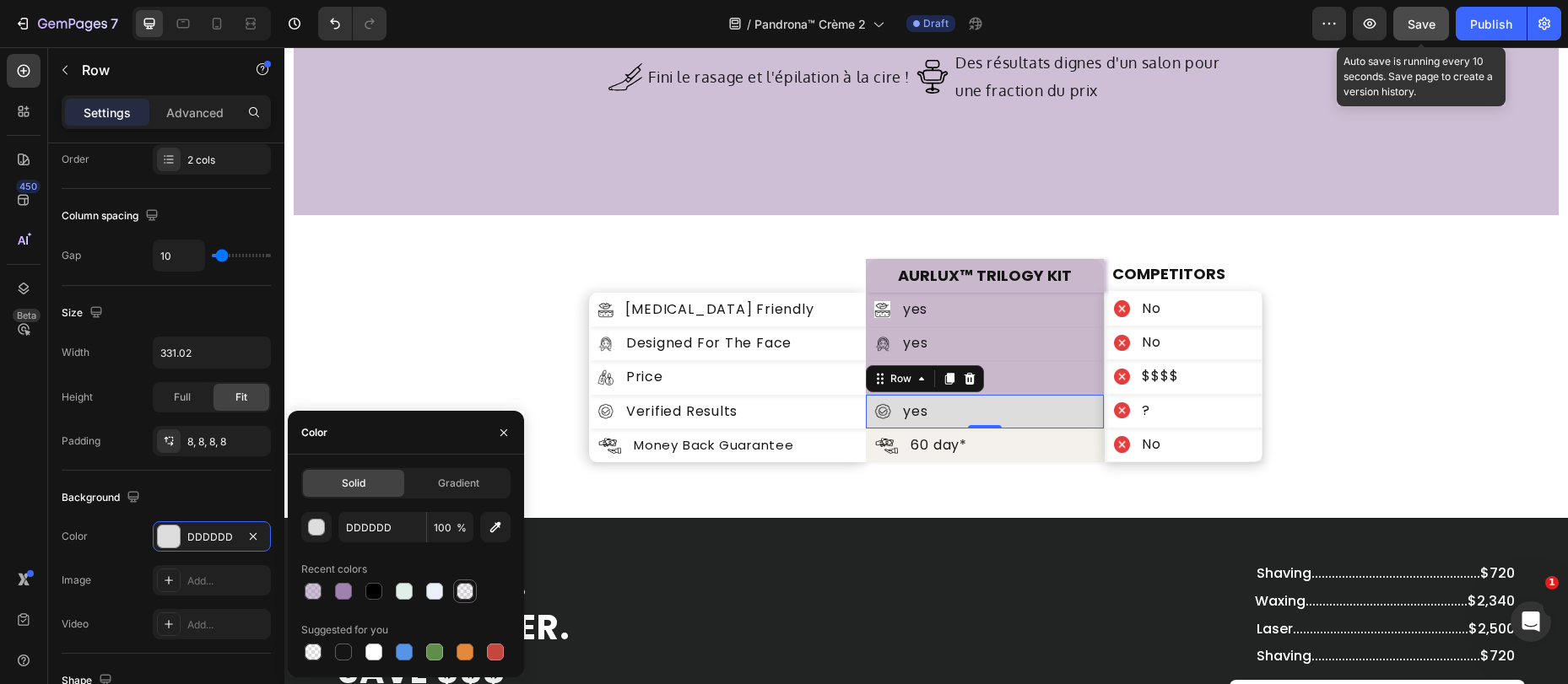
click at [468, 592] on div at bounding box center [464, 591] width 16 height 16
type input "9F80AE"
type input "10"
click at [465, 590] on div at bounding box center [464, 591] width 16 height 16
click at [439, 595] on div at bounding box center [434, 591] width 16 height 16
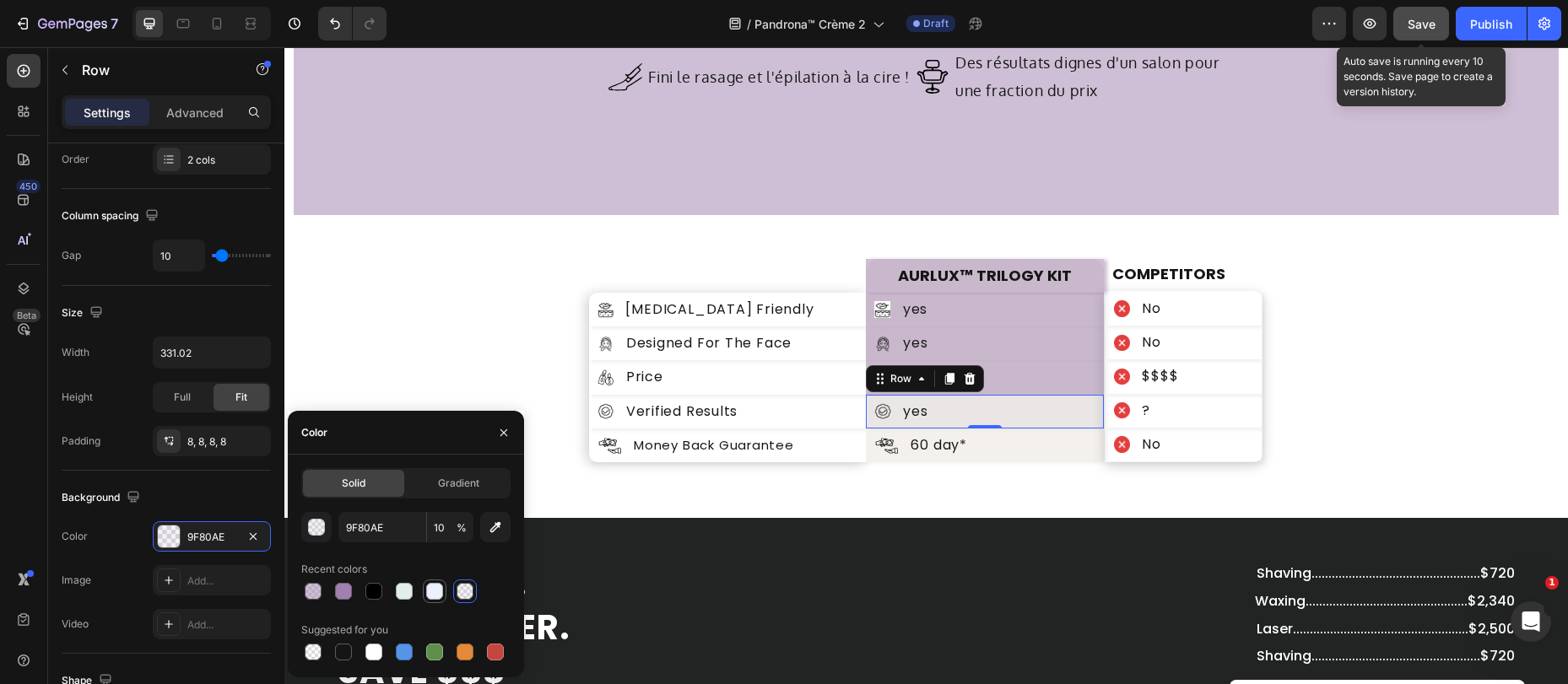
type input "EBF0FB"
type input "100"
click at [993, 447] on div "Image 60 day* Text Block Row" at bounding box center [984, 445] width 238 height 34
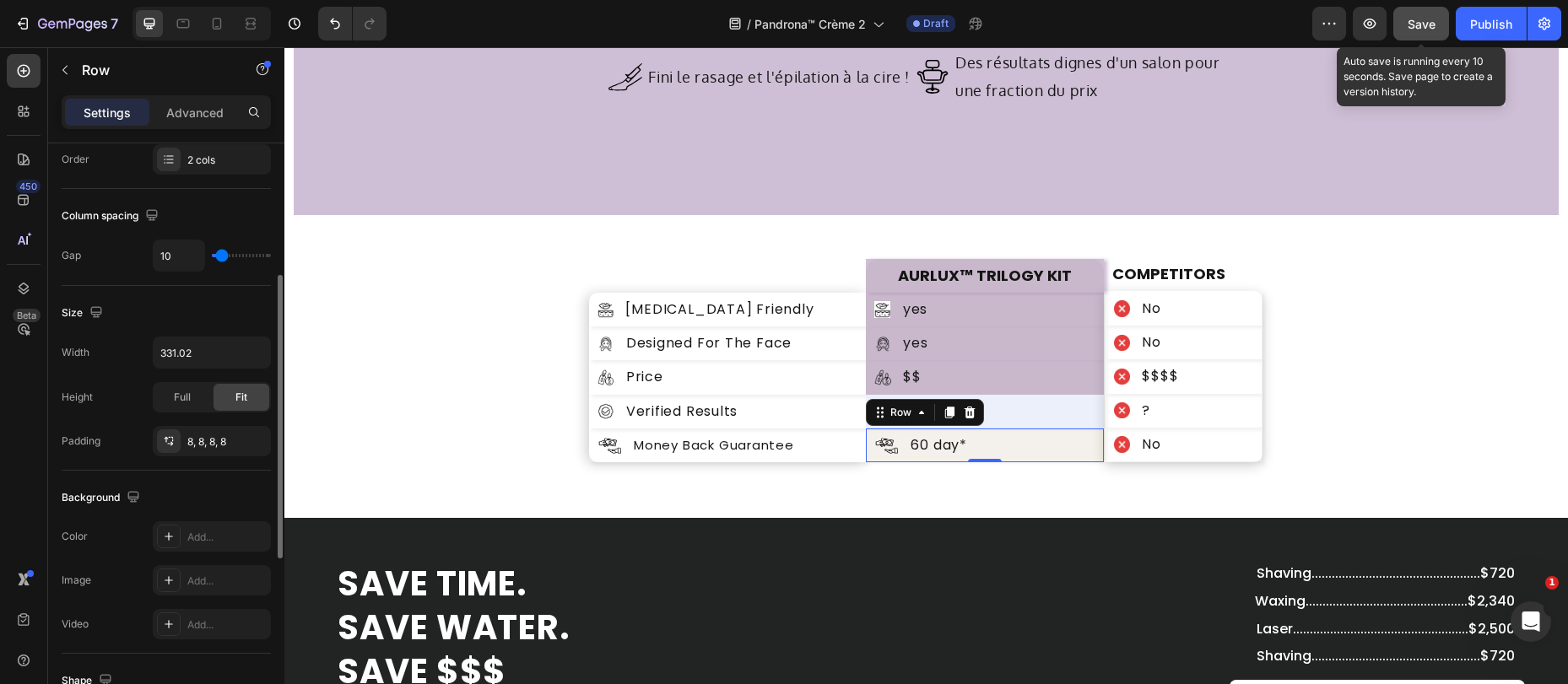
click at [196, 536] on div "Add..." at bounding box center [227, 537] width 80 height 16
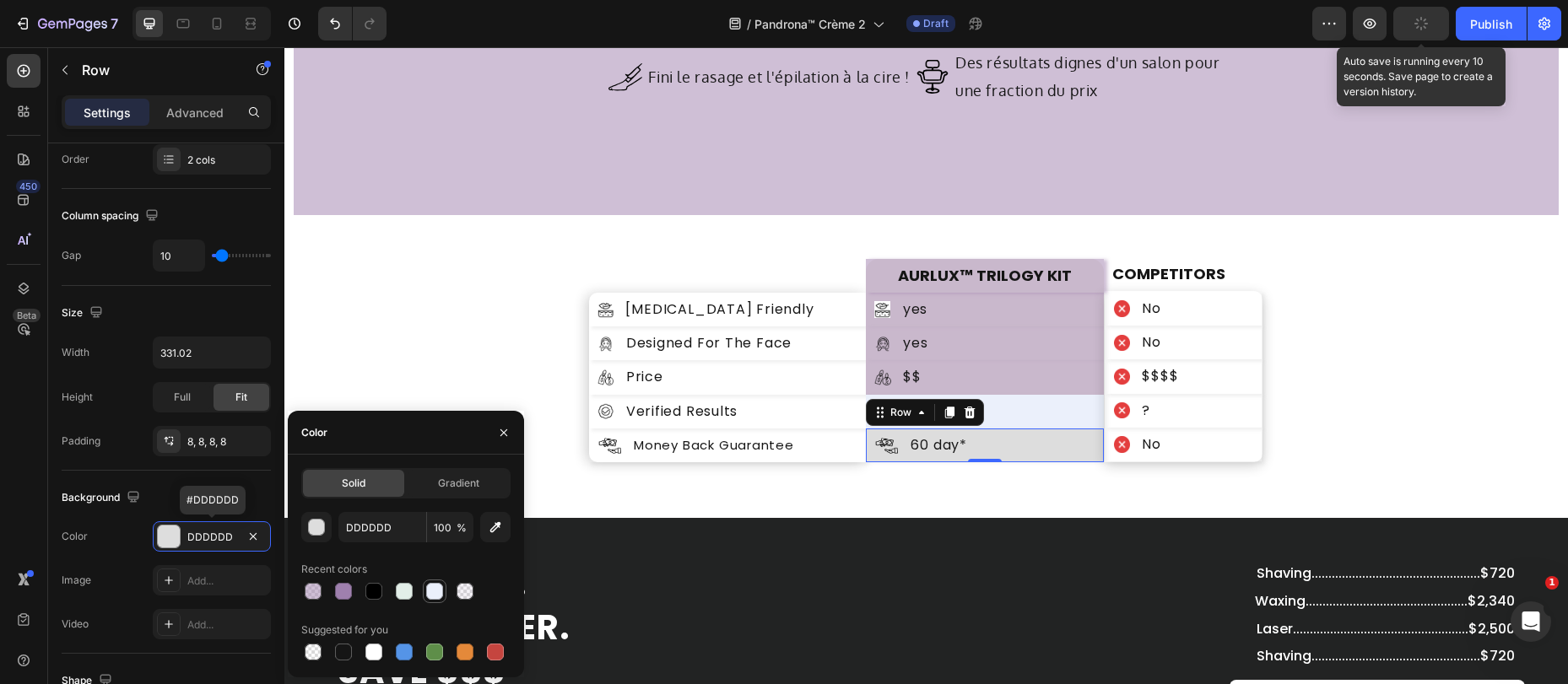
click at [441, 592] on div at bounding box center [434, 591] width 16 height 16
type input "EBF0FB"
click at [945, 386] on div "Image $$ Text Block Row" at bounding box center [984, 376] width 238 height 34
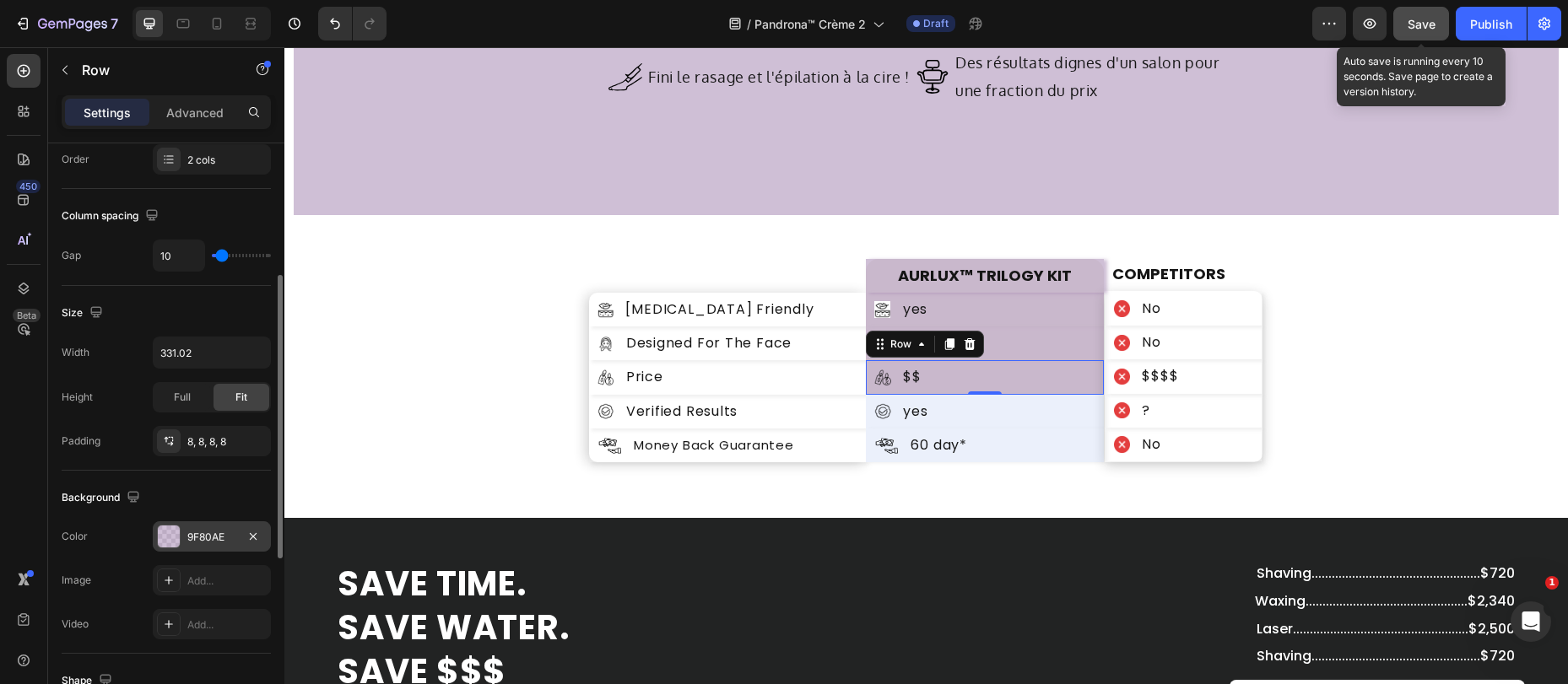
click at [179, 544] on div at bounding box center [169, 537] width 23 height 23
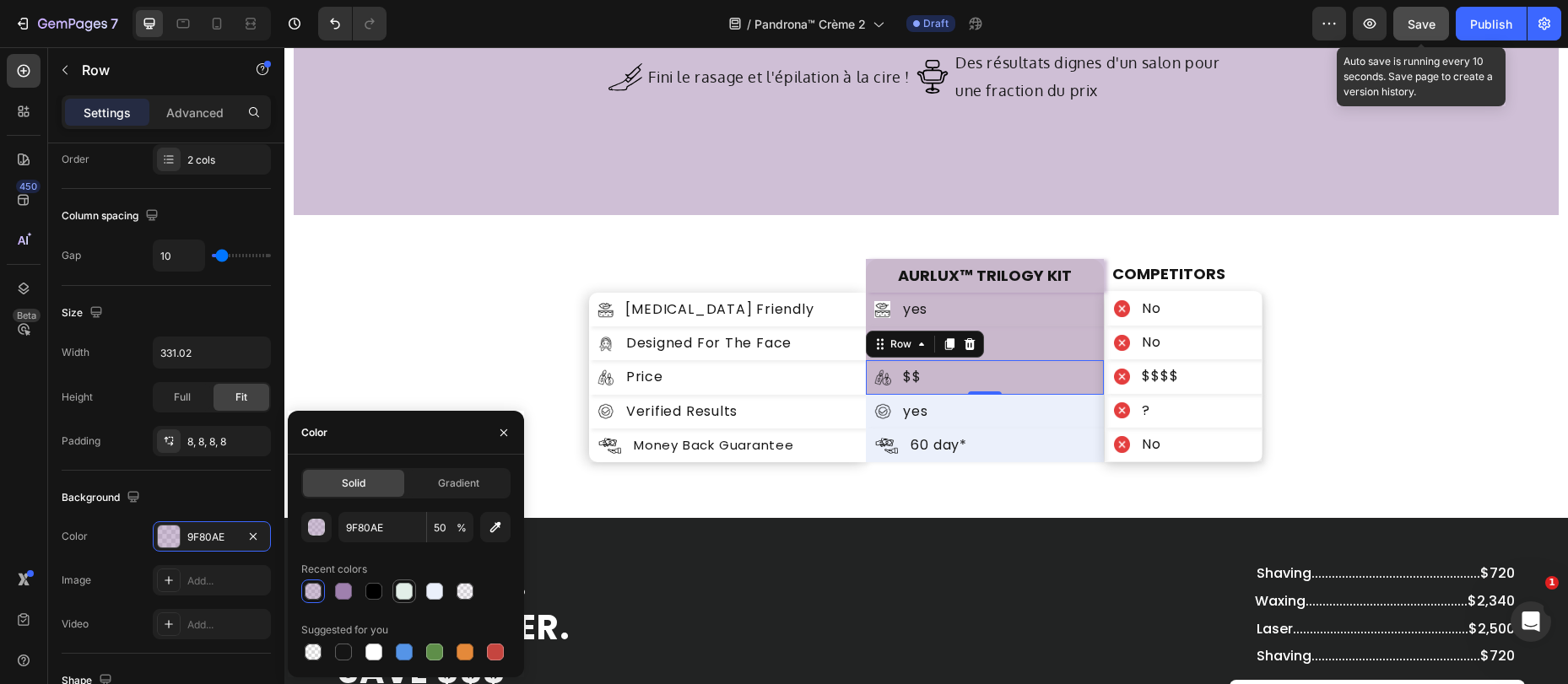
click at [403, 592] on div at bounding box center [404, 591] width 16 height 16
type input "E2EEE8"
type input "100"
click at [432, 591] on div at bounding box center [434, 591] width 16 height 16
type input "EBF0FB"
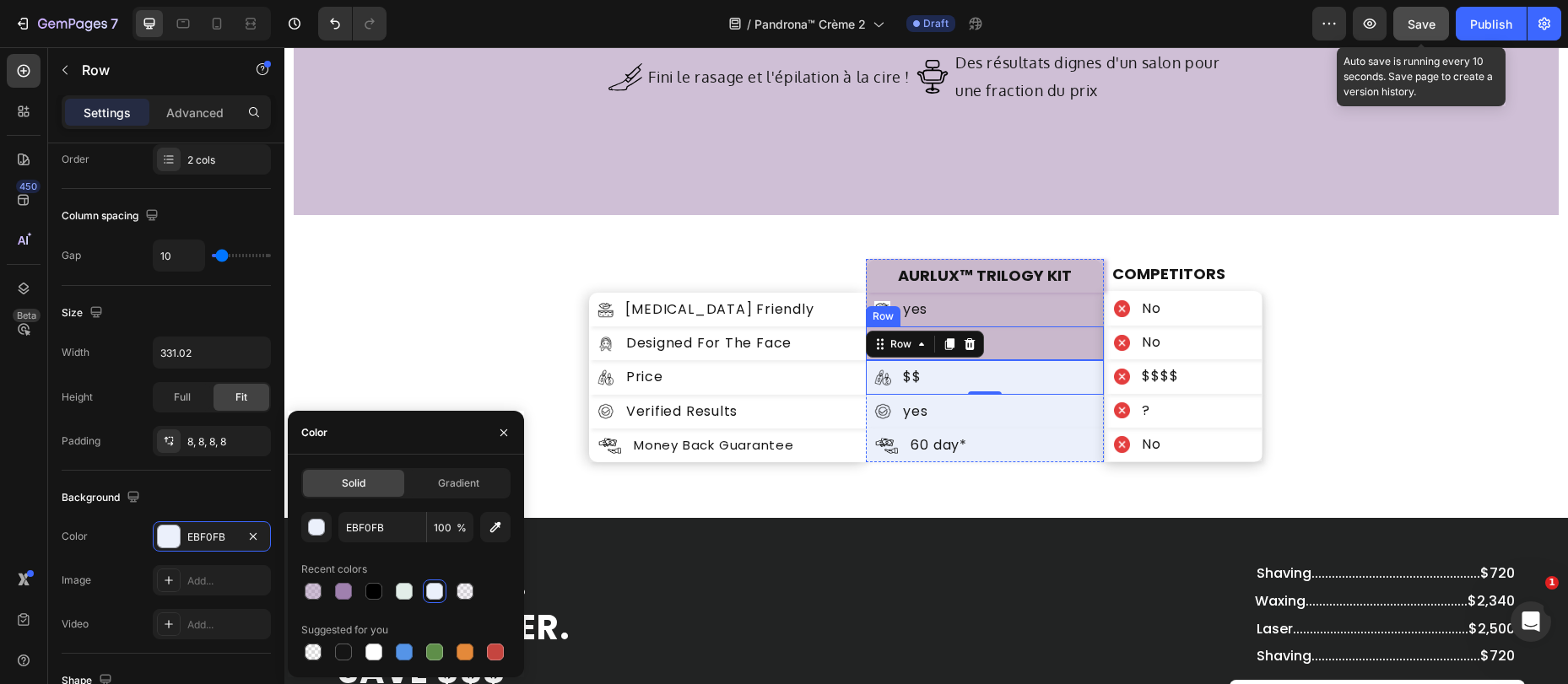
click at [1046, 346] on div "Image yes Text Block Row" at bounding box center [984, 343] width 238 height 34
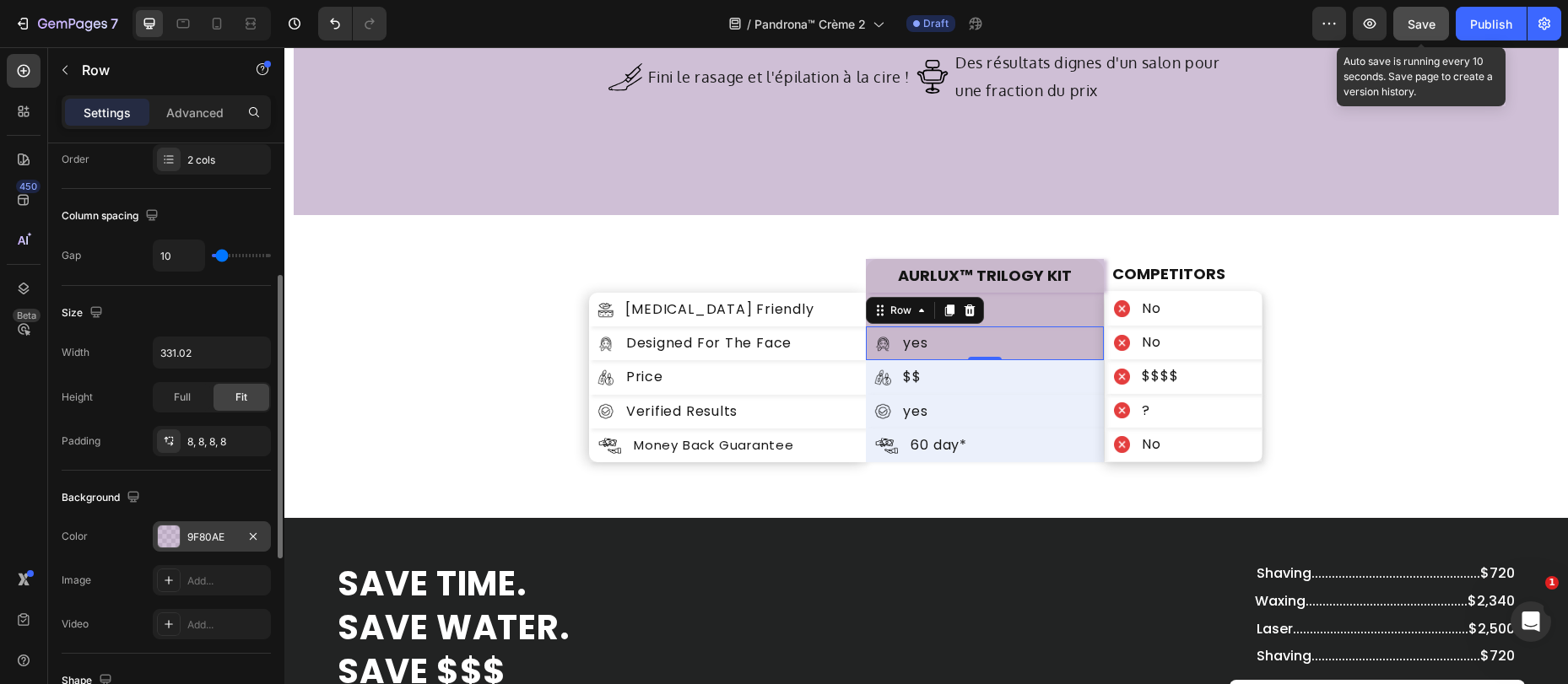
click at [196, 540] on div "9F80AE" at bounding box center [212, 537] width 49 height 16
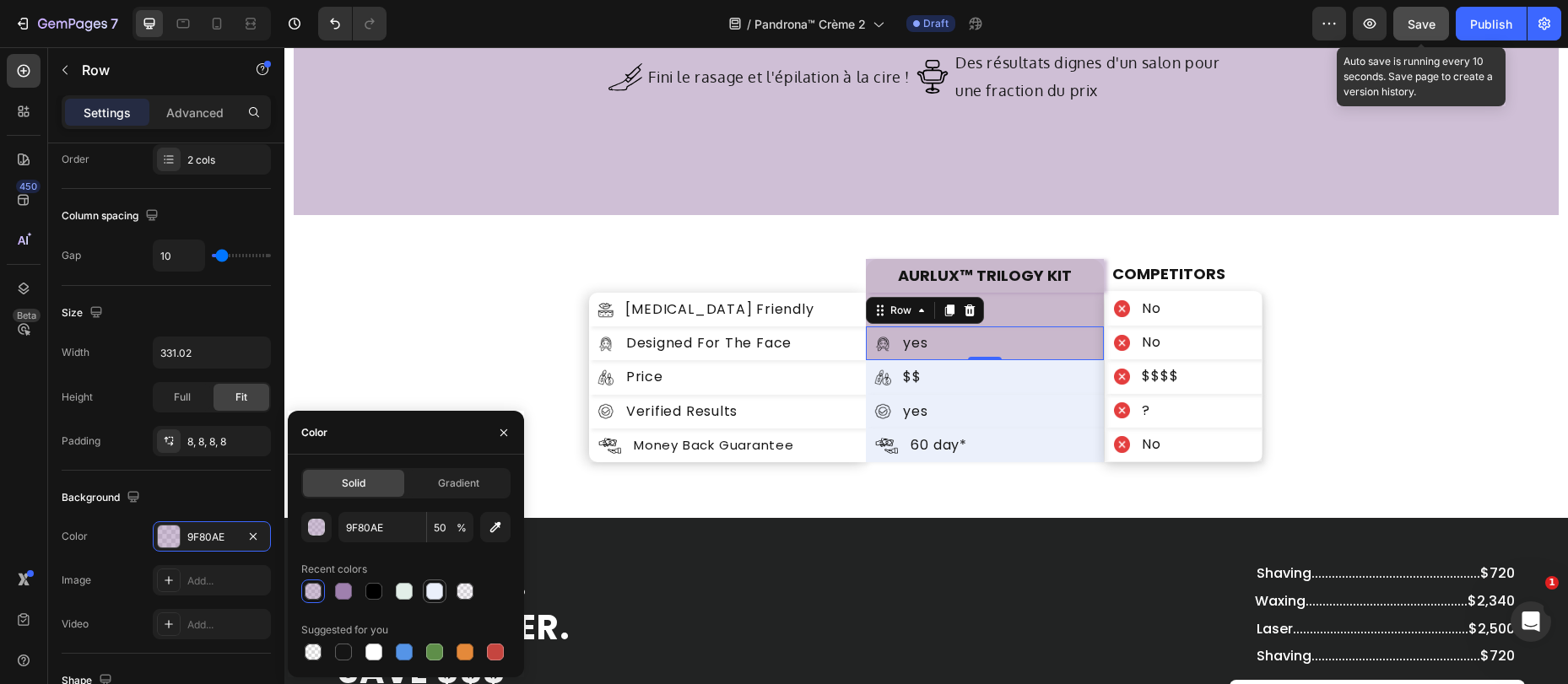
click at [444, 591] on div at bounding box center [435, 591] width 23 height 23
type input "EBF0FB"
type input "100"
click at [1045, 319] on div "Image yes Text Block Row" at bounding box center [984, 309] width 238 height 34
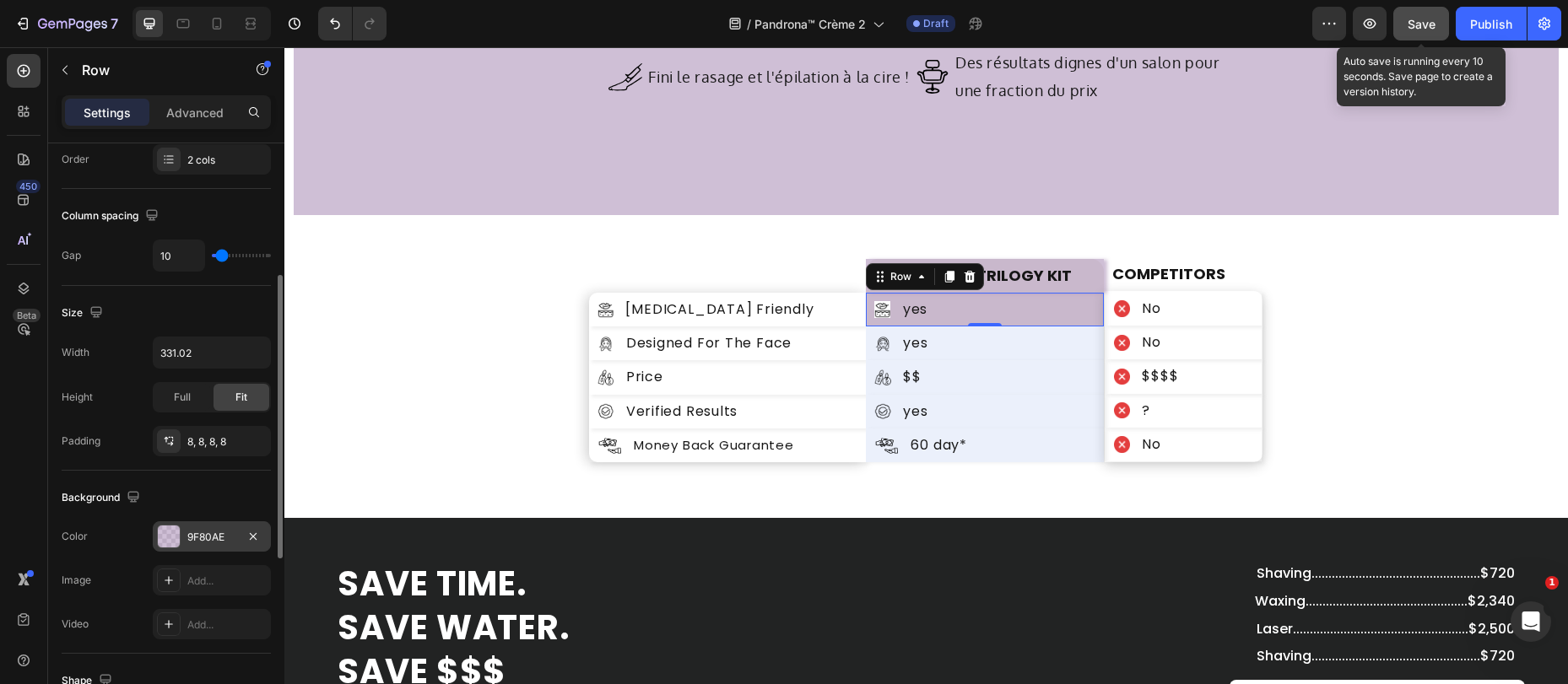
click at [211, 540] on div "9F80AE" at bounding box center [212, 537] width 49 height 16
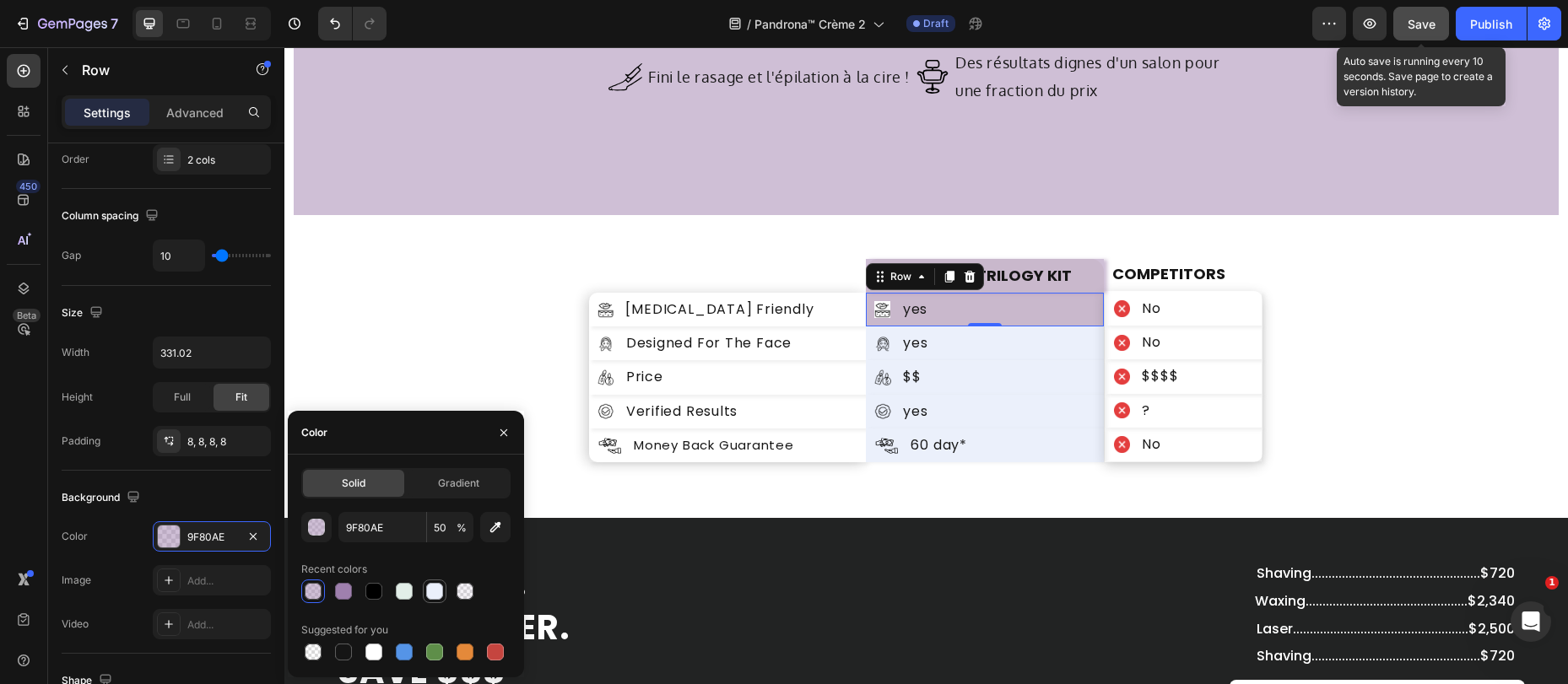
click at [437, 593] on div at bounding box center [434, 591] width 16 height 16
type input "EBF0FB"
type input "100"
click at [1073, 288] on div "AURLUX™ TRILOGY KIT Text Block Row" at bounding box center [984, 276] width 238 height 34
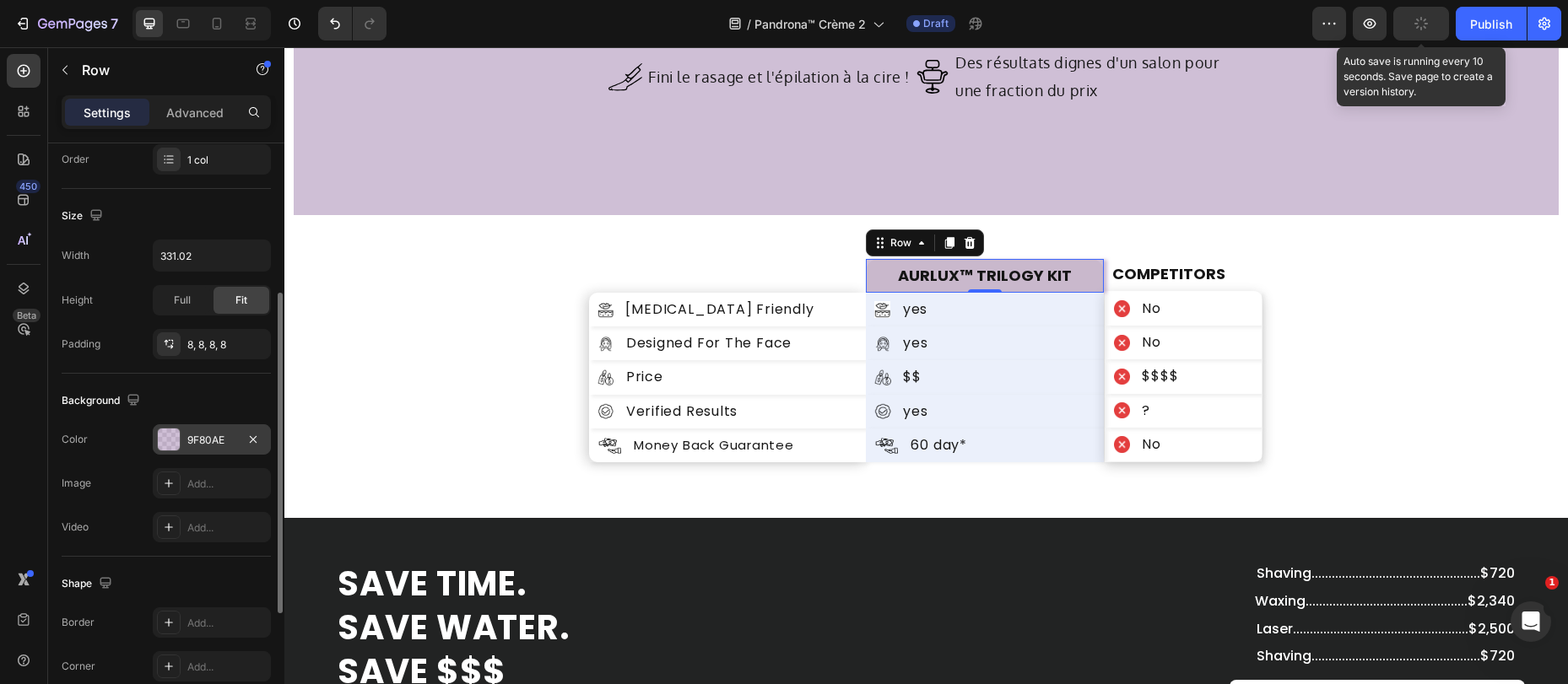
click at [195, 433] on div "9F80AE" at bounding box center [212, 440] width 49 height 16
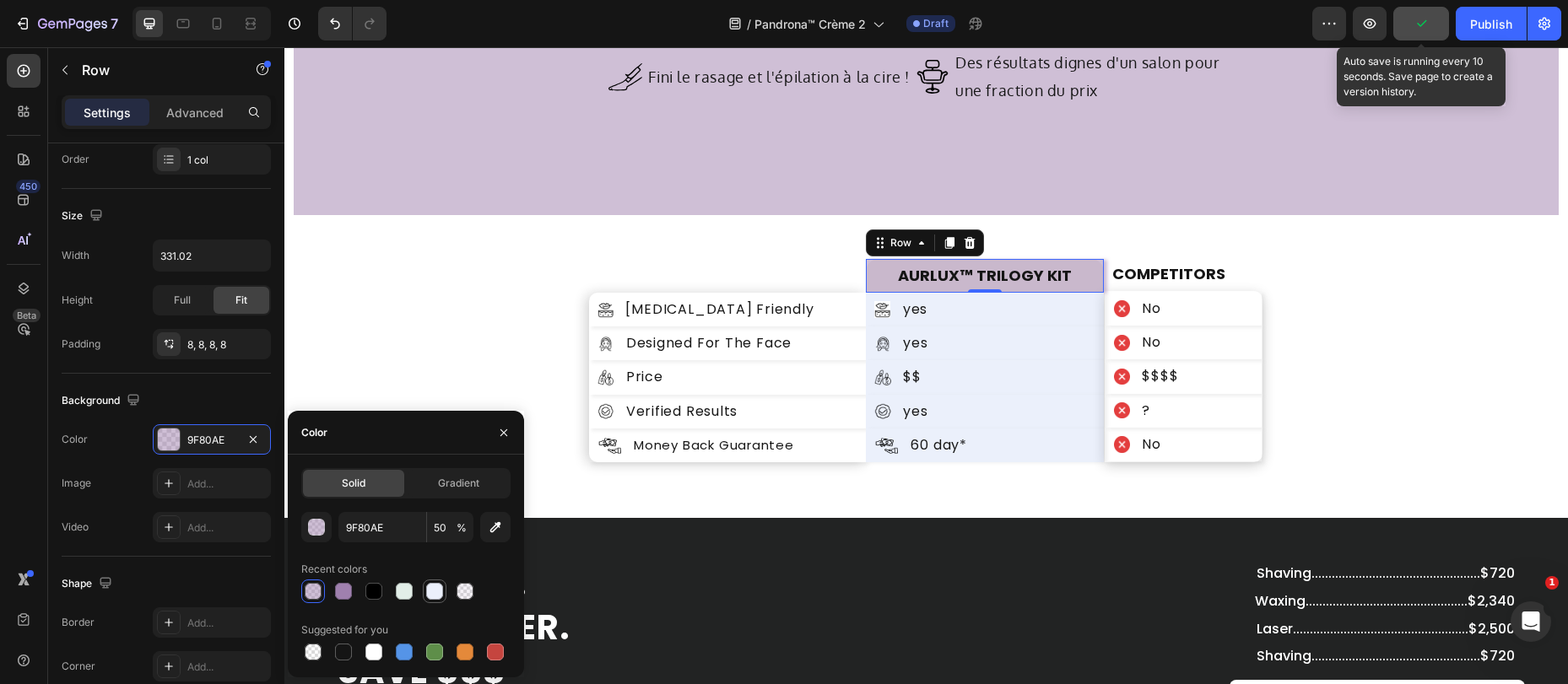
click at [443, 591] on div at bounding box center [434, 591] width 20 height 20
type input "EBF0FB"
type input "100"
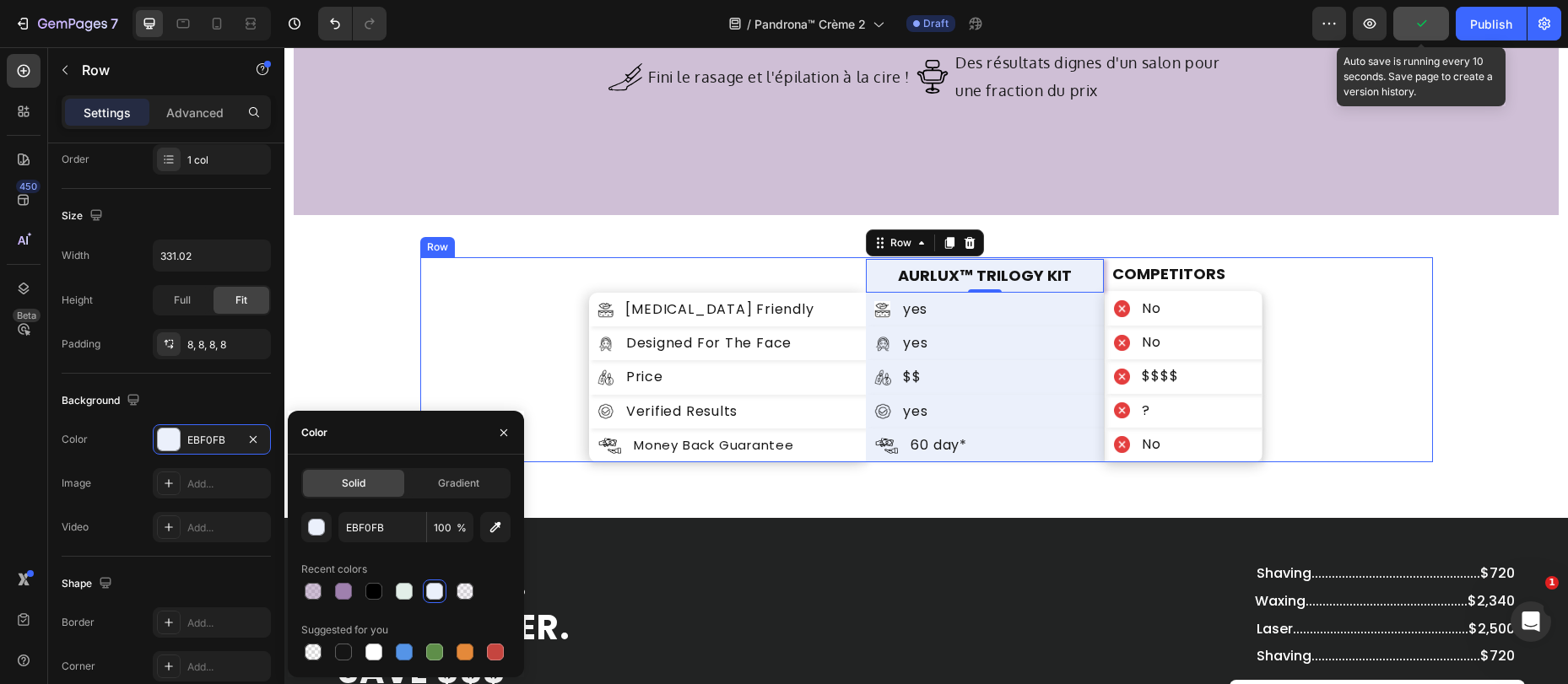
click at [1323, 281] on div "Image sensitive-skin Friendly Text Block Row Image Designed For The Face Text B…" at bounding box center [927, 359] width 1013 height 205
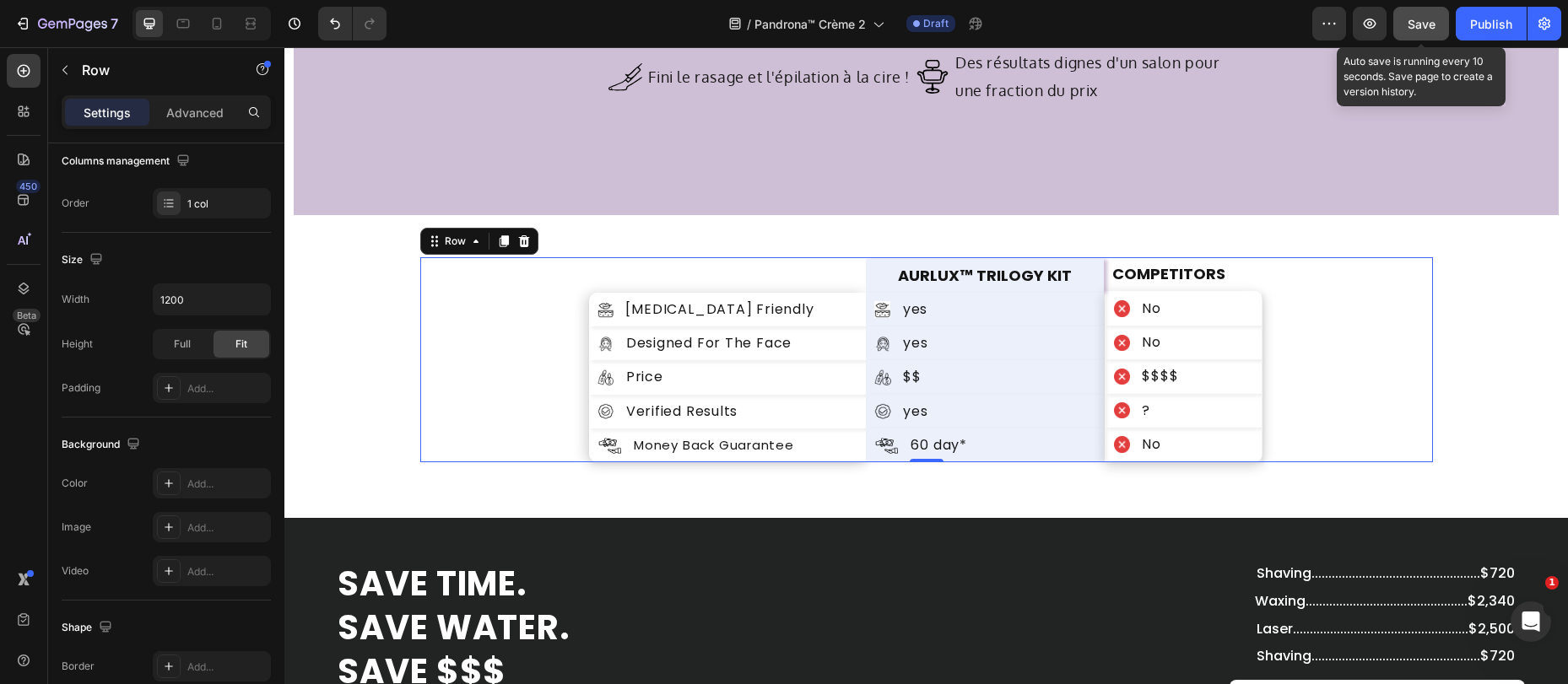
click at [1435, 10] on button "Save" at bounding box center [1421, 23] width 55 height 34
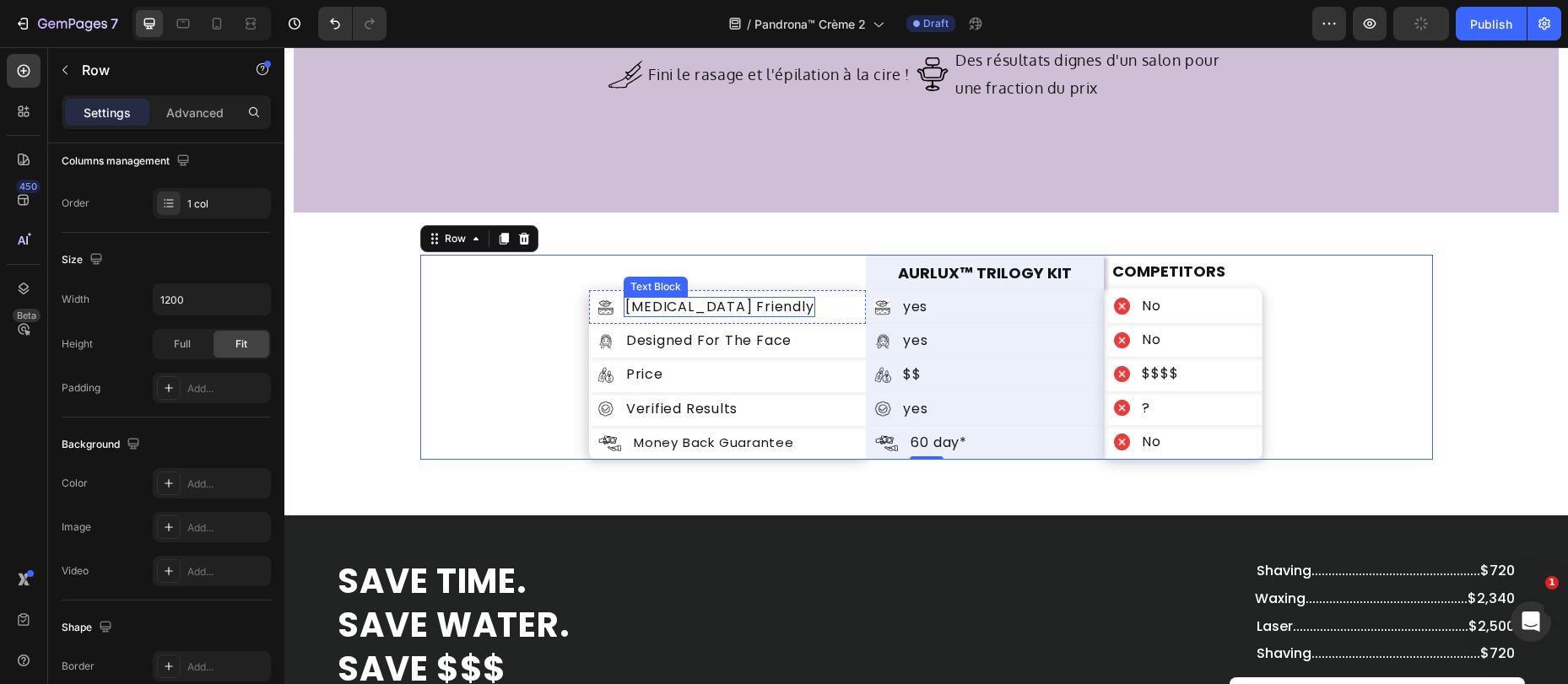
scroll to position [5711, 0]
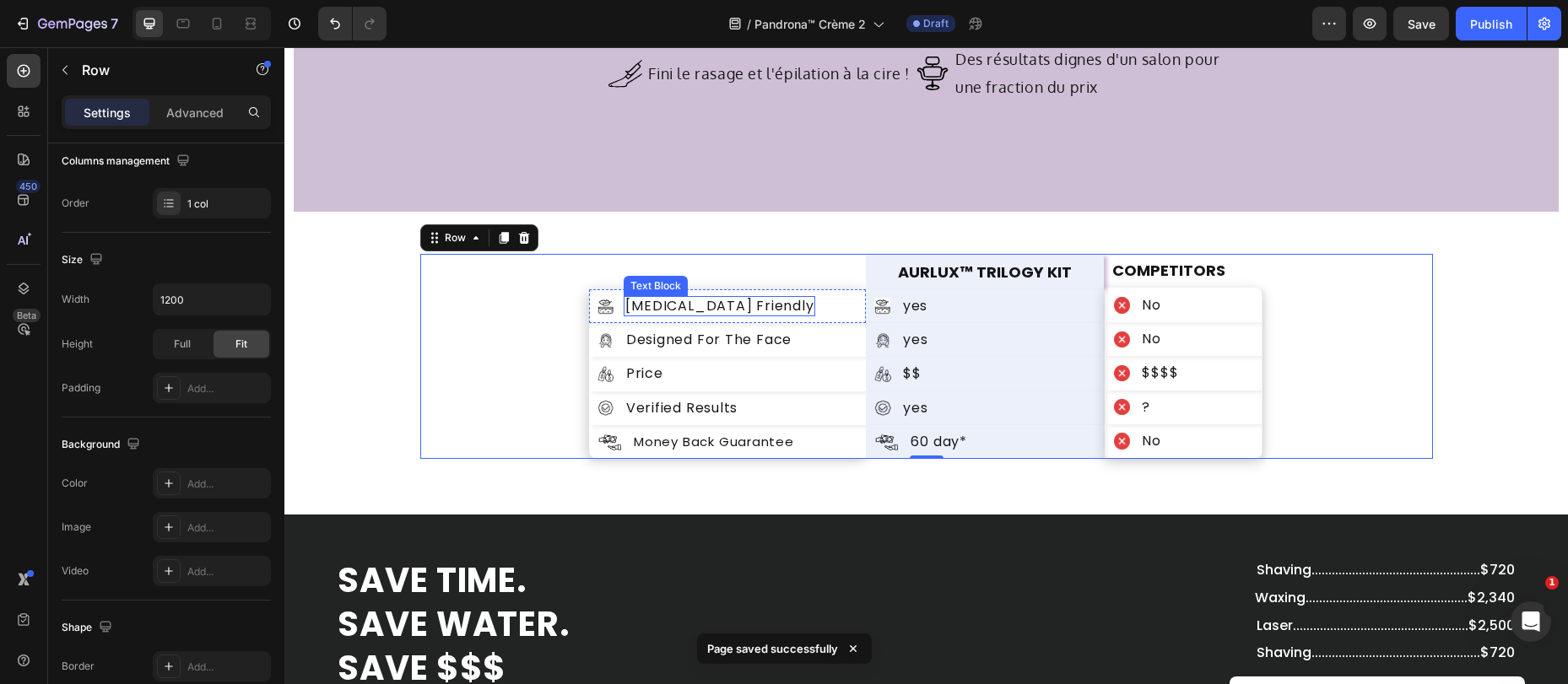
click at [735, 309] on p "sensitive-skin Friendly" at bounding box center [719, 306] width 188 height 16
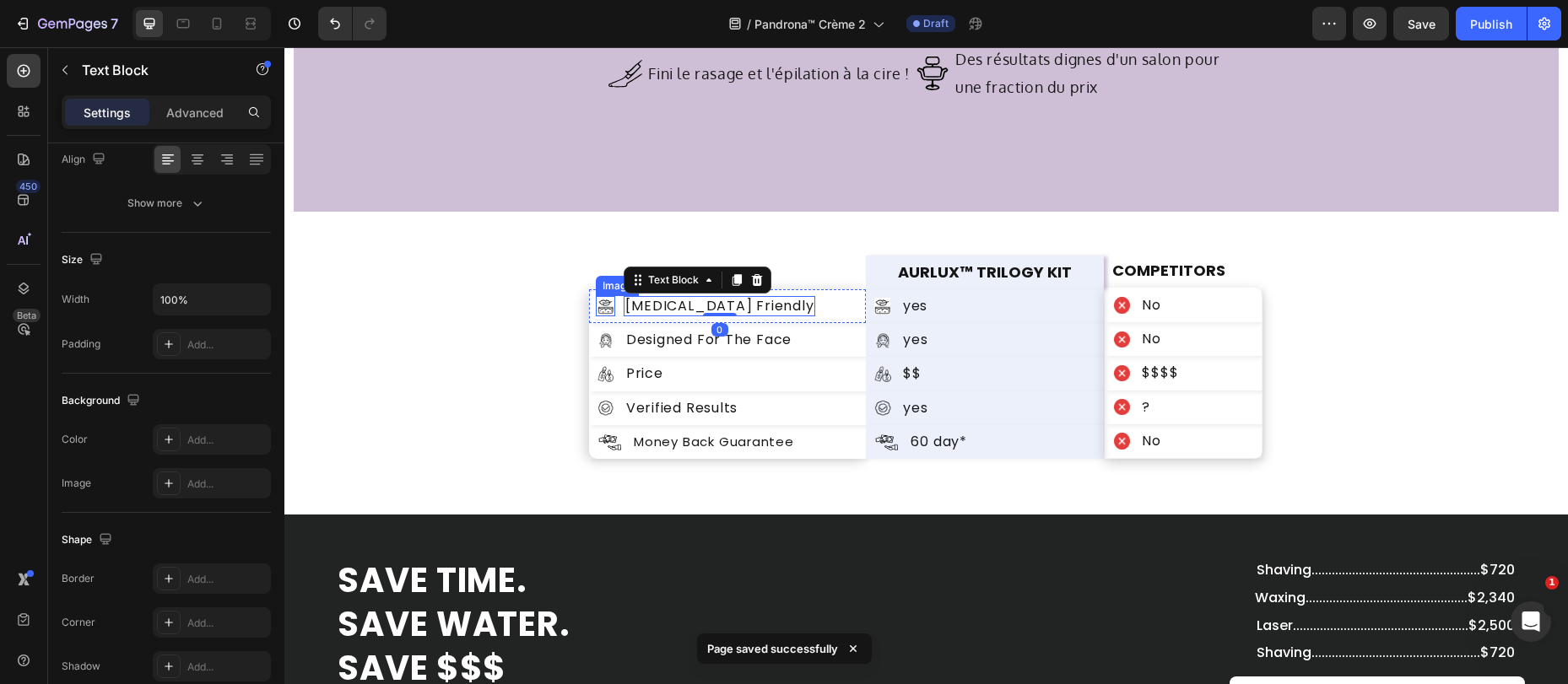
scroll to position [0, 0]
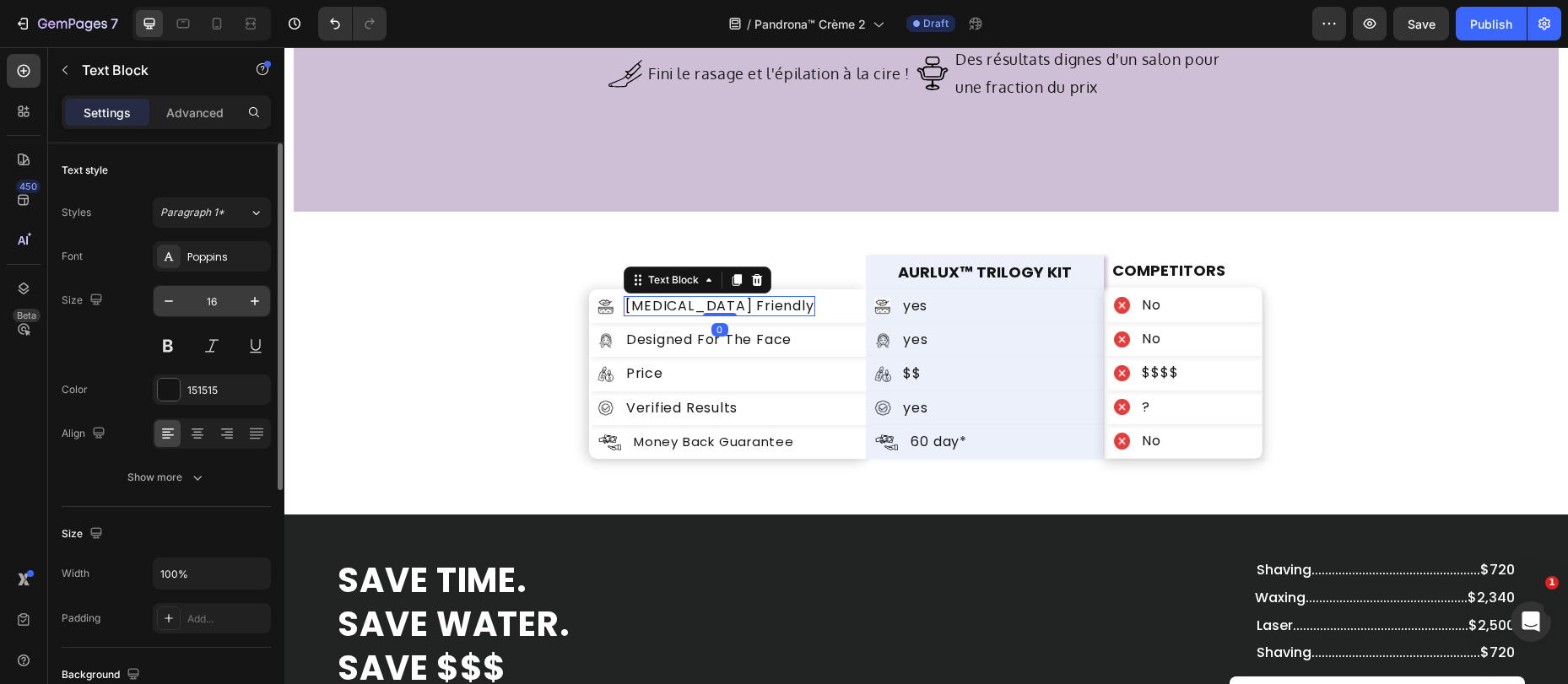
click at [218, 249] on div "Poppins" at bounding box center [227, 257] width 80 height 16
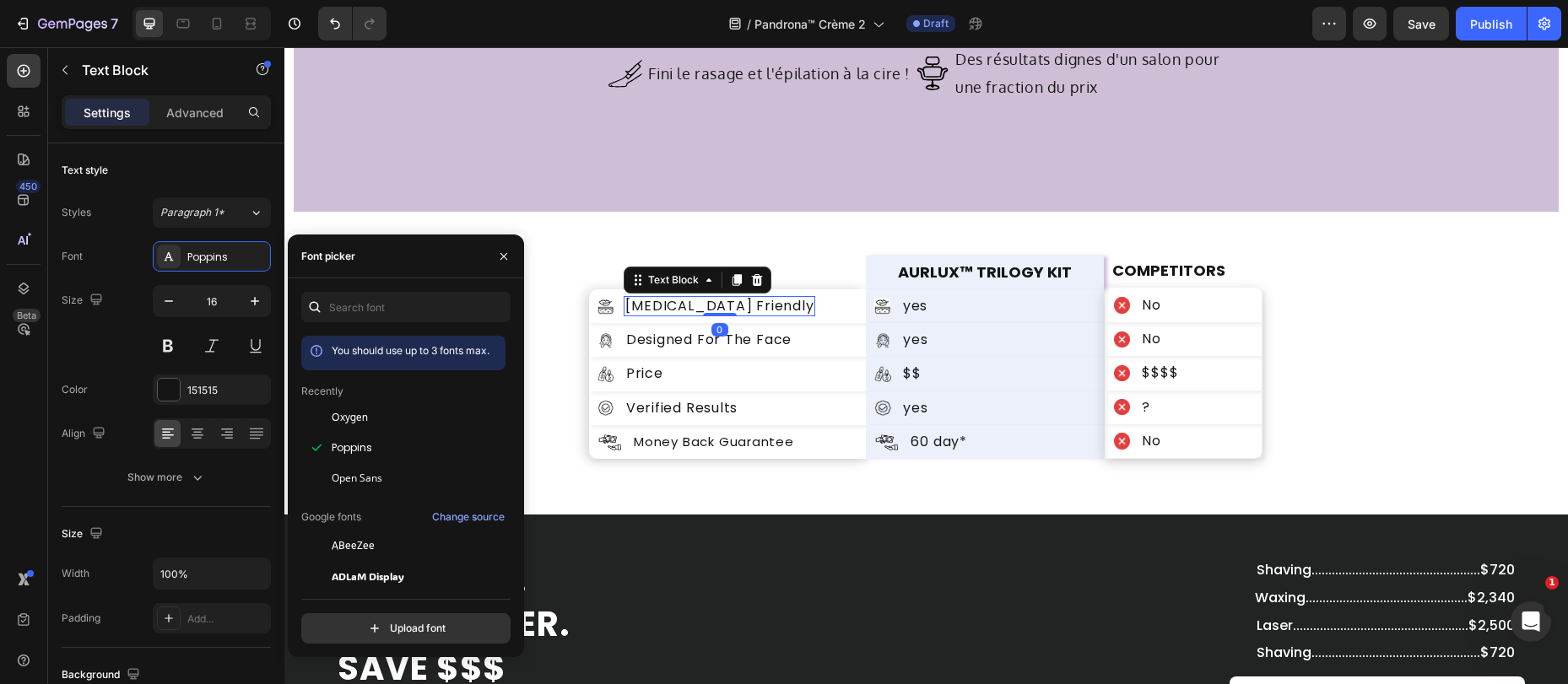
drag, startPoint x: 346, startPoint y: 420, endPoint x: 503, endPoint y: 370, distance: 164.8
click at [346, 420] on span "Oxygen" at bounding box center [349, 418] width 36 height 16
click at [663, 342] on p "Designed For The Face" at bounding box center [708, 340] width 165 height 16
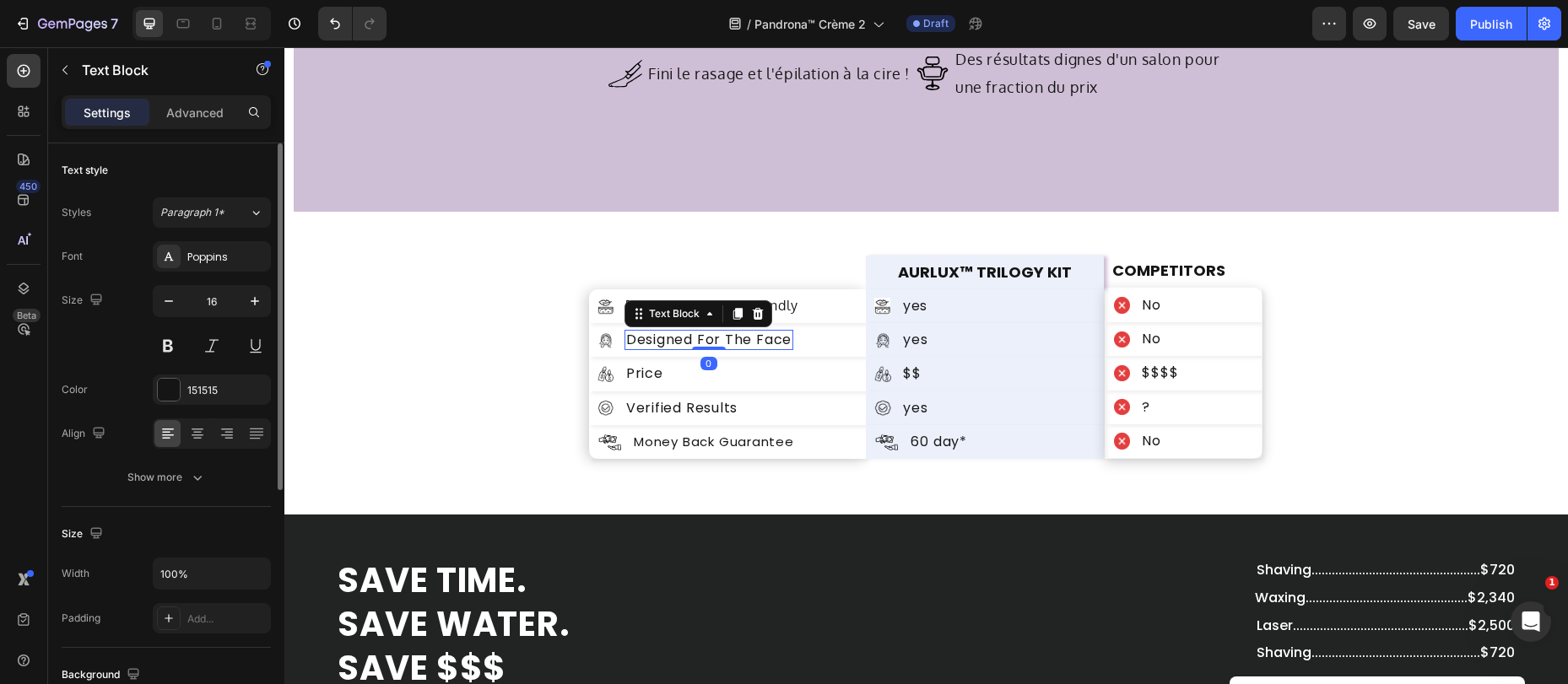
click at [207, 255] on div "Poppins" at bounding box center [227, 257] width 80 height 16
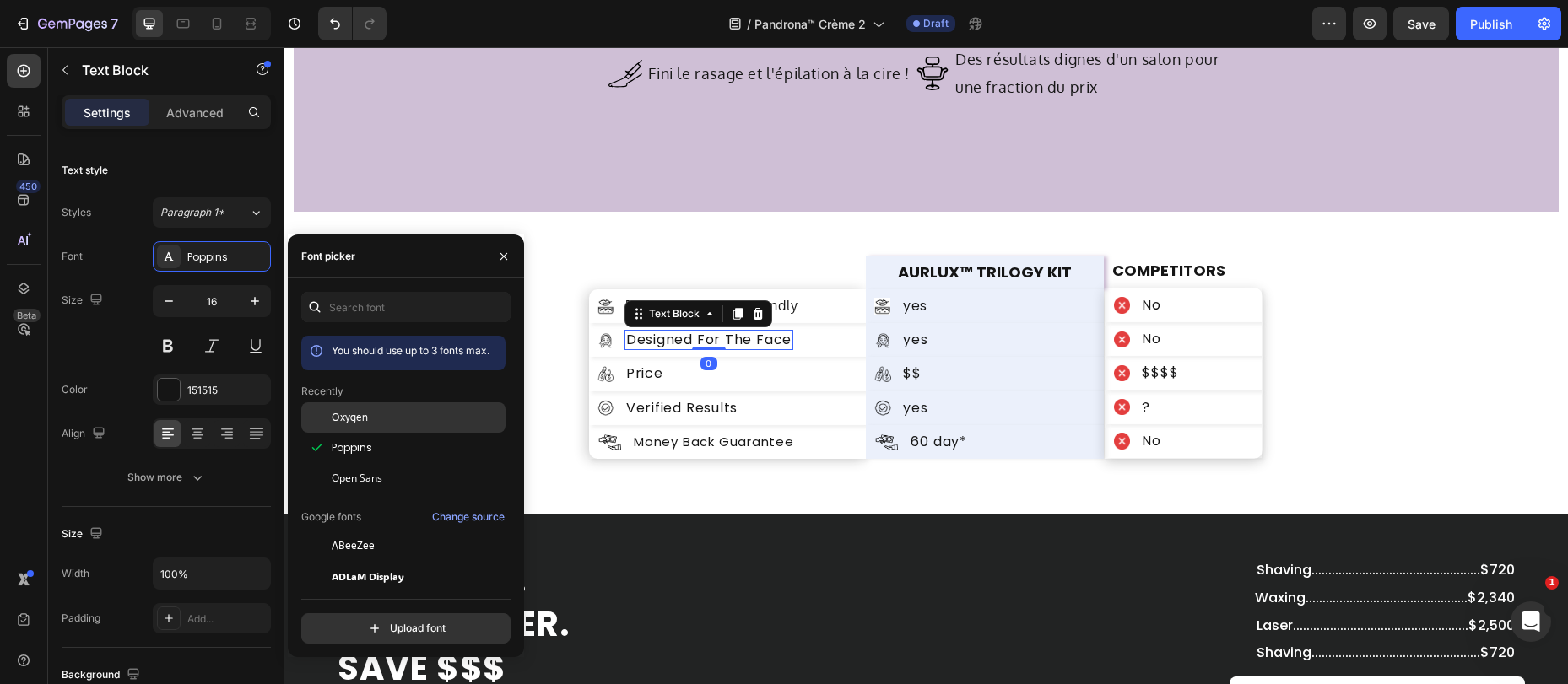
drag, startPoint x: 346, startPoint y: 417, endPoint x: 349, endPoint y: 407, distance: 10.4
click at [346, 417] on span "Oxygen" at bounding box center [349, 418] width 36 height 16
click at [628, 376] on p "Price" at bounding box center [644, 374] width 37 height 16
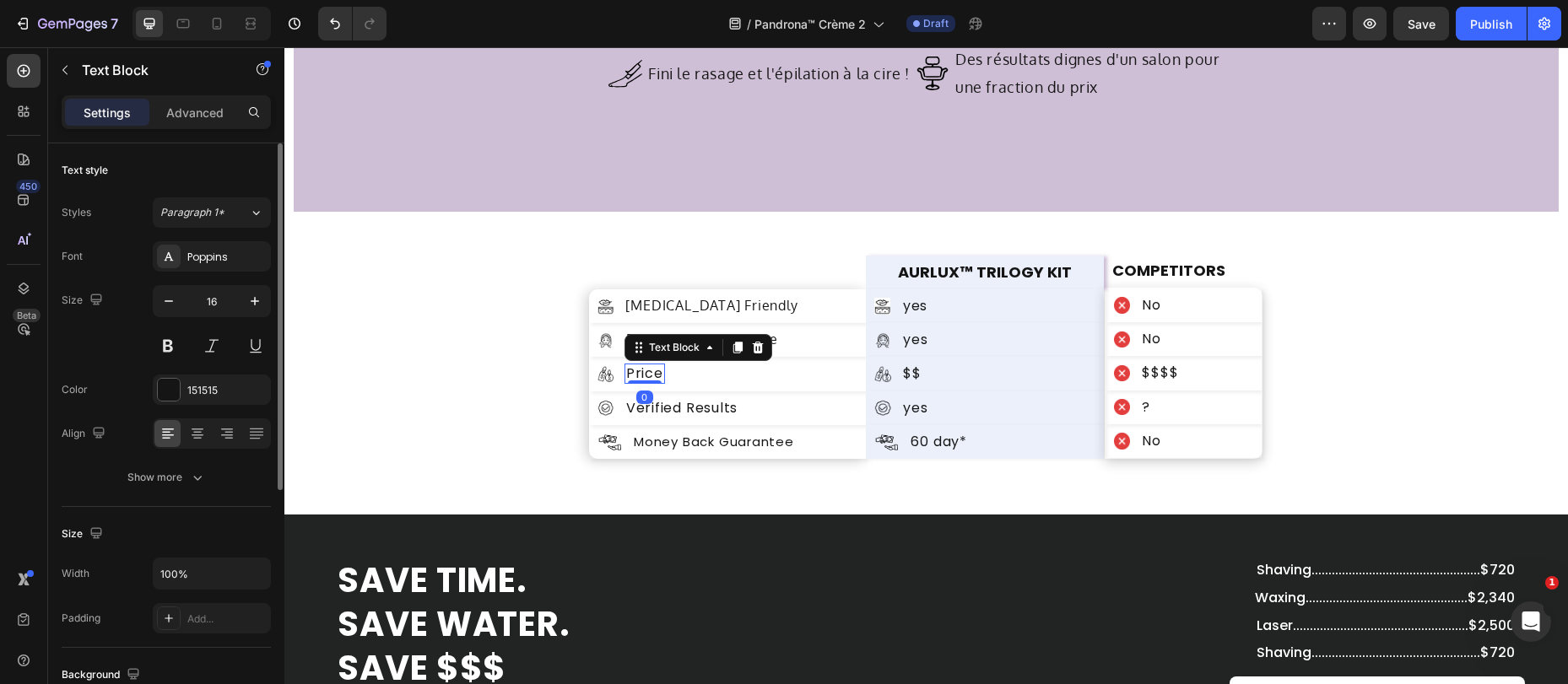
click at [195, 255] on div "Poppins" at bounding box center [227, 257] width 80 height 16
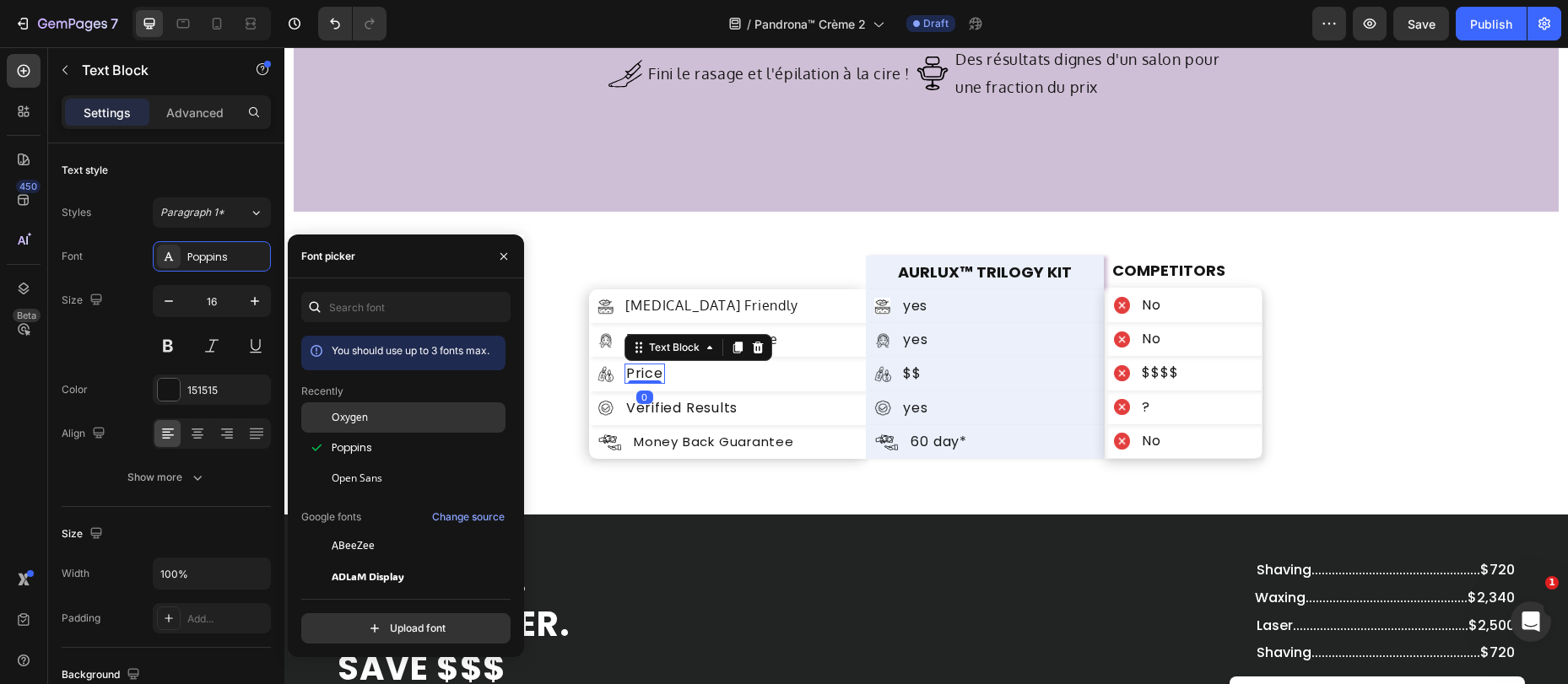
click at [348, 412] on span "Oxygen" at bounding box center [349, 418] width 36 height 16
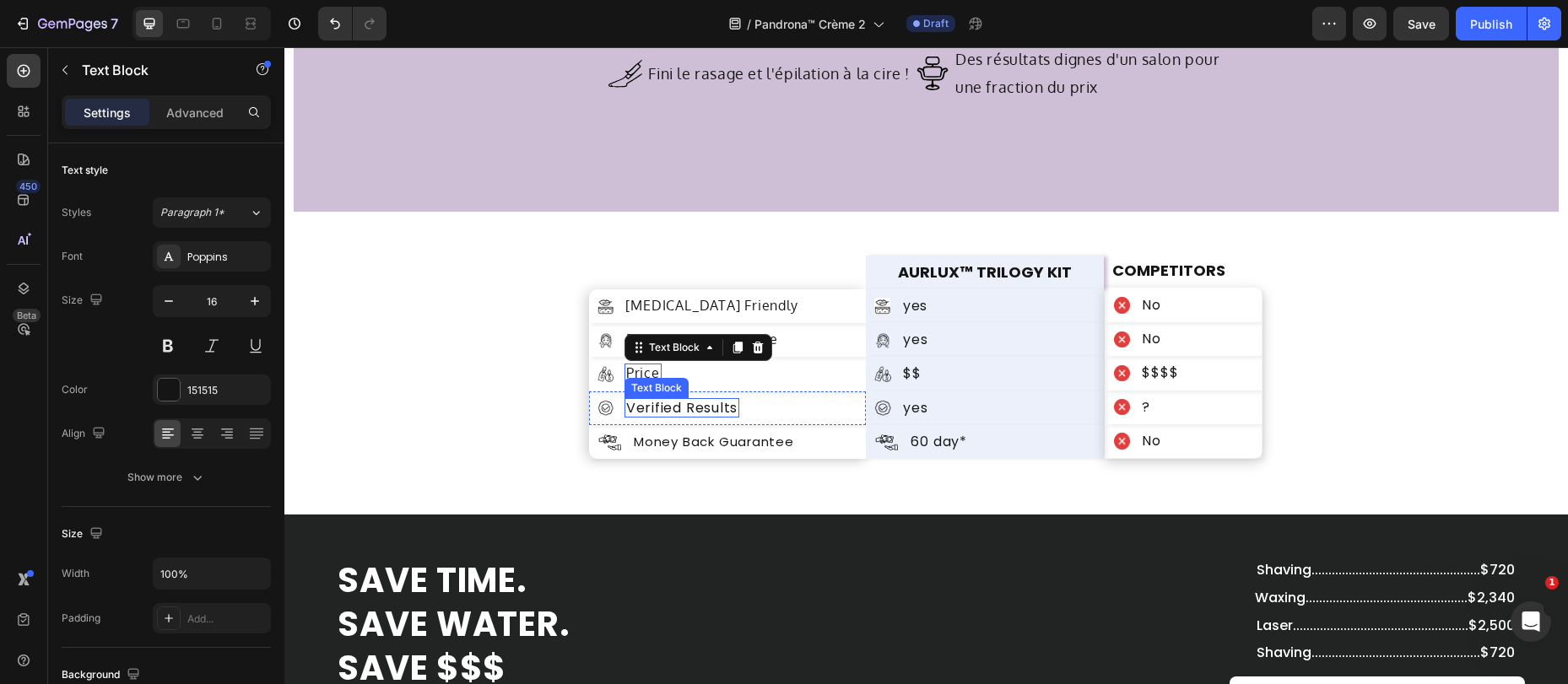
click at [665, 407] on p "Verified Results" at bounding box center [681, 407] width 112 height 16
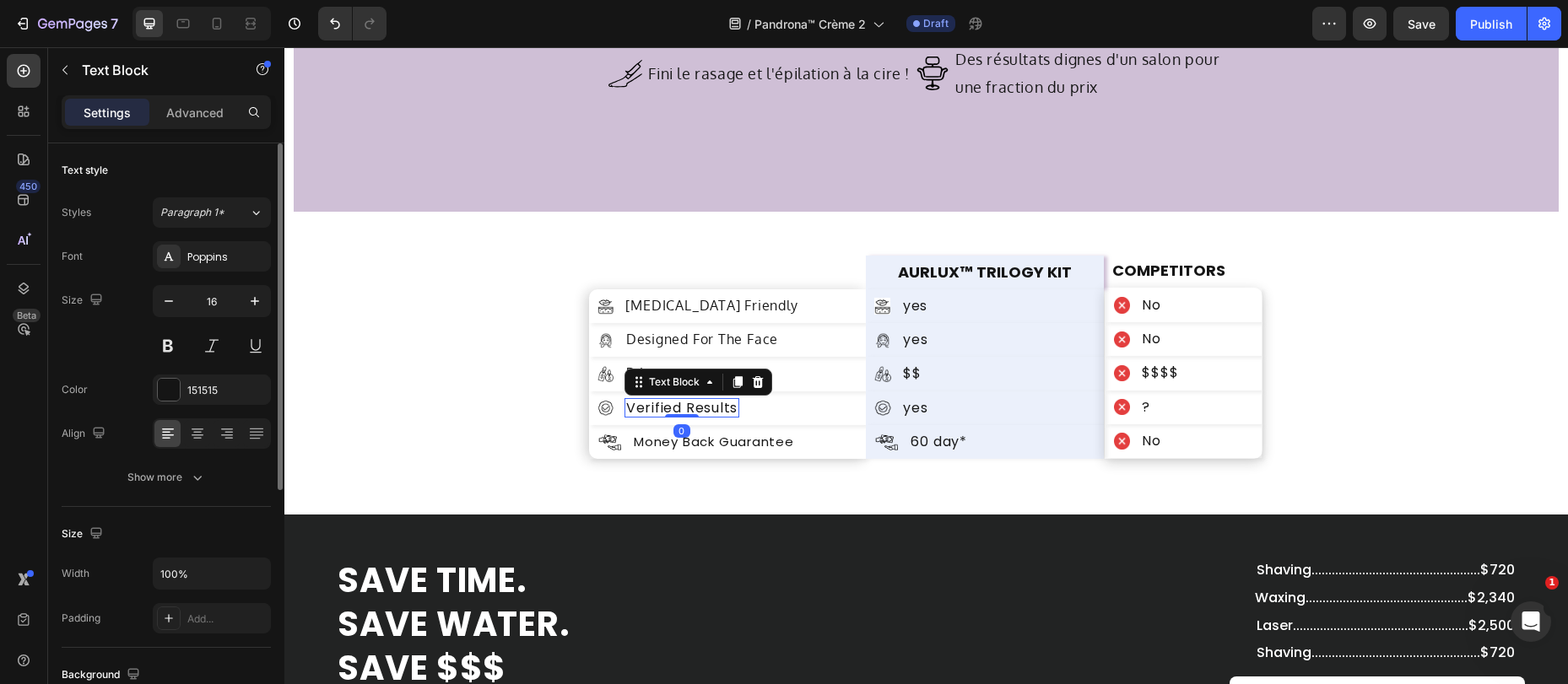
click at [204, 250] on div "Poppins" at bounding box center [227, 257] width 80 height 16
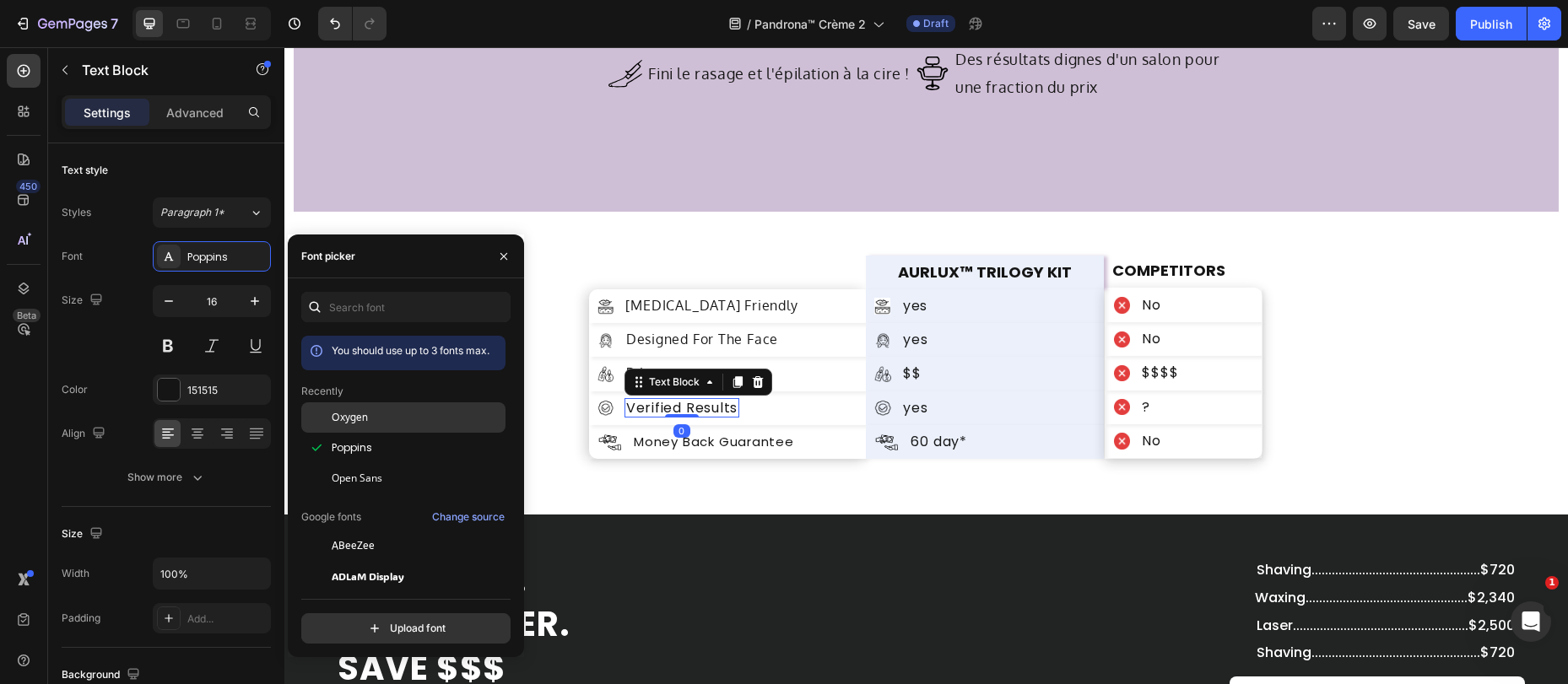
click at [356, 414] on span "Oxygen" at bounding box center [349, 418] width 36 height 16
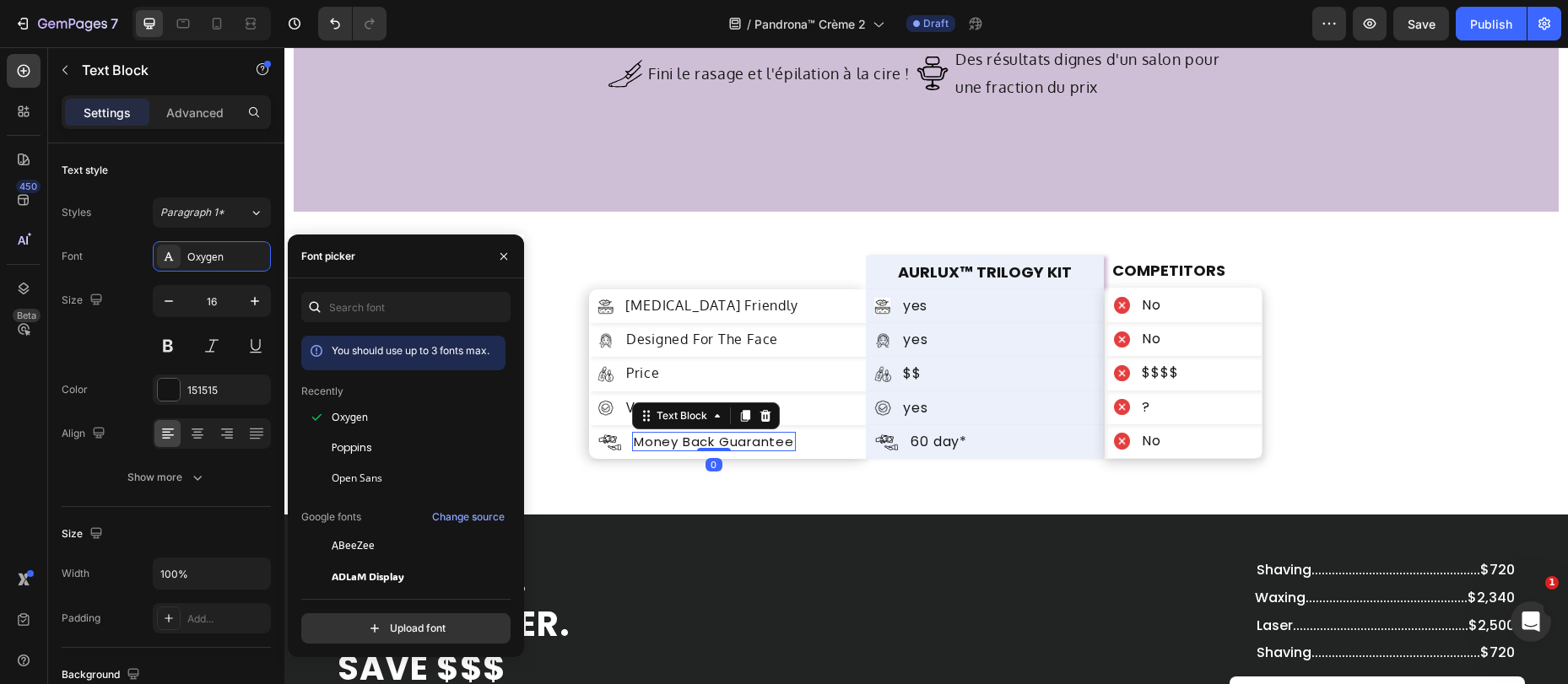
click at [702, 443] on p "Money Back Guarantee" at bounding box center [713, 441] width 160 height 16
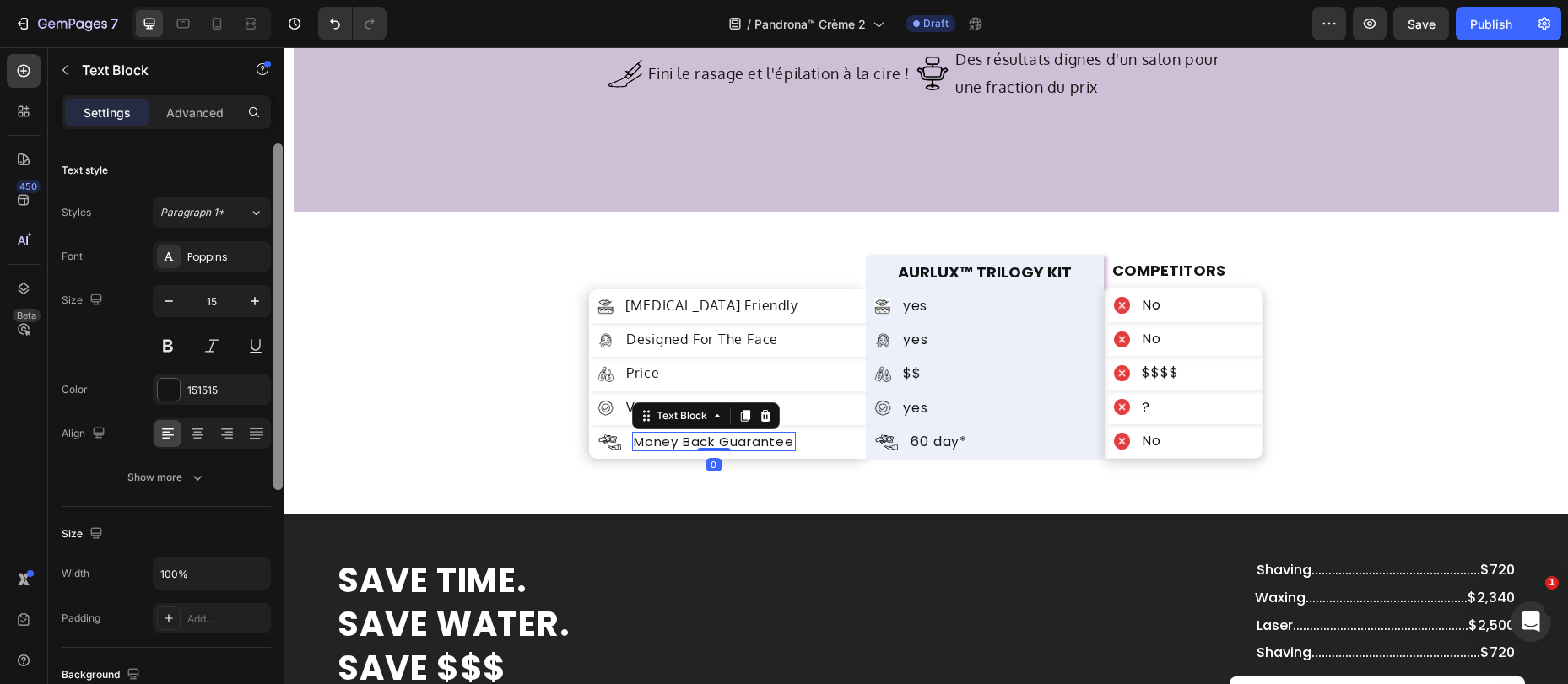
click at [211, 259] on div "Poppins" at bounding box center [227, 257] width 80 height 16
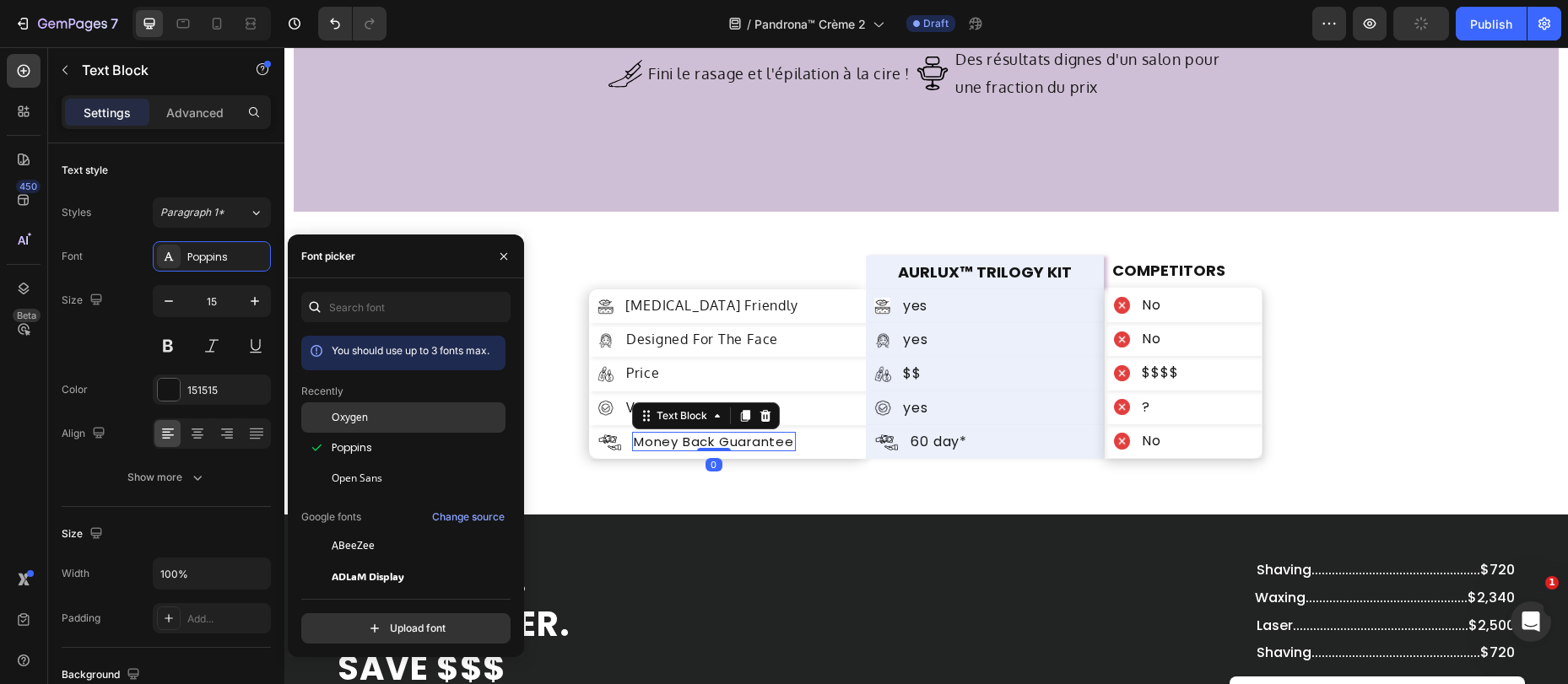
click at [337, 415] on span "Oxygen" at bounding box center [349, 418] width 36 height 16
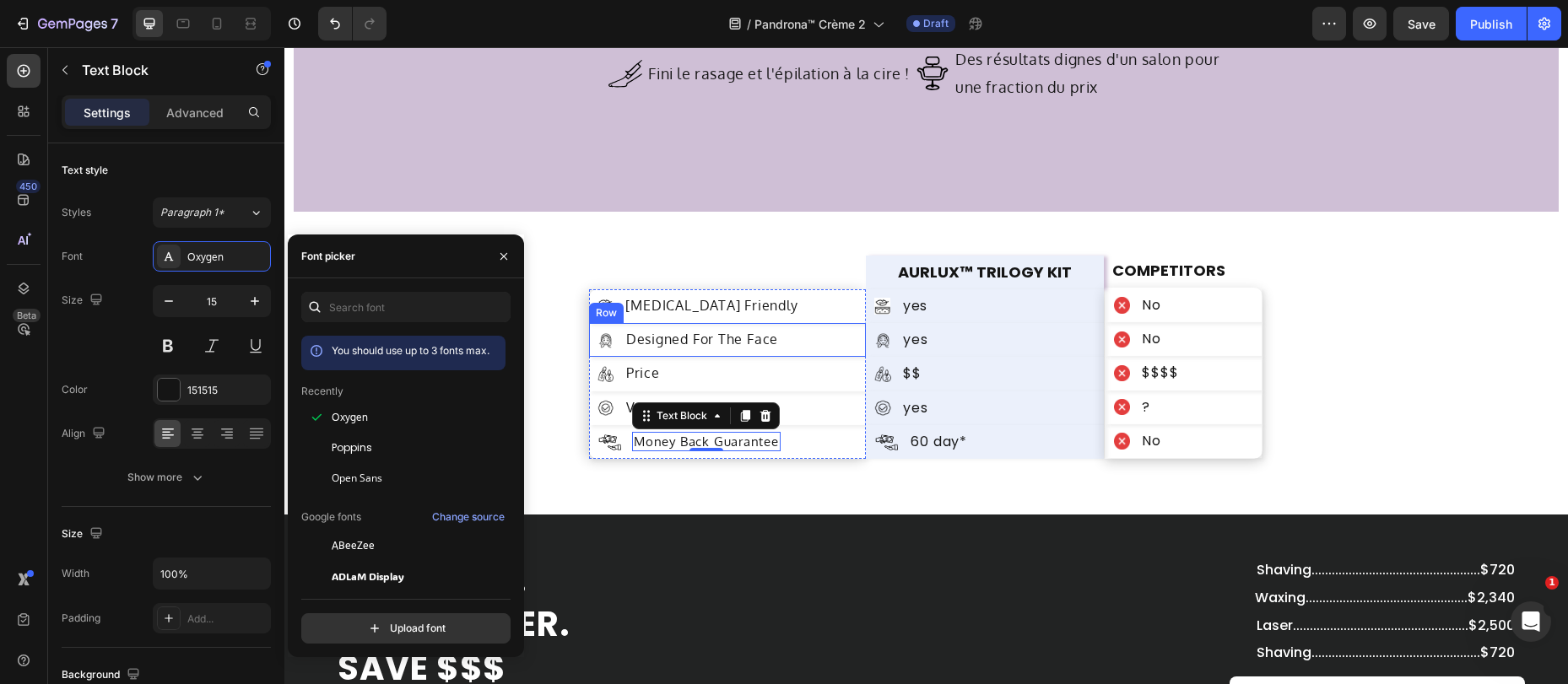
click at [689, 314] on div "sensitive-skin Friendly" at bounding box center [711, 306] width 176 height 20
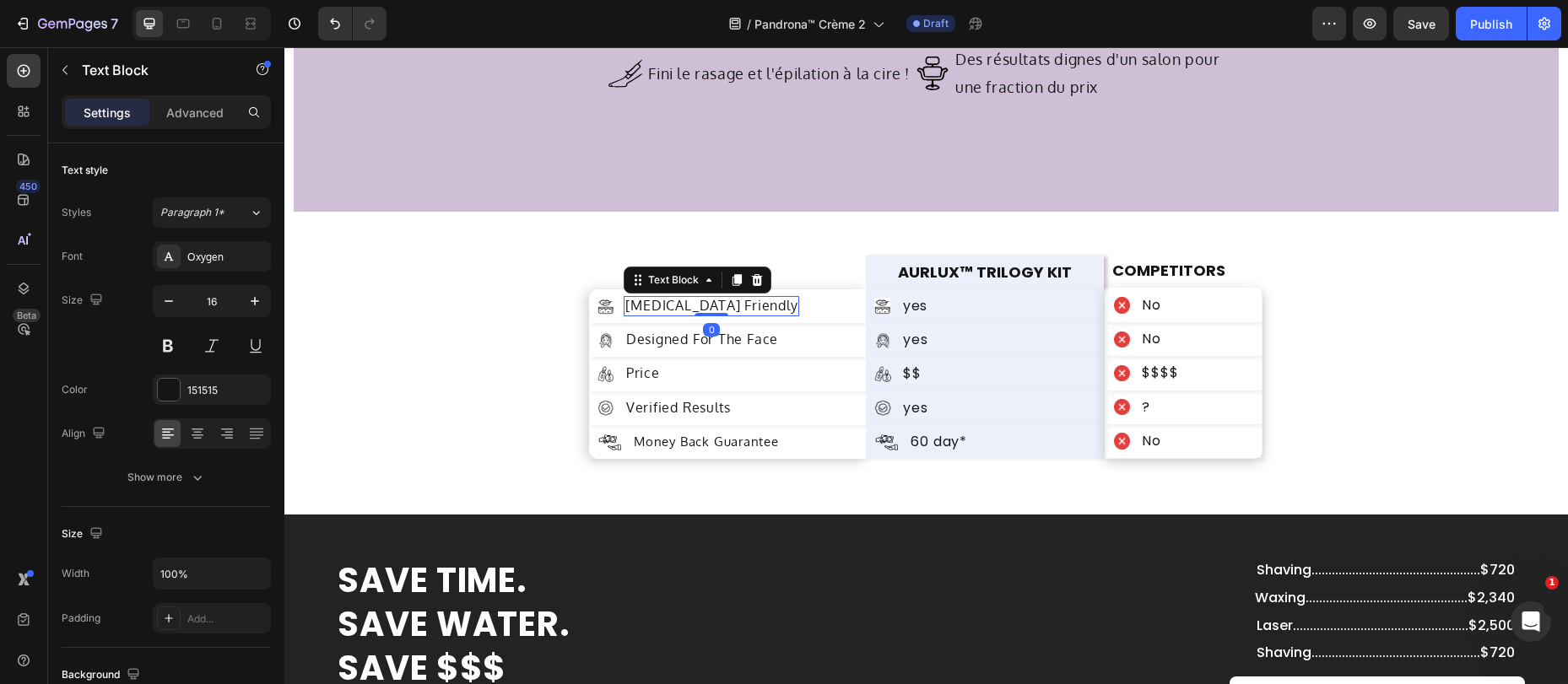
click at [677, 301] on p "sensitive-skin Friendly" at bounding box center [710, 306] width 172 height 16
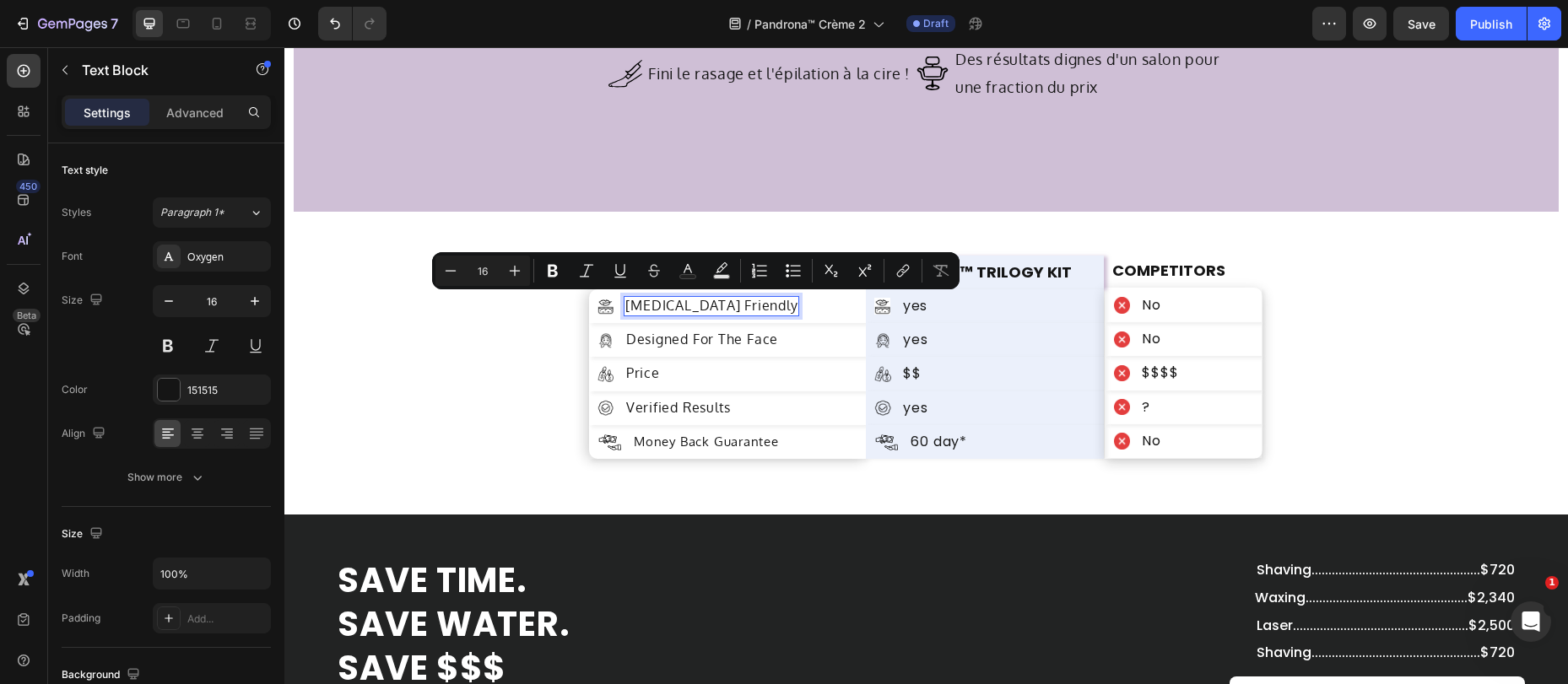
copy p "sensitive-skin Friendly"
click at [882, 309] on div "Row" at bounding box center [883, 313] width 28 height 16
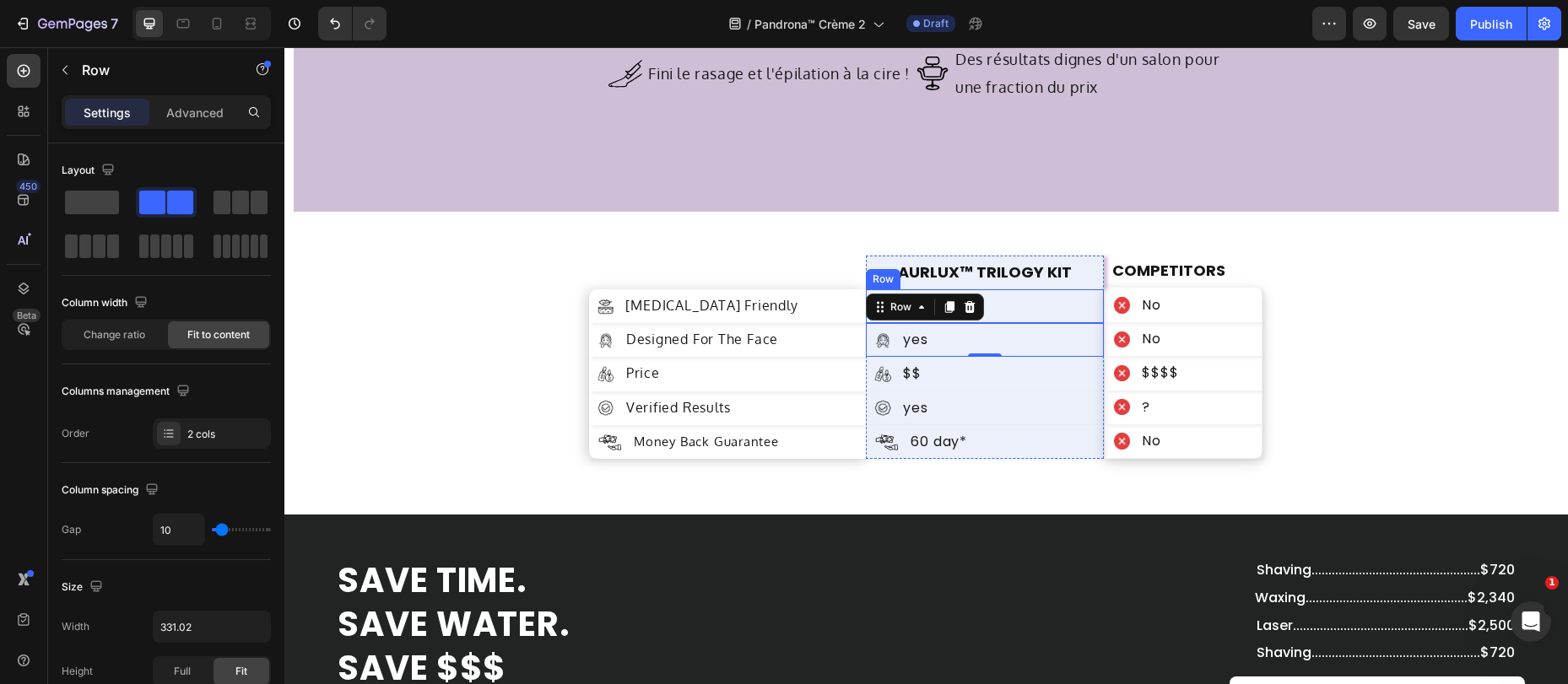
click at [1044, 305] on div "Image yes Text Block Row" at bounding box center [984, 306] width 238 height 34
click at [1014, 200] on div "Se débarrasser des poils du visage n'a jamais été aussi simple Heading Image Fi…" at bounding box center [926, 35] width 719 height 354
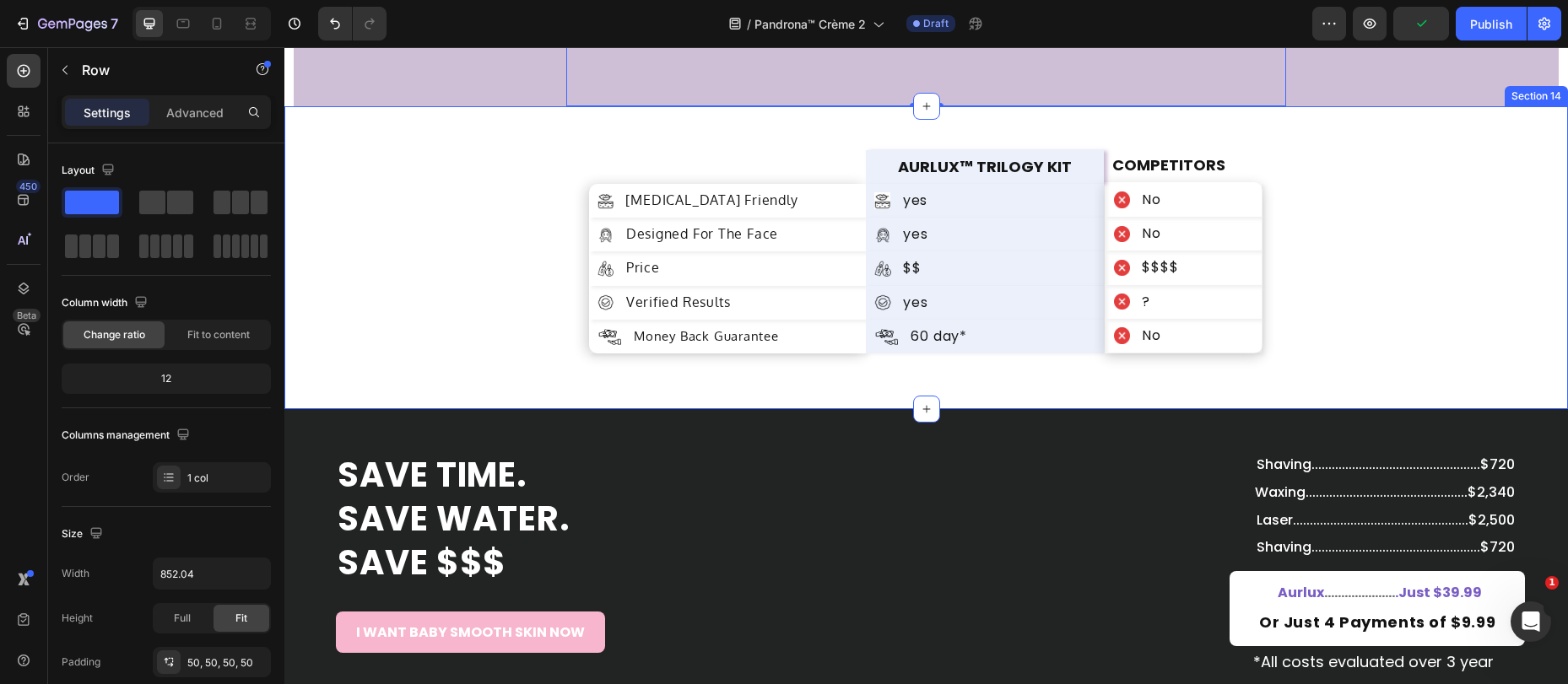
scroll to position [5820, 0]
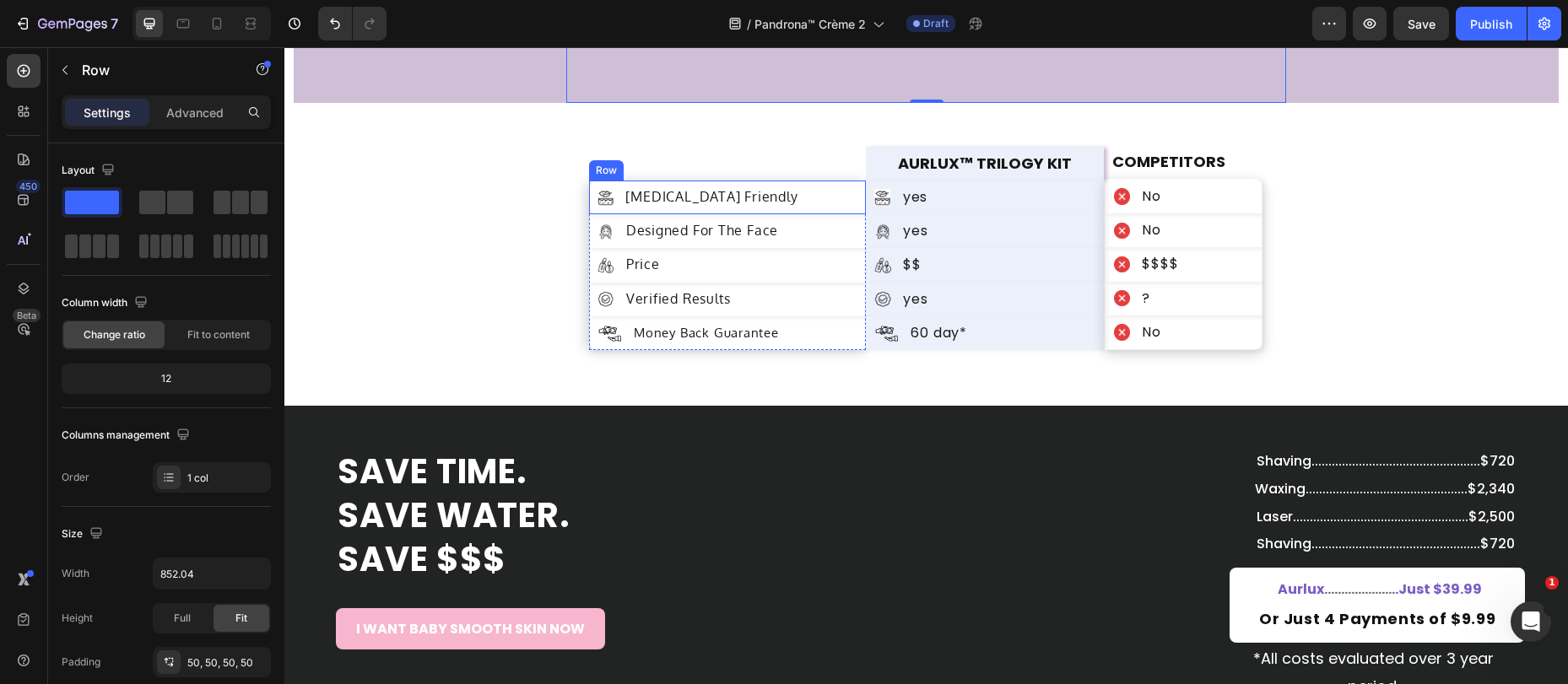
click at [698, 201] on p "sensitive-skin Friendly" at bounding box center [710, 197] width 172 height 16
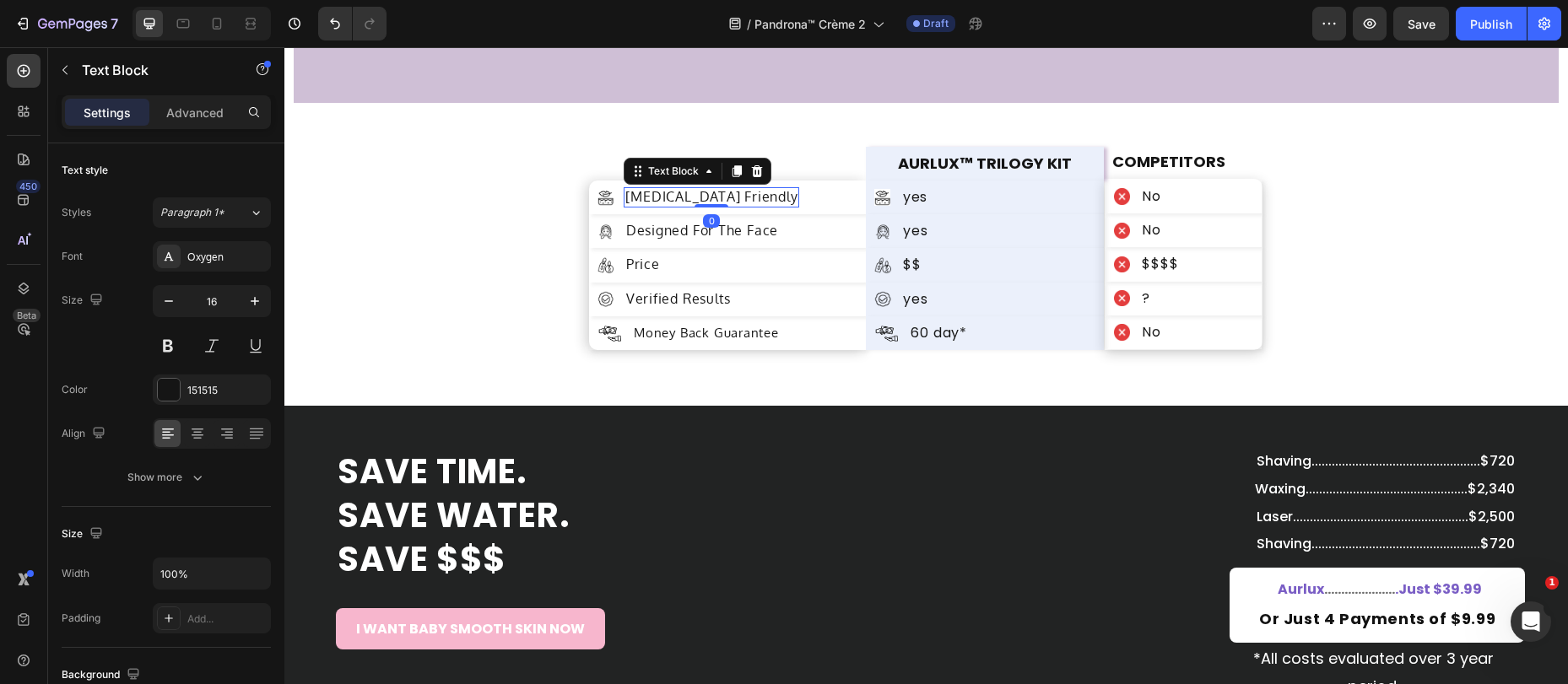
click at [698, 201] on p "sensitive-skin Friendly" at bounding box center [710, 197] width 172 height 16
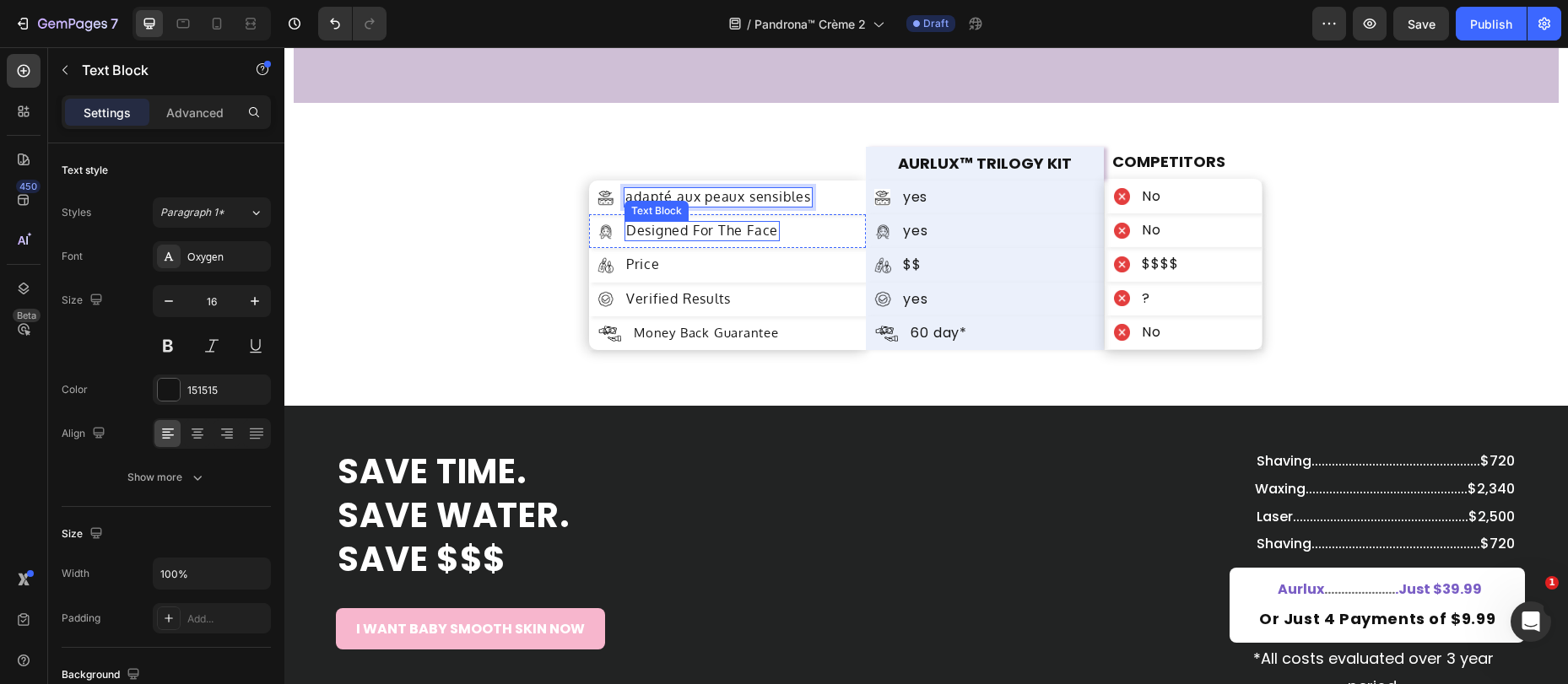
click at [650, 237] on p "Designed For The Face" at bounding box center [702, 231] width 152 height 16
click at [650, 236] on p "Designed For The Face" at bounding box center [702, 231] width 152 height 16
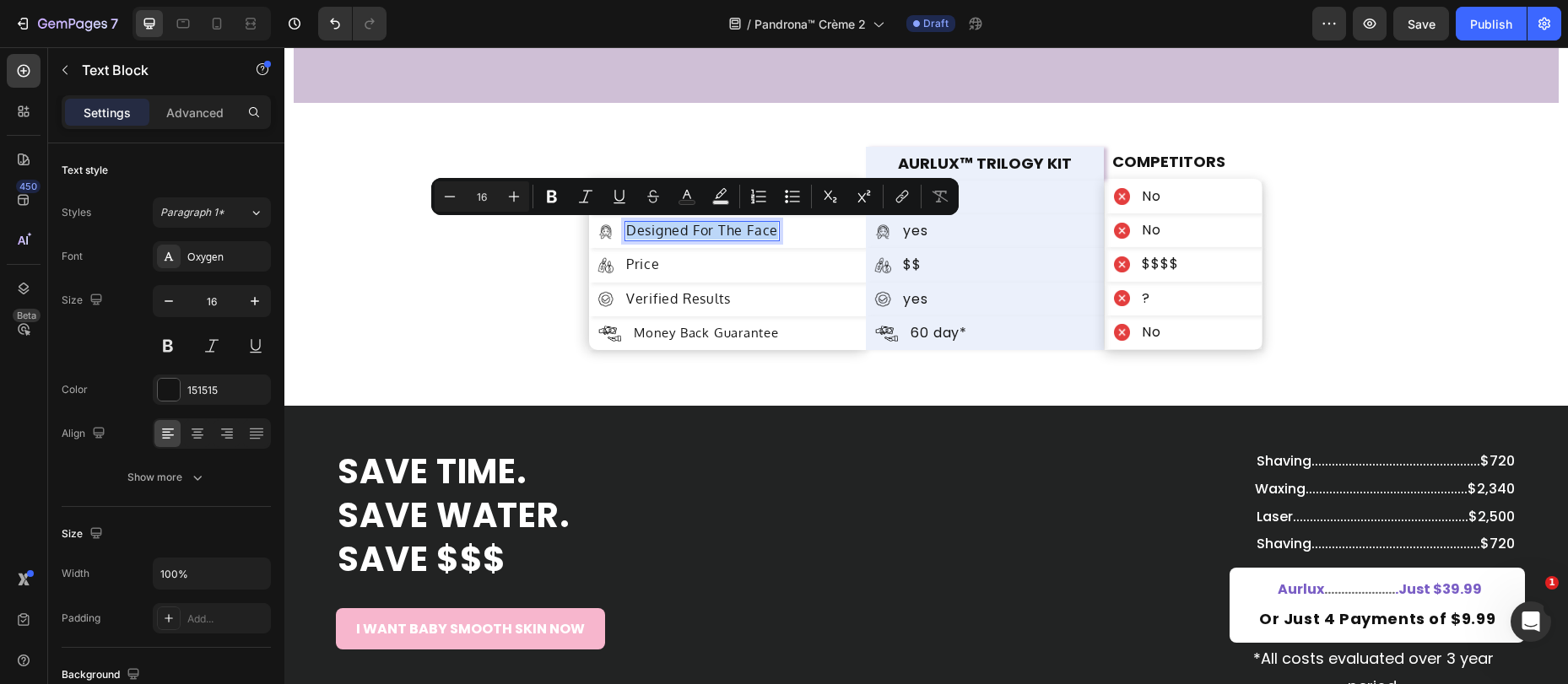
copy p "Designed For The Face"
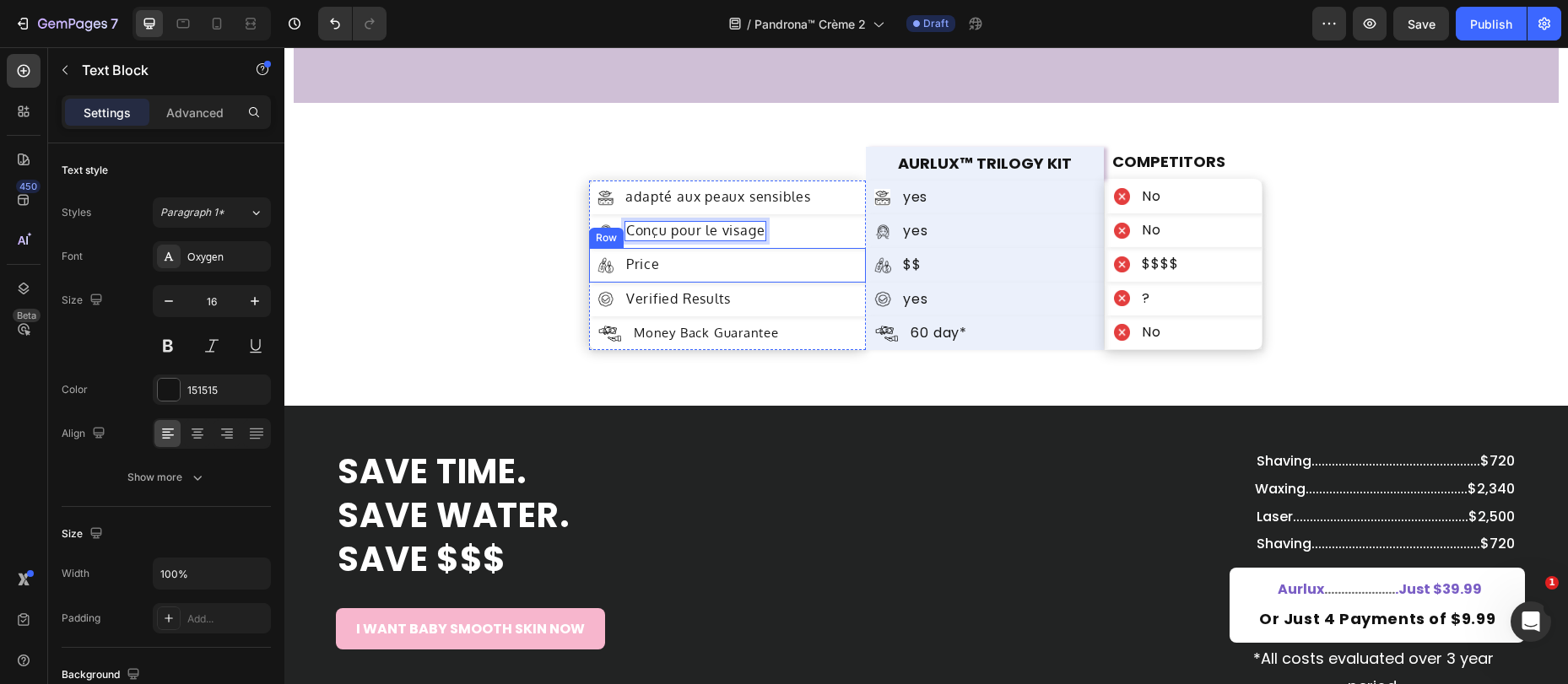
click at [630, 268] on p "Price" at bounding box center [642, 264] width 34 height 16
copy p "Price"
click at [683, 298] on p "Verified Results" at bounding box center [678, 299] width 105 height 16
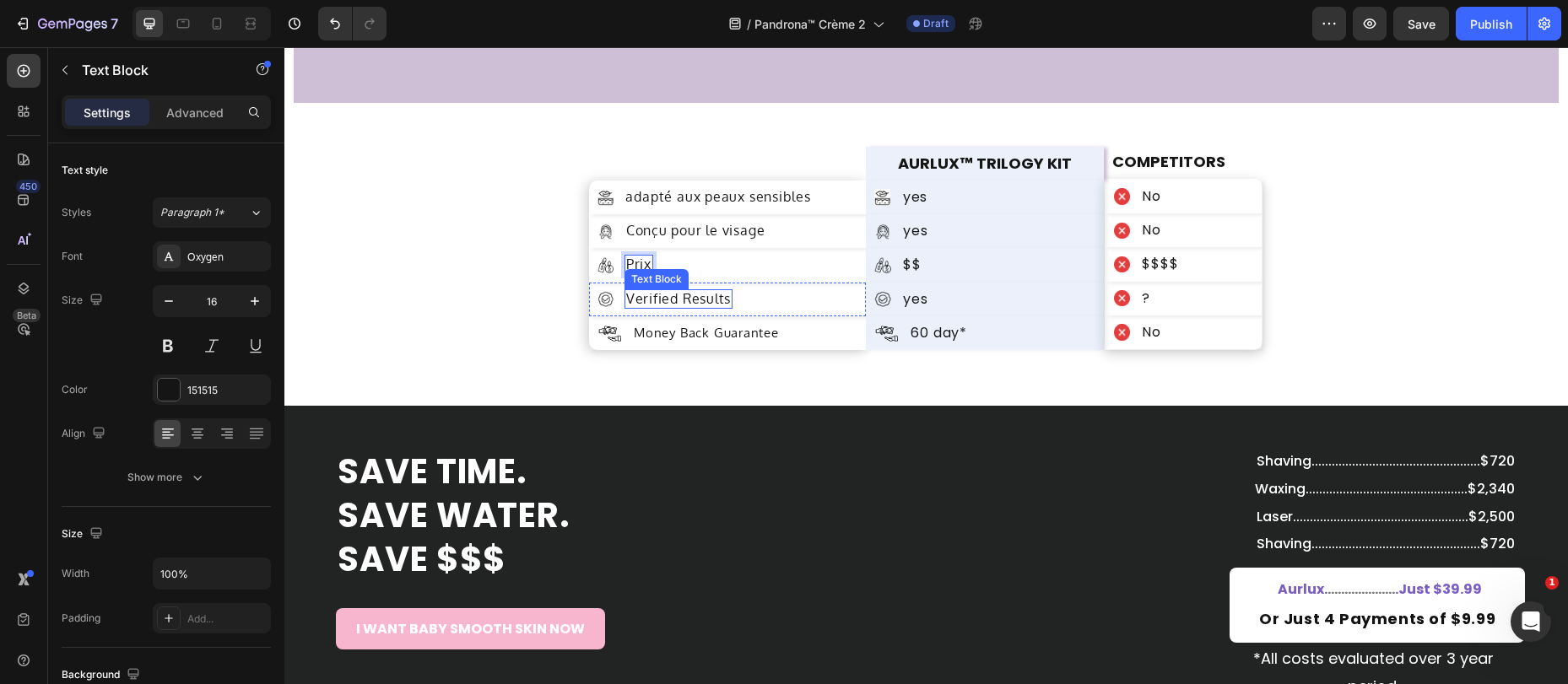
click at [683, 298] on p "Verified Results" at bounding box center [678, 299] width 105 height 16
click at [721, 330] on p "Money Back Guarantee" at bounding box center [706, 333] width 146 height 16
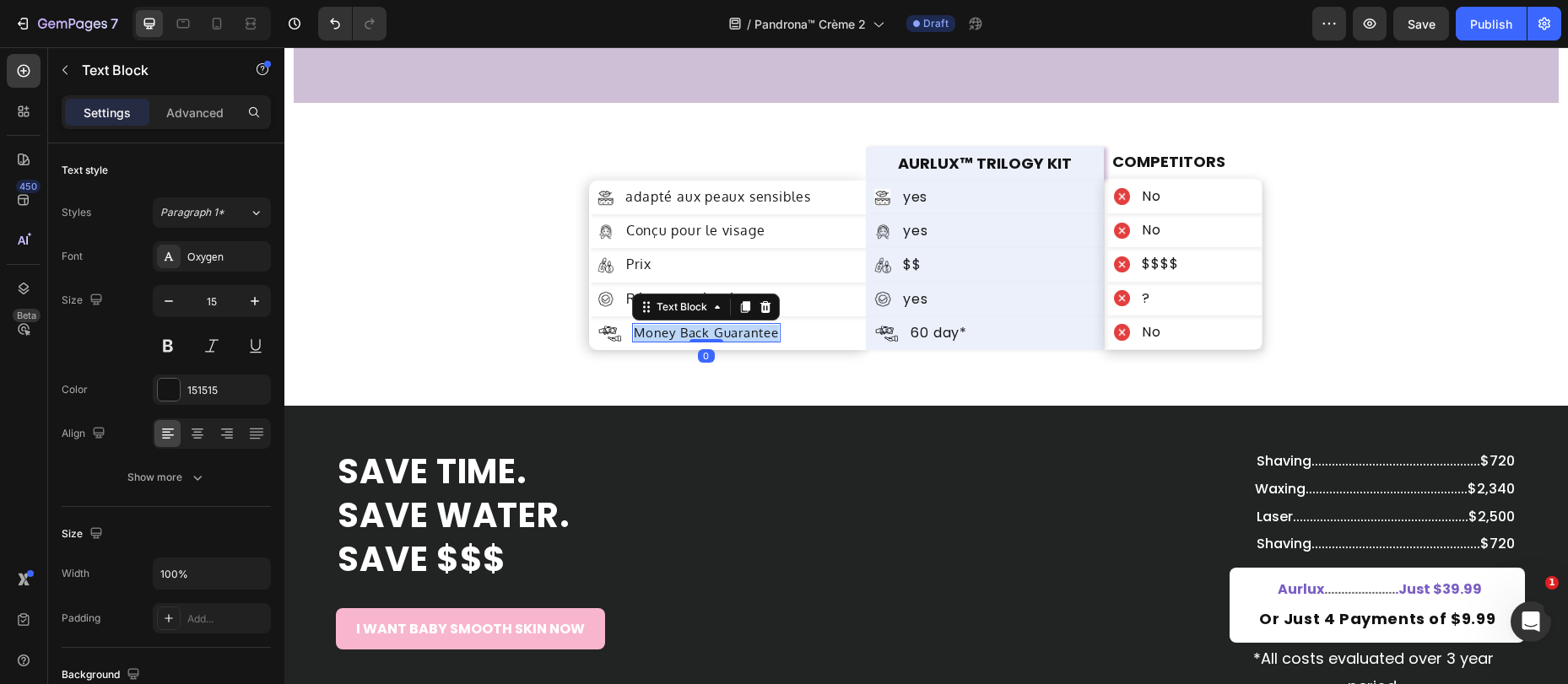
click at [721, 330] on p "Money Back Guarantee" at bounding box center [706, 333] width 146 height 16
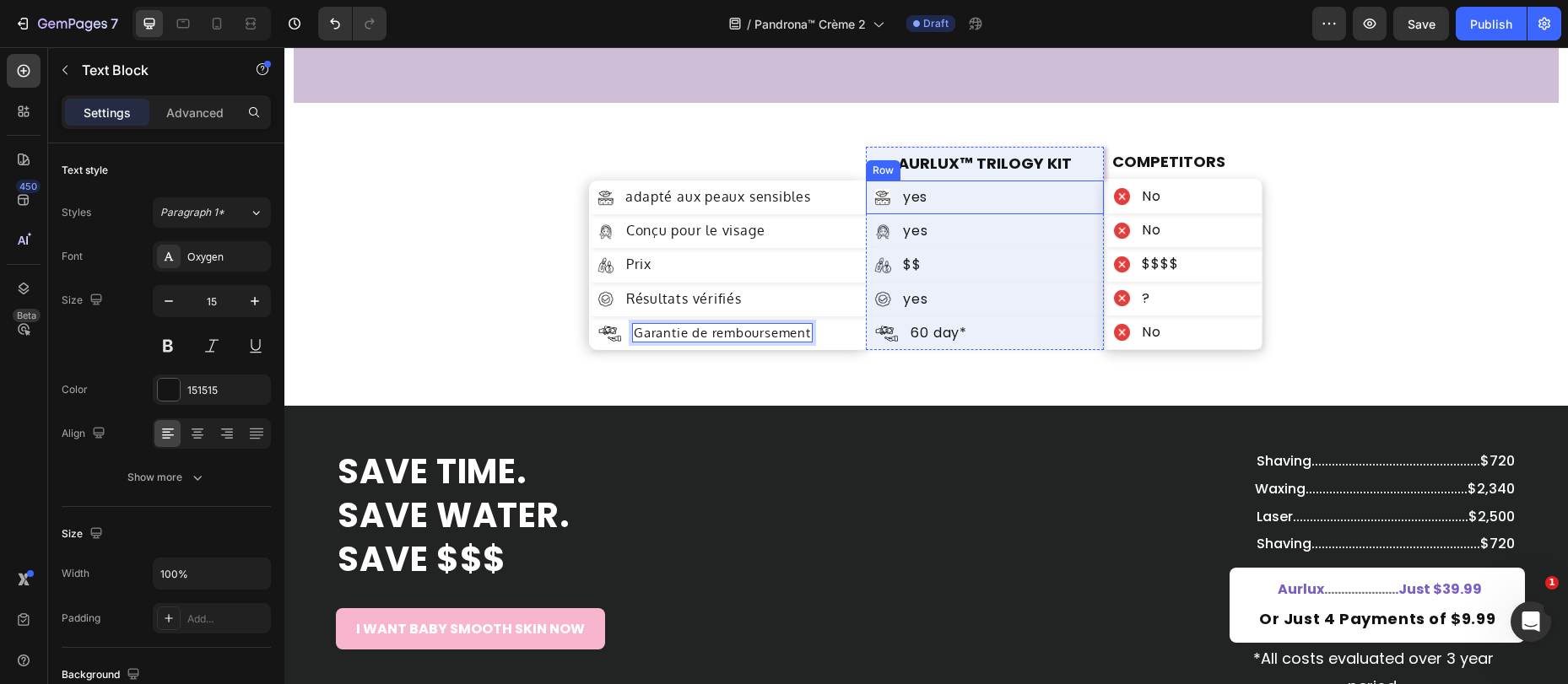
click at [916, 196] on p "yes" at bounding box center [914, 197] width 24 height 16
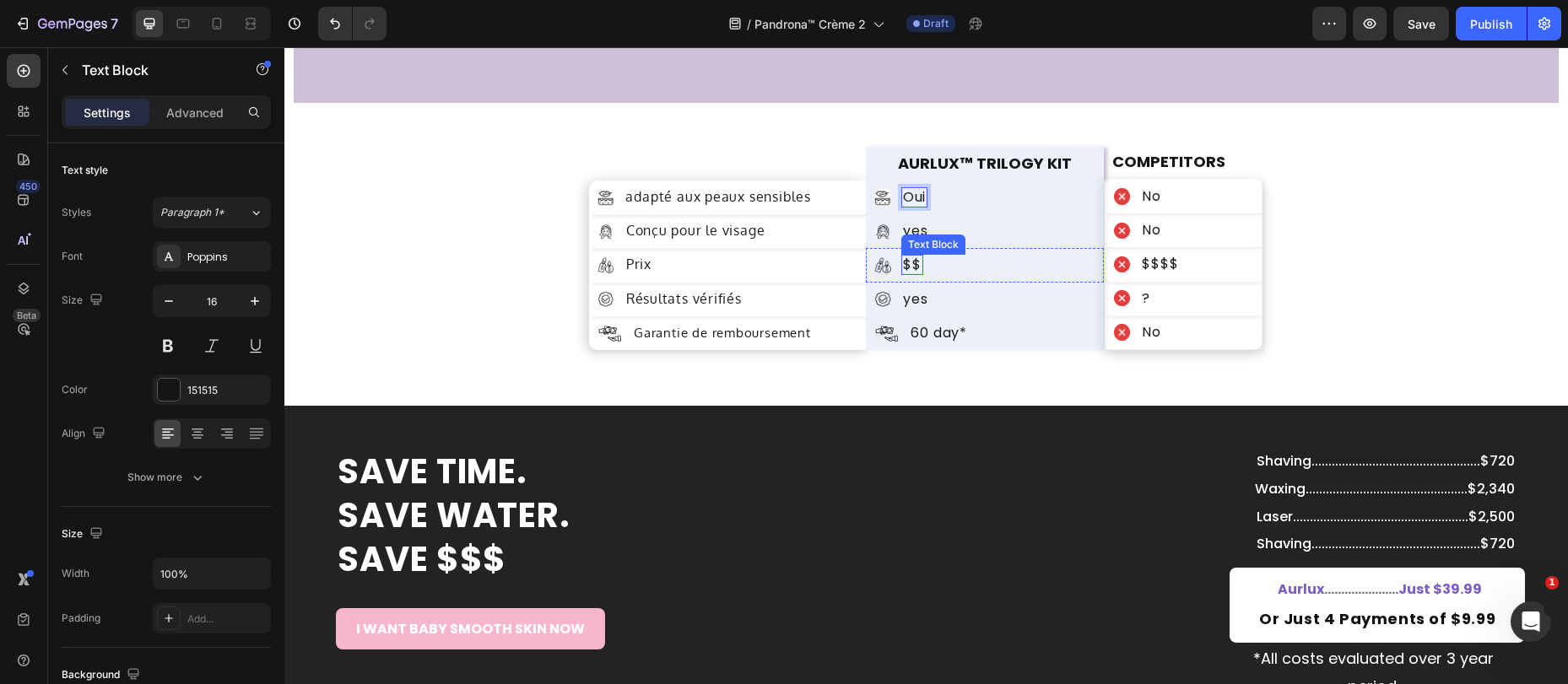
click at [911, 241] on div "Text Block" at bounding box center [932, 244] width 57 height 16
click at [912, 229] on p "yes" at bounding box center [914, 231] width 24 height 16
click at [913, 304] on p "yes" at bounding box center [914, 299] width 24 height 16
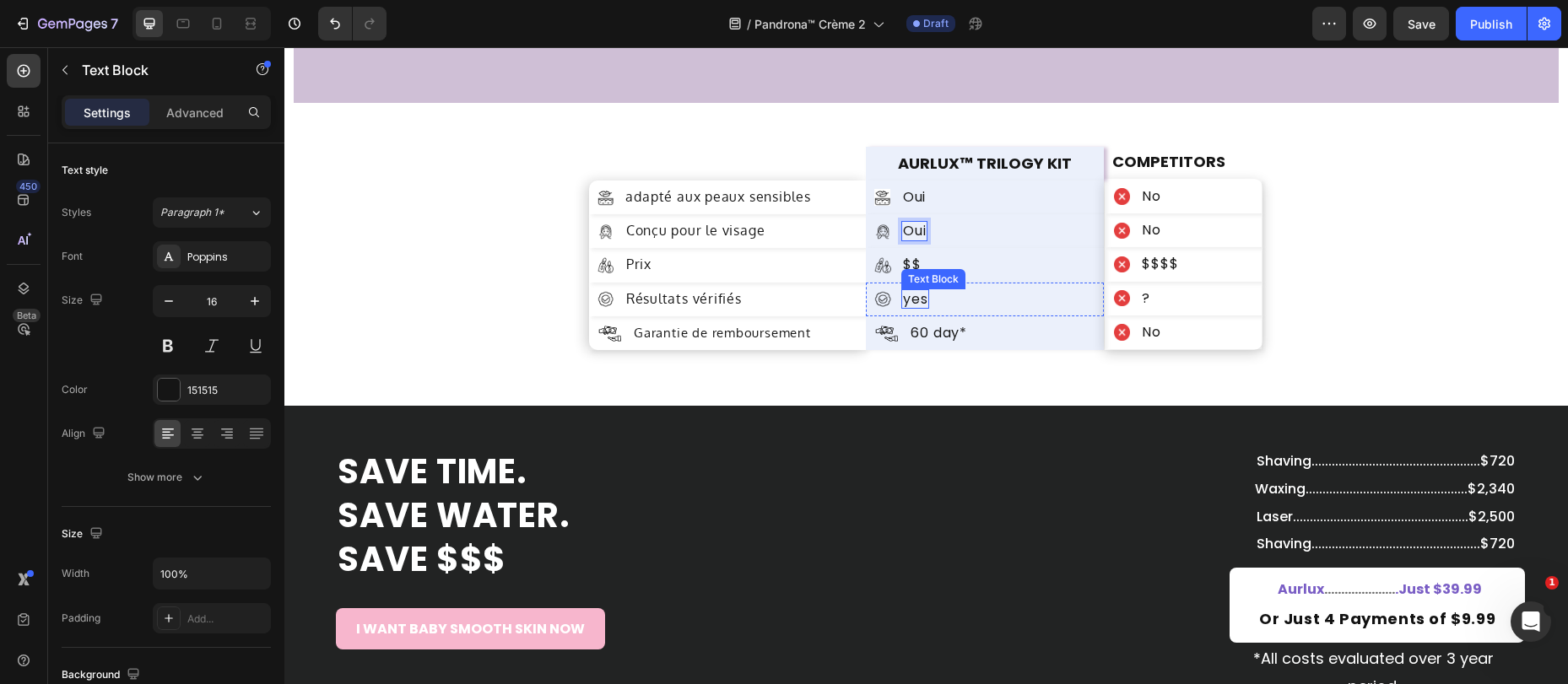
click at [913, 304] on p "yes" at bounding box center [914, 299] width 24 height 16
click at [920, 333] on p "60 day*" at bounding box center [937, 333] width 55 height 16
click at [935, 334] on p "60 day*" at bounding box center [937, 333] width 55 height 16
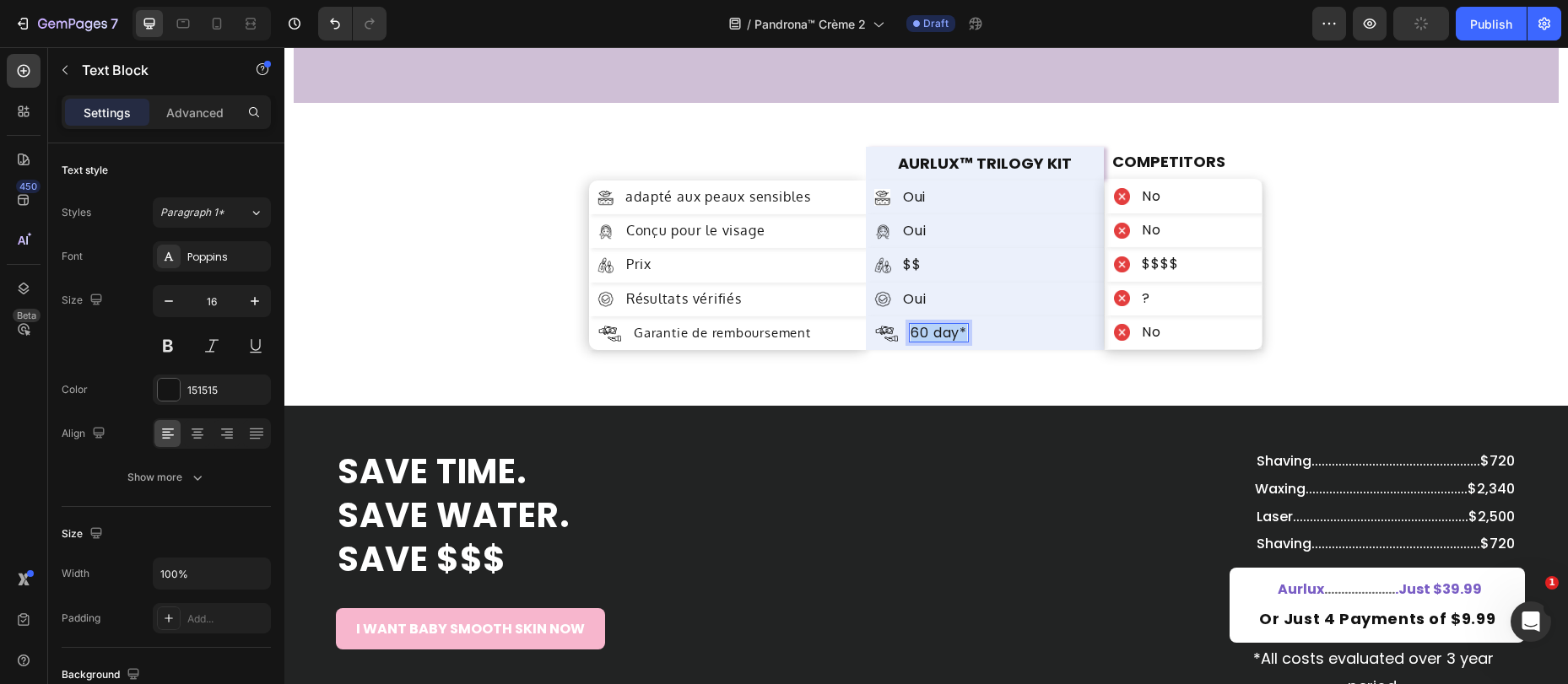
click at [935, 334] on p "60 day*" at bounding box center [937, 333] width 55 height 16
copy p "60 day*"
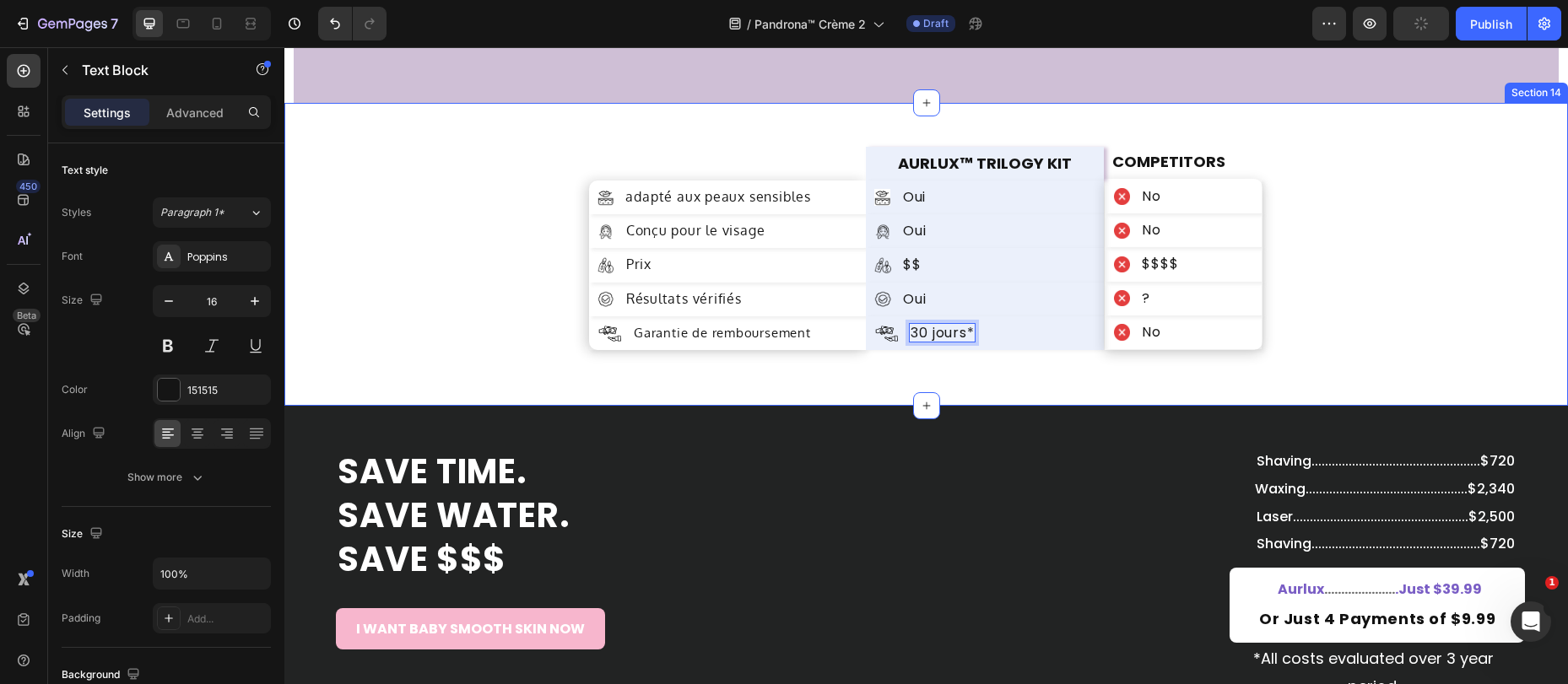
click at [1128, 378] on div "Image adapté aux peaux sensibles Text Block Row Image Conçu pour le visage Text…" at bounding box center [926, 254] width 1284 height 303
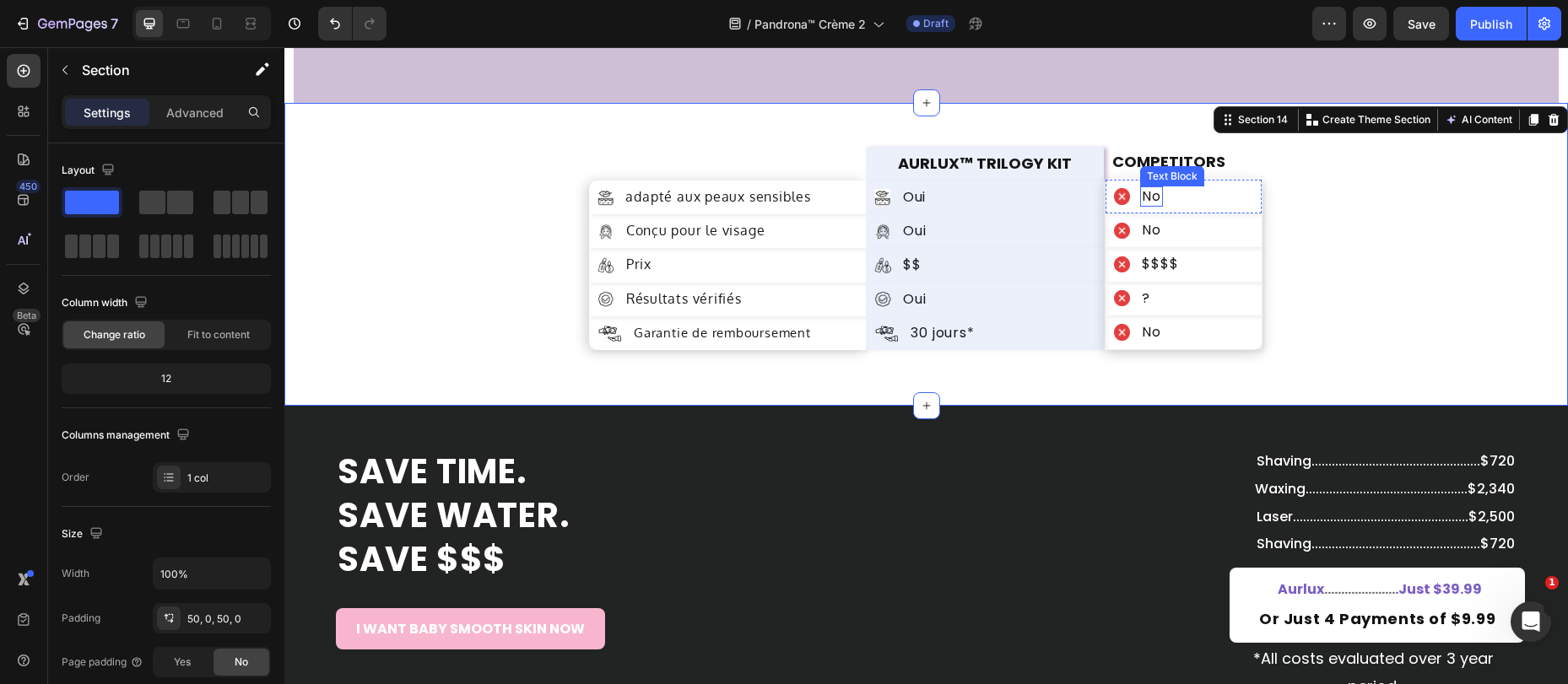
click at [1144, 193] on p "No" at bounding box center [1152, 196] width 19 height 16
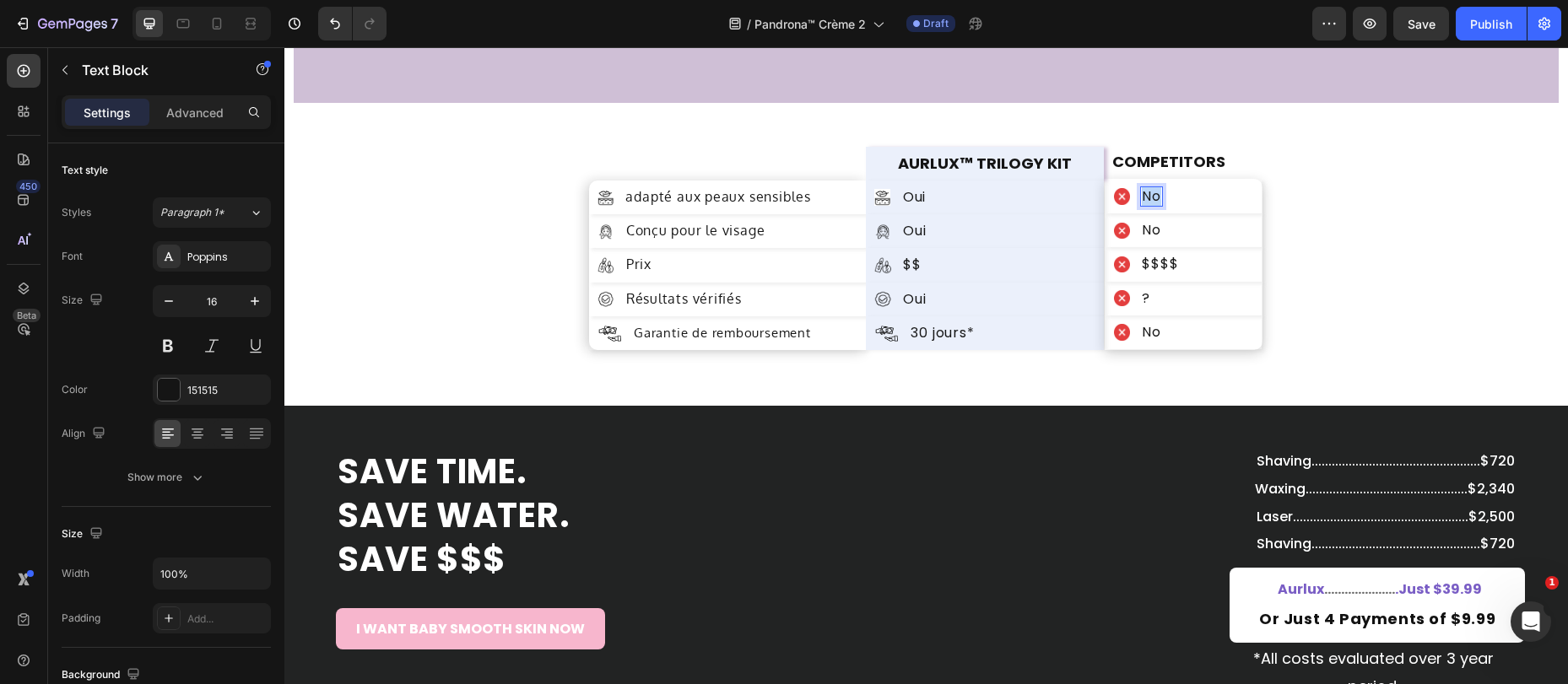
click at [1144, 193] on p "No" at bounding box center [1152, 196] width 19 height 16
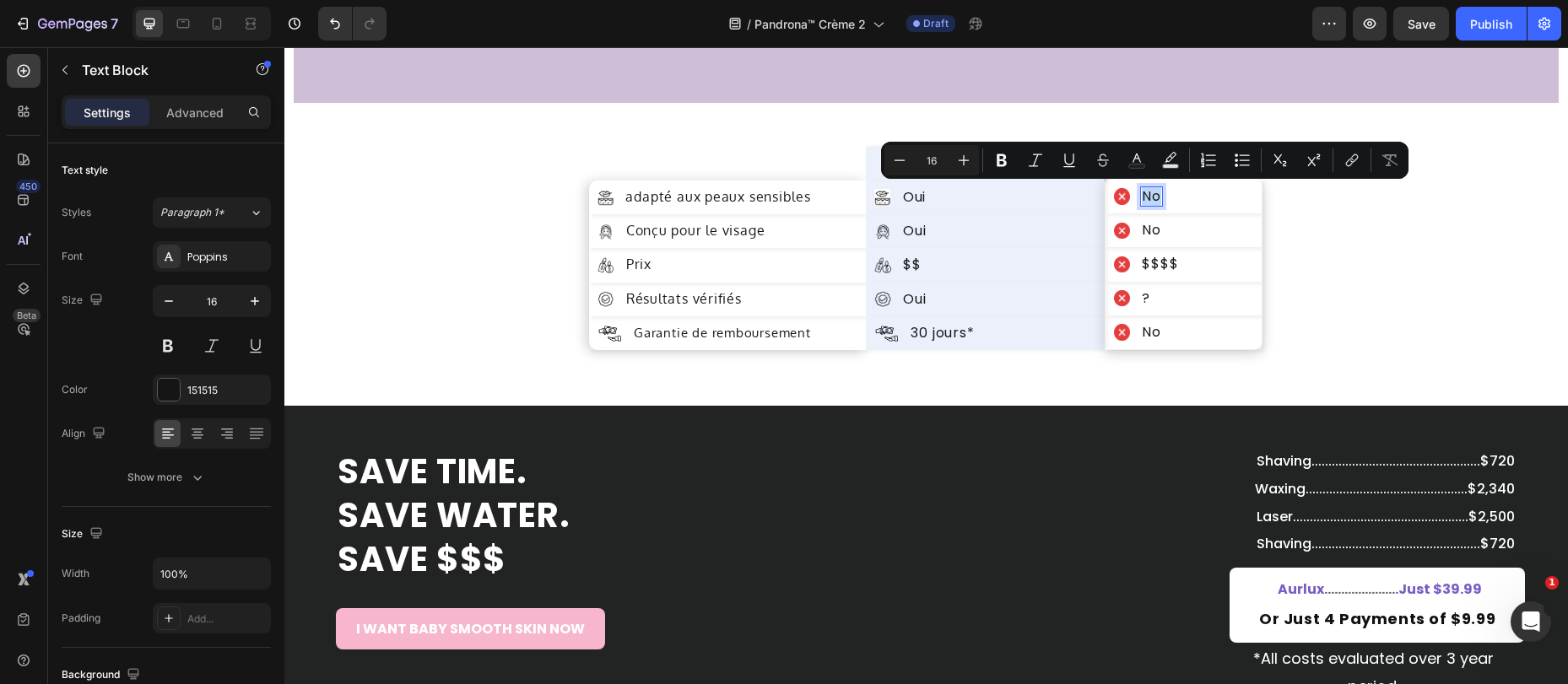
copy p "No"
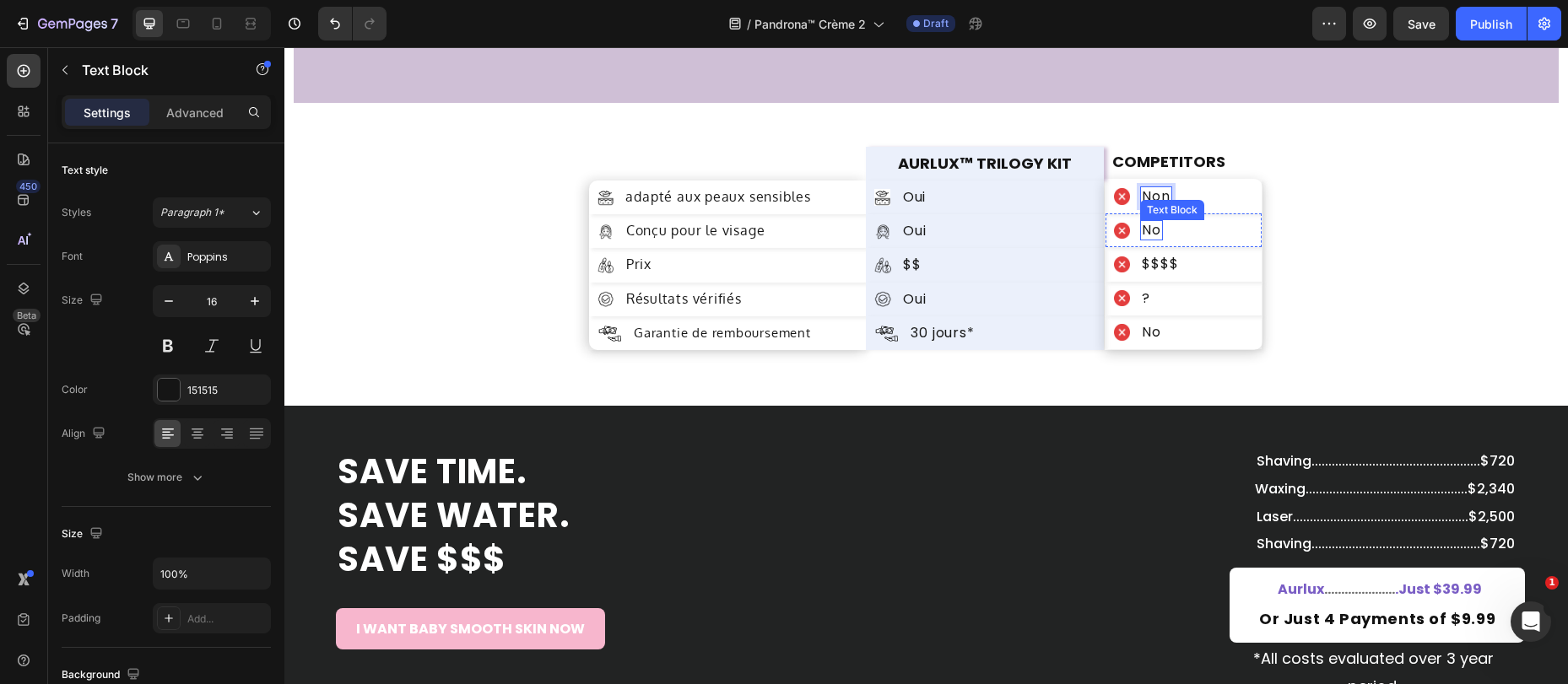
click at [1148, 225] on p "No" at bounding box center [1152, 230] width 19 height 16
click at [1142, 332] on p "No" at bounding box center [1152, 332] width 19 height 16
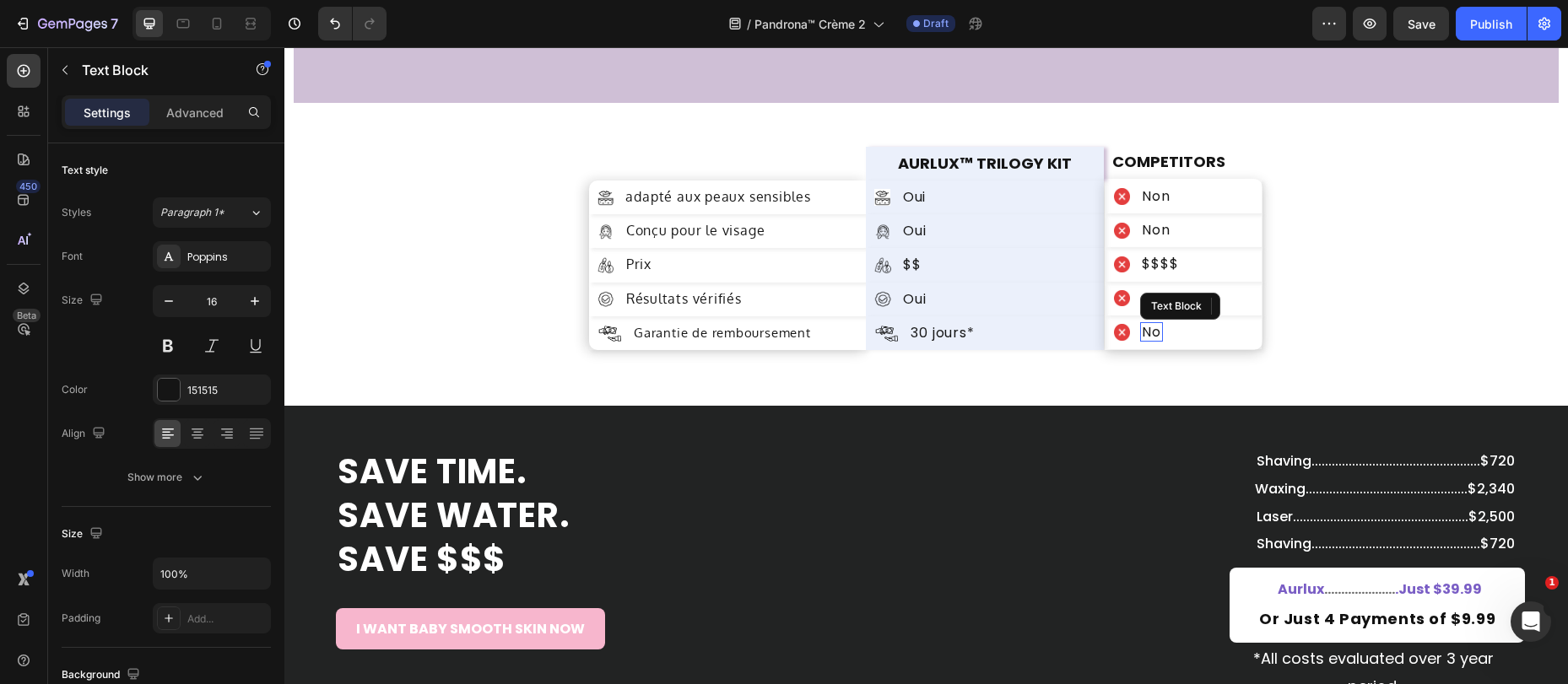
click at [1142, 332] on p "No" at bounding box center [1152, 332] width 19 height 16
click at [1181, 165] on p "COMPETITORS" at bounding box center [1168, 161] width 114 height 16
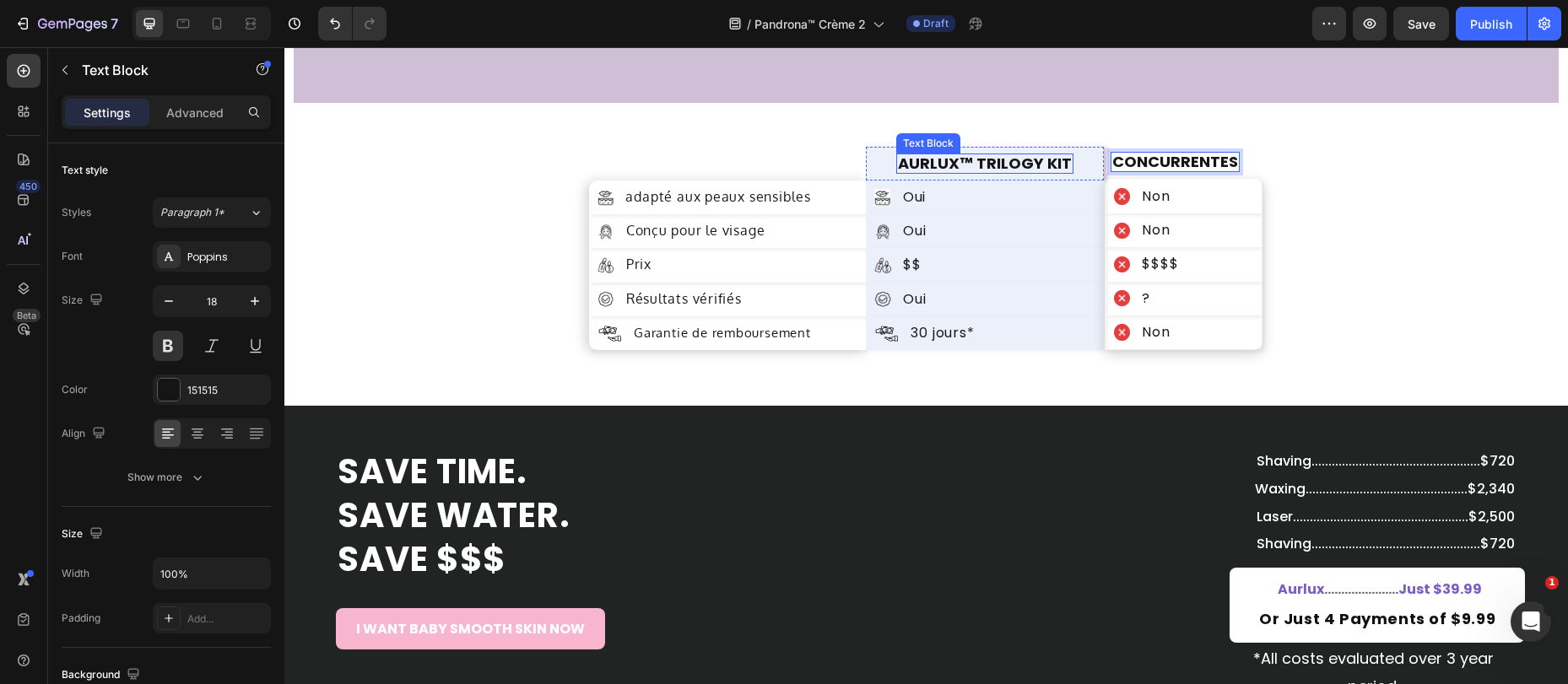
click at [943, 159] on p "AURLUX™ TRILOGY KIT" at bounding box center [984, 163] width 174 height 16
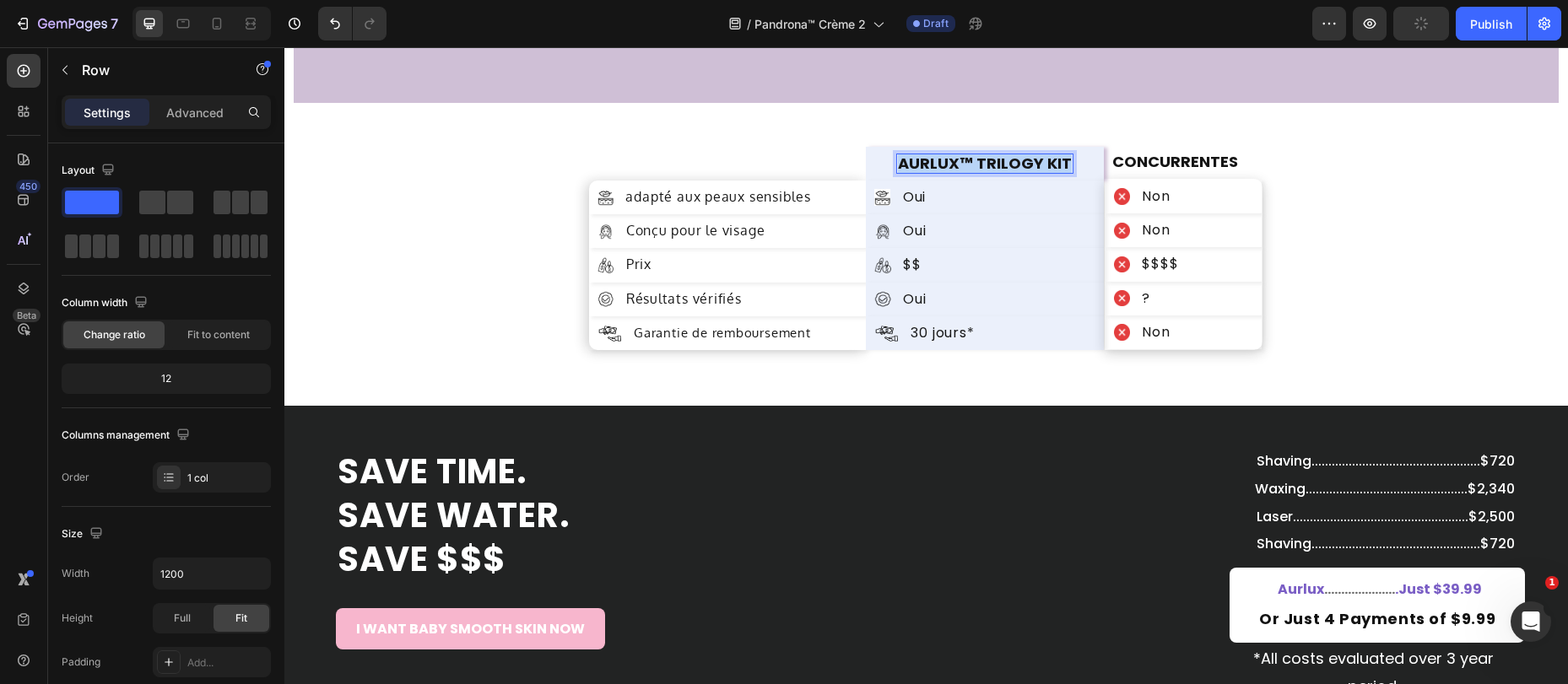
click at [571, 204] on div "Image adapté aux peaux sensibles Text Block Row Image Conçu pour le visage Text…" at bounding box center [927, 247] width 1013 height 205
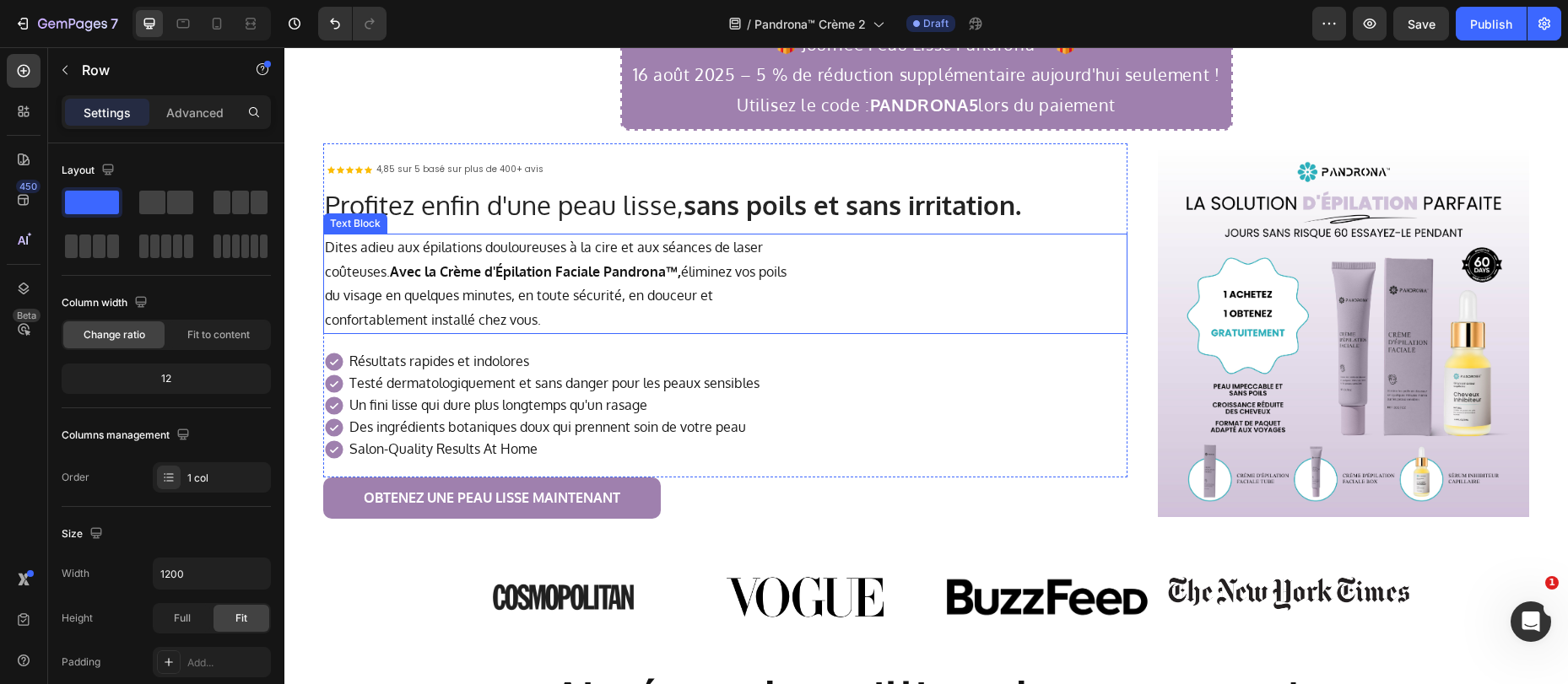
scroll to position [80, 0]
click at [624, 268] on strong "Avec la Crème d'Épilation Faciale Pandrona™," at bounding box center [536, 270] width 291 height 16
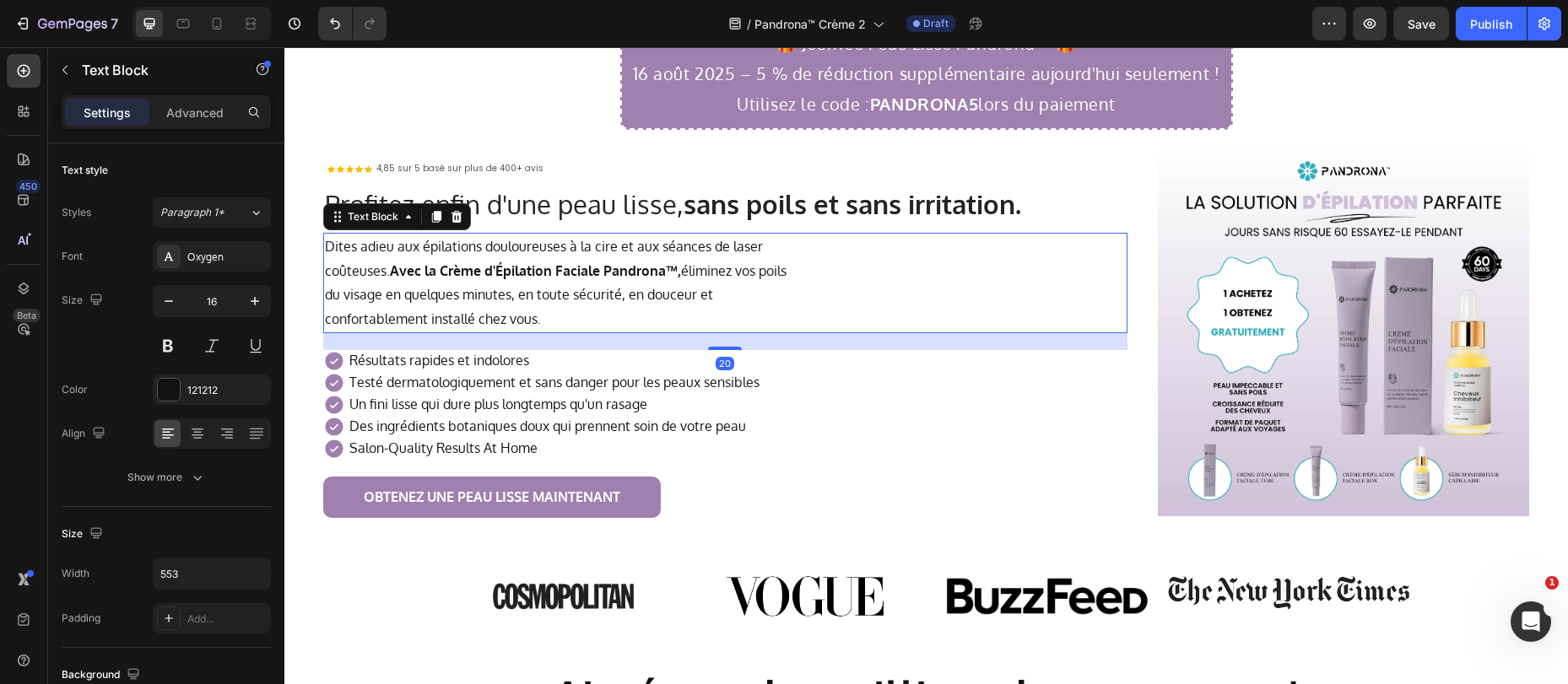
click at [616, 271] on strong "Avec la Crème d'Épilation Faciale Pandrona™," at bounding box center [536, 270] width 291 height 16
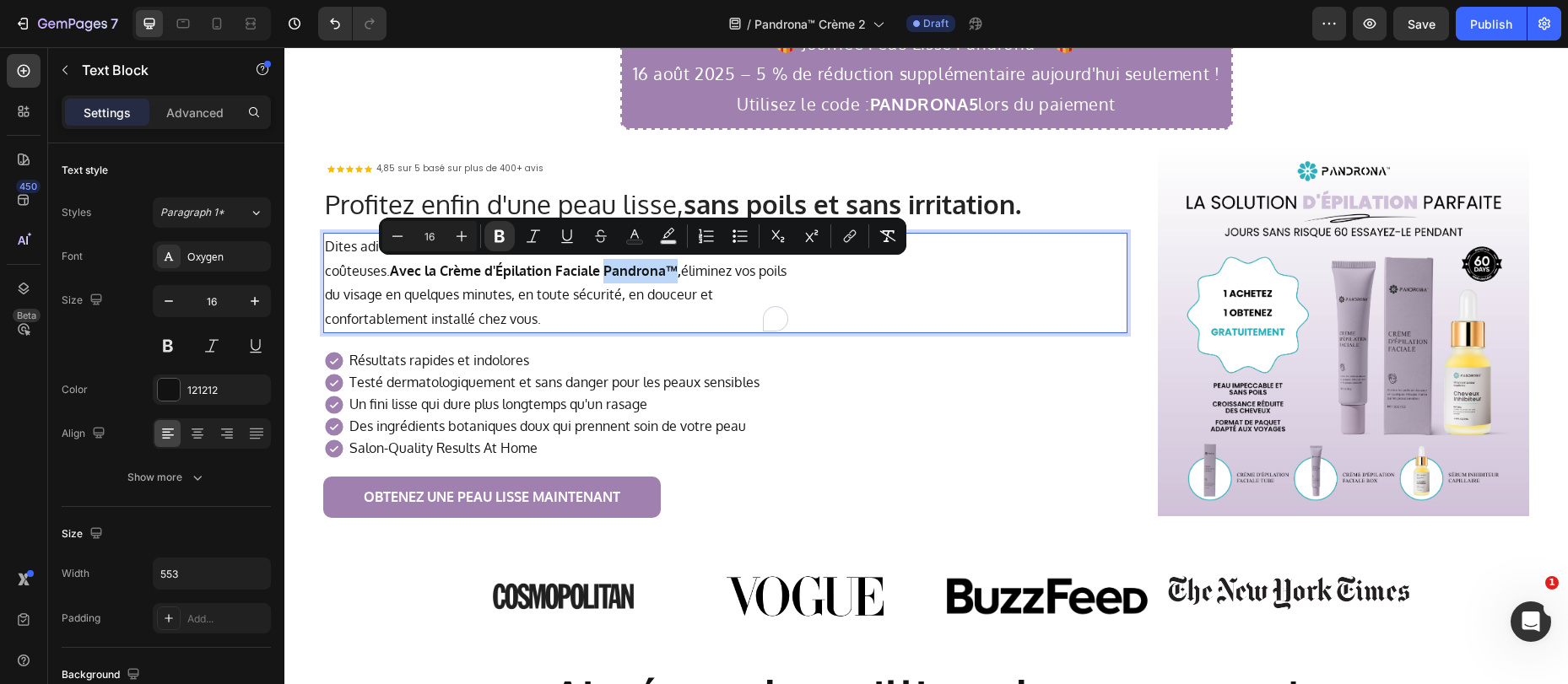
drag, startPoint x: 606, startPoint y: 273, endPoint x: 680, endPoint y: 277, distance: 74.1
click at [680, 277] on strong "Avec la Crème d'Épilation Faciale Pandrona™," at bounding box center [536, 270] width 291 height 16
copy strong "Pandrona™"
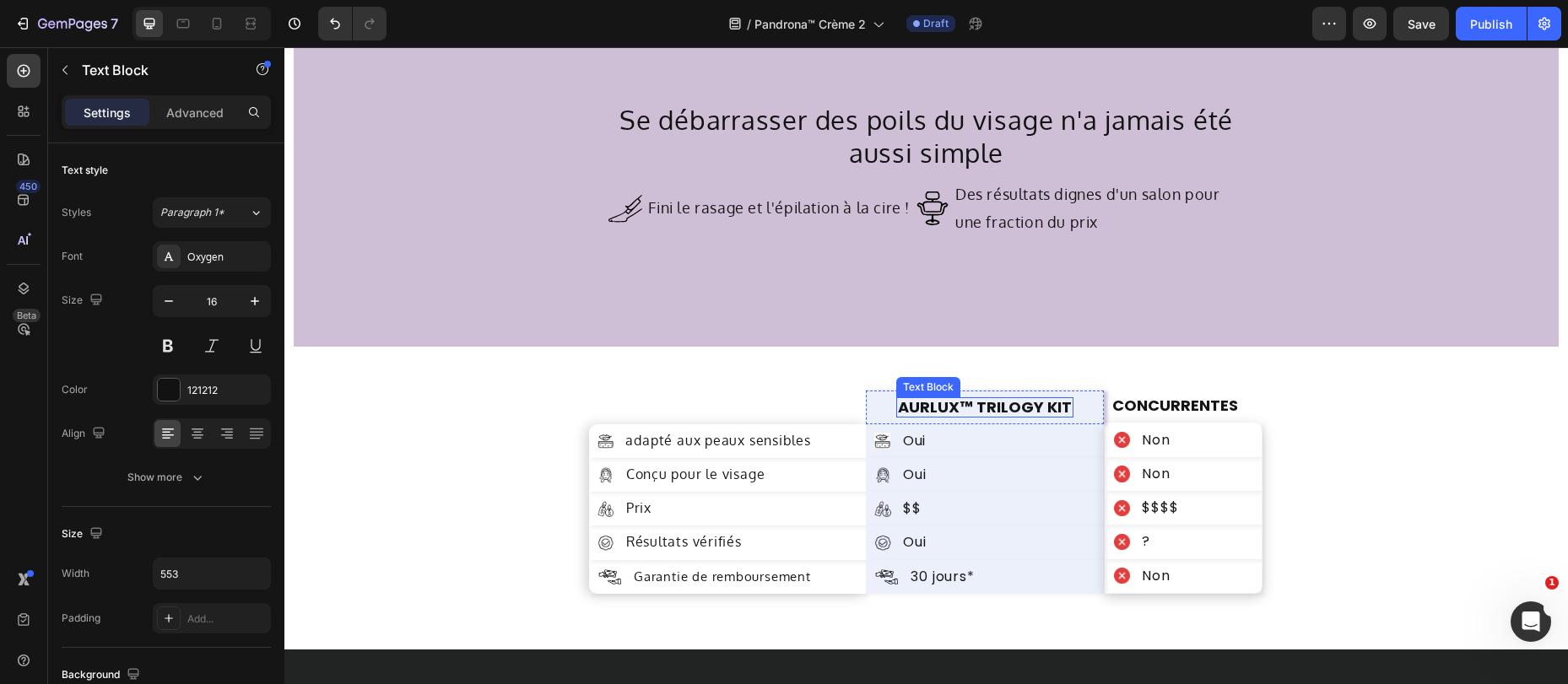
scroll to position [6397, 0]
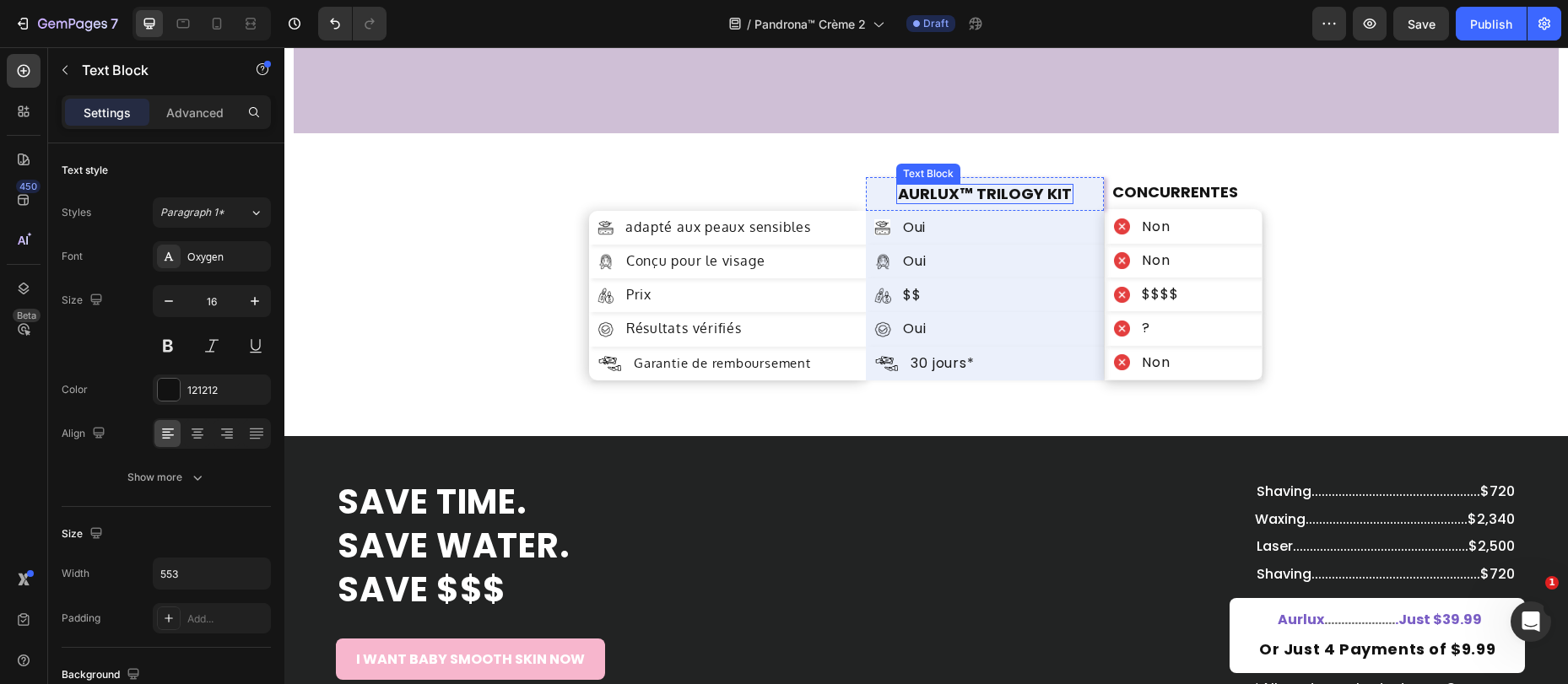
click at [974, 192] on p "AURLUX™ TRILOGY KIT" at bounding box center [984, 193] width 174 height 16
click at [1321, 212] on div "Image adapté aux peaux sensibles Text Block Row Image Conçu pour le visage Text…" at bounding box center [927, 277] width 1013 height 205
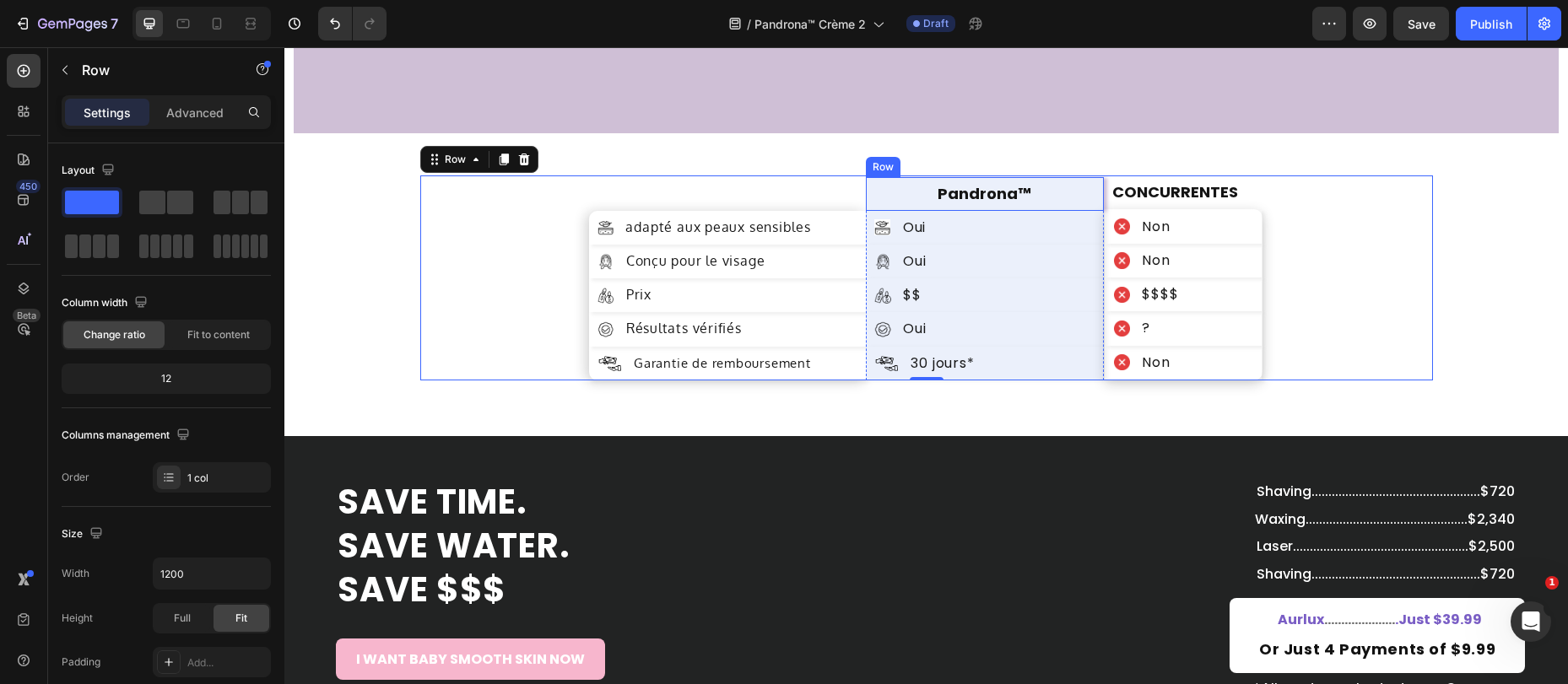
click at [994, 191] on strong "Pandrona™" at bounding box center [984, 194] width 94 height 21
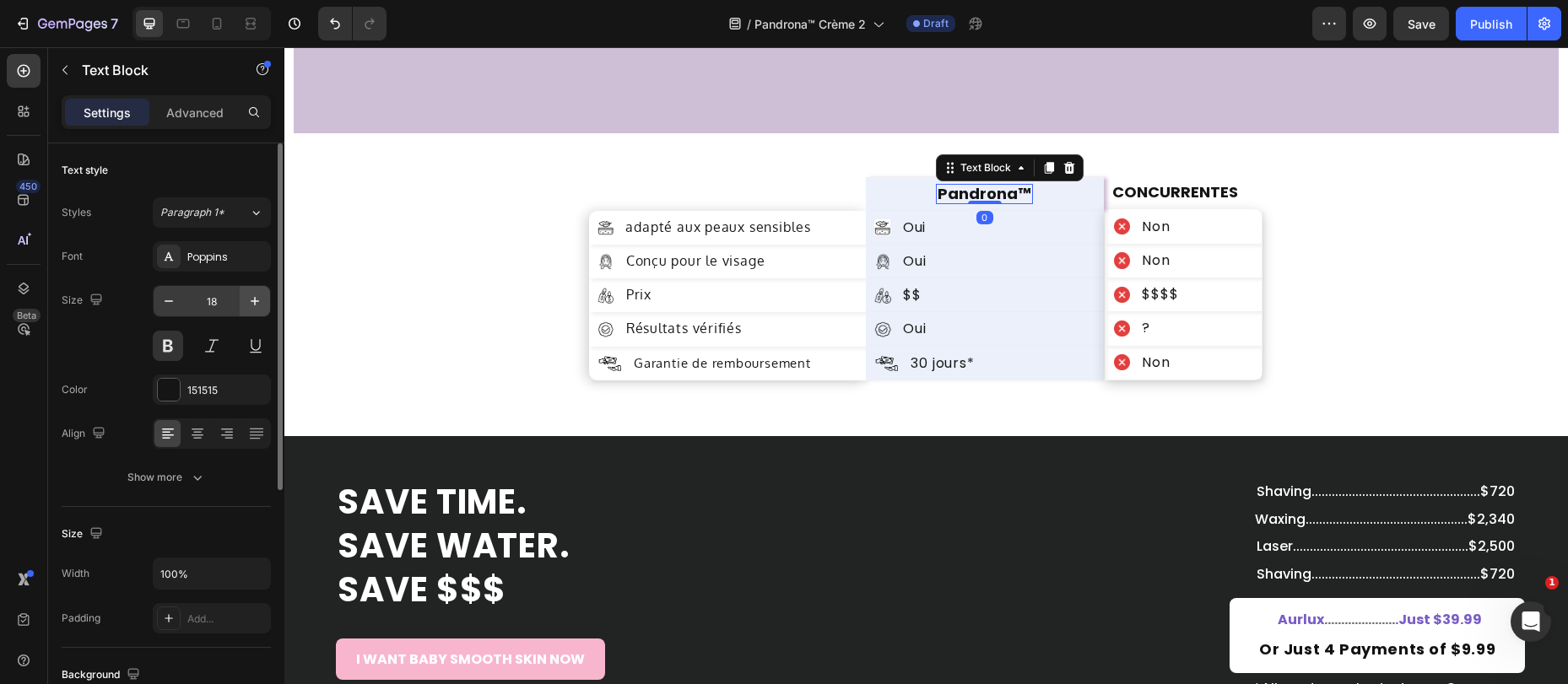
click at [218, 269] on div "Poppins" at bounding box center [212, 256] width 118 height 30
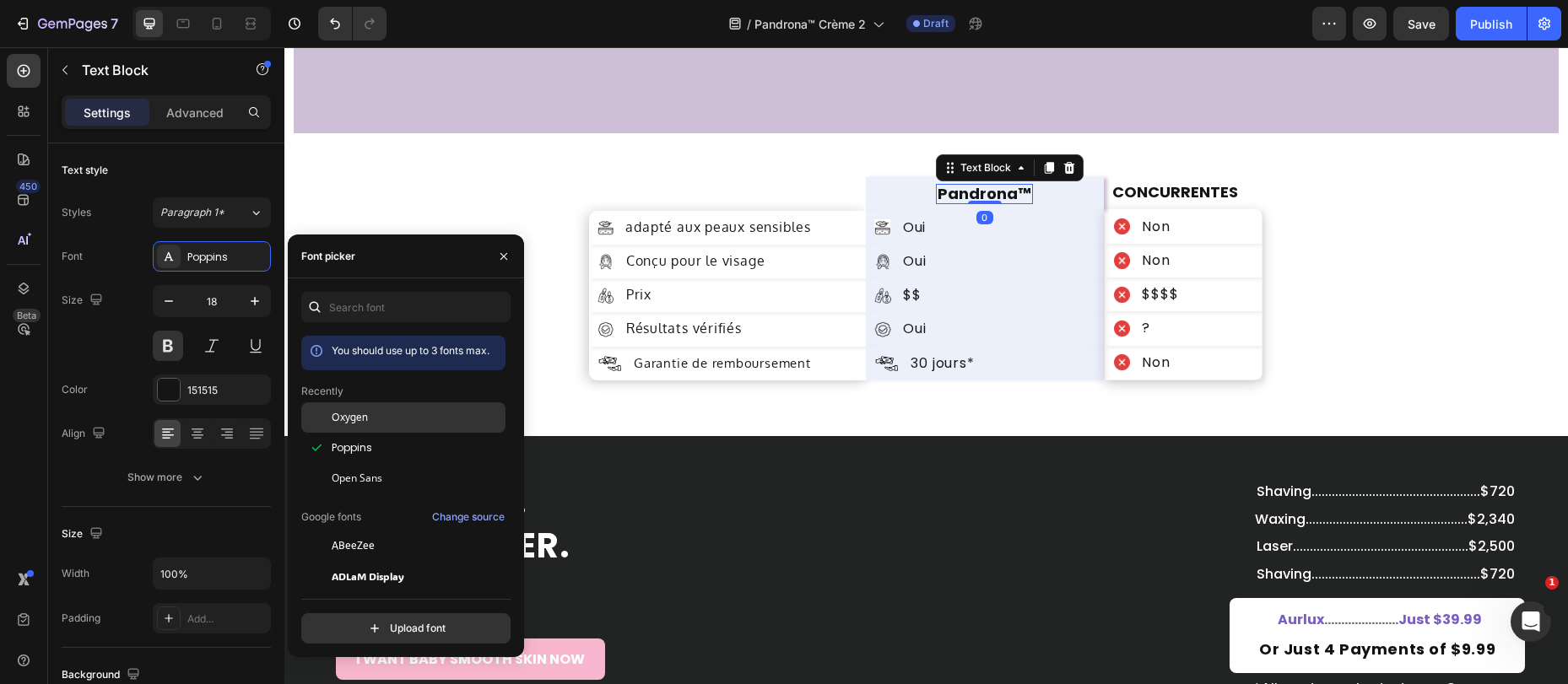
click at [358, 415] on span "Oxygen" at bounding box center [349, 418] width 36 height 16
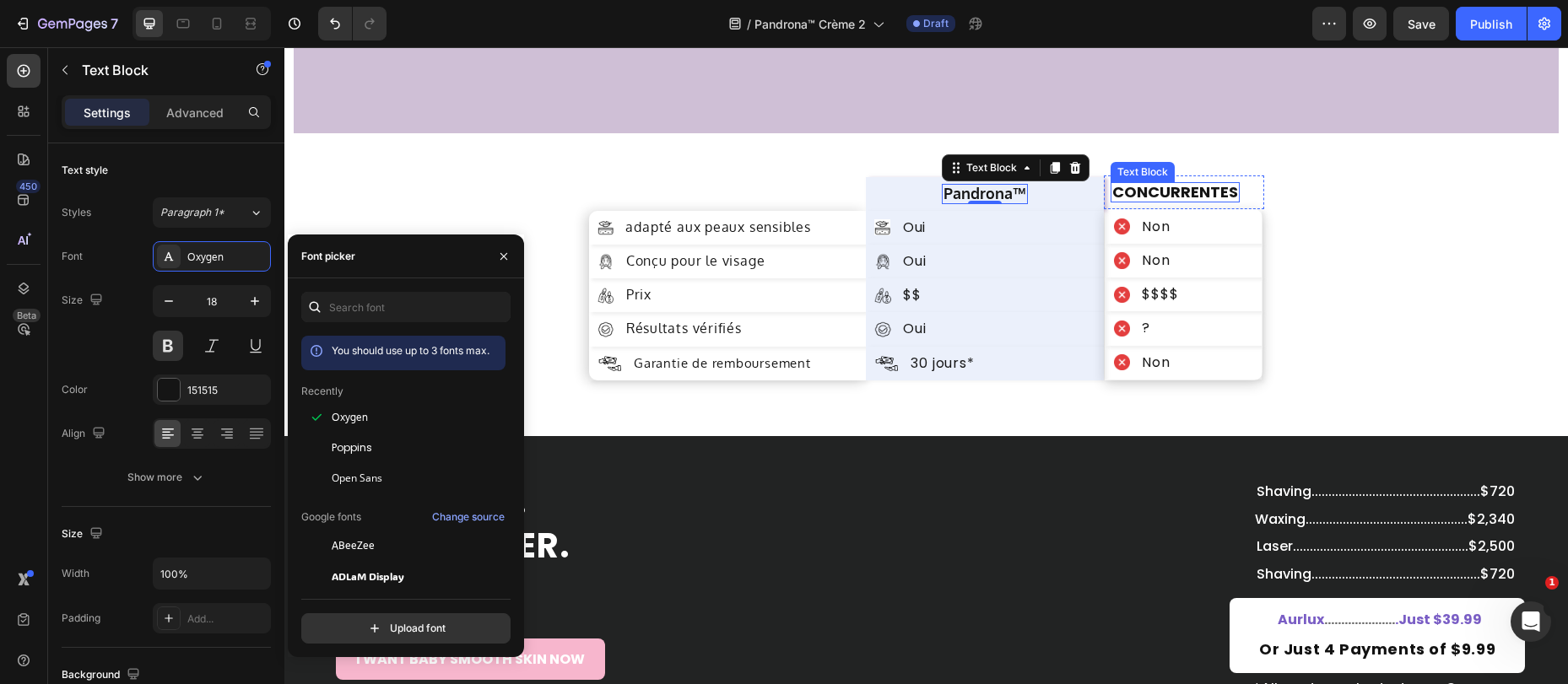
click at [1179, 190] on p "CONCURRENTES" at bounding box center [1175, 192] width 126 height 16
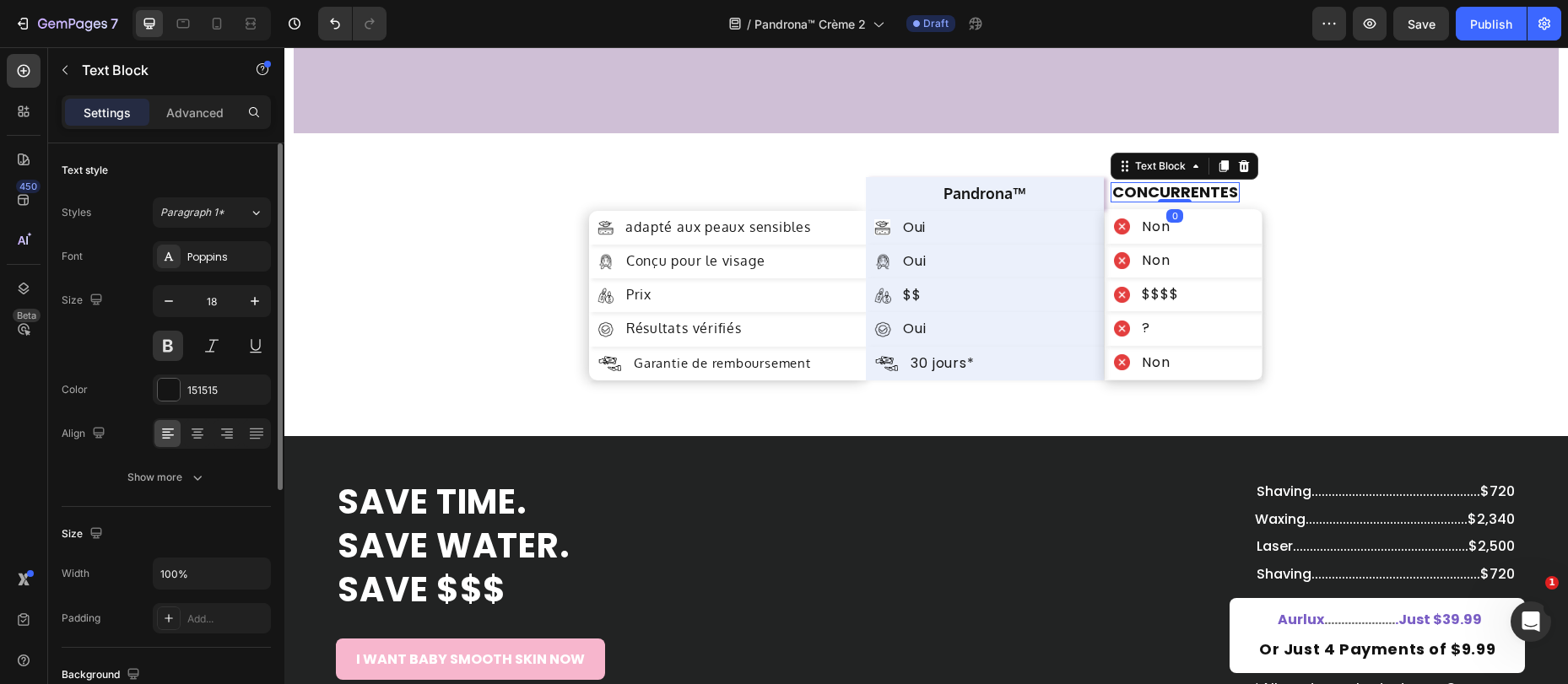
click at [211, 258] on div "Poppins" at bounding box center [227, 257] width 80 height 16
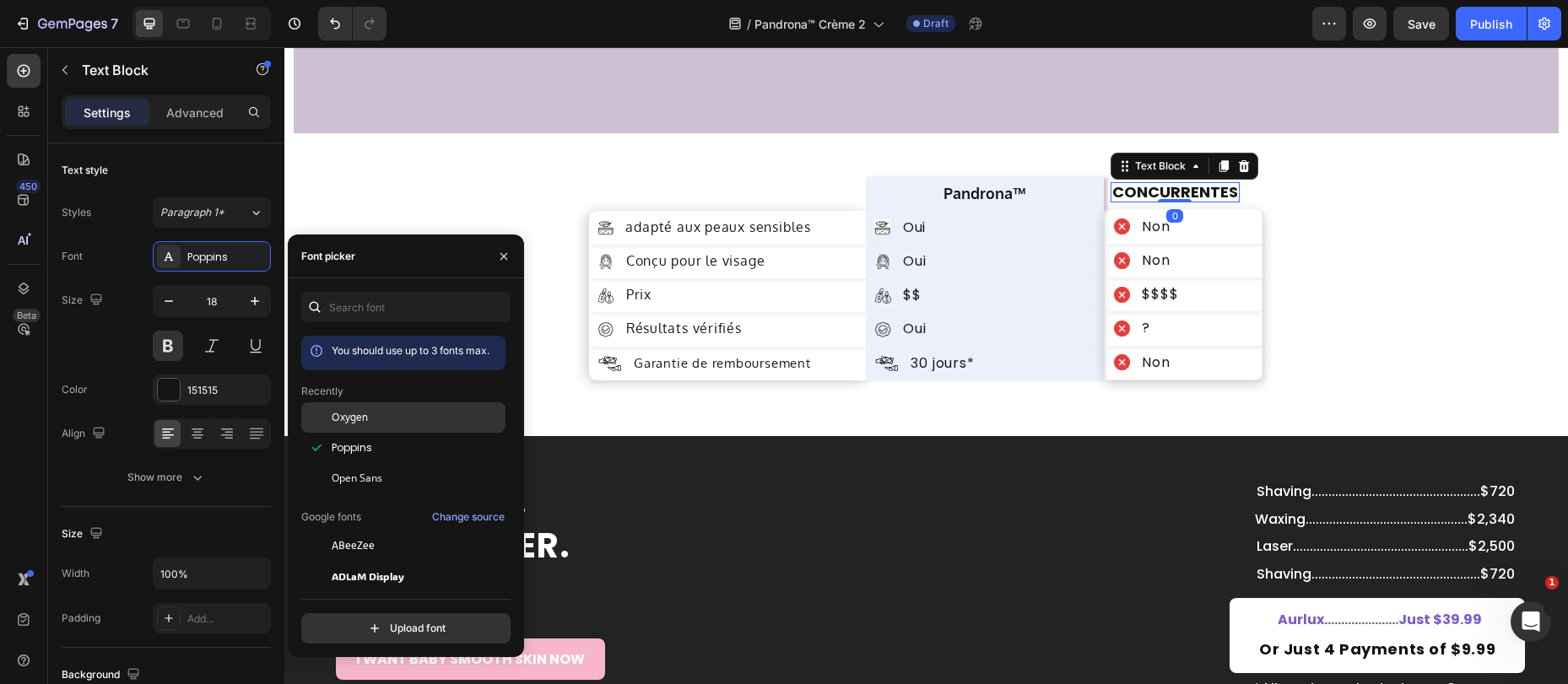
click at [333, 417] on span "Oxygen" at bounding box center [349, 418] width 36 height 16
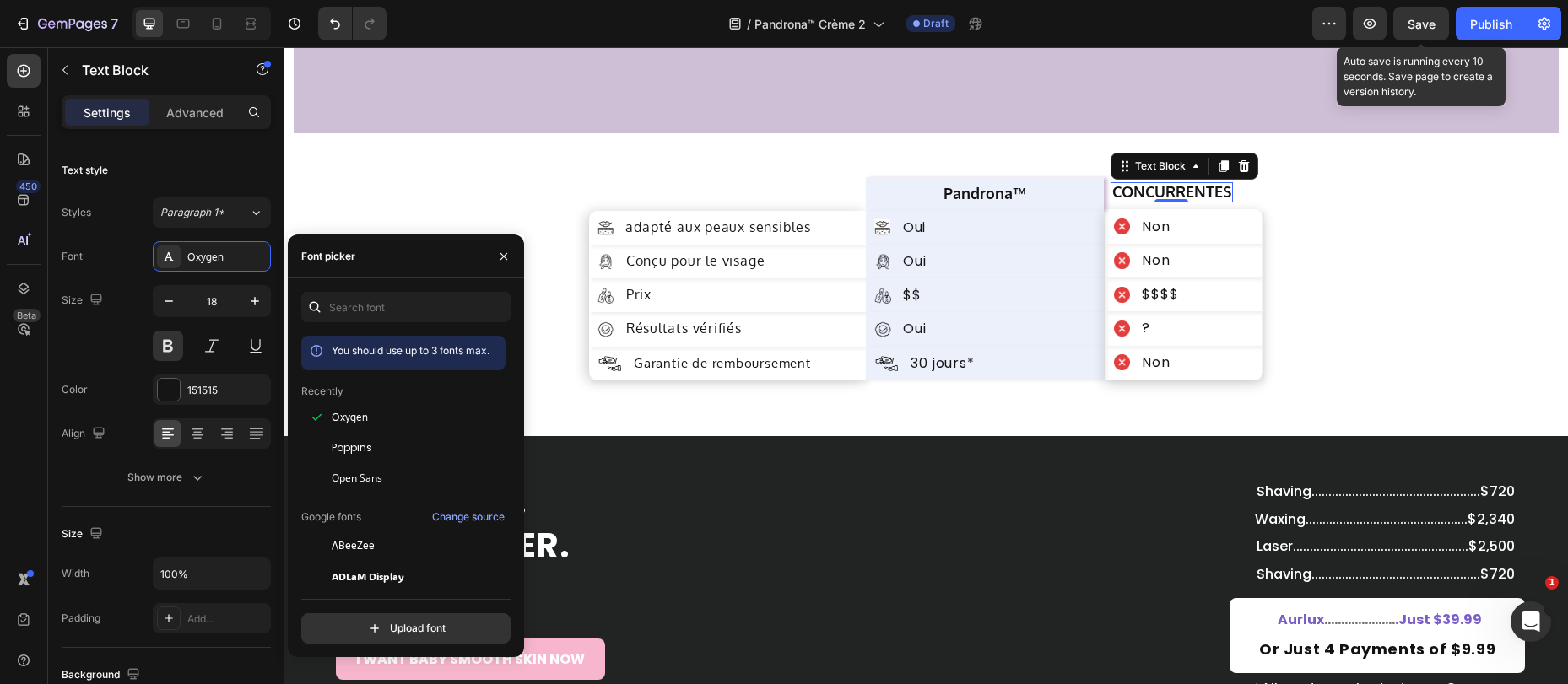
click at [1418, 17] on span "Save" at bounding box center [1421, 23] width 28 height 15
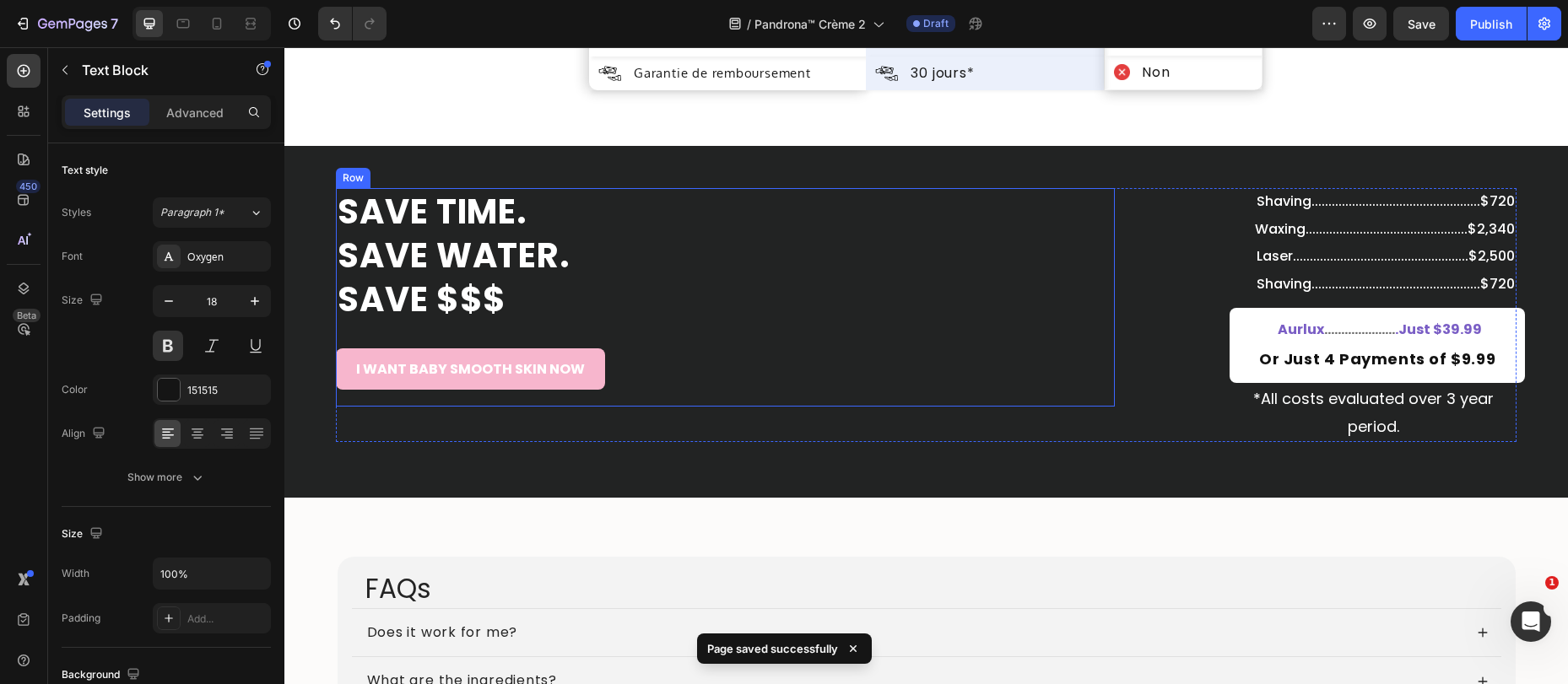
scroll to position [6690, 0]
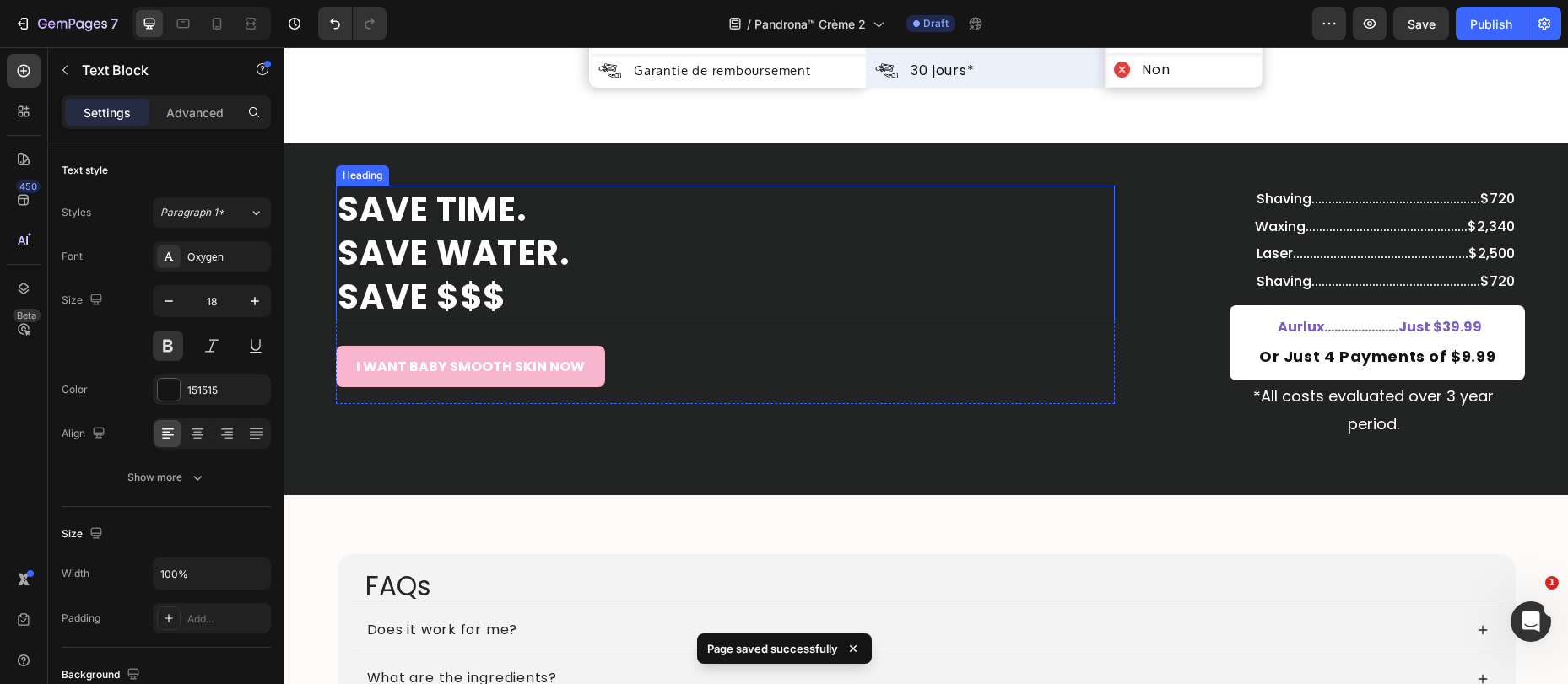
click at [445, 290] on h2 "SAVE TIME. SAVE WATER. SAVE $$$" at bounding box center [725, 252] width 779 height 135
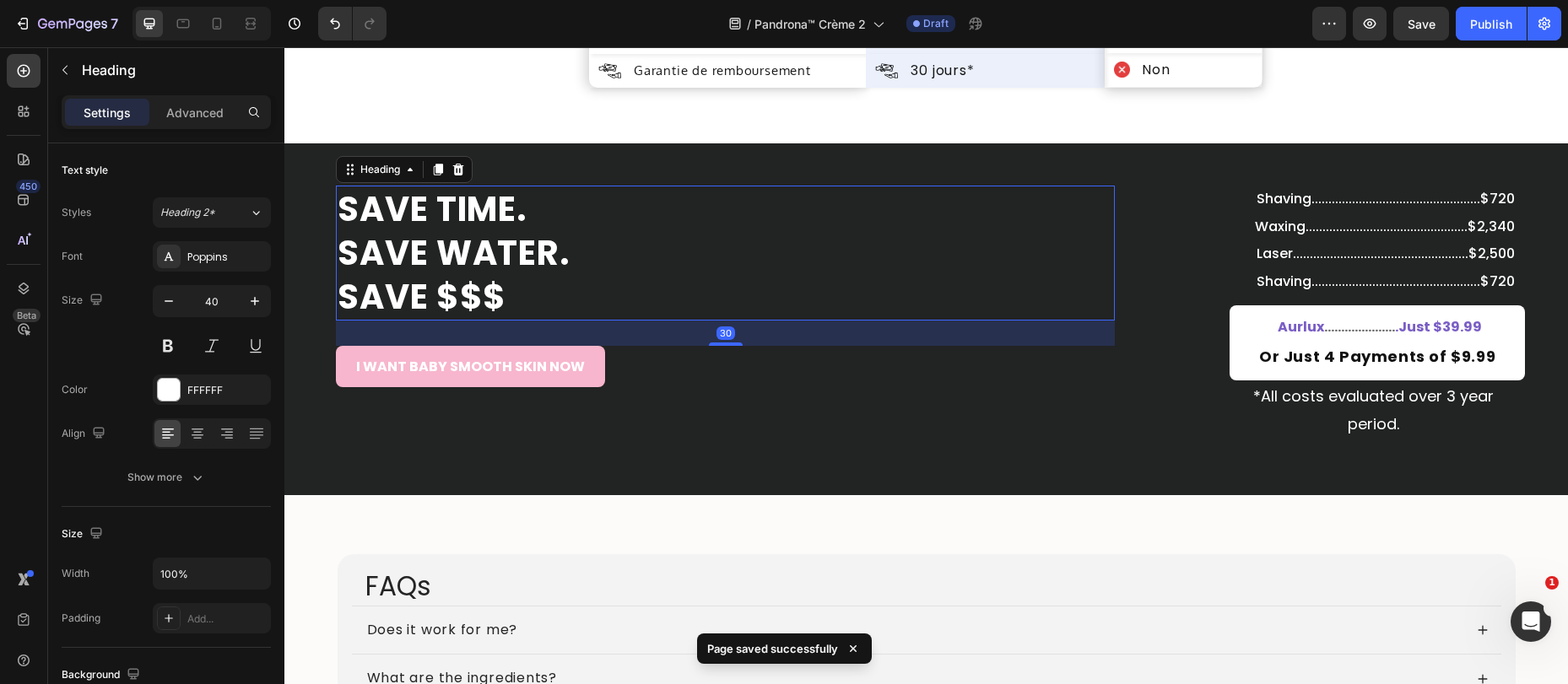
click at [497, 269] on h2 "SAVE TIME. SAVE WATER. SAVE $$$" at bounding box center [725, 252] width 779 height 135
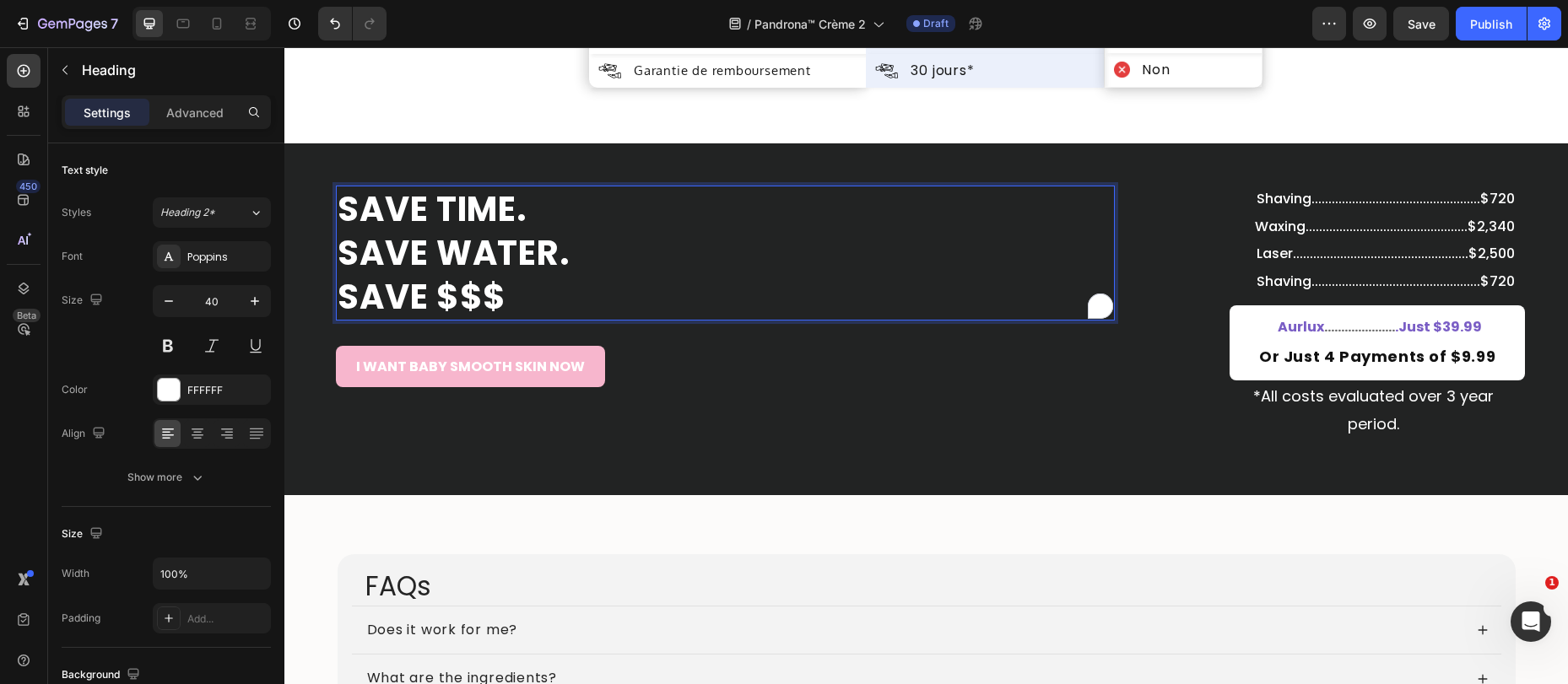
click at [506, 287] on p "SAVE TIME. SAVE WATER. SAVE $$$" at bounding box center [725, 253] width 775 height 132
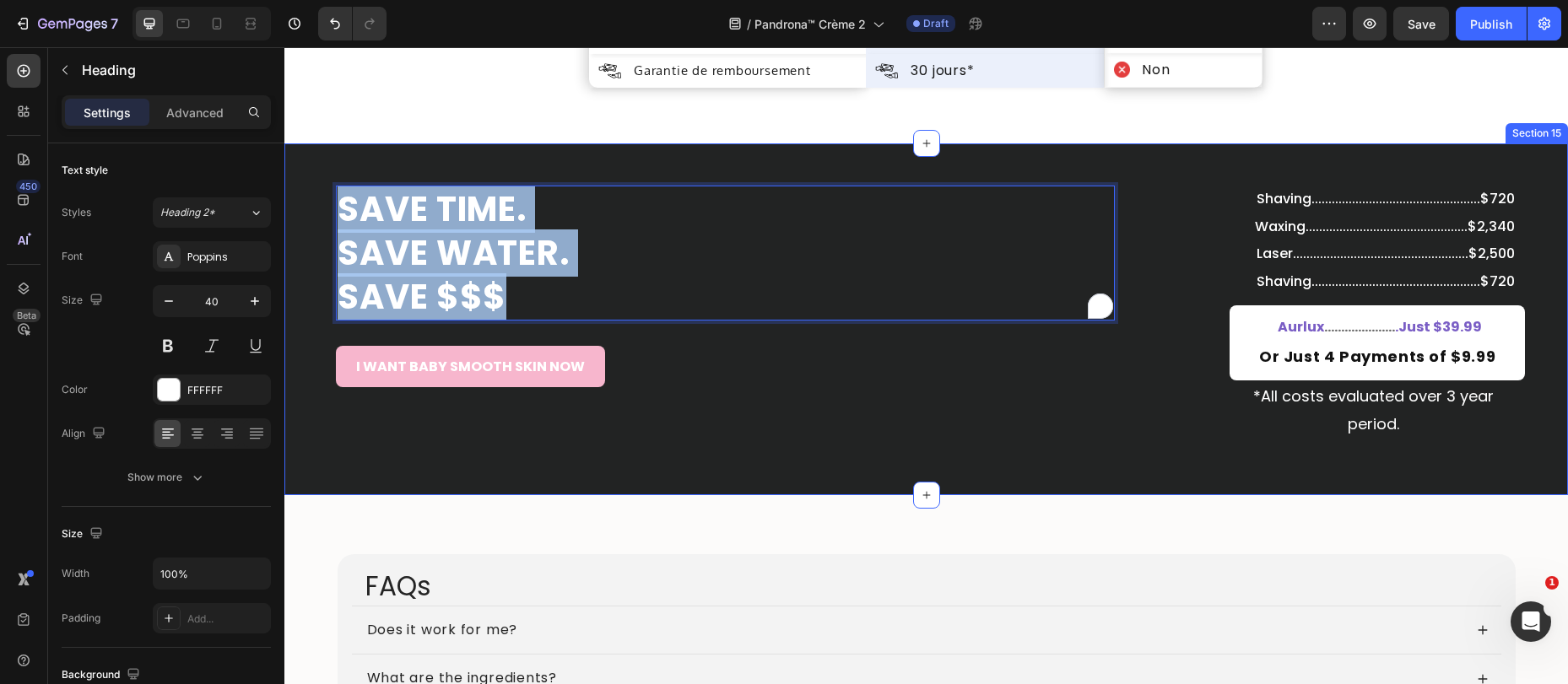
drag, startPoint x: 504, startPoint y: 289, endPoint x: 317, endPoint y: 206, distance: 204.6
click at [316, 205] on div "SAVE TIME. SAVE WATER. SAVE $$$ Heading 30 I WANT BABY SMOOTH SKIN NOW Button R…" at bounding box center [926, 319] width 1284 height 268
copy p "SAVE TIME. SAVE WATER. SAVE $$$"
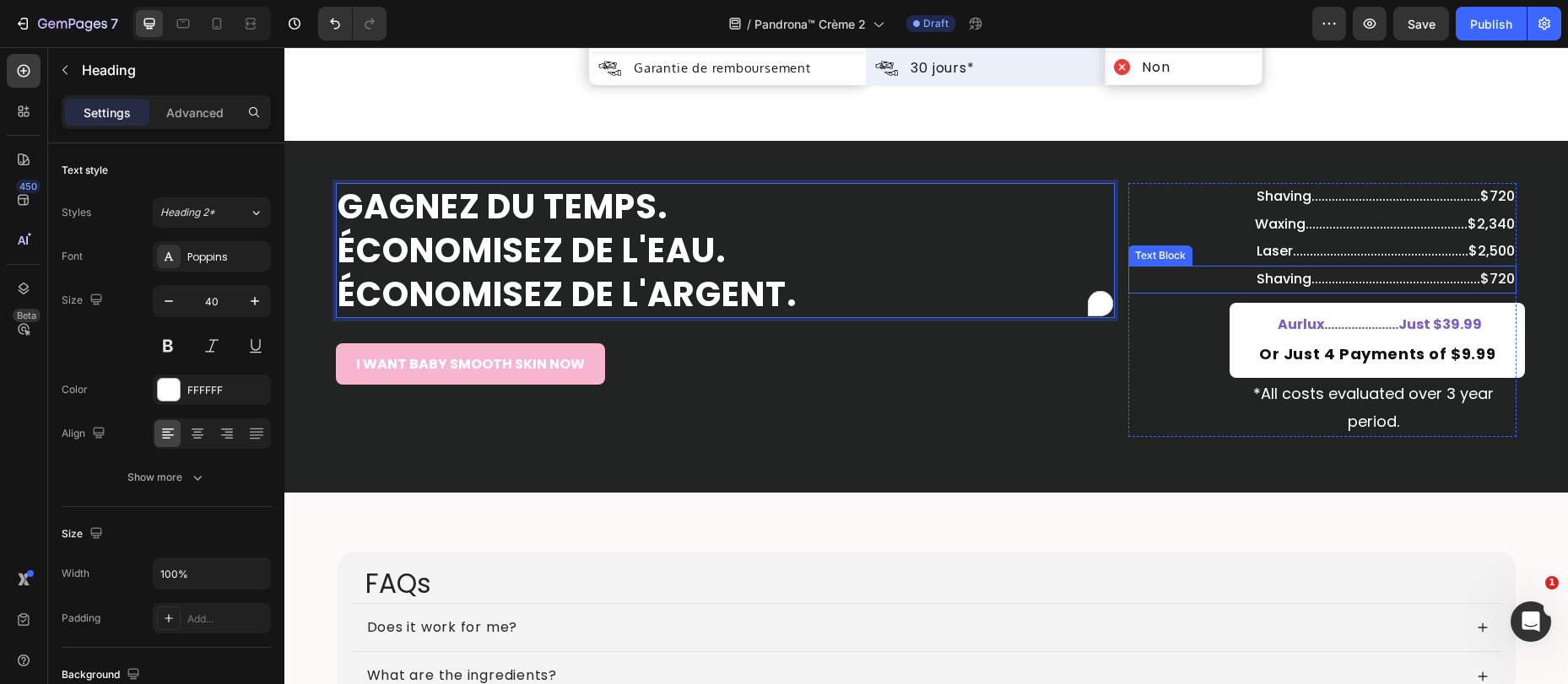
scroll to position [6693, 0]
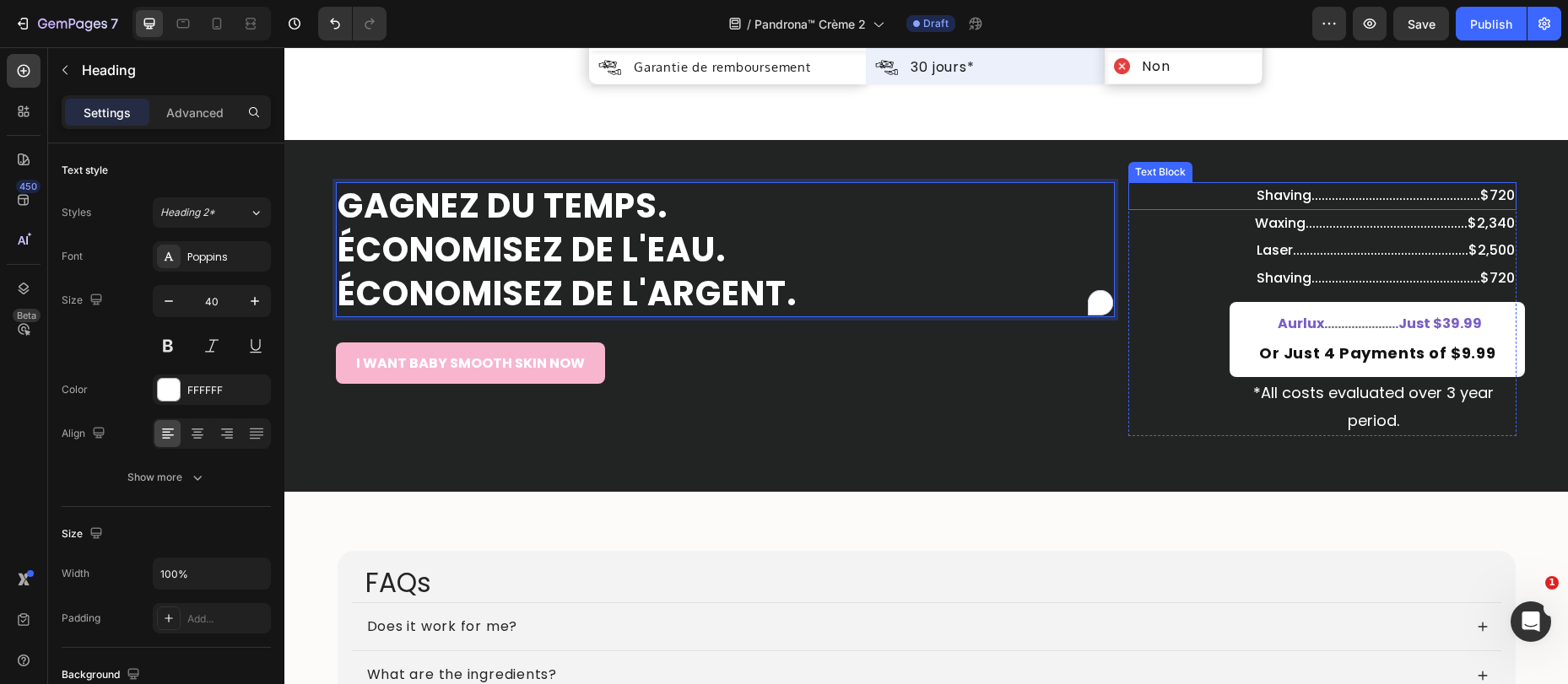
click at [1304, 200] on p "Shaving..................................................$720" at bounding box center [1322, 196] width 385 height 24
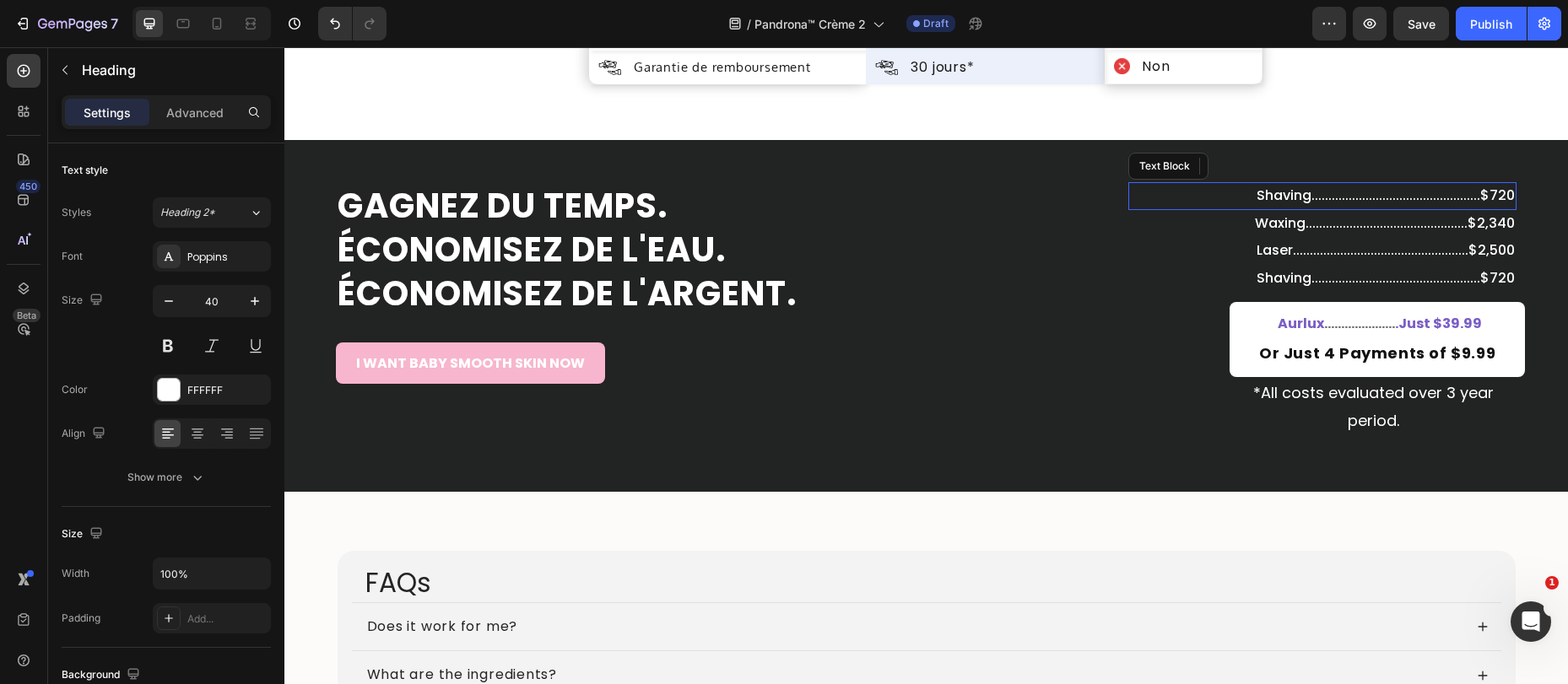
click at [1304, 200] on p "Shaving..................................................$720" at bounding box center [1322, 196] width 385 height 24
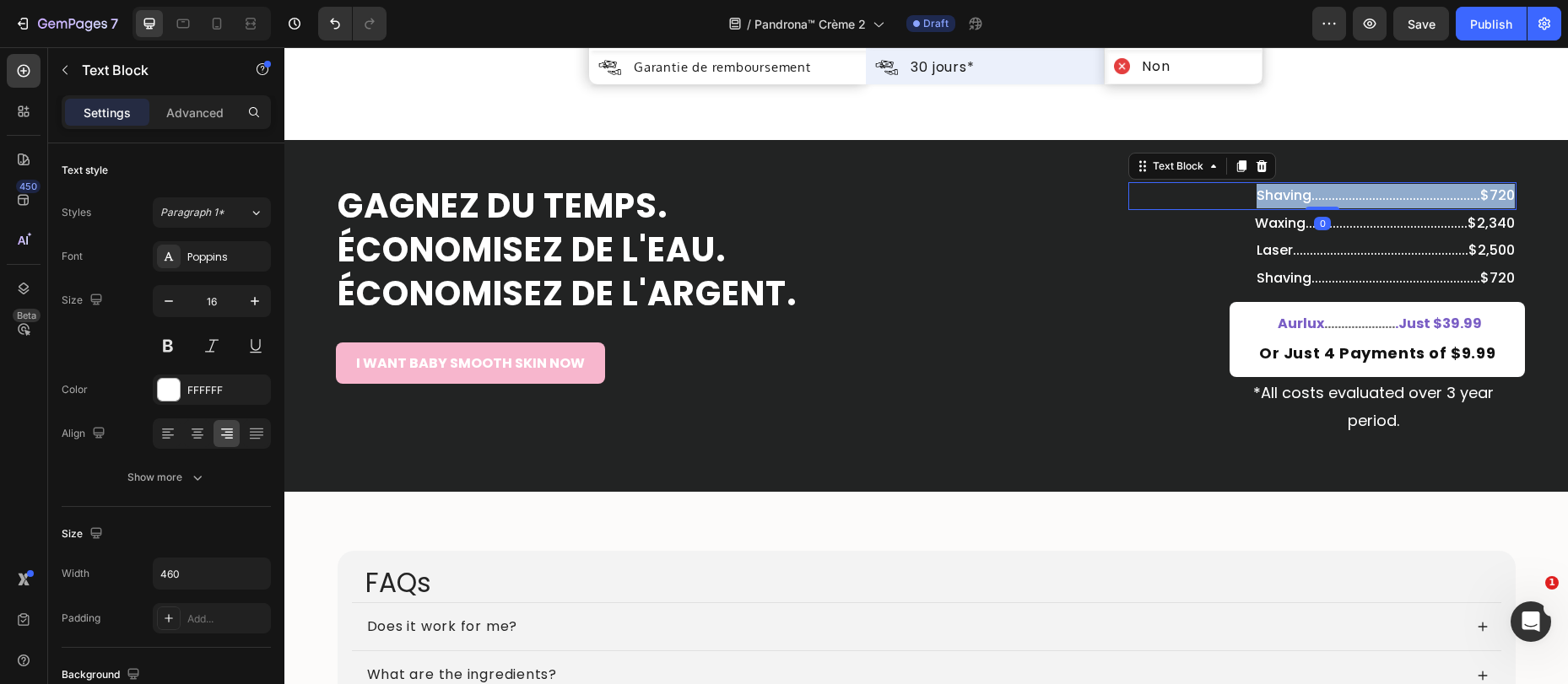
click at [1304, 200] on p "Shaving..................................................$720" at bounding box center [1322, 196] width 385 height 24
drag, startPoint x: 1314, startPoint y: 197, endPoint x: 1251, endPoint y: 197, distance: 63.0
click at [1251, 197] on p "Shaving..................................................$720" at bounding box center [1322, 196] width 385 height 24
copy p "Shaving."
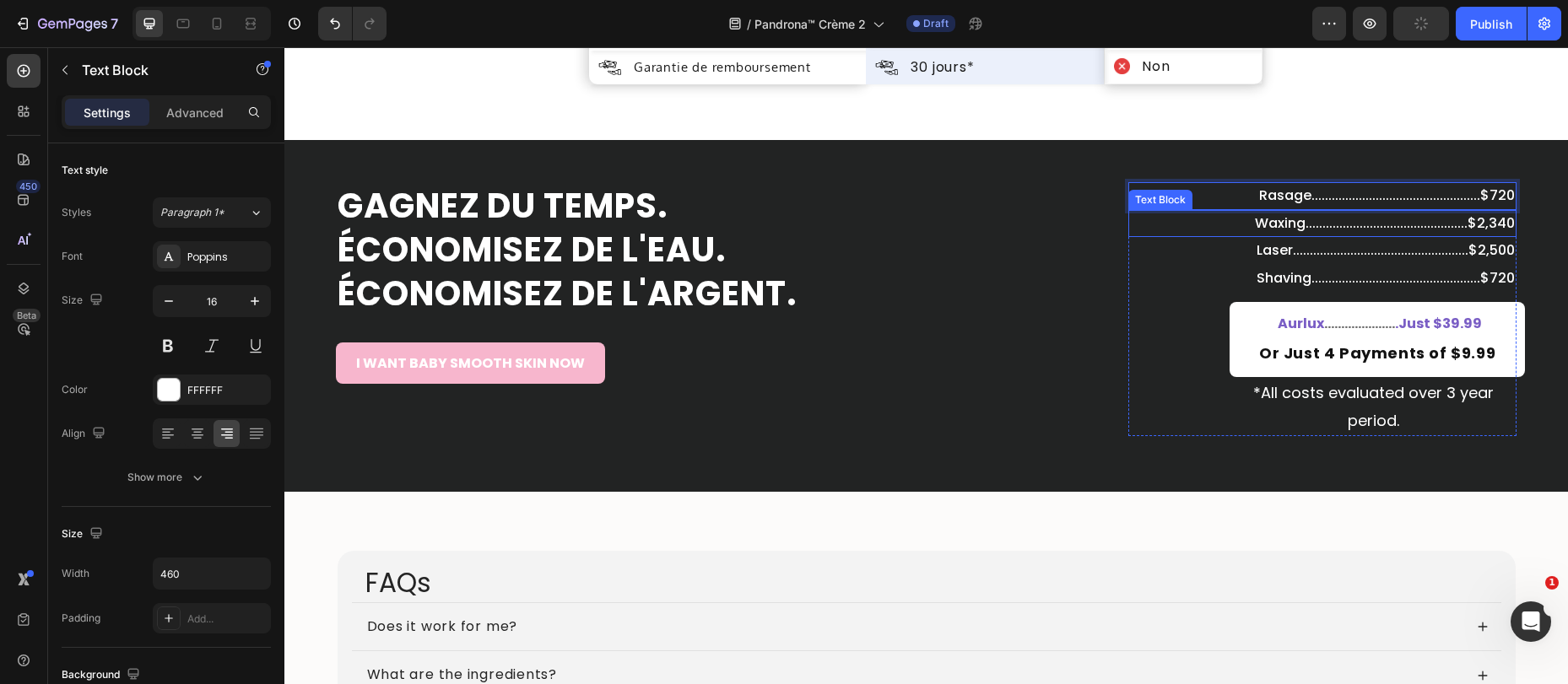
drag, startPoint x: 1295, startPoint y: 223, endPoint x: 1306, endPoint y: 226, distance: 11.4
click at [1296, 223] on p "Waxing................................................$2,340" at bounding box center [1322, 223] width 385 height 24
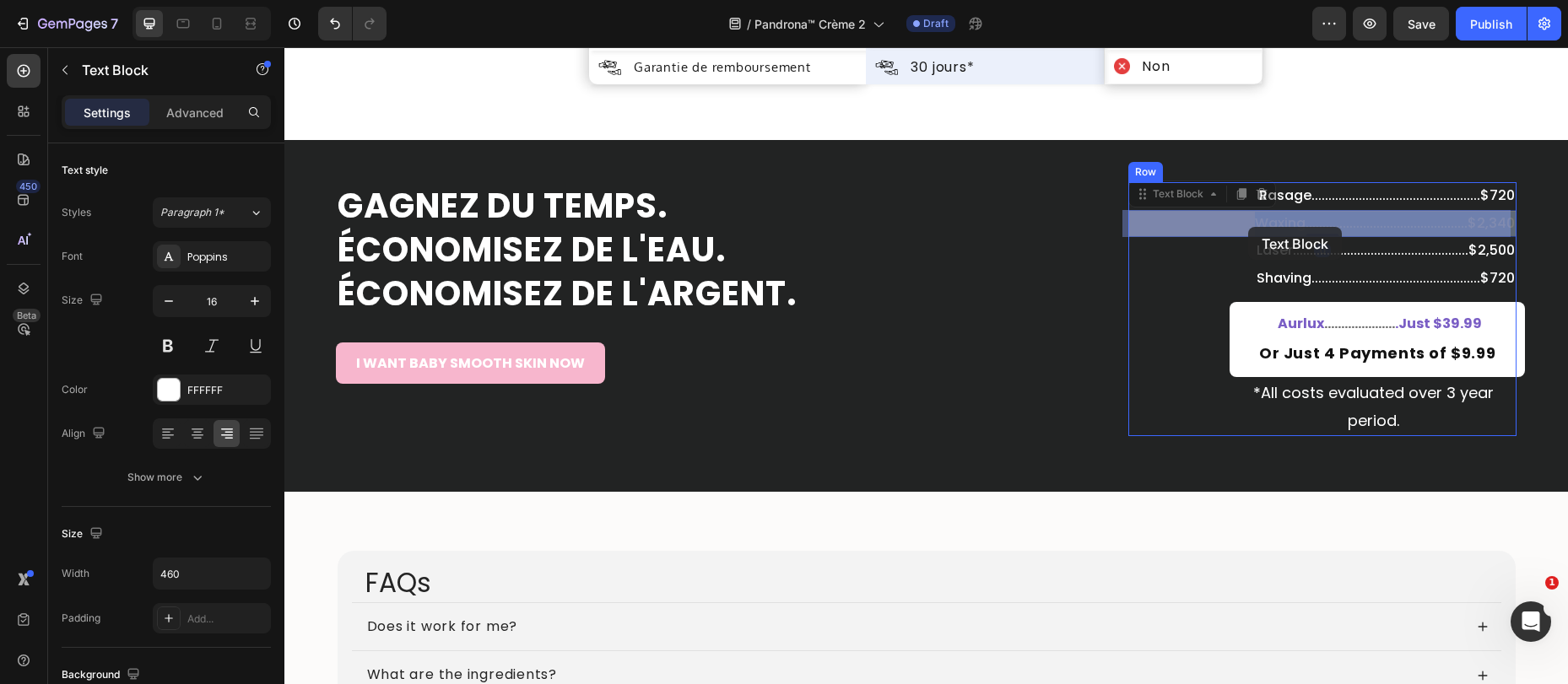
drag, startPoint x: 1288, startPoint y: 226, endPoint x: 1248, endPoint y: 227, distance: 40.0
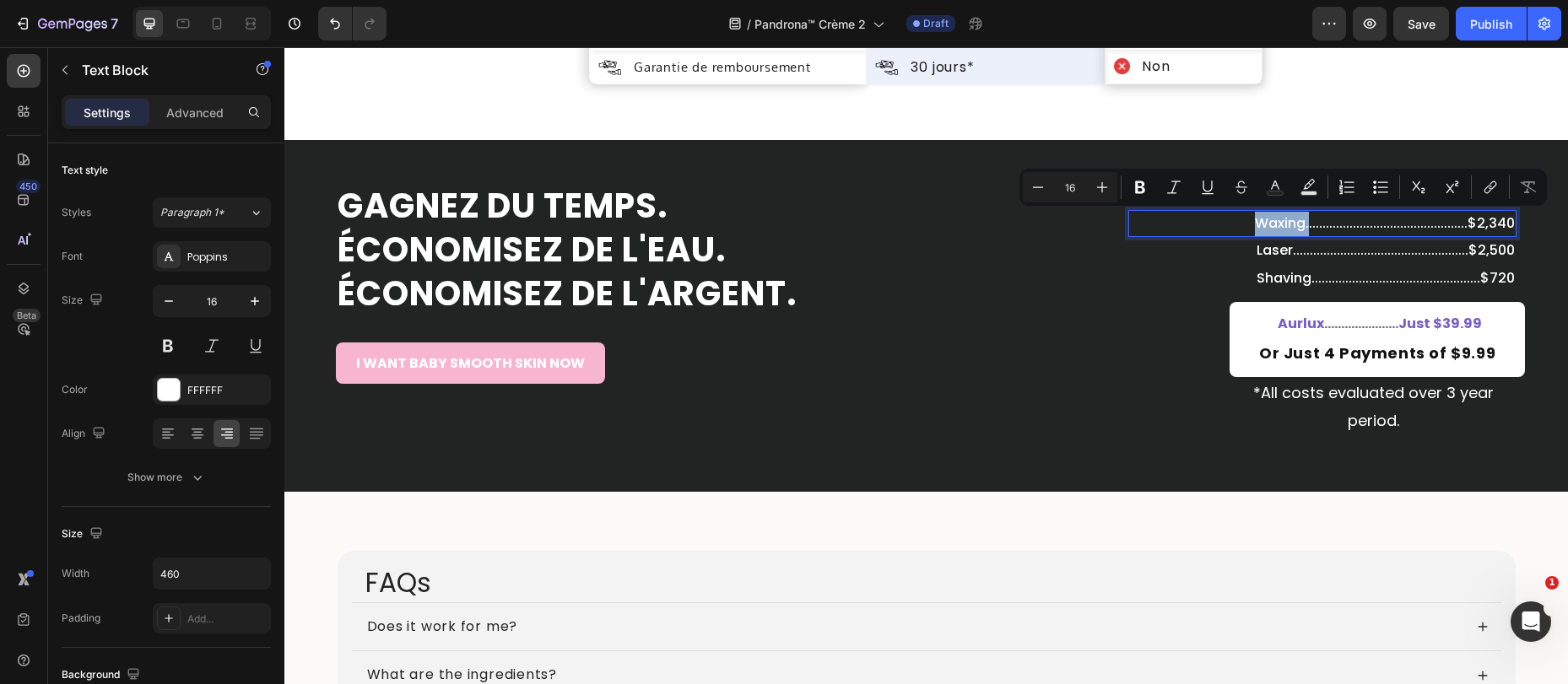
drag, startPoint x: 1311, startPoint y: 224, endPoint x: 1248, endPoint y: 223, distance: 63.0
click at [1246, 223] on p "Waxing................................................$2,340" at bounding box center [1322, 223] width 385 height 24
copy p "Waxing."
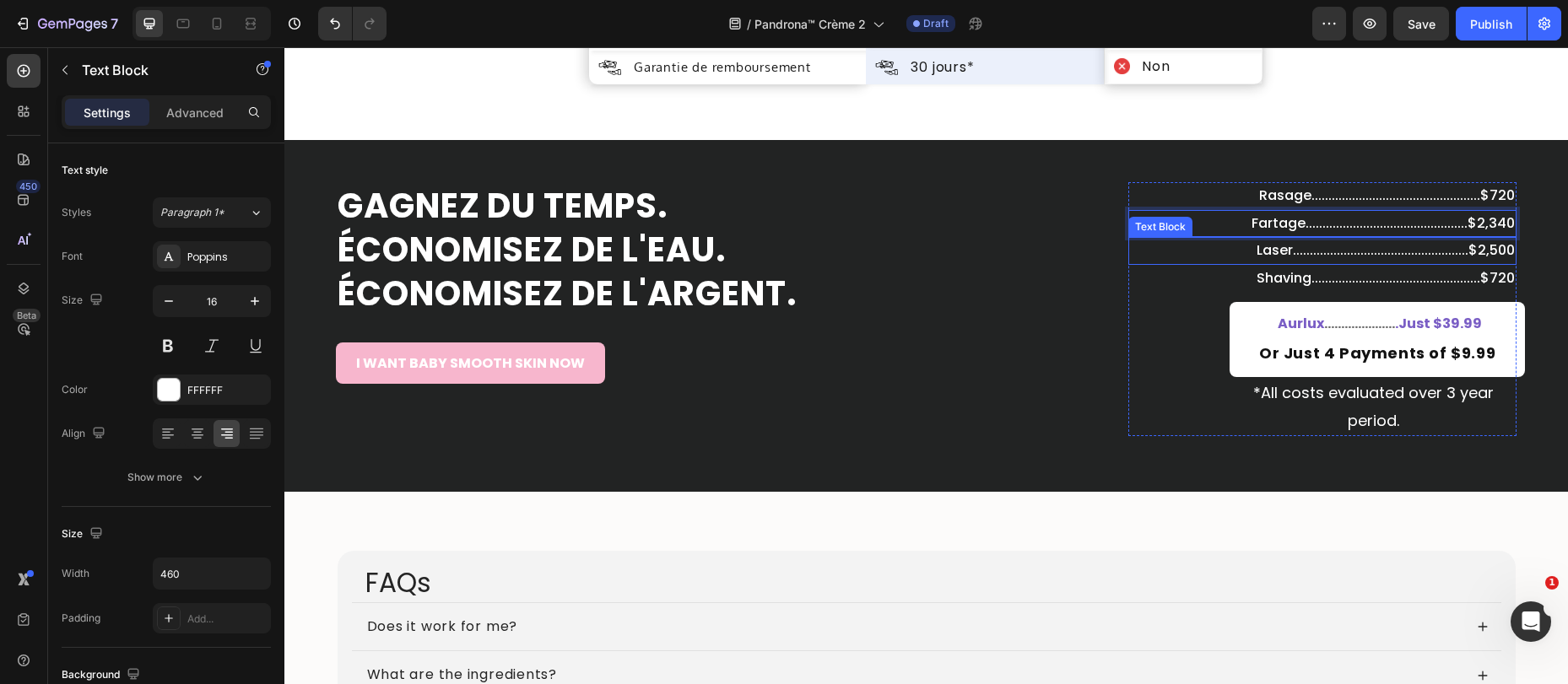
click at [1291, 244] on p "Laser....................................................$2,500" at bounding box center [1322, 250] width 385 height 24
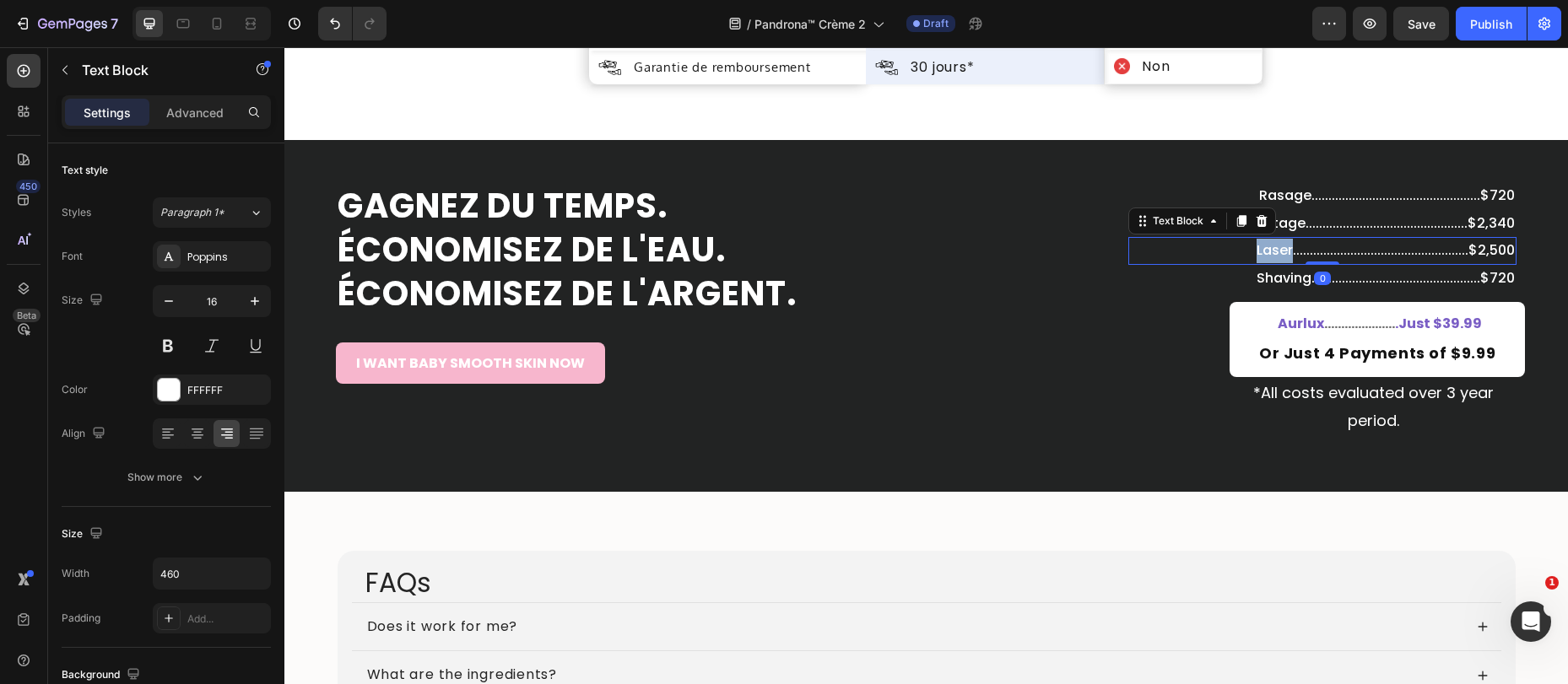
drag, startPoint x: 1292, startPoint y: 255, endPoint x: 1233, endPoint y: 255, distance: 59.0
click at [1233, 255] on p "Laser....................................................$2,500" at bounding box center [1322, 250] width 385 height 24
click at [1308, 278] on p "Shaving..................................................$720" at bounding box center [1322, 278] width 385 height 24
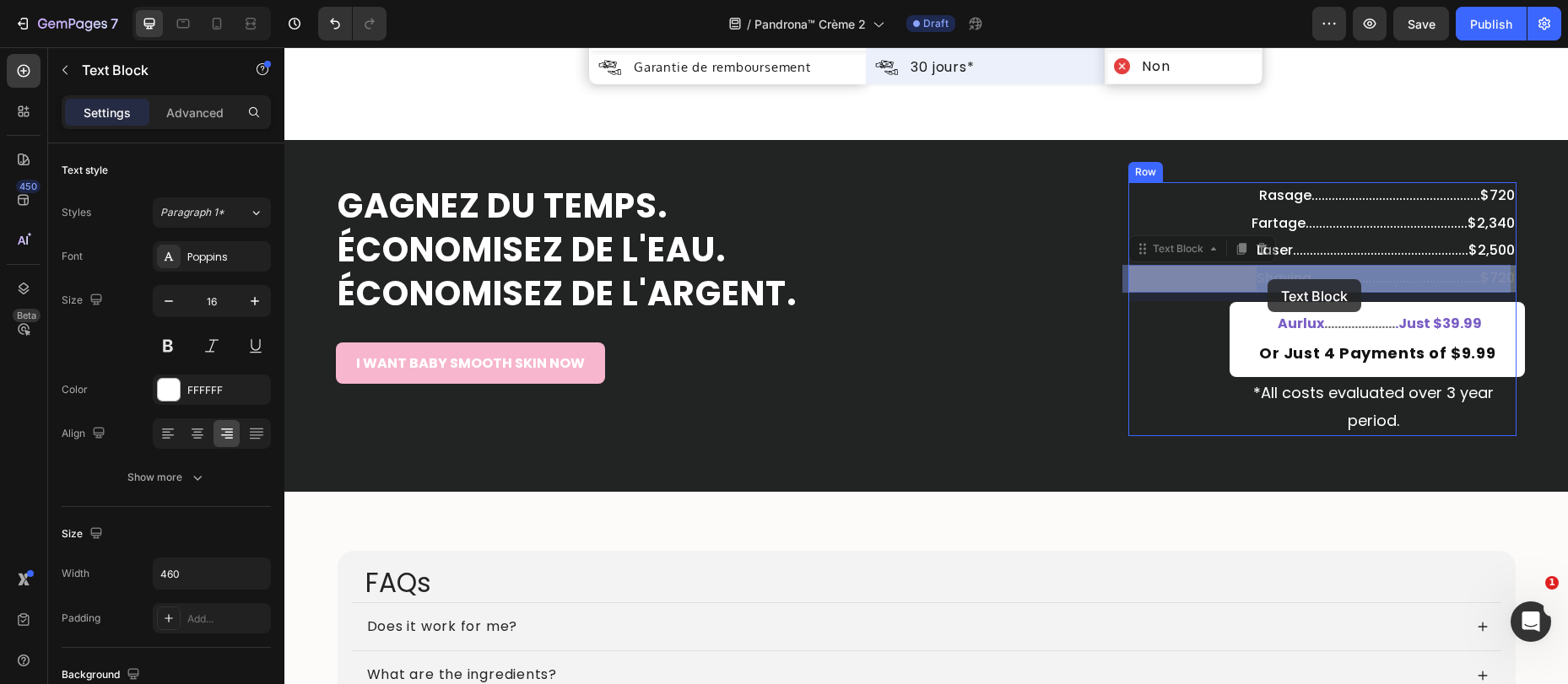
drag, startPoint x: 1314, startPoint y: 281, endPoint x: 1279, endPoint y: 283, distance: 35.1
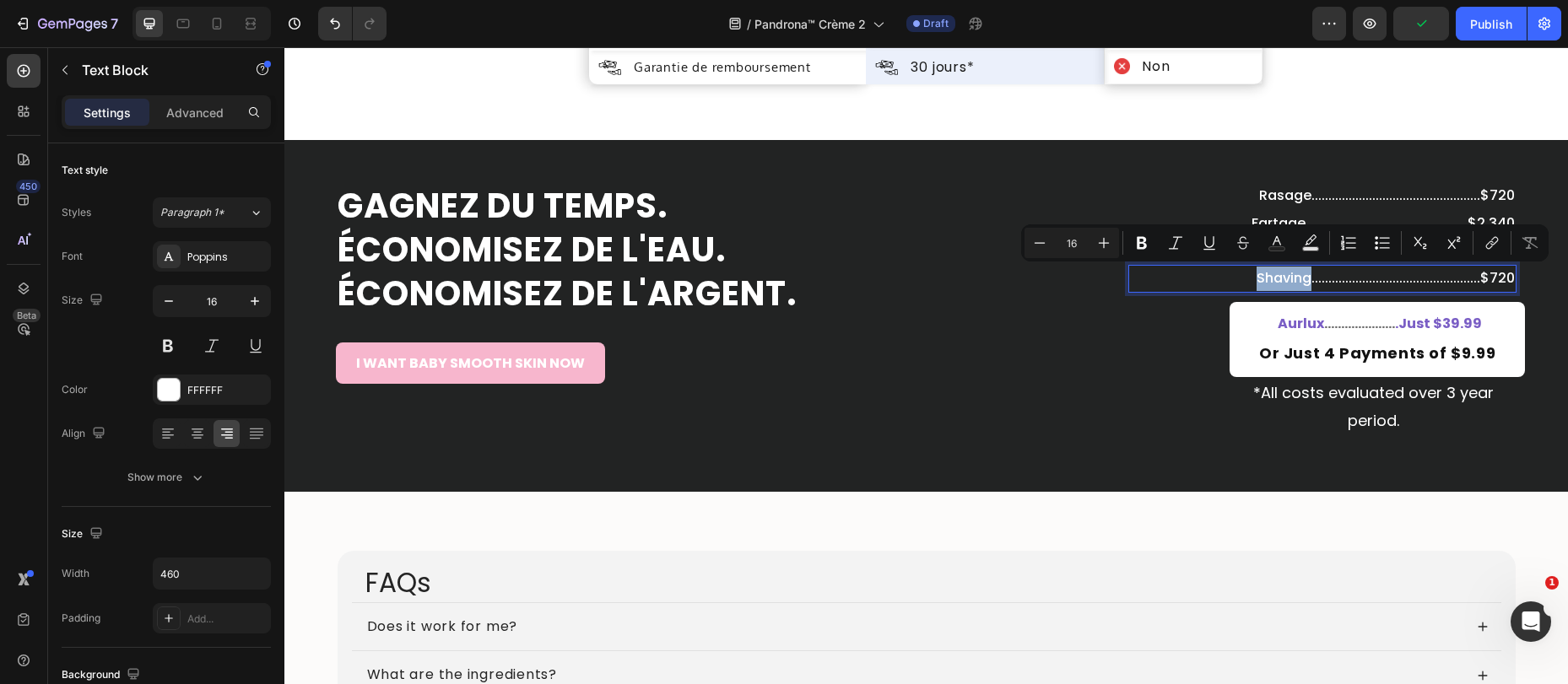
drag, startPoint x: 1314, startPoint y: 280, endPoint x: 1259, endPoint y: 281, distance: 55.0
click at [1259, 281] on p "Shaving..................................................$720" at bounding box center [1322, 278] width 385 height 24
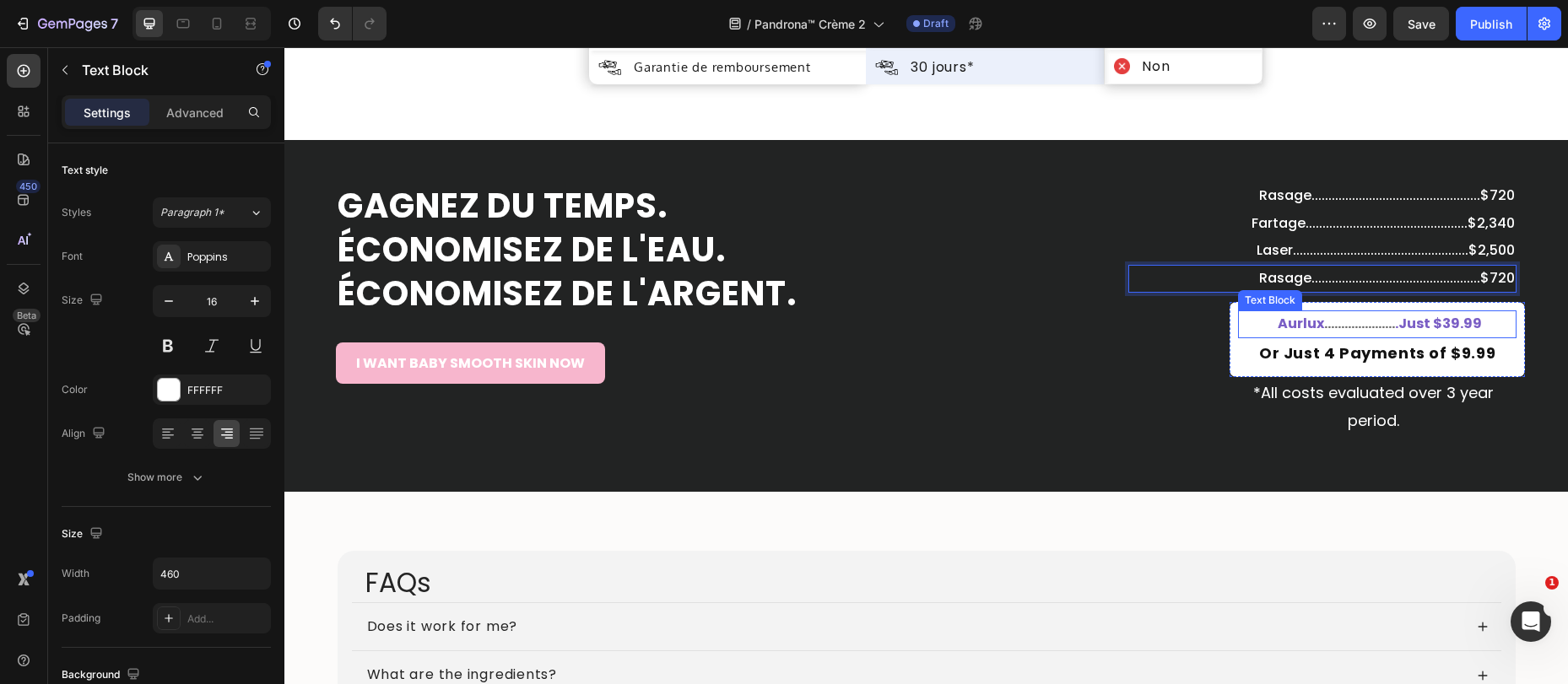
click at [1323, 323] on span "....................." at bounding box center [1358, 323] width 71 height 19
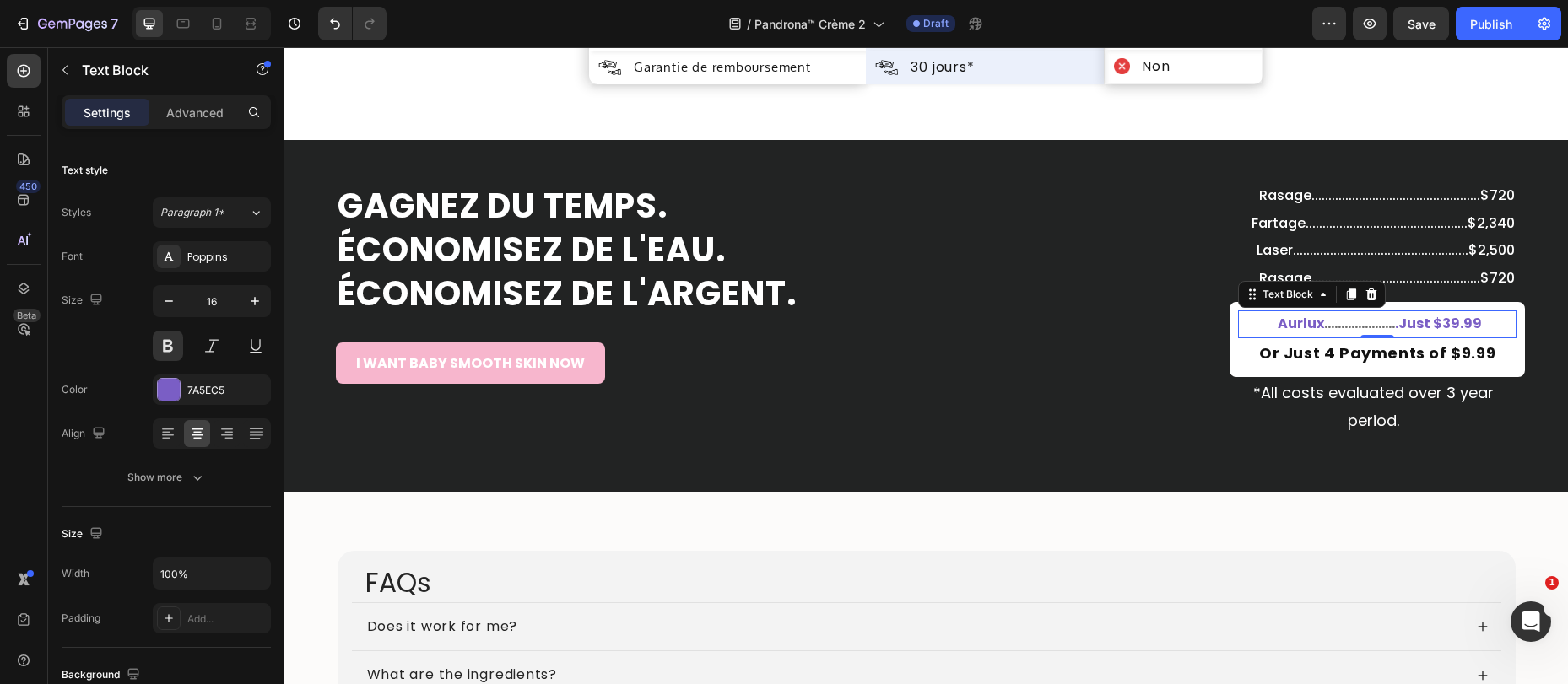
click at [1323, 323] on span "....................." at bounding box center [1358, 323] width 71 height 19
click at [1309, 325] on strong "Aurlux" at bounding box center [1301, 323] width 47 height 19
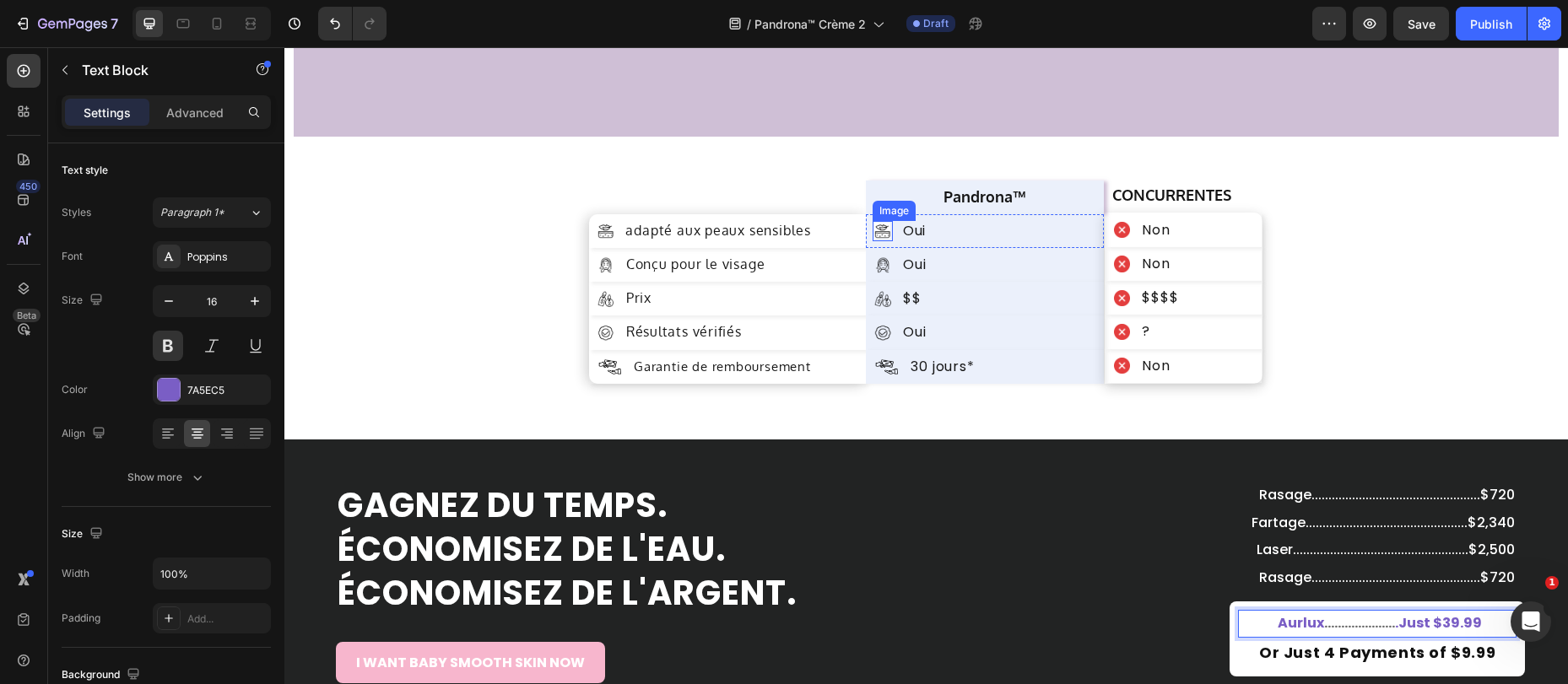
scroll to position [6378, 0]
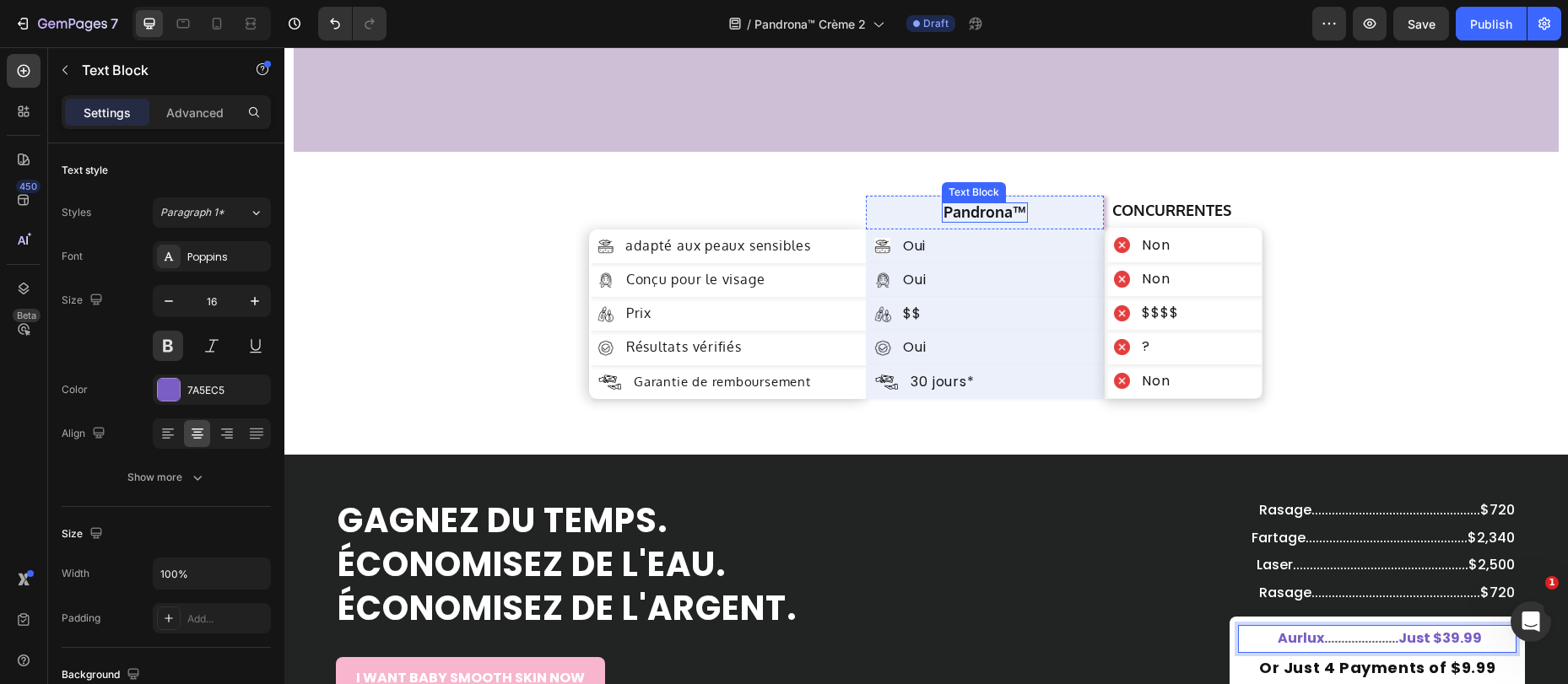
click at [981, 216] on strong "Pandrona™" at bounding box center [984, 212] width 82 height 18
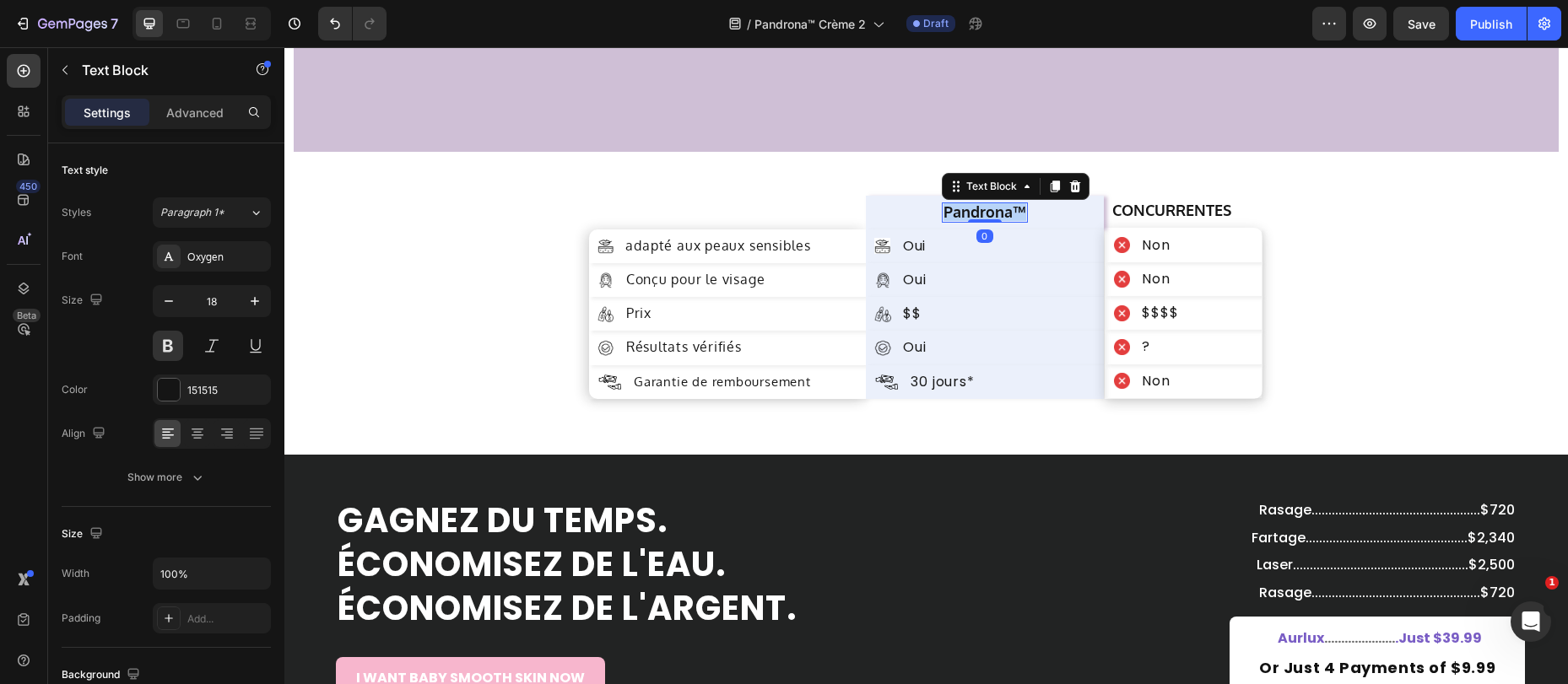
click at [981, 215] on strong "Pandrona™" at bounding box center [984, 212] width 82 height 18
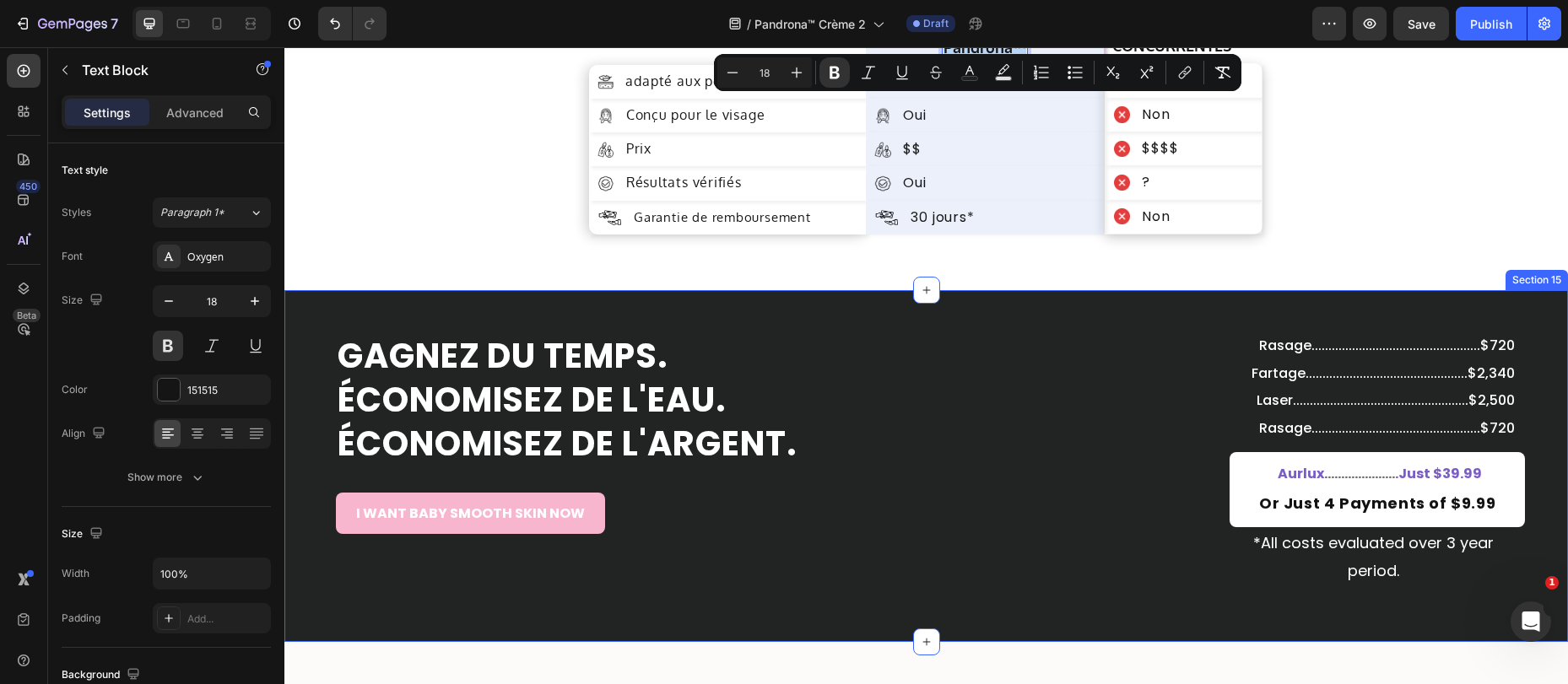
scroll to position [6545, 0]
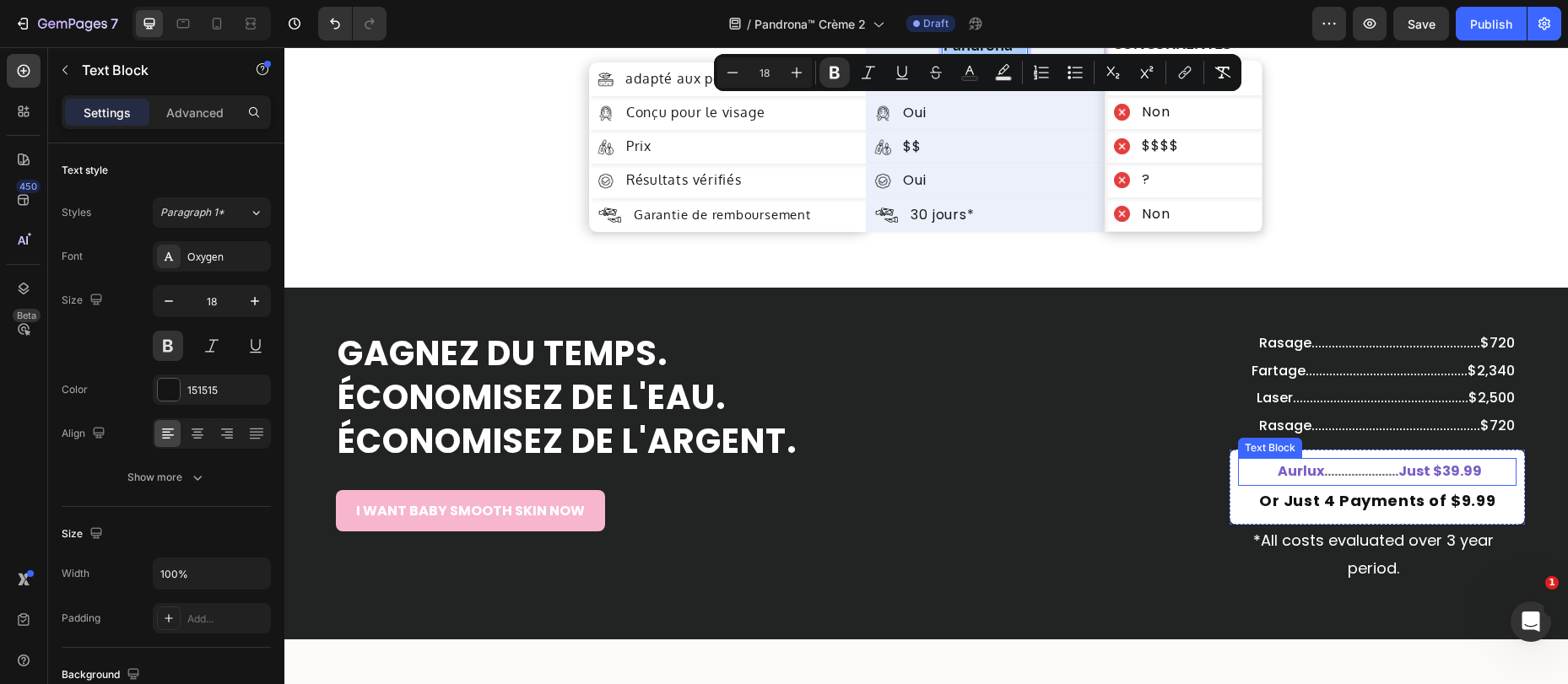
click at [1277, 458] on div "Aurlux ..................... .Just $39.99 Text Block" at bounding box center [1377, 472] width 278 height 28
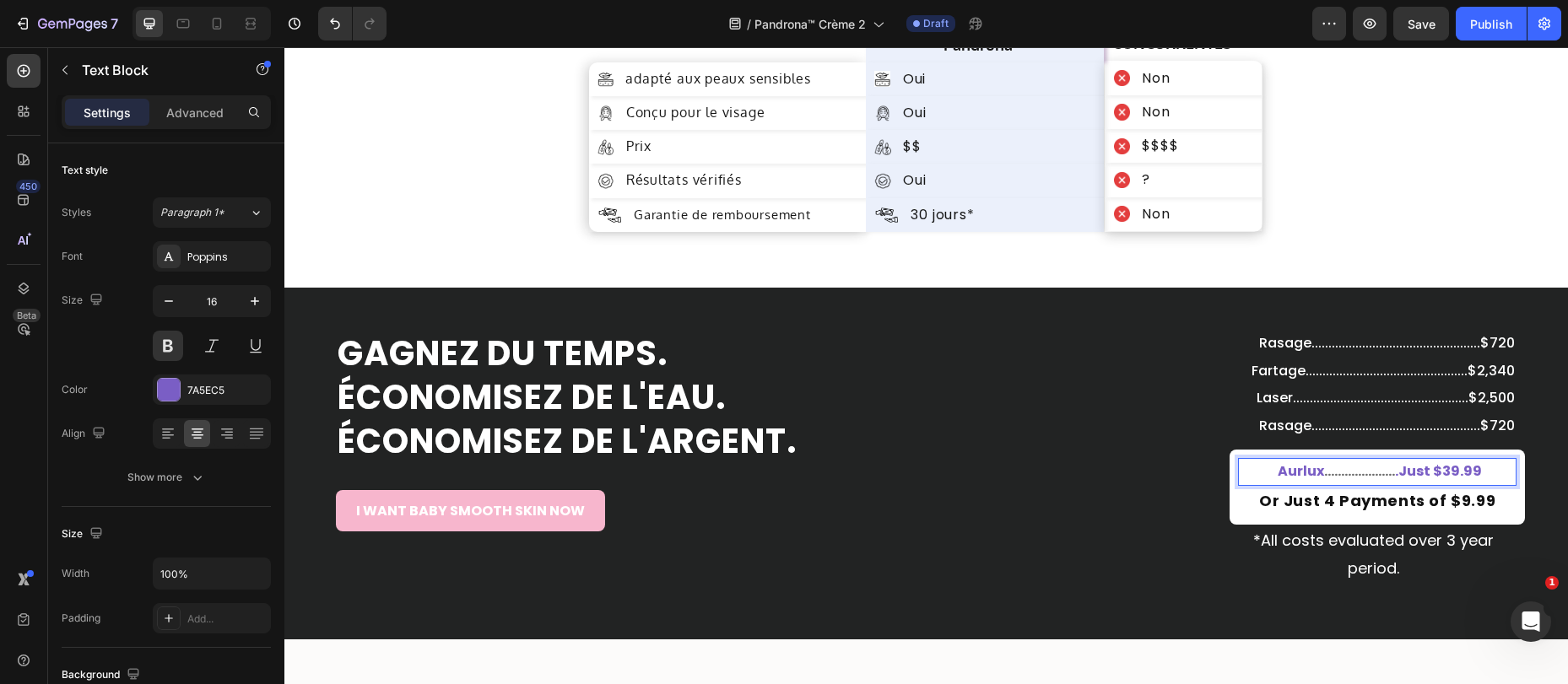
click at [1292, 471] on strong "Aurlux" at bounding box center [1301, 472] width 47 height 19
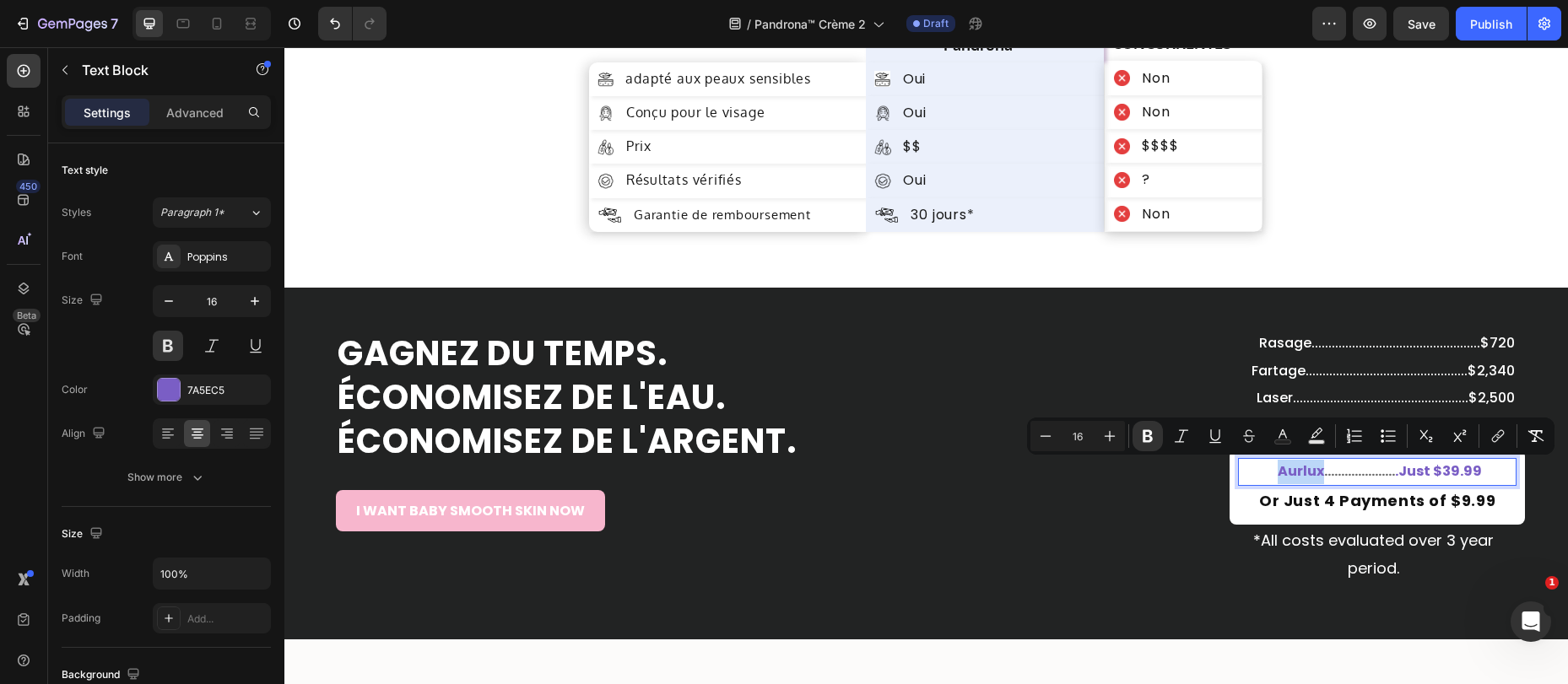
drag, startPoint x: 1315, startPoint y: 473, endPoint x: 1271, endPoint y: 470, distance: 44.1
click at [1272, 470] on p "Aurlux ..................... .Just $39.99" at bounding box center [1379, 472] width 271 height 24
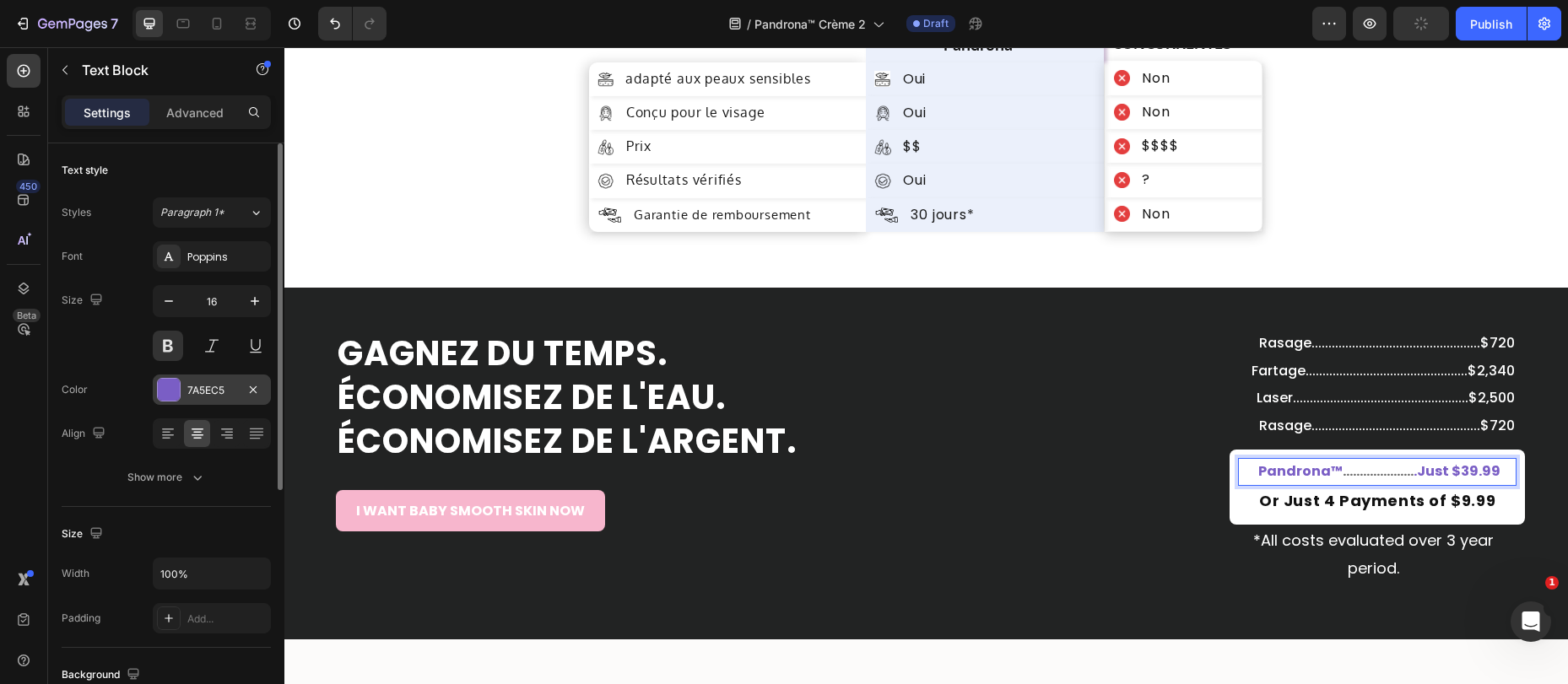
click at [169, 395] on div at bounding box center [169, 389] width 22 height 22
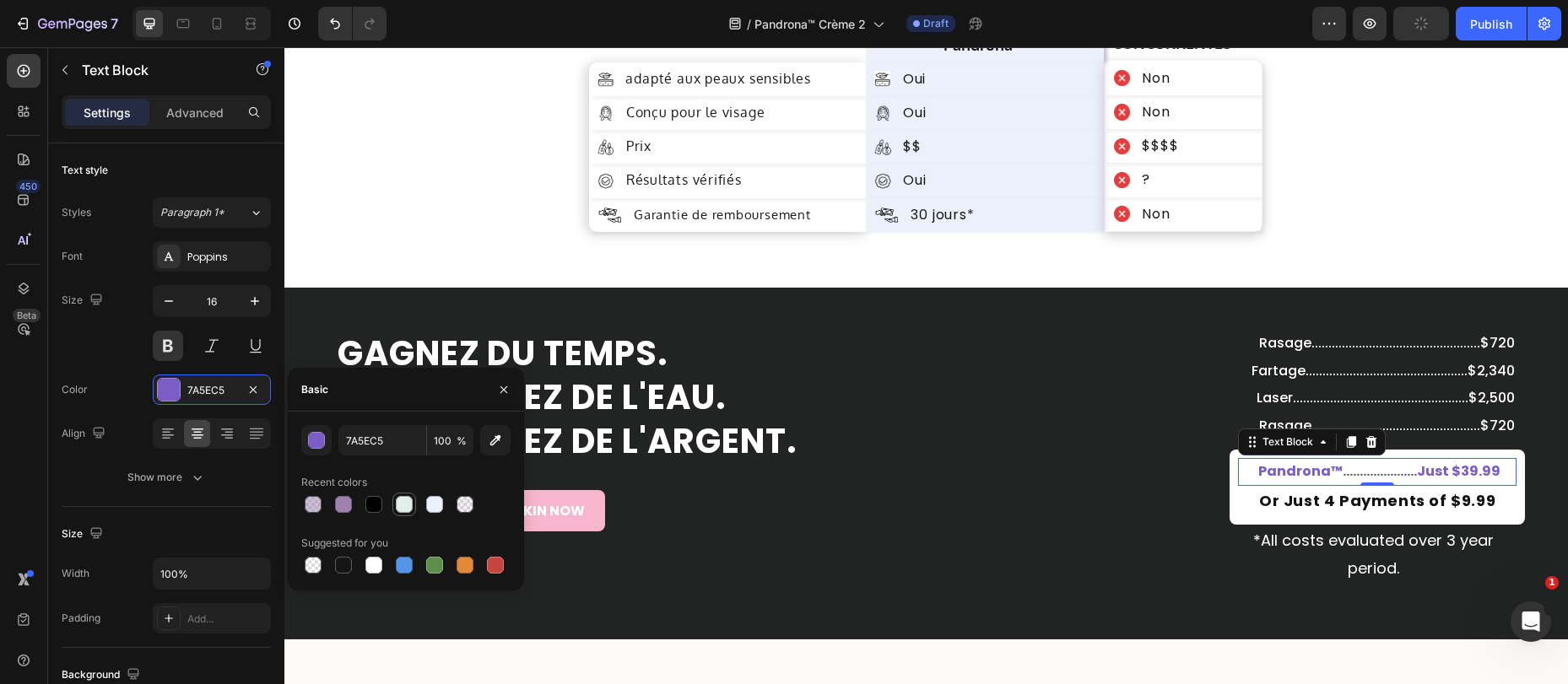
drag, startPoint x: 343, startPoint y: 502, endPoint x: 401, endPoint y: 502, distance: 58.0
click at [343, 502] on div at bounding box center [343, 504] width 16 height 16
type input "9F80AE"
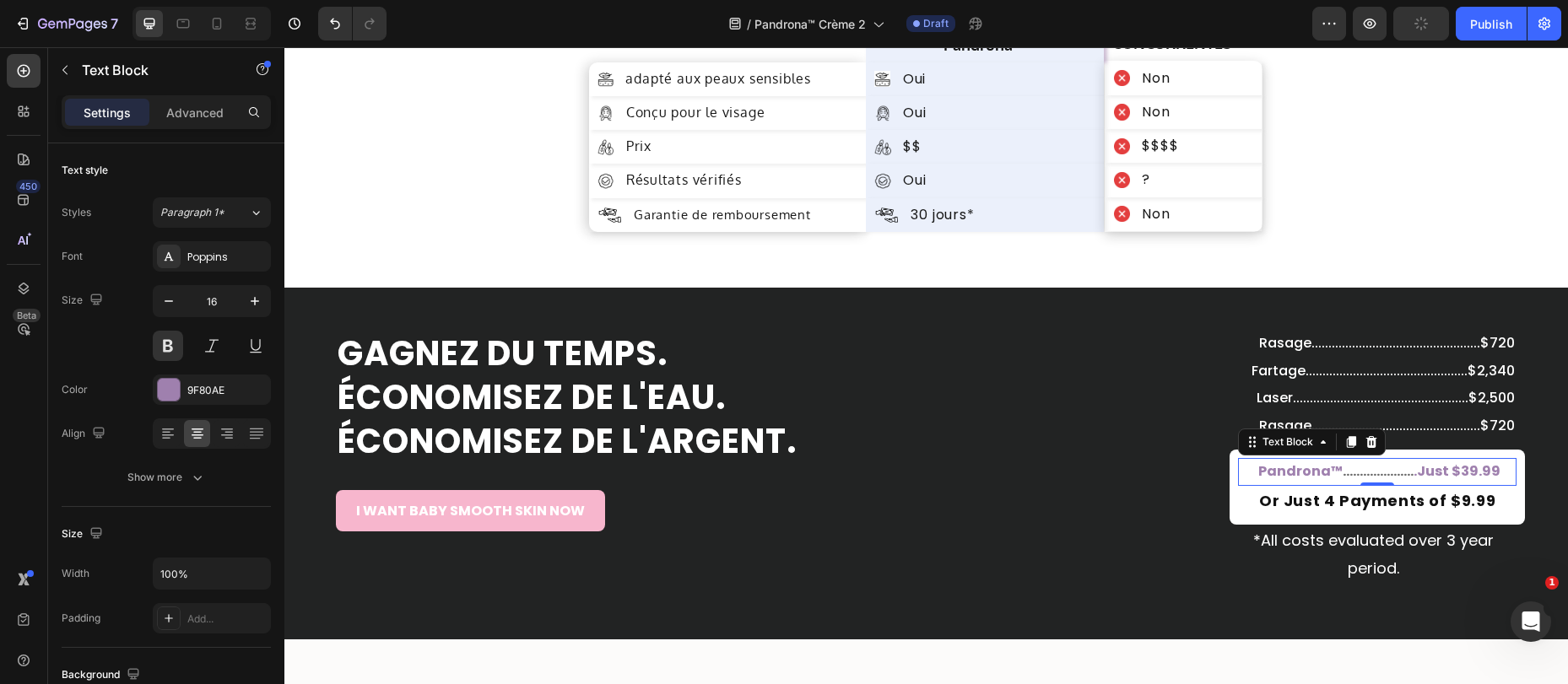
click at [1420, 468] on p "Pandrona™ ..................... .Just $39.99" at bounding box center [1379, 472] width 271 height 24
drag, startPoint x: 1420, startPoint y: 472, endPoint x: 1486, endPoint y: 478, distance: 66.3
click at [1486, 478] on p "Pandrona™ ..................... .Just $39.99" at bounding box center [1379, 472] width 271 height 24
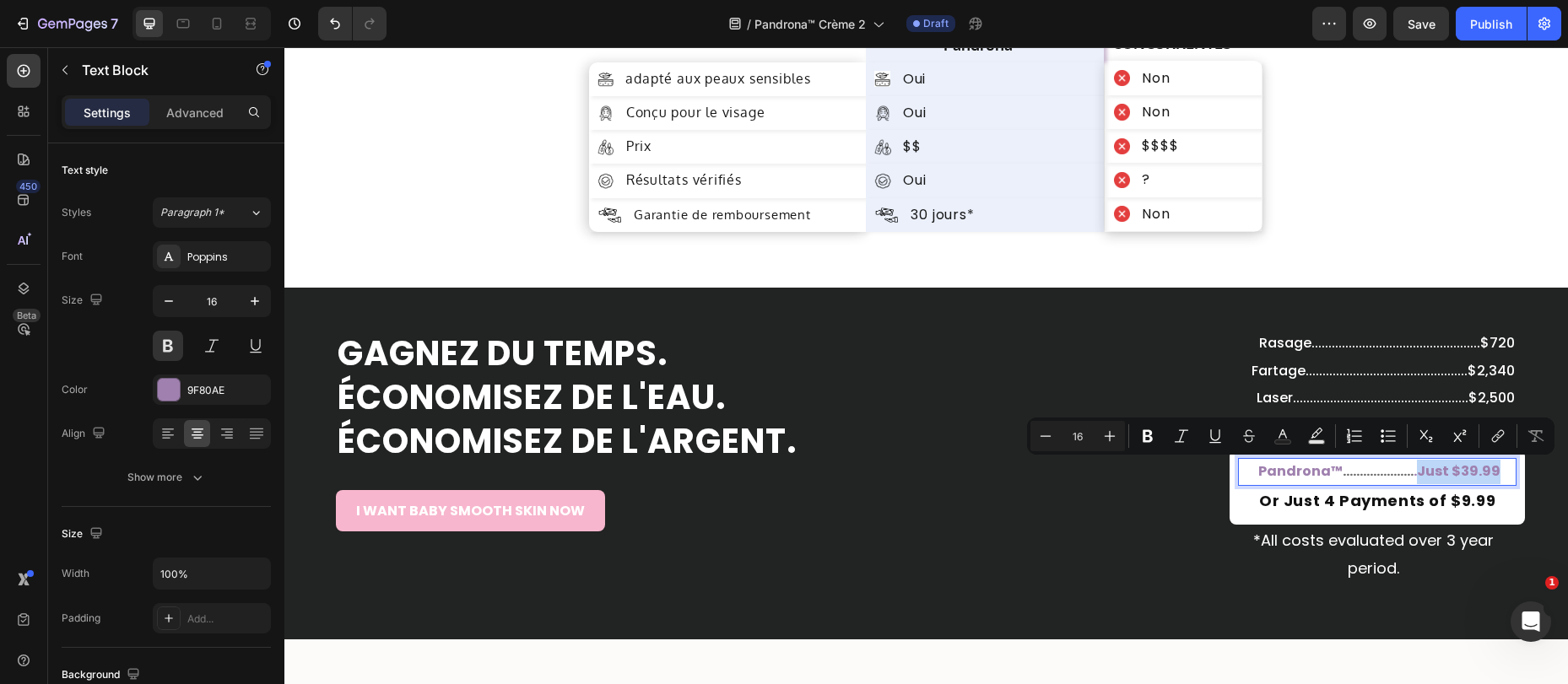
drag, startPoint x: 1499, startPoint y: 475, endPoint x: 1419, endPoint y: 476, distance: 80.0
click at [1419, 475] on p "Pandrona™ ..................... .Just $39.99" at bounding box center [1379, 472] width 271 height 24
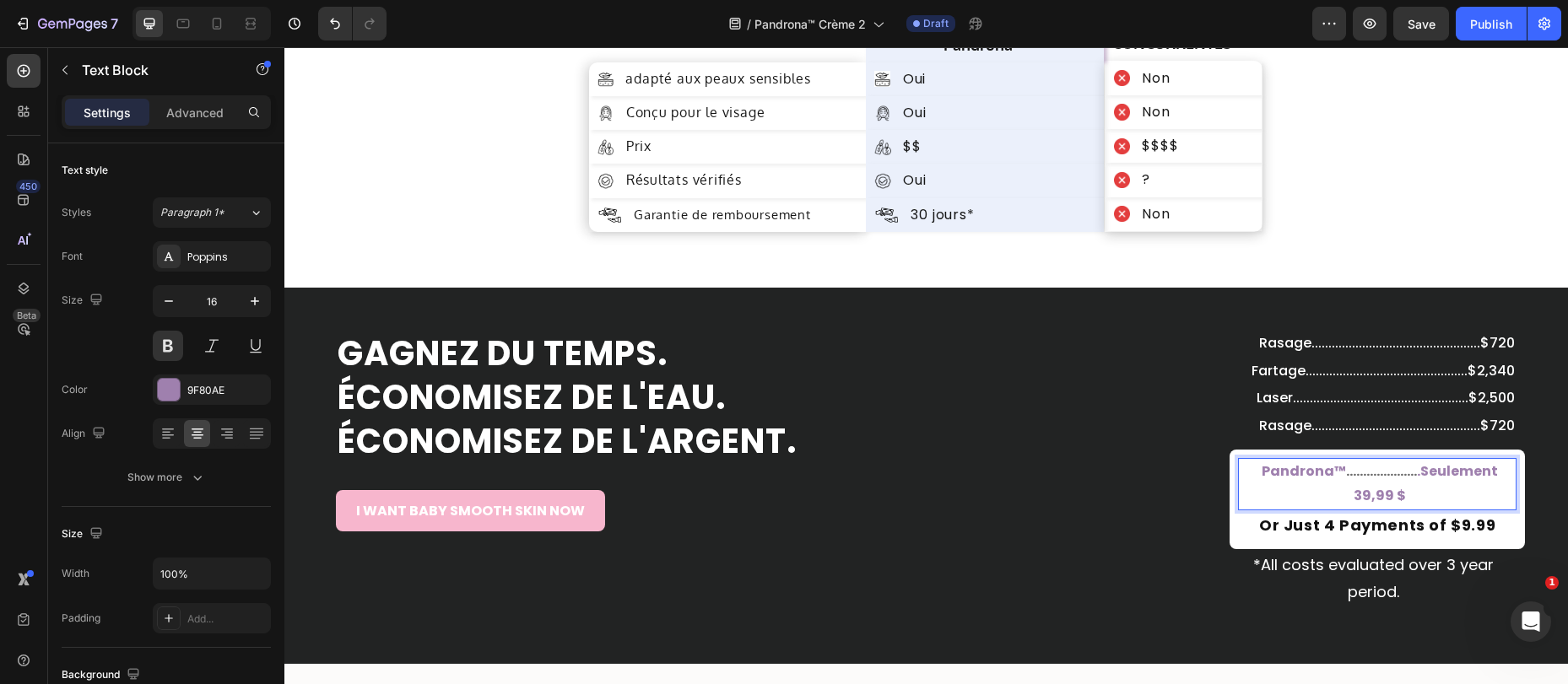
click at [1304, 476] on strong "Pandrona™" at bounding box center [1303, 472] width 84 height 19
click at [209, 250] on div "Poppins" at bounding box center [227, 257] width 80 height 16
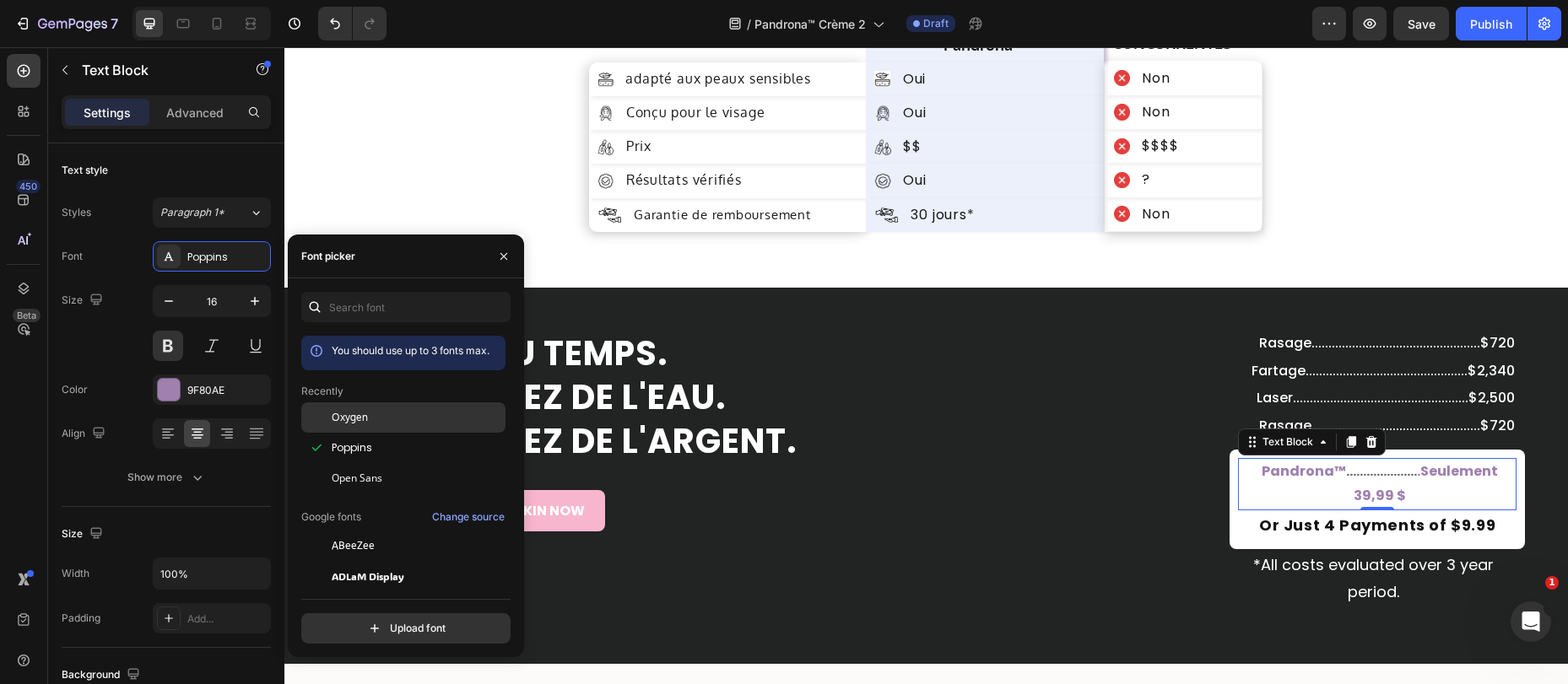
click at [365, 414] on span "Oxygen" at bounding box center [349, 418] width 36 height 16
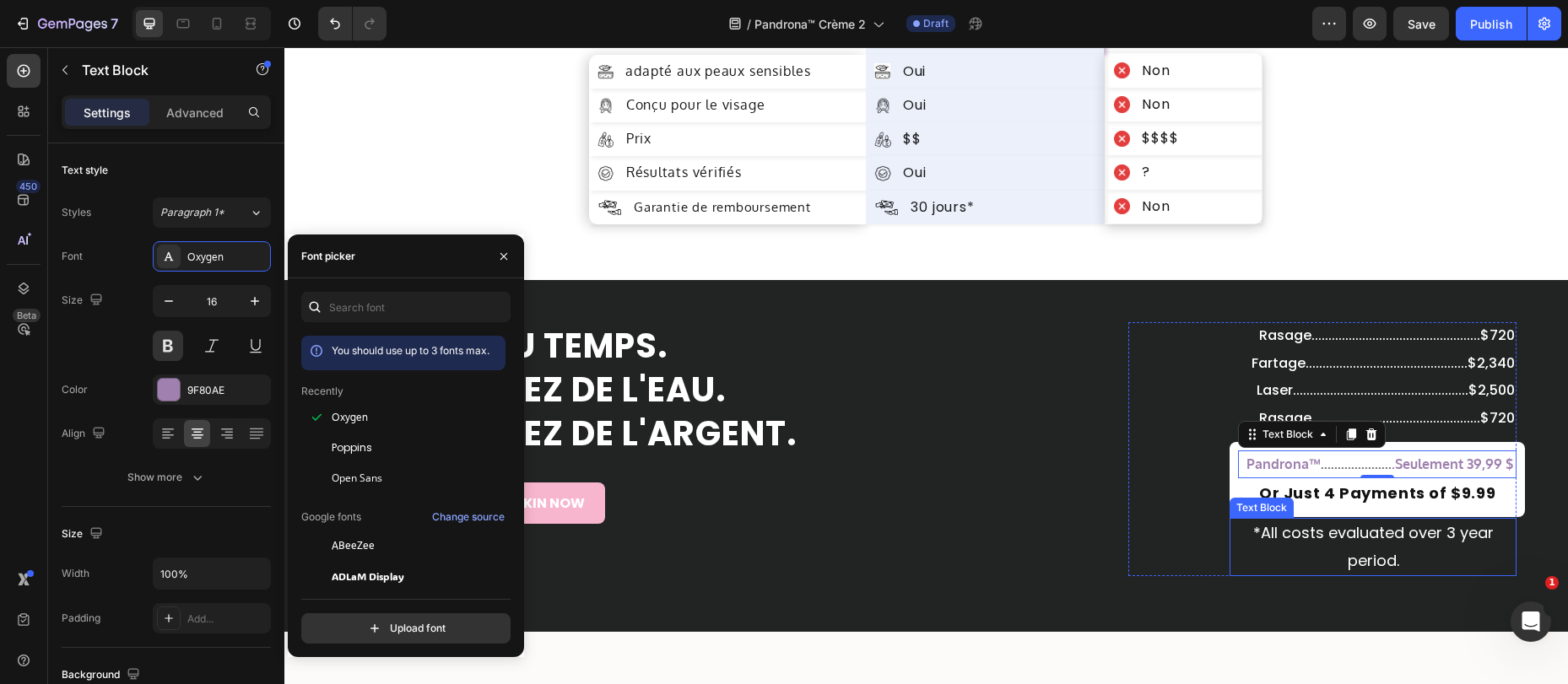
scroll to position [6568, 0]
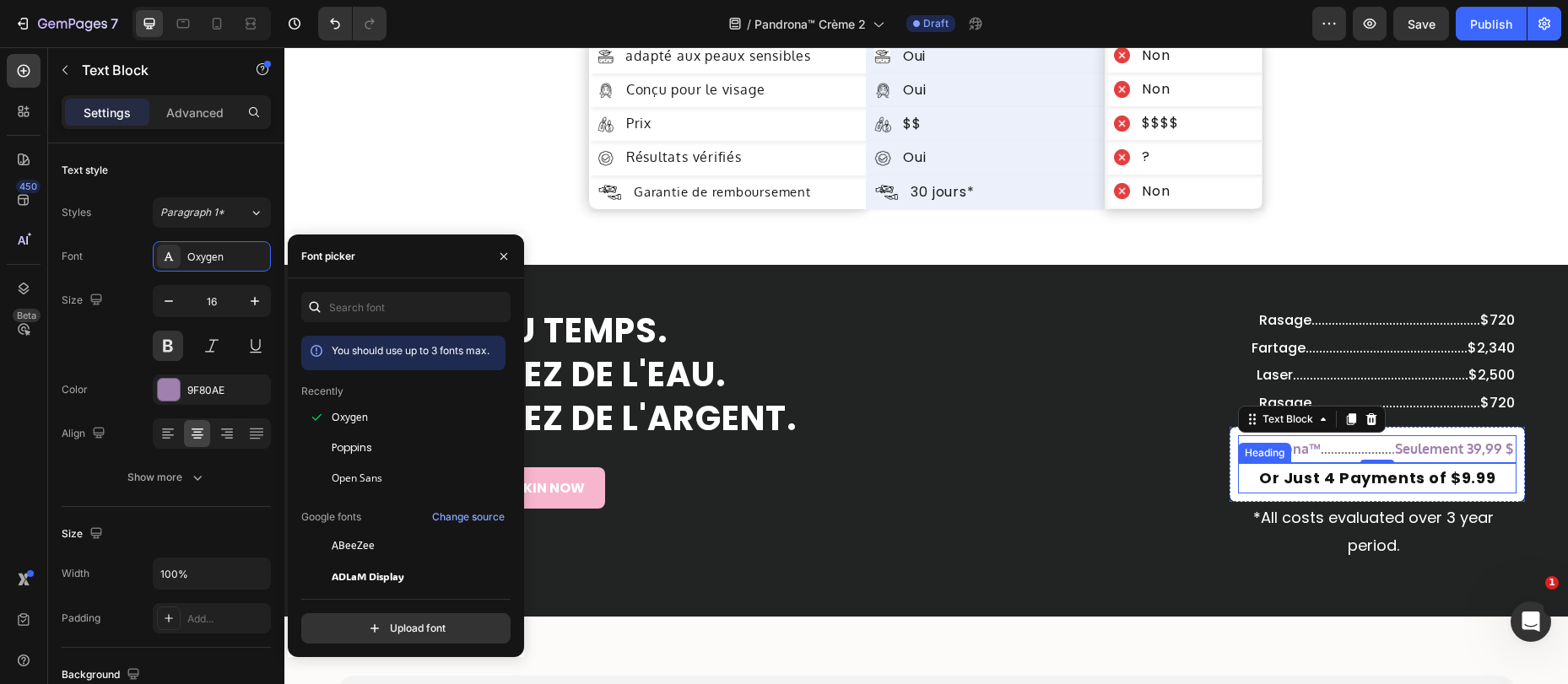
click at [1313, 478] on h2 "Or Just 4 Payments of $9.99" at bounding box center [1377, 477] width 278 height 30
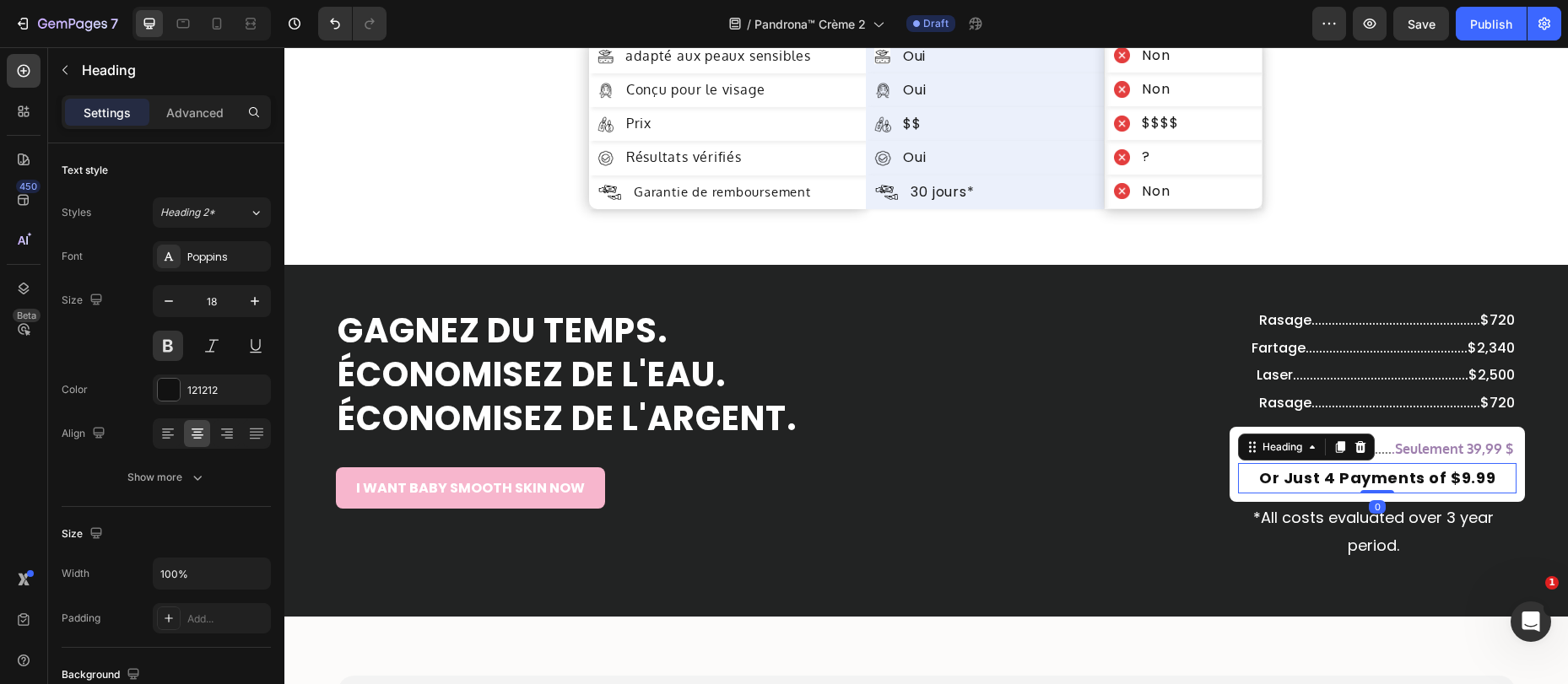
click at [1312, 478] on h2 "Or Just 4 Payments of $9.99" at bounding box center [1377, 477] width 278 height 30
click at [1312, 478] on p "Or Just 4 Payments of $9.99" at bounding box center [1376, 478] width 275 height 27
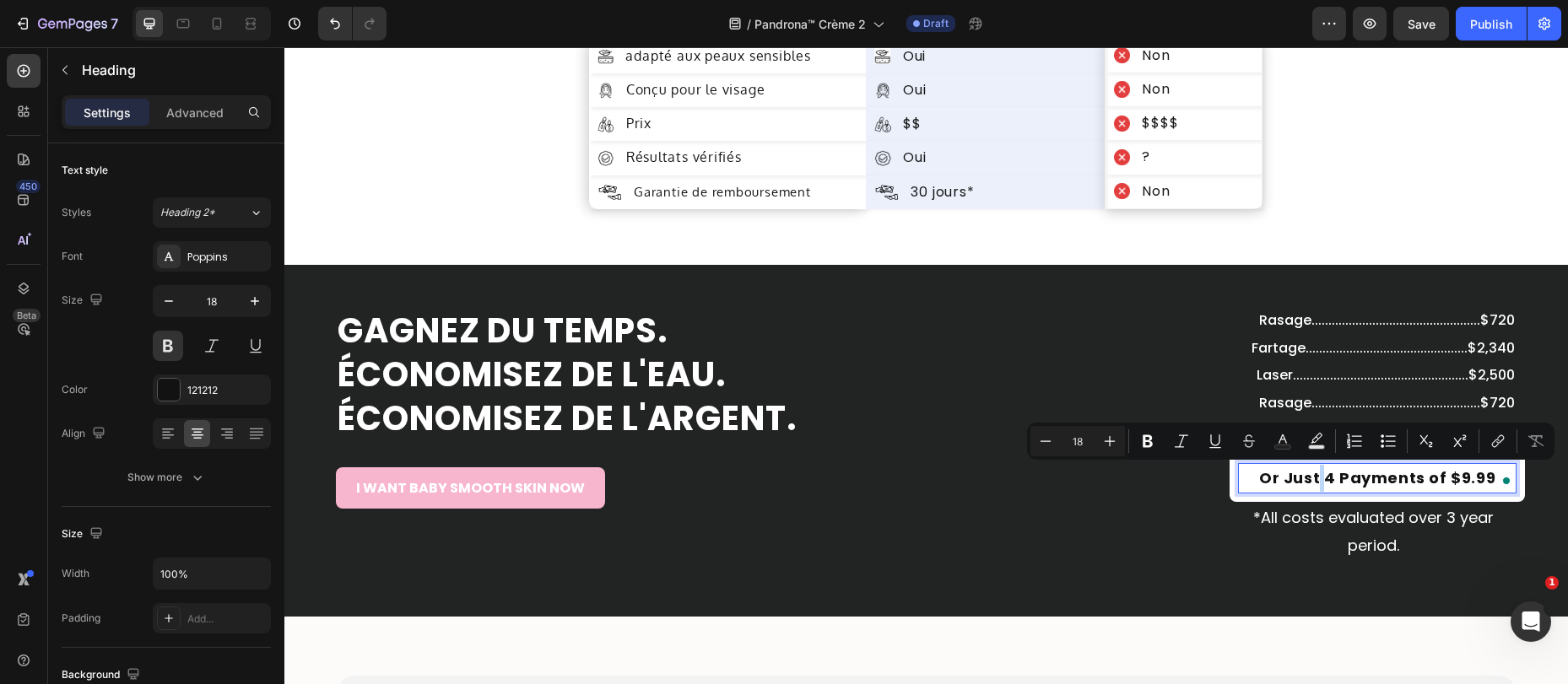
click at [1398, 486] on p "Or Just 4 Payments of $9.99" at bounding box center [1376, 478] width 275 height 27
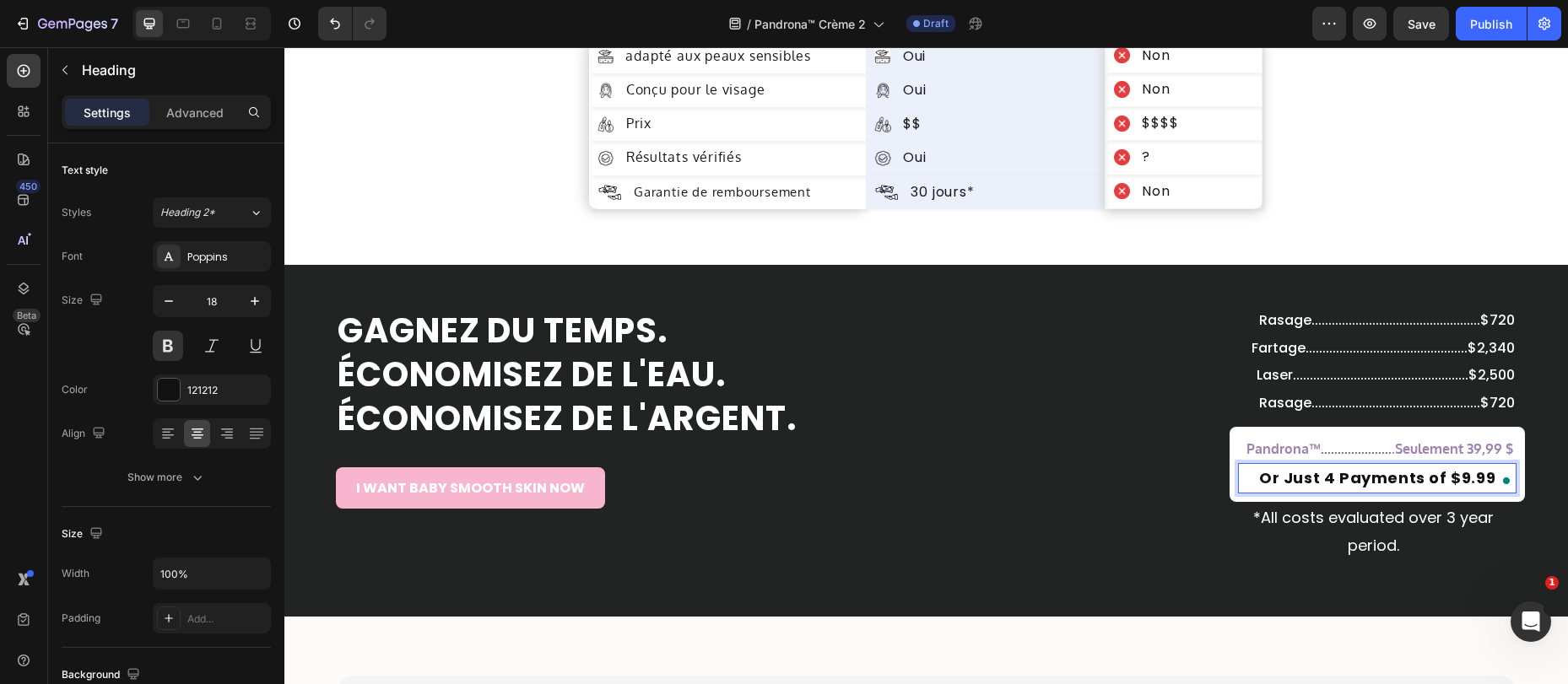
click at [1396, 486] on p "Or Just 4 Payments of $9.99" at bounding box center [1376, 478] width 275 height 27
click at [1394, 475] on p "Or Just 4 Payments of $9.99" at bounding box center [1376, 478] width 275 height 27
copy p "Or Just 4 Payments of $9.99"
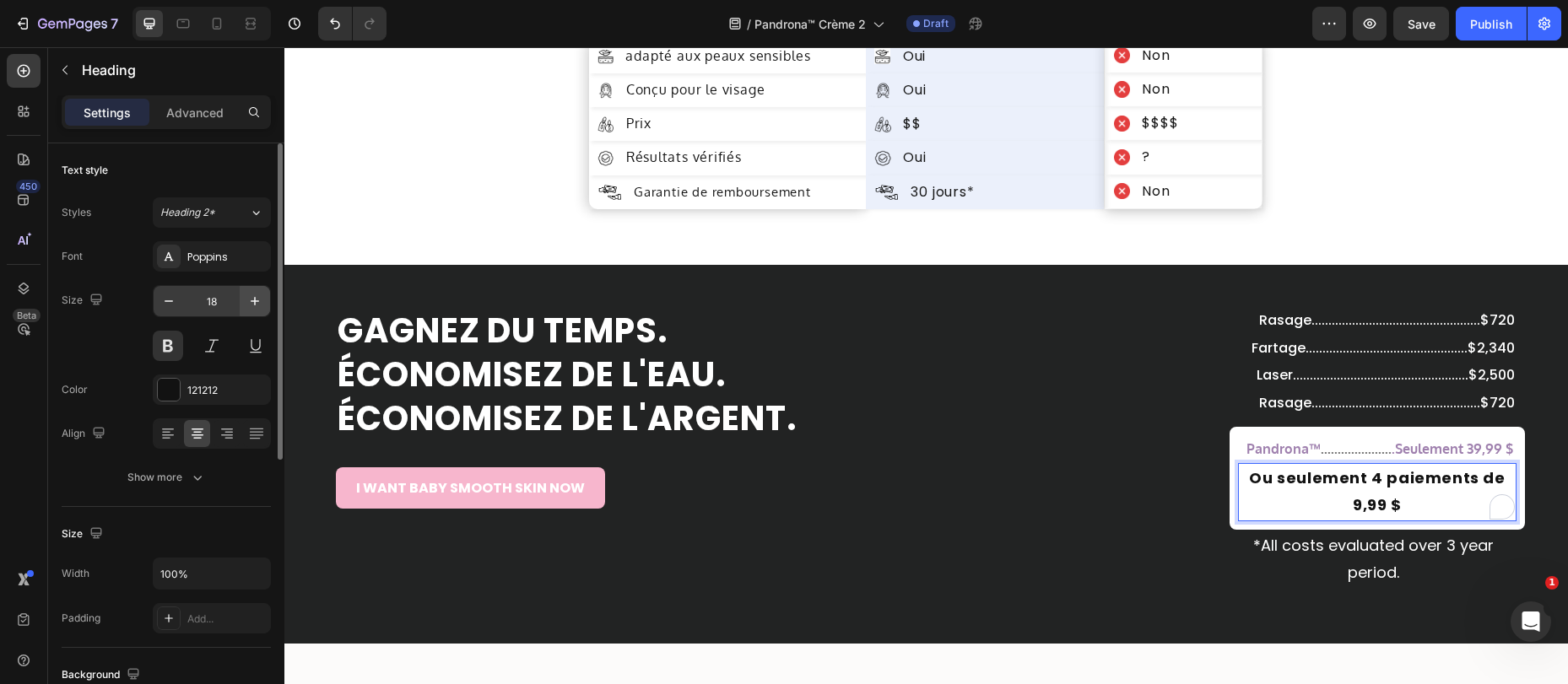
click at [223, 260] on div "Poppins" at bounding box center [227, 257] width 80 height 16
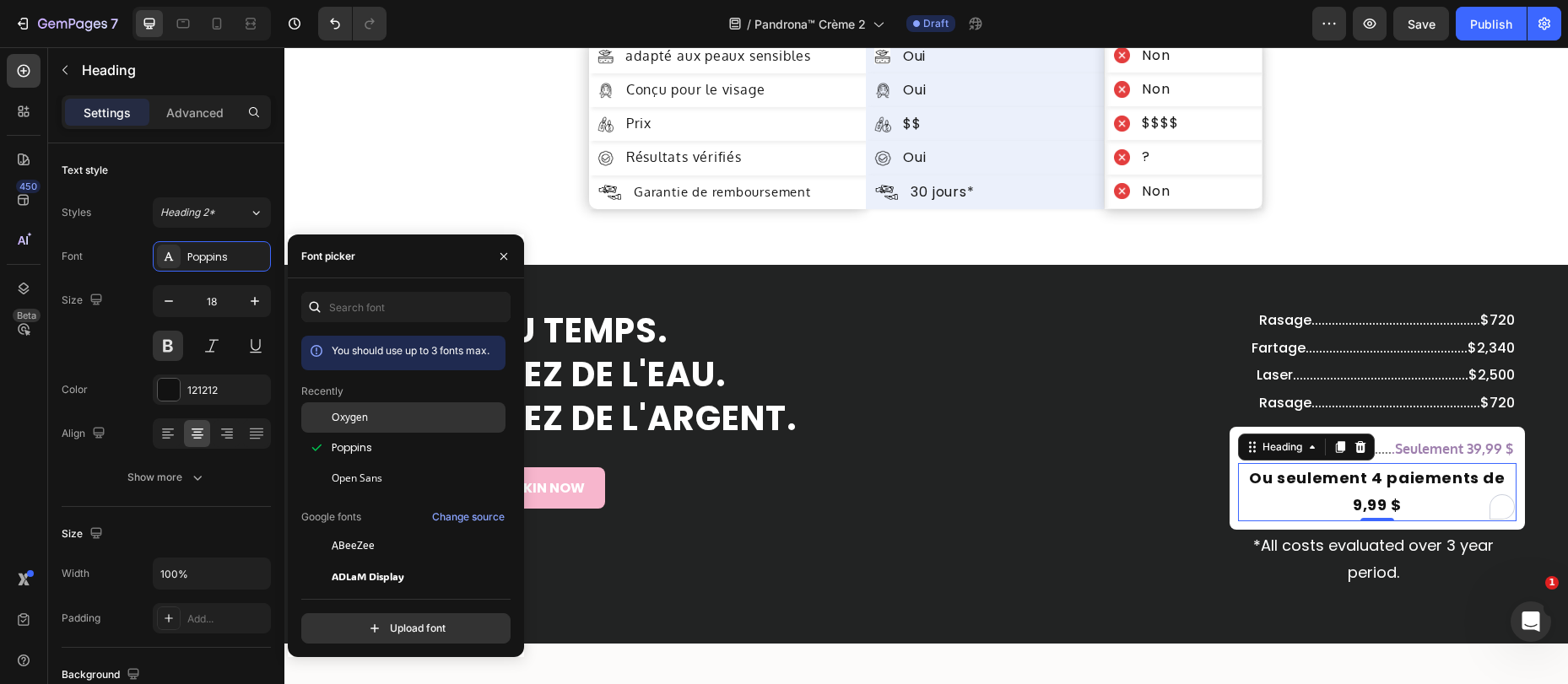
click at [379, 531] on div "Oxygen" at bounding box center [403, 545] width 204 height 30
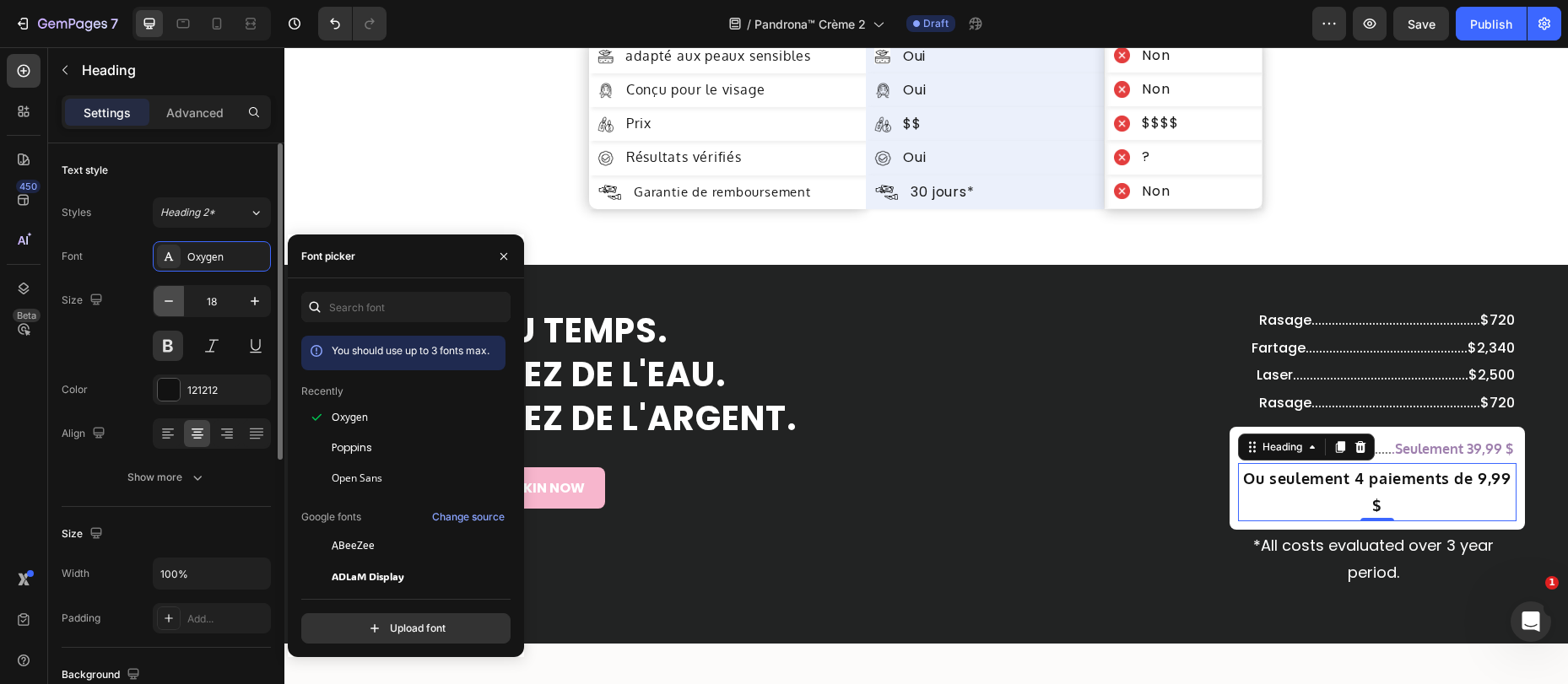
click at [177, 304] on icon "button" at bounding box center [168, 301] width 16 height 16
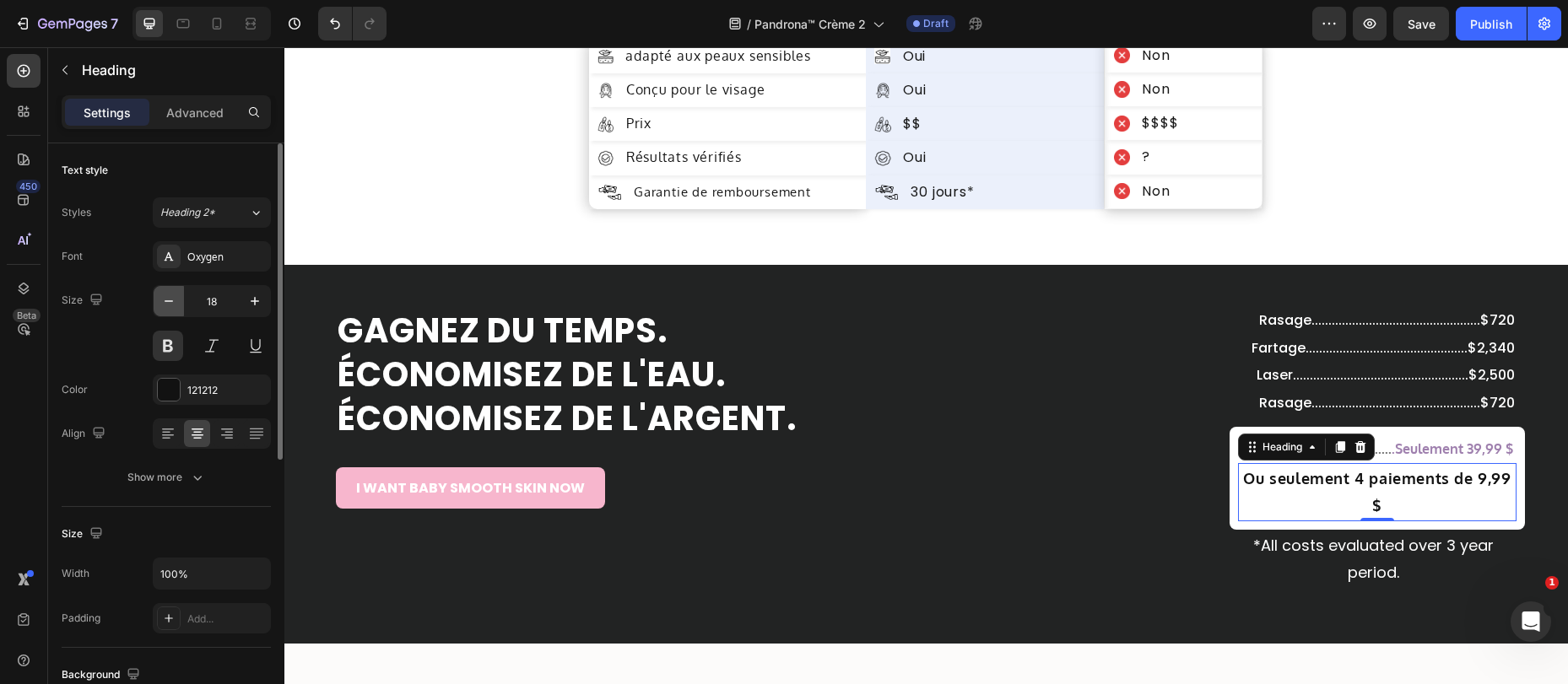
type input "17"
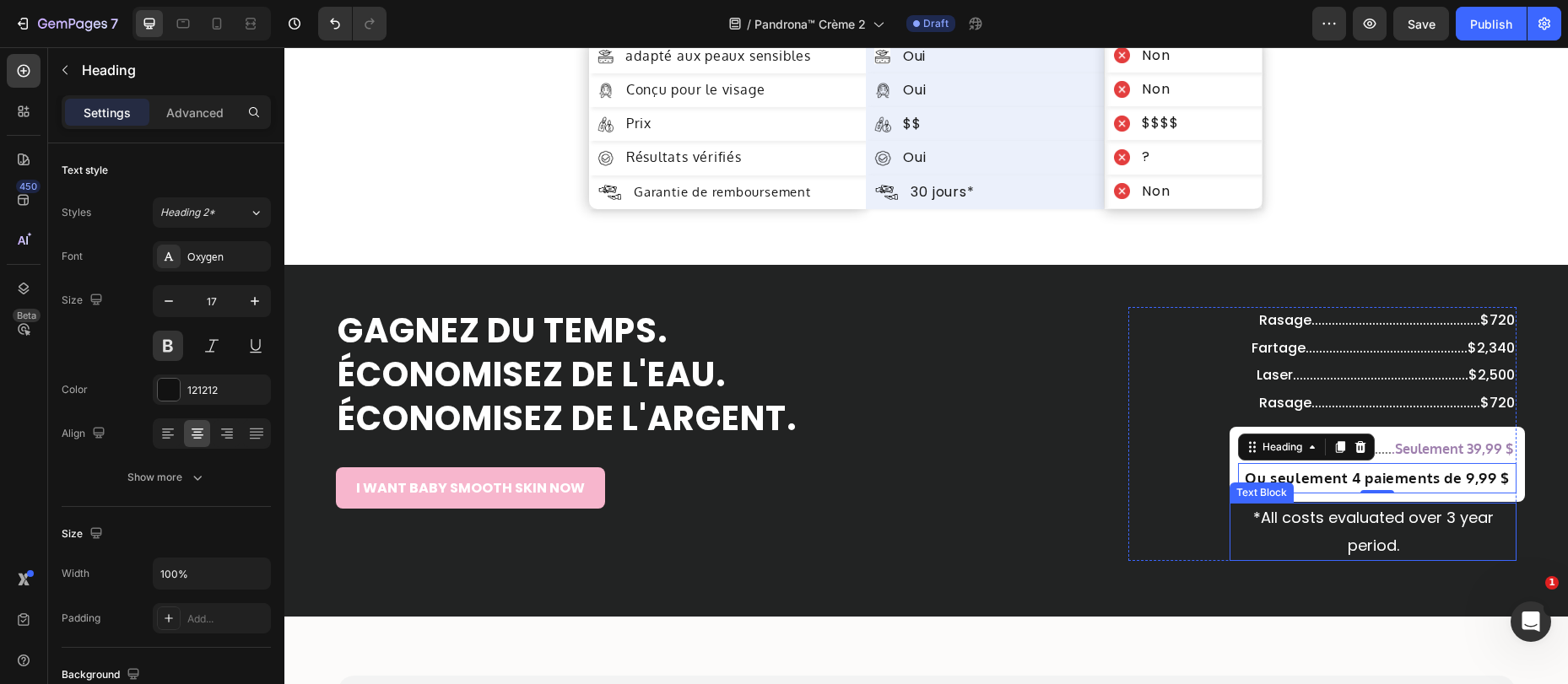
click at [1377, 534] on p "*All costs evaluated over 3 year period." at bounding box center [1373, 532] width 283 height 55
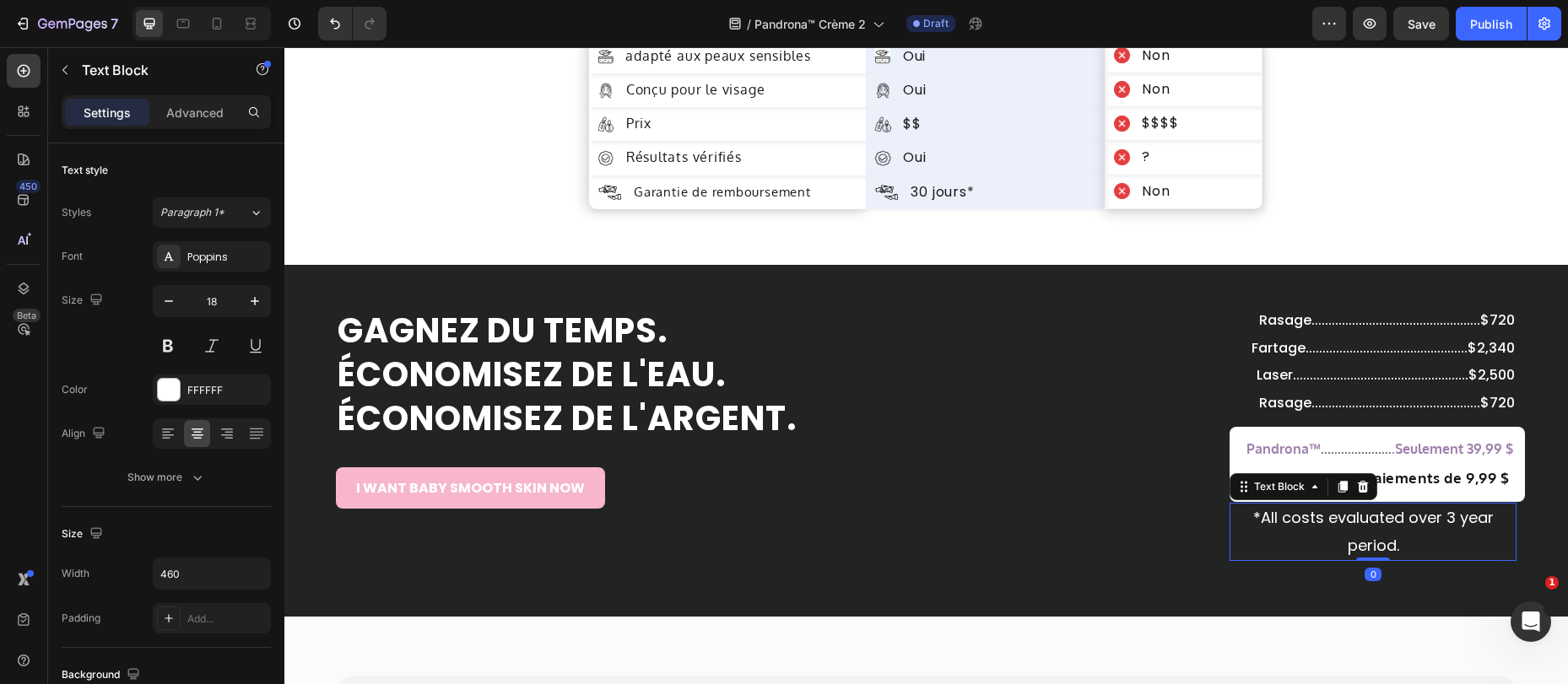
click at [1364, 532] on p "*All costs evaluated over 3 year period." at bounding box center [1373, 532] width 283 height 55
click at [1354, 529] on div at bounding box center [1354, 529] width 0 height 0
click at [1364, 532] on p "*All costs evaluated over 3 year period." at bounding box center [1373, 532] width 283 height 55
click at [1382, 541] on p "*All costs evaluated over 3 year period." at bounding box center [1373, 532] width 283 height 55
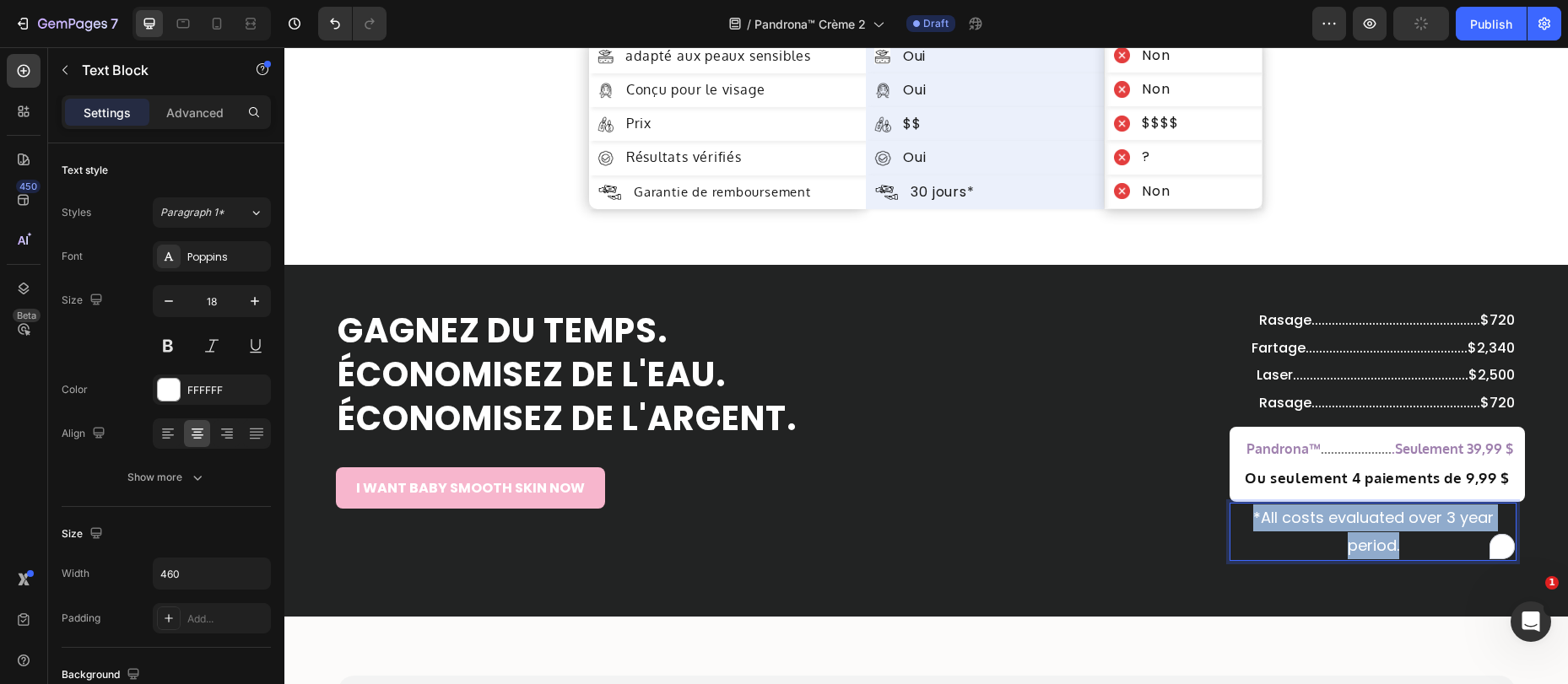
drag, startPoint x: 1392, startPoint y: 543, endPoint x: 1233, endPoint y: 511, distance: 162.2
click at [1233, 511] on p "*All costs evaluated over 3 year period." at bounding box center [1373, 532] width 283 height 55
copy p "*All costs evaluated over 3 year period."
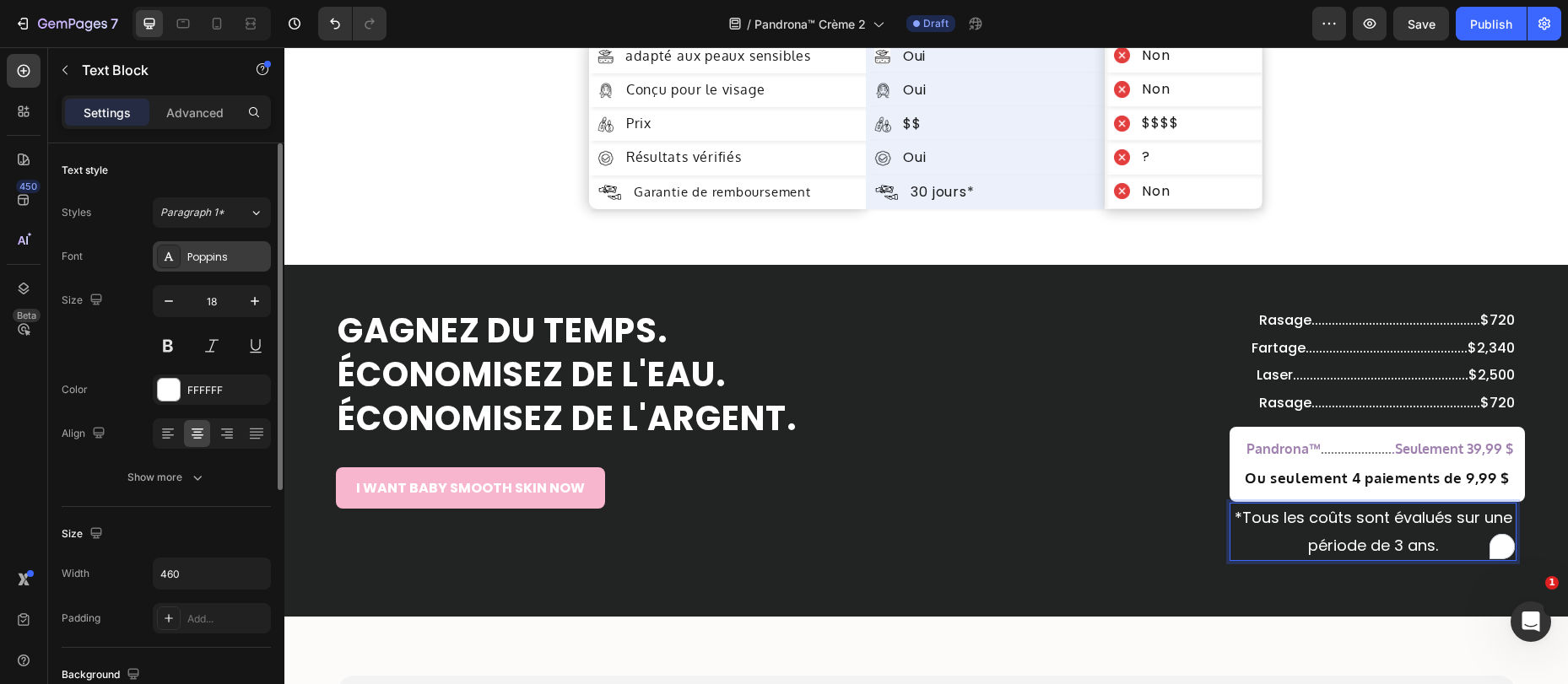
click at [197, 263] on div "Poppins" at bounding box center [227, 257] width 80 height 16
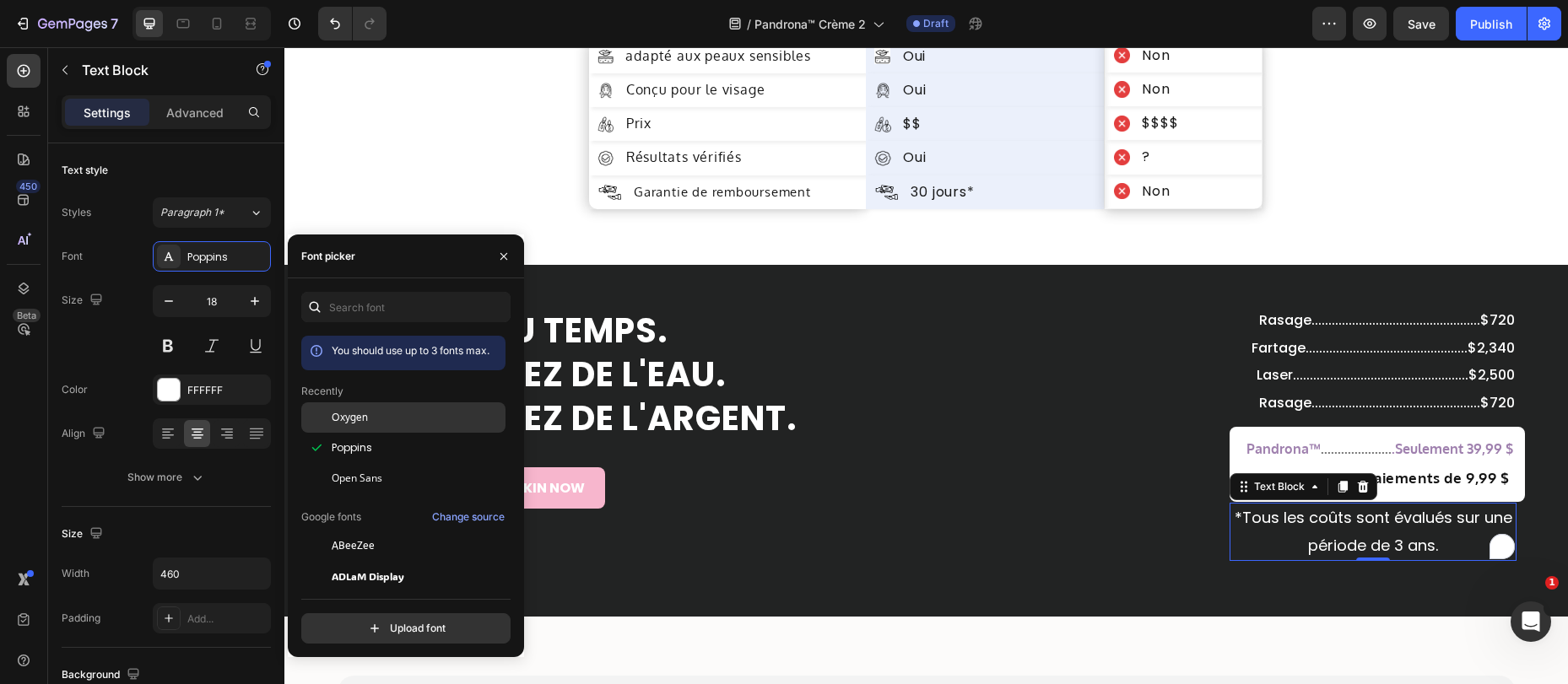
click at [357, 422] on span "Oxygen" at bounding box center [349, 418] width 36 height 16
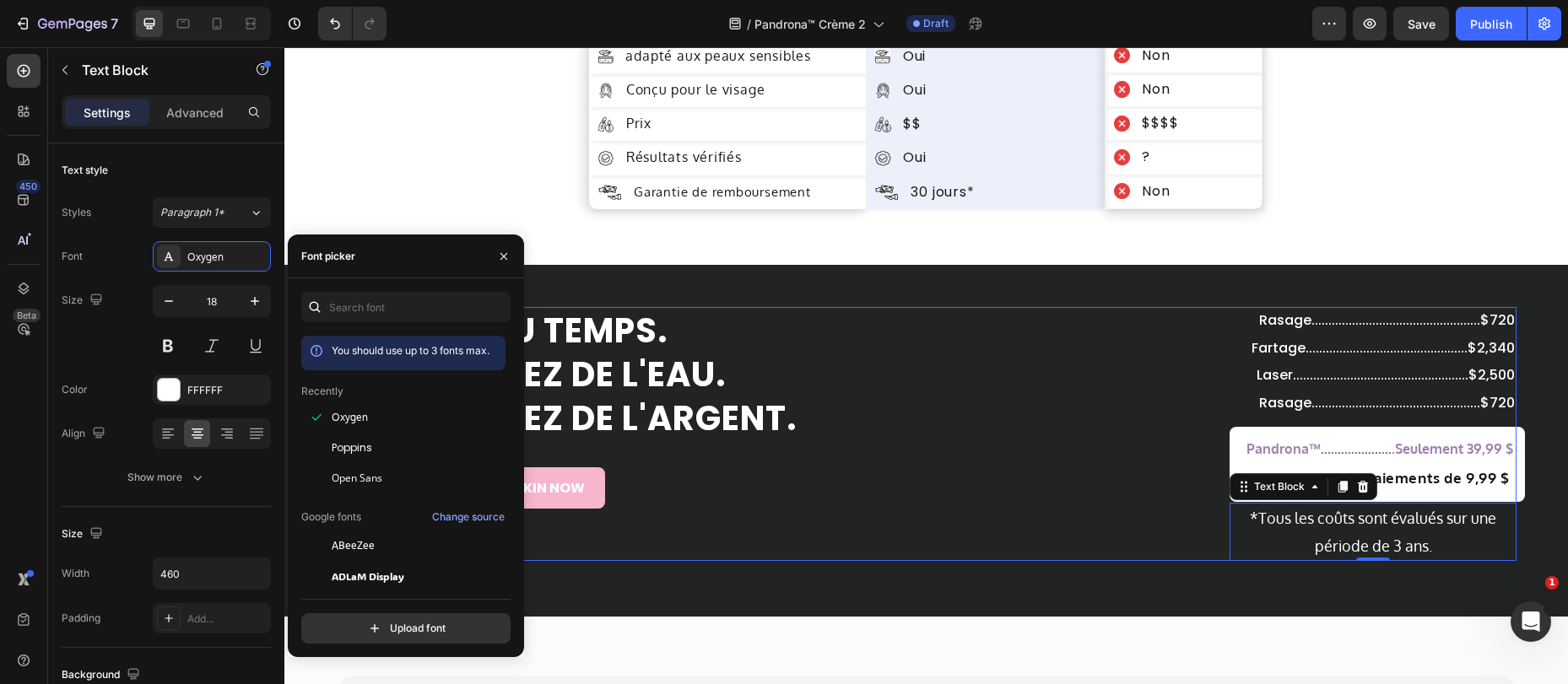
click at [978, 556] on div "GAGNEZ DU TEMPS. ÉCONOMISEZ DE L'EAU. ÉCONOMISEZ DE L'ARGENT. Heading I WANT BA…" at bounding box center [725, 435] width 779 height 254
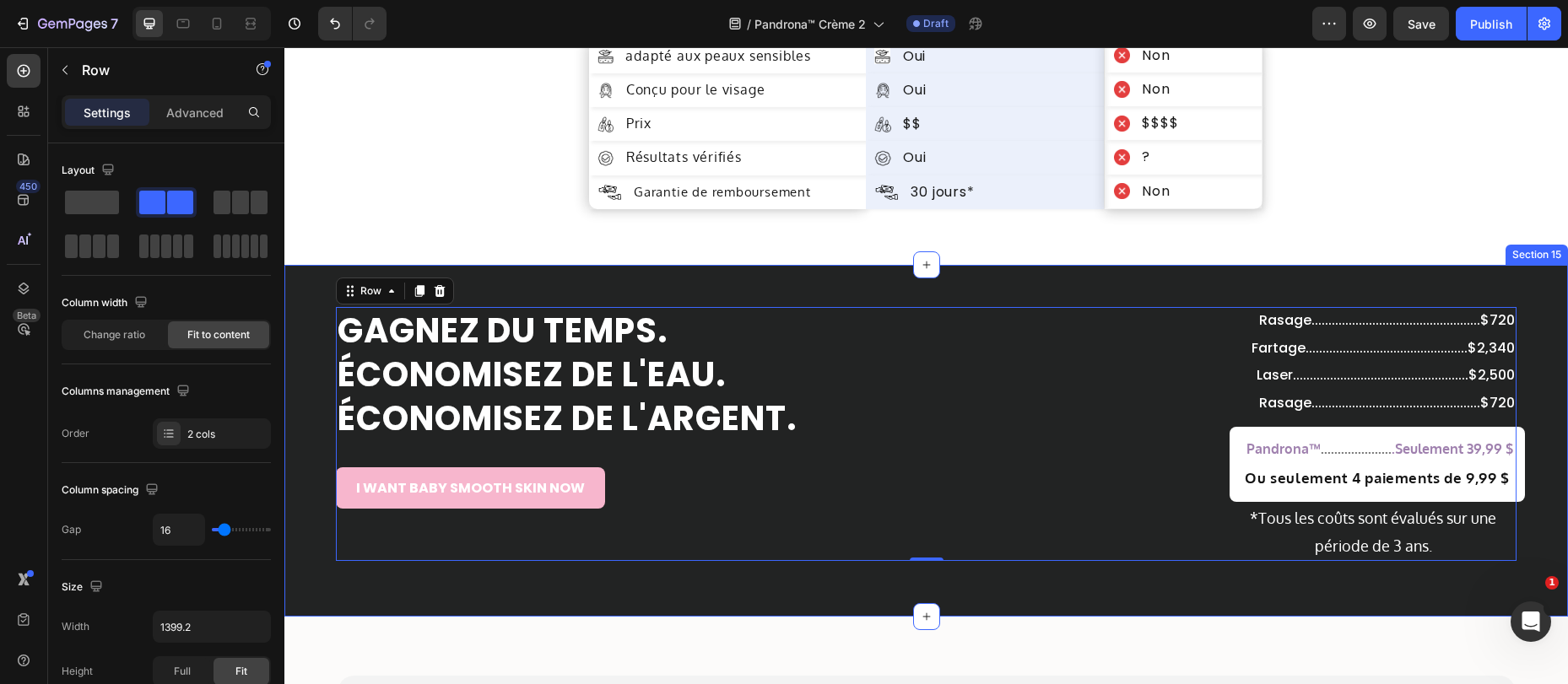
click at [1272, 281] on div "GAGNEZ DU TEMPS. ÉCONOMISEZ DE L'EAU. ÉCONOMISEZ DE L'ARGENT. Heading I WANT BA…" at bounding box center [926, 440] width 1284 height 352
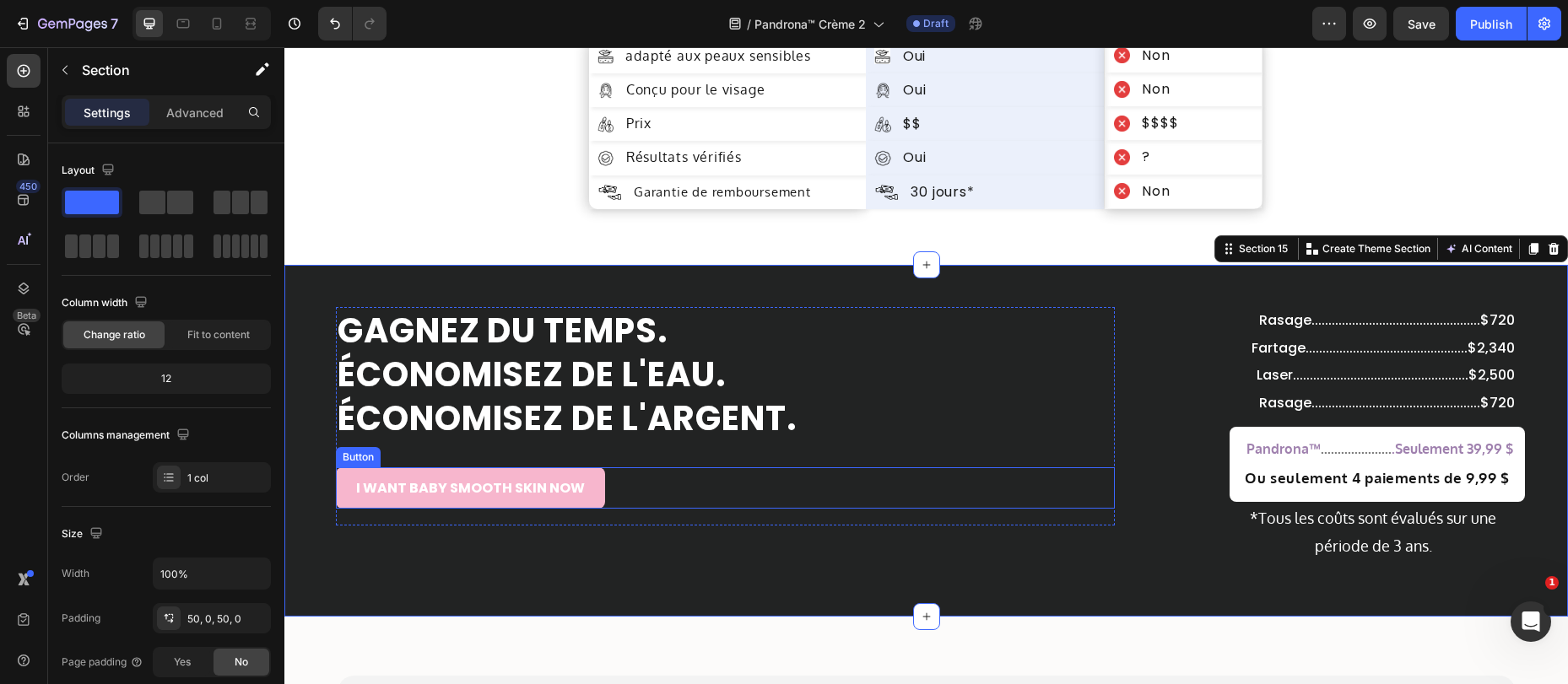
click at [427, 497] on button "I WANT BABY SMOOTH SKIN NOW" at bounding box center [470, 488] width 269 height 42
click at [425, 496] on button "I WANT BABY SMOOTH SKIN NOW" at bounding box center [470, 488] width 269 height 42
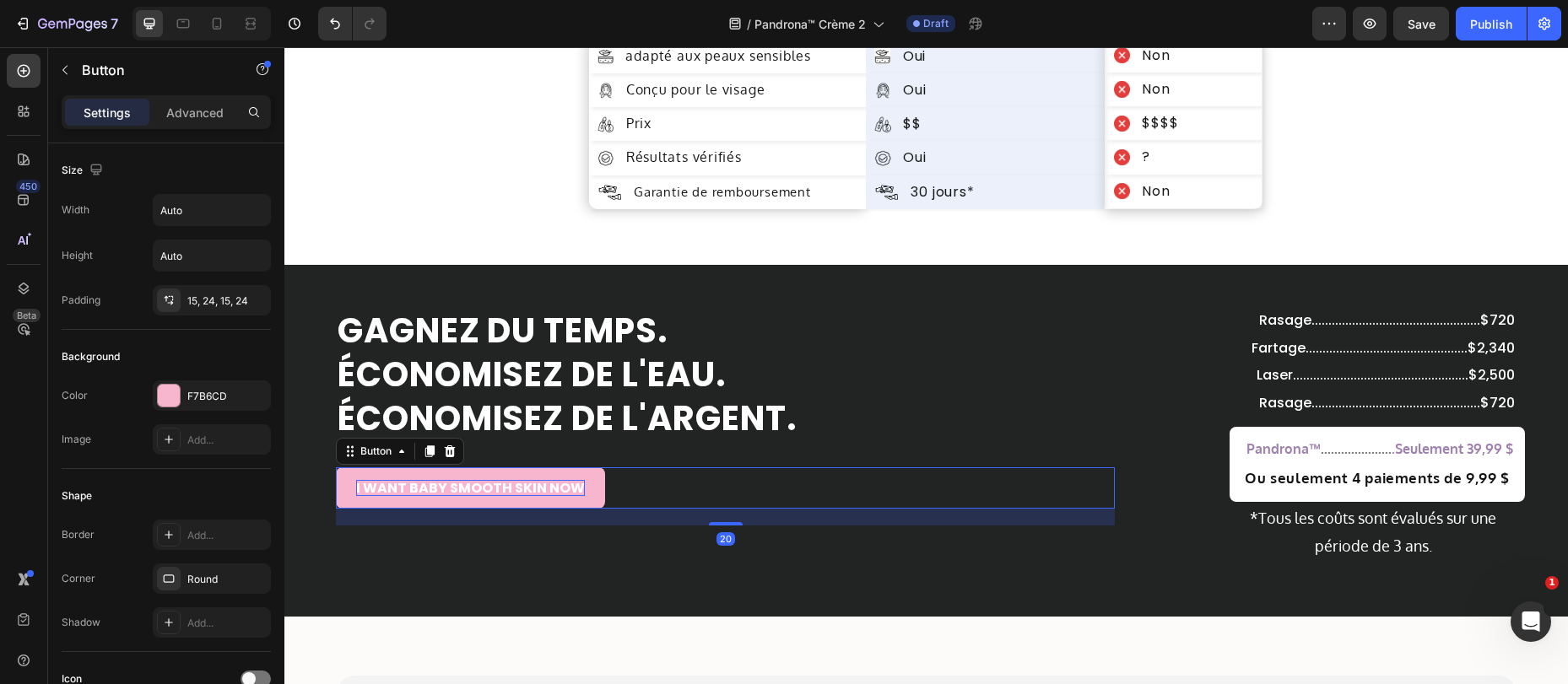
click at [427, 493] on p "I WANT BABY SMOOTH SKIN NOW" at bounding box center [471, 488] width 229 height 16
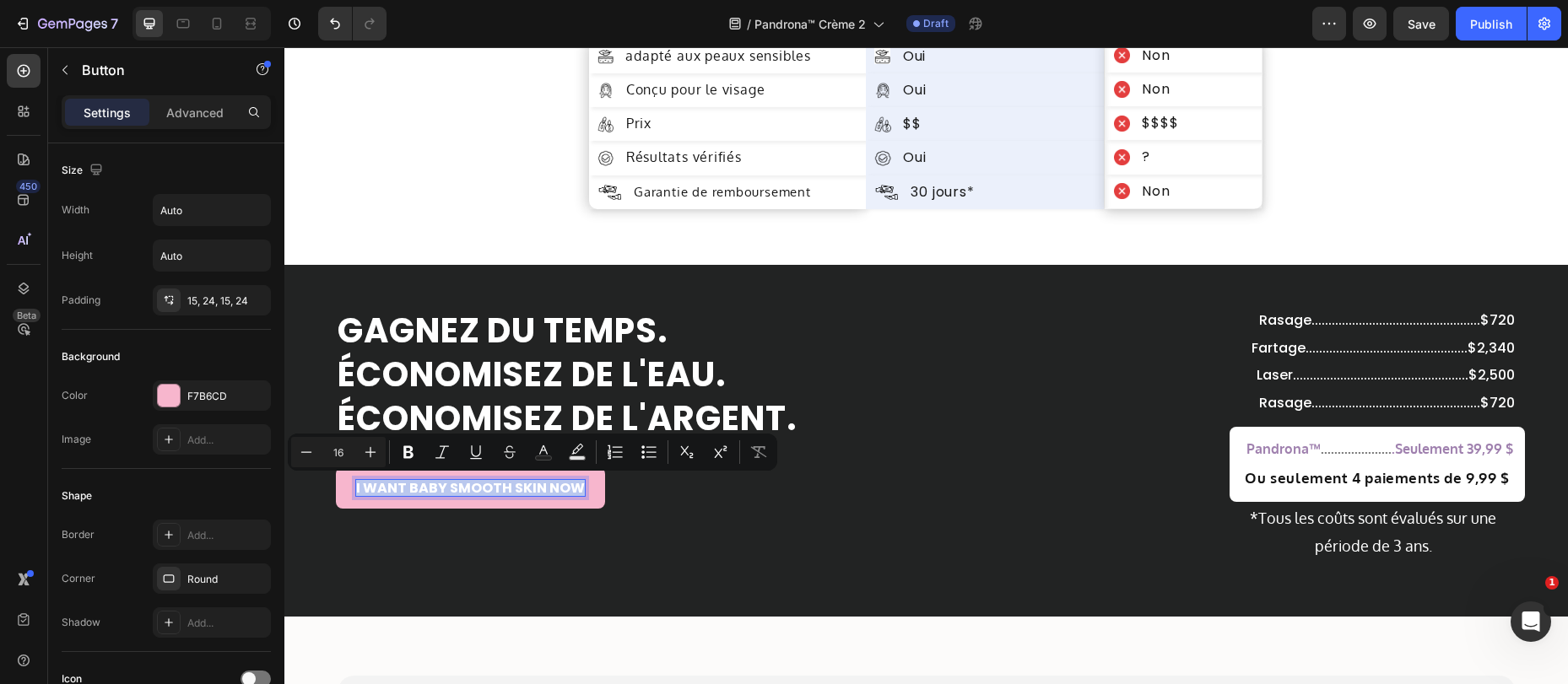
copy p "I WANT BABY SMOOTH SKIN NOW"
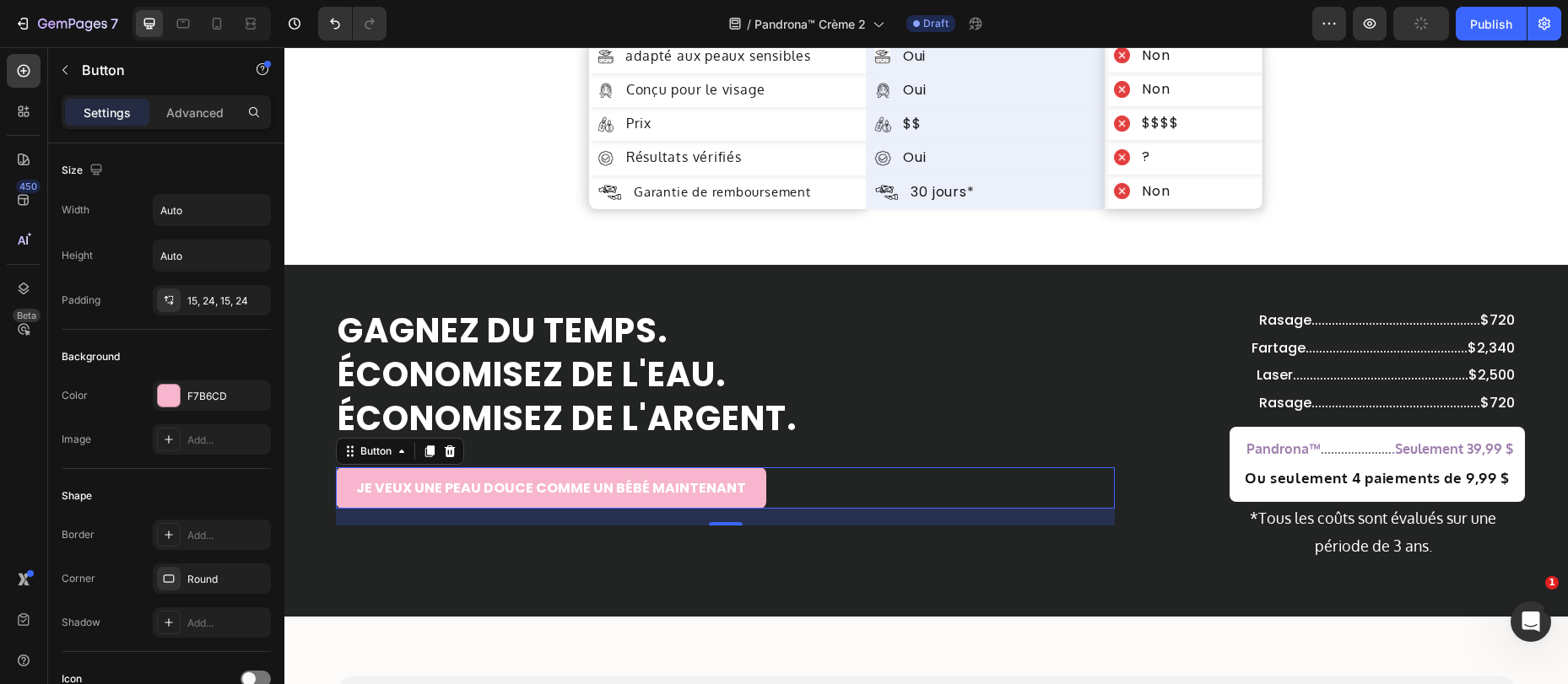
click at [336, 497] on button "JE VEUX UNE PEAU DOUCE COMME UN BÉBÉ MAINTENANT" at bounding box center [551, 488] width 431 height 42
click at [166, 394] on div at bounding box center [169, 396] width 22 height 22
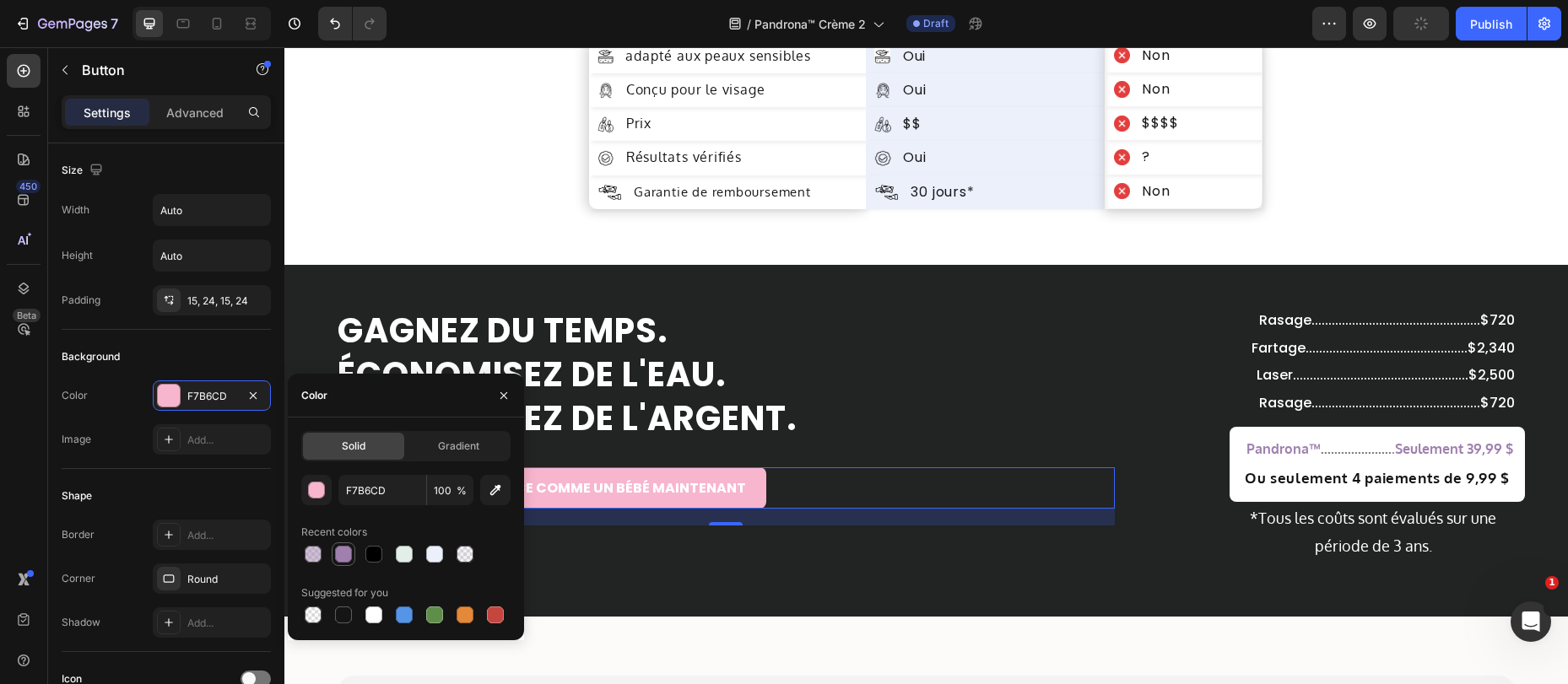
click at [333, 548] on div at bounding box center [343, 554] width 20 height 20
type input "9F80AE"
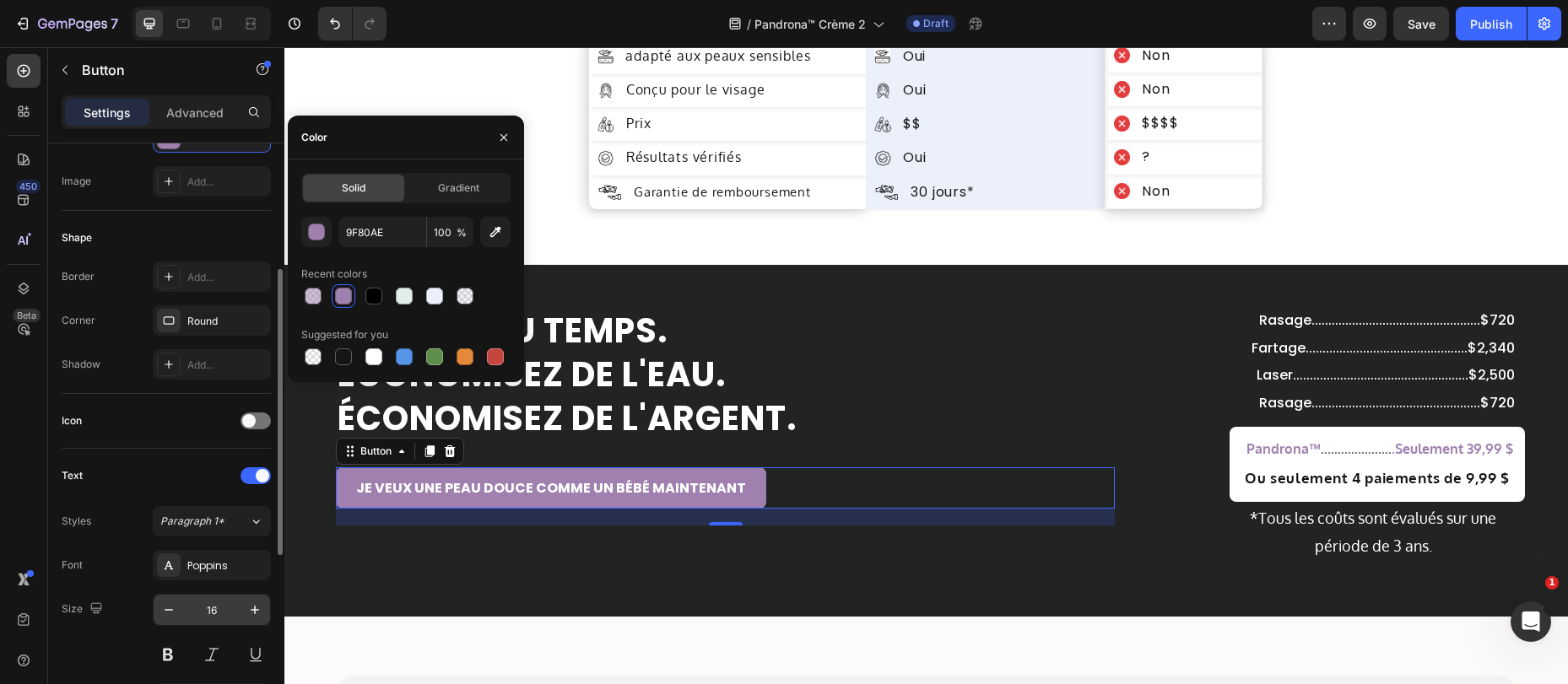
scroll to position [295, 0]
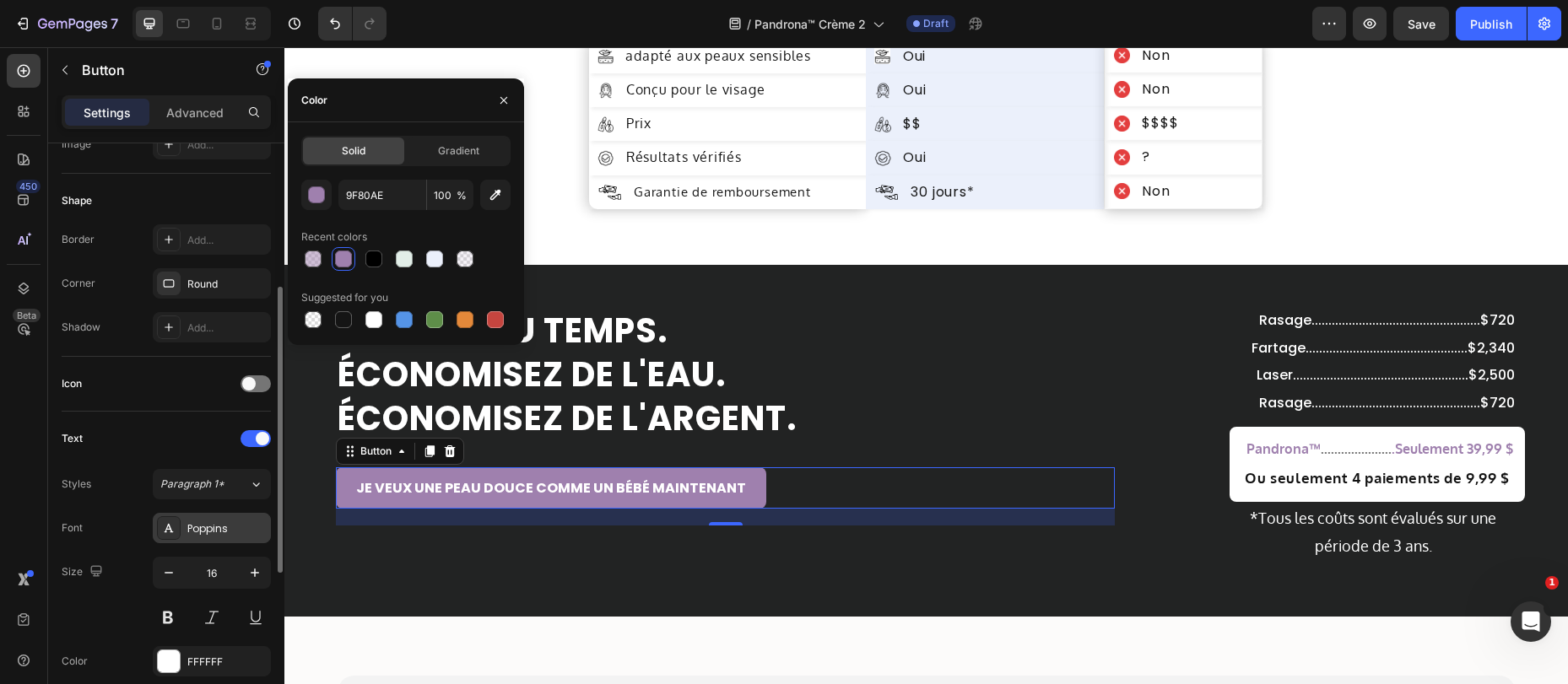
click at [201, 526] on div "Poppins" at bounding box center [227, 529] width 80 height 16
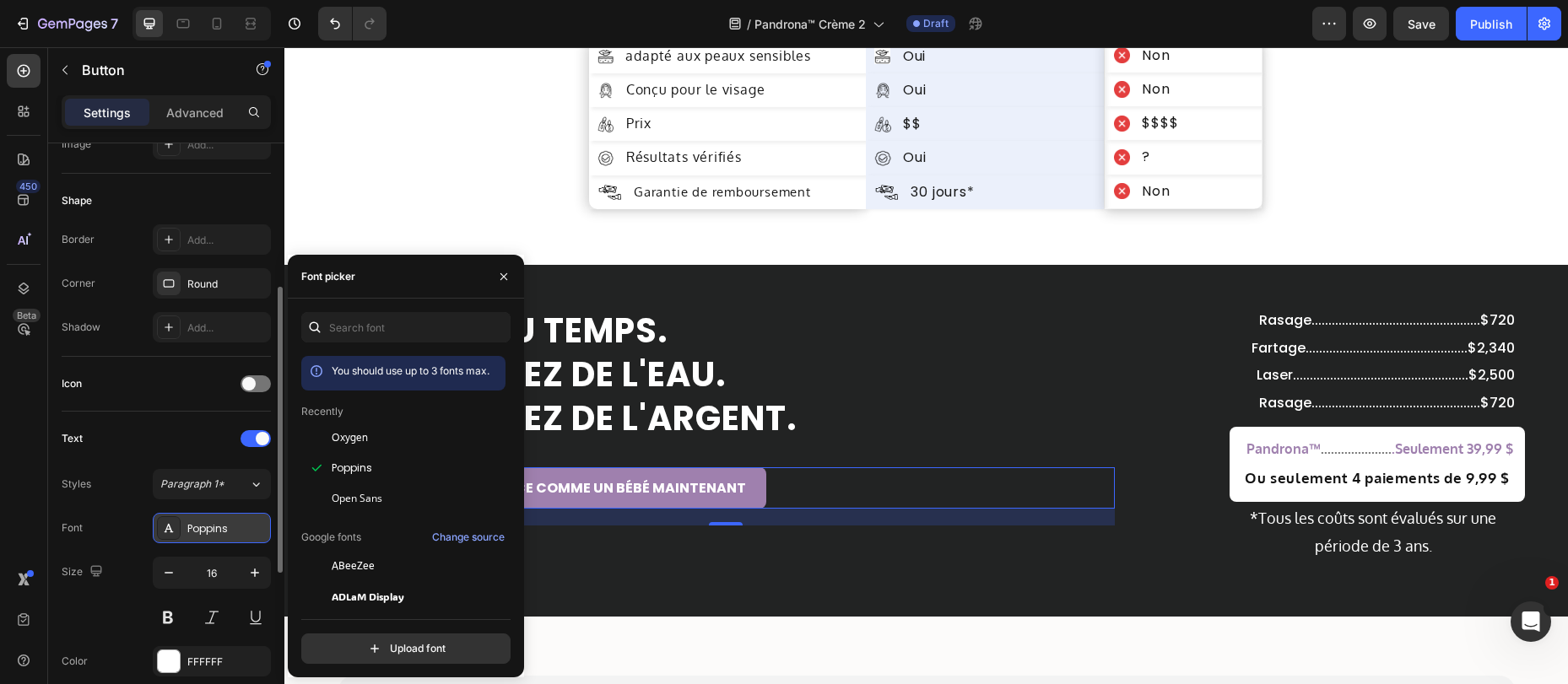
drag, startPoint x: 354, startPoint y: 437, endPoint x: 189, endPoint y: 540, distance: 194.5
click at [355, 437] on span "Oxygen" at bounding box center [349, 439] width 36 height 16
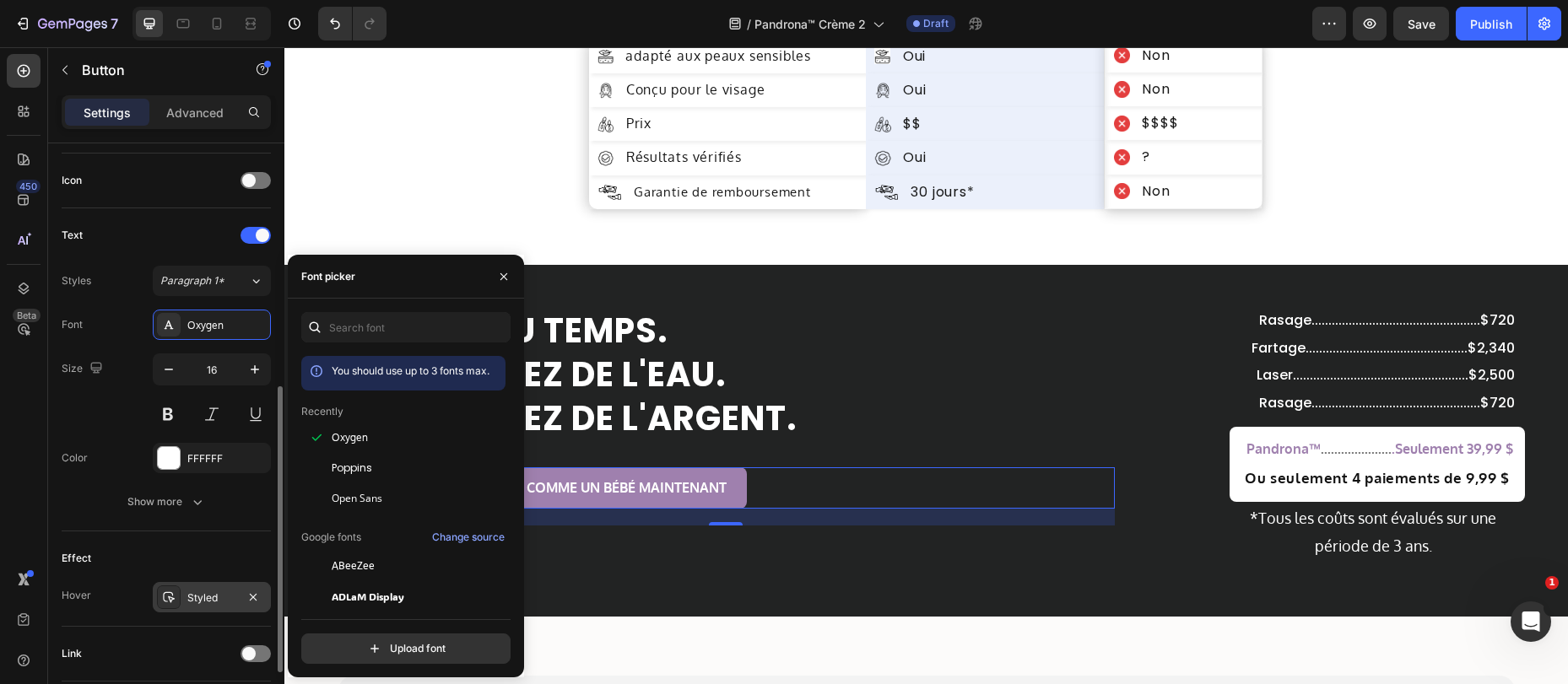
scroll to position [502, 0]
click at [190, 592] on div "Styled" at bounding box center [212, 595] width 49 height 16
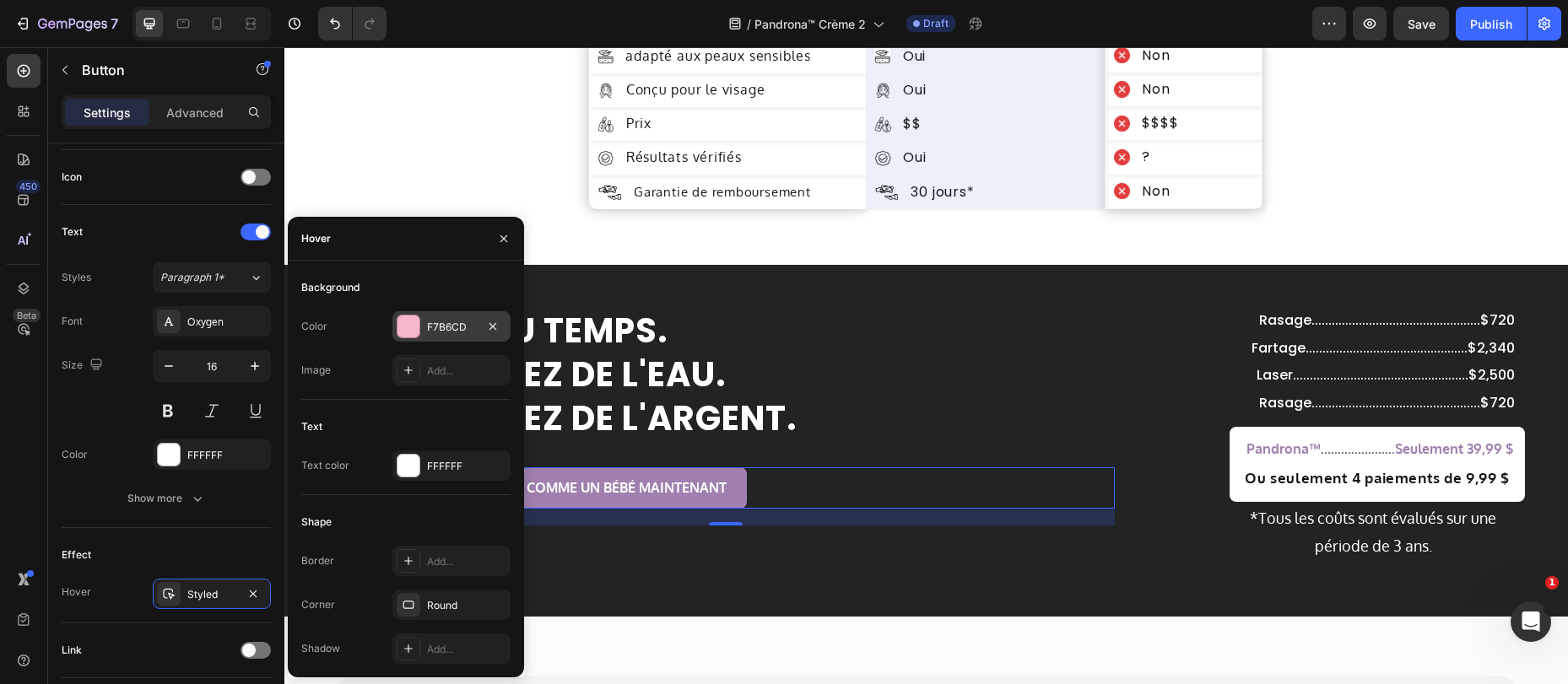
click at [408, 324] on div at bounding box center [408, 326] width 22 height 22
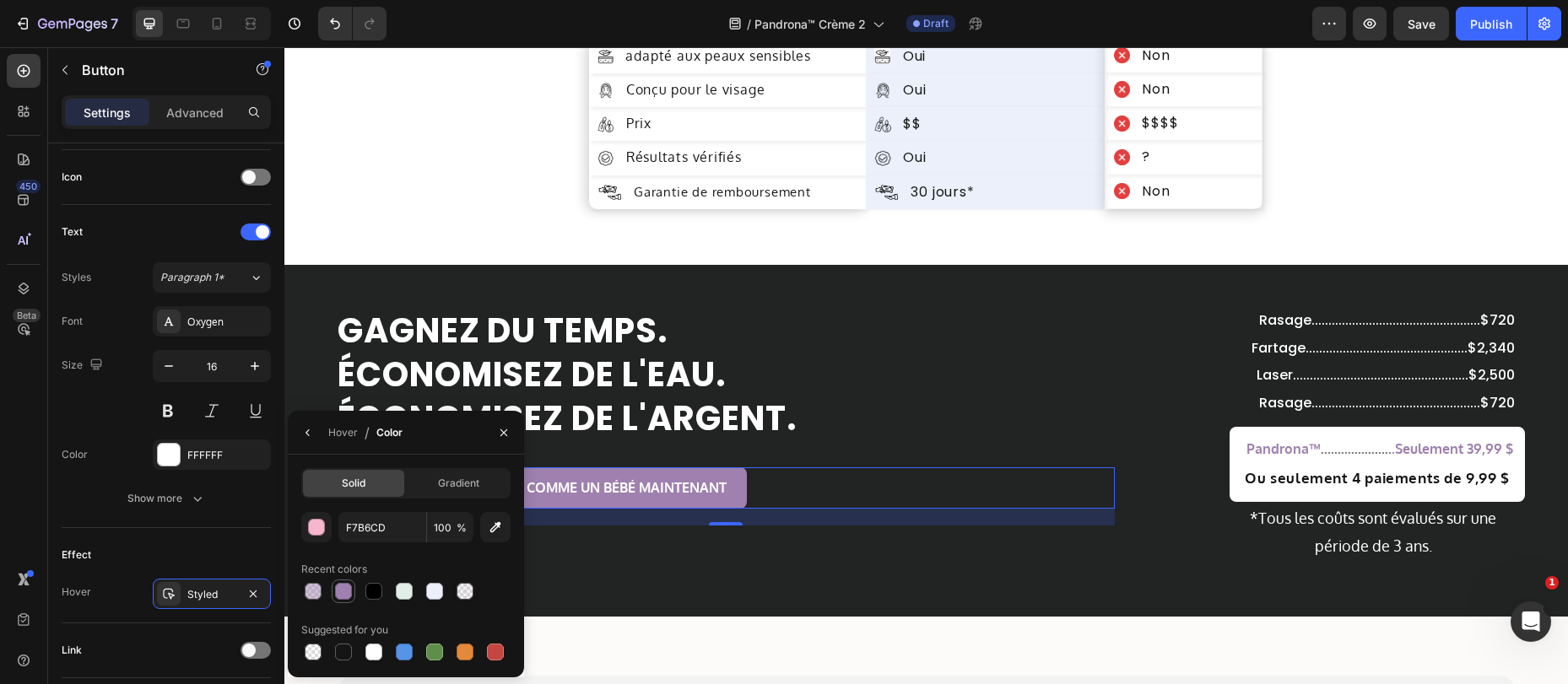
click at [342, 593] on div at bounding box center [343, 591] width 16 height 16
type input "9F80AE"
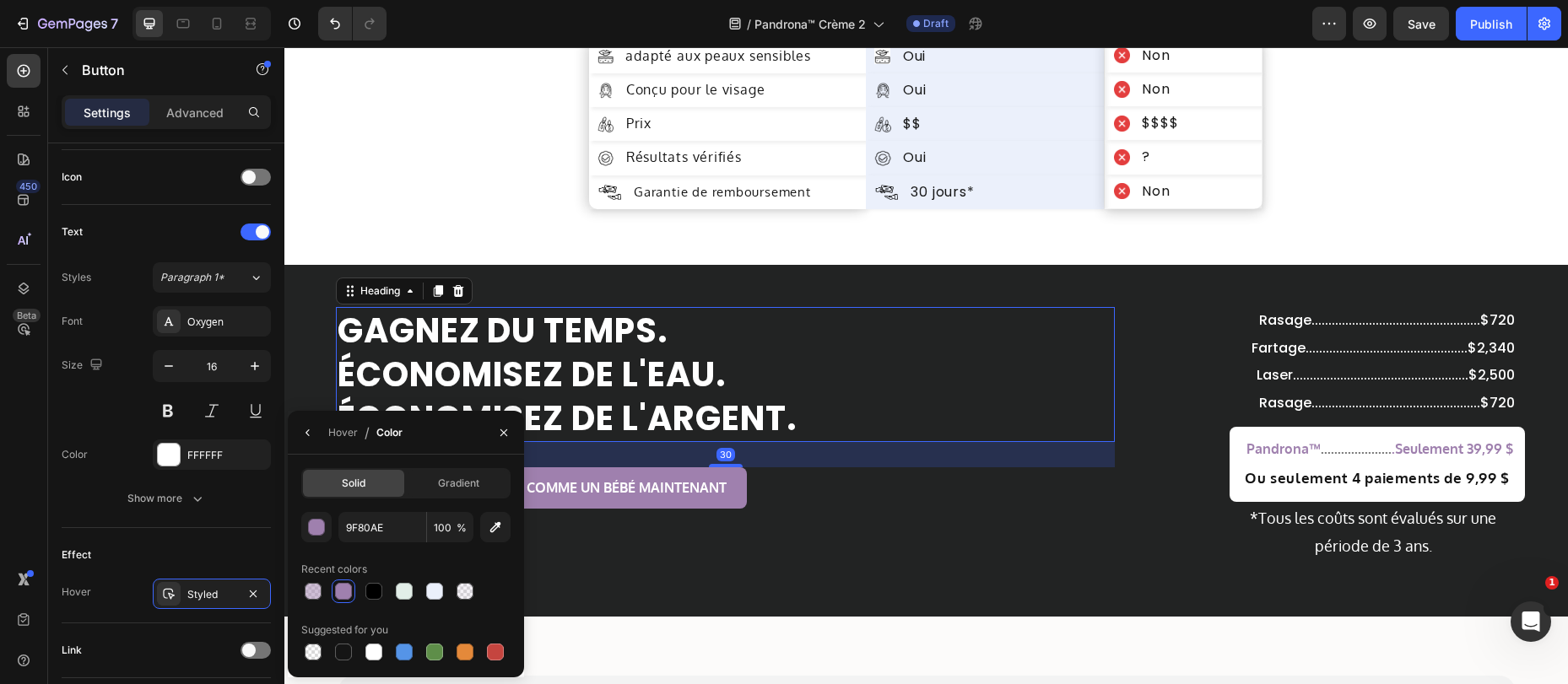
click at [859, 347] on p "GAGNEZ DU TEMPS. ÉCONOMISEZ DE L'EAU. ÉCONOMISEZ DE L'ARGENT." at bounding box center [725, 375] width 775 height 132
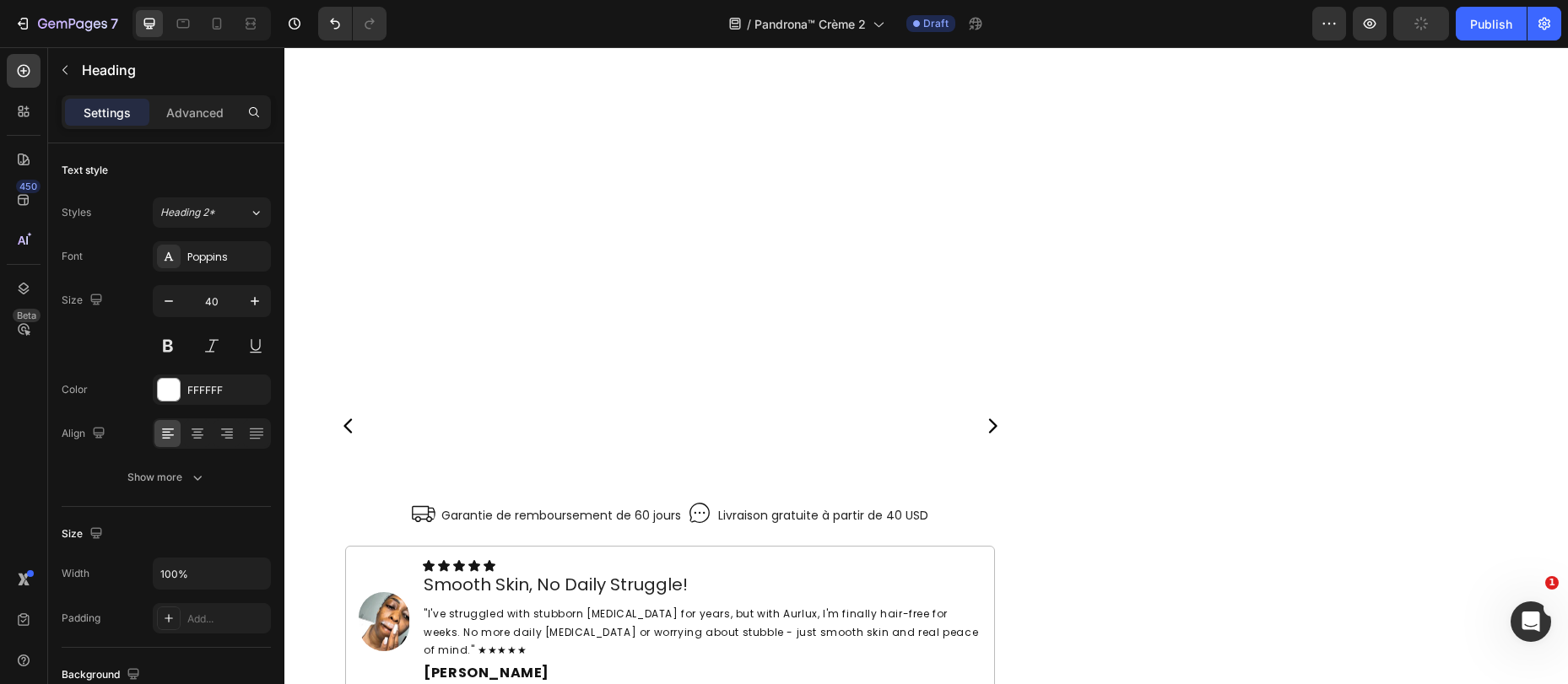
scroll to position [5785, 0]
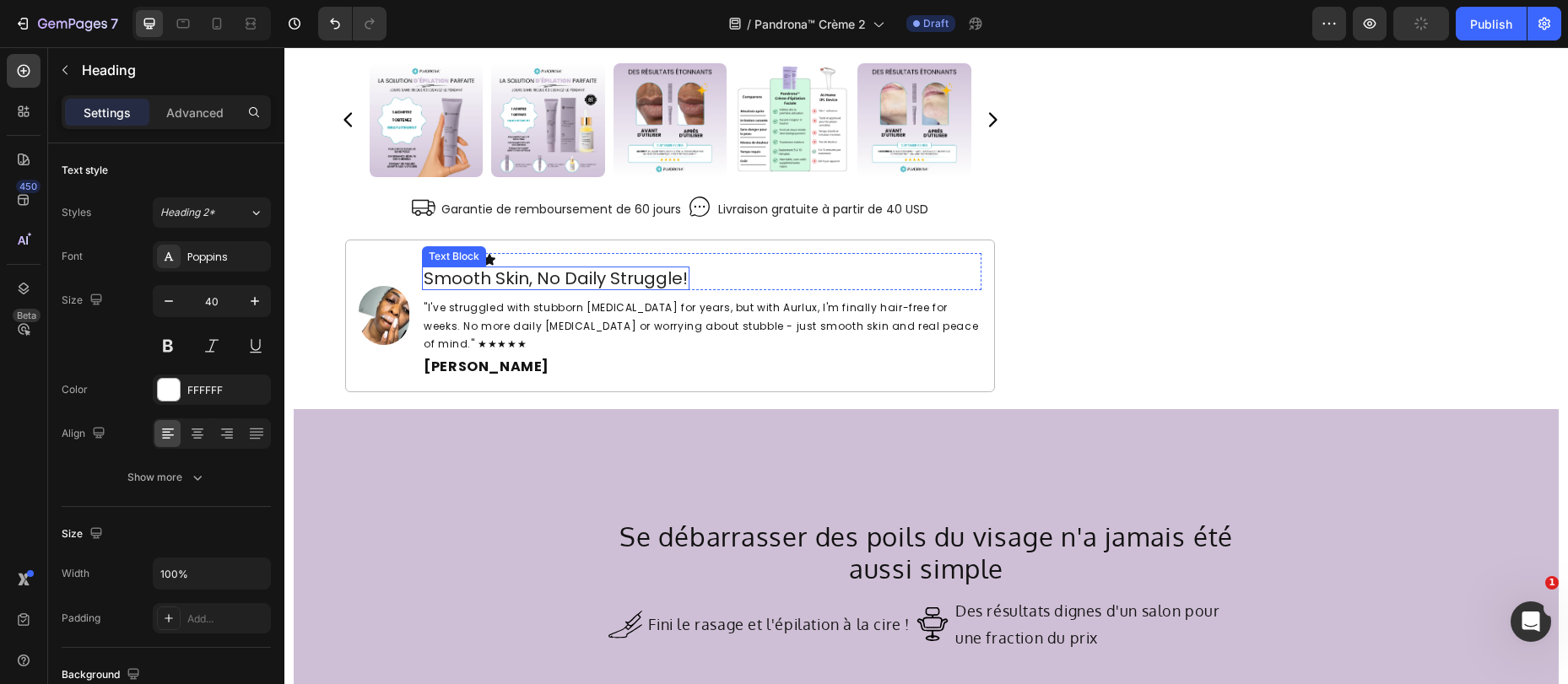
click at [539, 281] on p "Smooth Skin, No Daily Struggle!" at bounding box center [556, 279] width 264 height 21
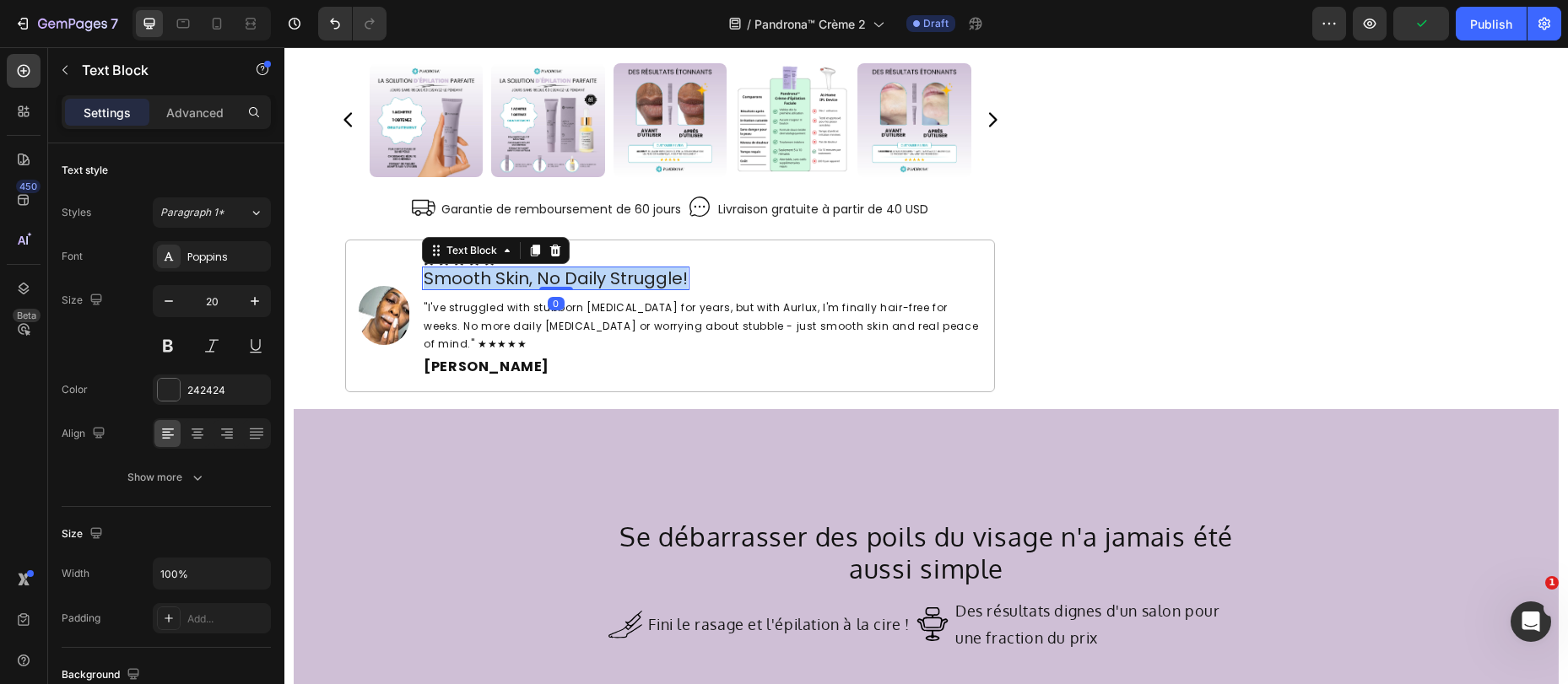
click at [539, 281] on p "Smooth Skin, No Daily Struggle!" at bounding box center [556, 279] width 264 height 21
copy p "Smooth Skin, No Daily Struggle!"
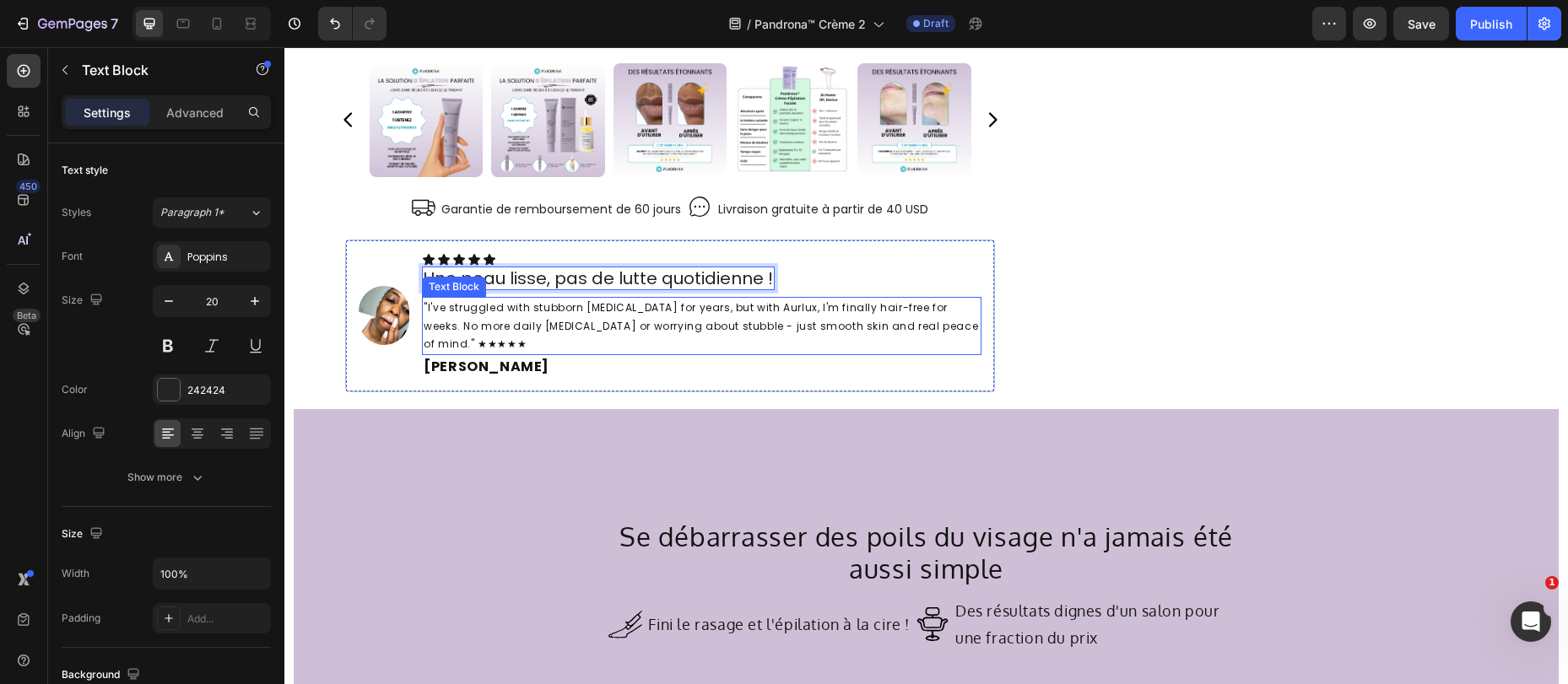
click at [669, 320] on p ""I've struggled with stubborn [MEDICAL_DATA] for years, but with Aurlux, I'm fi…" at bounding box center [702, 326] width 556 height 55
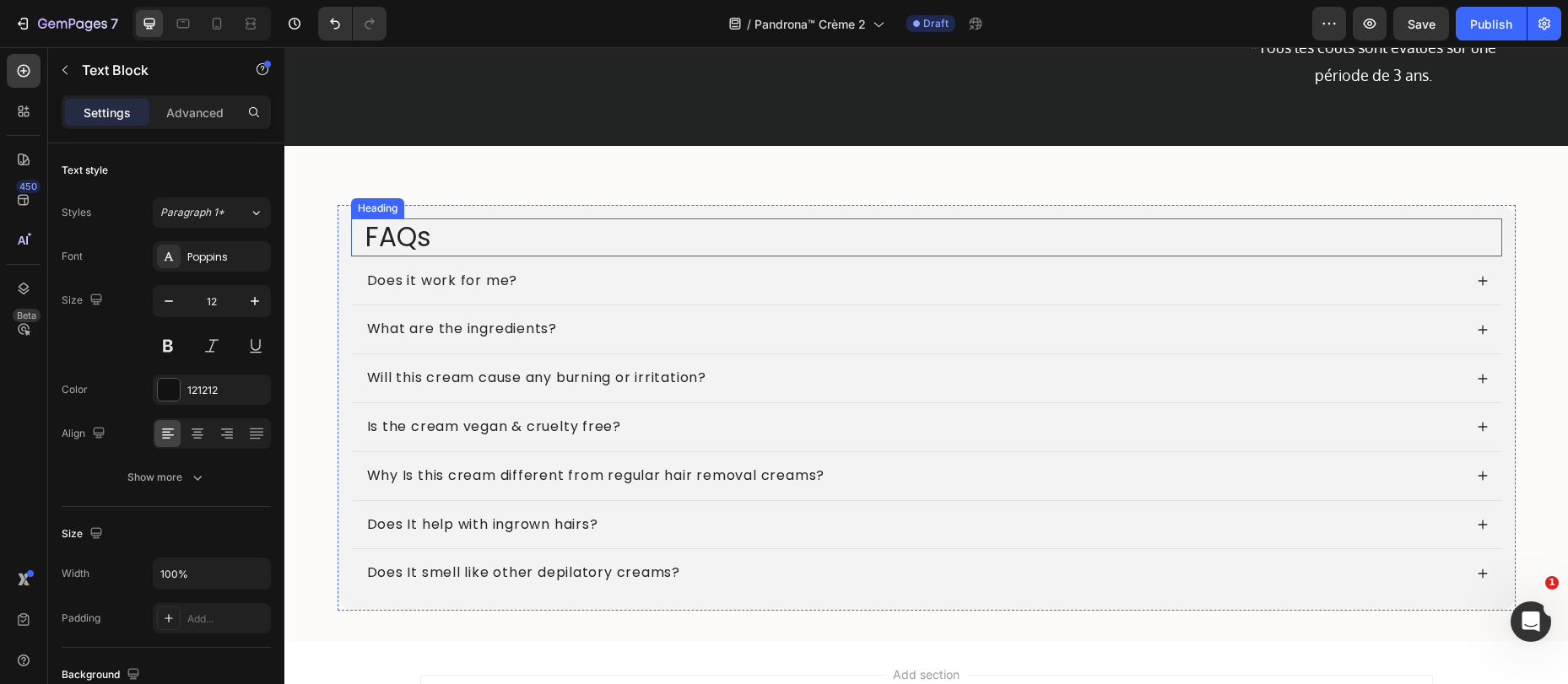
scroll to position [7040, 0]
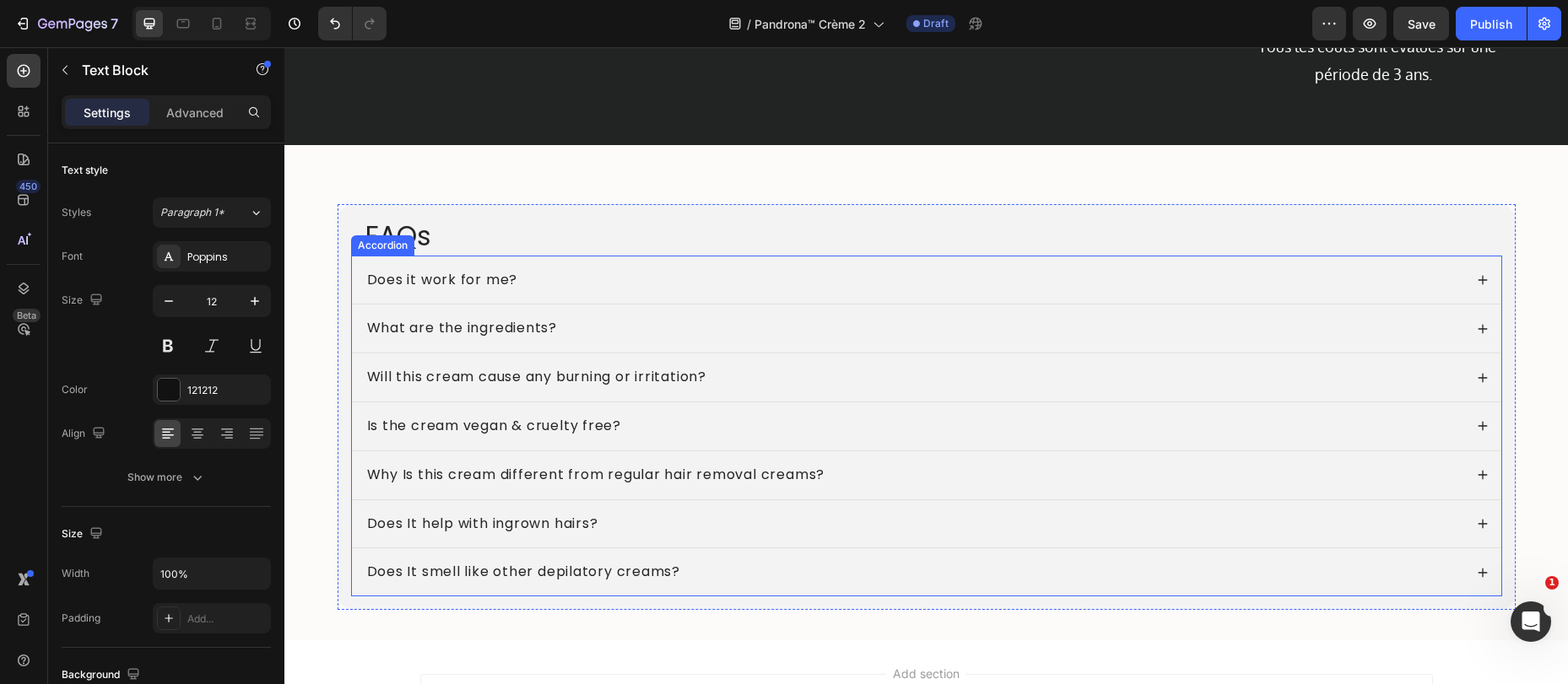
click at [513, 237] on h2 "FAQs" at bounding box center [932, 236] width 1138 height 38
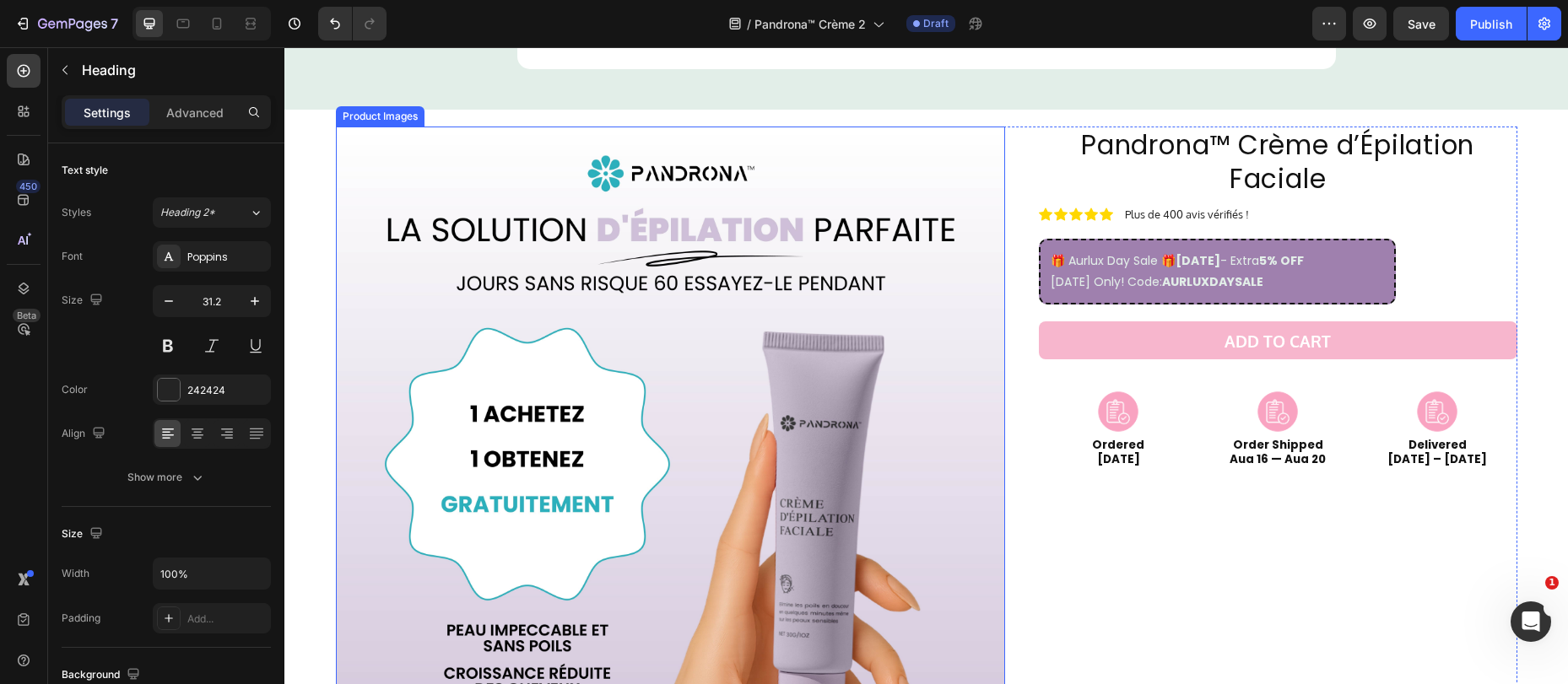
scroll to position [5033, 0]
click at [994, 115] on div "Product Images Icon Garantie de remboursement de 60 jours Text Block Icon Livra…" at bounding box center [926, 635] width 1181 height 1051
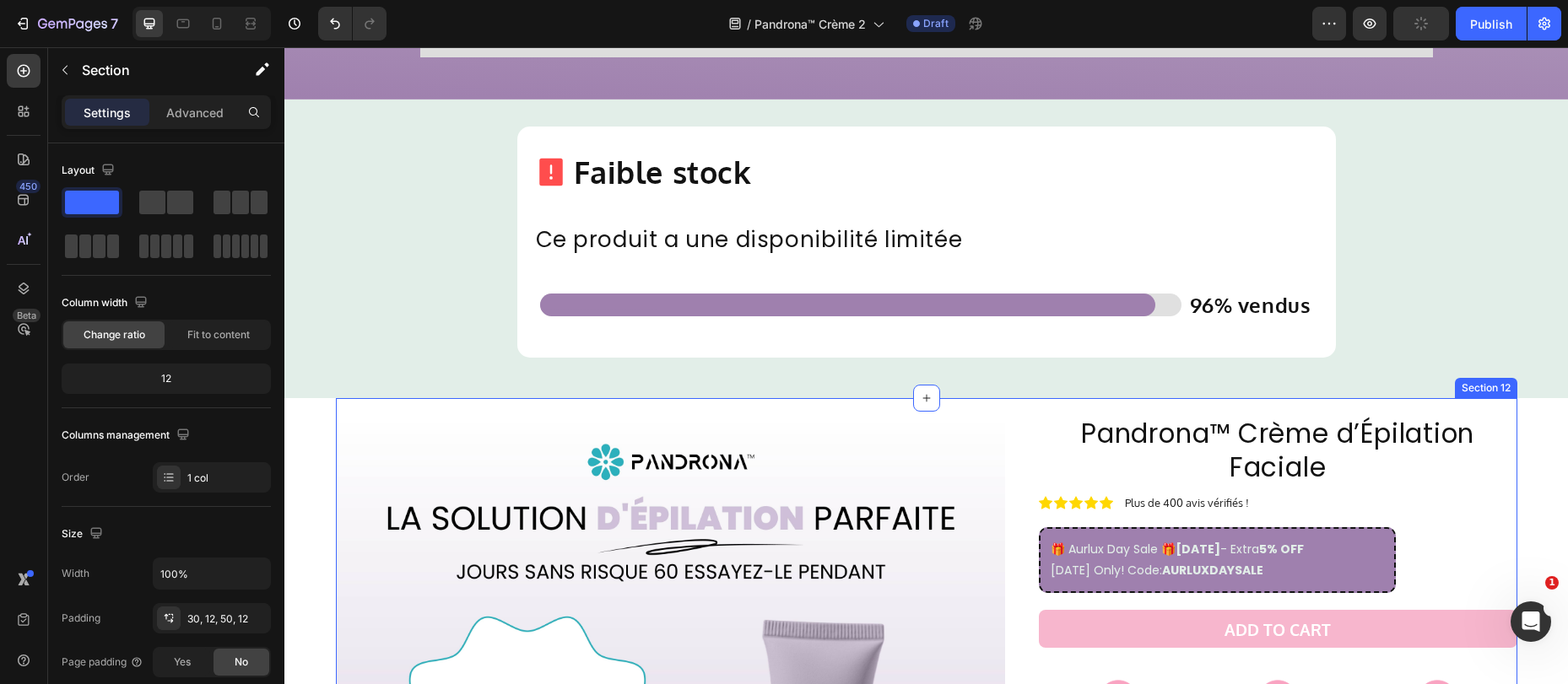
scroll to position [4782, 0]
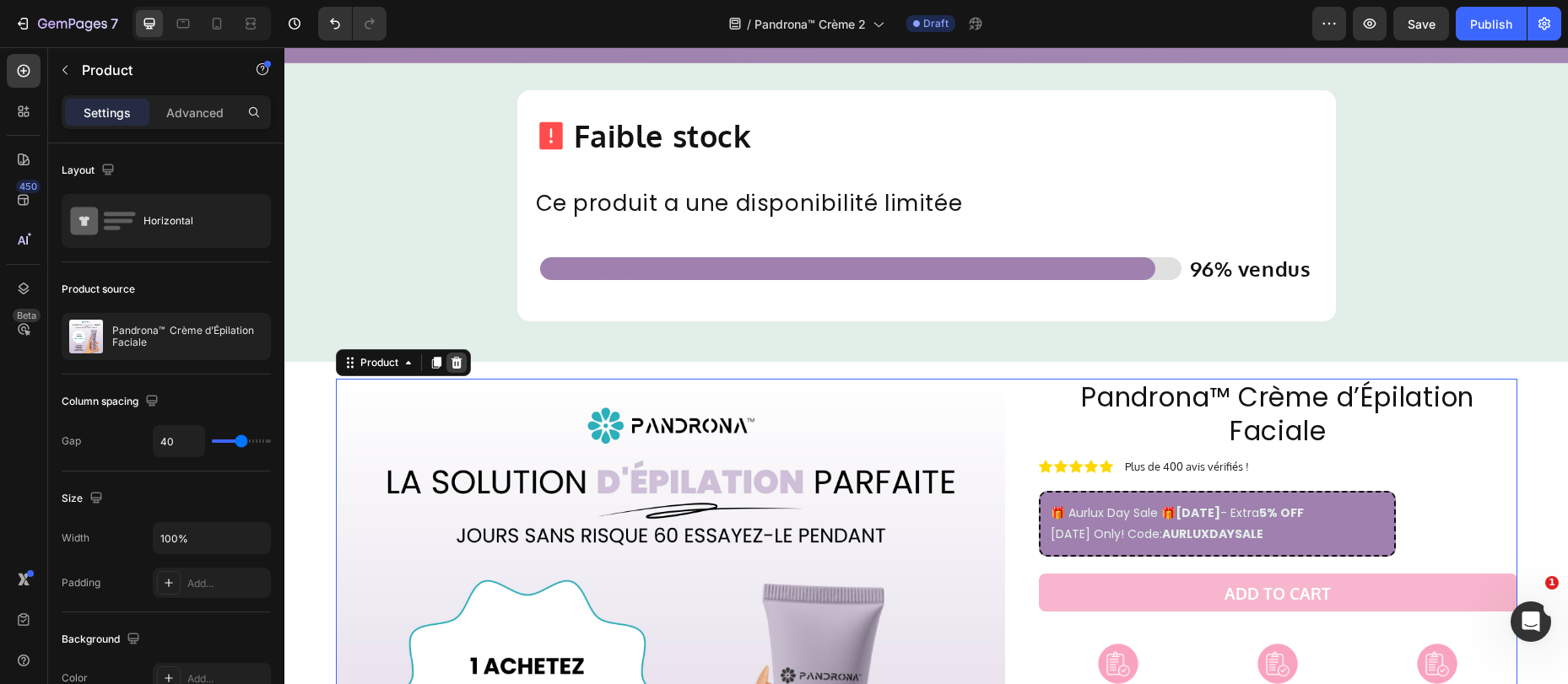
click at [453, 365] on icon at bounding box center [455, 362] width 11 height 12
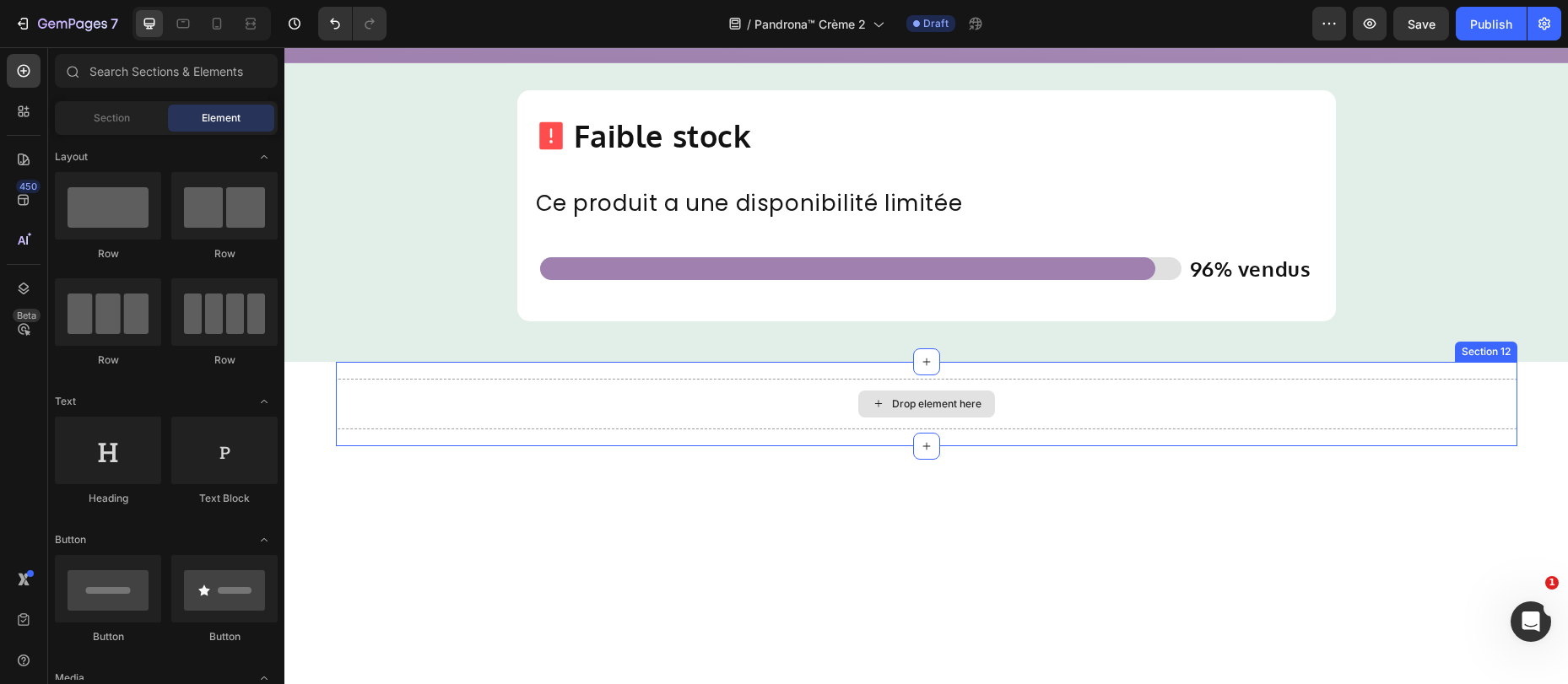
click at [739, 398] on div "Drop element here" at bounding box center [926, 404] width 1181 height 50
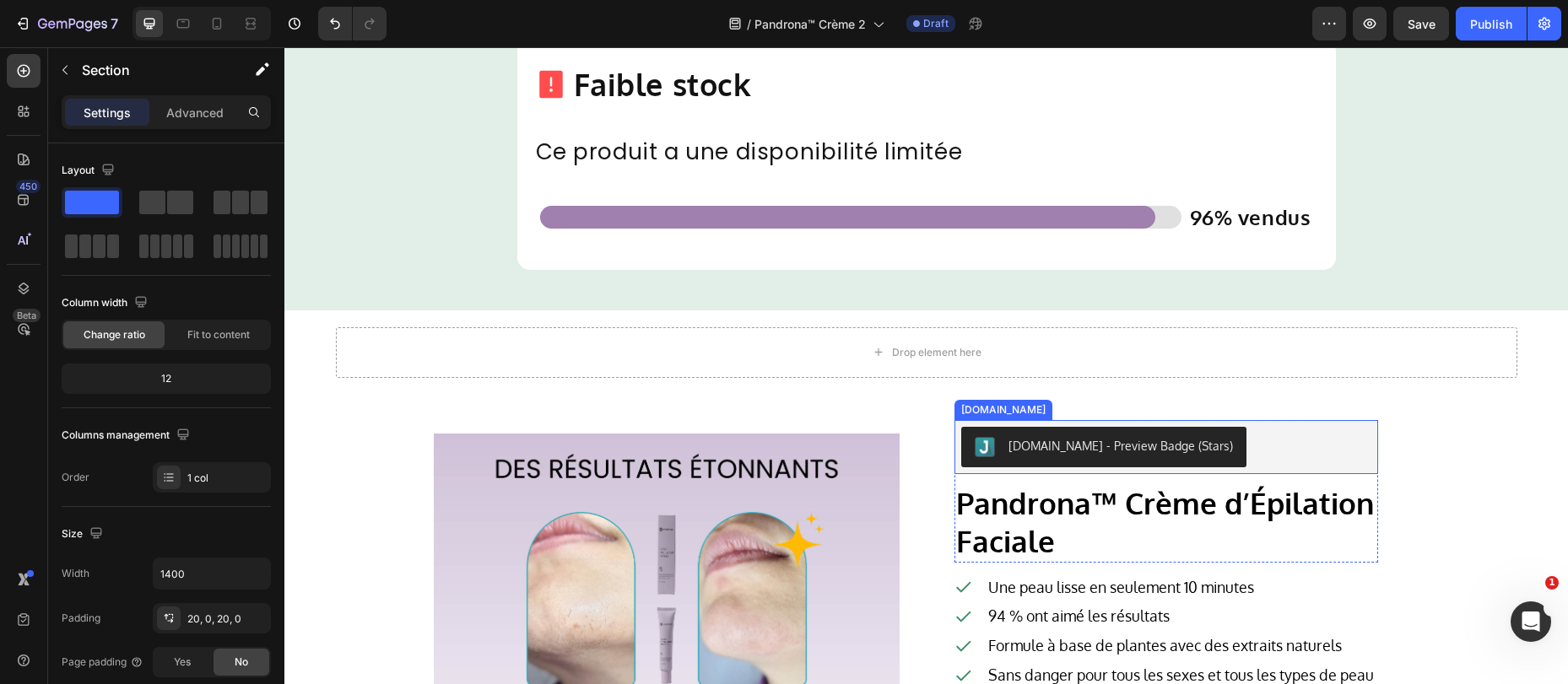
scroll to position [4712, 0]
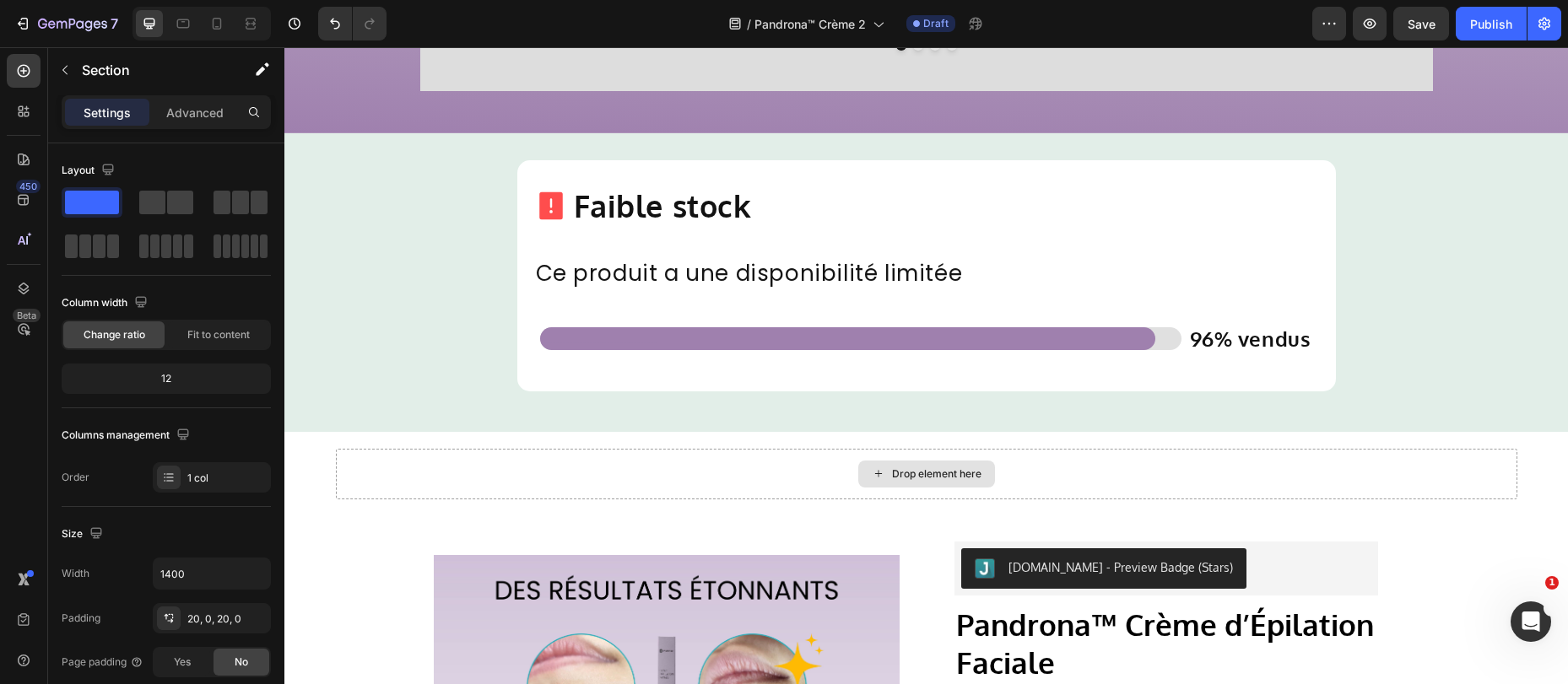
click at [1466, 453] on div "Drop element here" at bounding box center [926, 474] width 1181 height 50
click at [584, 451] on div "Drop element here" at bounding box center [926, 474] width 1181 height 50
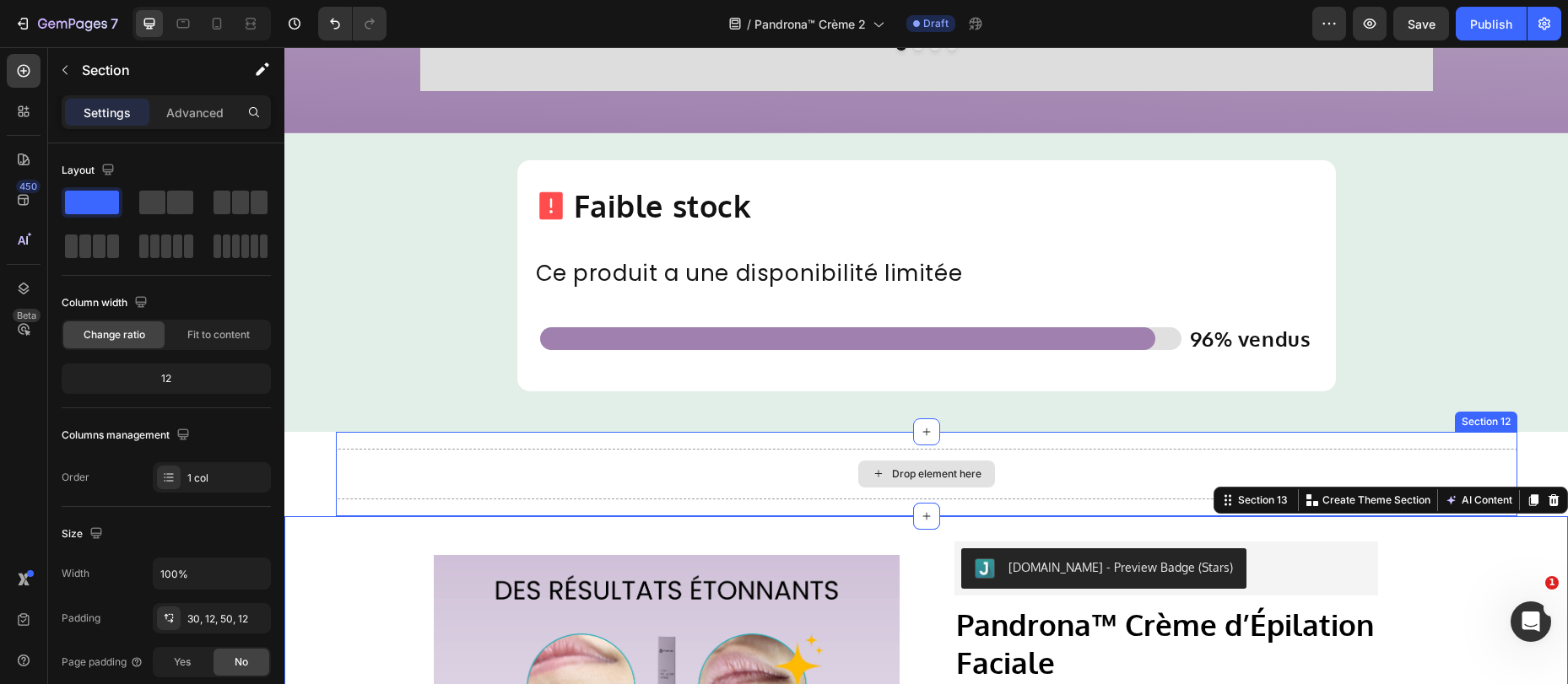
click at [411, 482] on div "Drop element here" at bounding box center [926, 474] width 1181 height 50
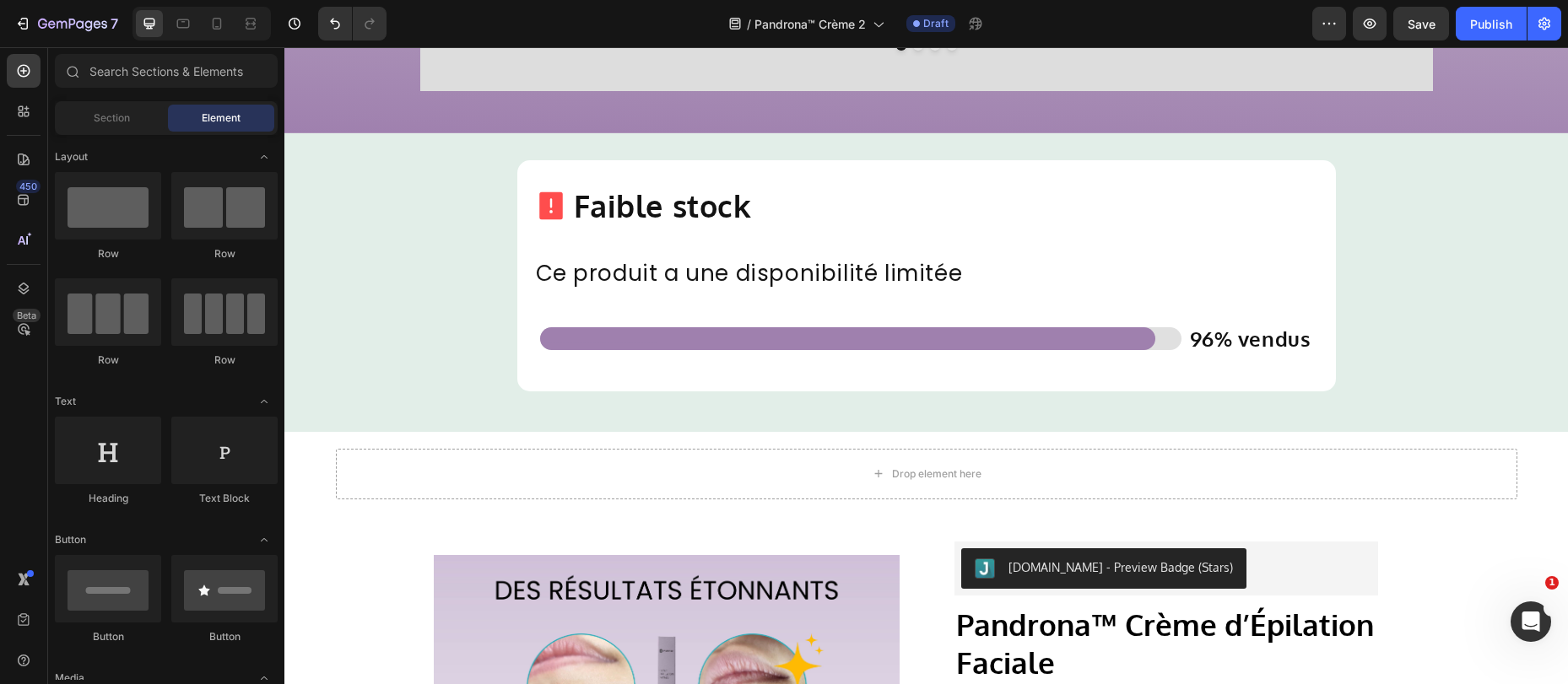
click at [322, 467] on section "Drop element here Section 12" at bounding box center [926, 473] width 1208 height 84
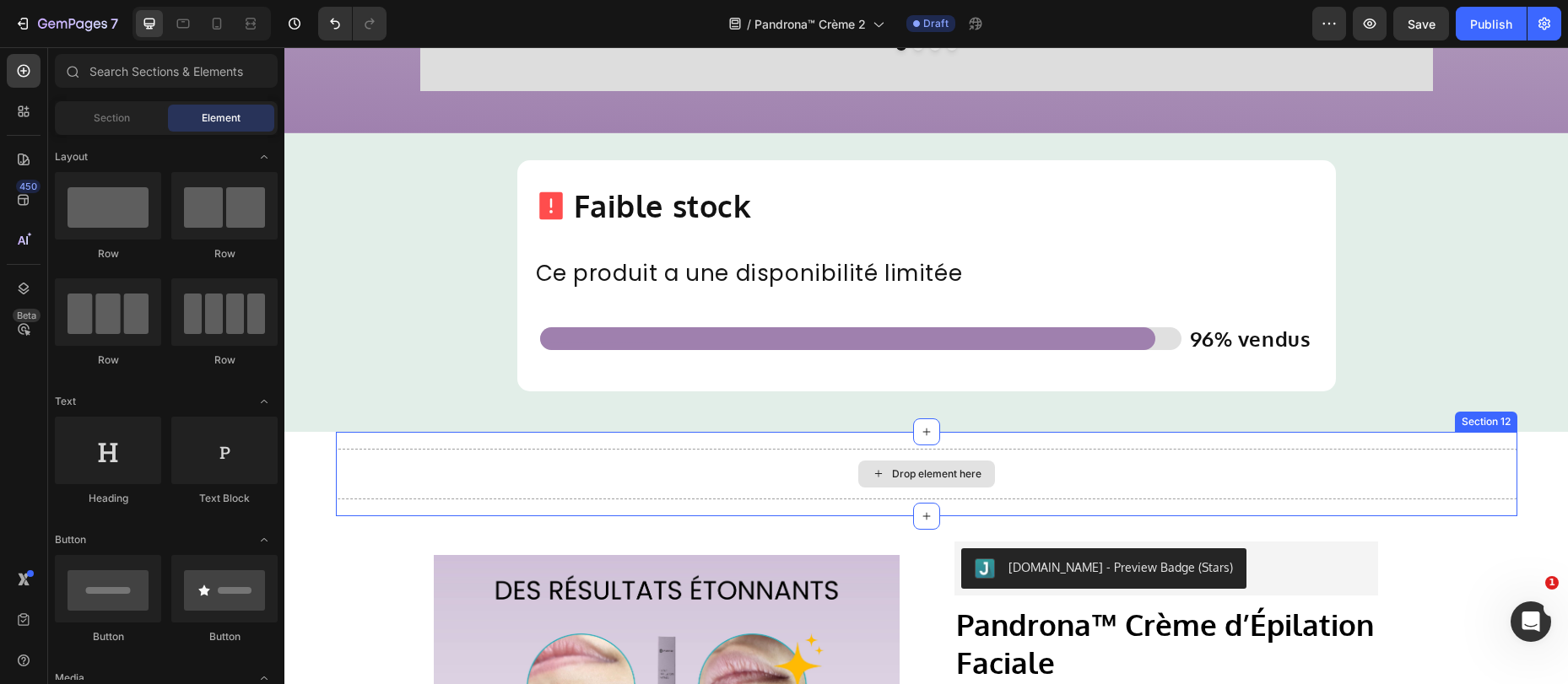
click at [376, 470] on div "Drop element here" at bounding box center [926, 474] width 1181 height 50
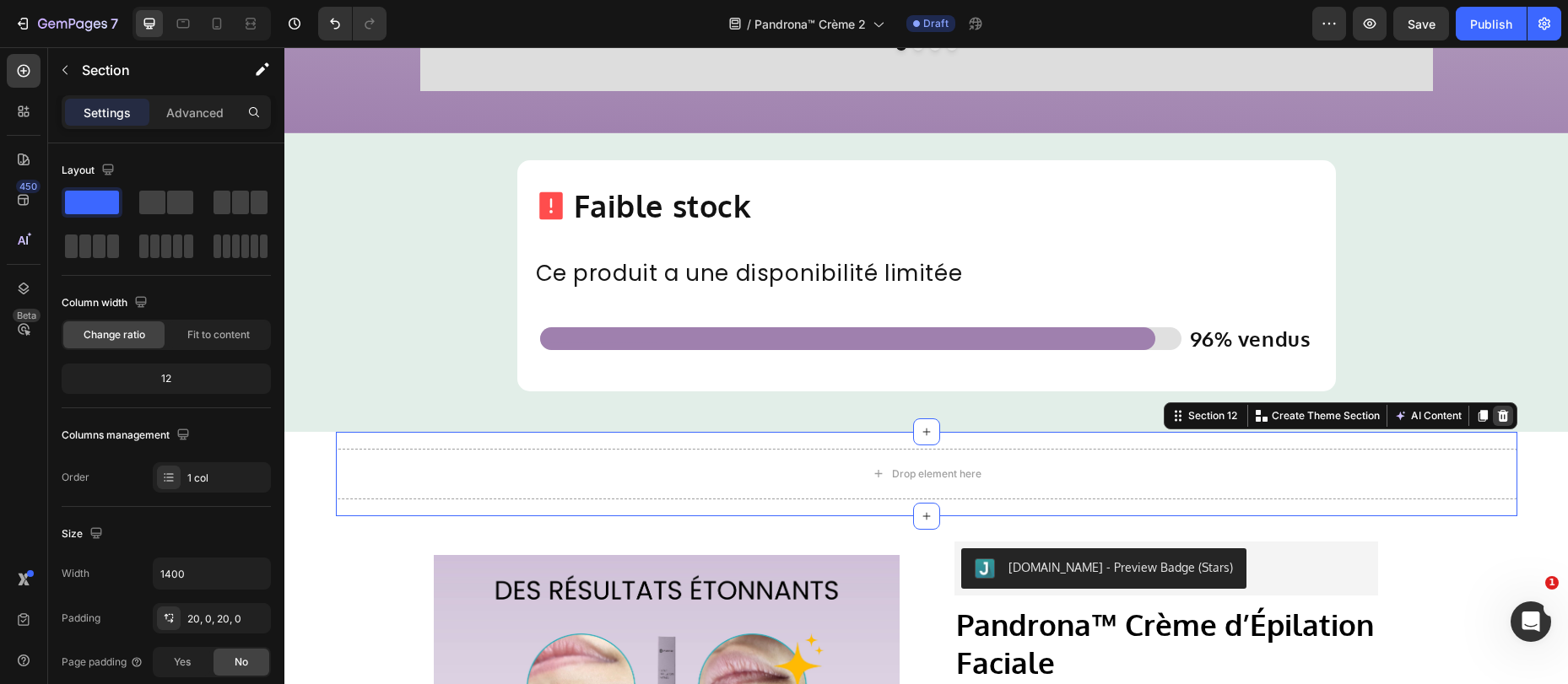
click at [1504, 420] on div at bounding box center [1502, 415] width 20 height 20
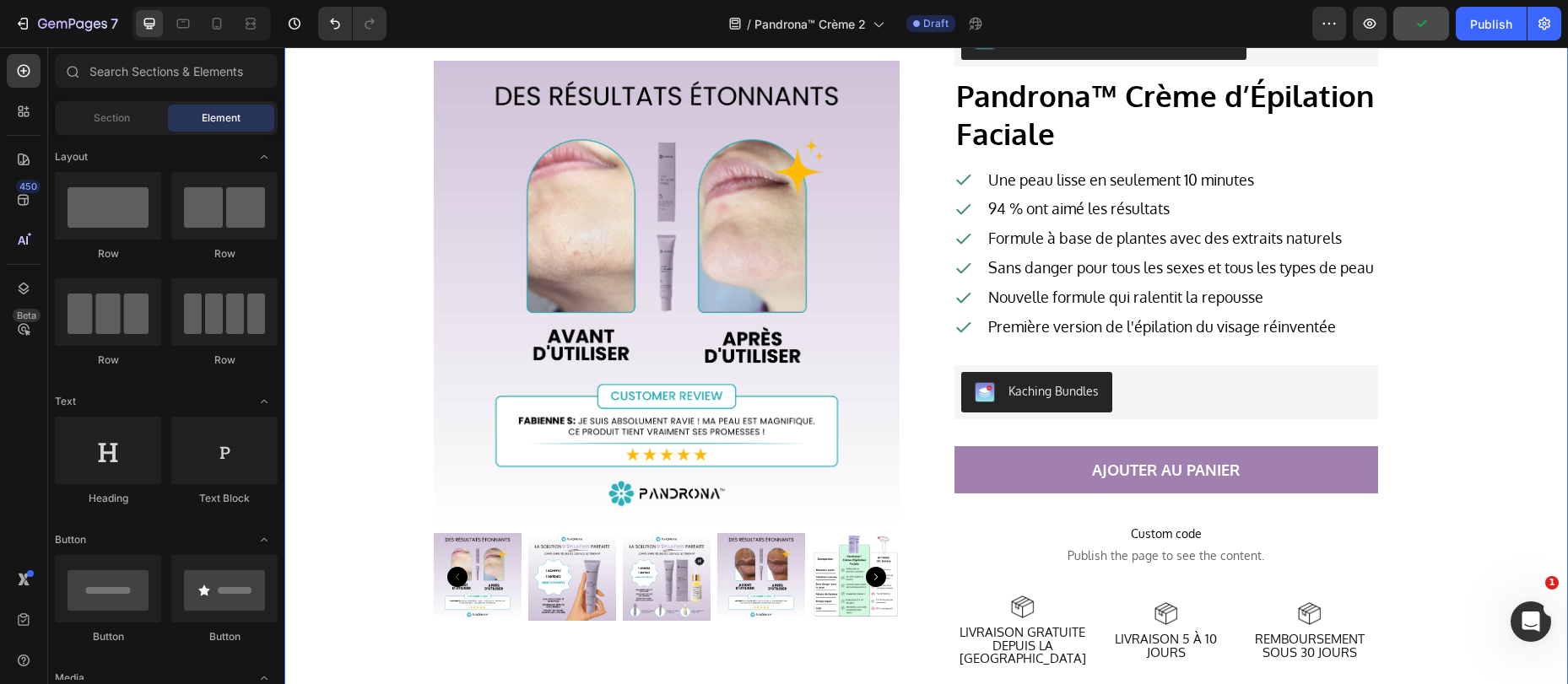
scroll to position [5149, 0]
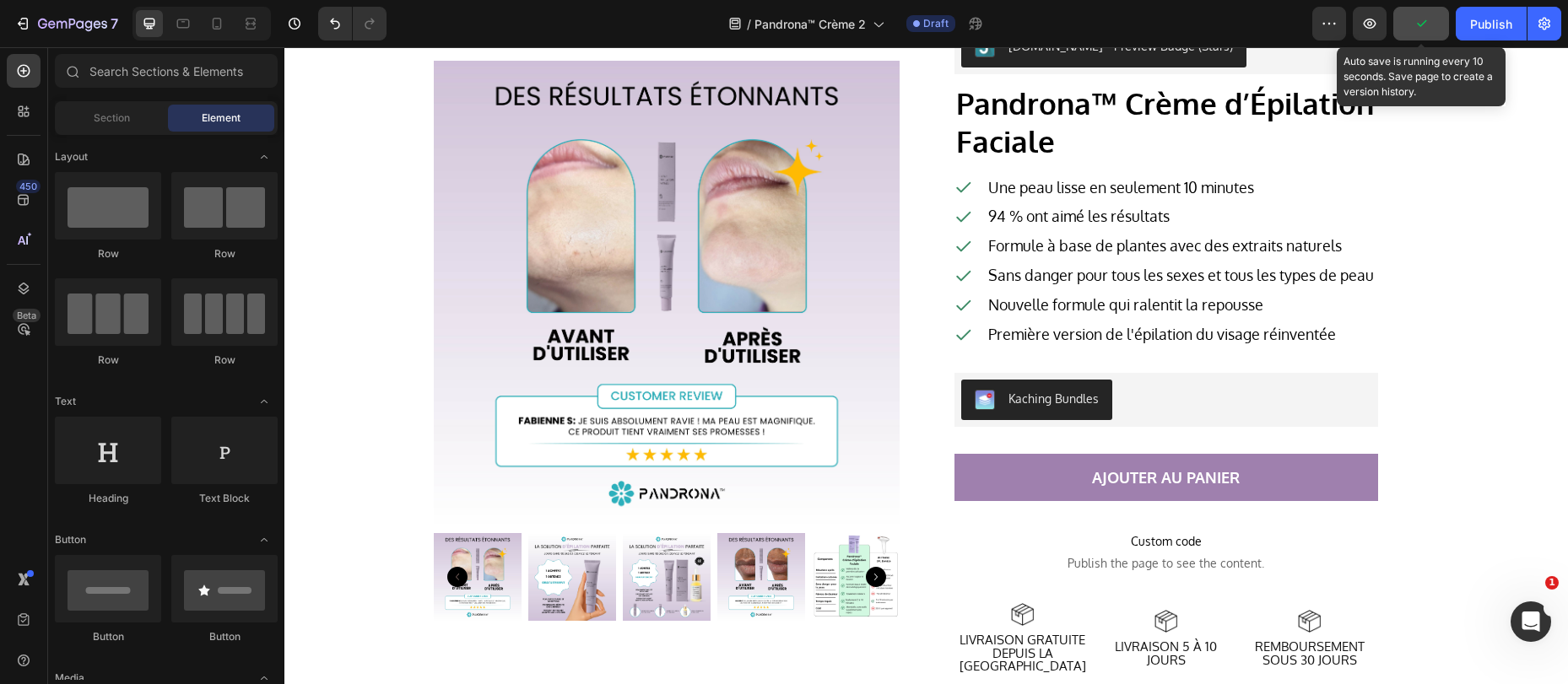
click at [1431, 16] on button "button" at bounding box center [1421, 23] width 55 height 34
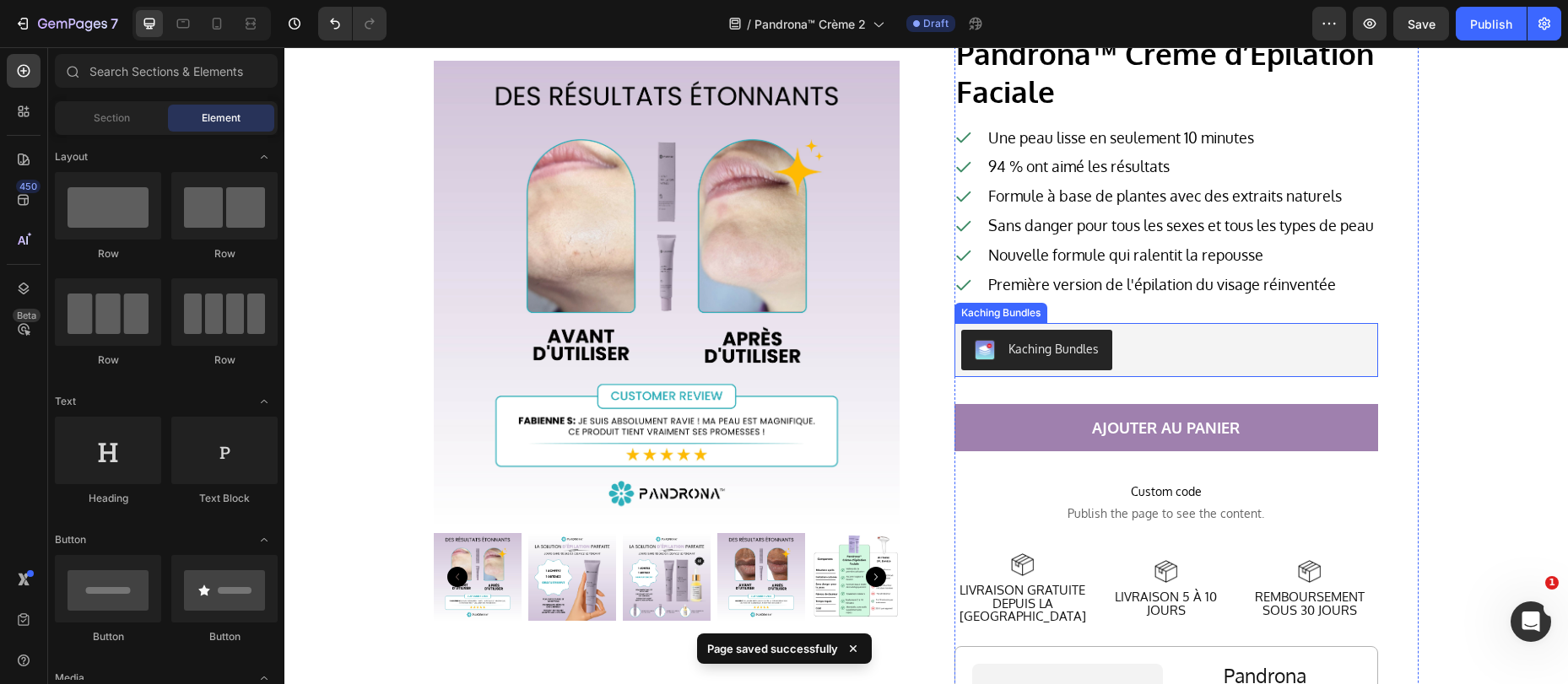
scroll to position [5204, 0]
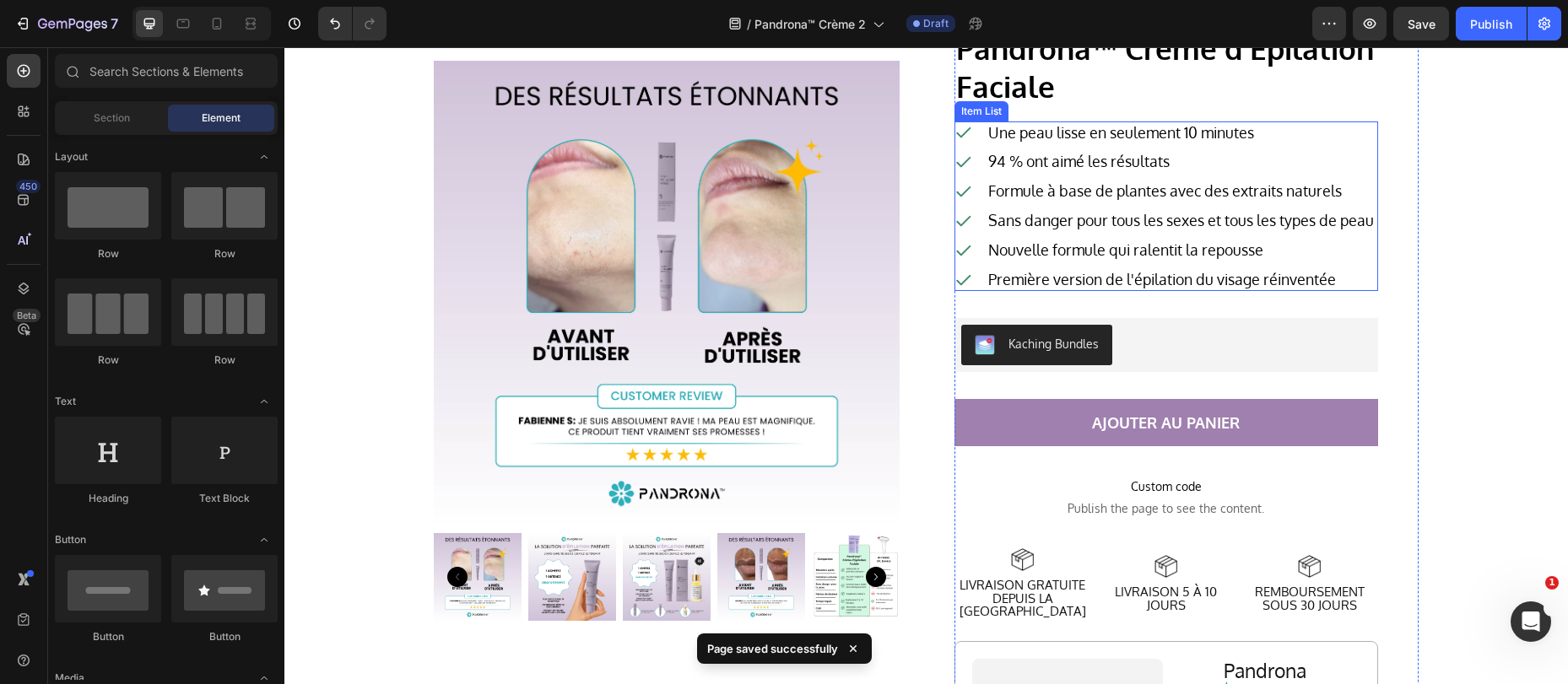
click at [967, 291] on div "Première version de l'épilation du visage réinventée" at bounding box center [1165, 279] width 422 height 22
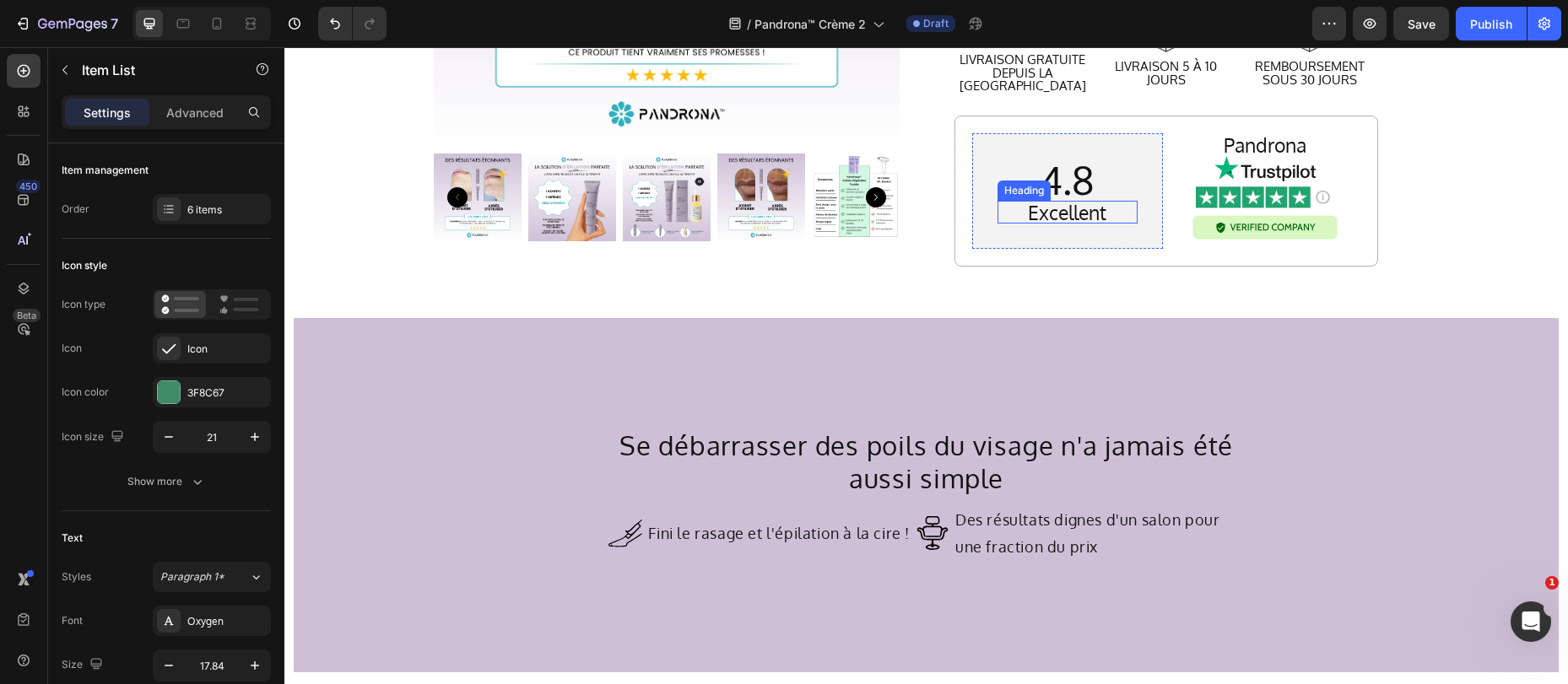
scroll to position [5766, 0]
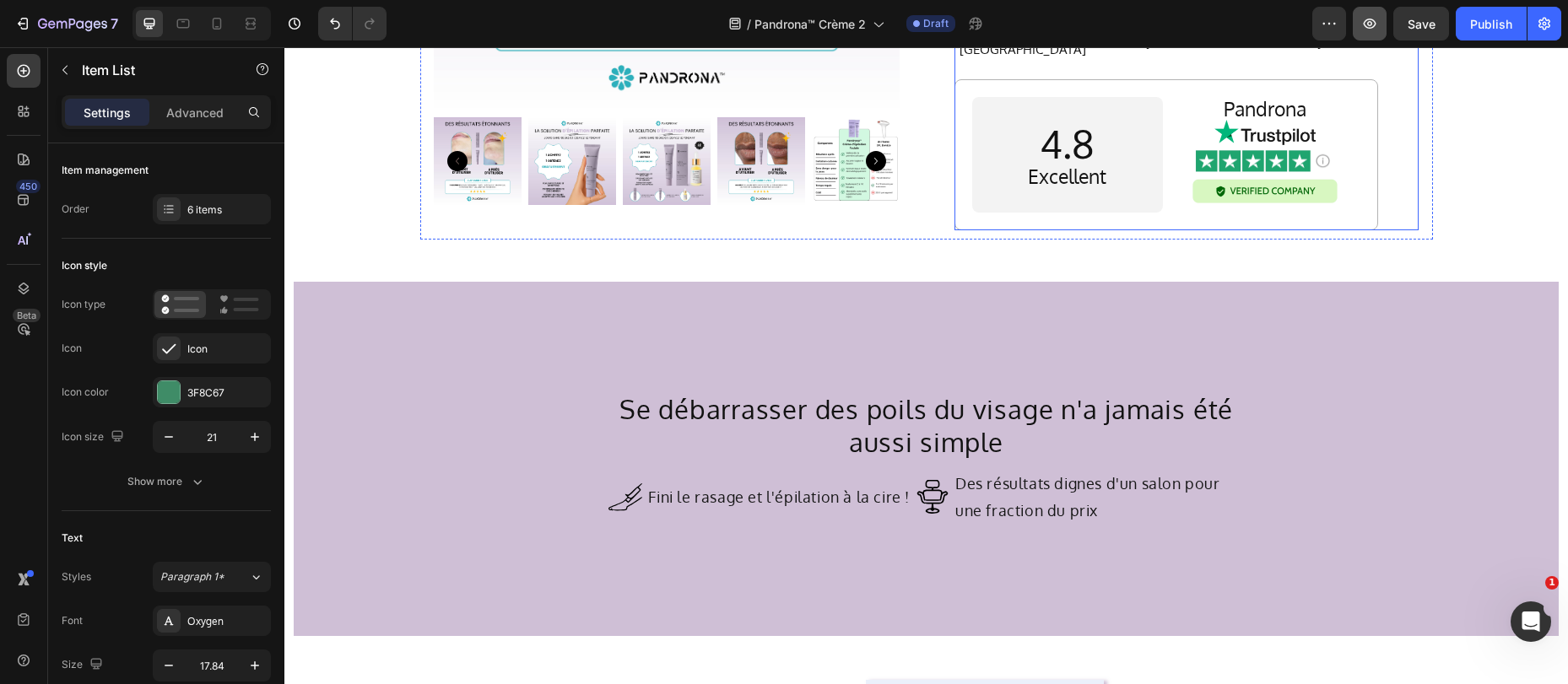
click at [1375, 22] on icon "button" at bounding box center [1369, 23] width 16 height 16
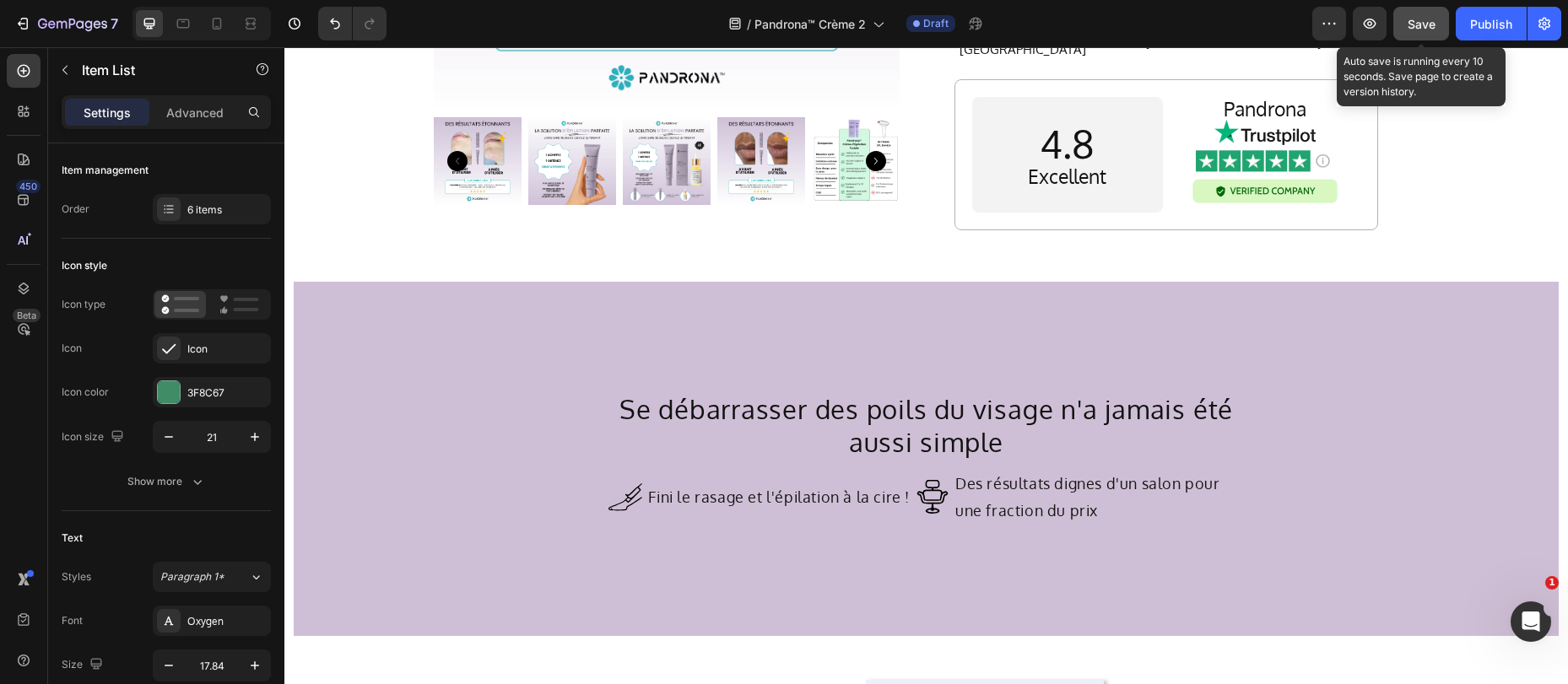
click at [1408, 27] on span "Save" at bounding box center [1421, 23] width 28 height 15
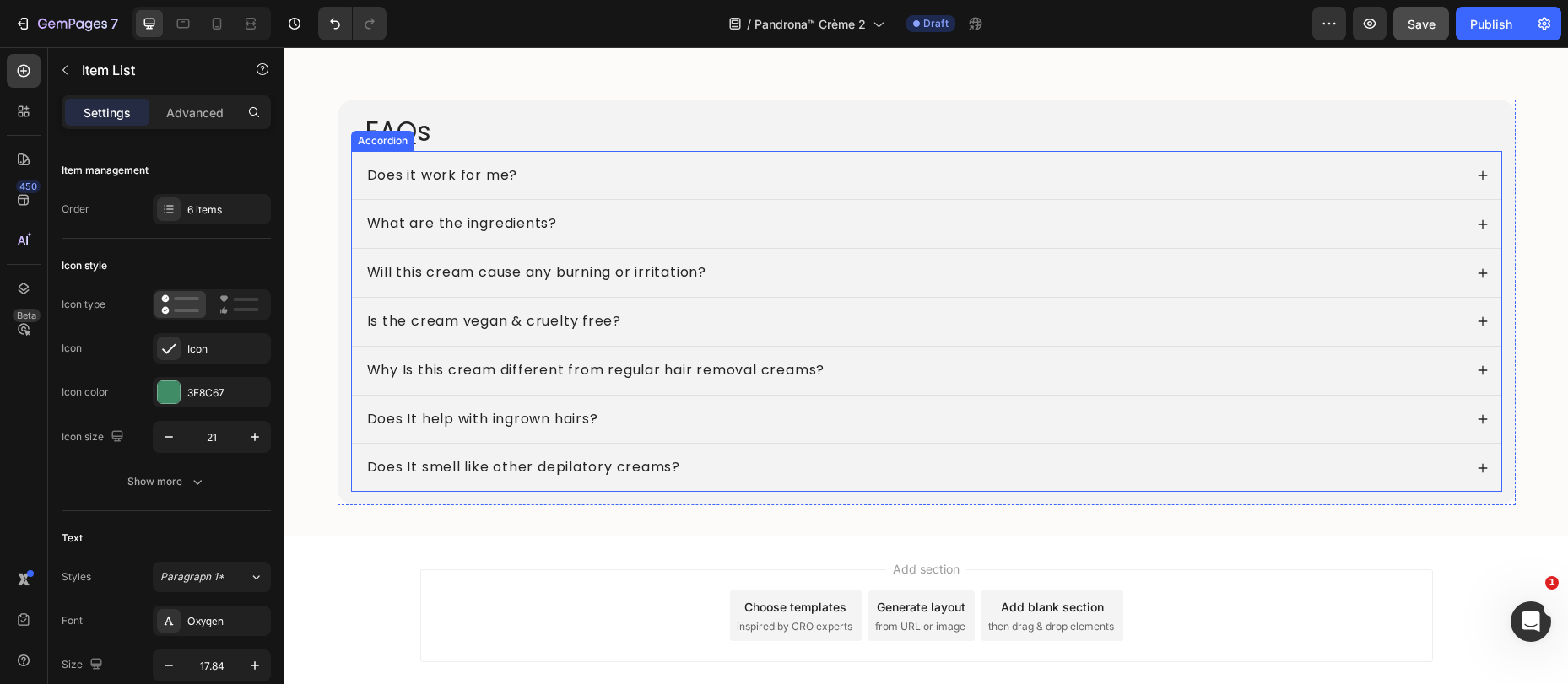
scroll to position [7048, 0]
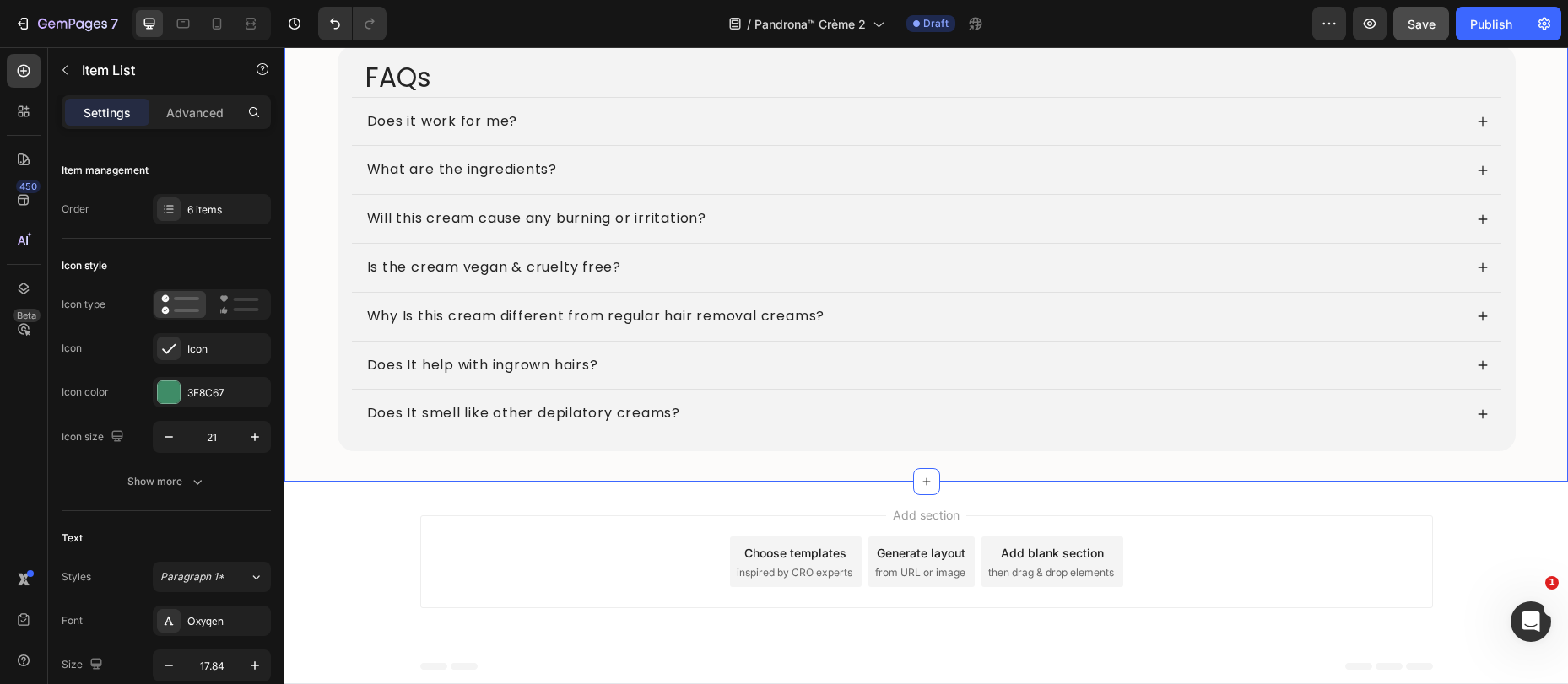
click at [836, 480] on div "FAQs Heading Does it work for me? What are the ingredients? Will this cream cau…" at bounding box center [926, 255] width 1284 height 453
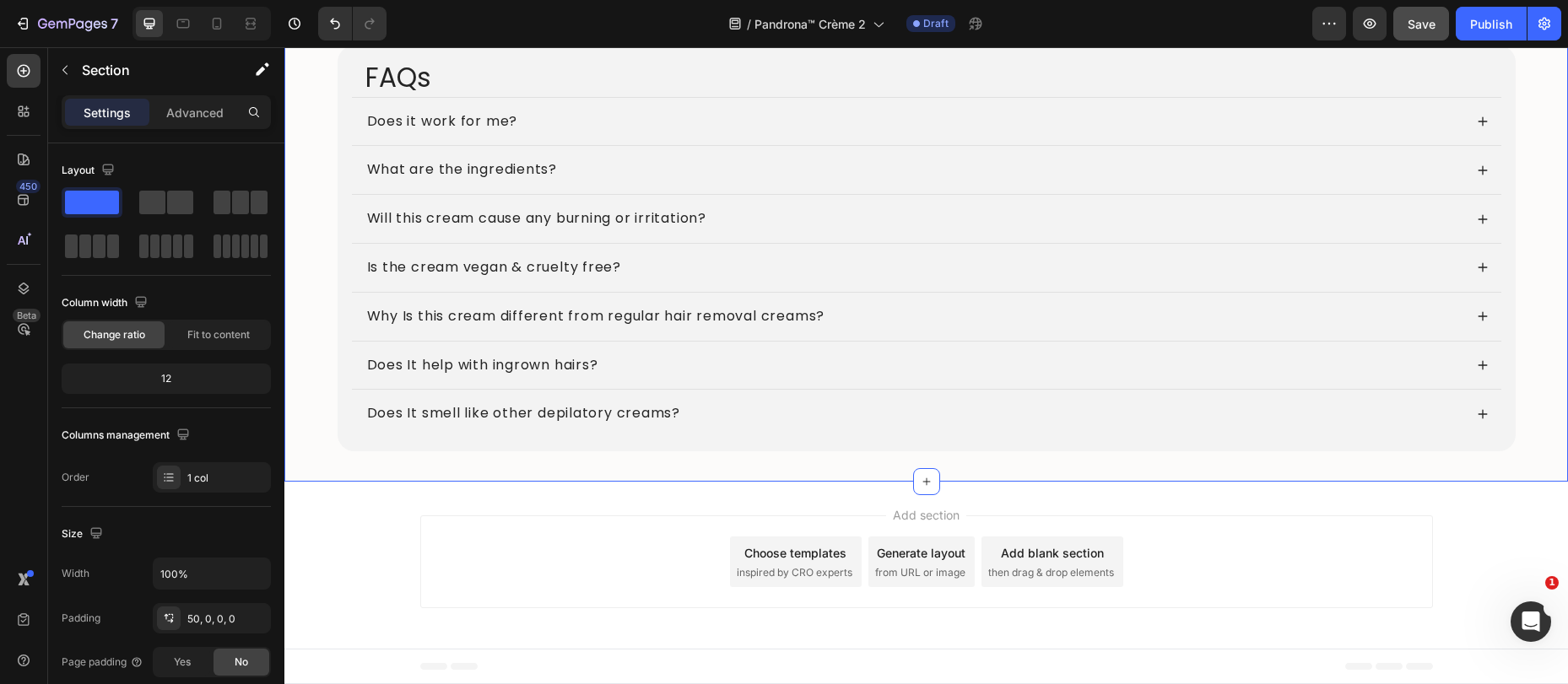
click at [840, 491] on div "Add section Choose templates inspired by CRO experts Generate layout from URL o…" at bounding box center [926, 566] width 1284 height 167
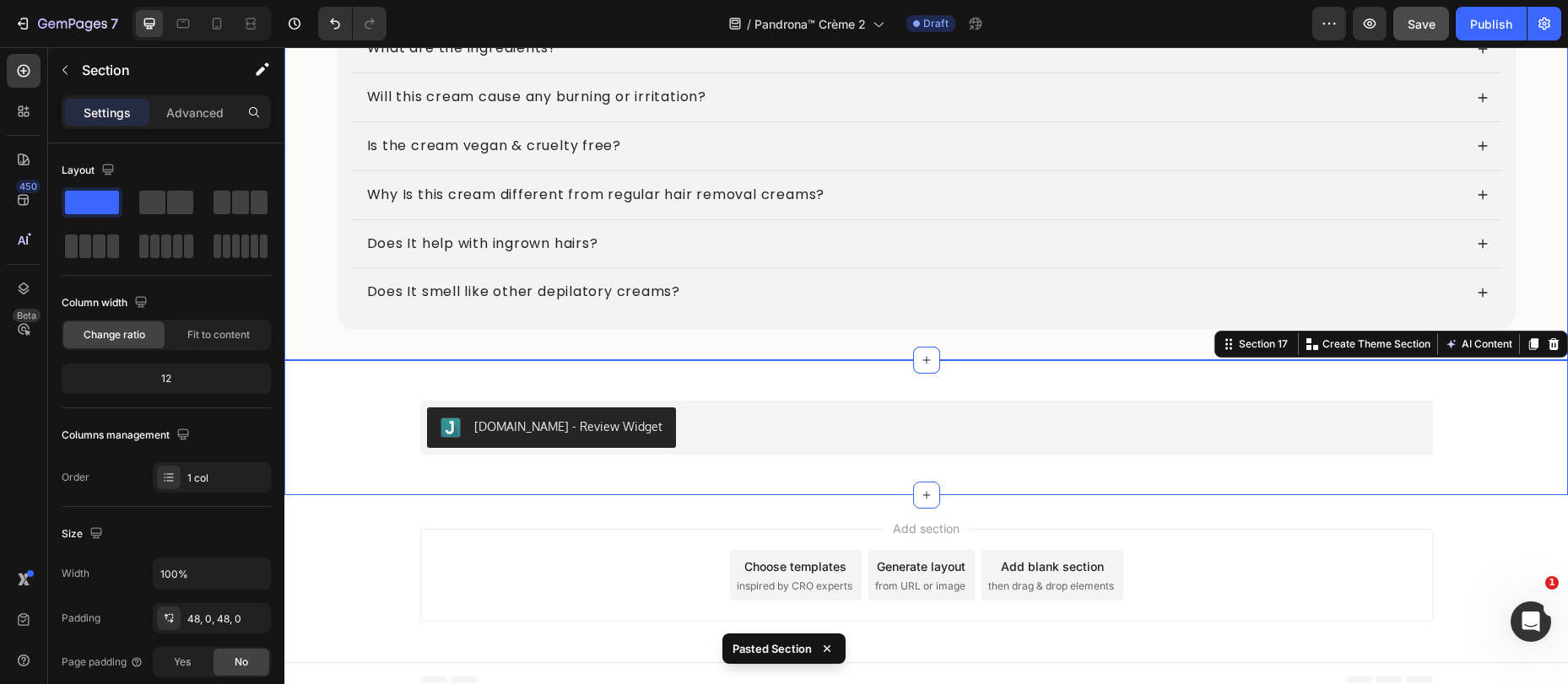
scroll to position [7182, 0]
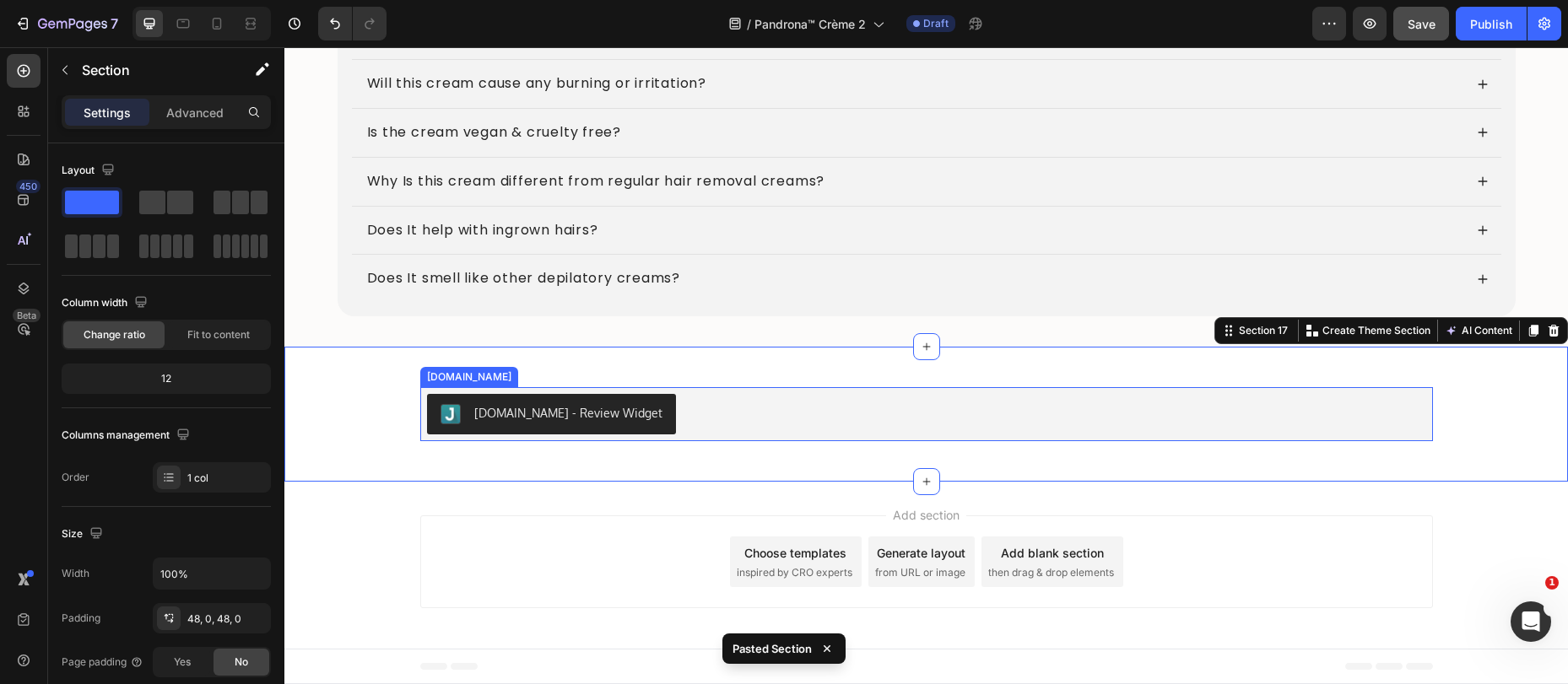
click at [728, 407] on div "[DOMAIN_NAME] - Review Widget" at bounding box center [927, 414] width 999 height 41
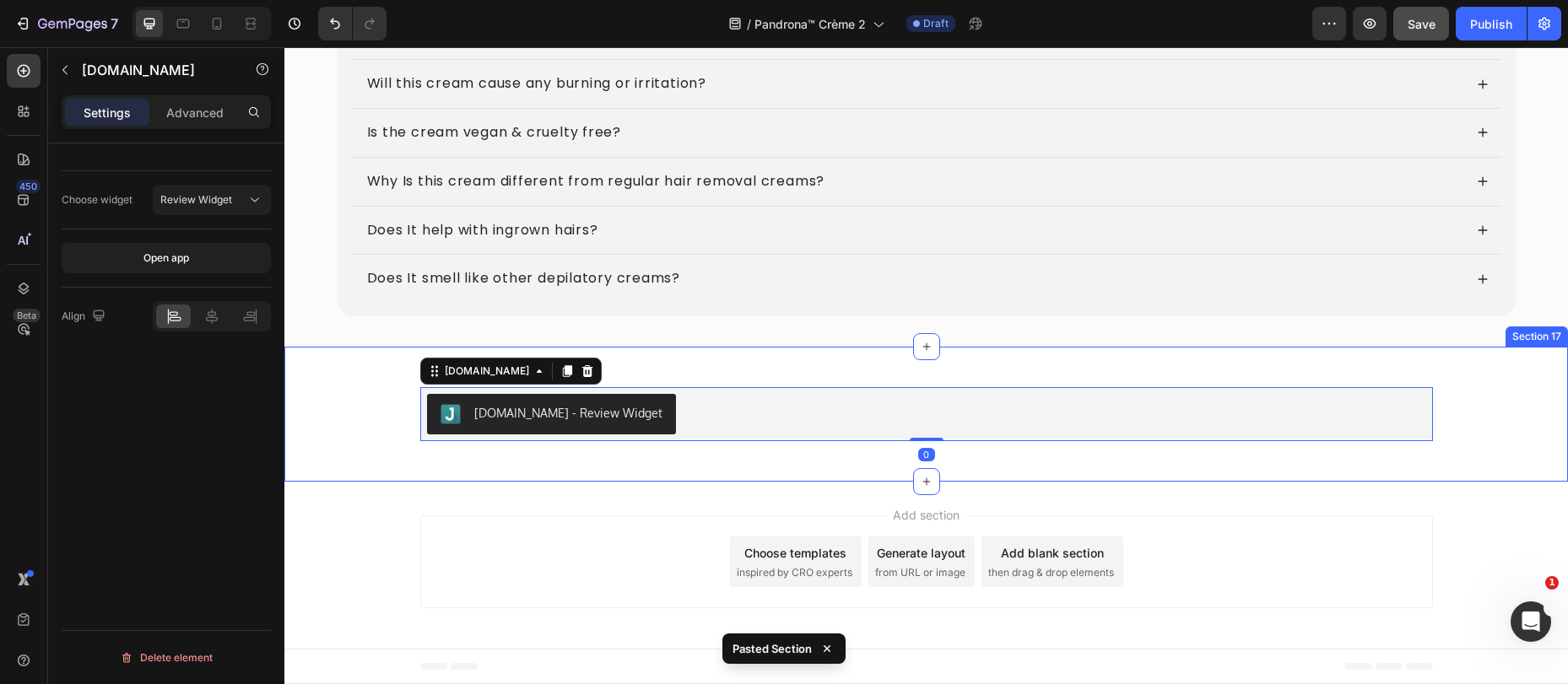
click at [639, 361] on div "[DOMAIN_NAME] - Review Widget [DOMAIN_NAME] 0 Product Section 17" at bounding box center [926, 413] width 1284 height 135
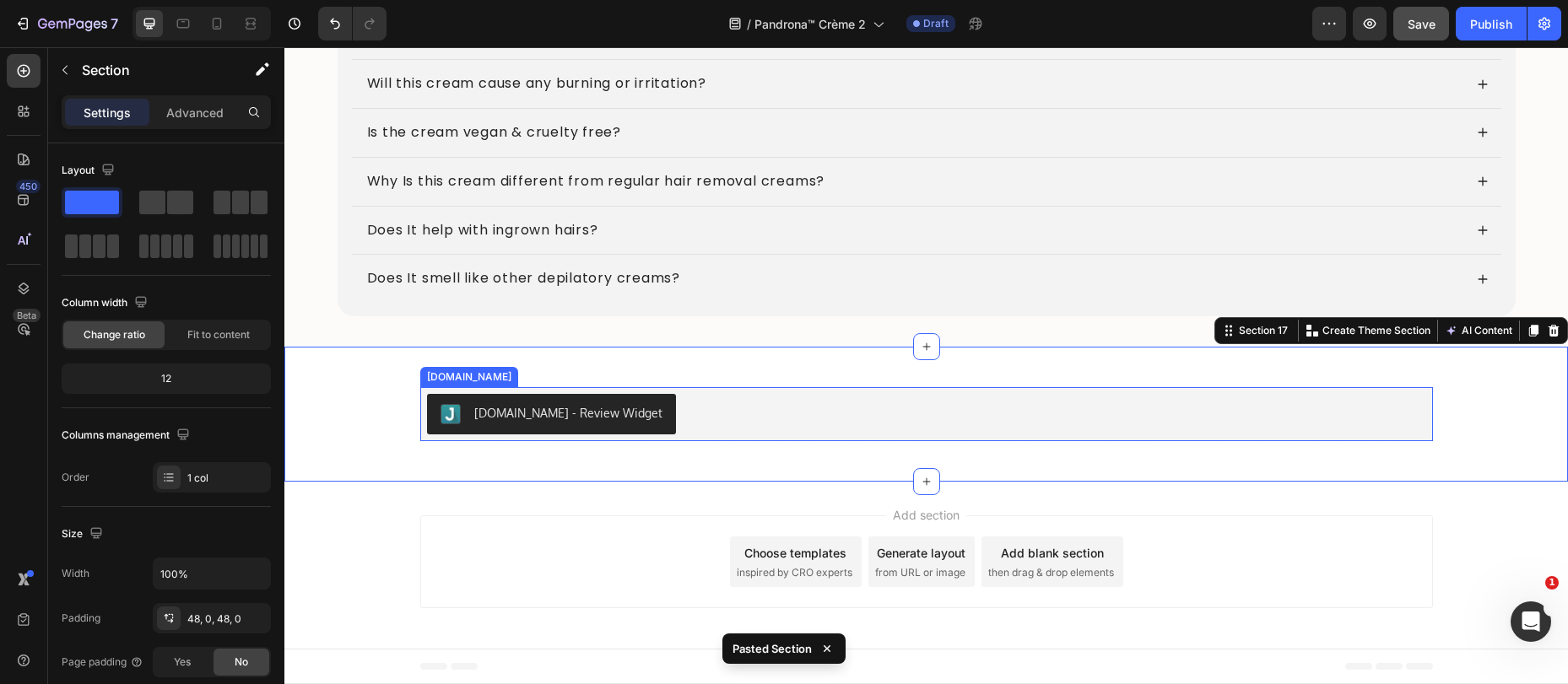
click at [510, 402] on button "[DOMAIN_NAME] - Review Widget" at bounding box center [551, 414] width 249 height 41
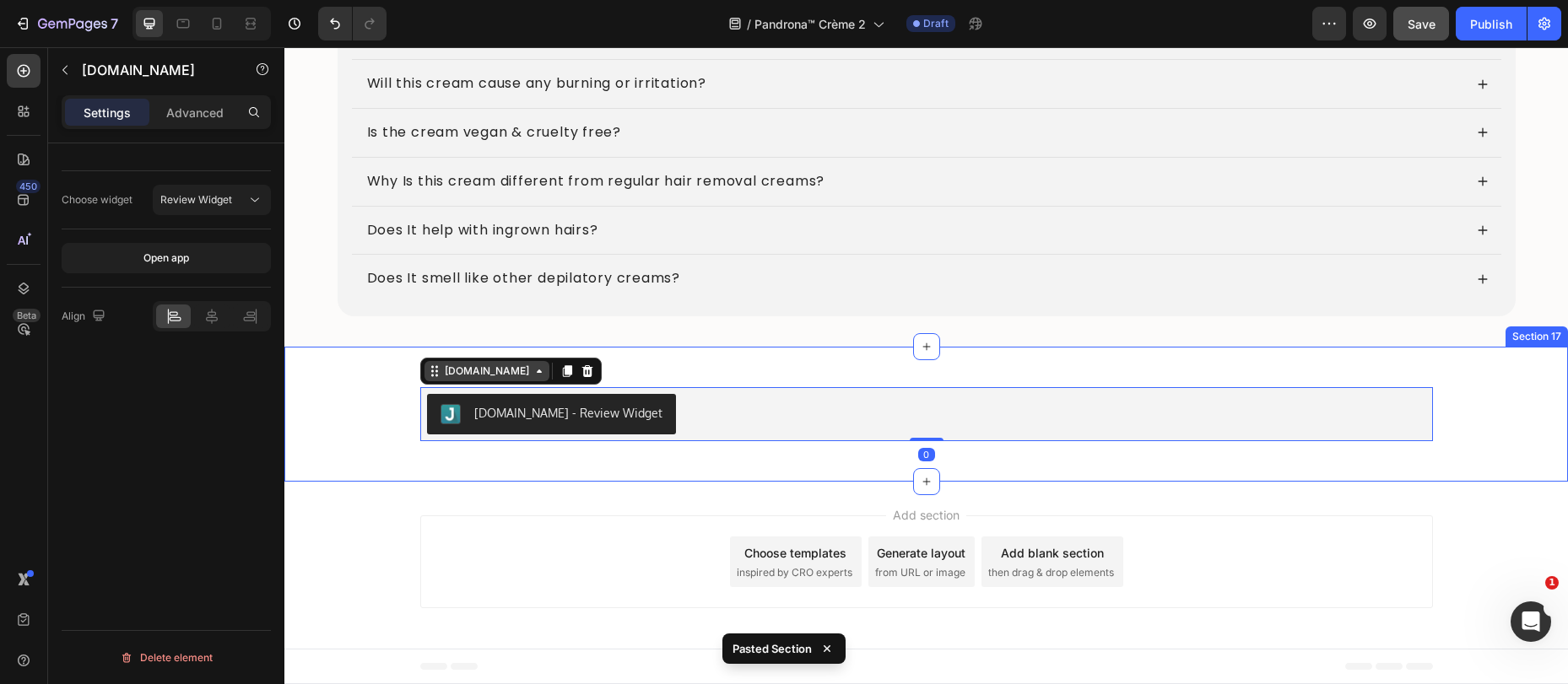
click at [449, 373] on div "[DOMAIN_NAME]" at bounding box center [487, 372] width 91 height 16
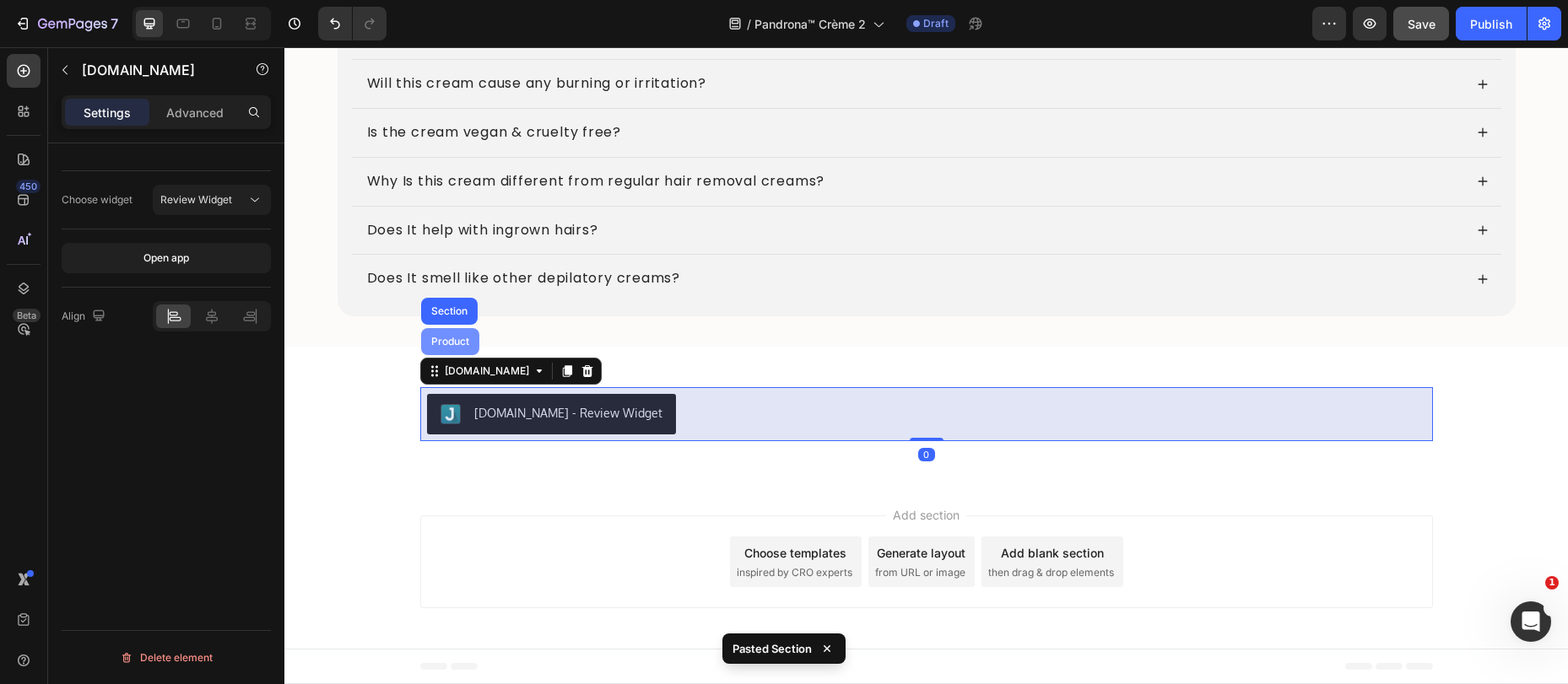
click at [454, 342] on div "Product" at bounding box center [450, 342] width 45 height 10
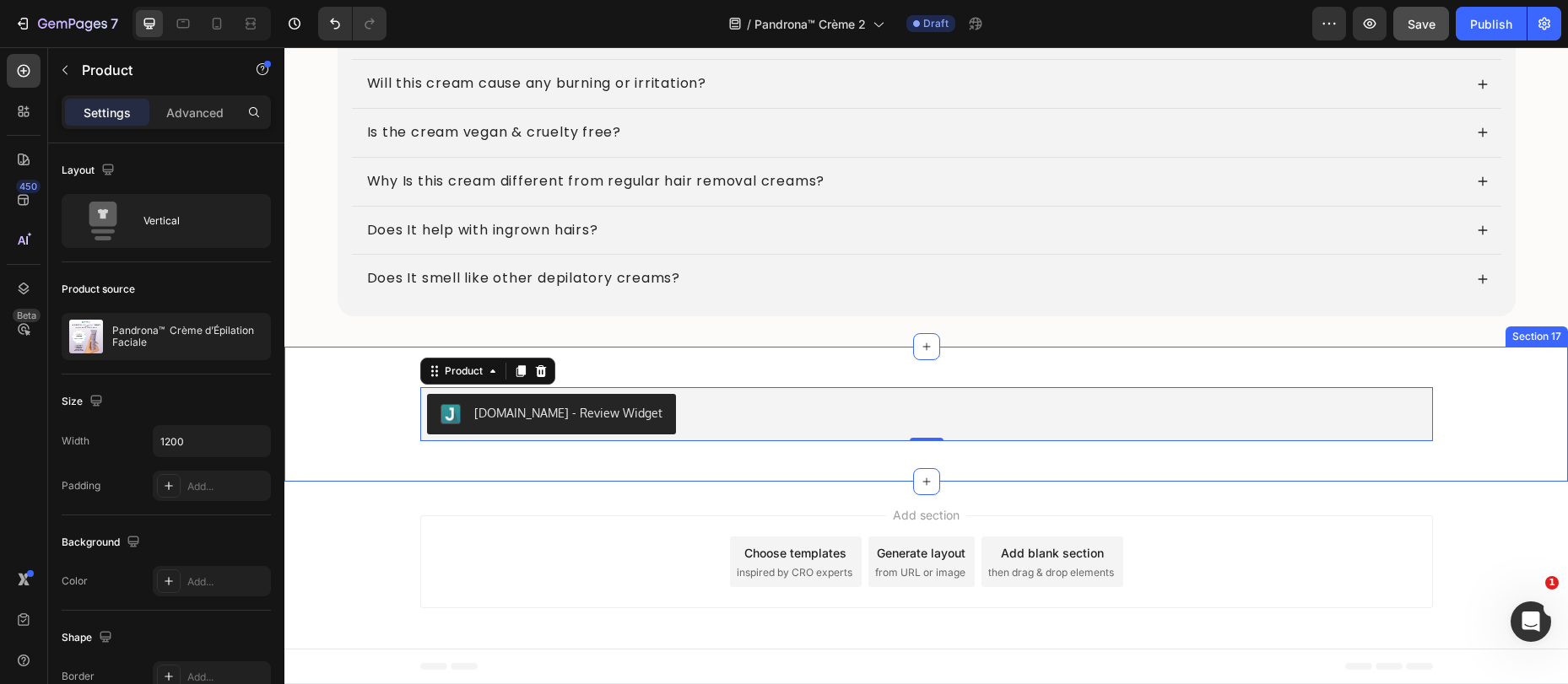
click at [396, 426] on div "[DOMAIN_NAME] - Review Widget [DOMAIN_NAME] Product 0" at bounding box center [926, 414] width 1284 height 54
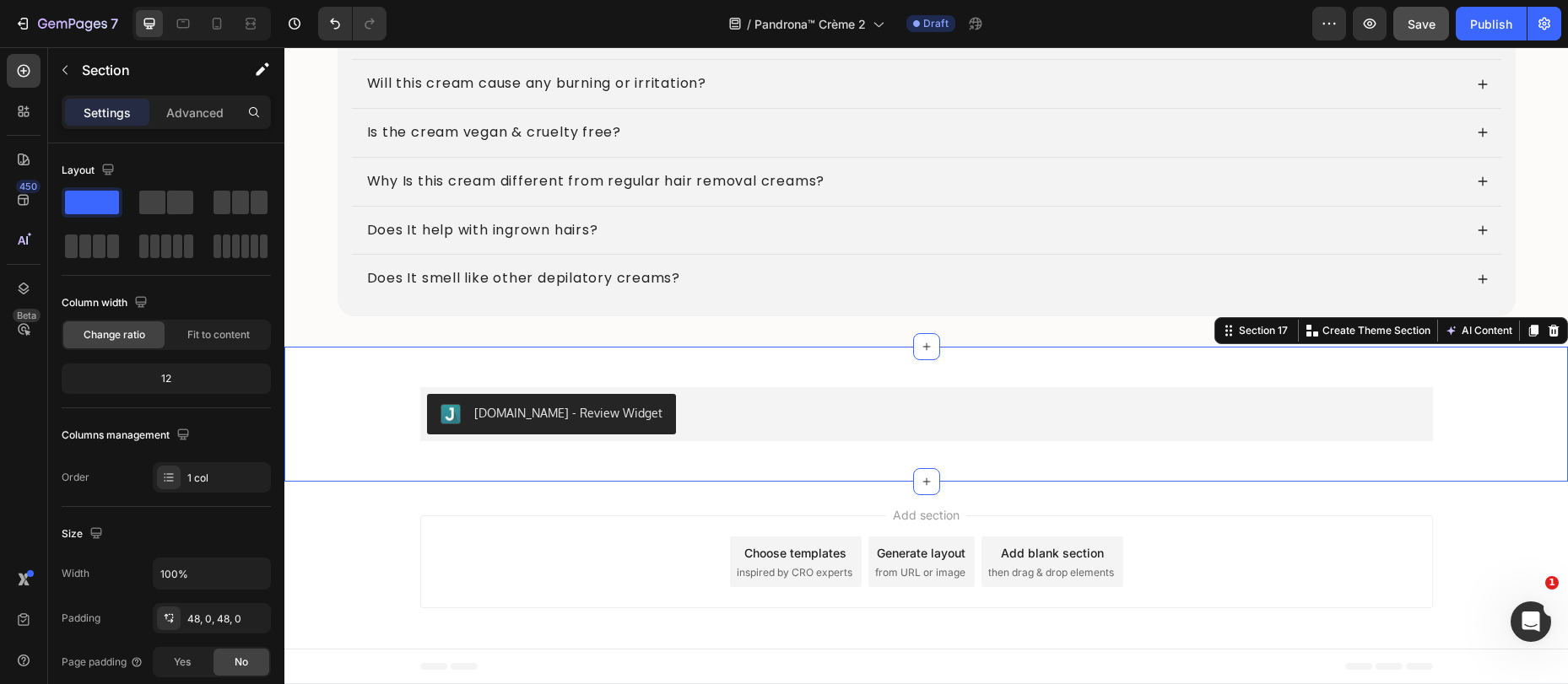
click at [1401, 36] on button "Save" at bounding box center [1421, 23] width 55 height 34
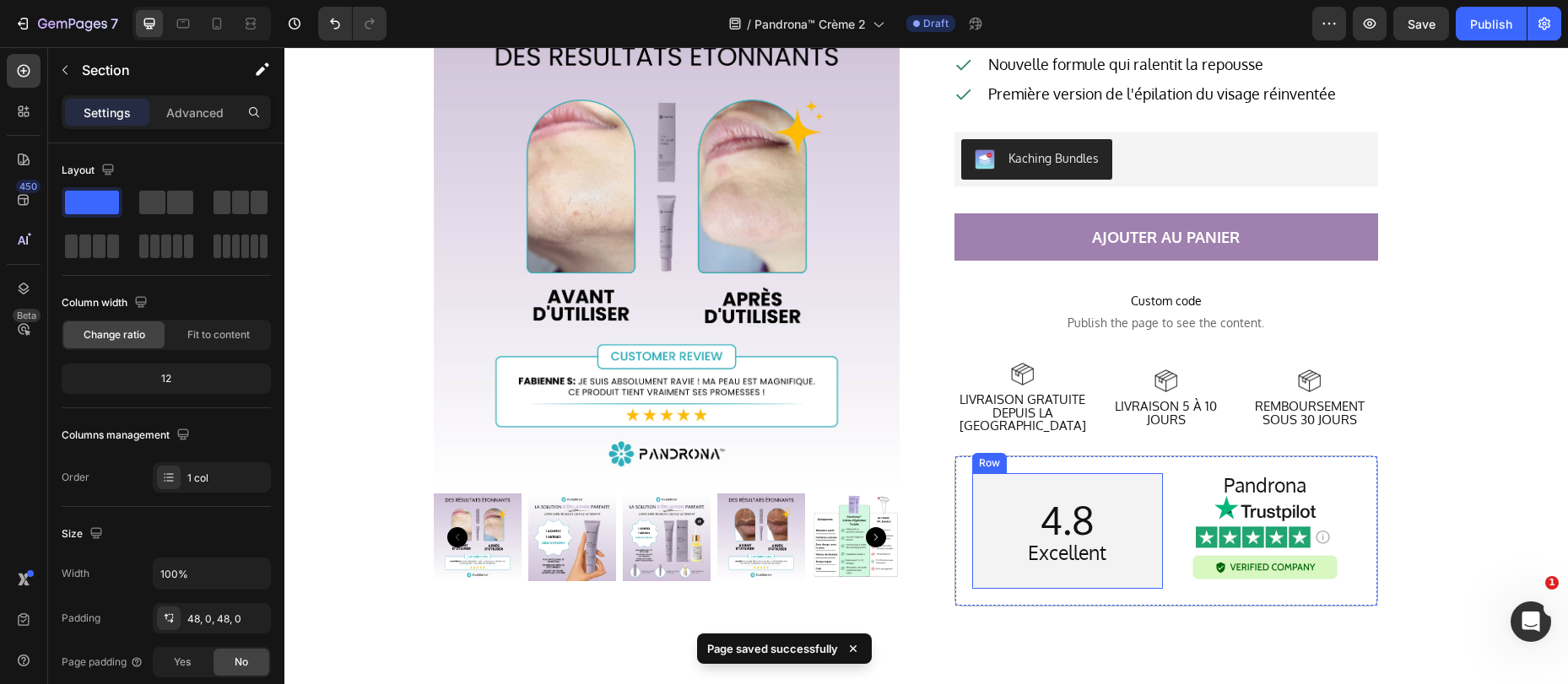
scroll to position [5059, 0]
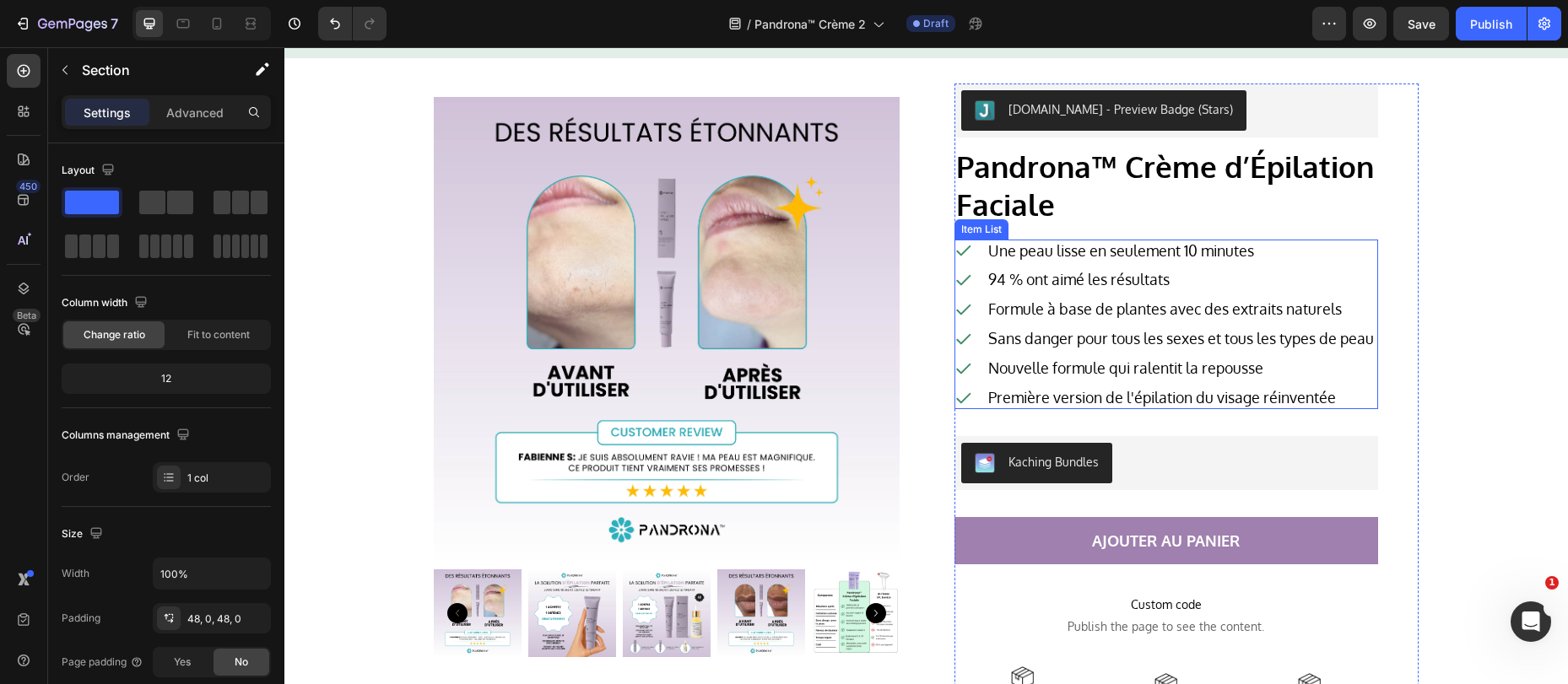
click at [974, 409] on div "Première version de l'épilation du visage réinventée" at bounding box center [1165, 397] width 422 height 22
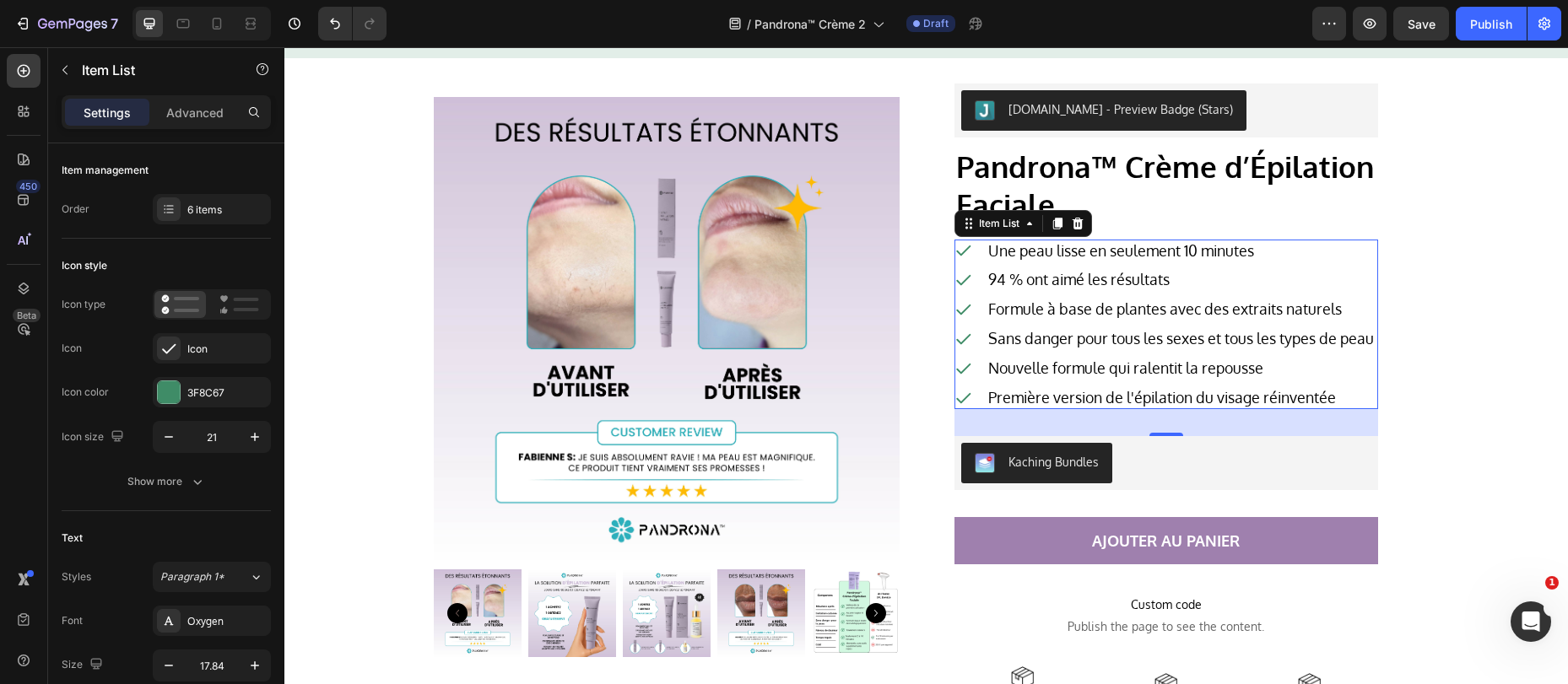
click at [1075, 228] on icon at bounding box center [1076, 222] width 11 height 12
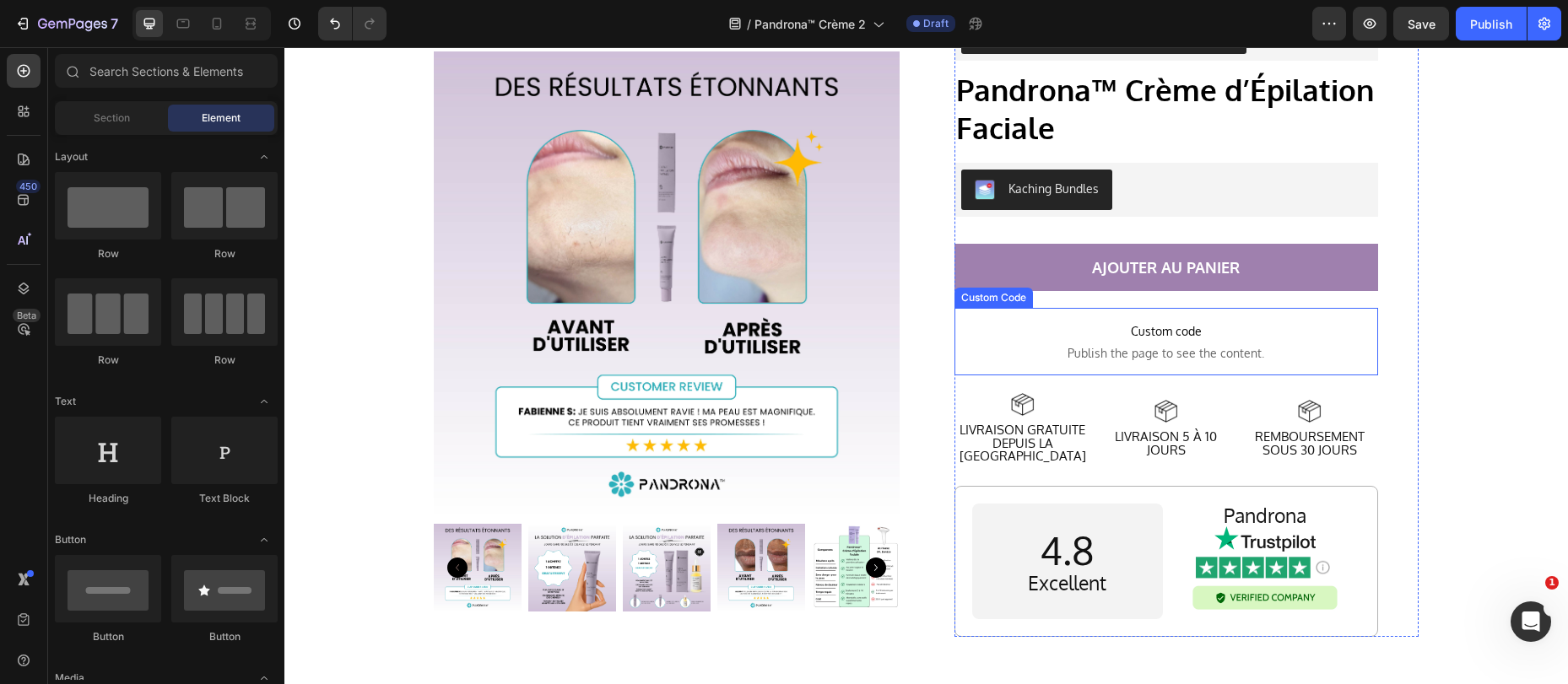
scroll to position [5221, 0]
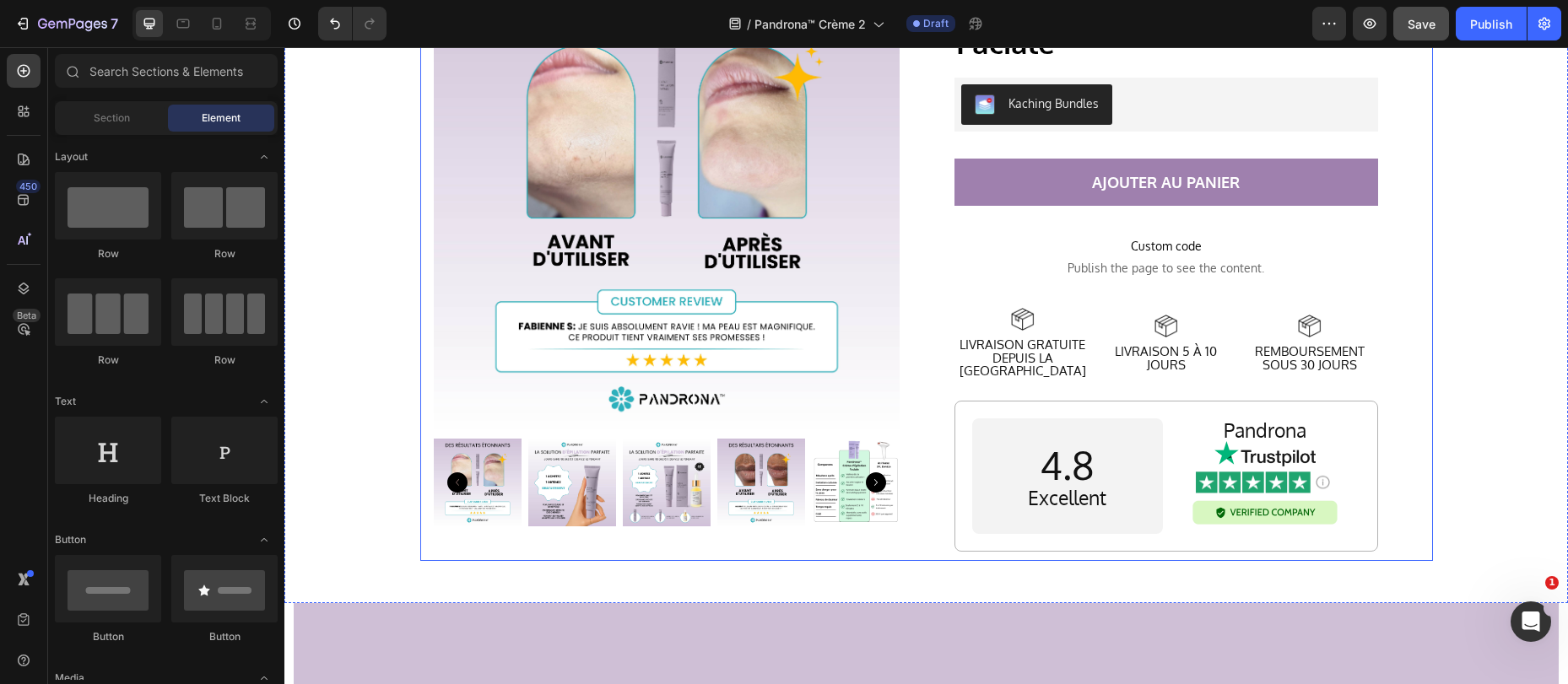
click at [1421, 26] on span "Save" at bounding box center [1421, 23] width 28 height 15
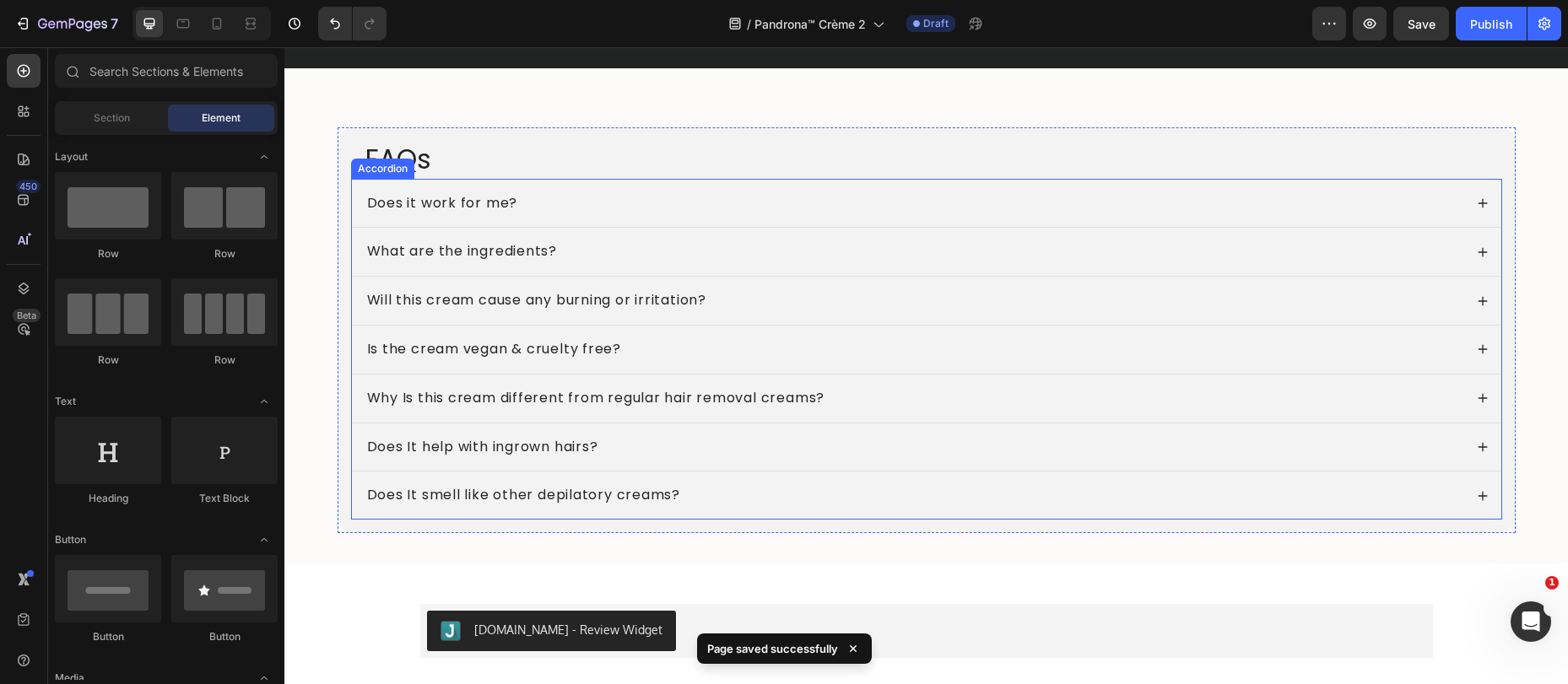
scroll to position [6761, 0]
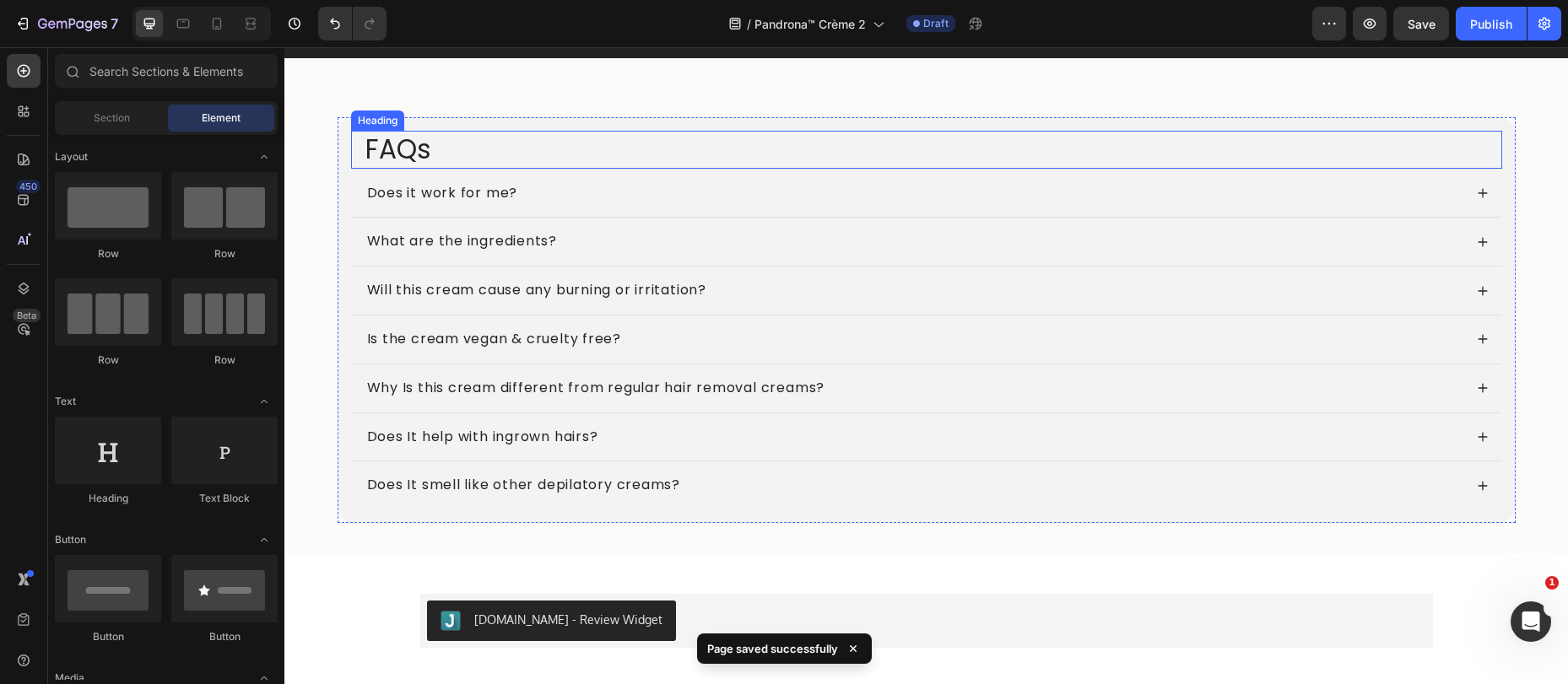
click at [408, 146] on h2 "FAQs" at bounding box center [932, 149] width 1138 height 38
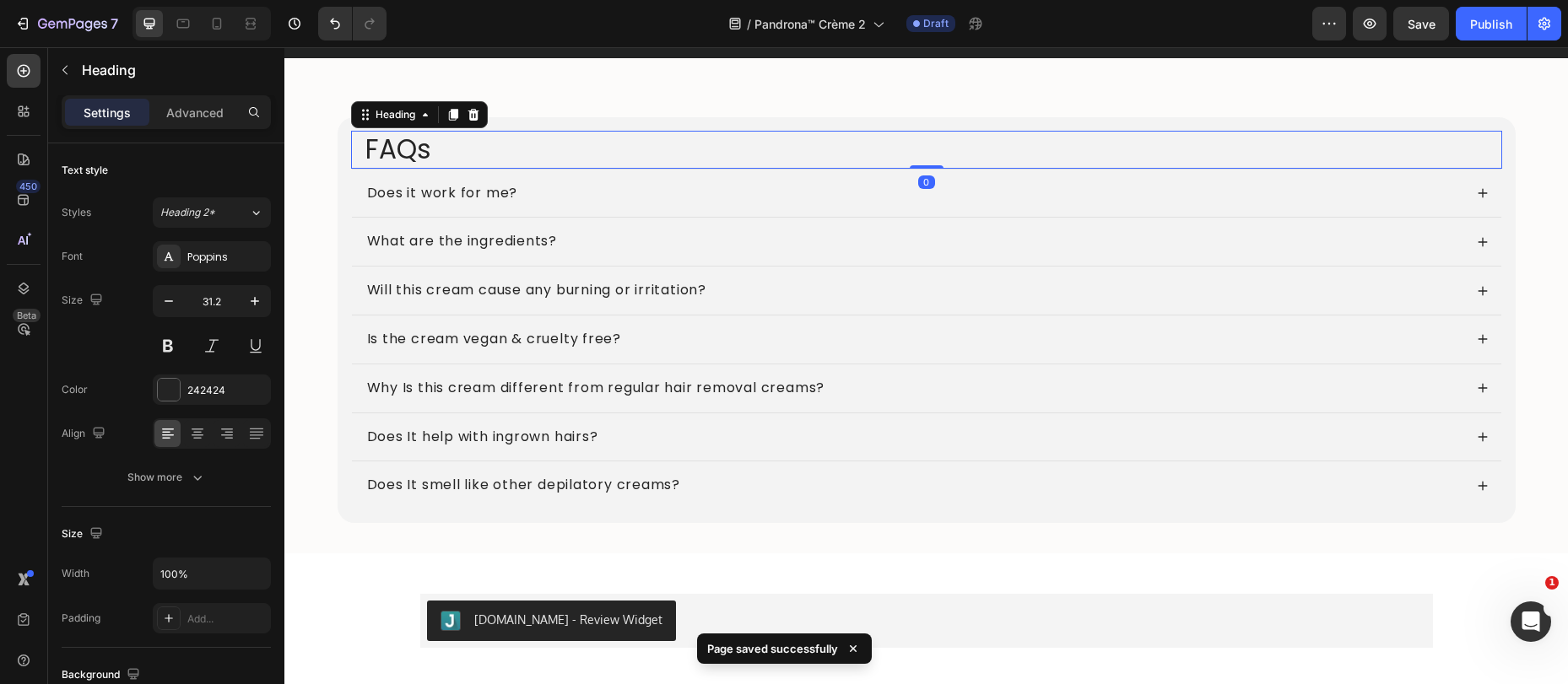
click at [408, 146] on h2 "FAQs" at bounding box center [932, 149] width 1138 height 38
click at [408, 146] on p "FAQs" at bounding box center [933, 150] width 1135 height 35
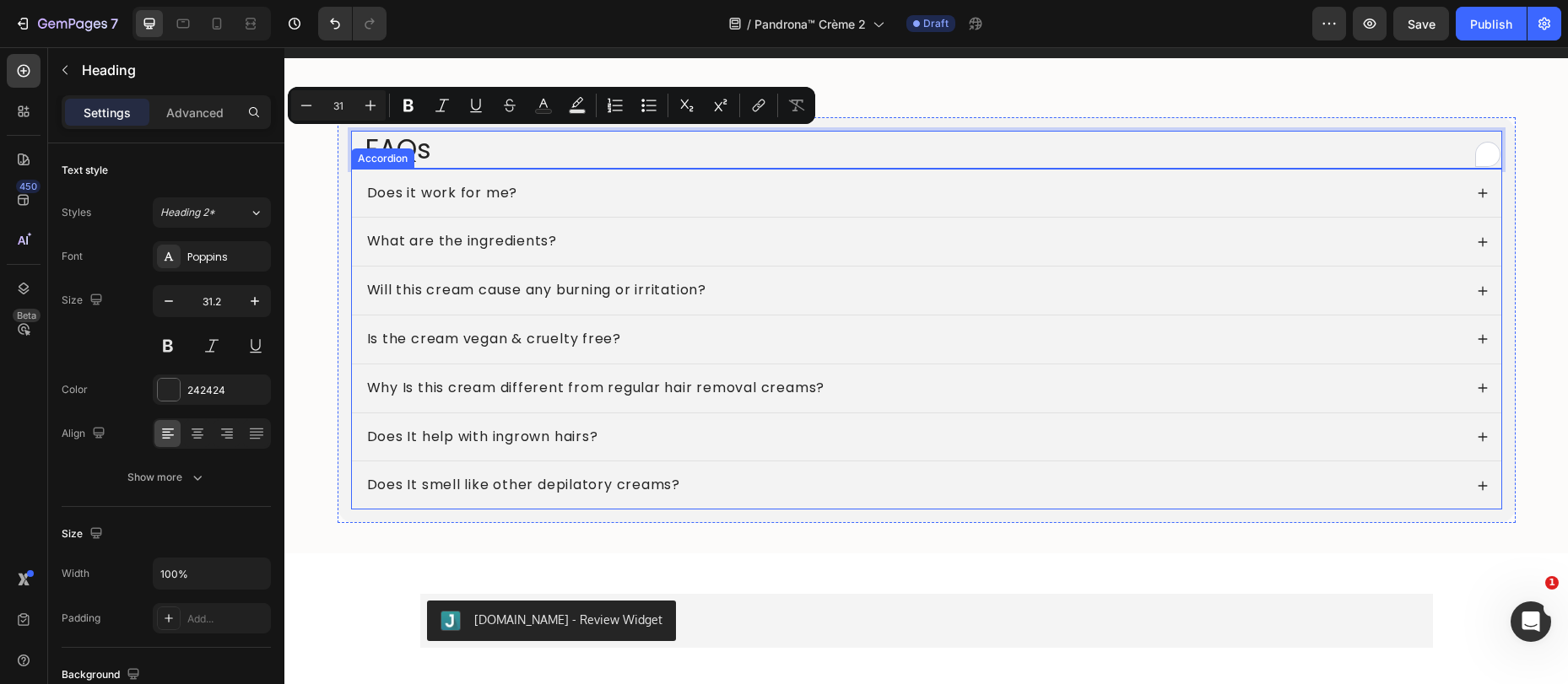
click at [479, 197] on p "Does it work for me?" at bounding box center [442, 193] width 151 height 17
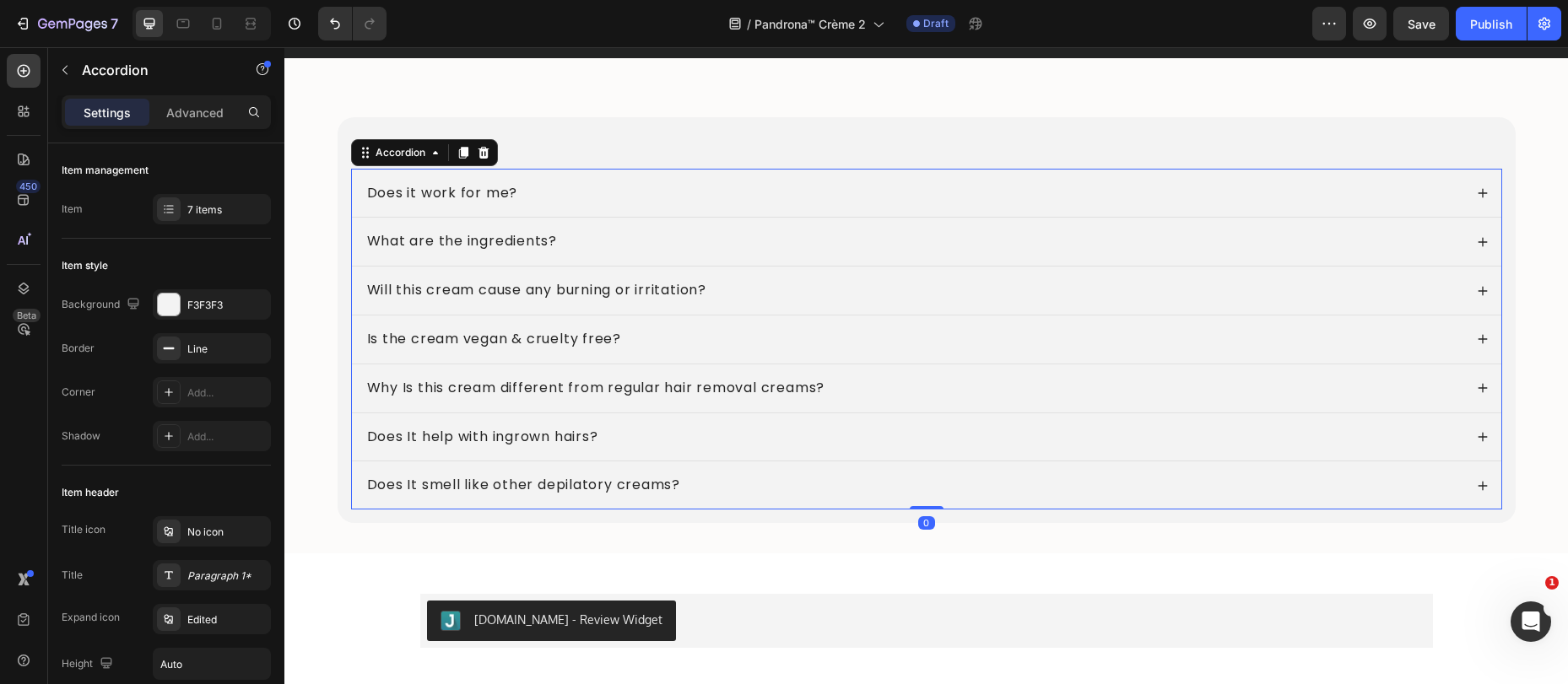
click at [544, 197] on div "Does it work for me?" at bounding box center [914, 193] width 1098 height 22
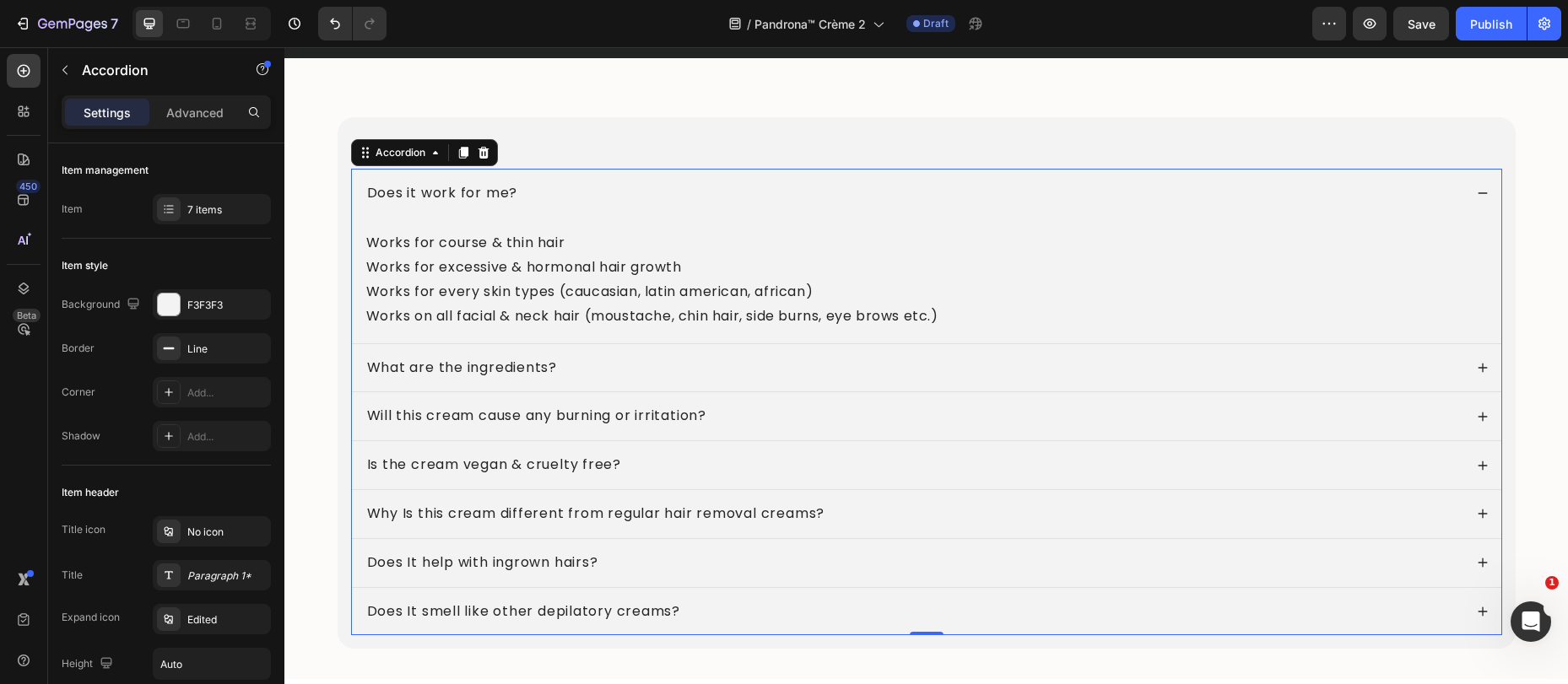
click at [483, 194] on p "Does it work for me?" at bounding box center [442, 193] width 151 height 17
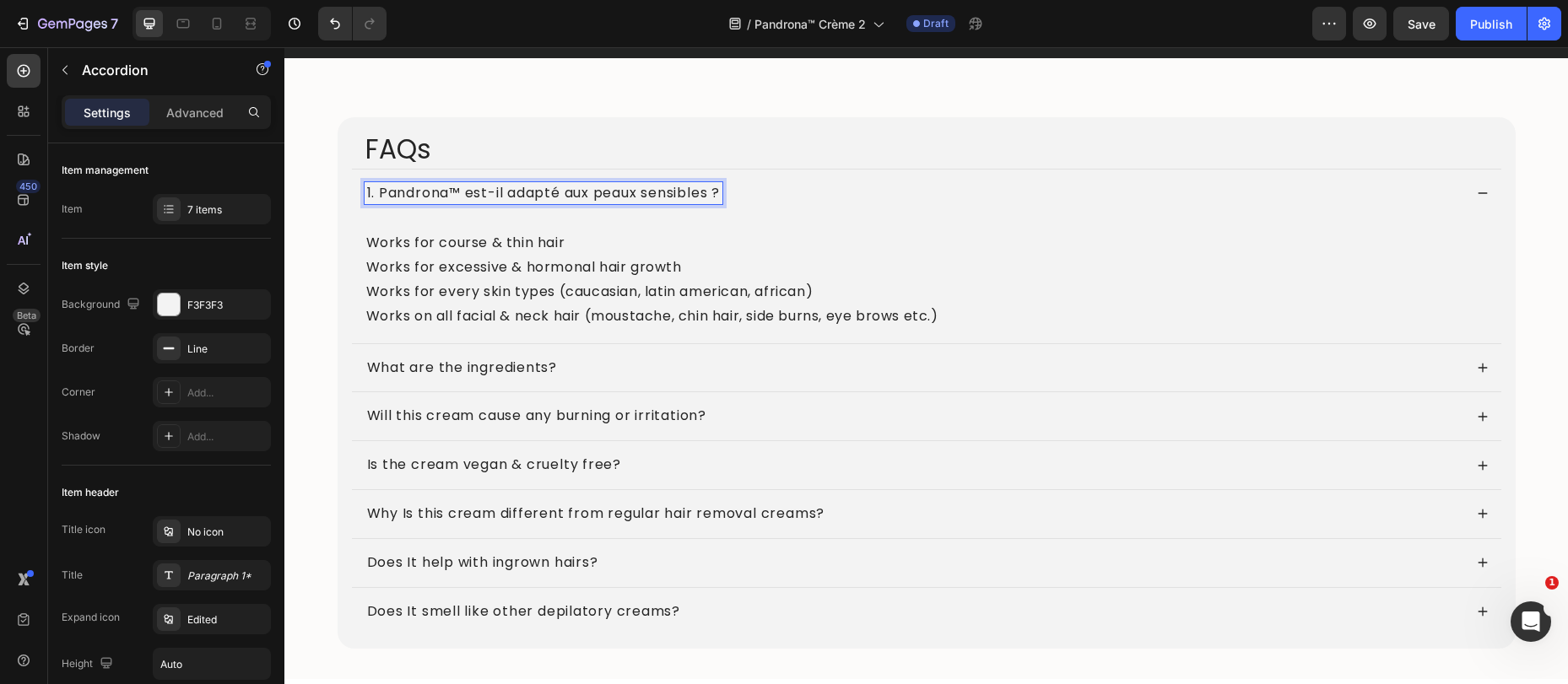
click at [494, 245] on p "Works for course & thin hair" at bounding box center [926, 243] width 1121 height 24
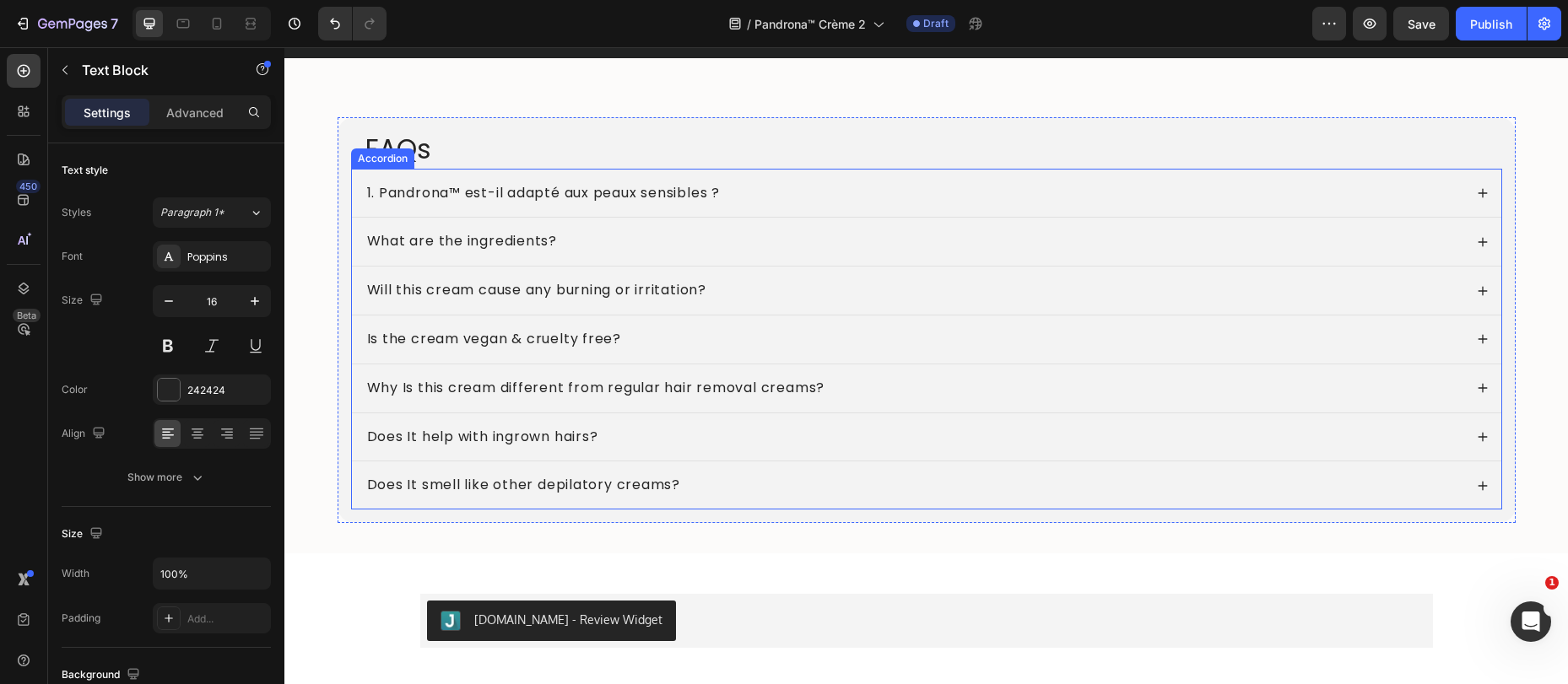
click at [844, 205] on div "1. Pandrona™ est-il adapté aux peaux sensibles ?" at bounding box center [927, 194] width 1149 height 49
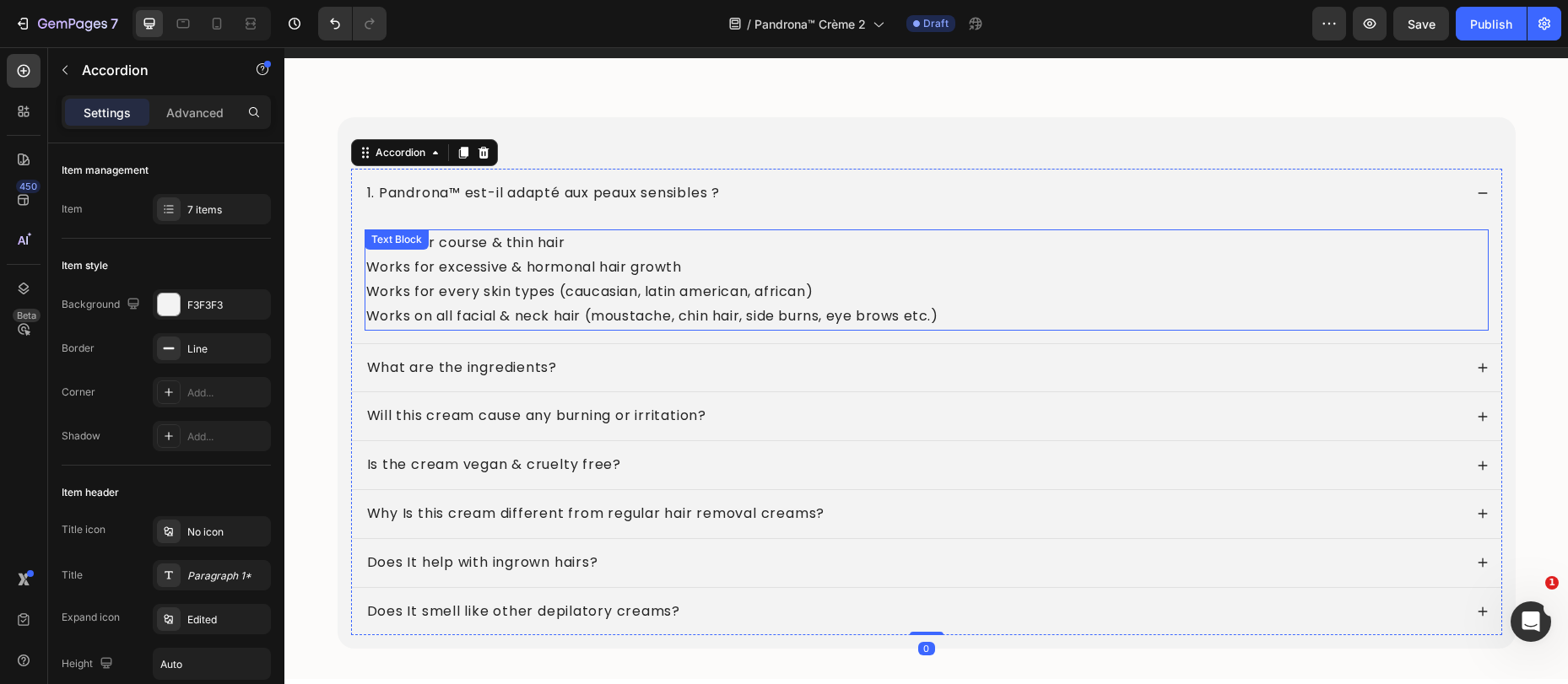
click at [475, 278] on p "Works for excessive & hormonal hair growth" at bounding box center [926, 267] width 1121 height 24
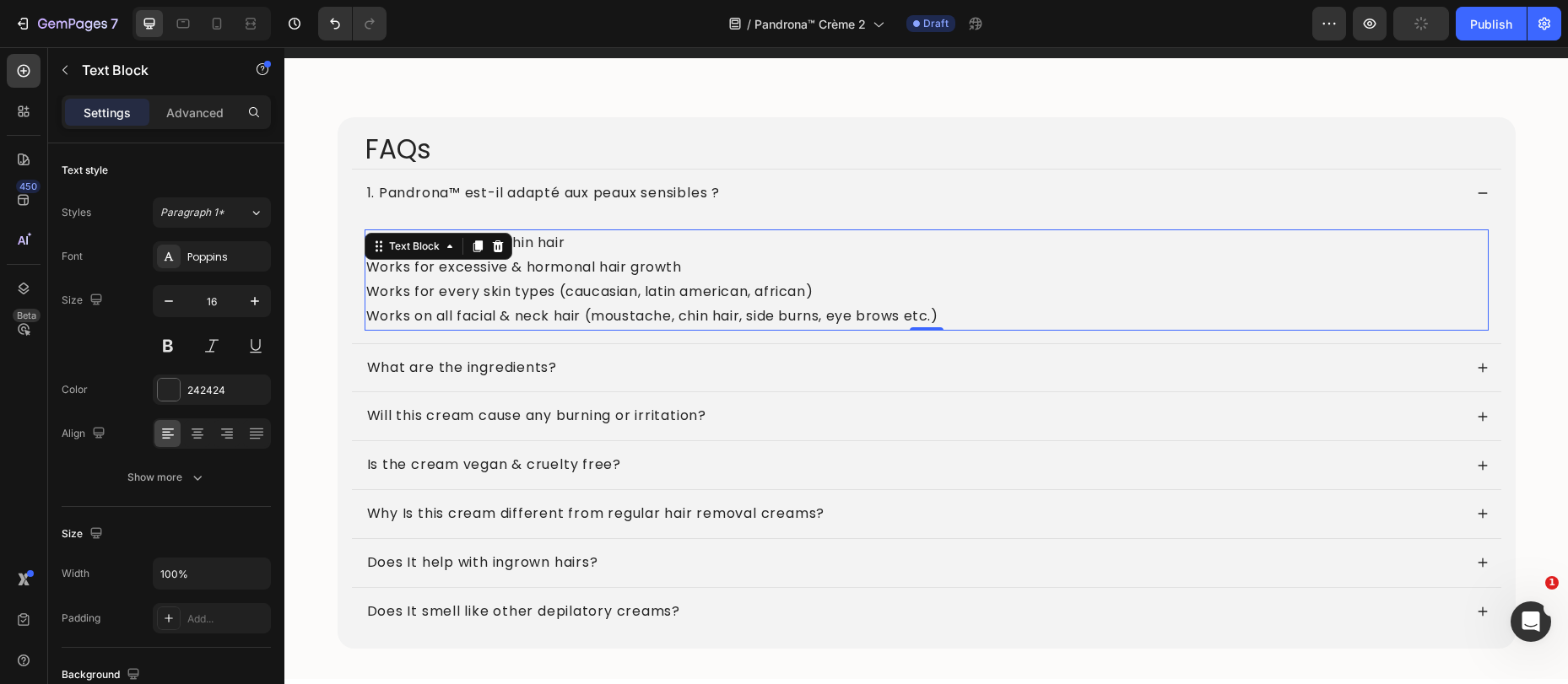
click at [672, 271] on p "Works for excessive & hormonal hair growth" at bounding box center [926, 267] width 1121 height 24
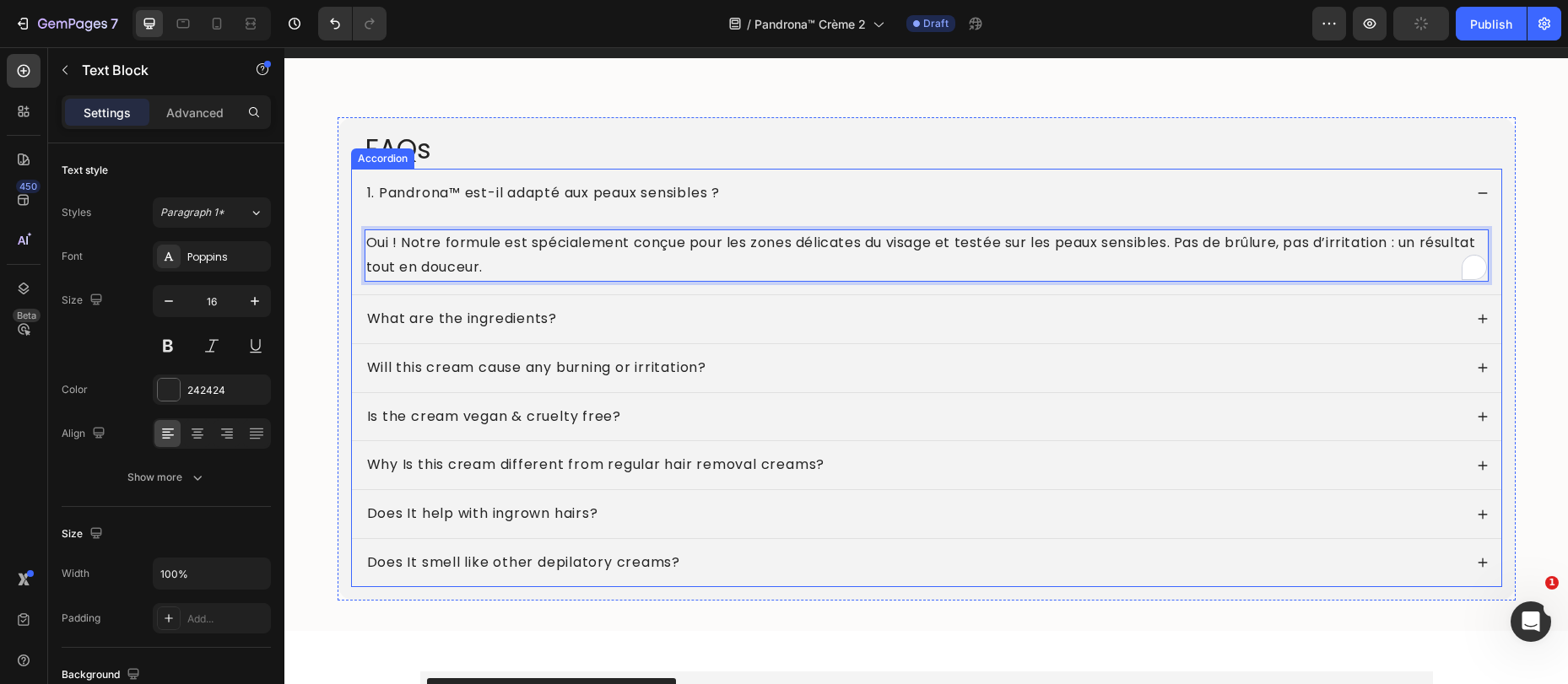
click at [630, 332] on div "What are the ingredients?" at bounding box center [927, 319] width 1149 height 49
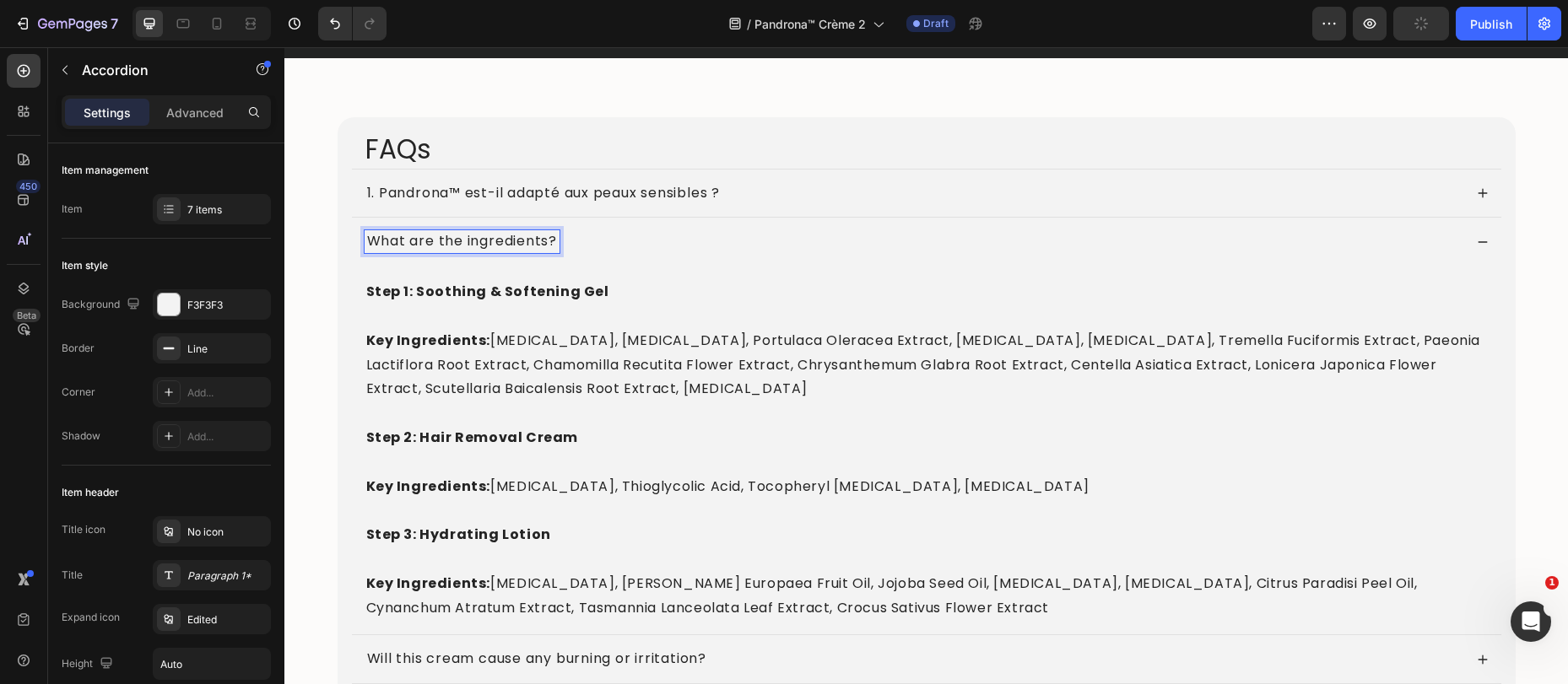
click at [520, 236] on p "What are the ingredients?" at bounding box center [462, 242] width 191 height 17
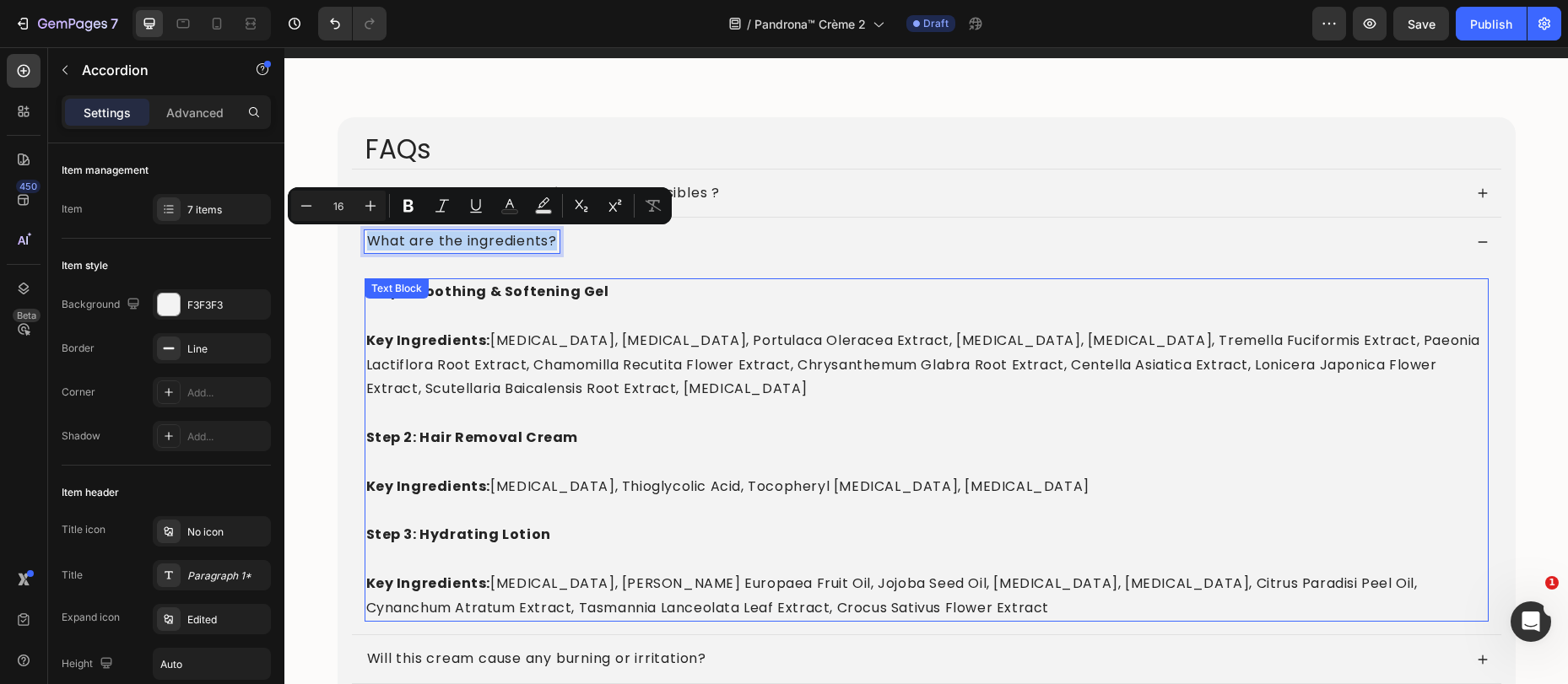
copy p "What are the ingredients?"
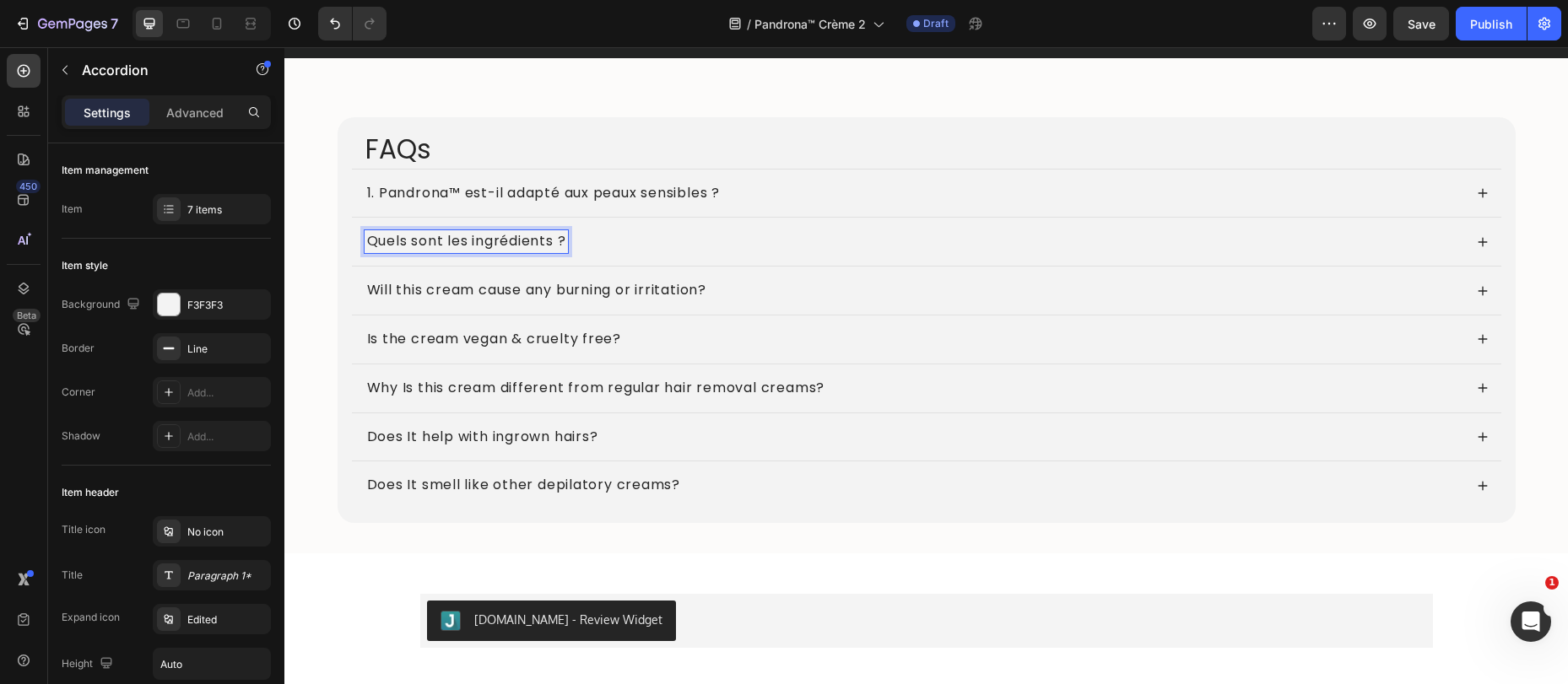
click at [639, 250] on div "Quels sont les ingrédients ?" at bounding box center [914, 241] width 1098 height 22
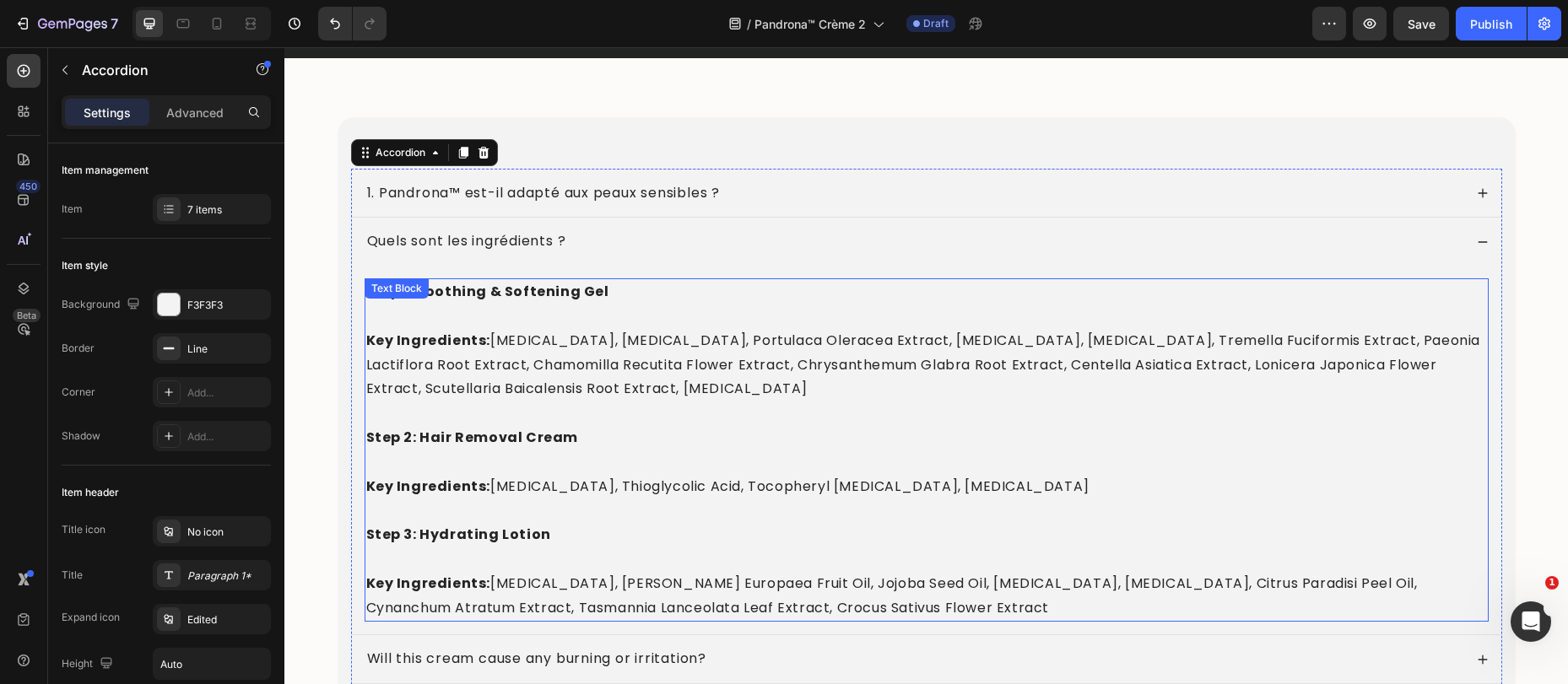
click at [523, 293] on strong "Step 1: Soothing & Softening Gel" at bounding box center [487, 291] width 243 height 19
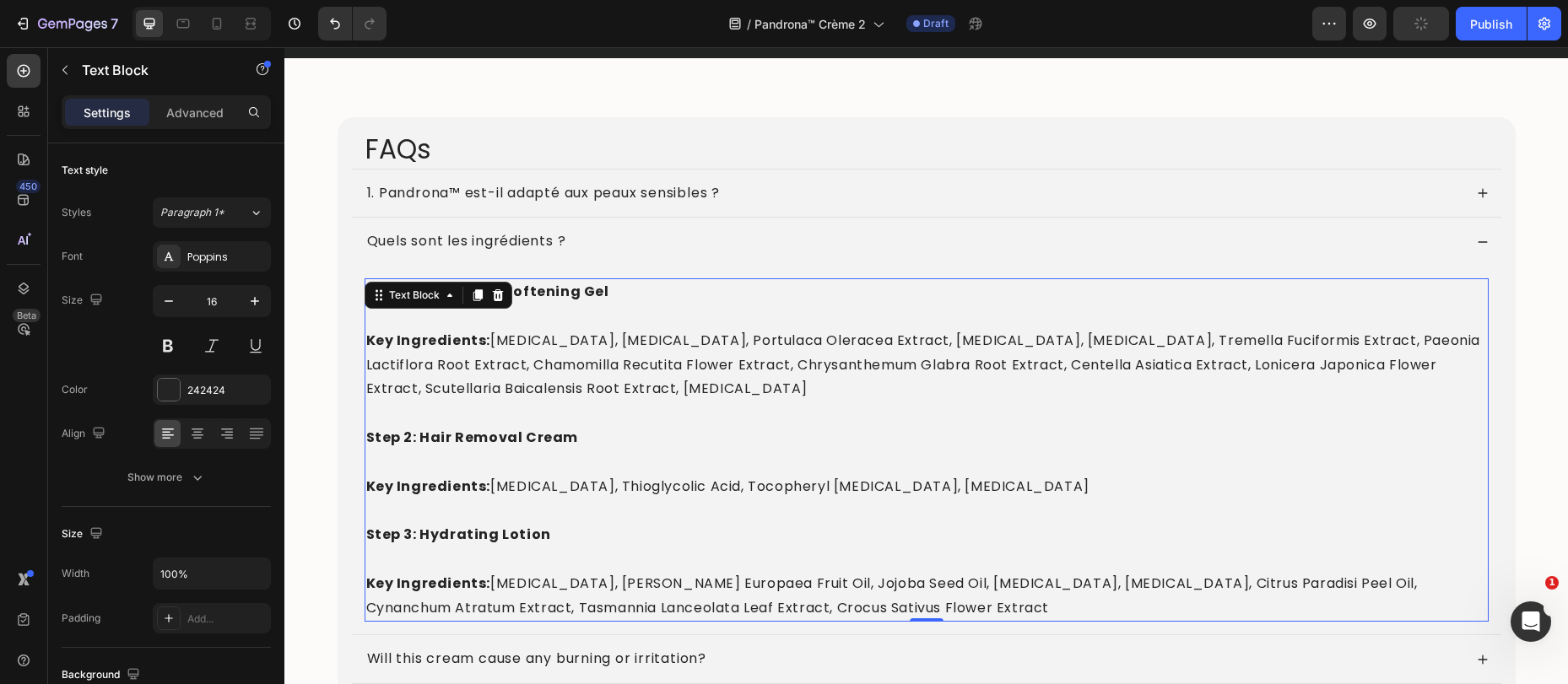
click at [525, 401] on p "Key Ingredients: [MEDICAL_DATA], [MEDICAL_DATA], Portulaca Oleracea Extract, [M…" at bounding box center [926, 365] width 1121 height 73
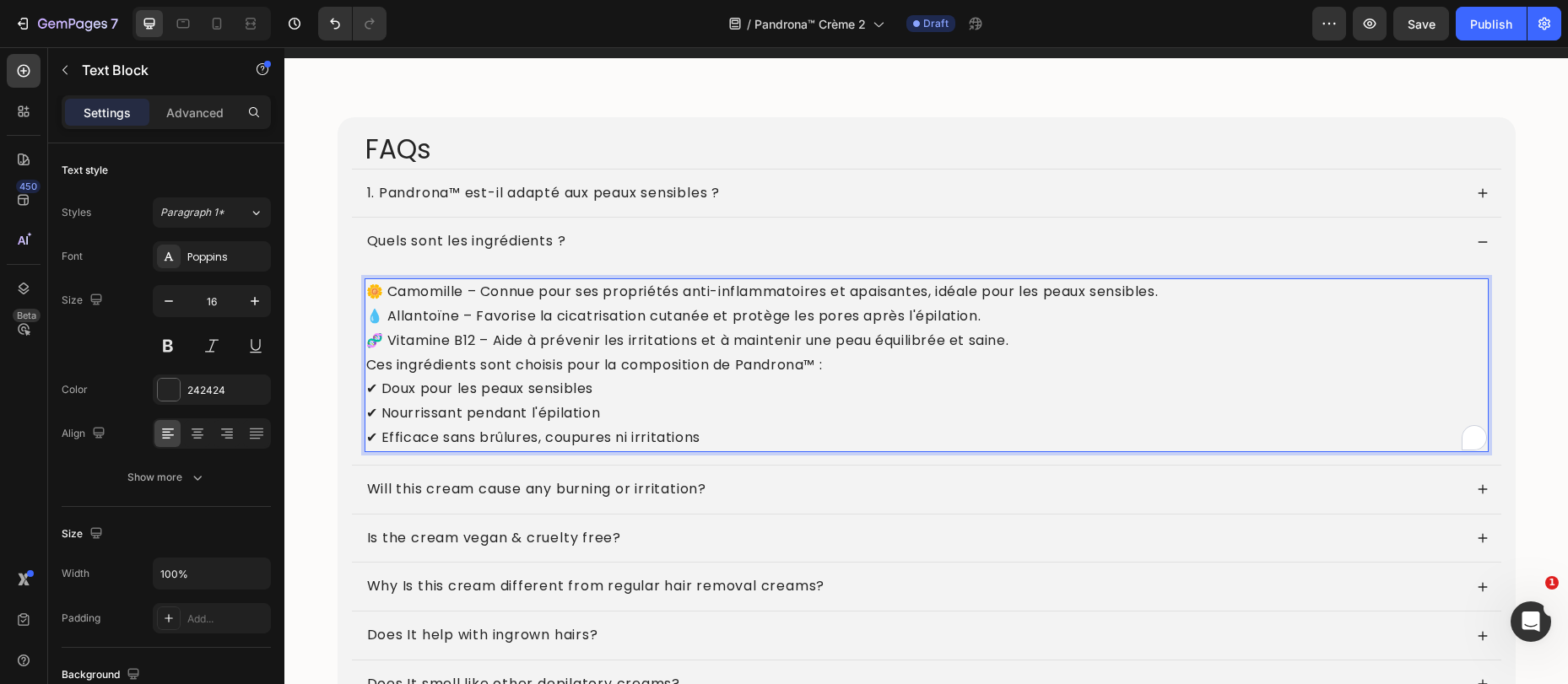
click at [1029, 347] on p "🧬 Vitamine B12 – Aide à prévenir les irritations et à maintenir une peau équili…" at bounding box center [926, 341] width 1121 height 24
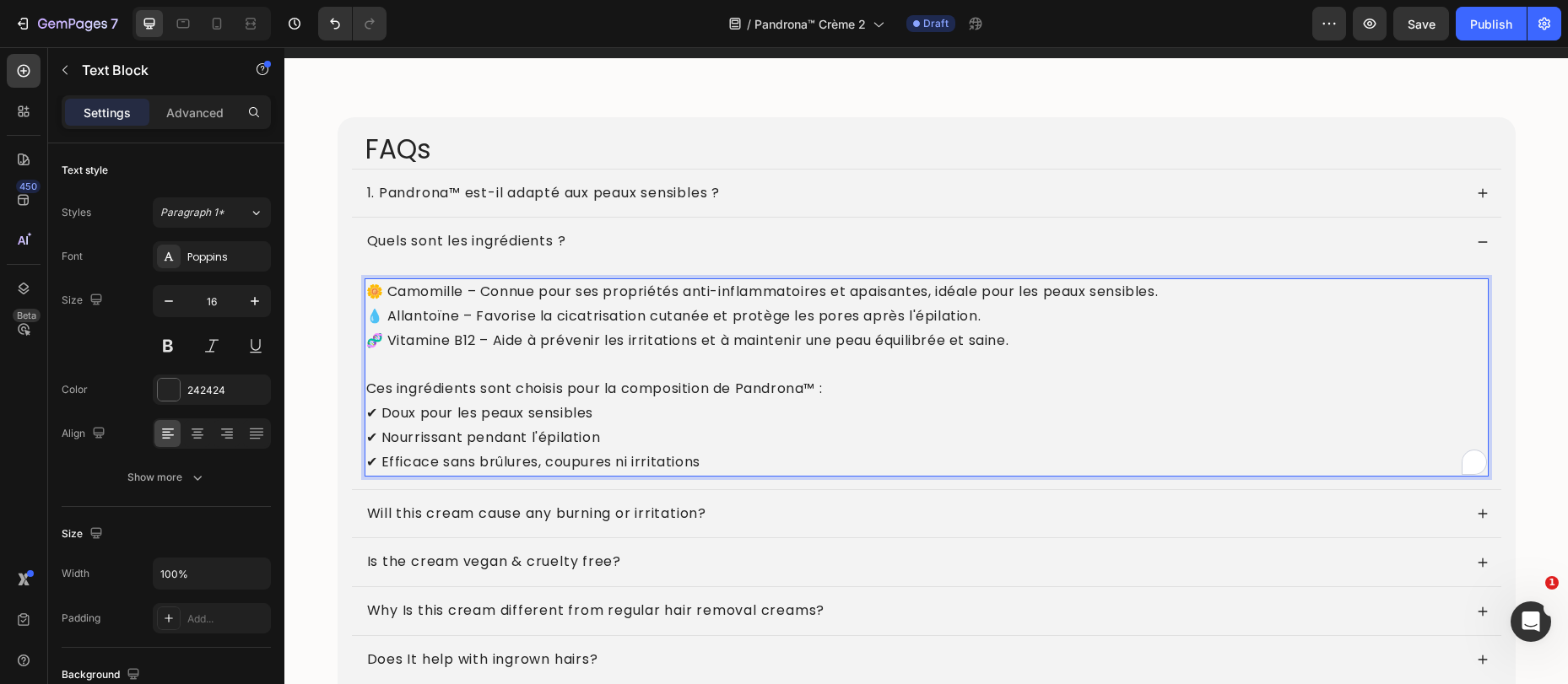
click at [838, 384] on p "Ces ingrédients sont choisis pour la composition de Pandrona™ : ✔ Doux pour les…" at bounding box center [926, 426] width 1121 height 97
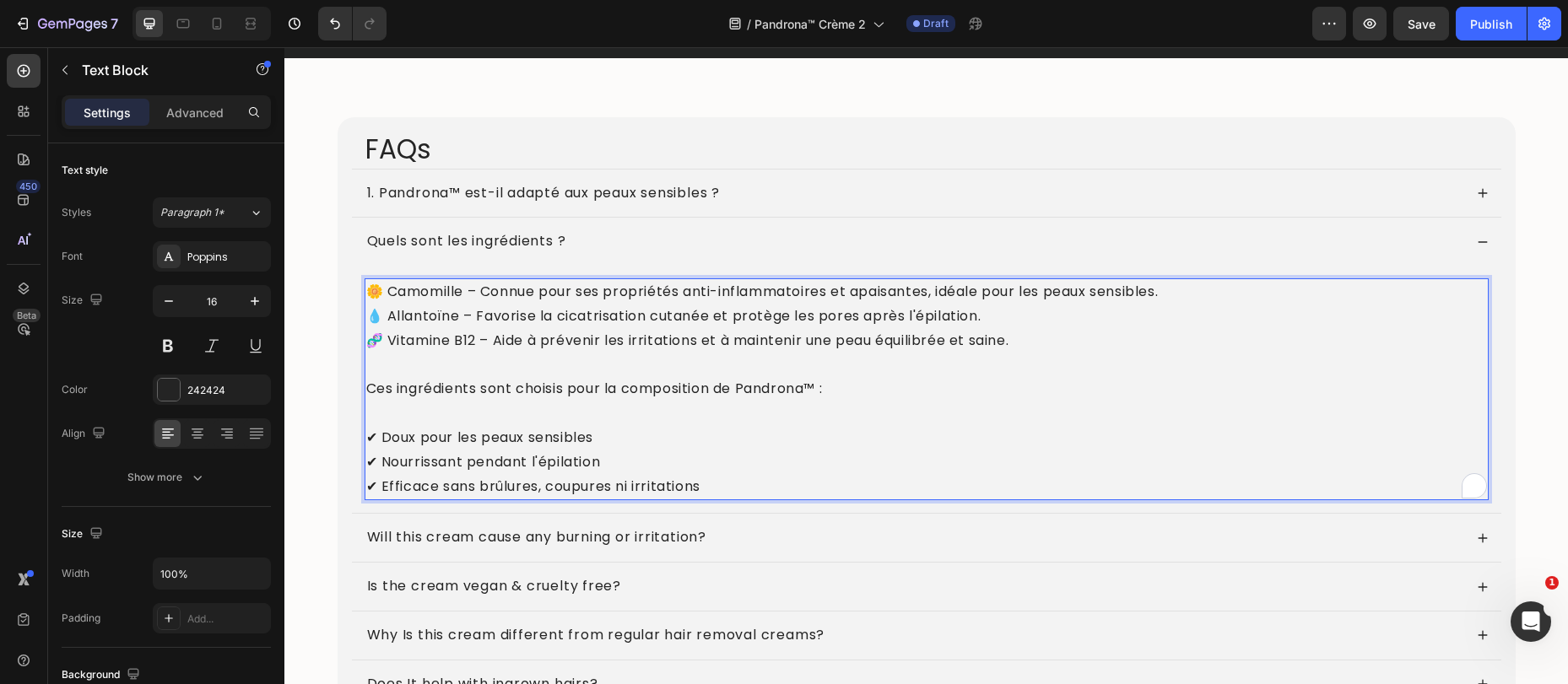
click at [489, 333] on p "🧬 Vitamine B12 – Aide à prévenir les irritations et à maintenir une peau équili…" at bounding box center [926, 341] width 1121 height 24
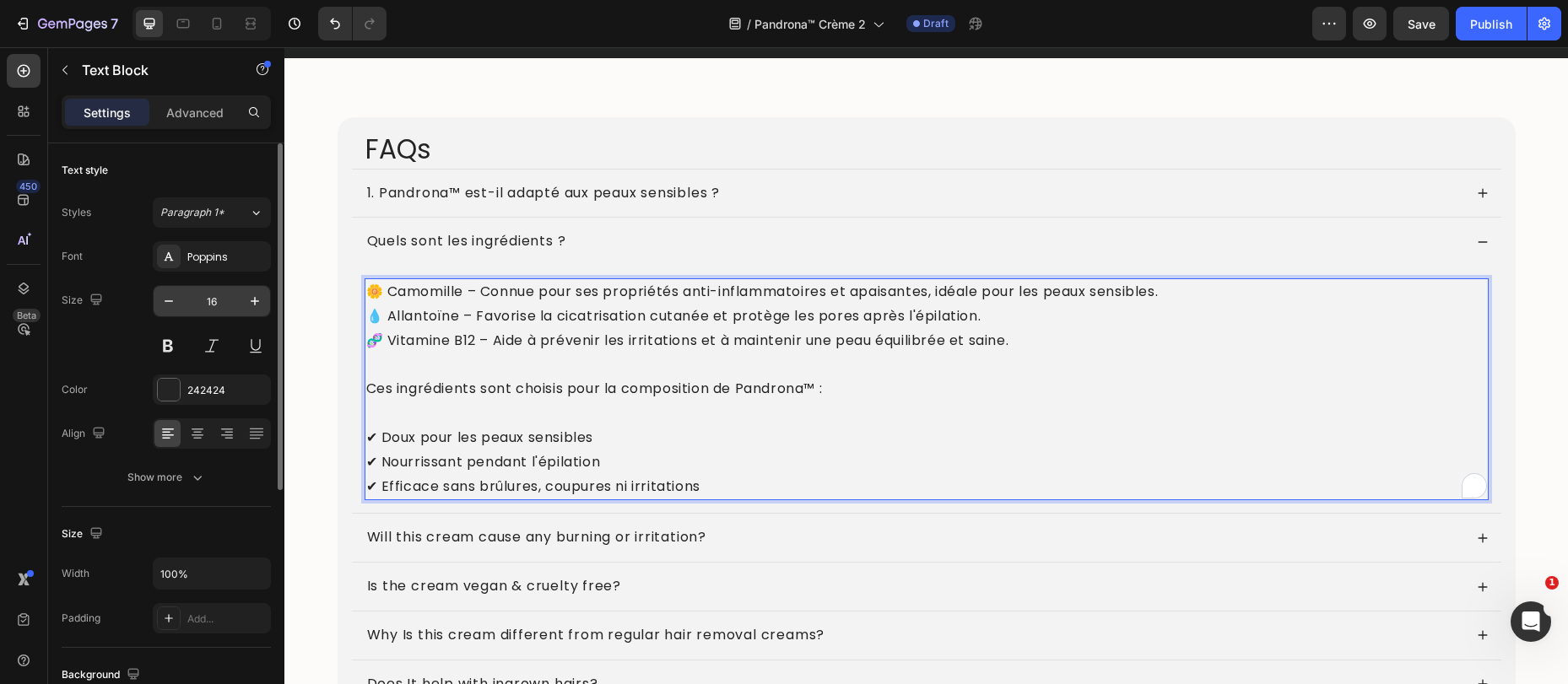
click at [207, 257] on div "Poppins" at bounding box center [227, 257] width 80 height 16
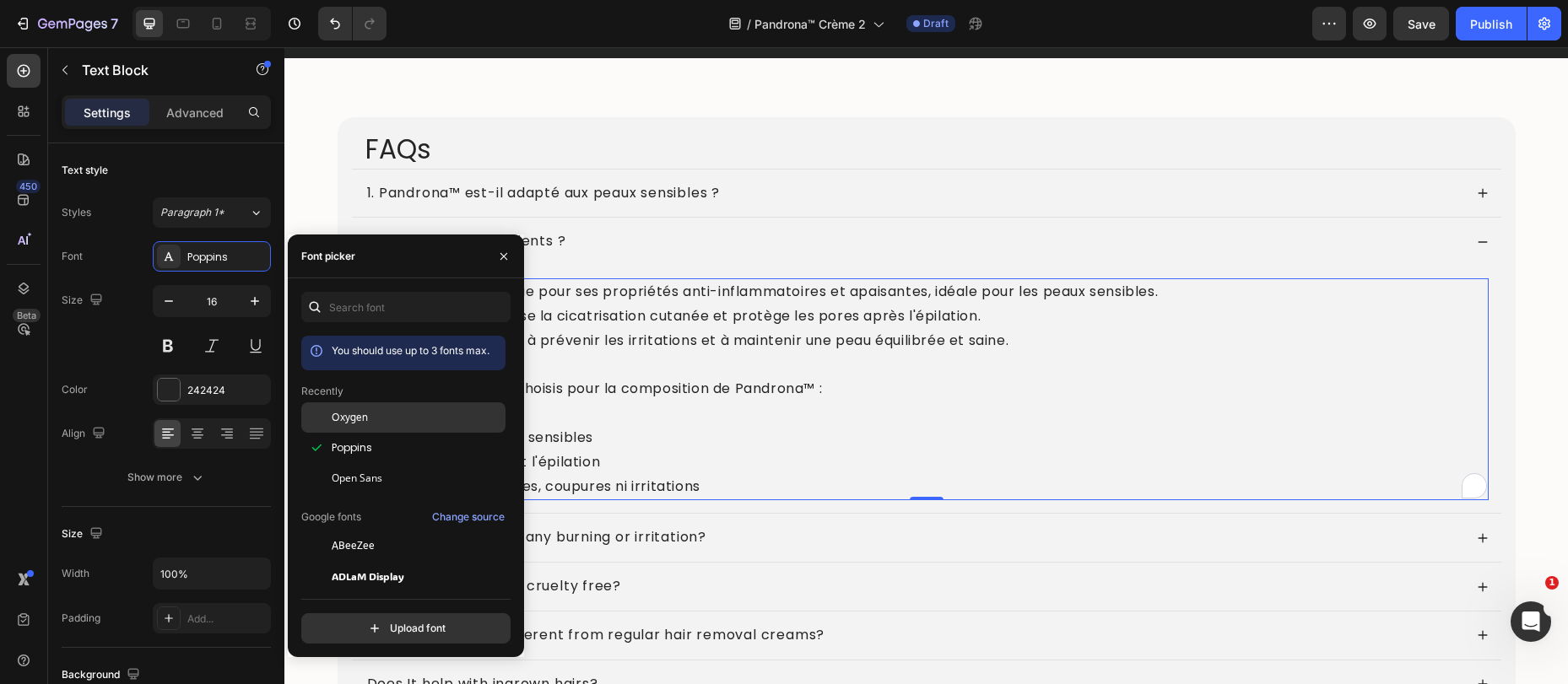
click at [362, 417] on span "Oxygen" at bounding box center [349, 418] width 36 height 16
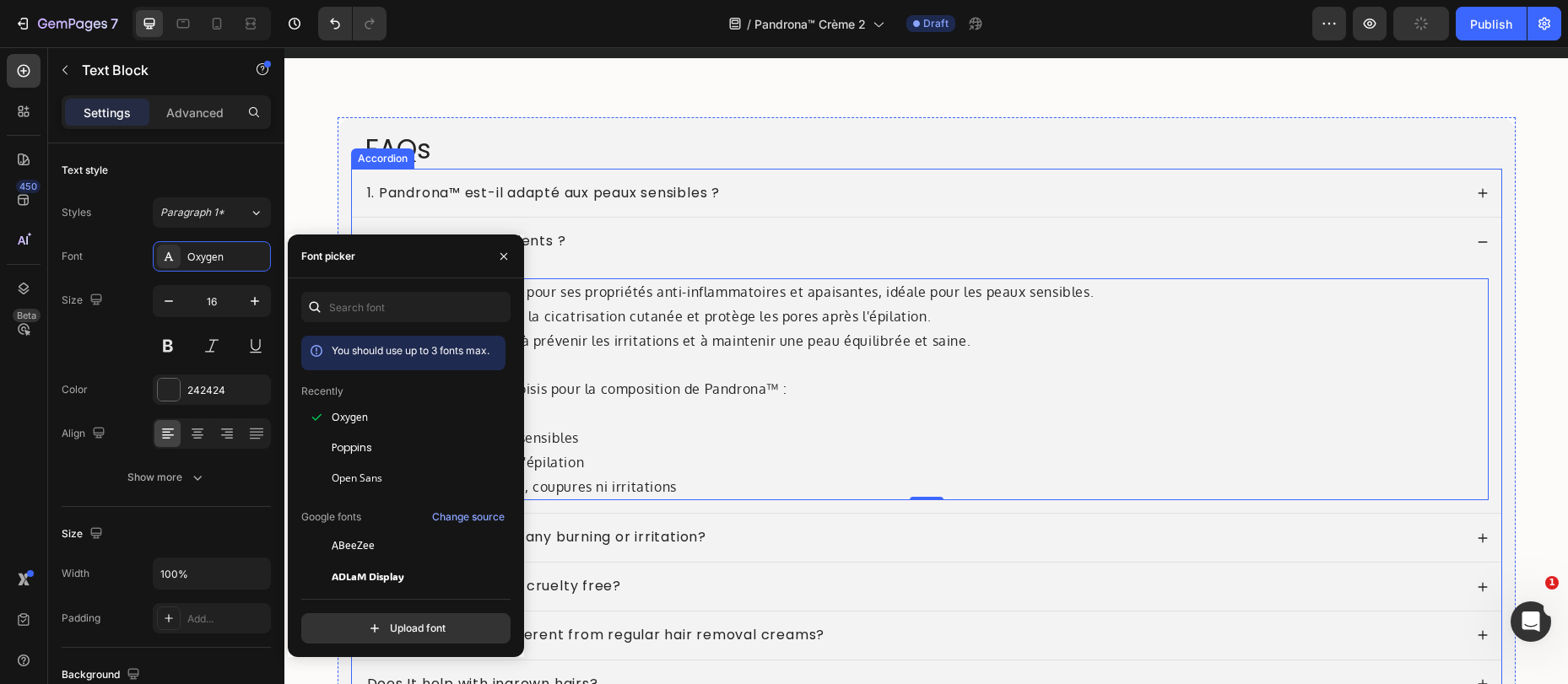
click at [776, 246] on div "Quels sont les ingrédients ?" at bounding box center [914, 241] width 1098 height 22
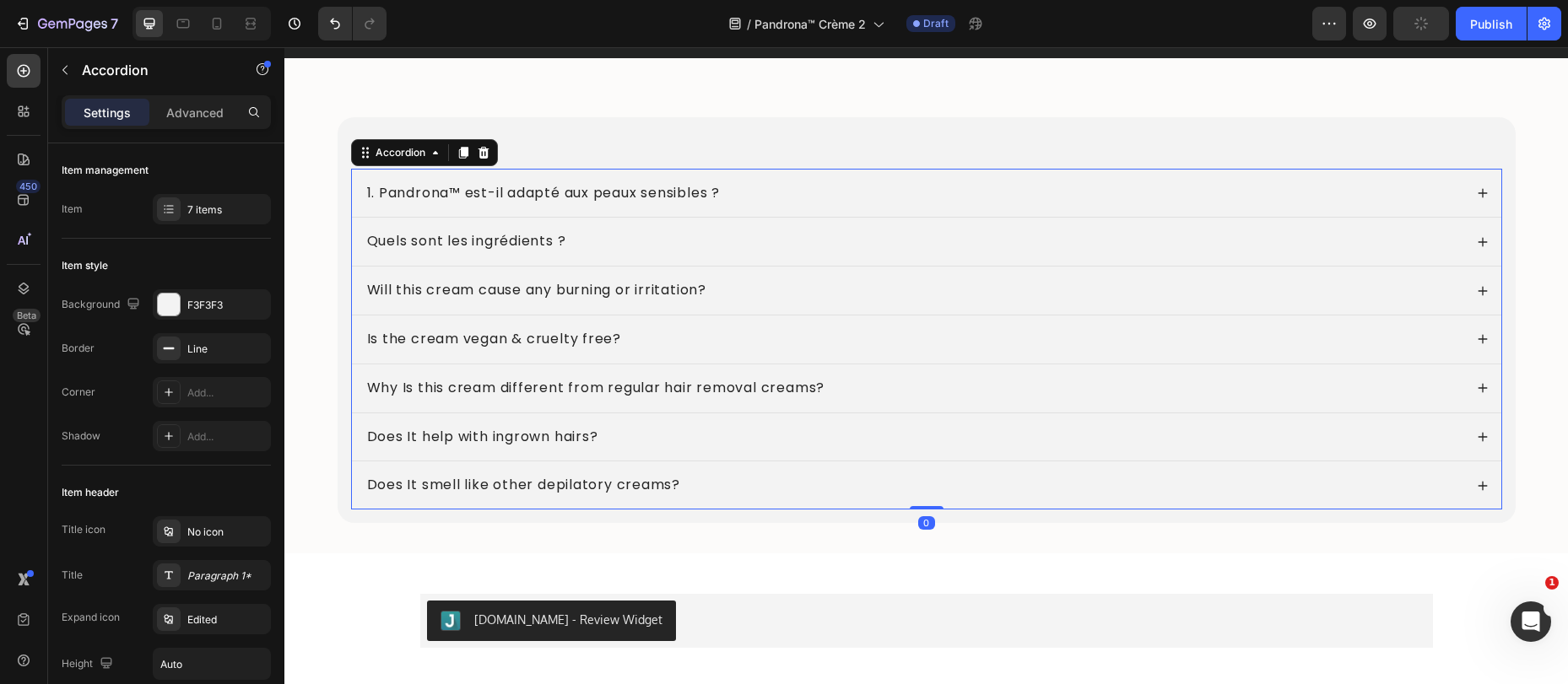
click at [775, 246] on div "Quels sont les ingrédients ?" at bounding box center [914, 241] width 1098 height 22
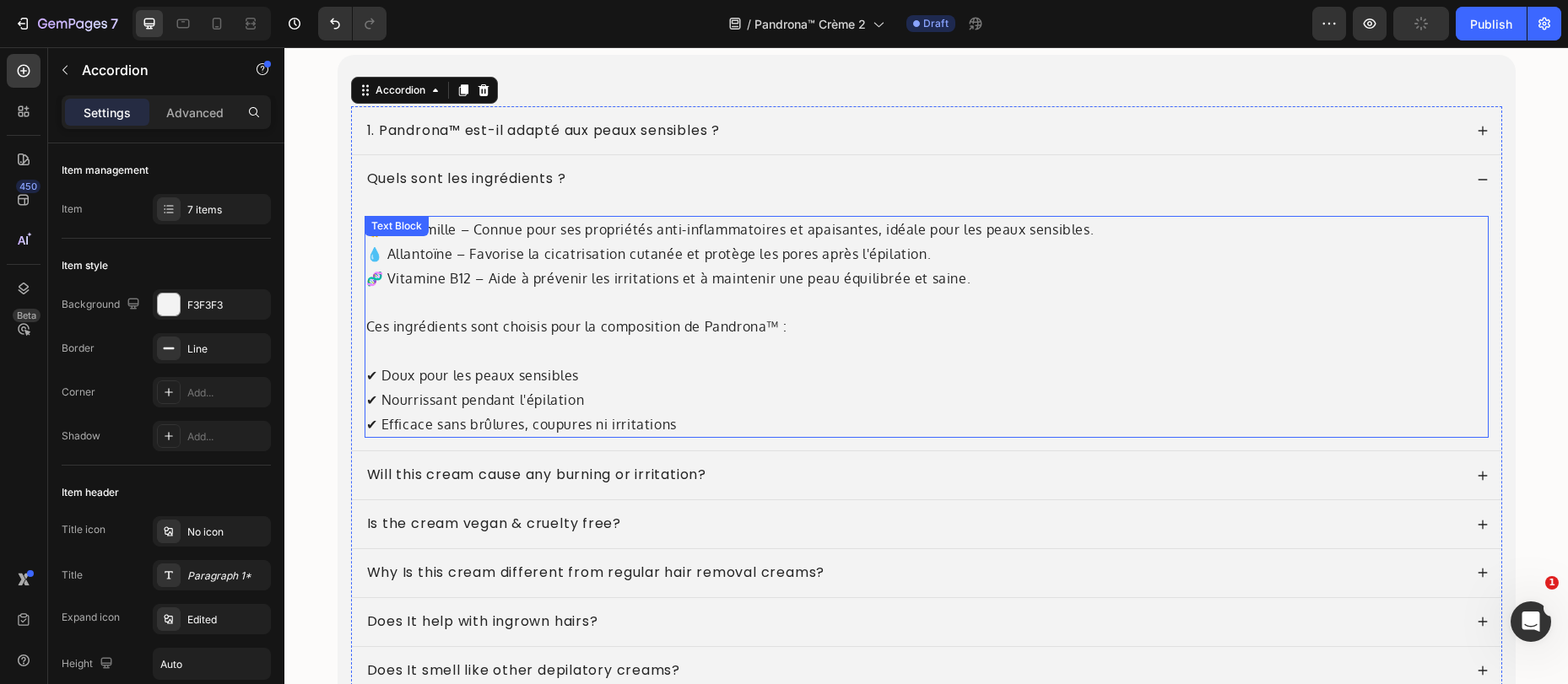
scroll to position [6826, 0]
click at [799, 147] on div "1. Pandrona™ est-il adapté aux peaux sensibles ?" at bounding box center [927, 129] width 1149 height 49
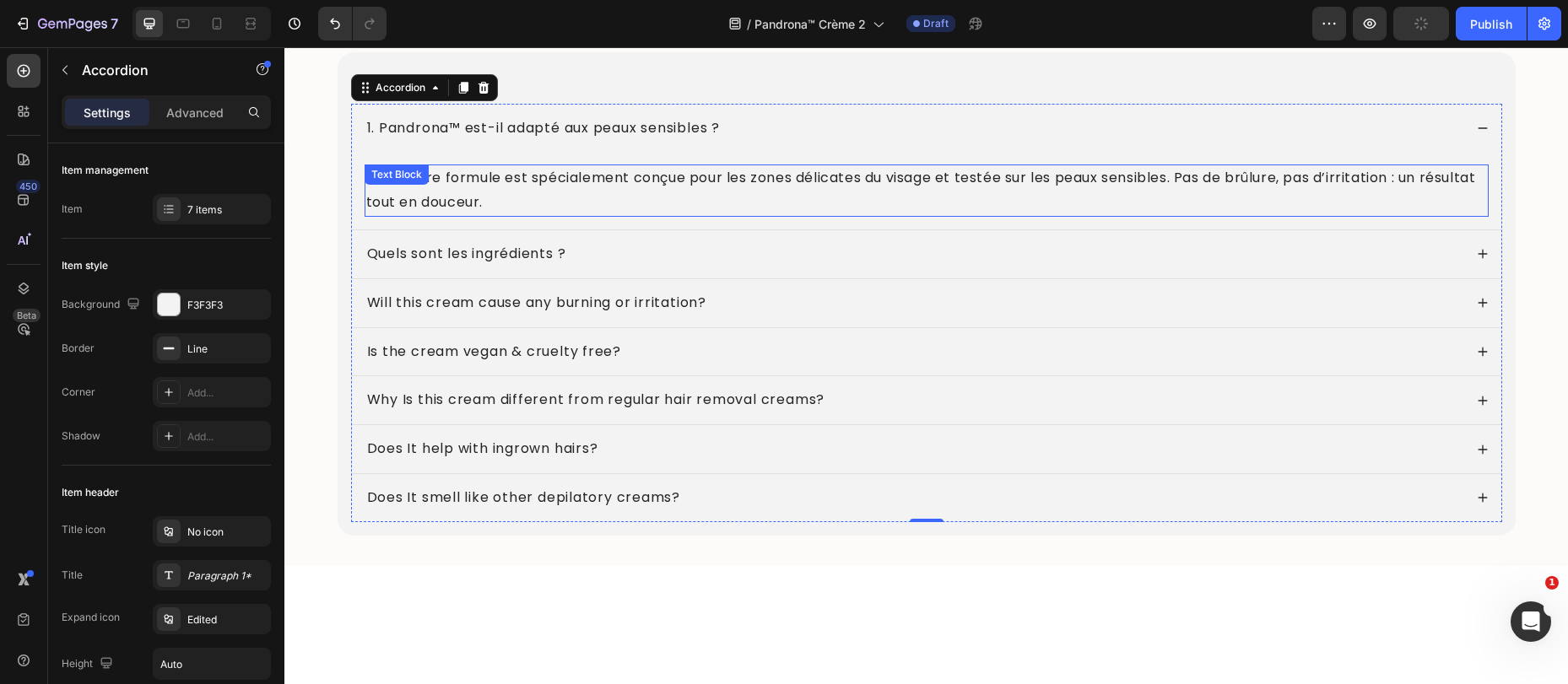
click at [503, 197] on p "Oui ! Notre formule est spécialement conçue pour les zones délicates du visage …" at bounding box center [926, 190] width 1121 height 49
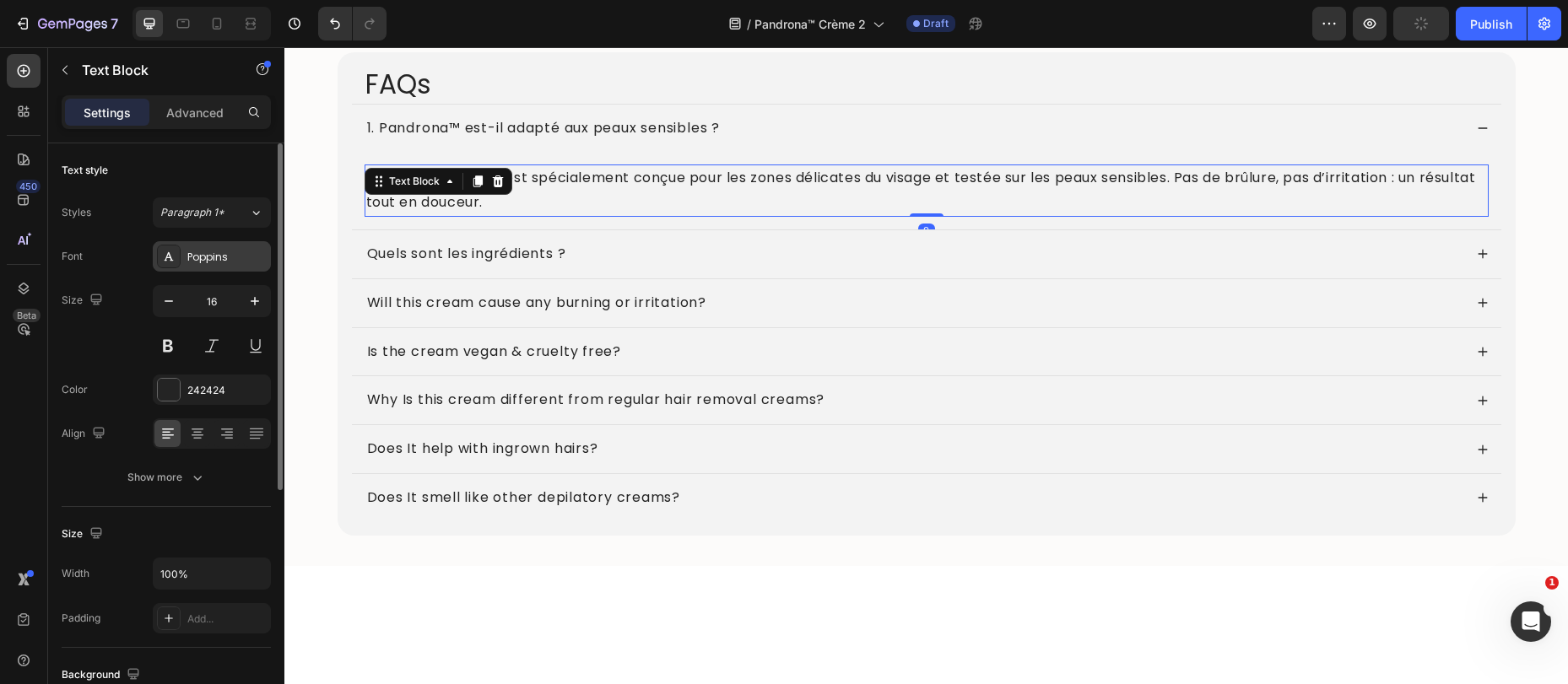
click at [212, 265] on div "Poppins" at bounding box center [212, 256] width 118 height 30
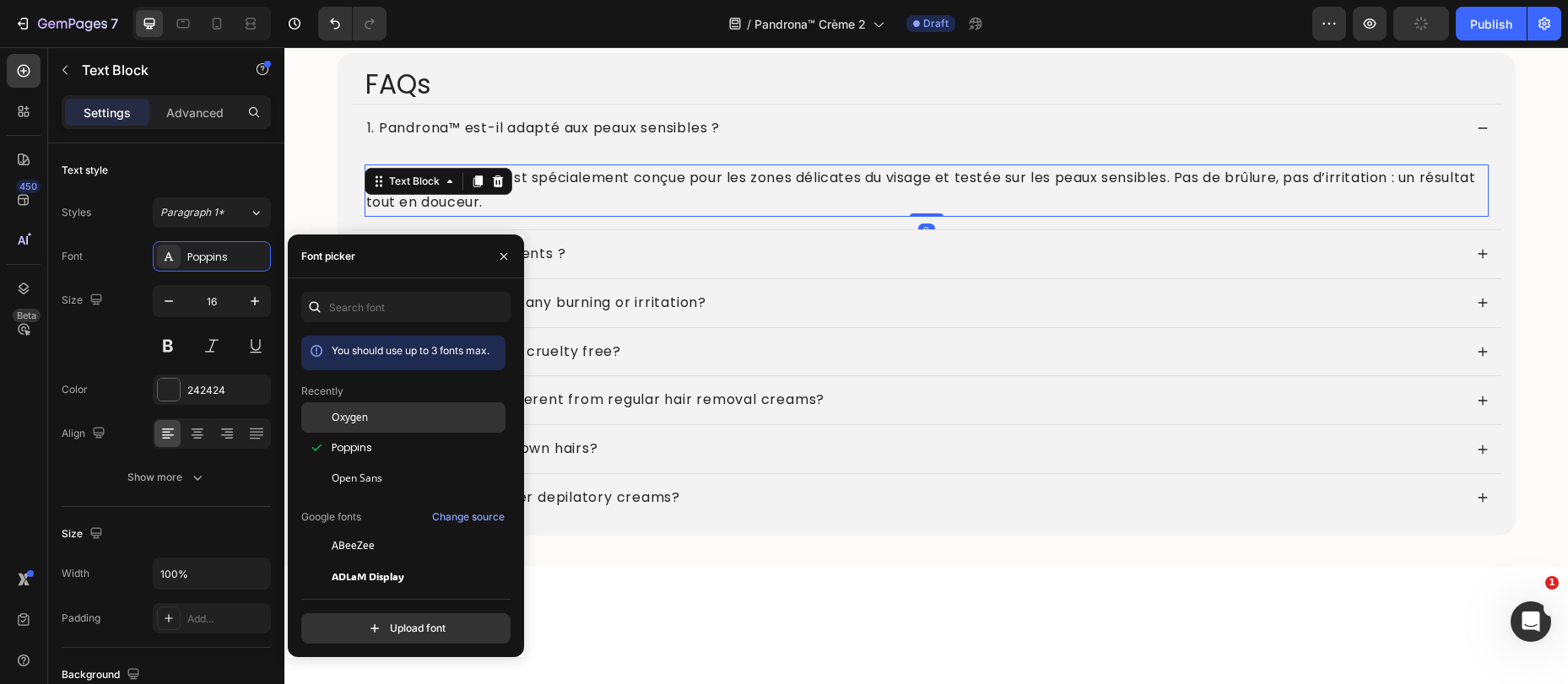
click at [340, 420] on span "Oxygen" at bounding box center [349, 418] width 36 height 16
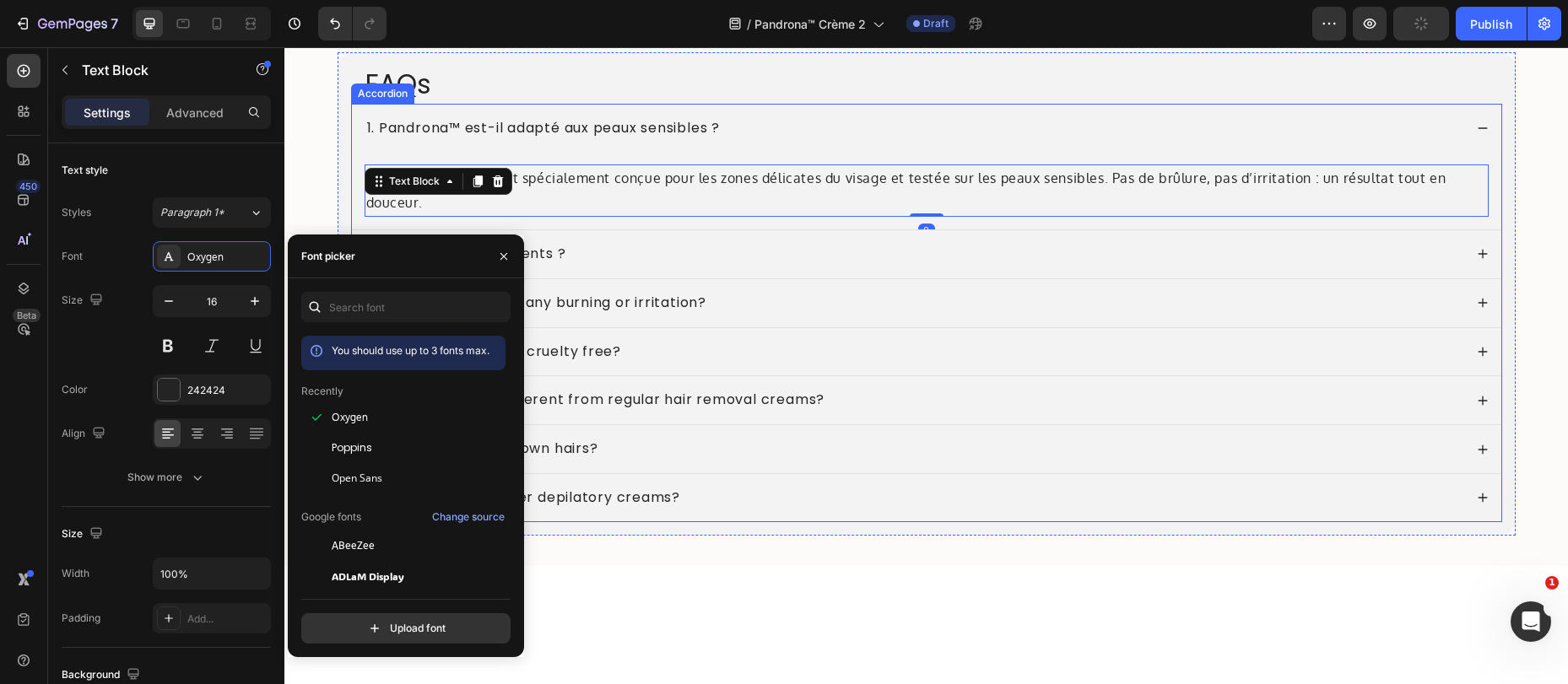
click at [782, 133] on div "1. Pandrona™ est-il adapté aux peaux sensibles ?" at bounding box center [914, 128] width 1098 height 22
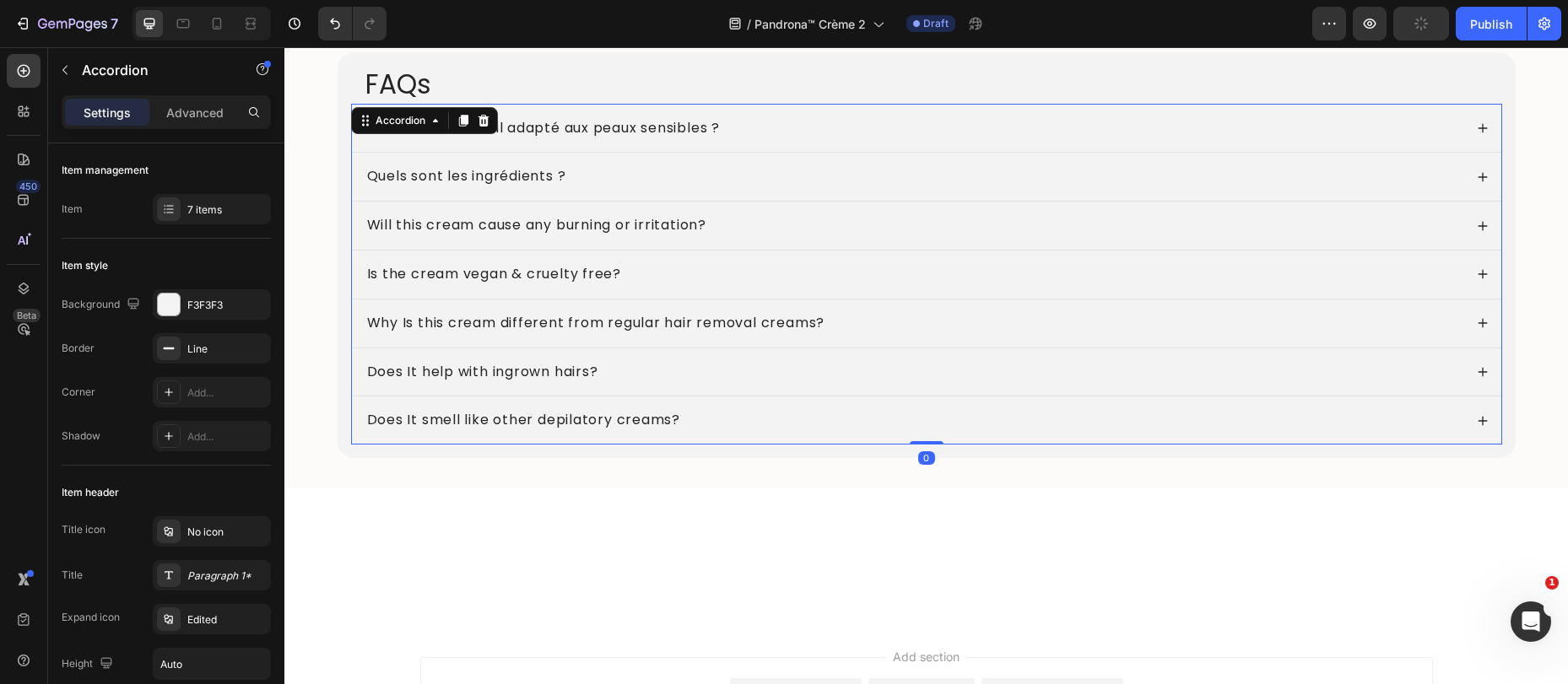
click at [595, 179] on div "Quels sont les ingrédients ?" at bounding box center [914, 176] width 1098 height 22
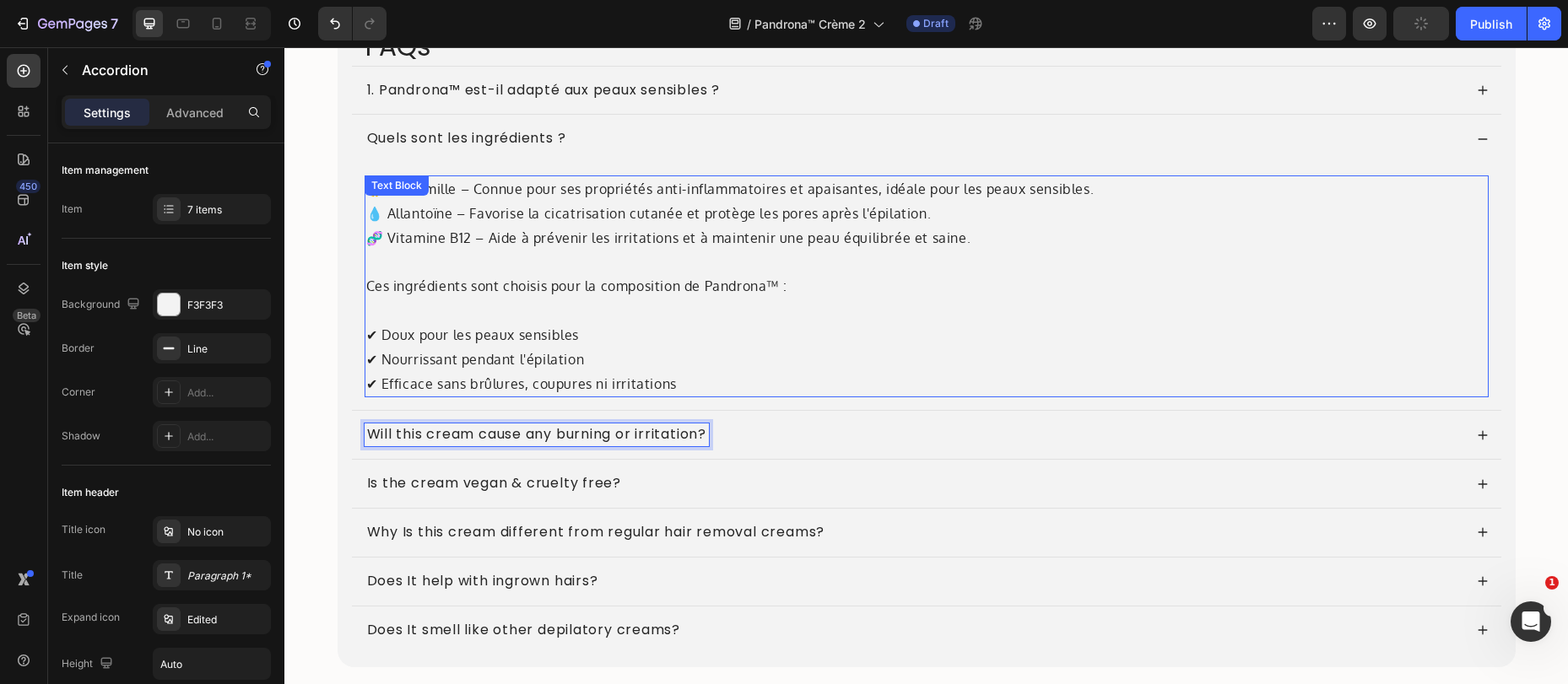
scroll to position [6866, 0]
click at [603, 437] on p "Will this cream cause any burning or irritation?" at bounding box center [537, 433] width 340 height 17
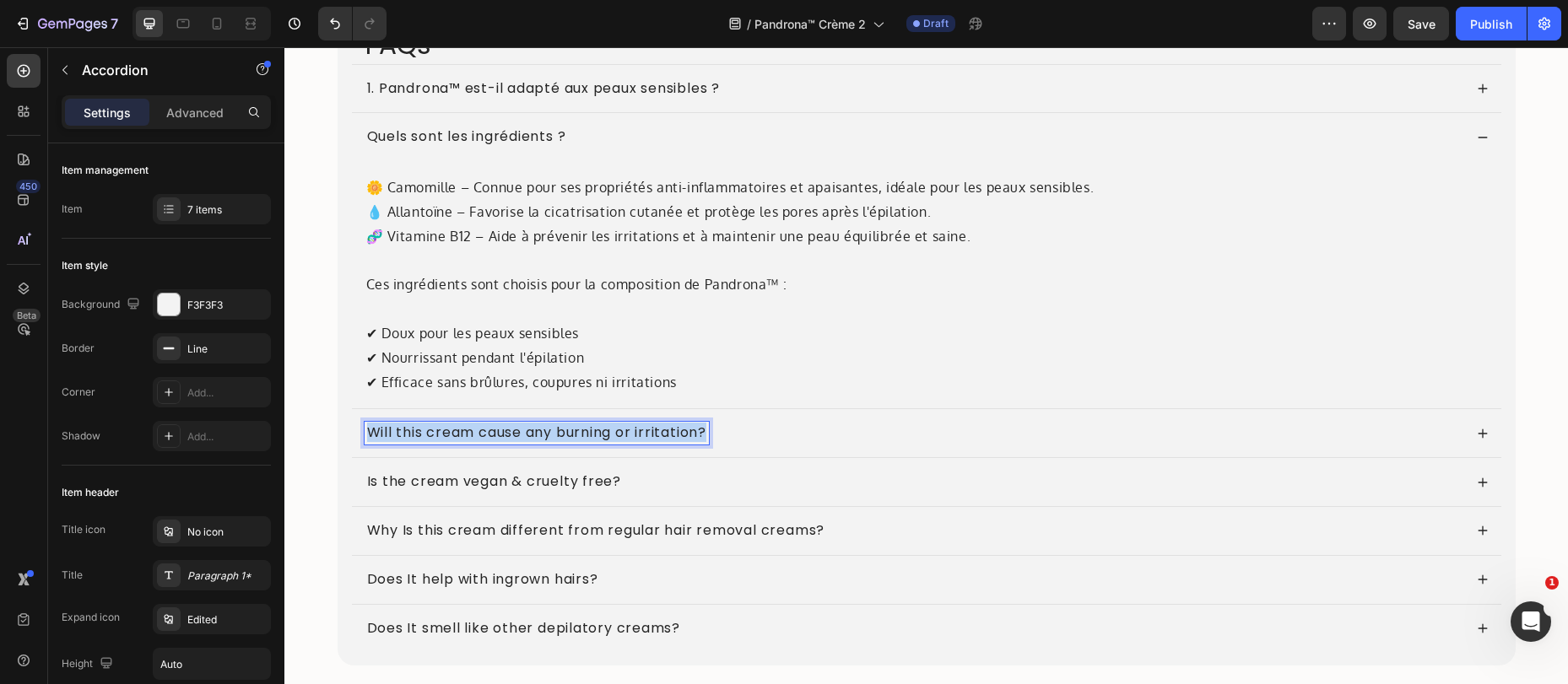
click at [603, 437] on p "Will this cream cause any burning or irritation?" at bounding box center [537, 433] width 340 height 17
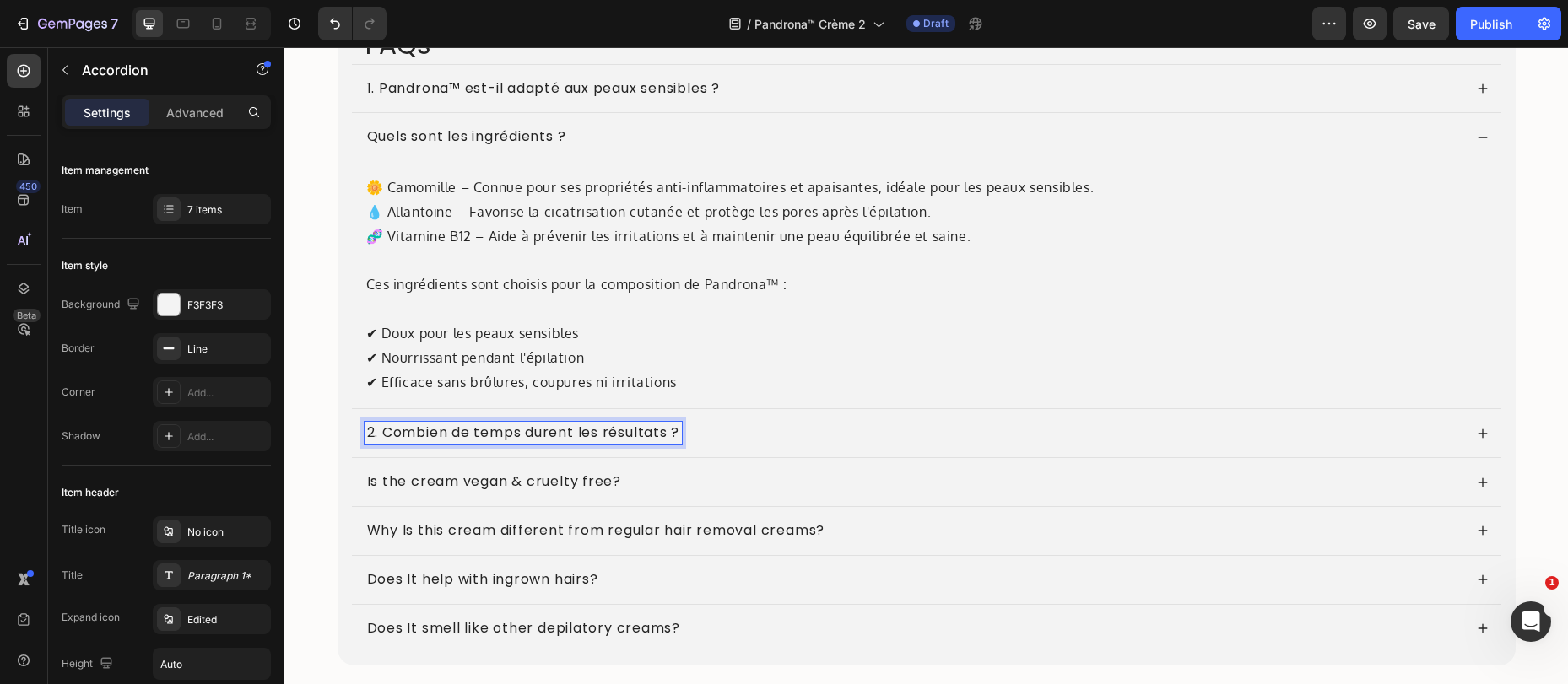
click at [741, 409] on div "2. Combien de temps durent les résultats ?" at bounding box center [927, 434] width 1149 height 49
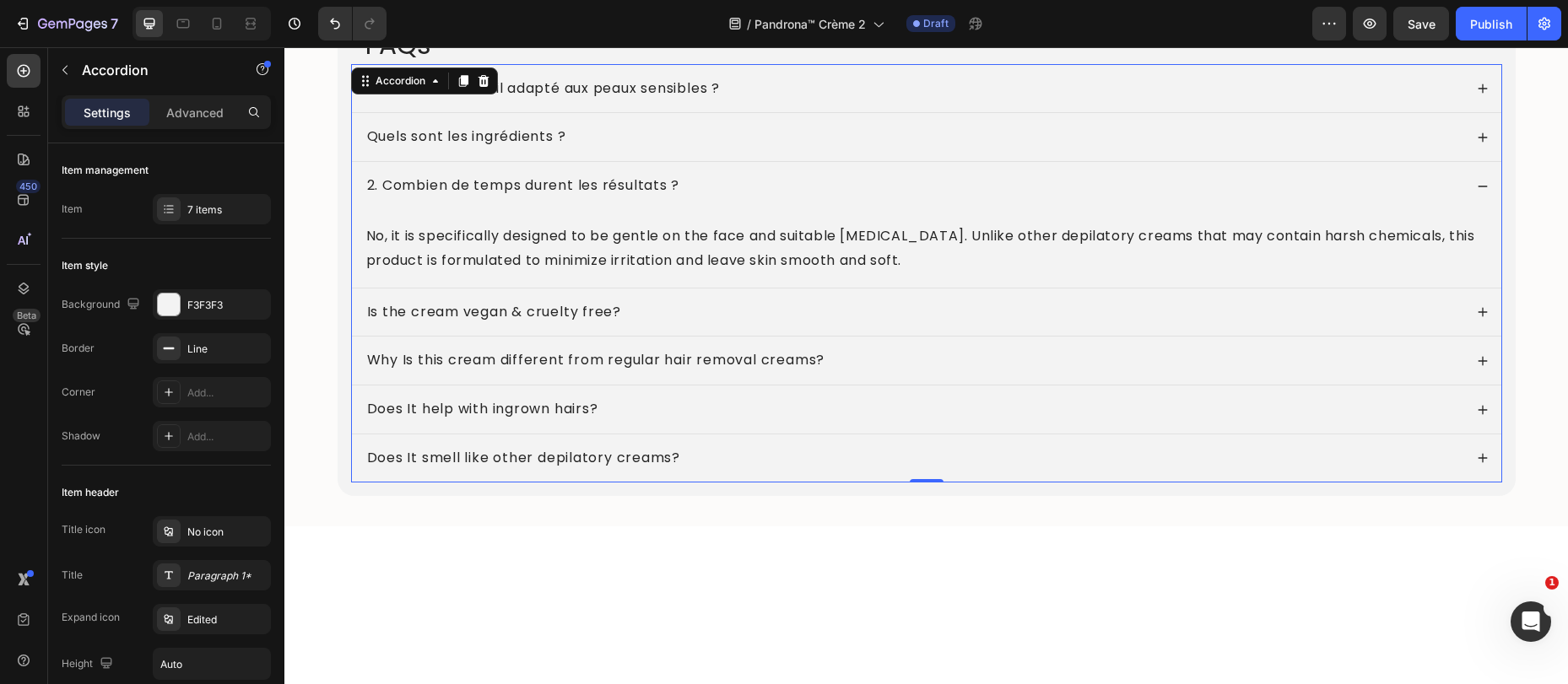
click at [618, 250] on p "No, it is specifically designed to be gentle on the face and suitable [MEDICAL_…" at bounding box center [926, 248] width 1121 height 49
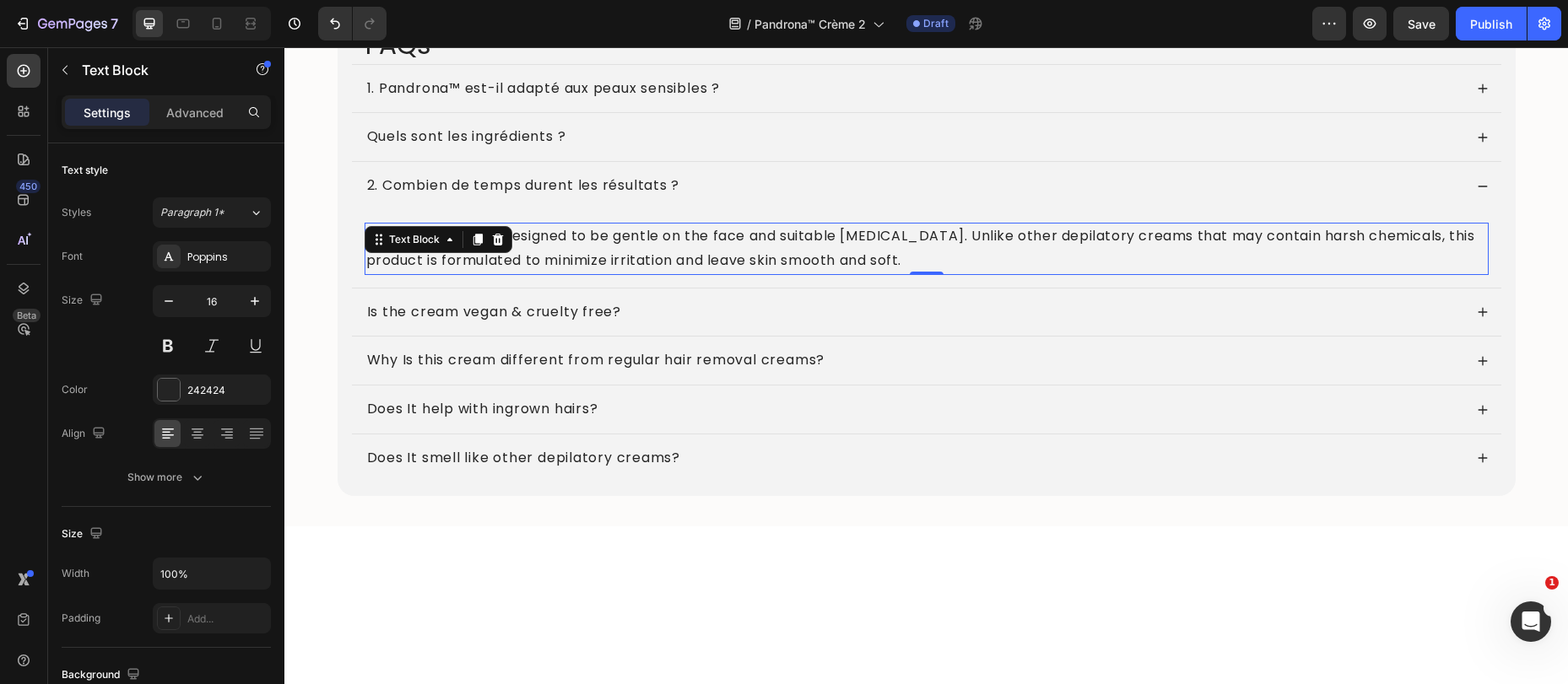
click at [617, 254] on p "No, it is specifically designed to be gentle on the face and suitable [MEDICAL_…" at bounding box center [926, 248] width 1121 height 49
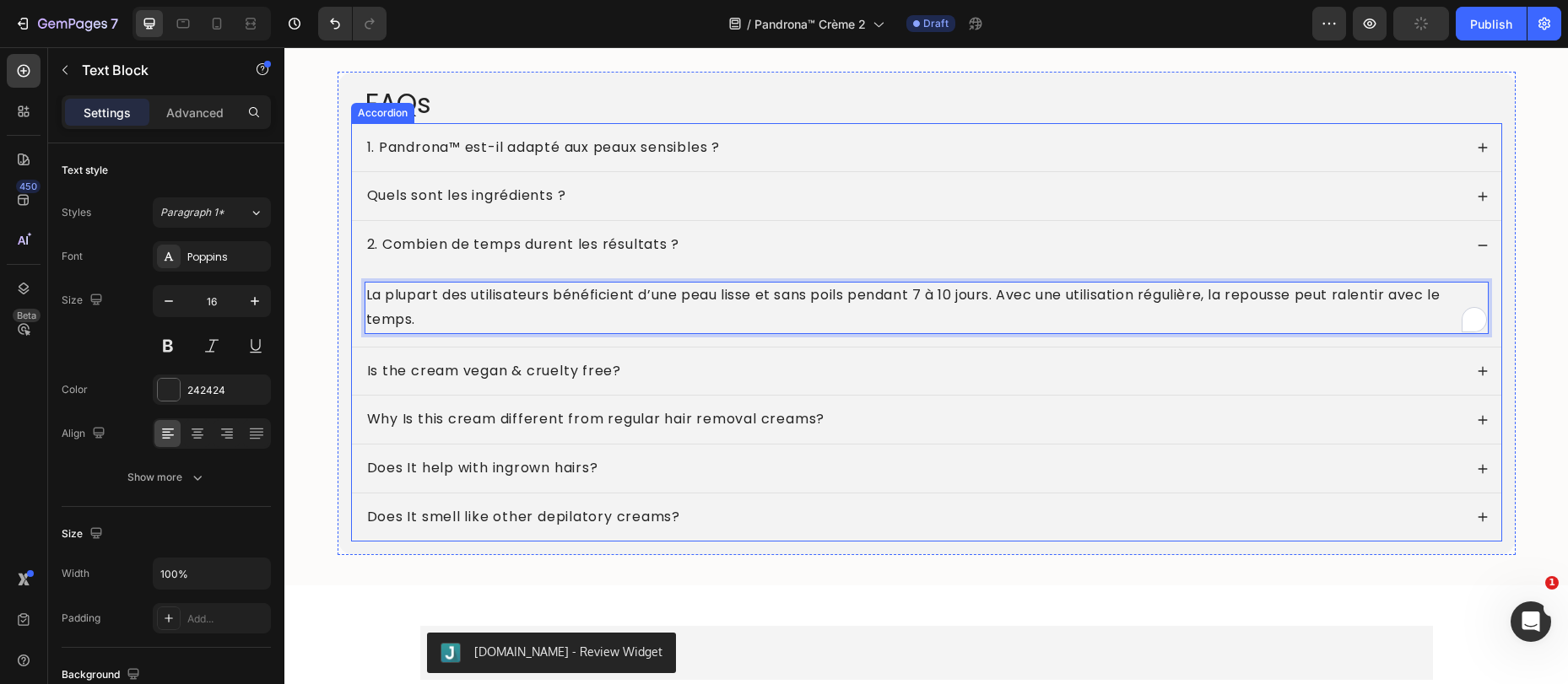
scroll to position [6804, 0]
click at [367, 244] on p "2. Combien de temps durent les résultats ?" at bounding box center [523, 247] width 313 height 17
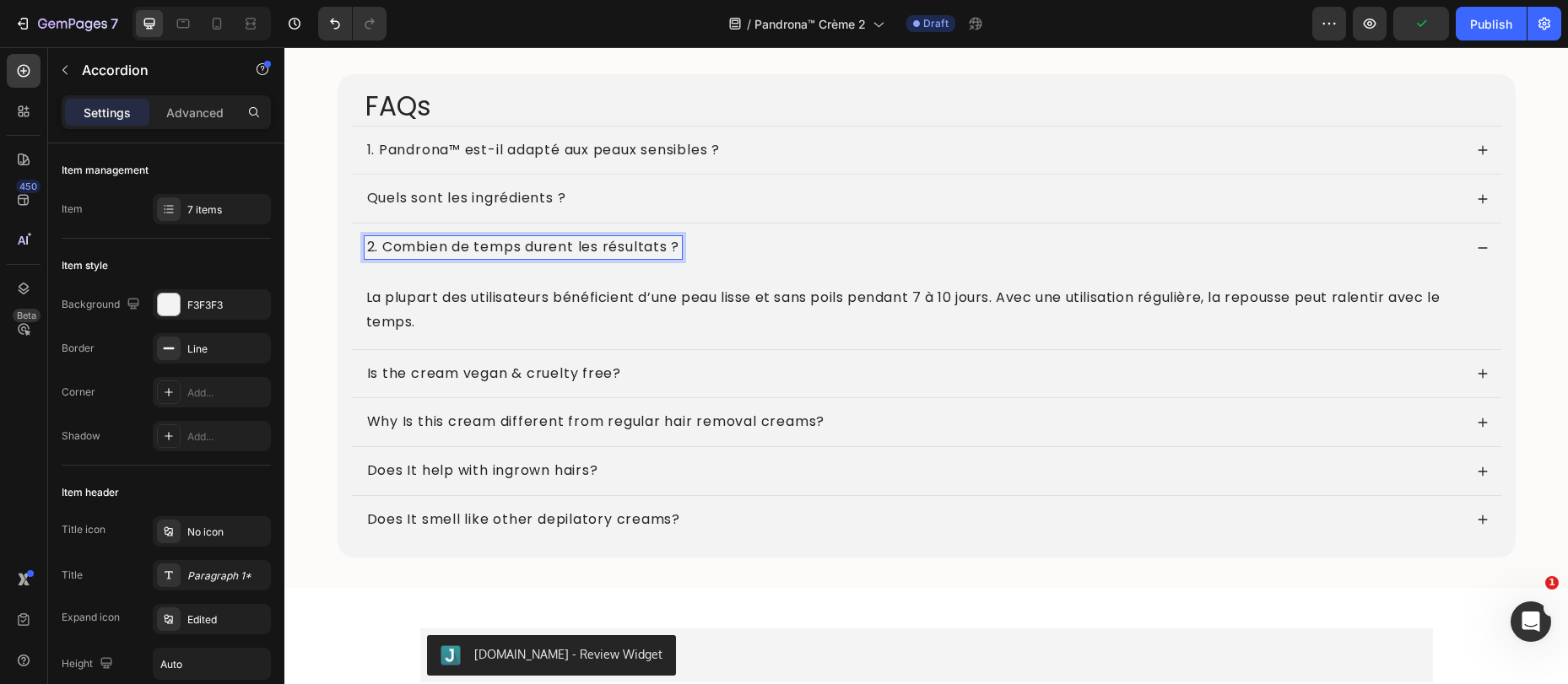
click at [367, 252] on p "2. Combien de temps durent les résultats ?" at bounding box center [523, 247] width 313 height 17
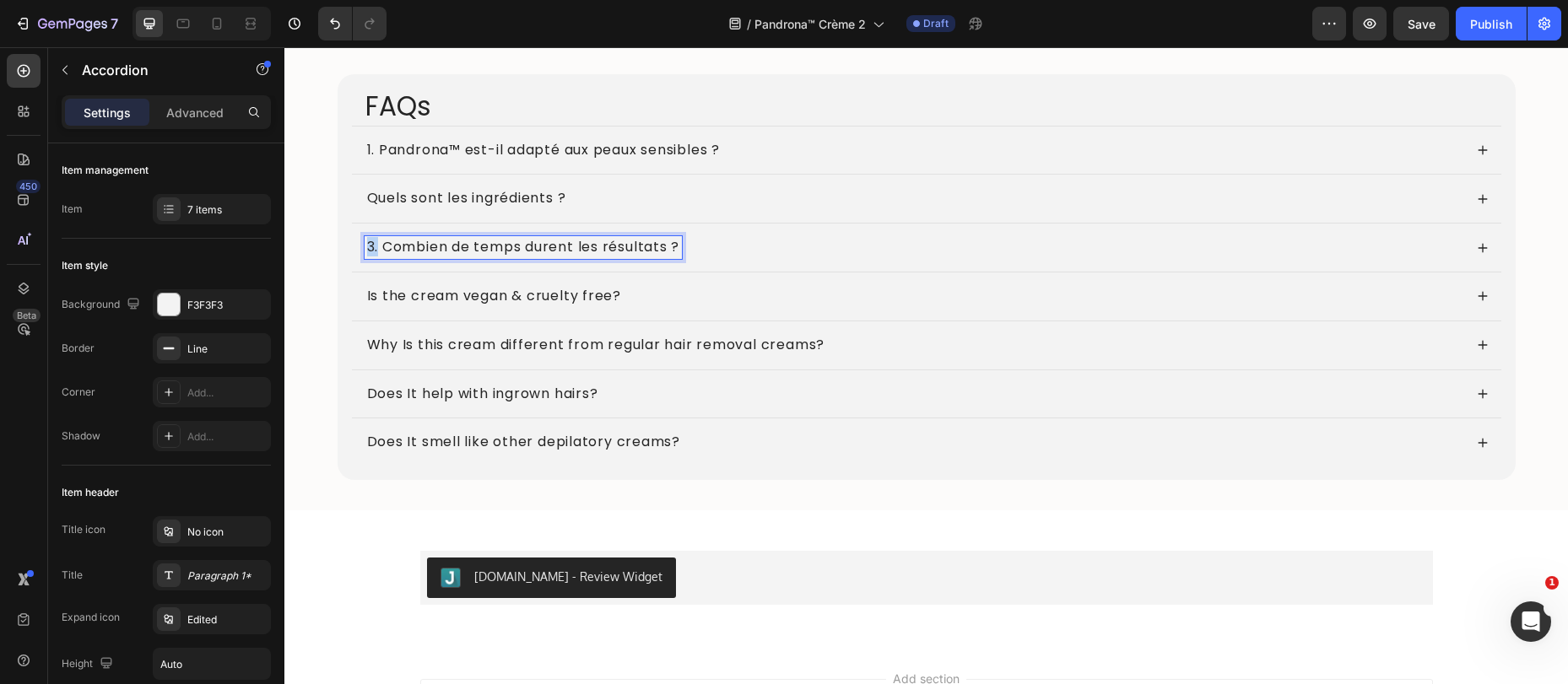
drag, startPoint x: 373, startPoint y: 249, endPoint x: 360, endPoint y: 249, distance: 13.0
click at [367, 249] on p "3. Combien de temps durent les résultats ?" at bounding box center [523, 247] width 313 height 17
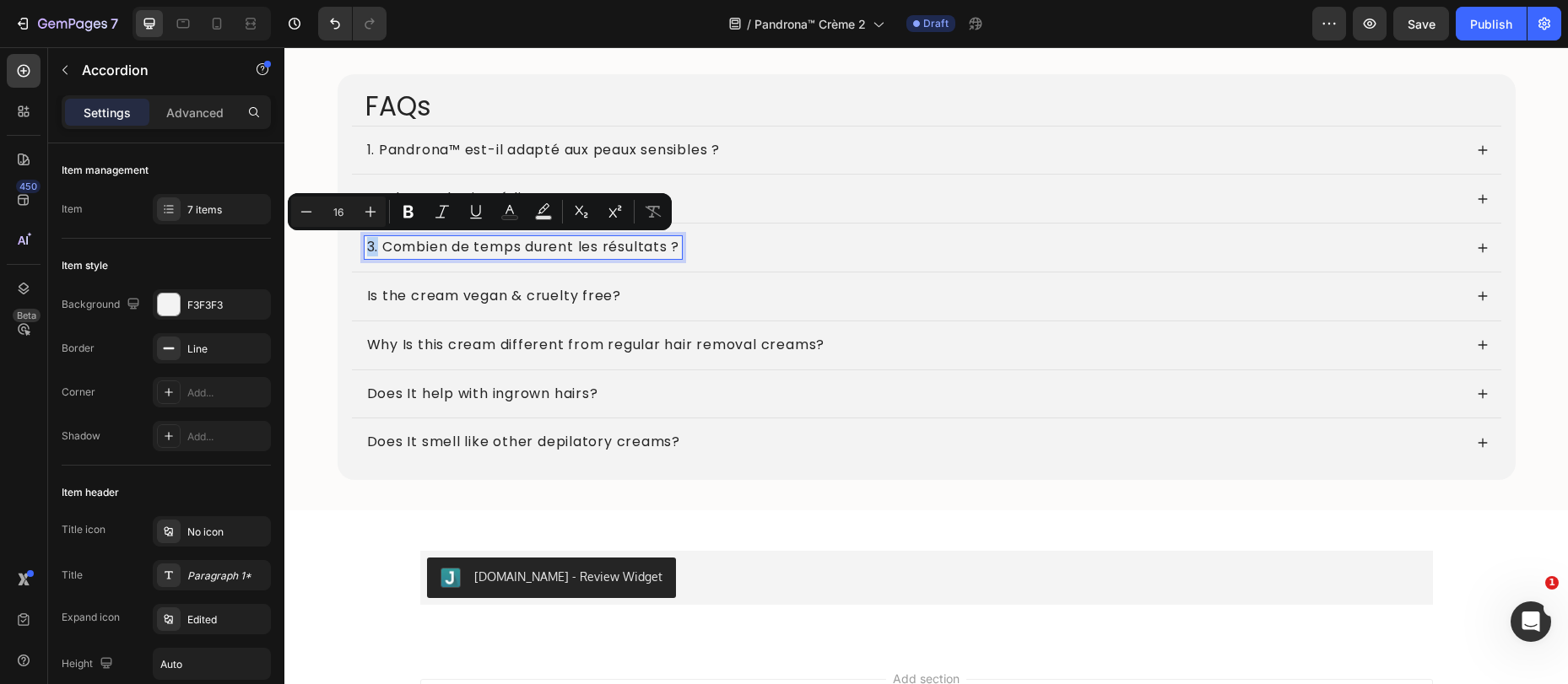
copy p "3."
click at [716, 176] on div "Quels sont les ingrédients ?" at bounding box center [927, 199] width 1149 height 49
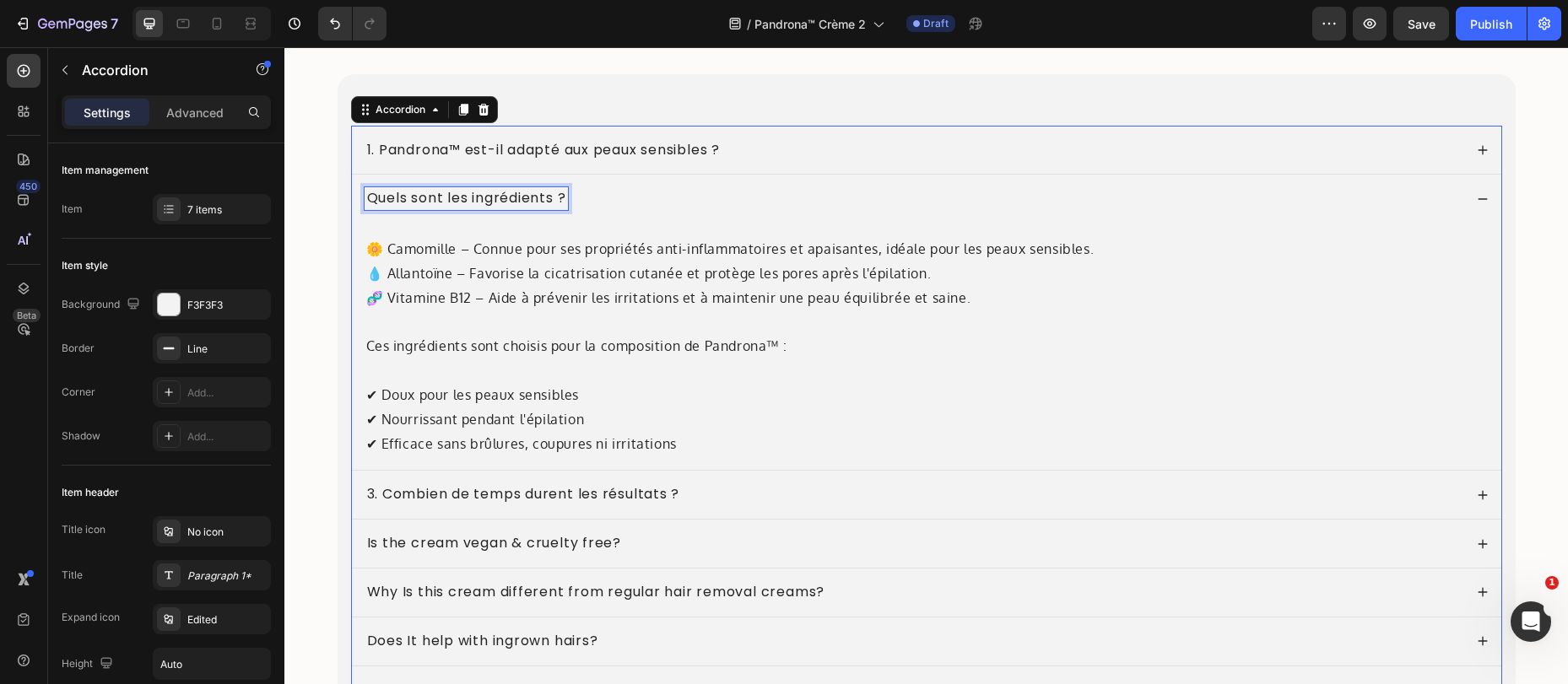
click at [367, 198] on p "Quels sont les ingrédients ?" at bounding box center [466, 199] width 199 height 17
click at [367, 201] on p "Quels sont les ingrédients ?" at bounding box center [466, 199] width 199 height 17
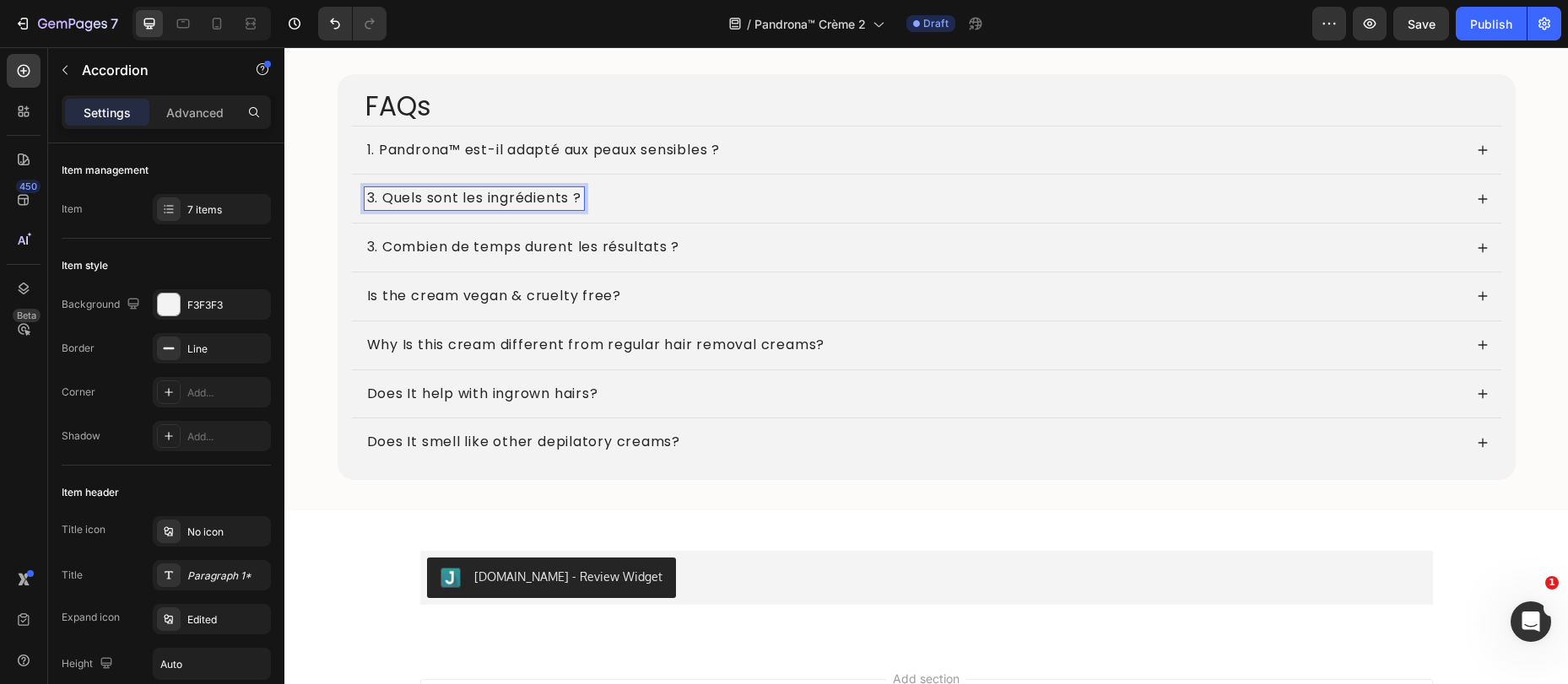
click at [367, 203] on p "3. Quels sont les ingrédients ?" at bounding box center [474, 199] width 214 height 17
click at [694, 308] on div "Is the cream vegan & cruelty free?" at bounding box center [914, 296] width 1098 height 22
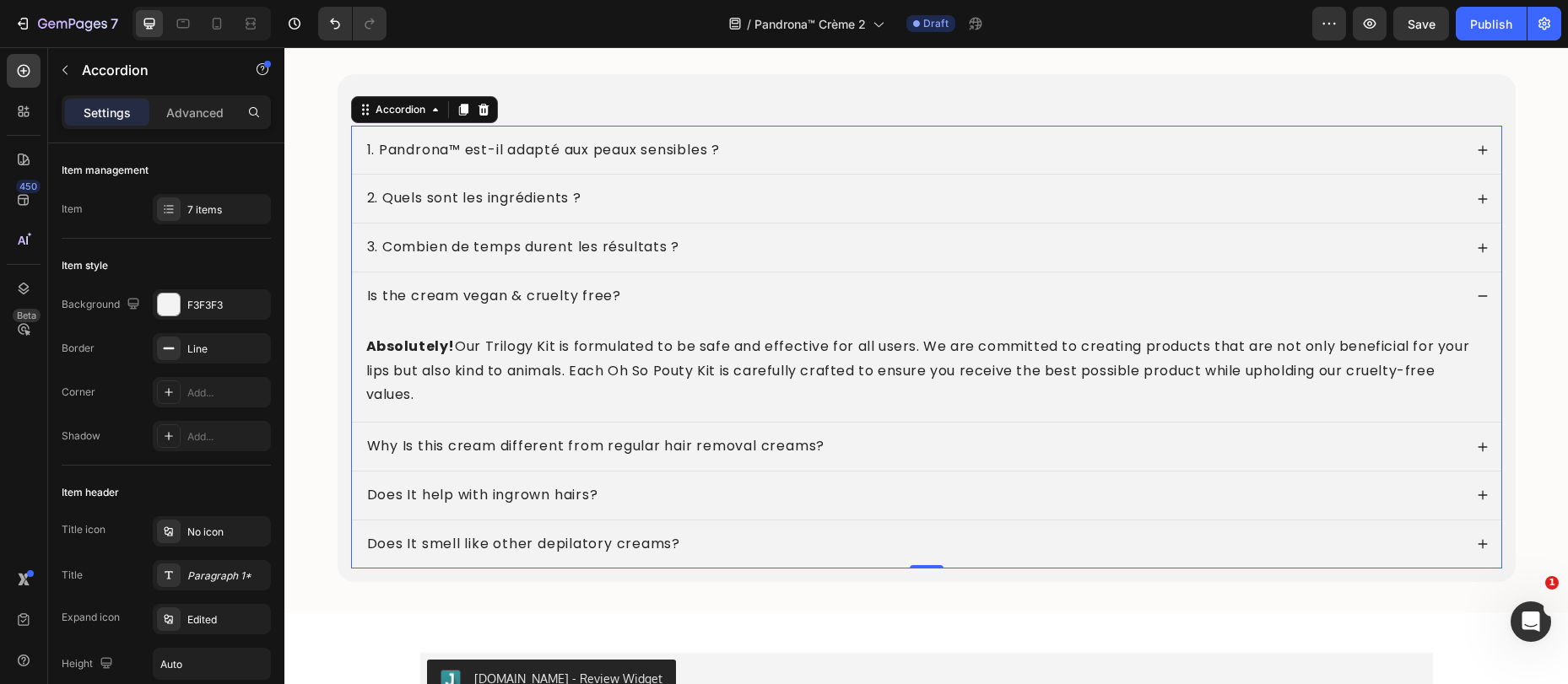
click at [452, 294] on p "Is the cream vegan & cruelty free?" at bounding box center [494, 297] width 255 height 17
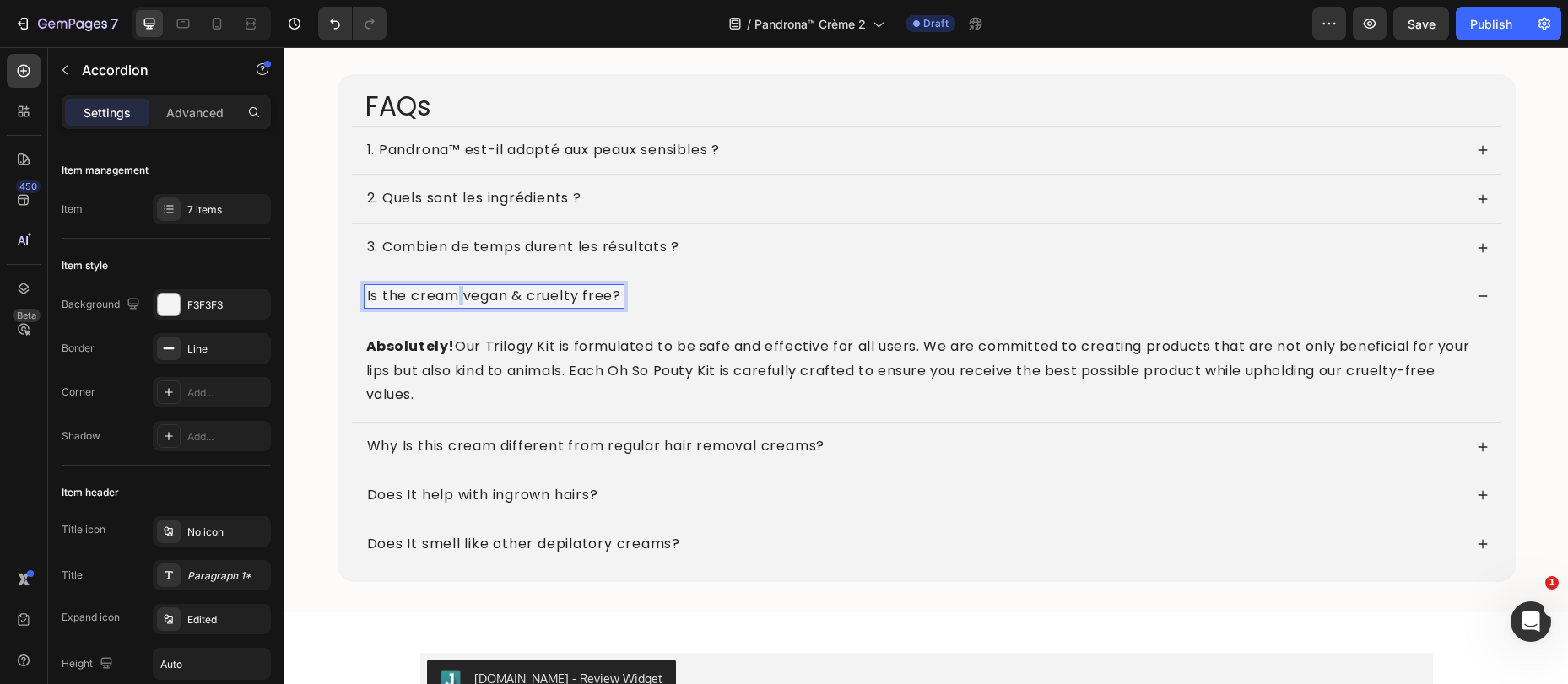
click at [452, 294] on p "Is the cream vegan & cruelty free?" at bounding box center [494, 297] width 255 height 17
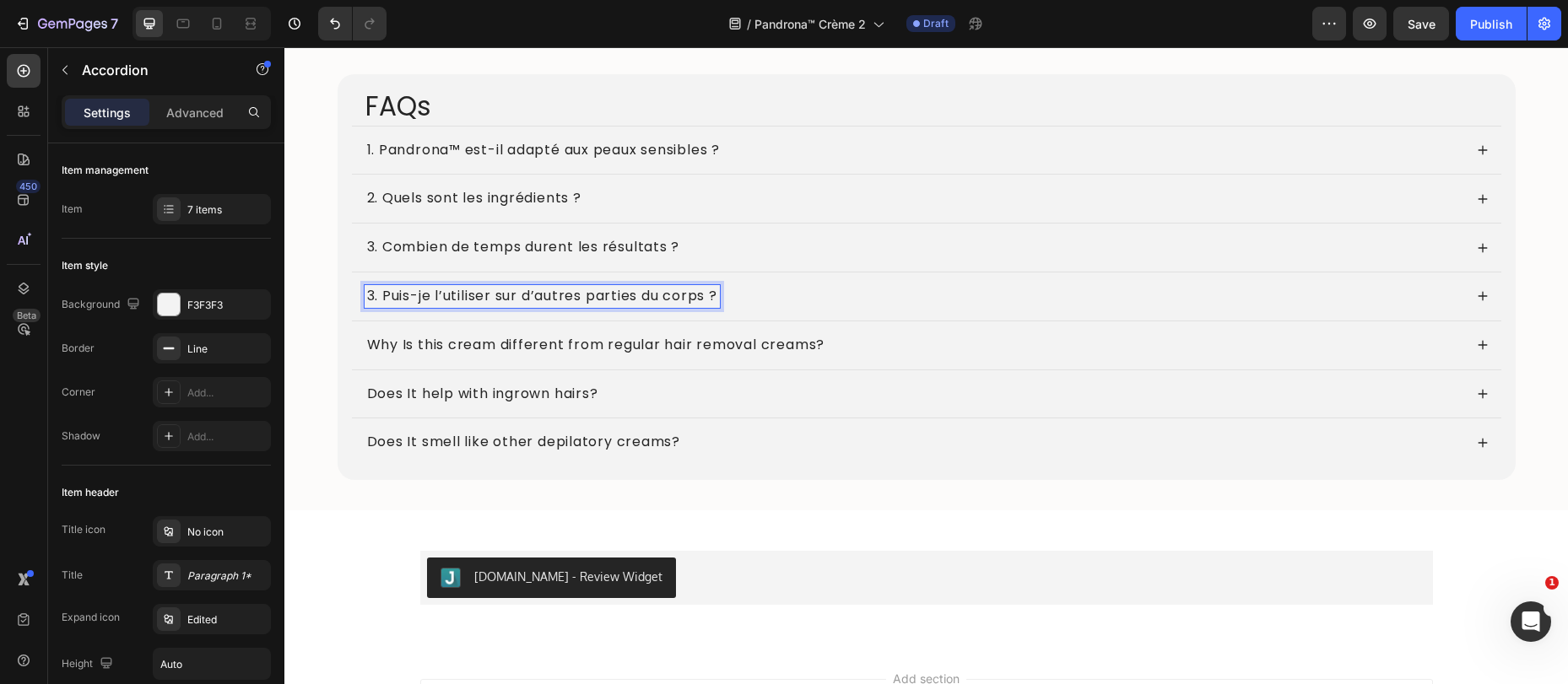
click at [367, 300] on p "3. Puis-je l’utiliser sur d’autres parties du corps ?" at bounding box center [541, 297] width 350 height 17
click at [367, 299] on p "3. Puis-je l’utiliser sur d’autres parties du corps ?" at bounding box center [541, 297] width 350 height 17
click at [813, 293] on div "4. Puis-je l’utiliser sur d’autres parties du corps ?" at bounding box center [914, 296] width 1098 height 22
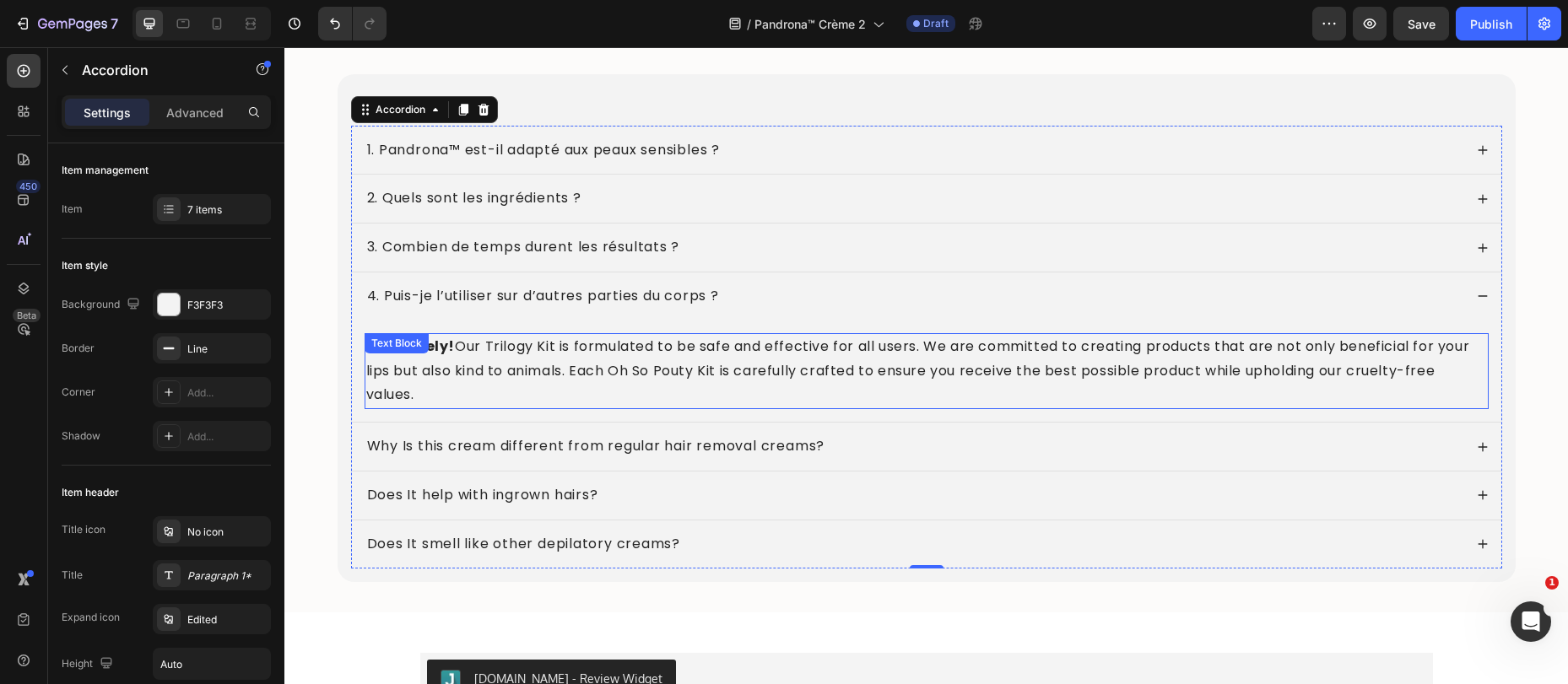
click at [464, 354] on p "Absolutely! Our Trilogy Kit is formulated to be safe and effective for all user…" at bounding box center [926, 371] width 1121 height 73
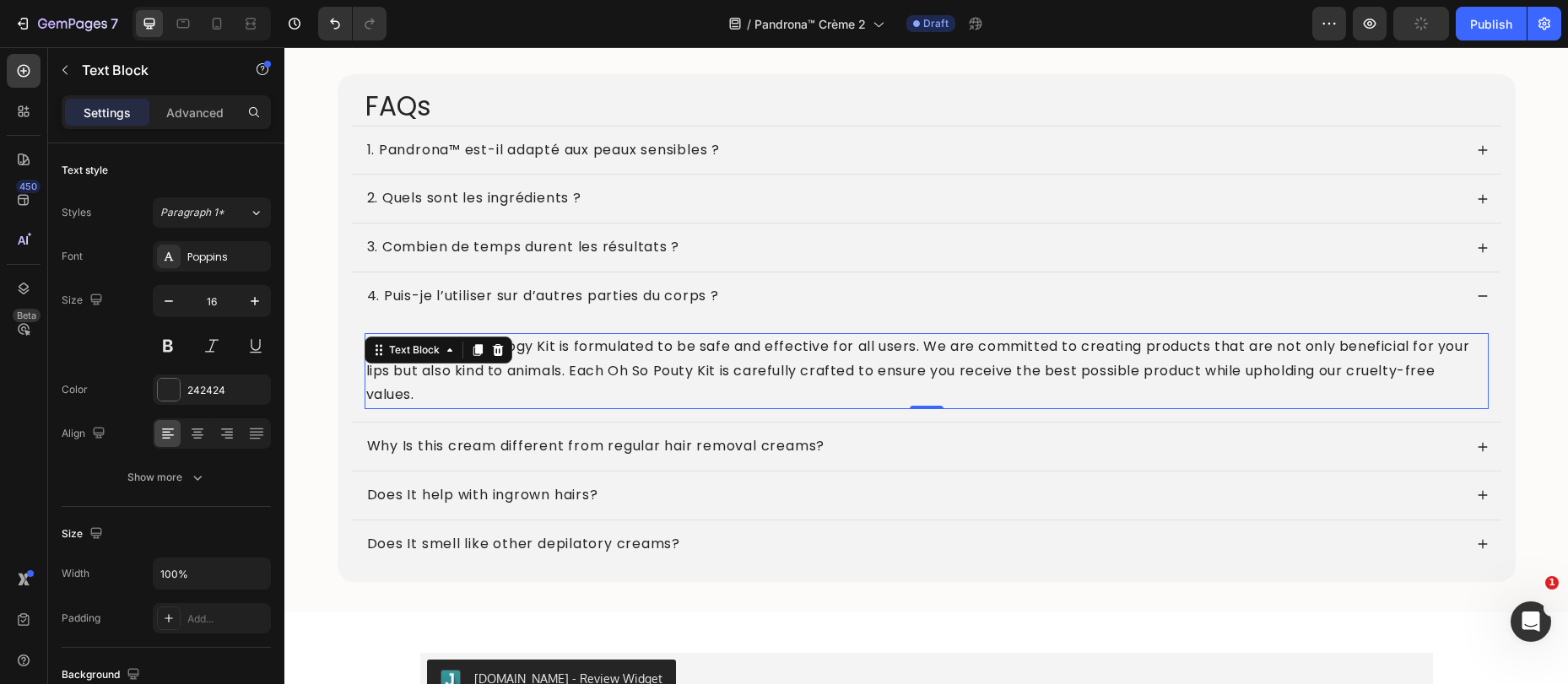
click at [665, 363] on p "Absolutely! Our Trilogy Kit is formulated to be safe and effective for all user…" at bounding box center [926, 371] width 1121 height 73
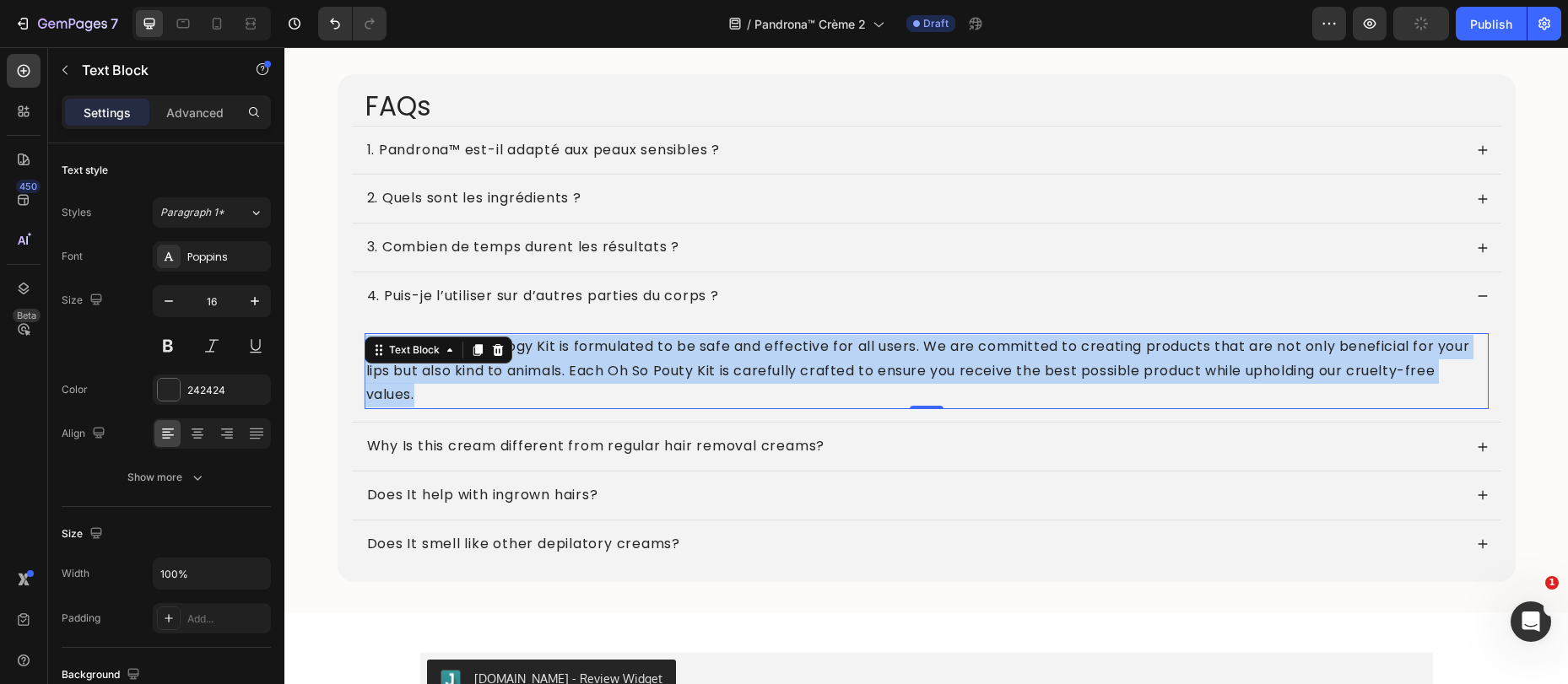
click at [665, 363] on p "Absolutely! Our Trilogy Kit is formulated to be safe and effective for all user…" at bounding box center [926, 371] width 1121 height 73
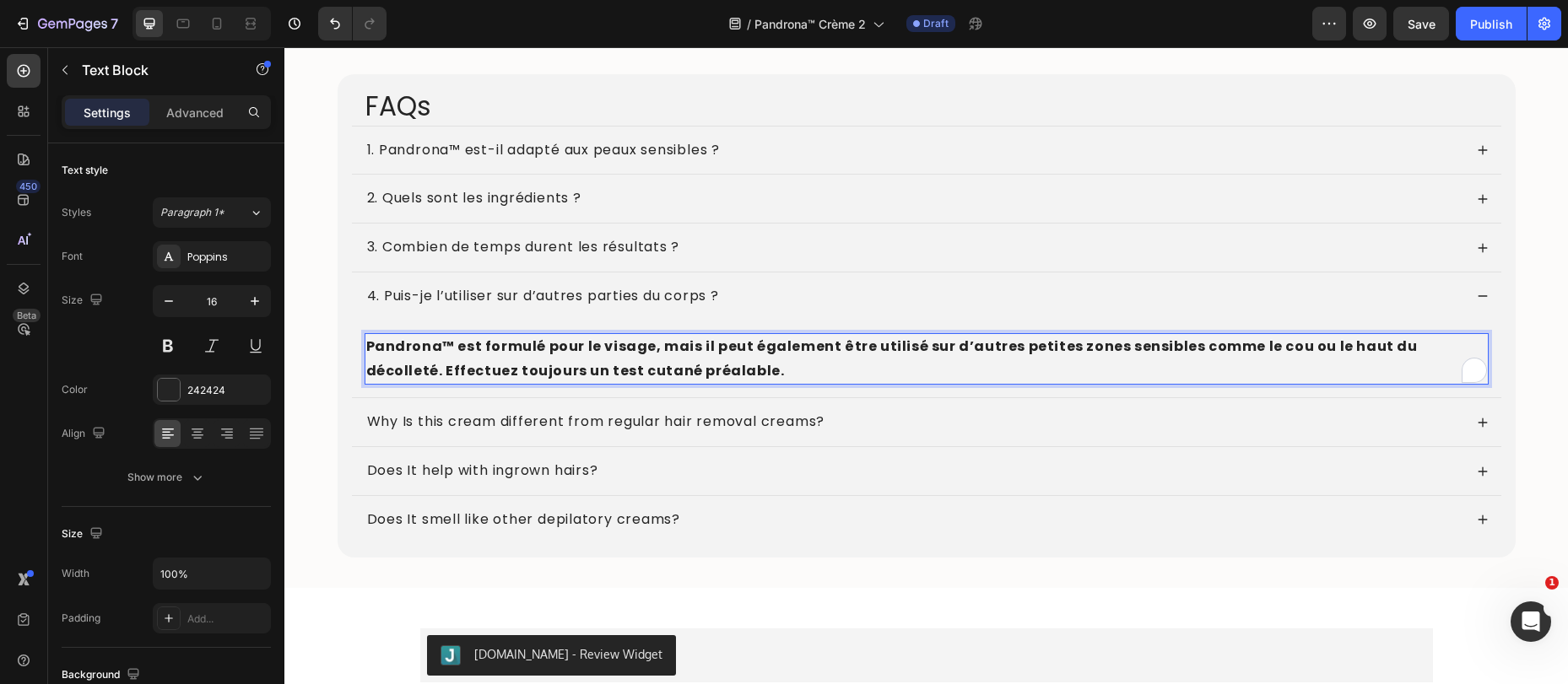
click at [599, 365] on strong "Pandrona™ est formulé pour le visage, mais il peut également être utilisé sur d…" at bounding box center [892, 358] width 1052 height 44
click at [599, 366] on strong "Pandrona™ est formulé pour le visage, mais il peut également être utilisé sur d…" at bounding box center [892, 358] width 1052 height 44
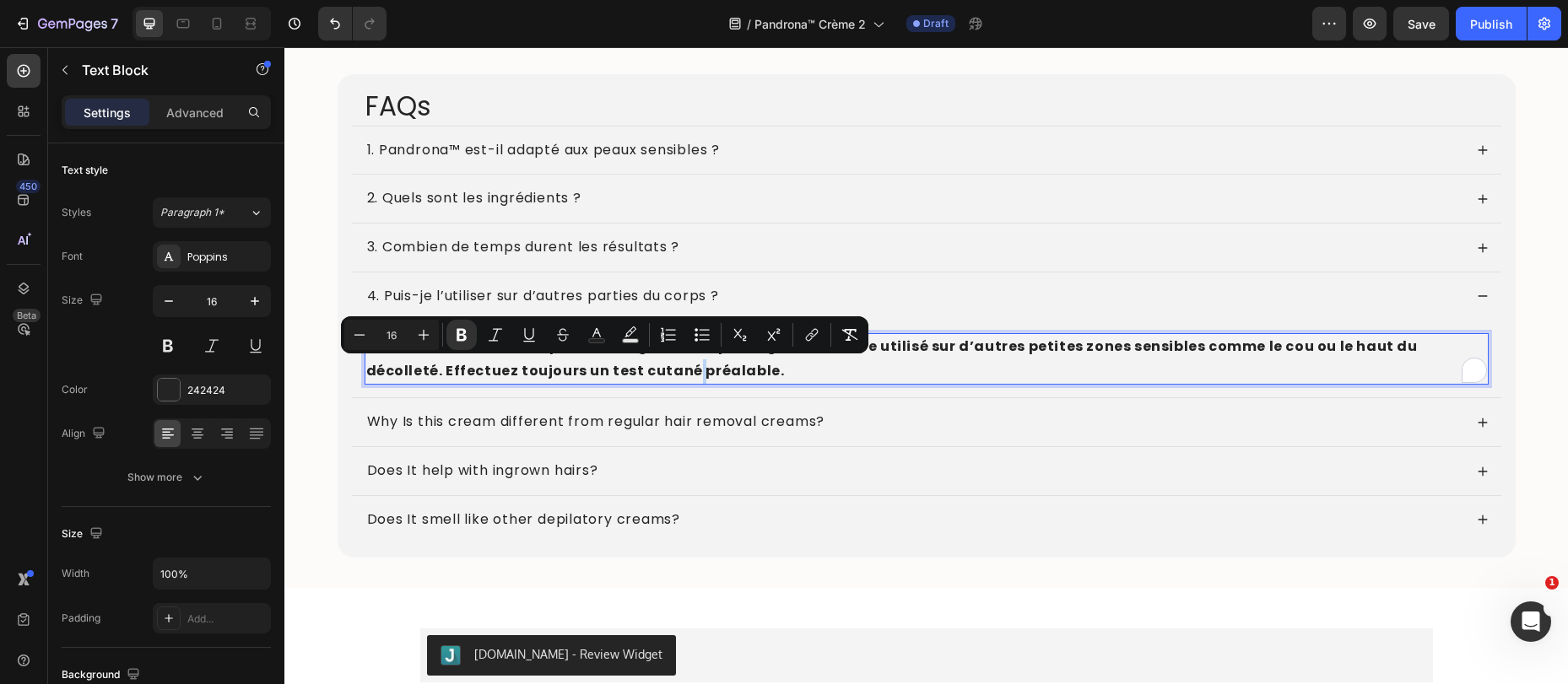
click at [601, 369] on strong "Pandrona™ est formulé pour le visage, mais il peut également être utilisé sur d…" at bounding box center [892, 358] width 1052 height 44
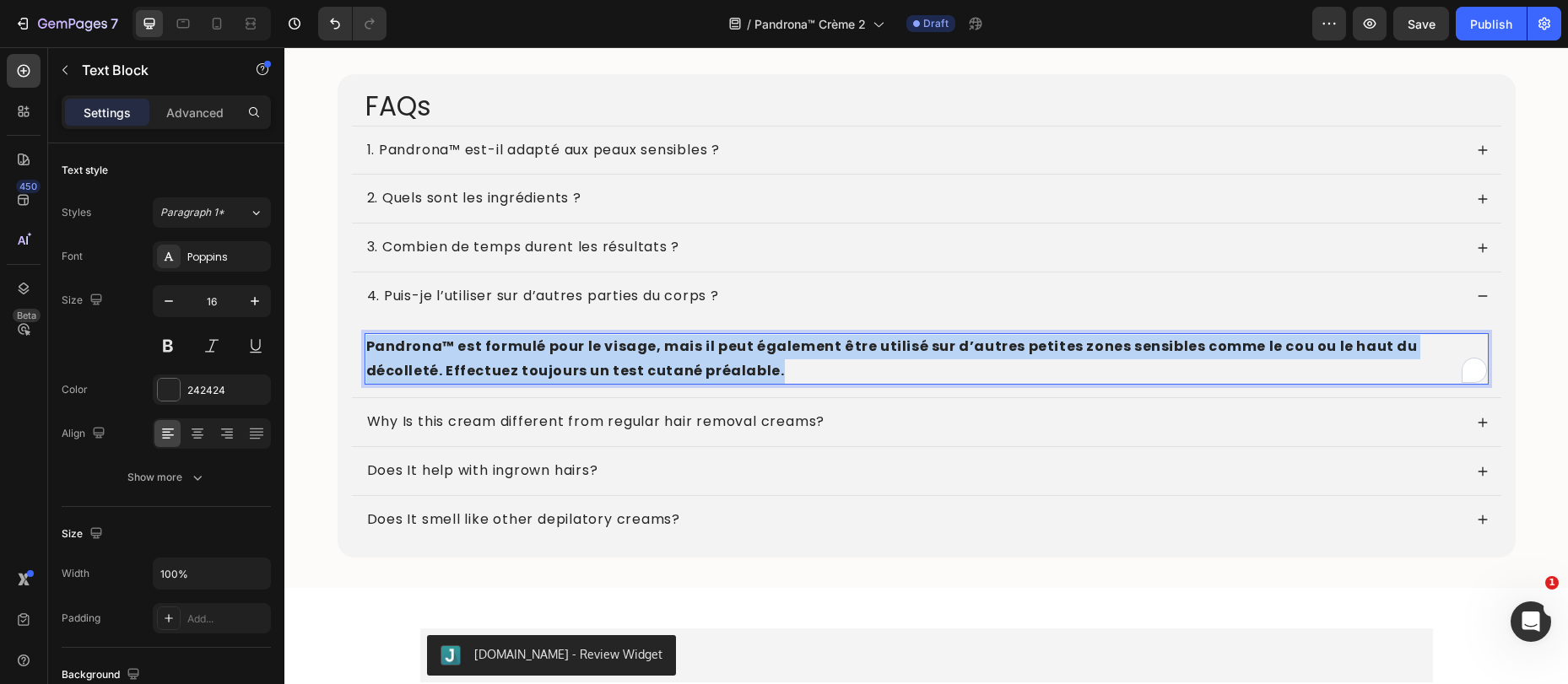
click at [601, 369] on strong "Pandrona™ est formulé pour le visage, mais il peut également être utilisé sur d…" at bounding box center [892, 358] width 1052 height 44
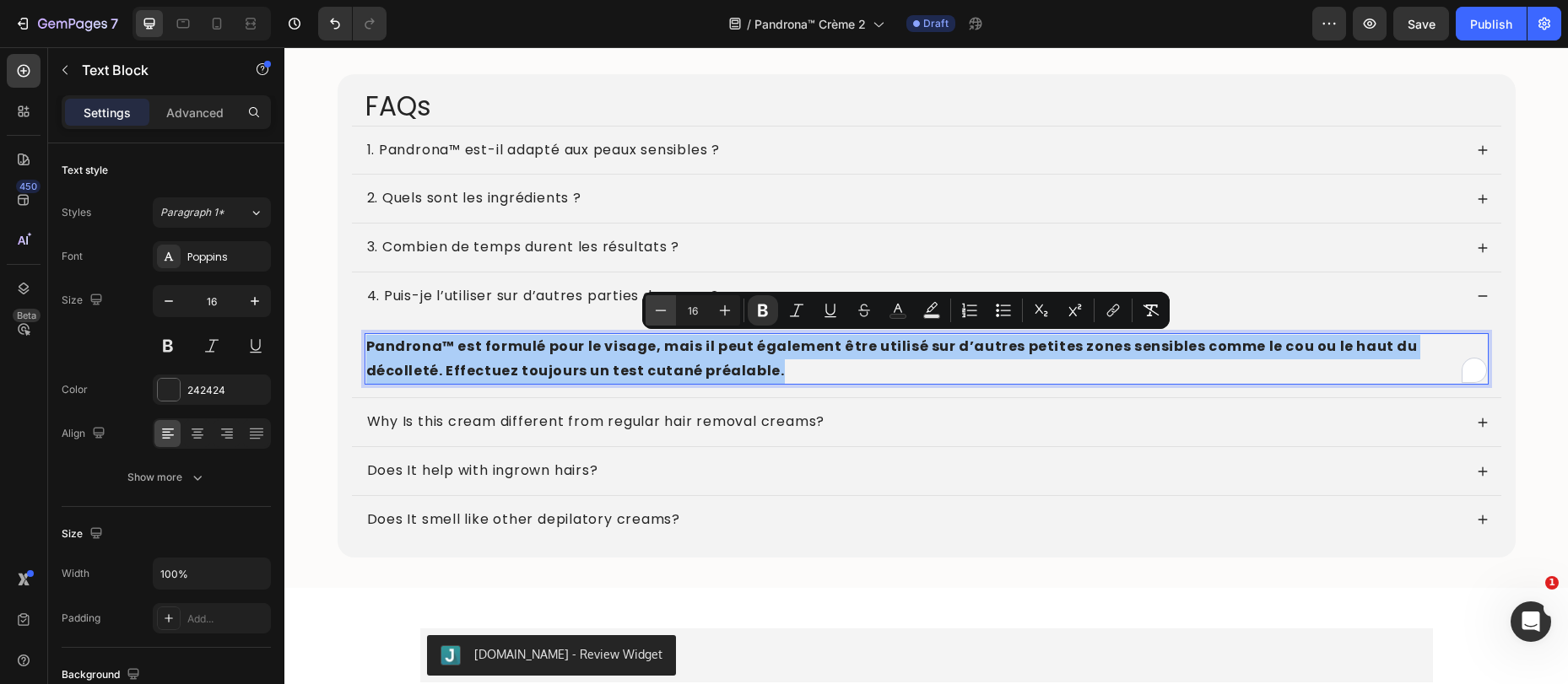
click at [758, 309] on icon "Editor contextual toolbar" at bounding box center [763, 310] width 10 height 13
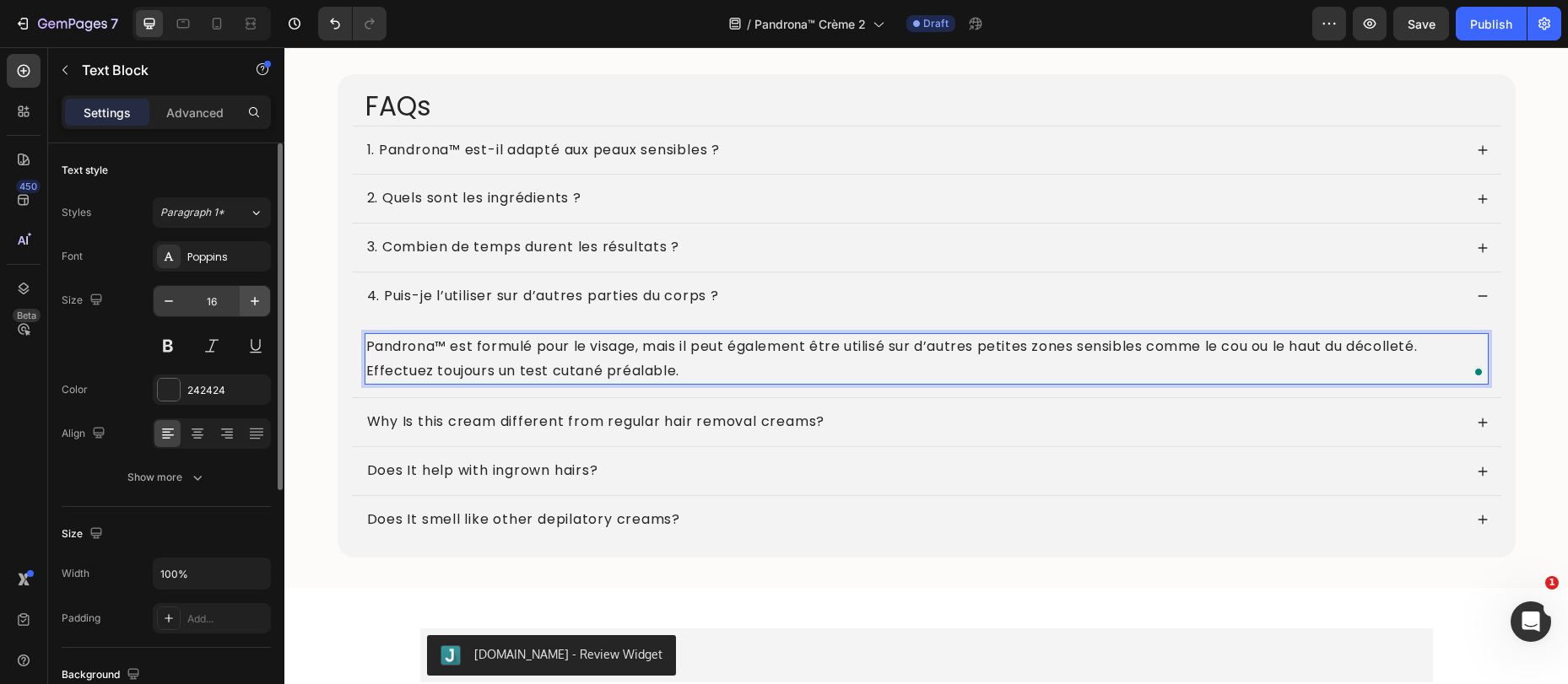
click at [195, 266] on div "Poppins" at bounding box center [212, 256] width 118 height 30
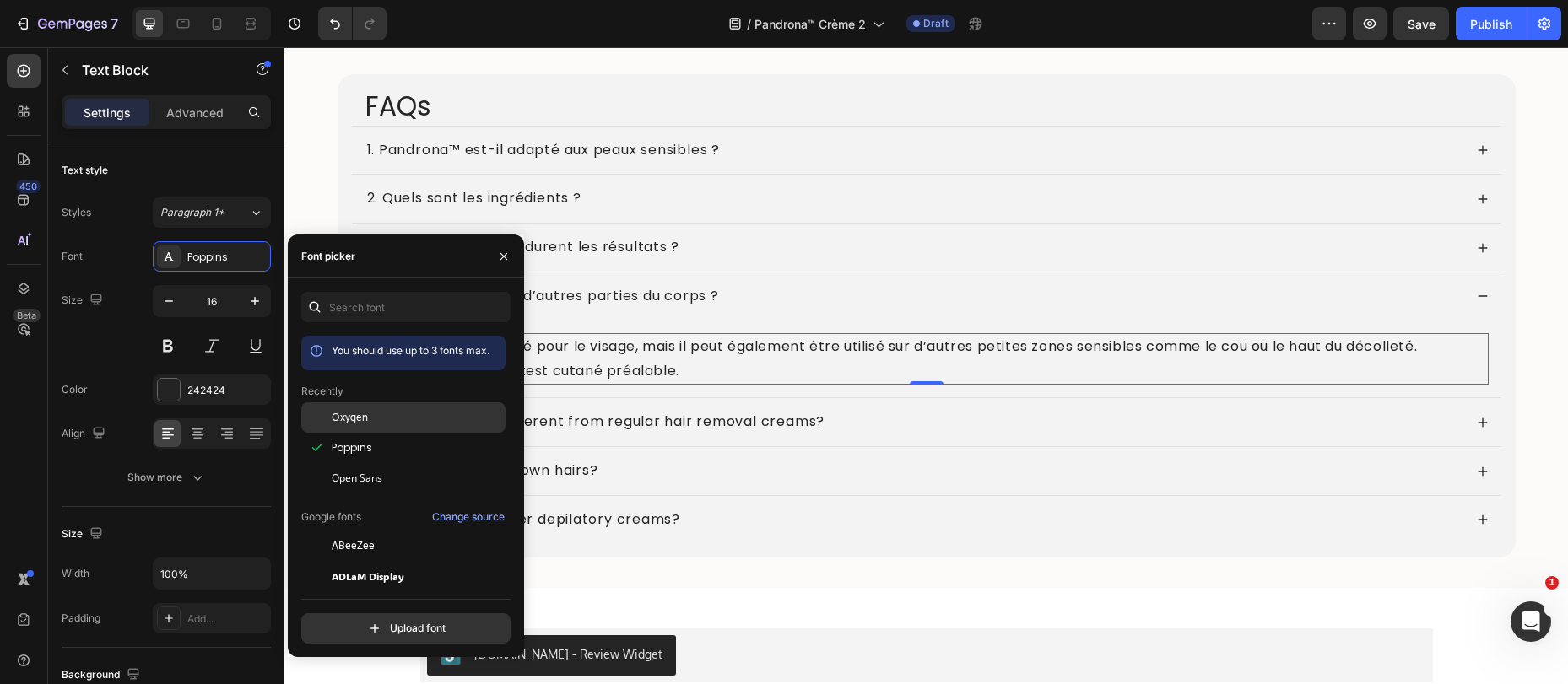
click at [347, 416] on span "Oxygen" at bounding box center [349, 418] width 36 height 16
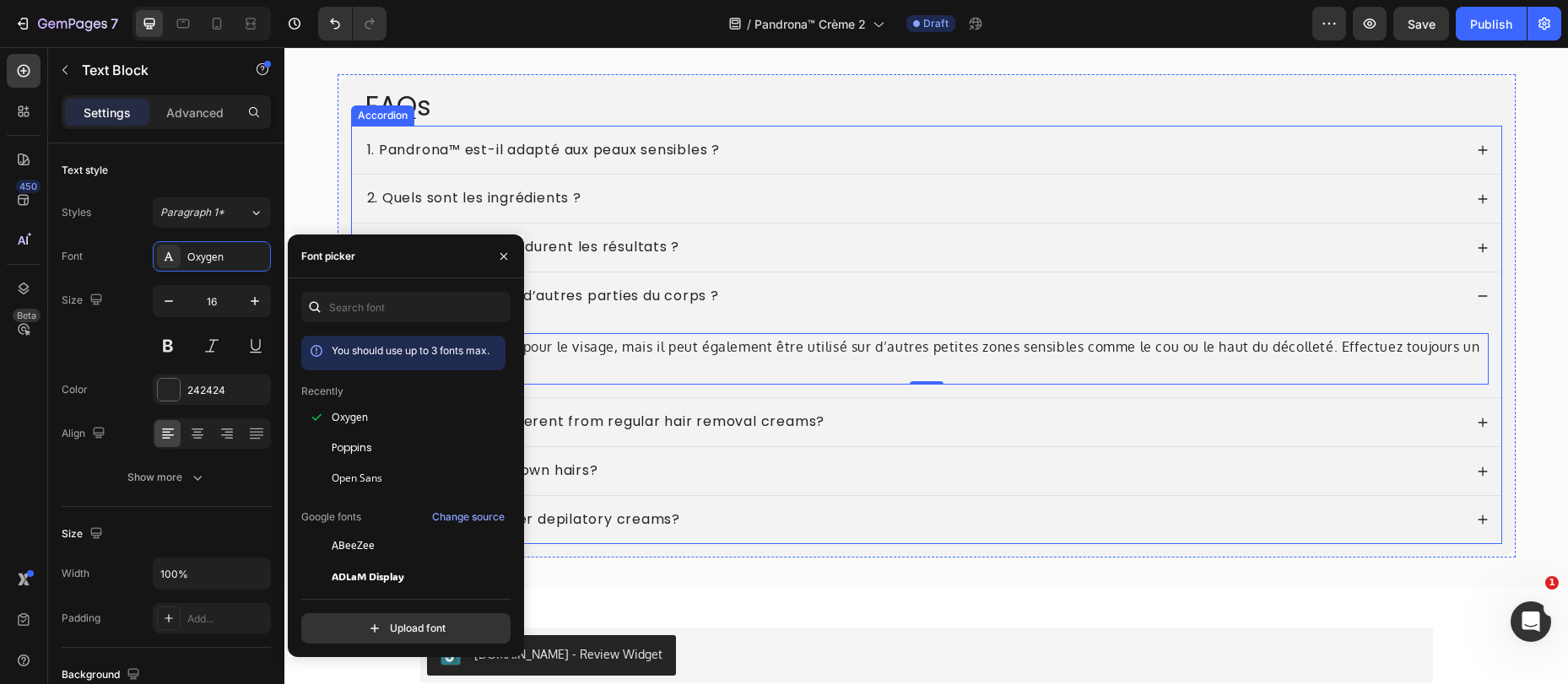
click at [870, 427] on div "Why Is this cream different from regular hair removal creams?" at bounding box center [914, 422] width 1098 height 22
